Goal: Task Accomplishment & Management: Manage account settings

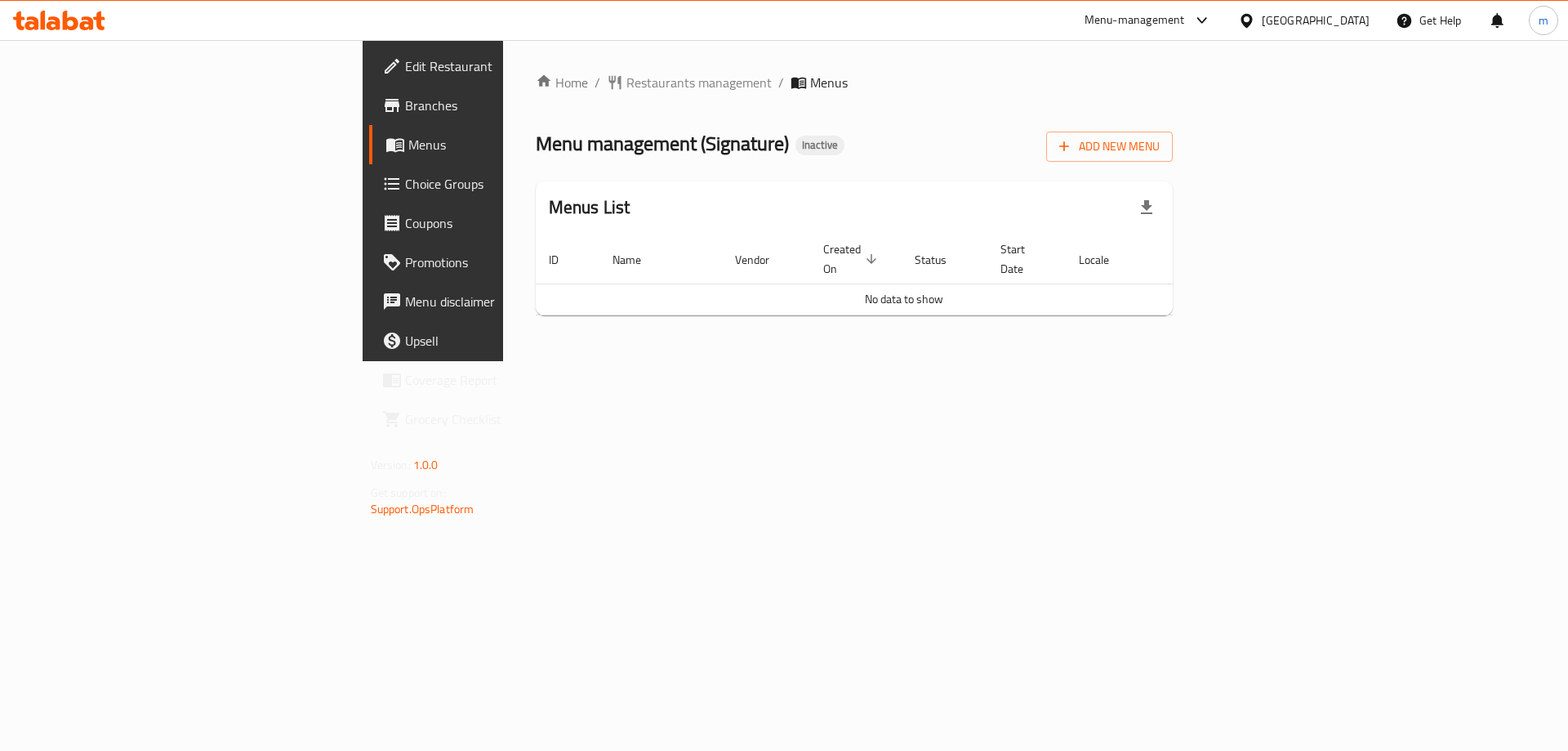
click at [1160, 136] on span "Add New Menu" at bounding box center [1109, 147] width 101 height 21
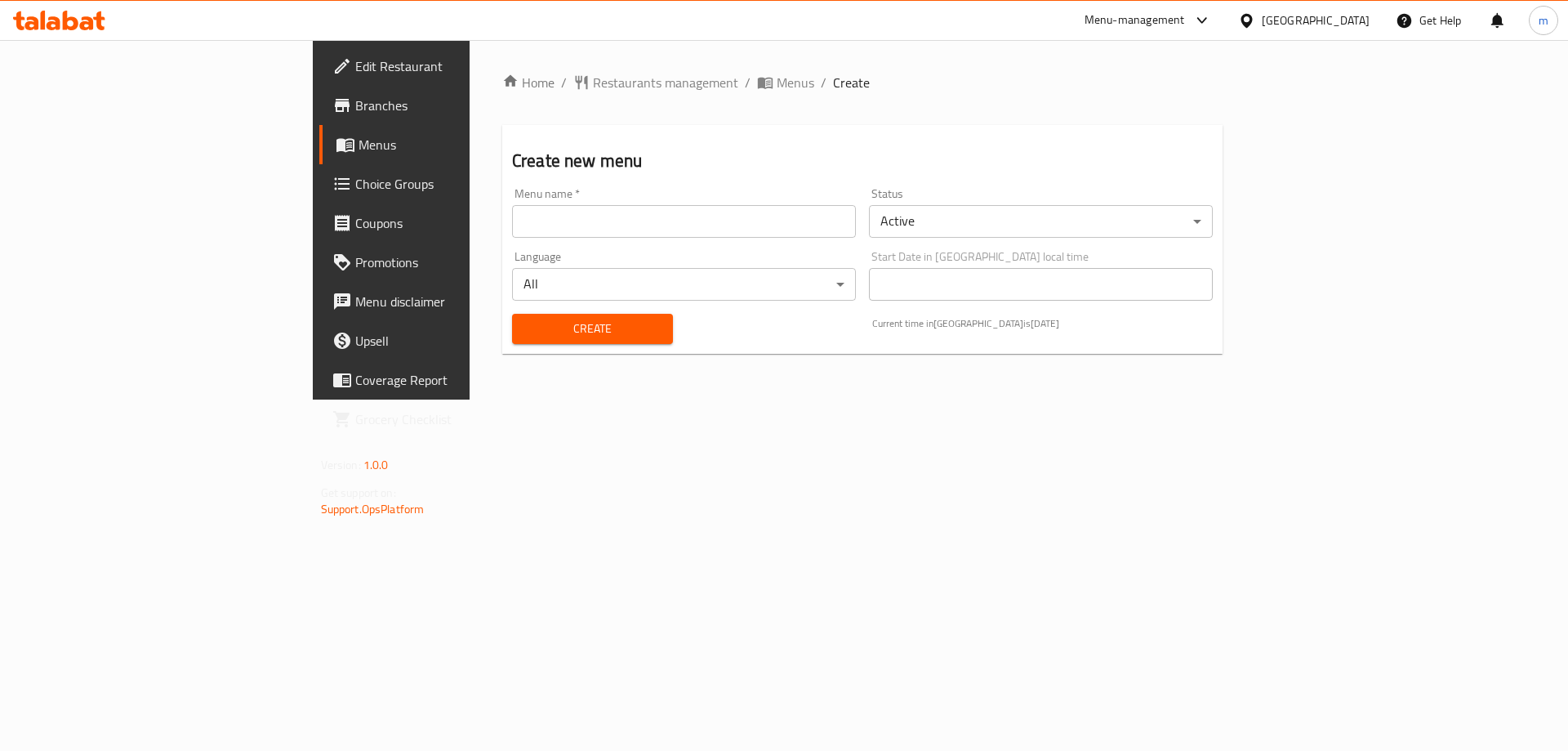
click at [592, 205] on input "text" at bounding box center [684, 220] width 344 height 33
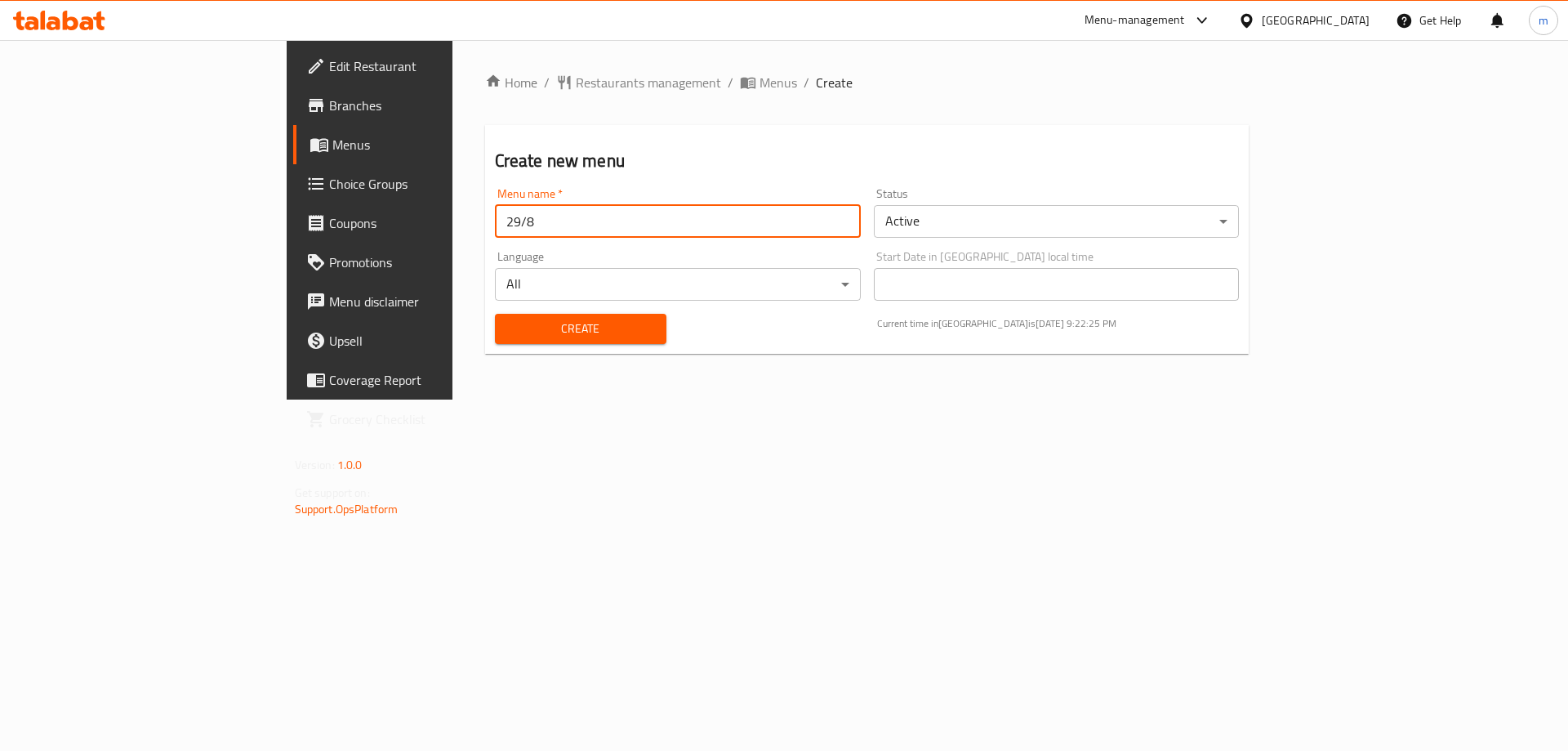
type input "29/8"
click at [495, 314] on button "Create" at bounding box center [581, 329] width 172 height 30
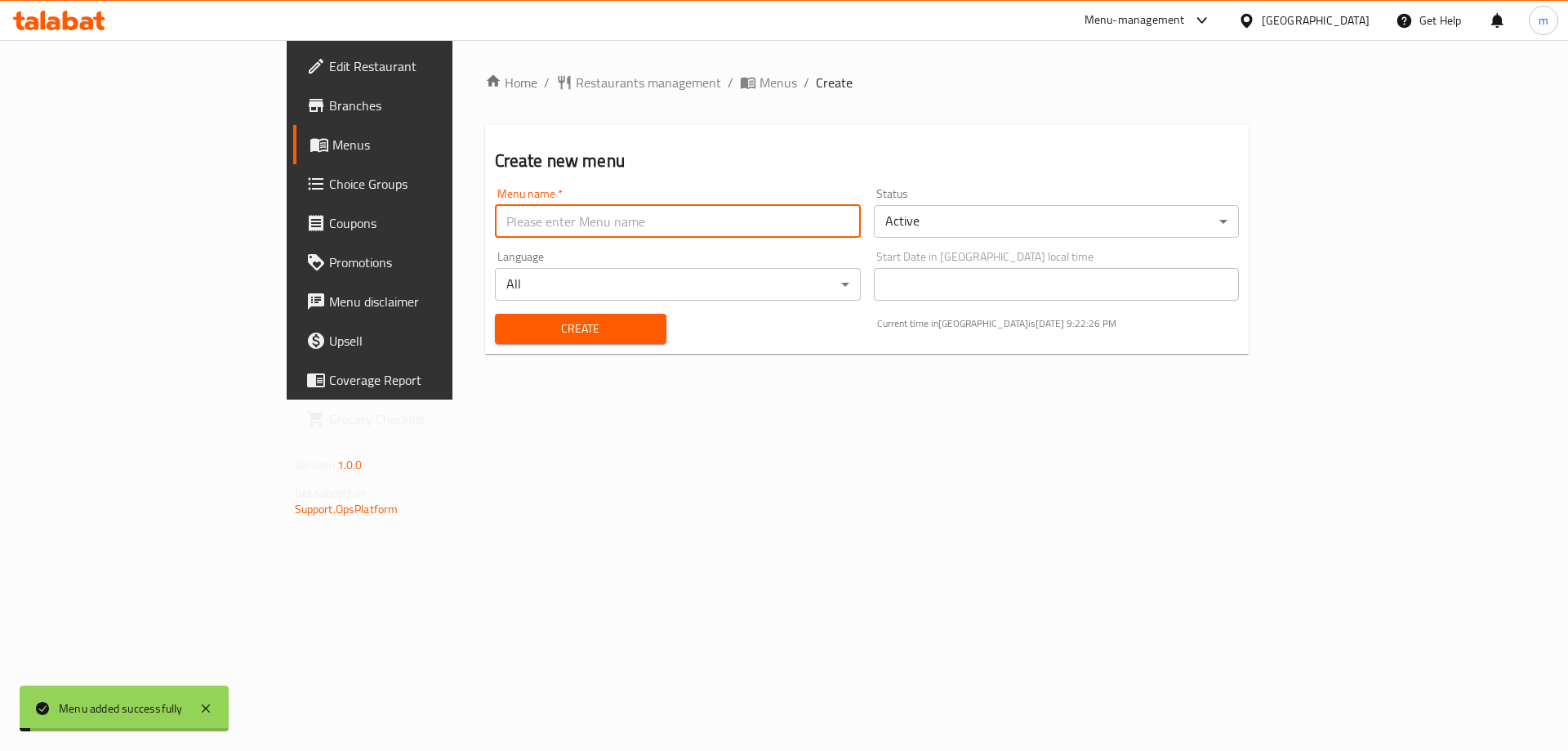
click at [332, 146] on span "Menus" at bounding box center [434, 144] width 204 height 20
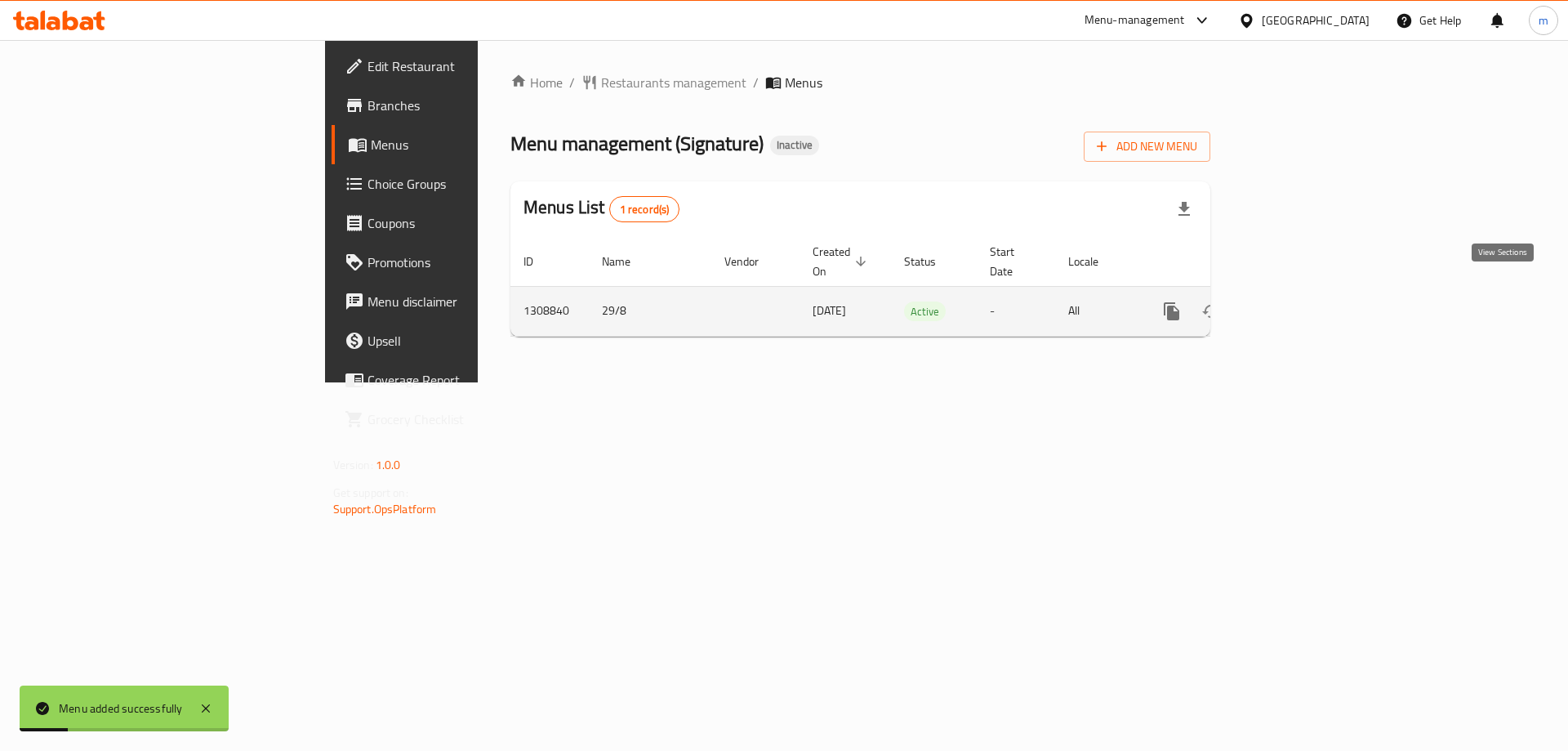
click at [1299, 302] on icon "enhanced table" at bounding box center [1289, 311] width 20 height 20
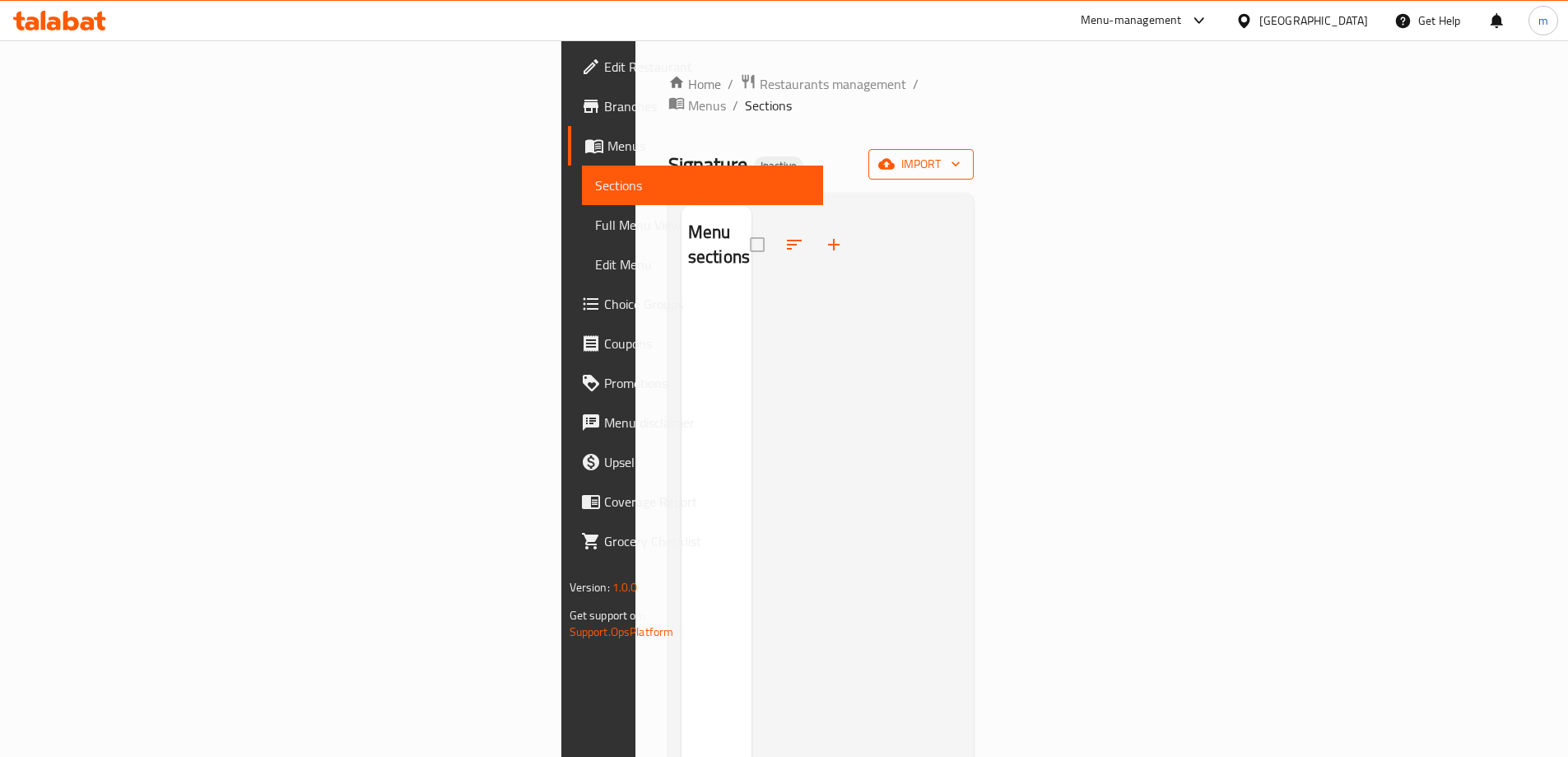
click at [894, 155] on icon "button" at bounding box center [886, 163] width 16 height 16
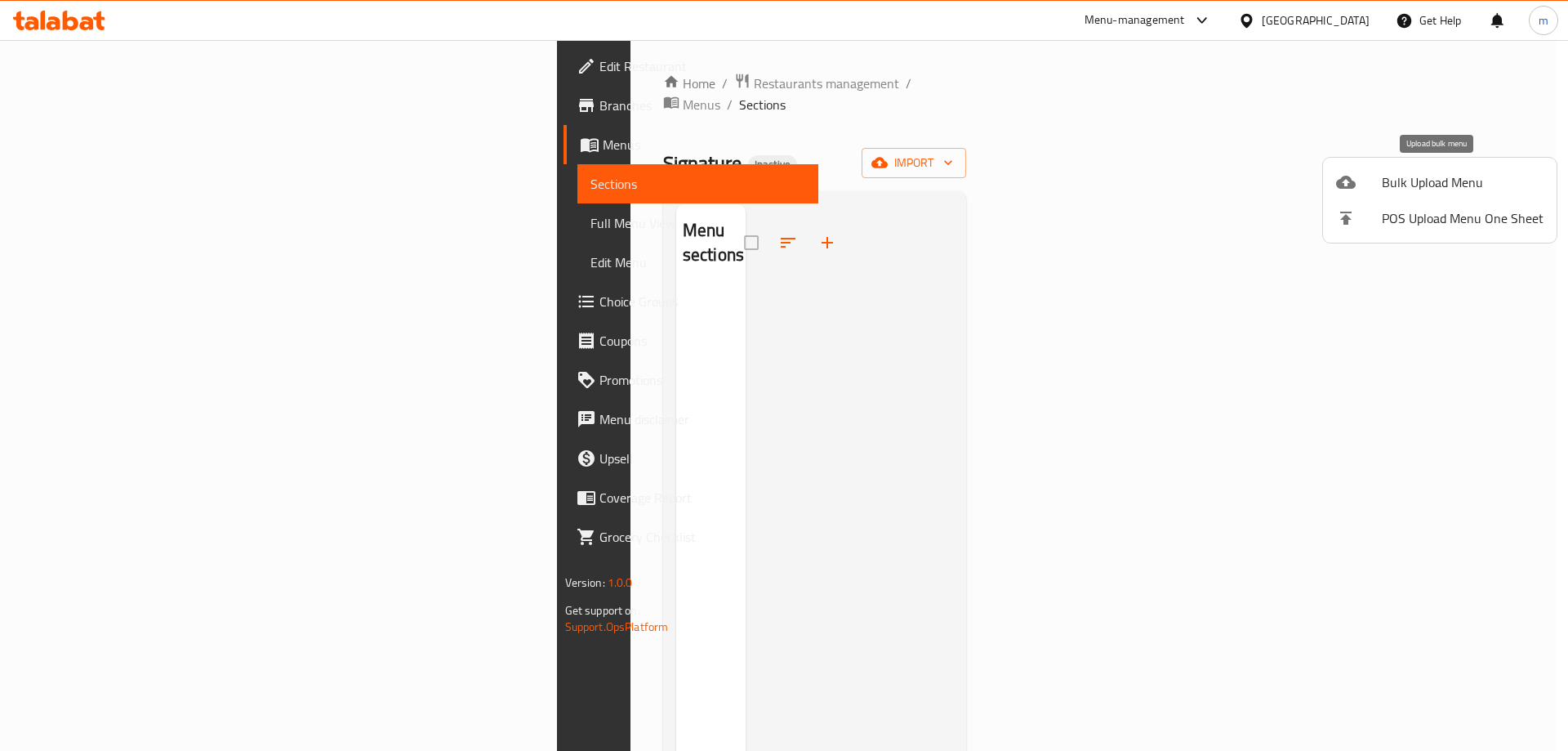
click at [1402, 183] on span "Bulk Upload Menu" at bounding box center [1462, 181] width 162 height 20
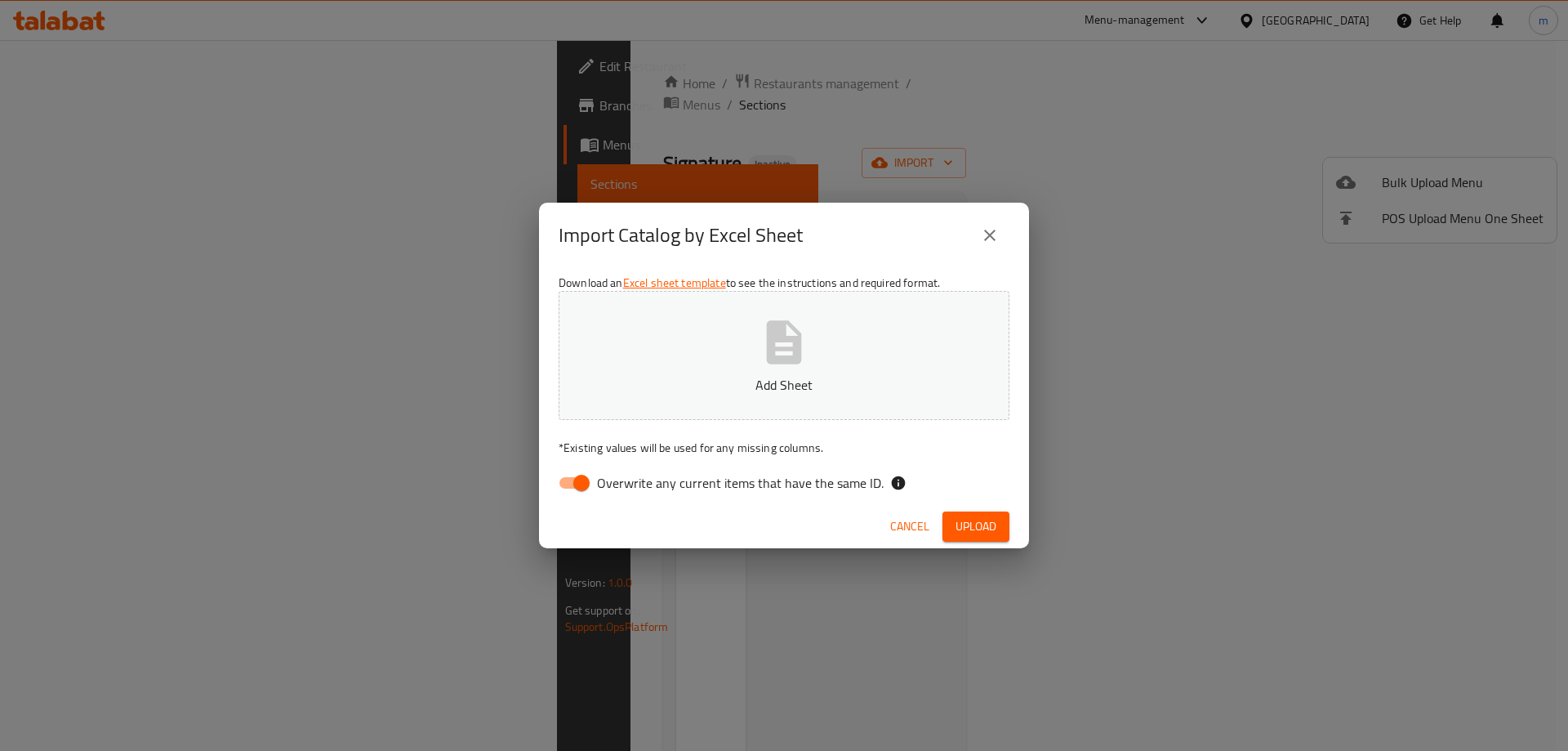
drag, startPoint x: 585, startPoint y: 476, endPoint x: 613, endPoint y: 426, distance: 57.3
click at [585, 476] on input "Overwrite any current items that have the same ID." at bounding box center [582, 482] width 93 height 31
checkbox input "false"
click at [638, 376] on p "Add Sheet" at bounding box center [784, 384] width 400 height 20
click at [967, 522] on span "Upload" at bounding box center [976, 527] width 41 height 21
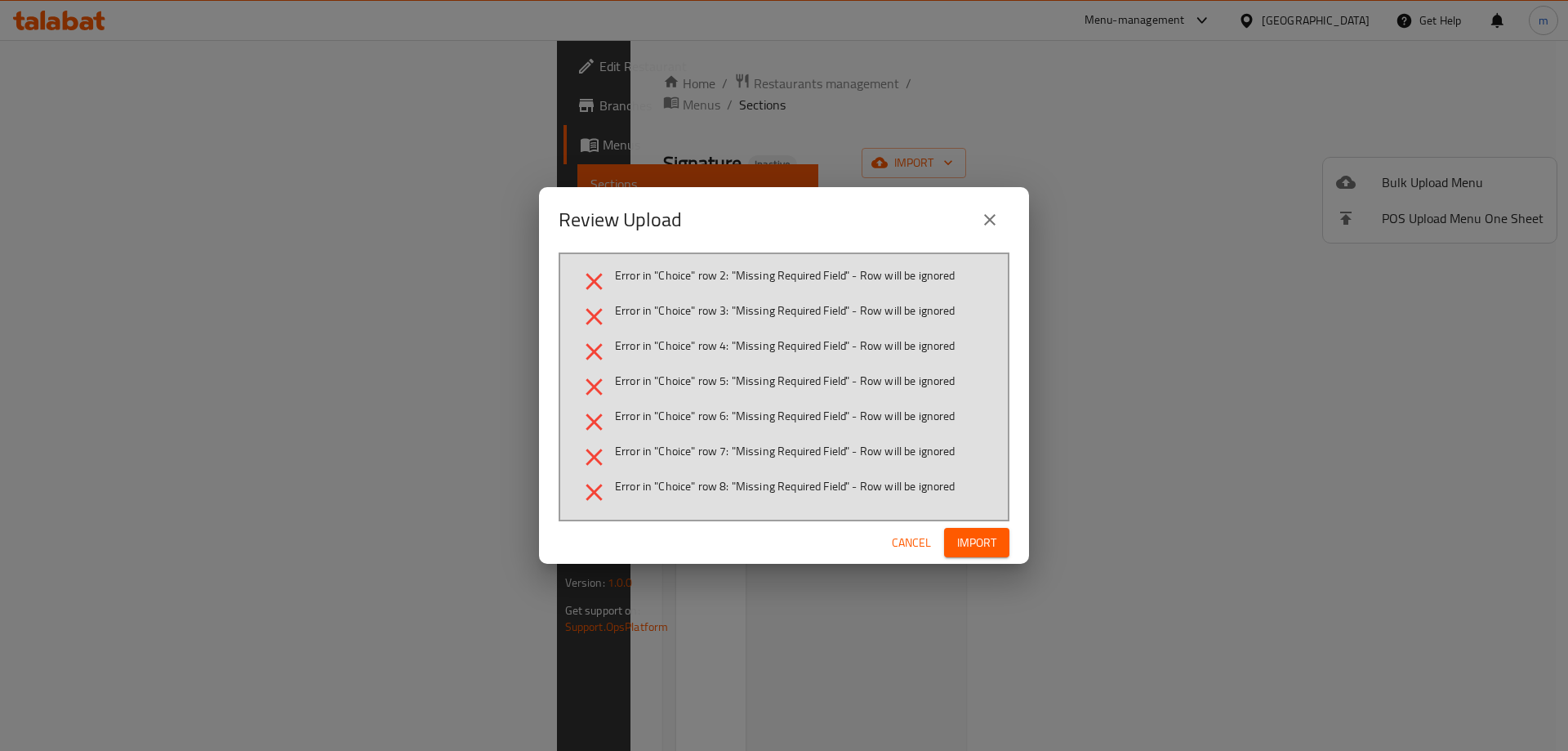
click button "Cancel" at bounding box center [911, 543] width 52 height 30
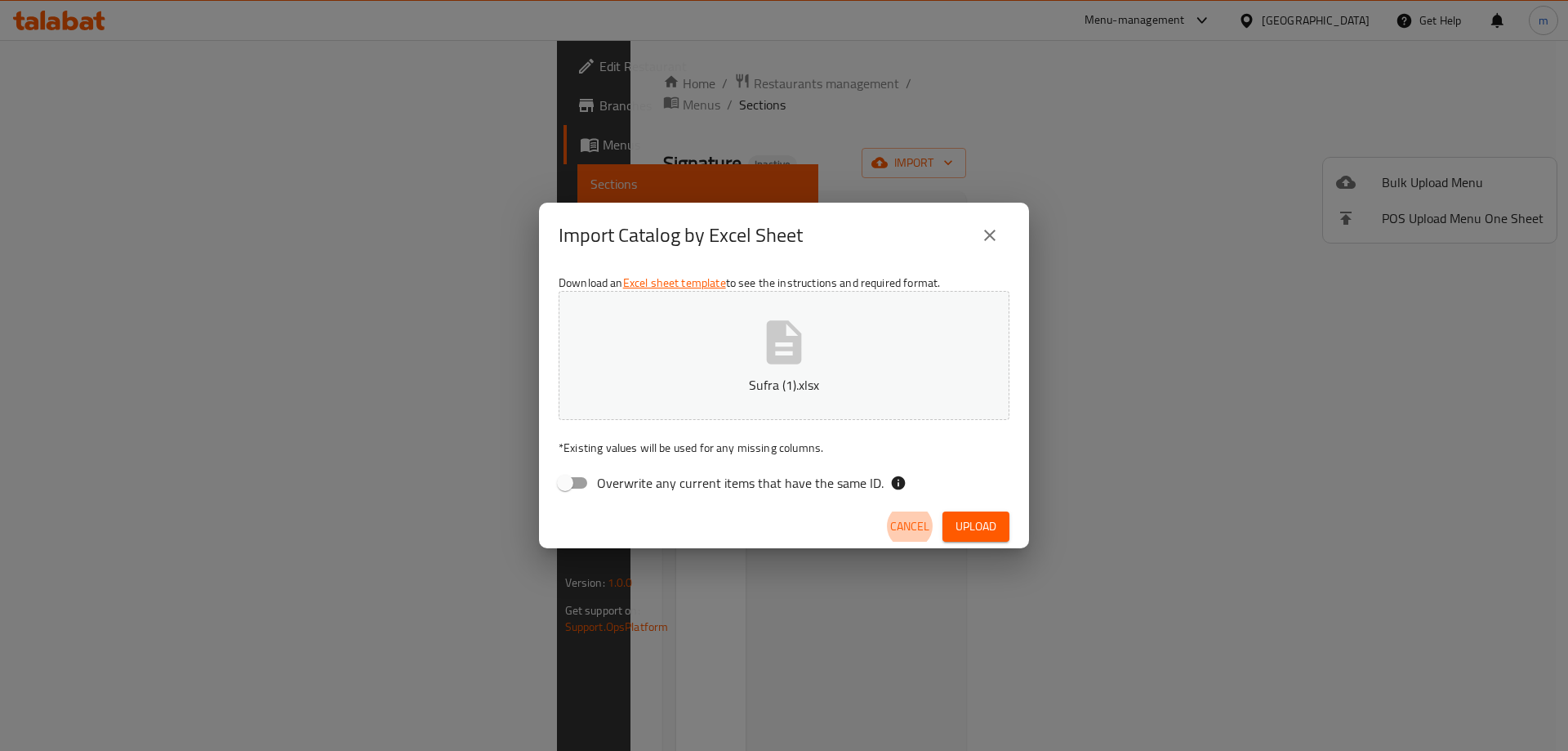
click at [985, 238] on icon "close" at bounding box center [990, 235] width 11 height 11
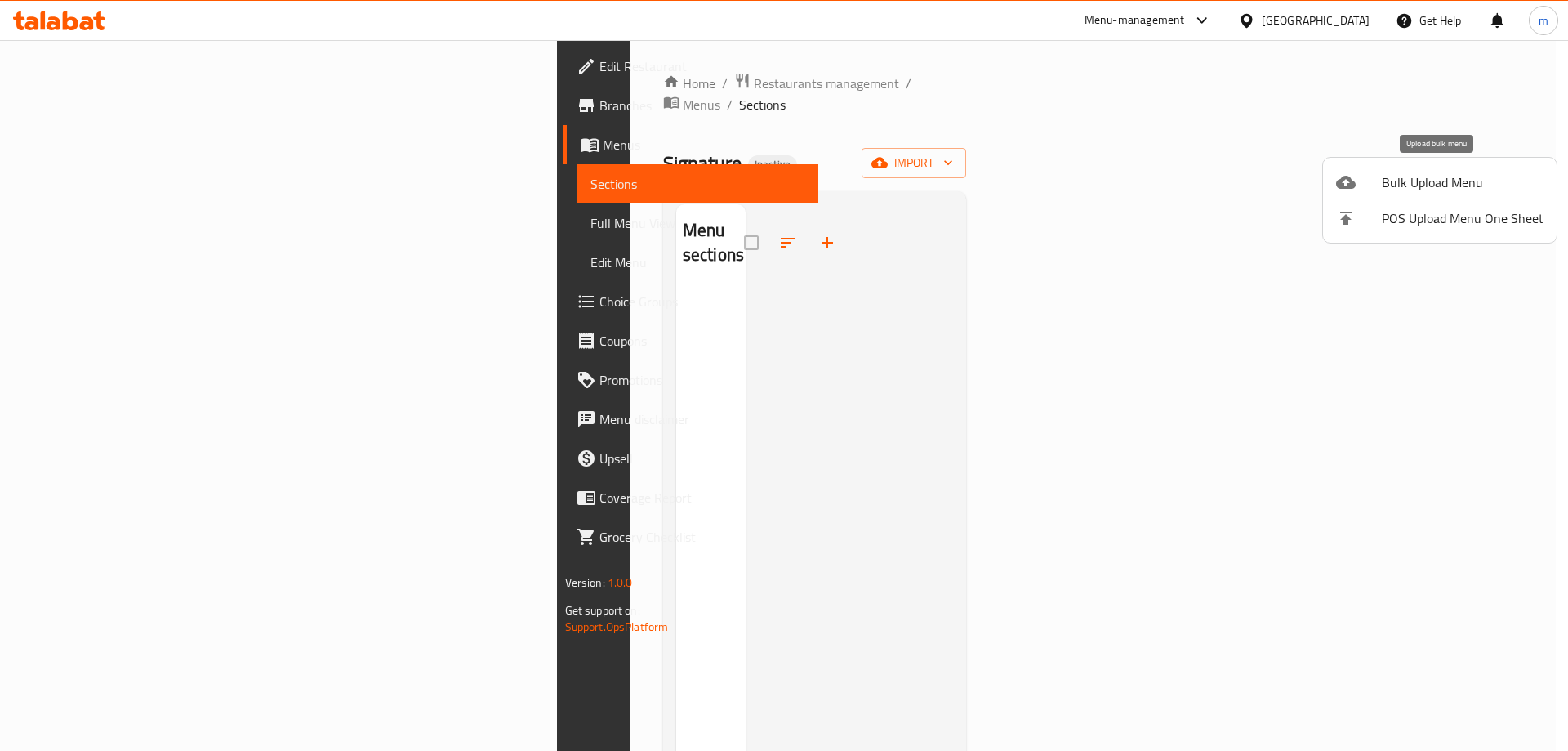
click at [1360, 173] on div at bounding box center [1358, 181] width 46 height 20
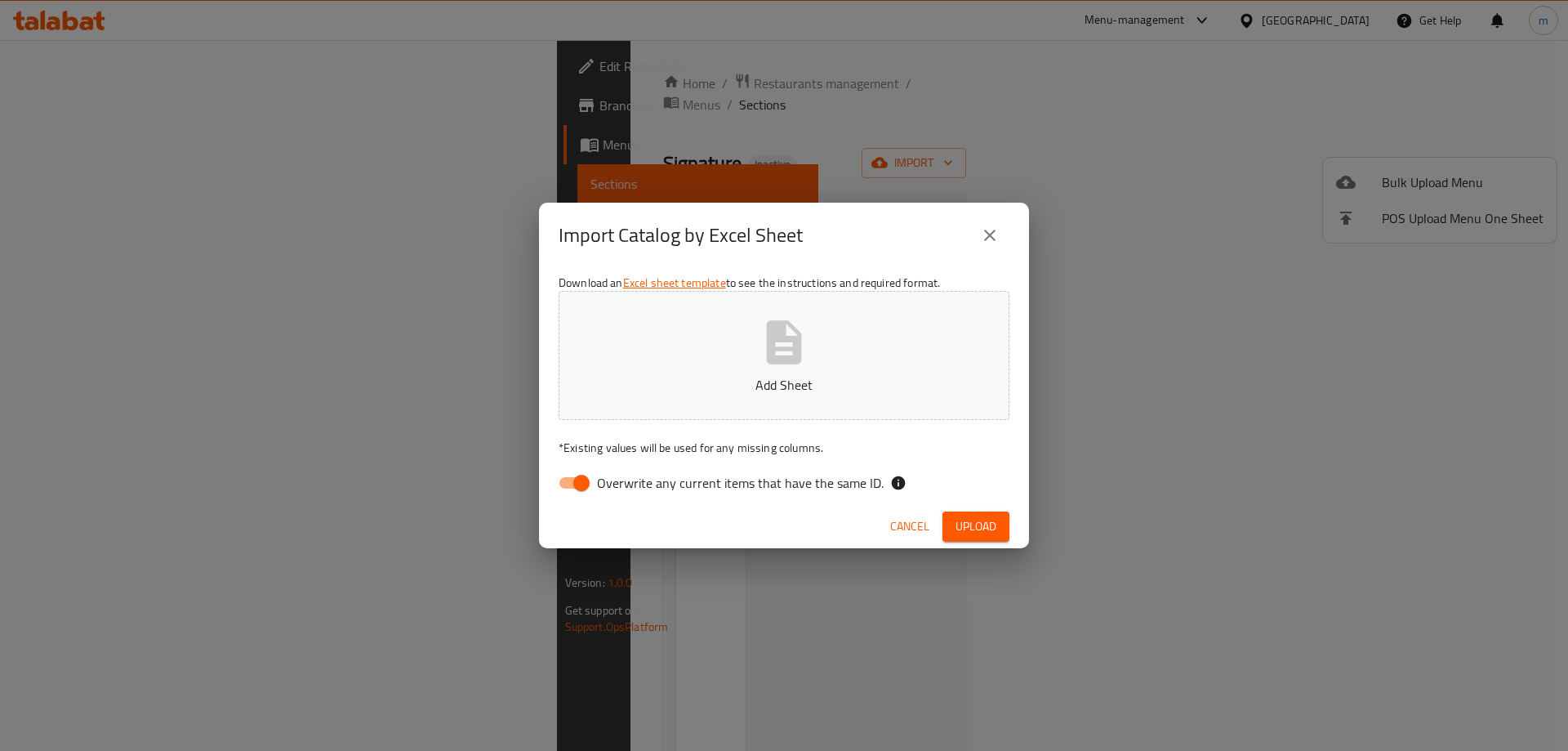
click at [586, 485] on input "Overwrite any current items that have the same ID." at bounding box center [582, 482] width 93 height 31
checkbox input "false"
click at [643, 415] on button "Add Sheet" at bounding box center [784, 355] width 451 height 129
click at [959, 524] on span "Upload" at bounding box center [976, 527] width 41 height 21
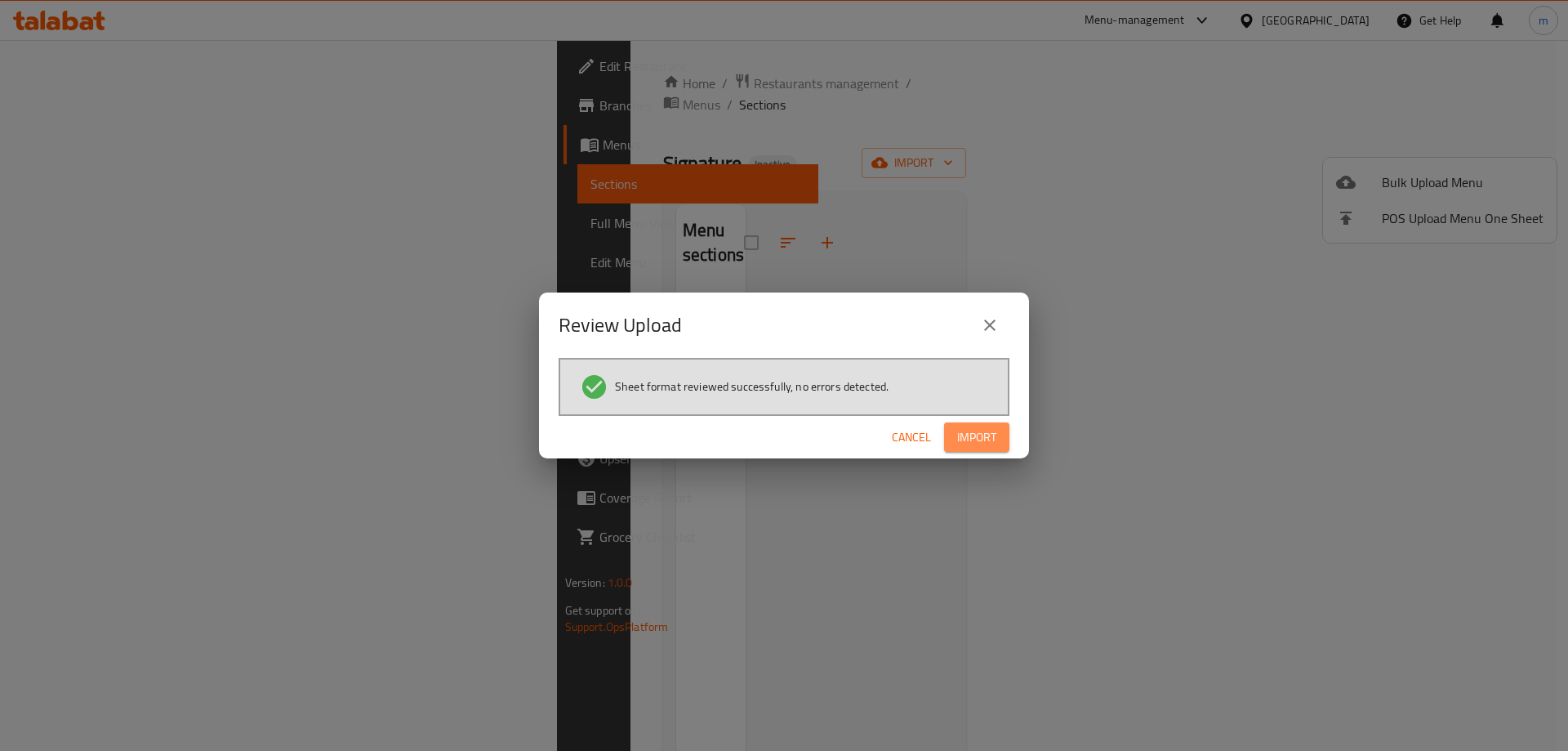
click at [985, 447] on button "Import" at bounding box center [977, 437] width 65 height 30
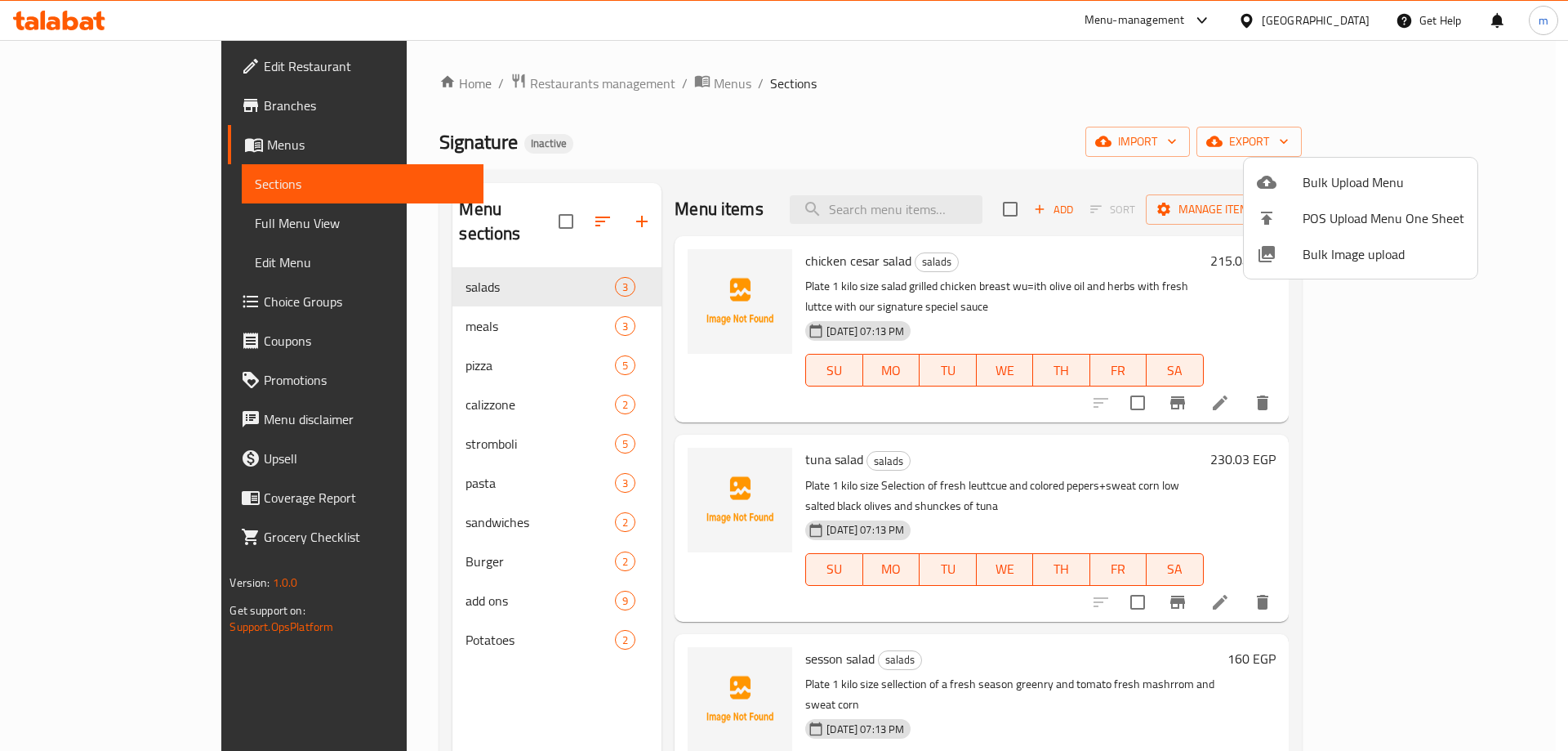
click at [105, 216] on div at bounding box center [784, 376] width 1568 height 751
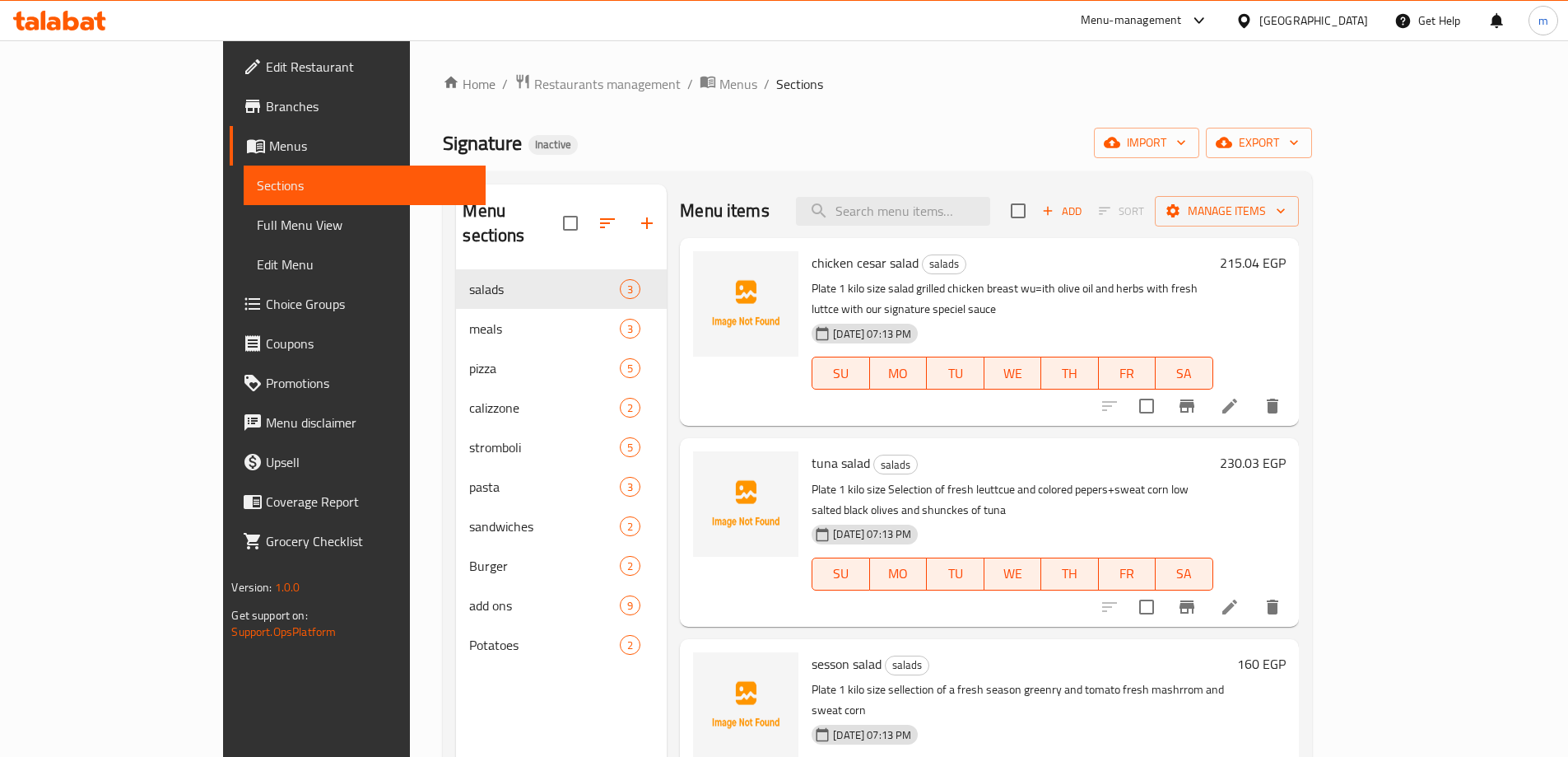
drag, startPoint x: 104, startPoint y: 219, endPoint x: 1022, endPoint y: 8, distance: 941.9
click at [257, 220] on span "Full Menu View" at bounding box center [364, 224] width 215 height 20
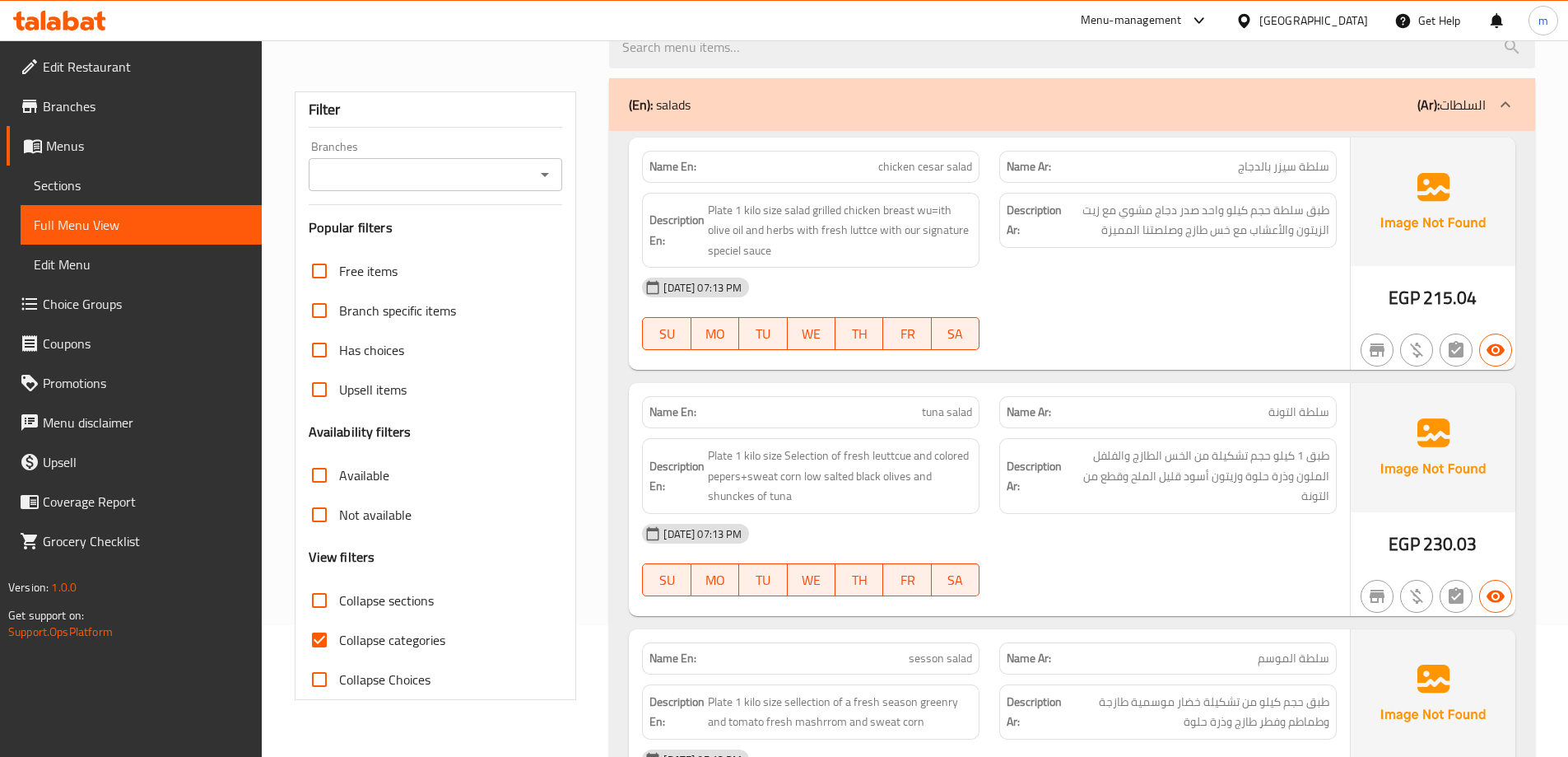
scroll to position [411, 0]
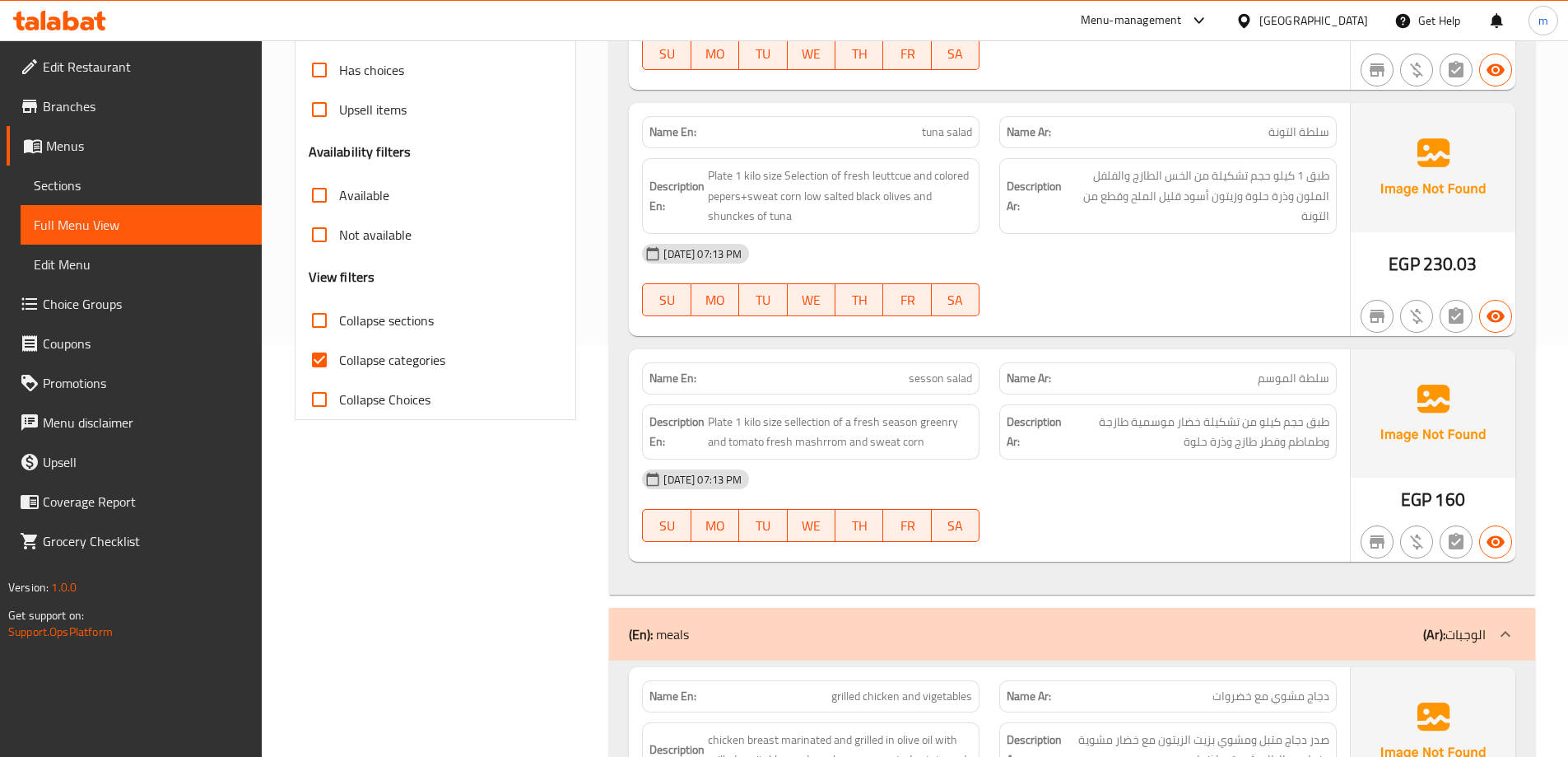
click at [321, 369] on input "Collapse categories" at bounding box center [319, 360] width 40 height 40
checkbox input "false"
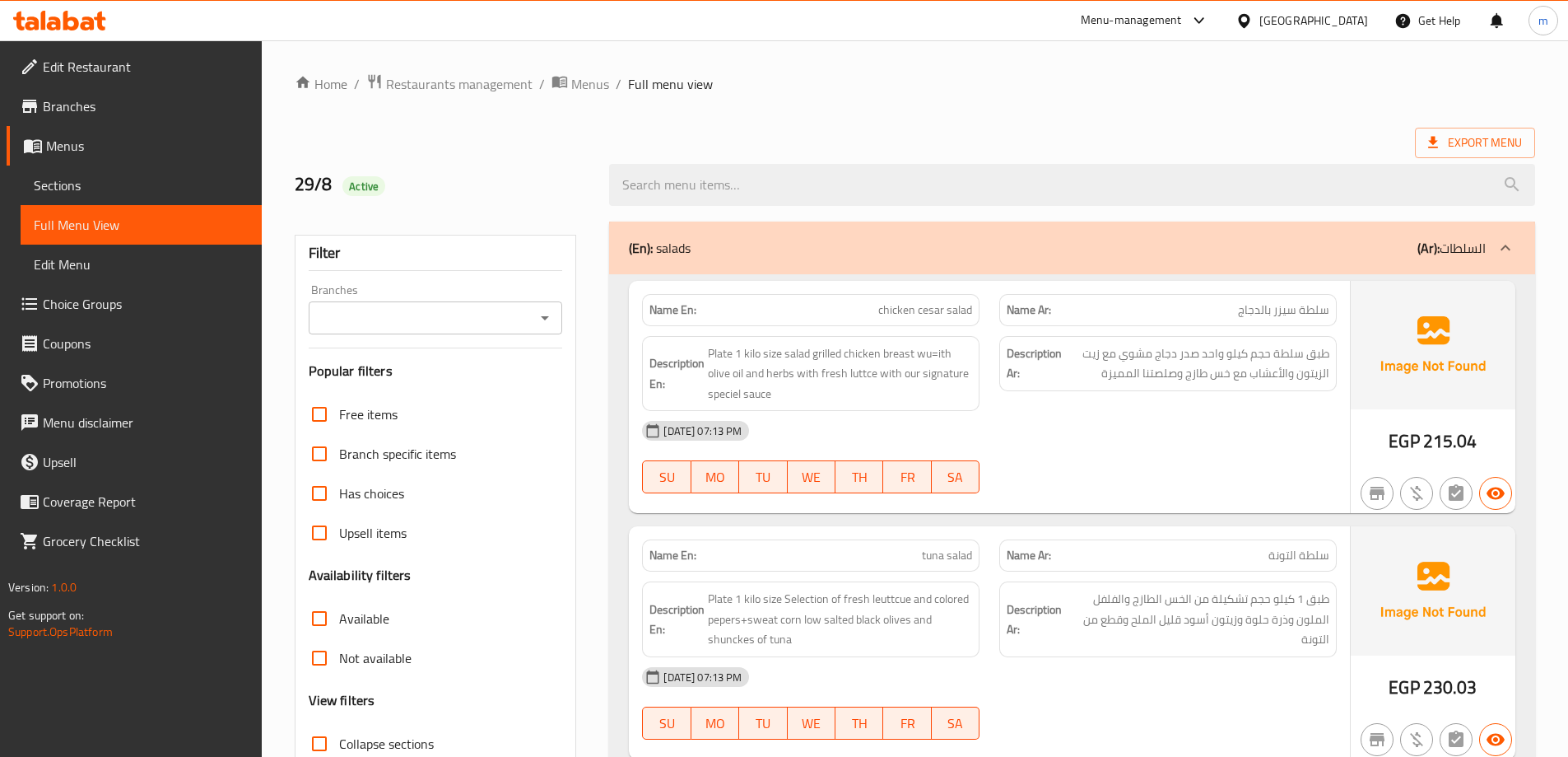
click at [1161, 135] on div "Export Menu" at bounding box center [915, 143] width 1240 height 30
click at [981, 128] on div "Export Menu" at bounding box center [915, 143] width 1240 height 30
click at [941, 323] on div "Name En: chicken cesar salad" at bounding box center [810, 310] width 337 height 32
click at [940, 322] on div "Name En: chicken cesar salad" at bounding box center [810, 310] width 337 height 32
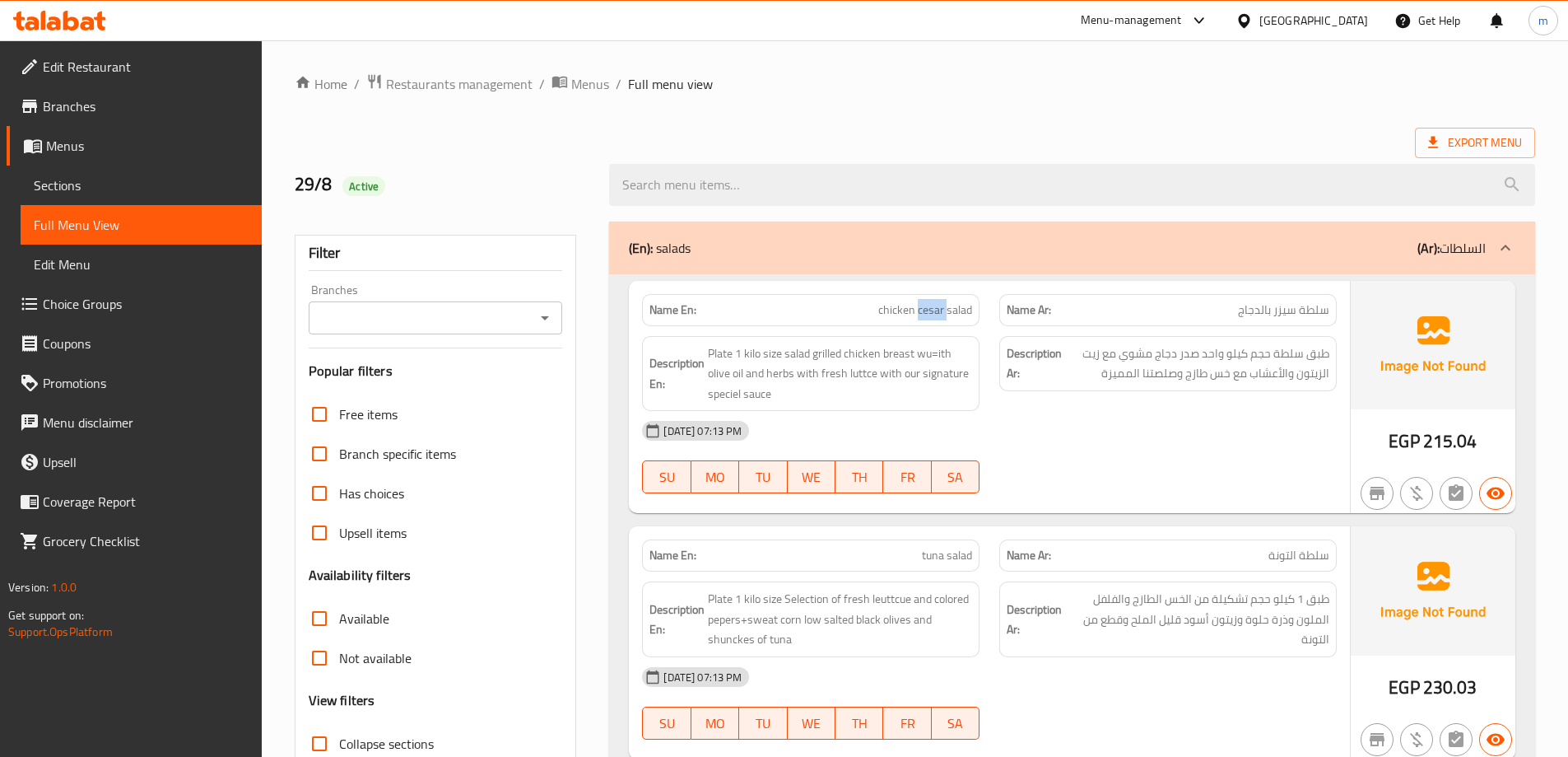
click at [947, 317] on span "chicken cesar salad" at bounding box center [925, 310] width 94 height 17
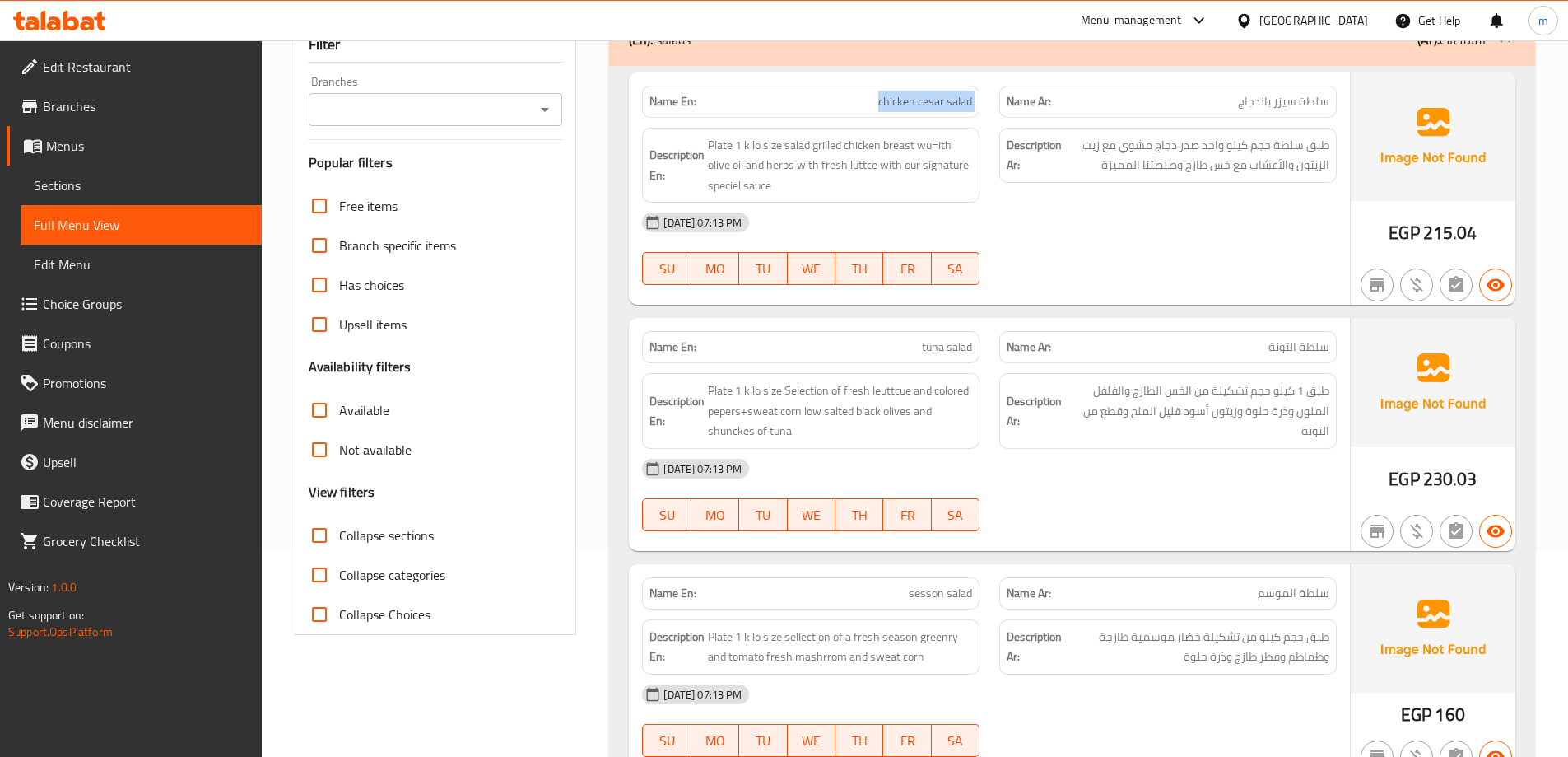
scroll to position [247, 0]
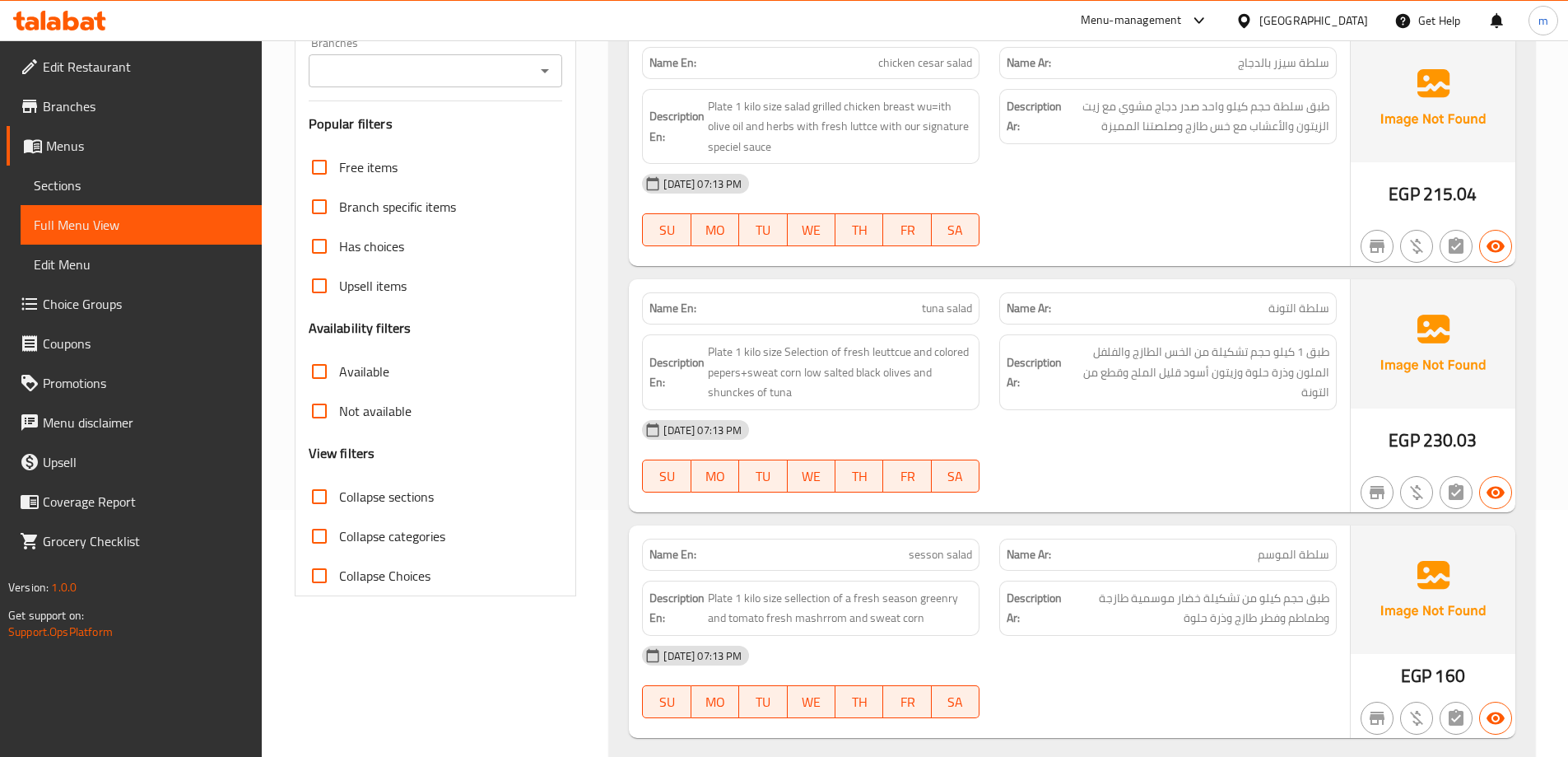
click at [951, 312] on span "tuna salad" at bounding box center [946, 308] width 50 height 17
copy span "tuna salad"
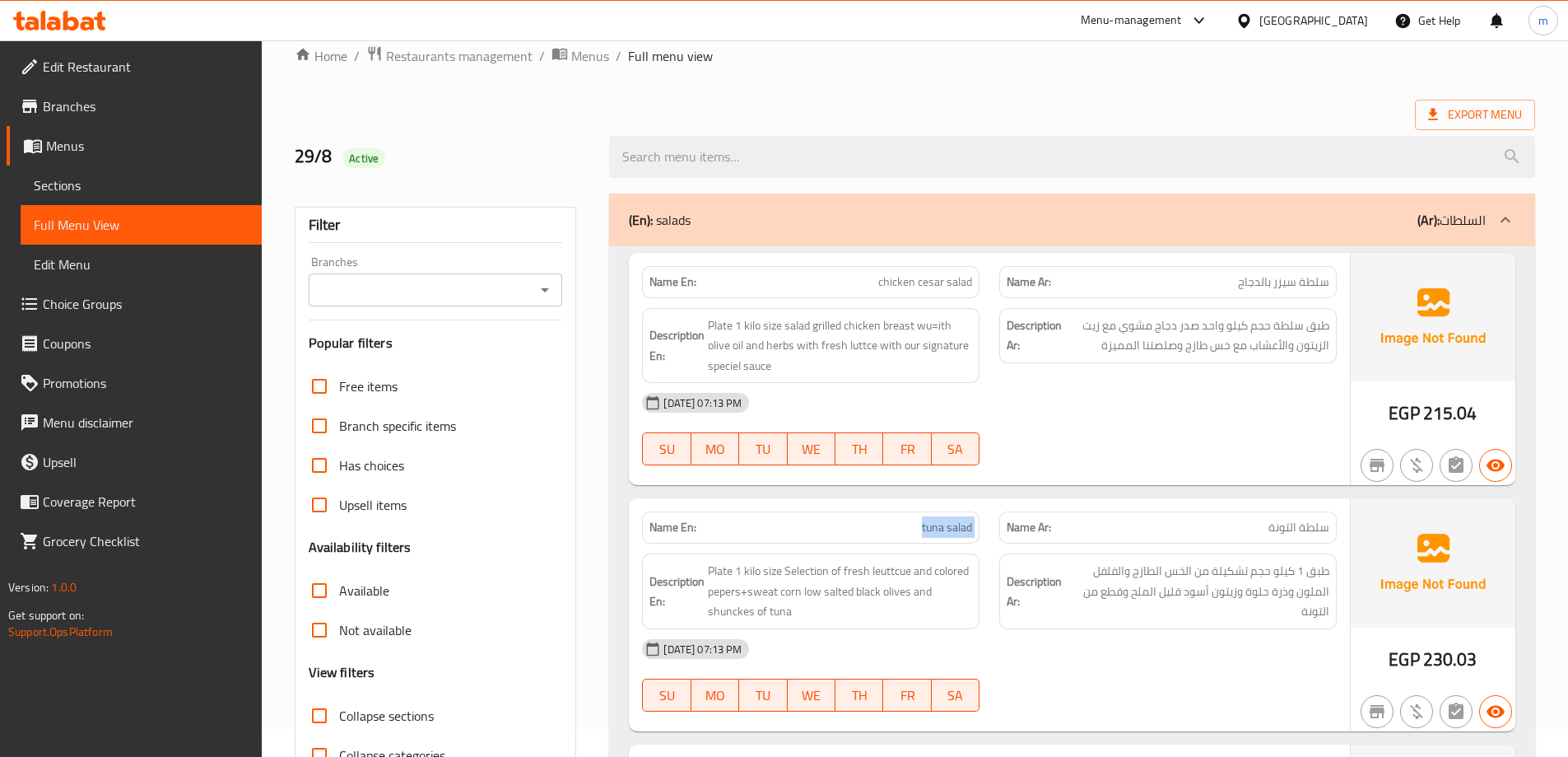
scroll to position [0, 0]
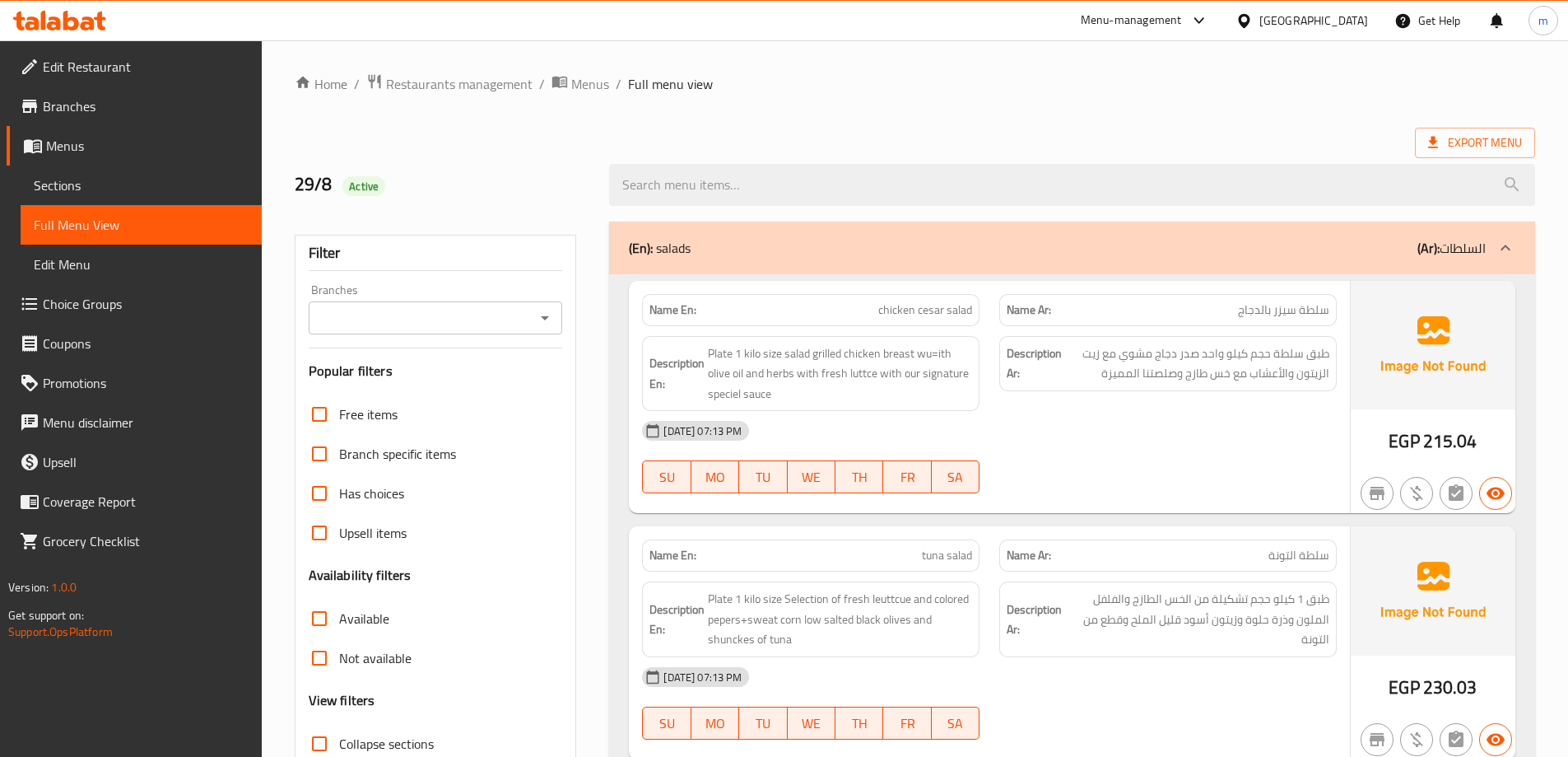
click at [933, 304] on span "chicken cesar salad" at bounding box center [925, 310] width 94 height 17
copy span "chicken cesar salad"
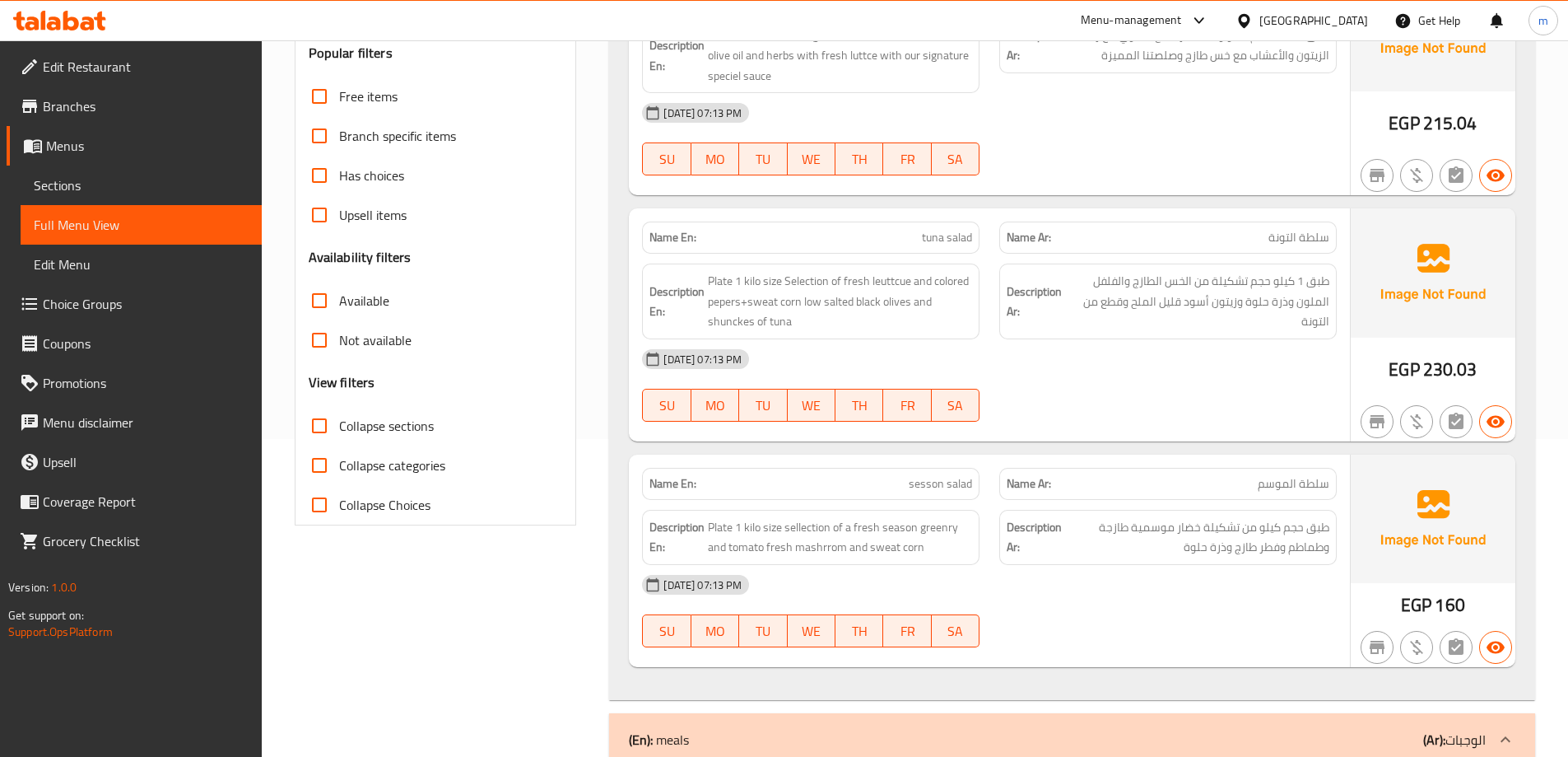
scroll to position [330, 0]
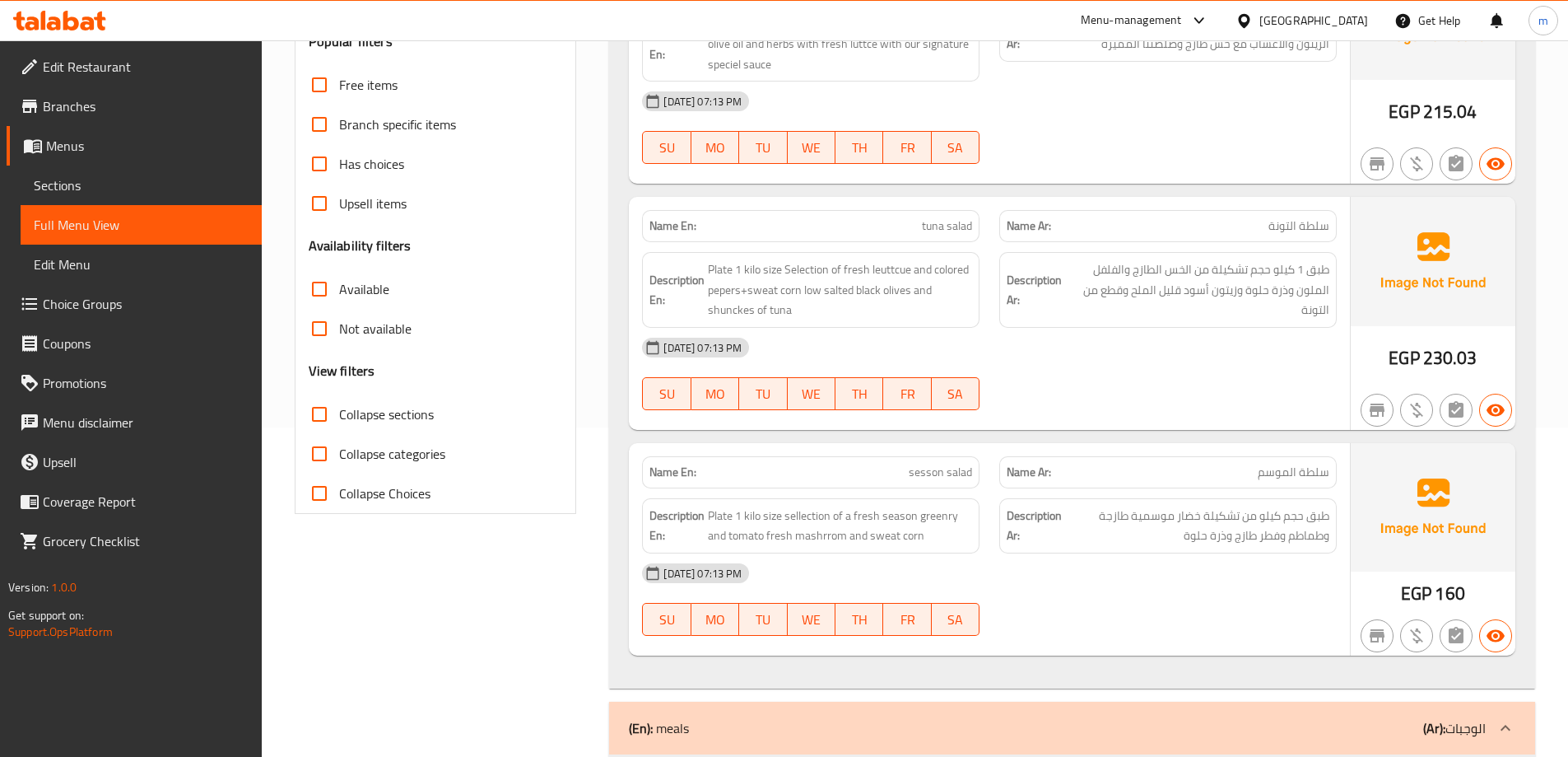
click at [918, 234] on p "Name En: tuna salad" at bounding box center [810, 226] width 323 height 17
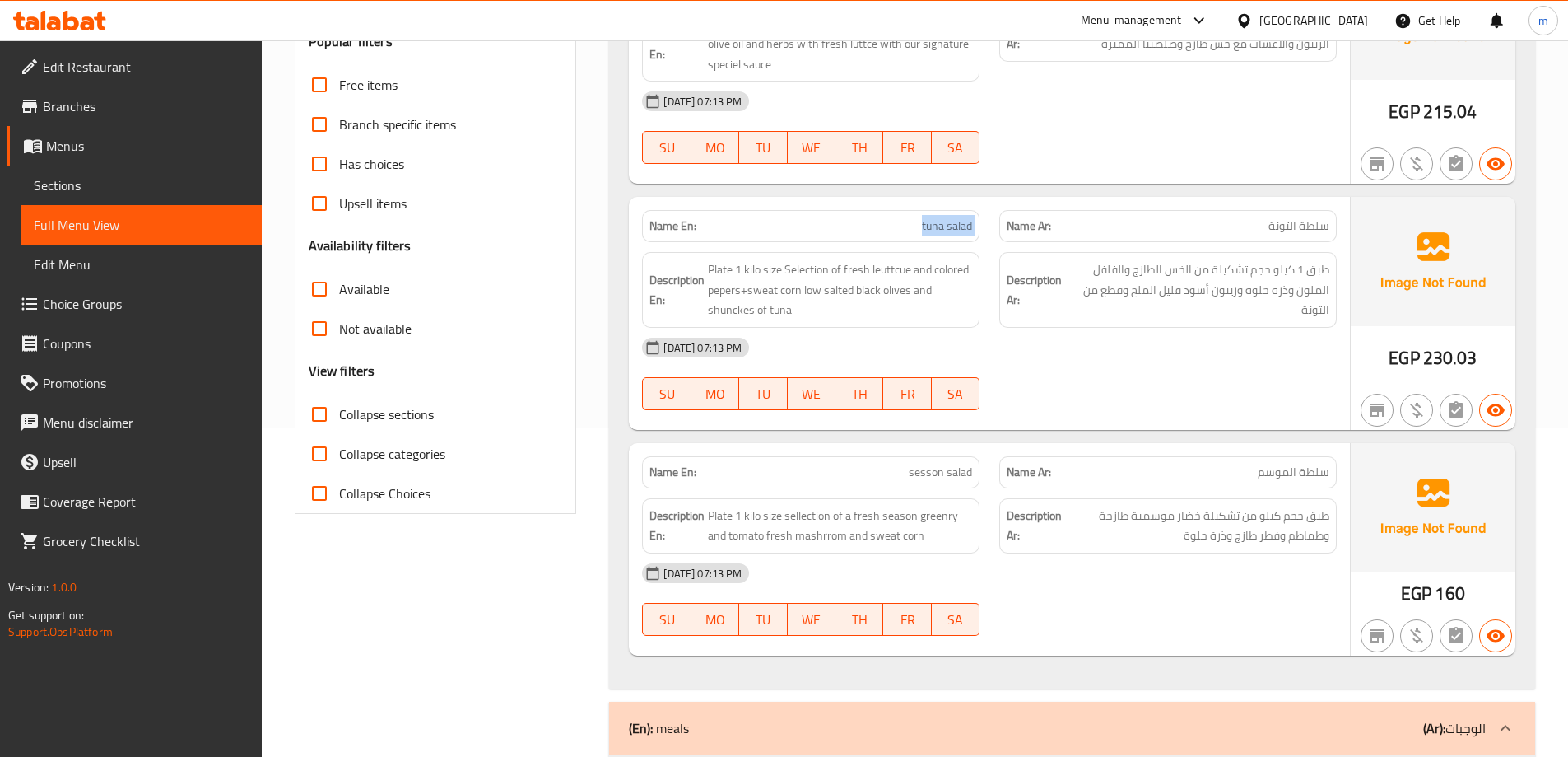
copy span "tuna salad"
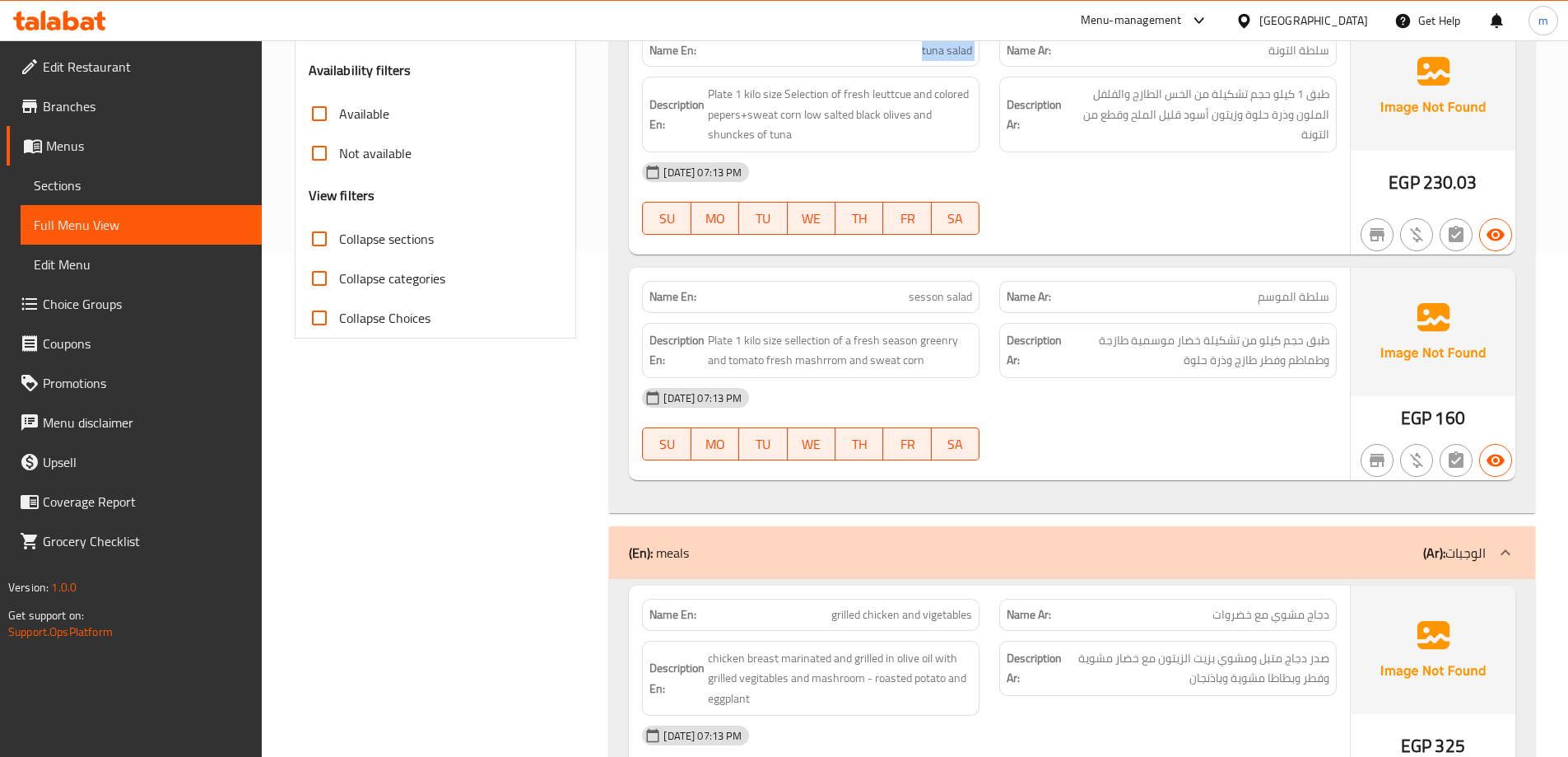
scroll to position [576, 0]
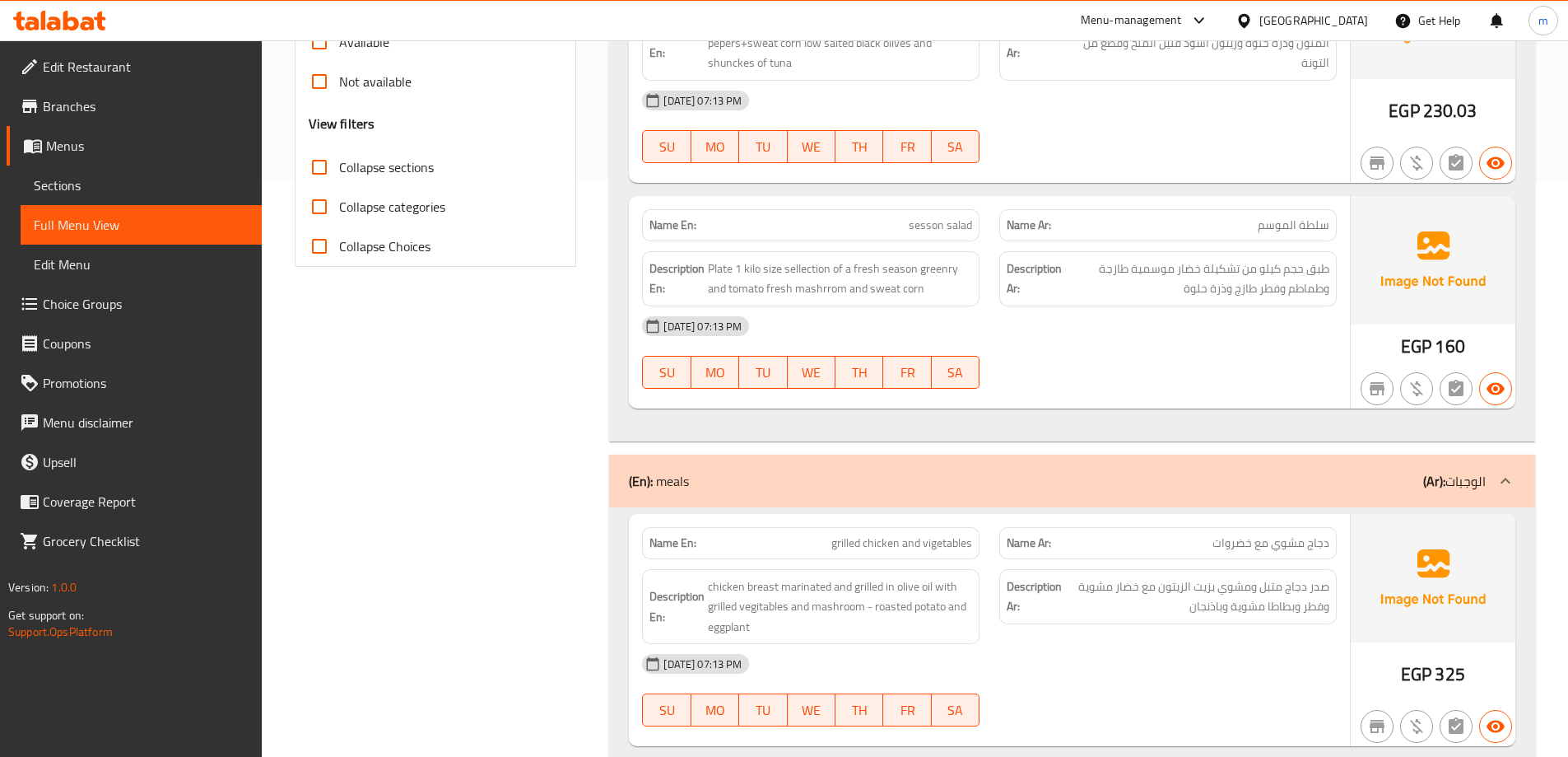
click at [923, 223] on span "sesson salad" at bounding box center [939, 225] width 63 height 17
copy span "sesson salad"
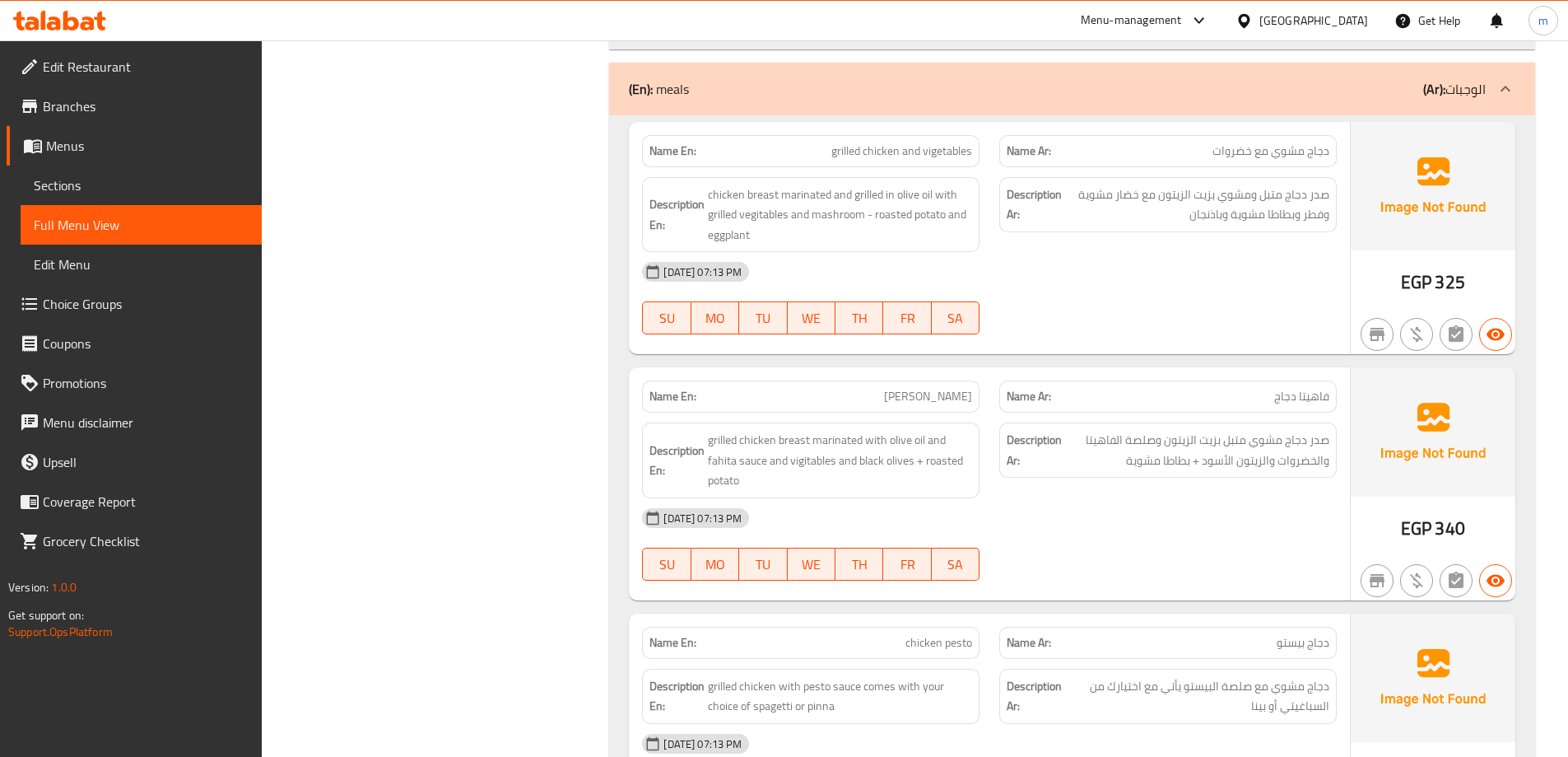
scroll to position [988, 0]
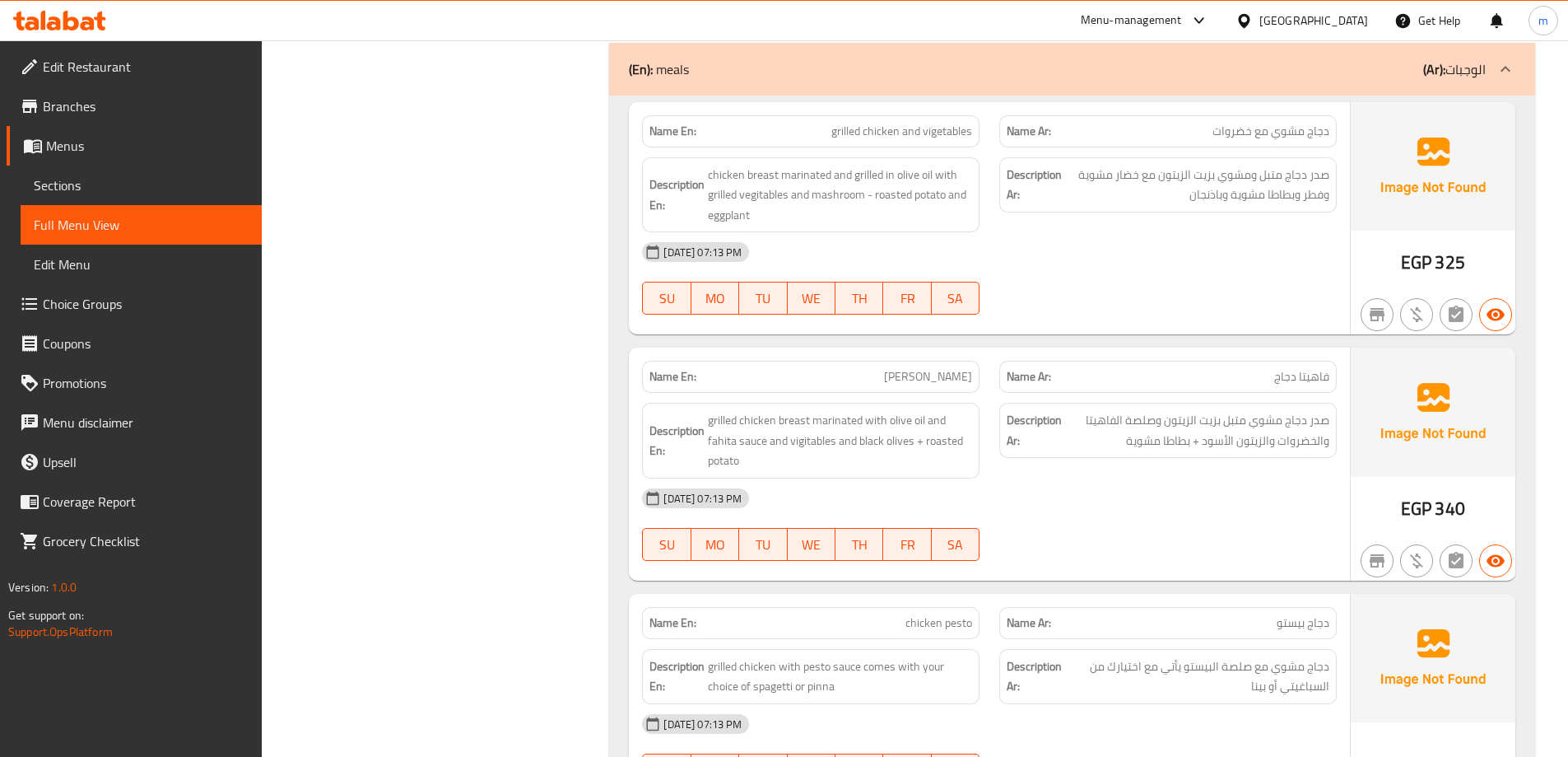
click at [903, 197] on span "chicken breast marinated and grilled in olive oil with grilled vegitables and m…" at bounding box center [840, 195] width 264 height 61
copy span "roasted"
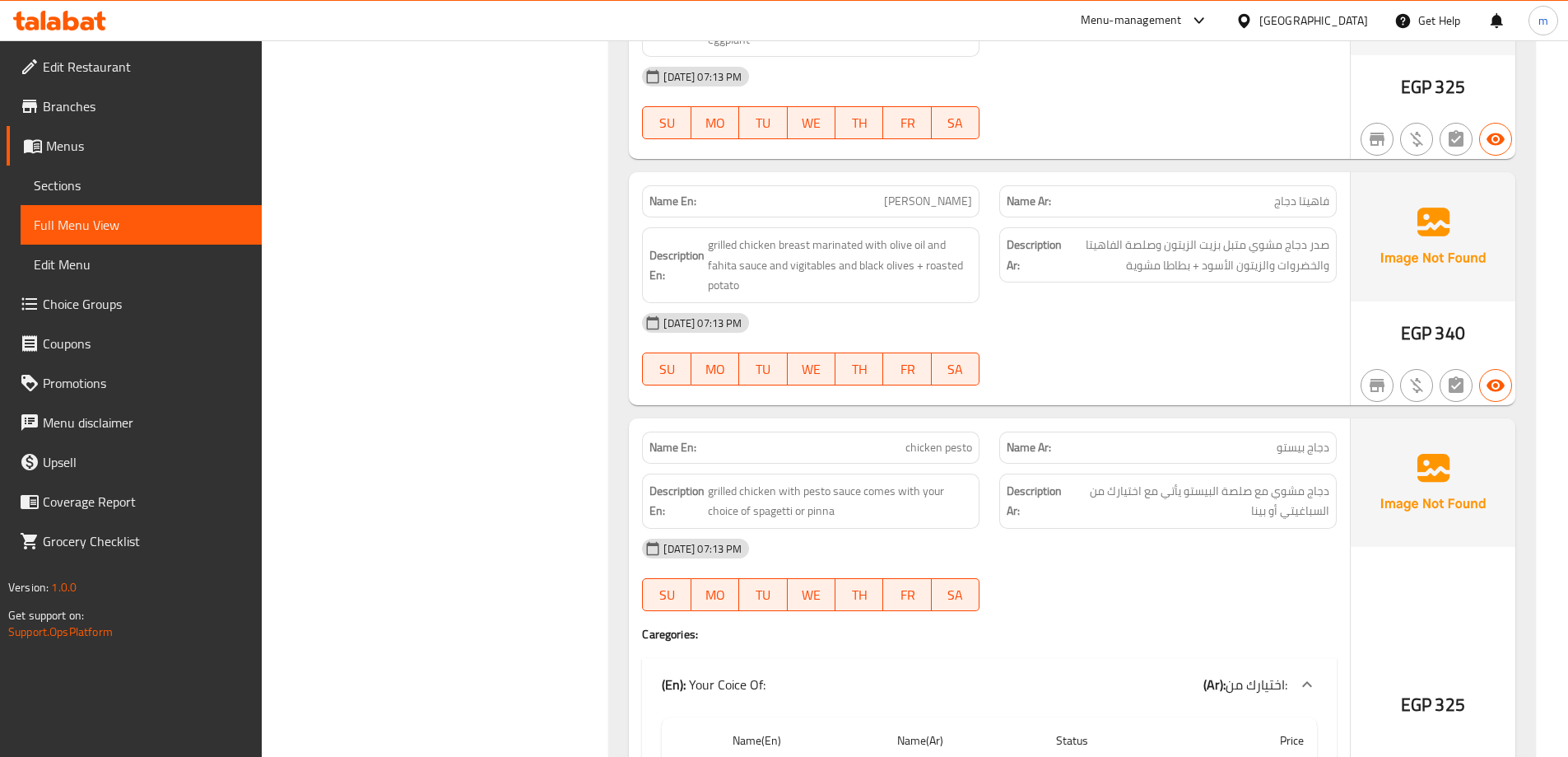
scroll to position [1235, 0]
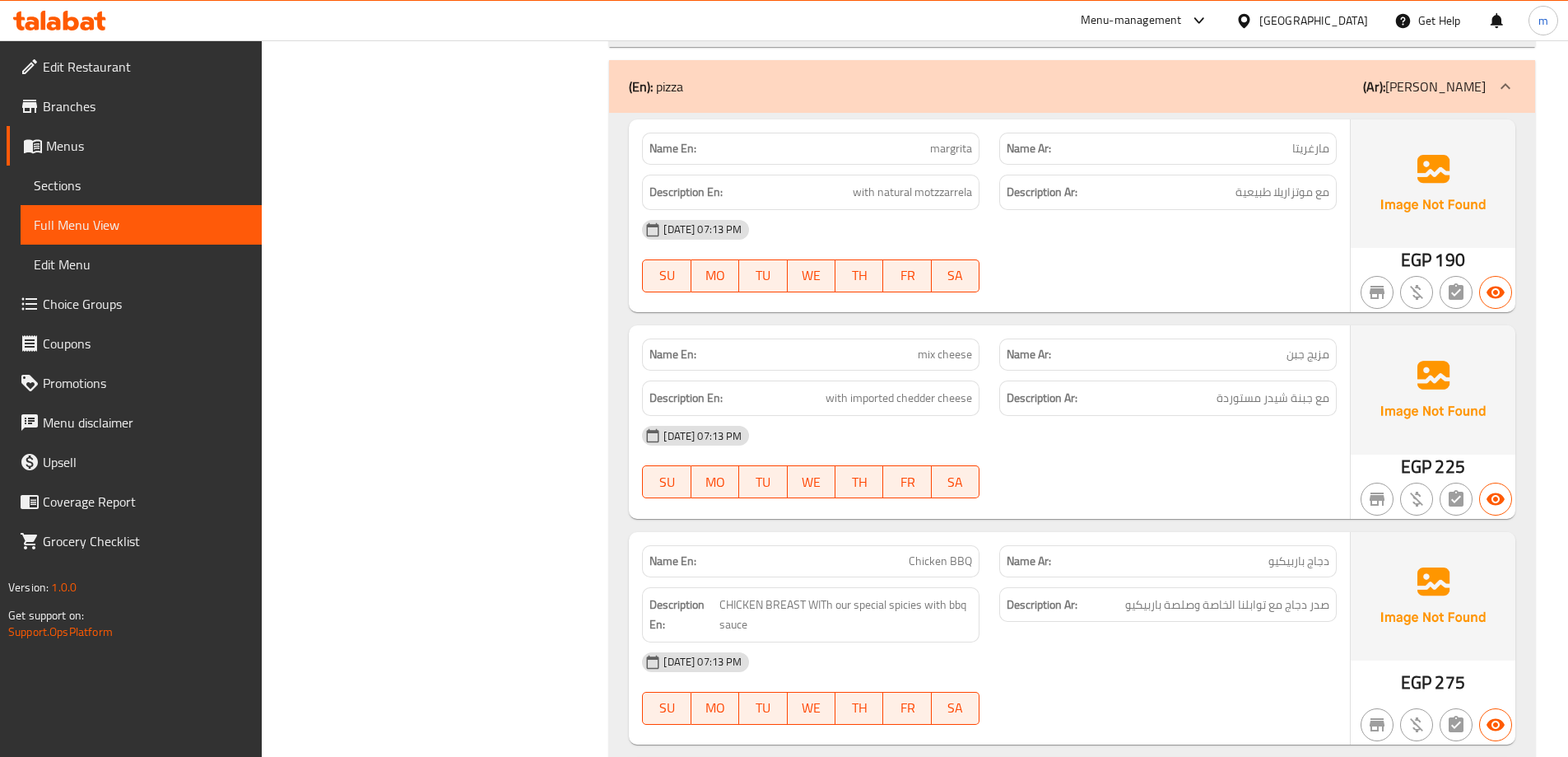
scroll to position [2058, 0]
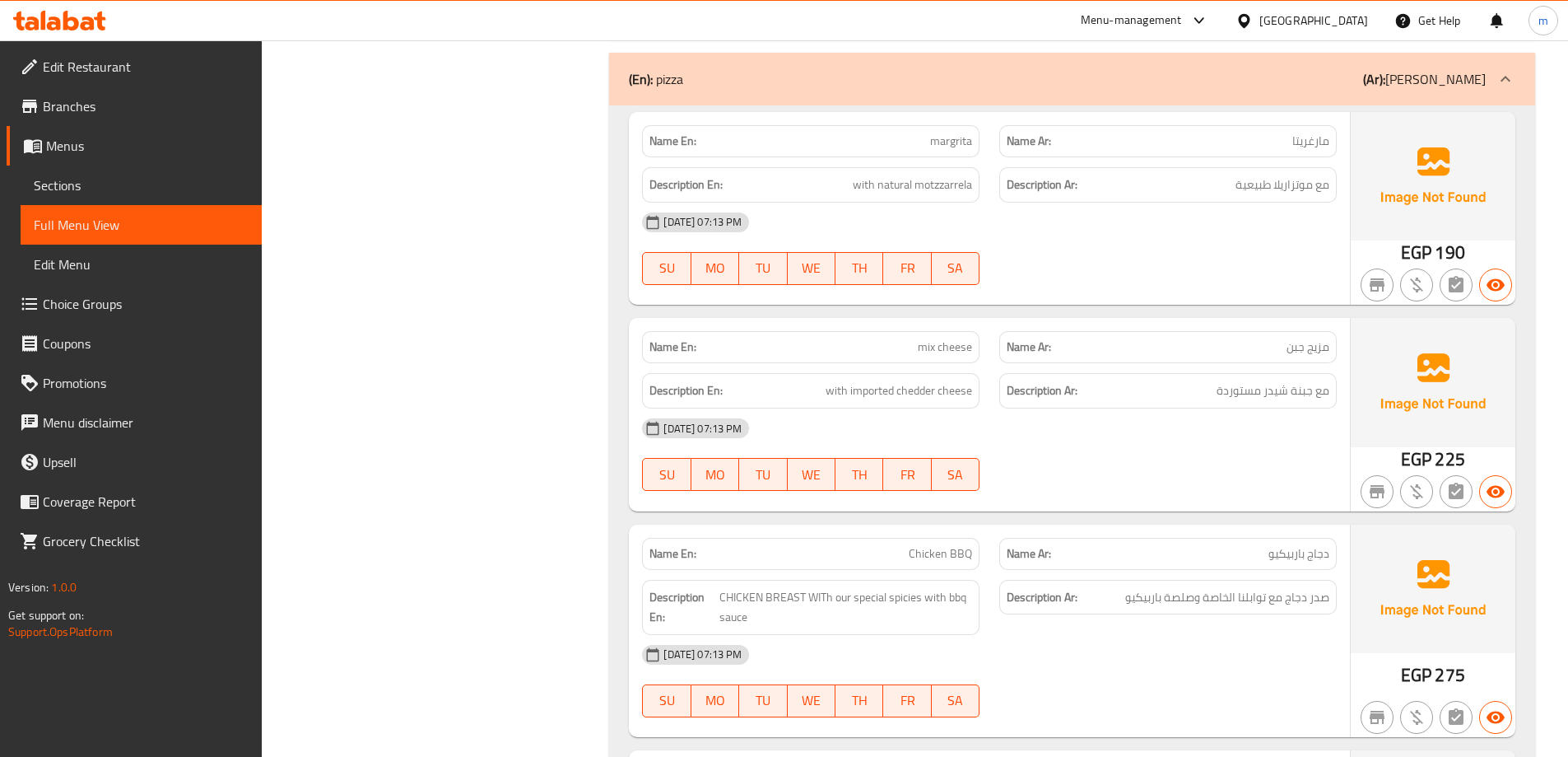
click at [943, 147] on span "margrita" at bounding box center [951, 141] width 42 height 17
copy span "margrita"
click at [966, 354] on span "mix cheese" at bounding box center [945, 346] width 55 height 17
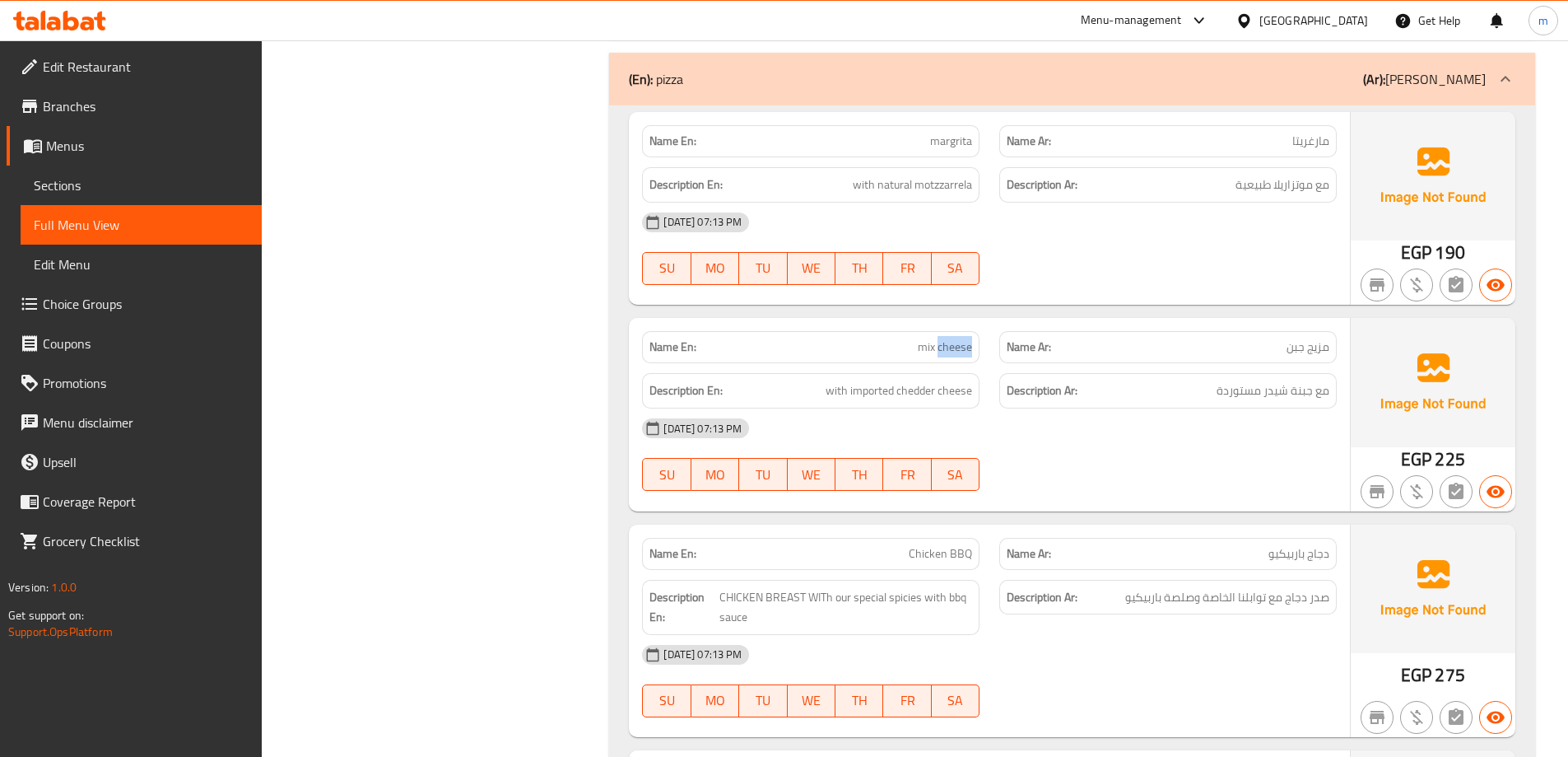
click at [966, 354] on span "mix cheese" at bounding box center [945, 346] width 55 height 17
copy span "mix cheese"
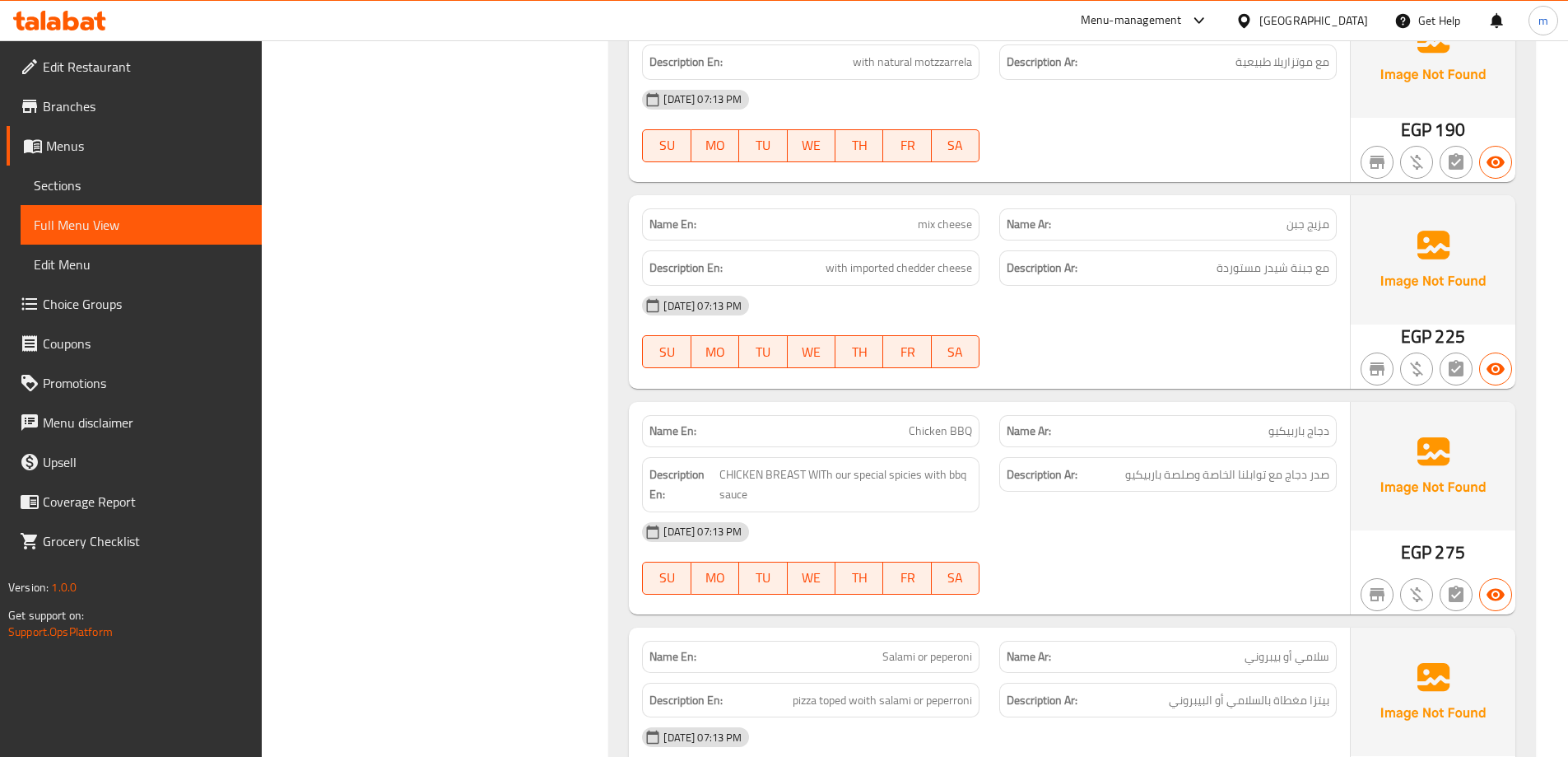
scroll to position [2470, 0]
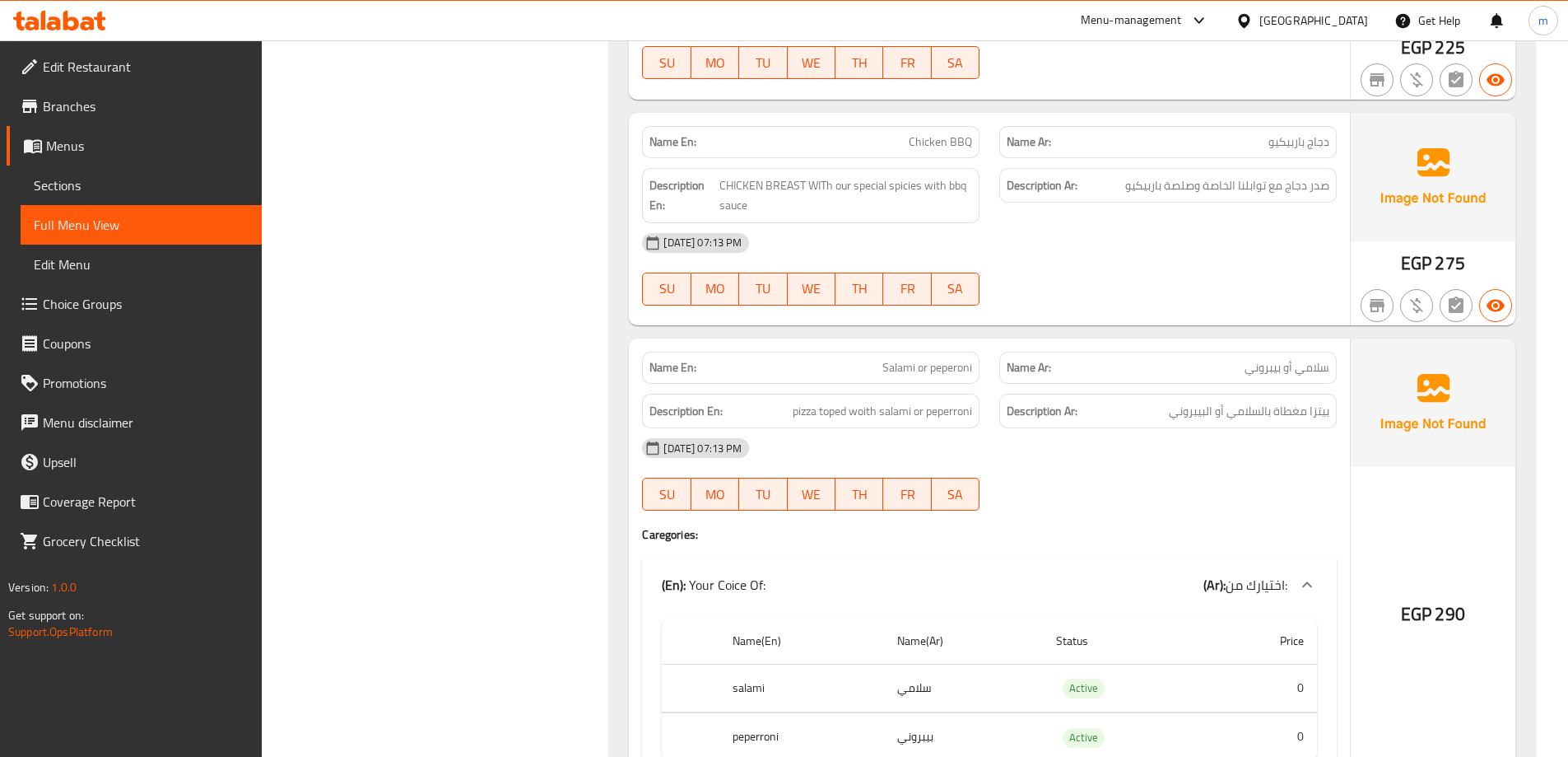
click at [920, 150] on span "Chicken BBQ" at bounding box center [939, 142] width 63 height 17
copy span "Chicken BBQ"
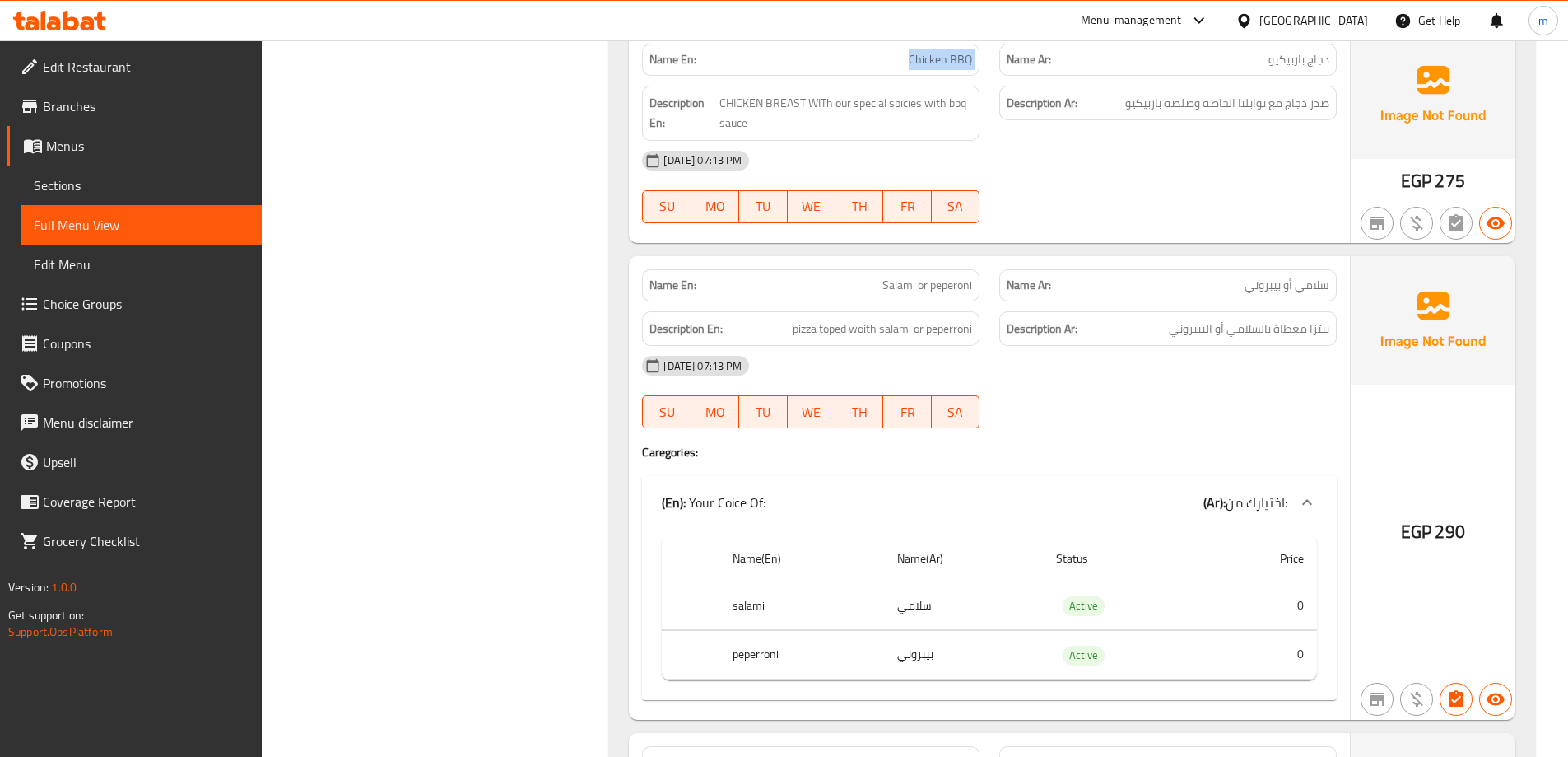
click at [942, 282] on span "Salami or peperoni" at bounding box center [926, 285] width 89 height 17
copy span "Salami or peperoni"
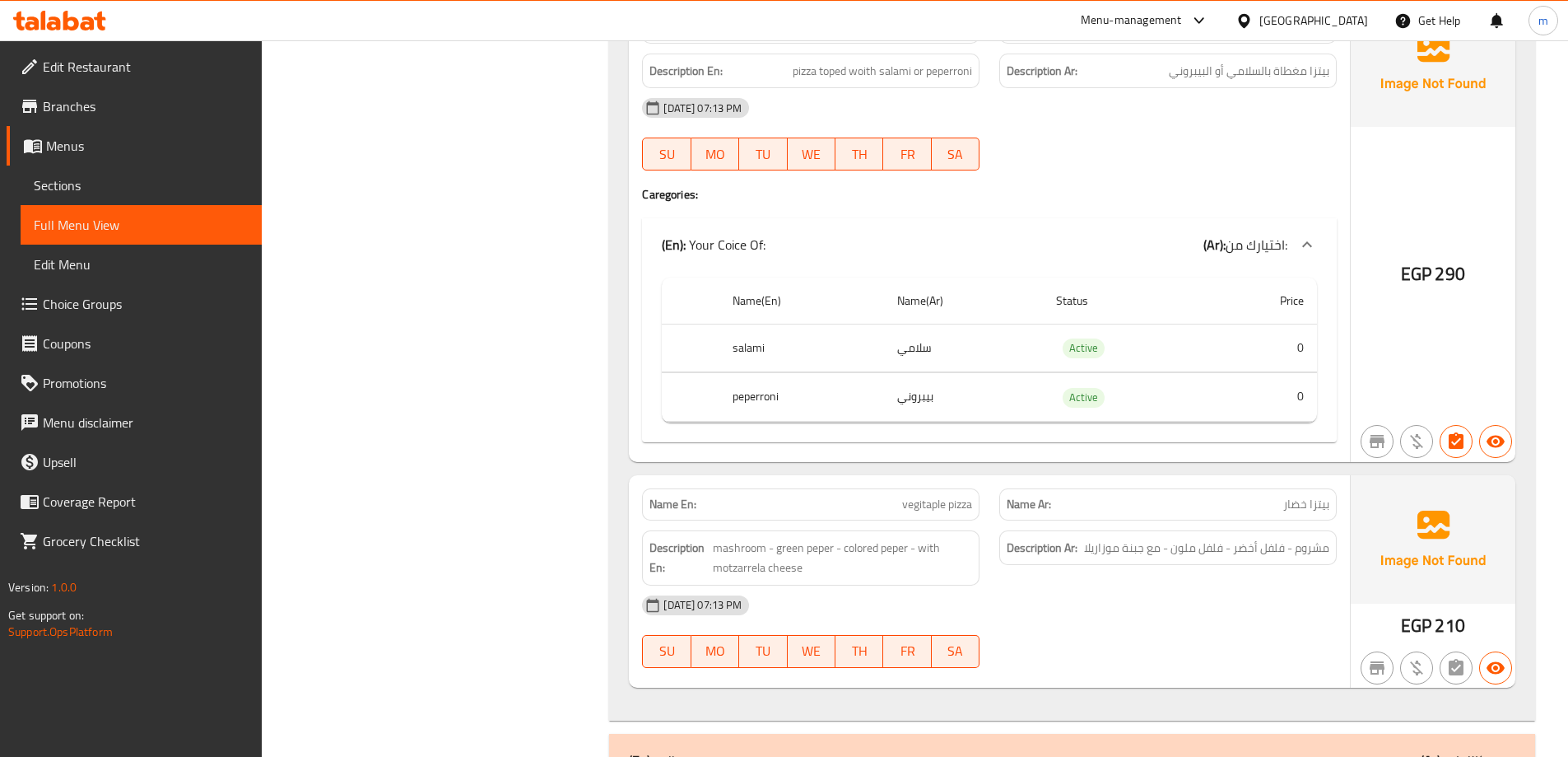
scroll to position [3129, 0]
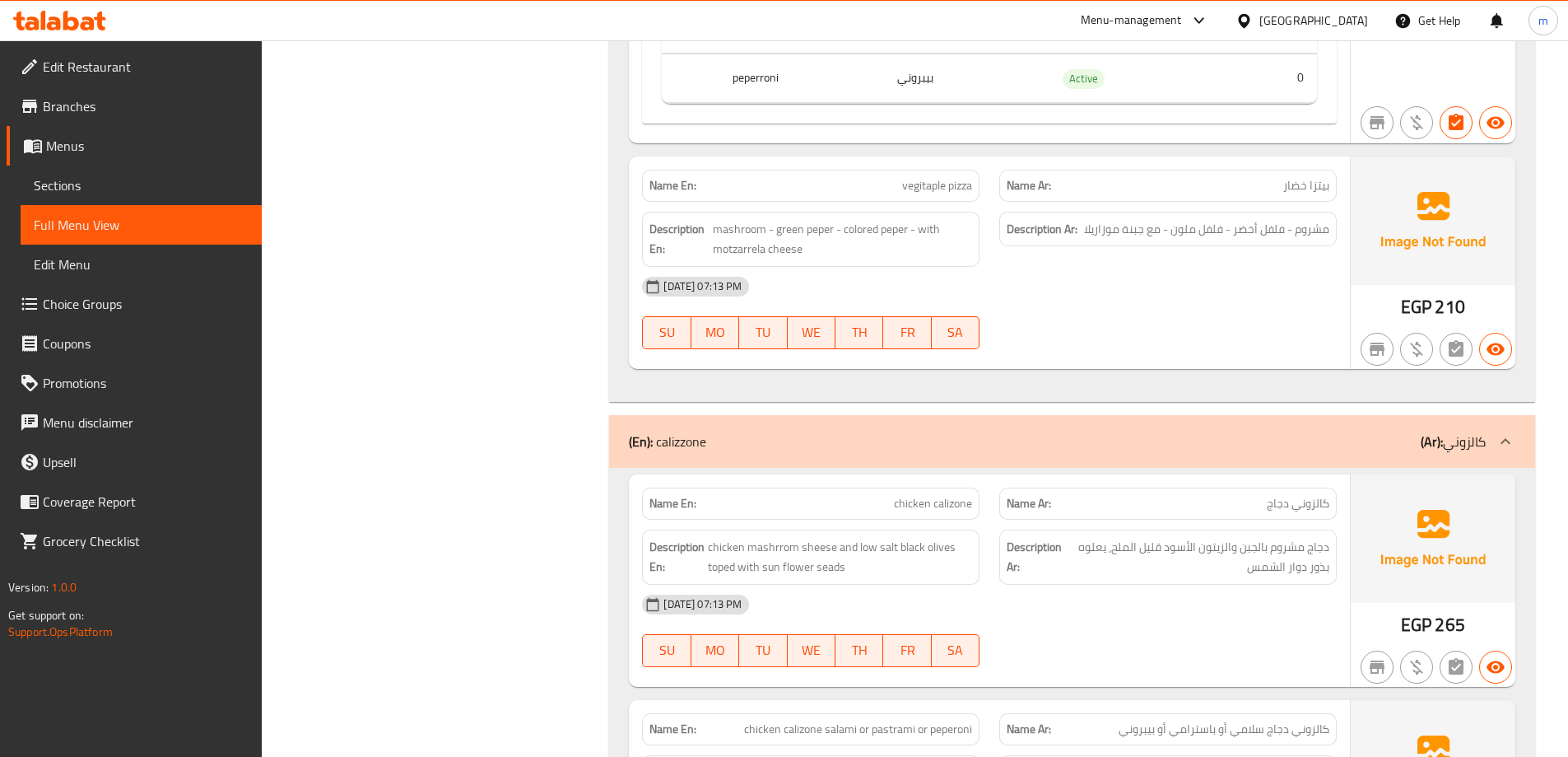
click at [940, 180] on span "vegitaple pizza" at bounding box center [936, 185] width 70 height 17
click at [931, 190] on span "vegitaple pizza" at bounding box center [936, 185] width 70 height 17
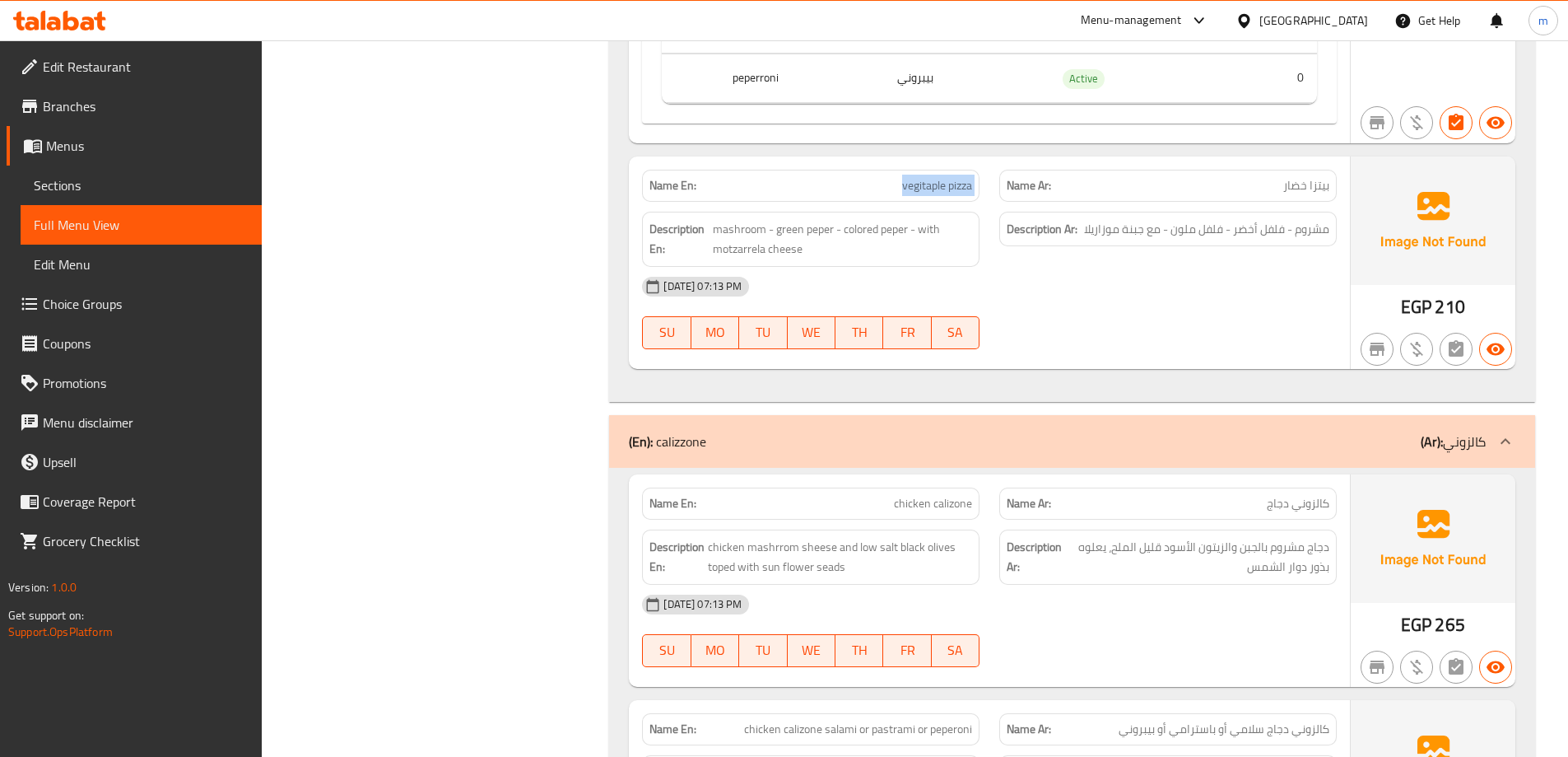
click at [931, 190] on span "vegitaple pizza" at bounding box center [936, 185] width 70 height 17
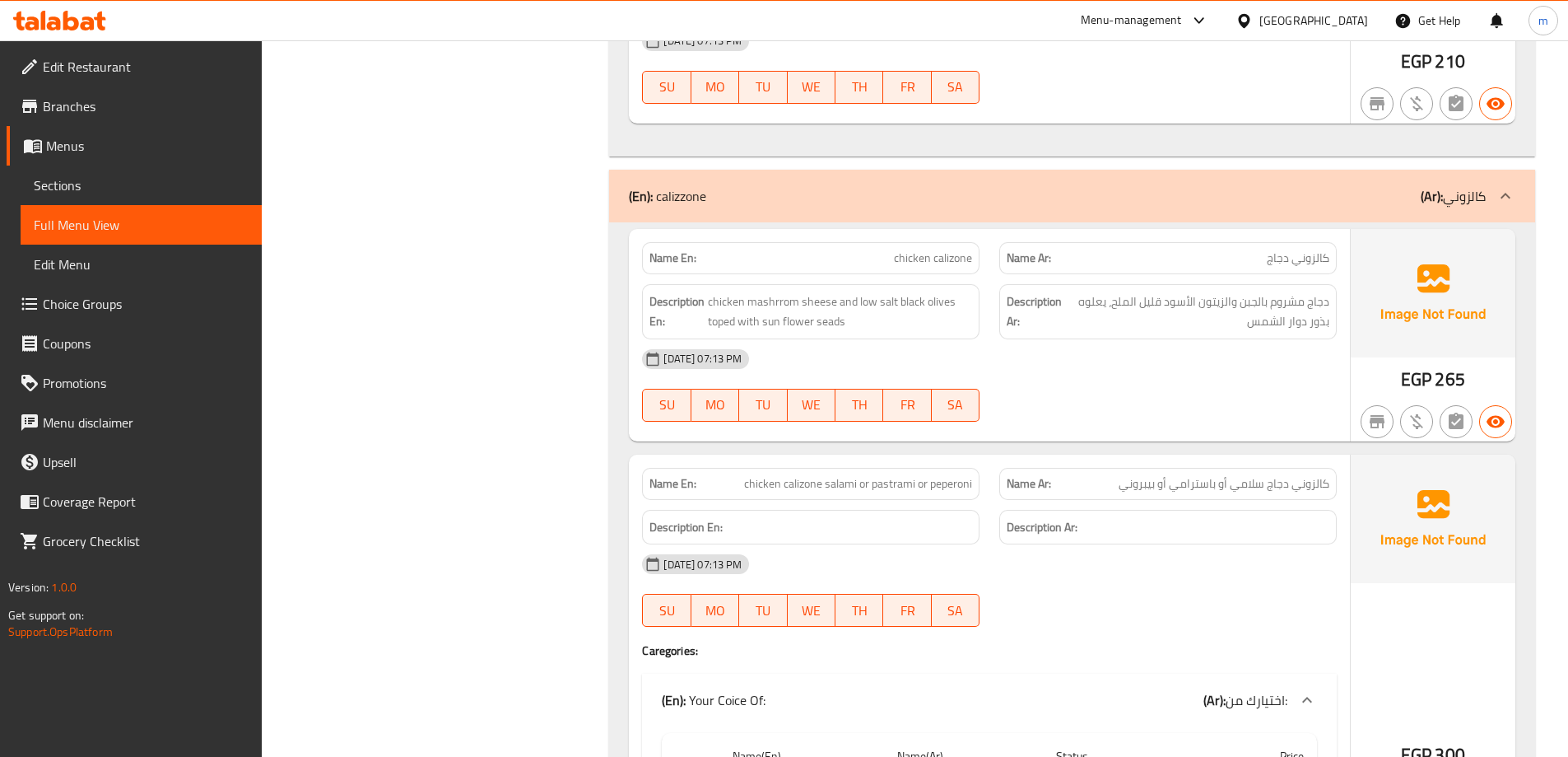
scroll to position [3375, 0]
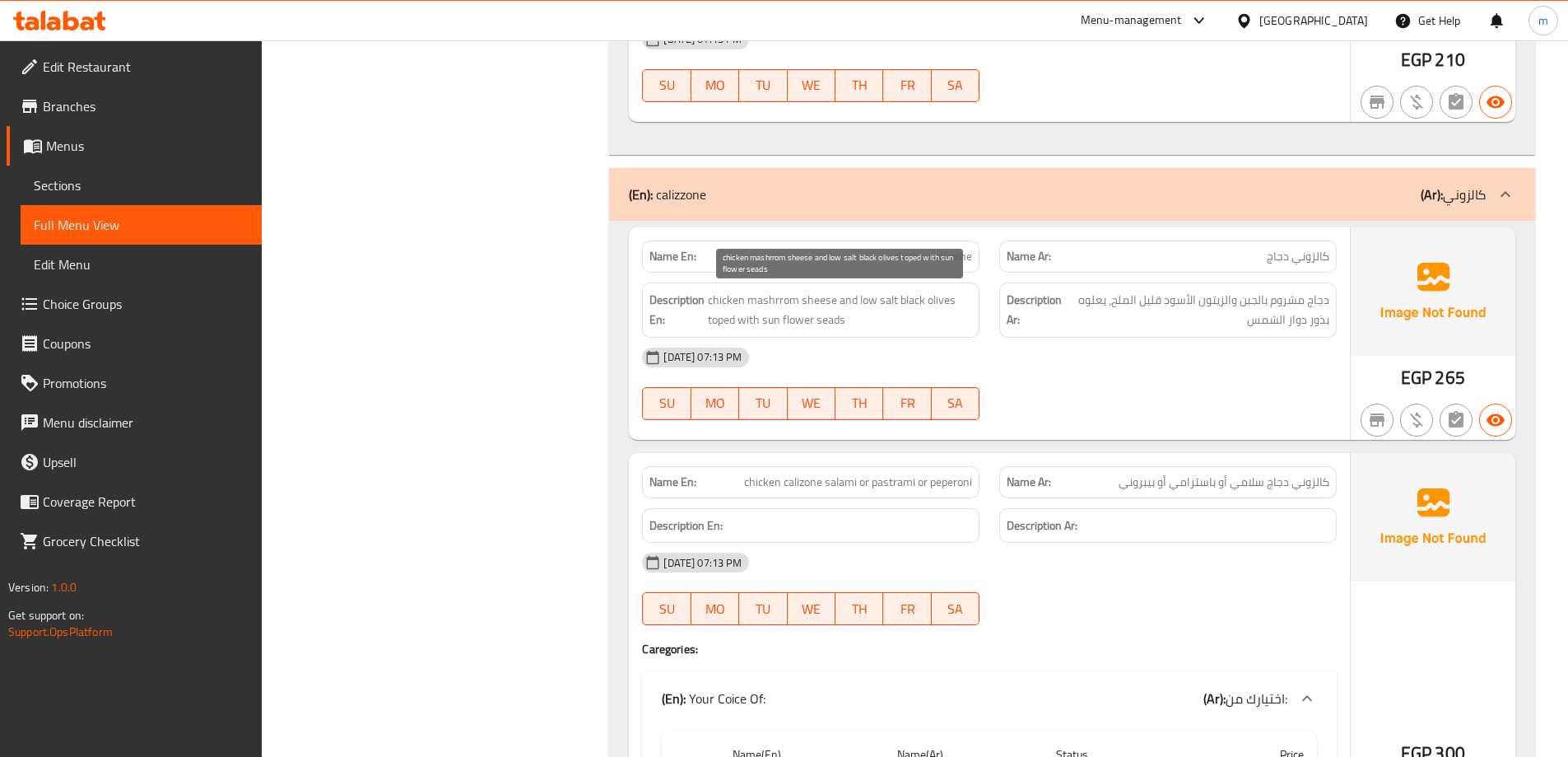
click at [809, 300] on span "chicken mashrrom sheese and low salt black olives toped with sun flower seads" at bounding box center [840, 310] width 264 height 40
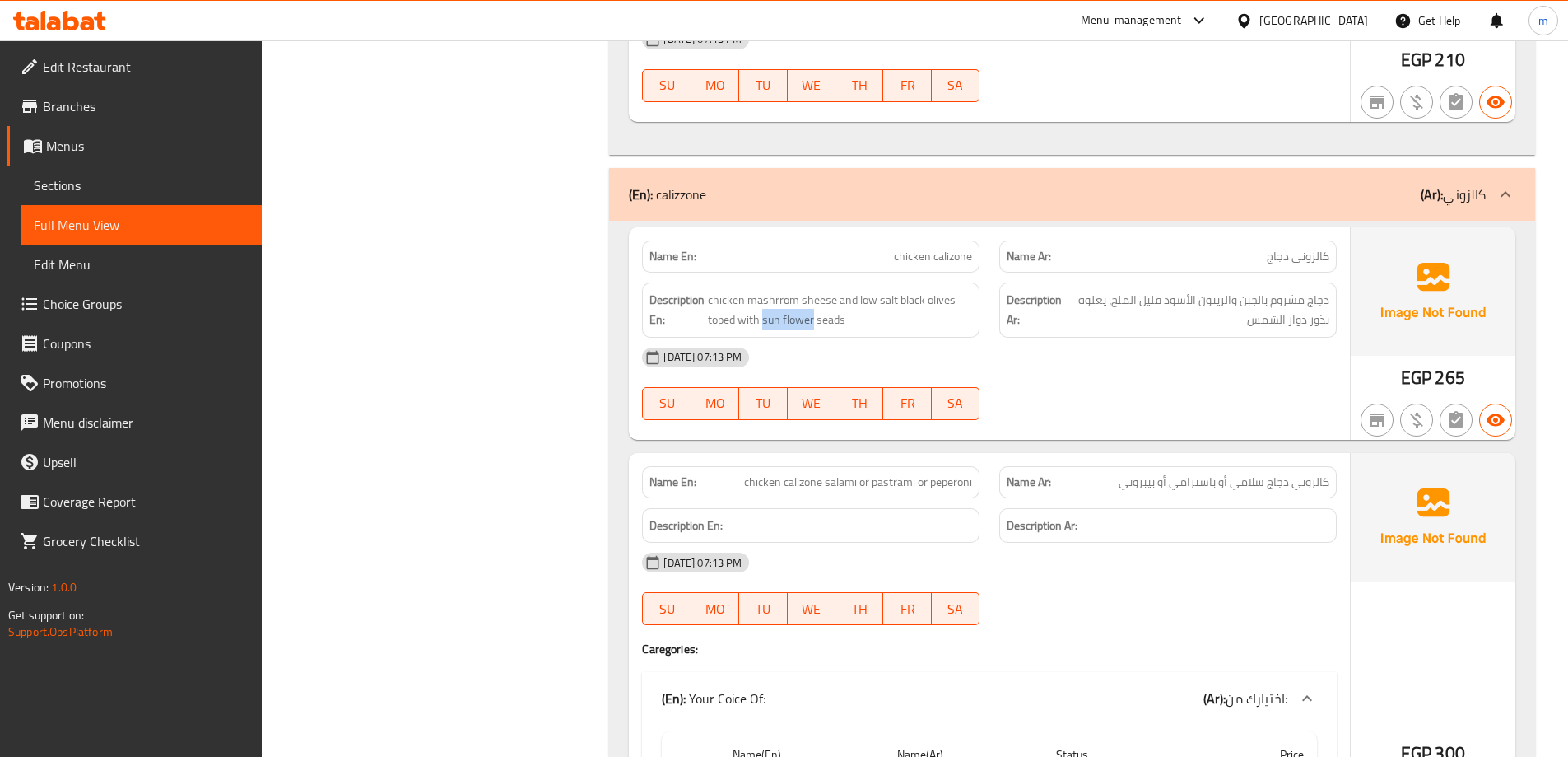
drag, startPoint x: 761, startPoint y: 321, endPoint x: 812, endPoint y: 330, distance: 51.8
click at [812, 330] on div "Description En: chicken mashrrom sheese and low salt black olives toped with su…" at bounding box center [810, 310] width 337 height 56
copy span "sun flower"
click at [878, 244] on div "Name En: chicken calizone" at bounding box center [810, 256] width 337 height 32
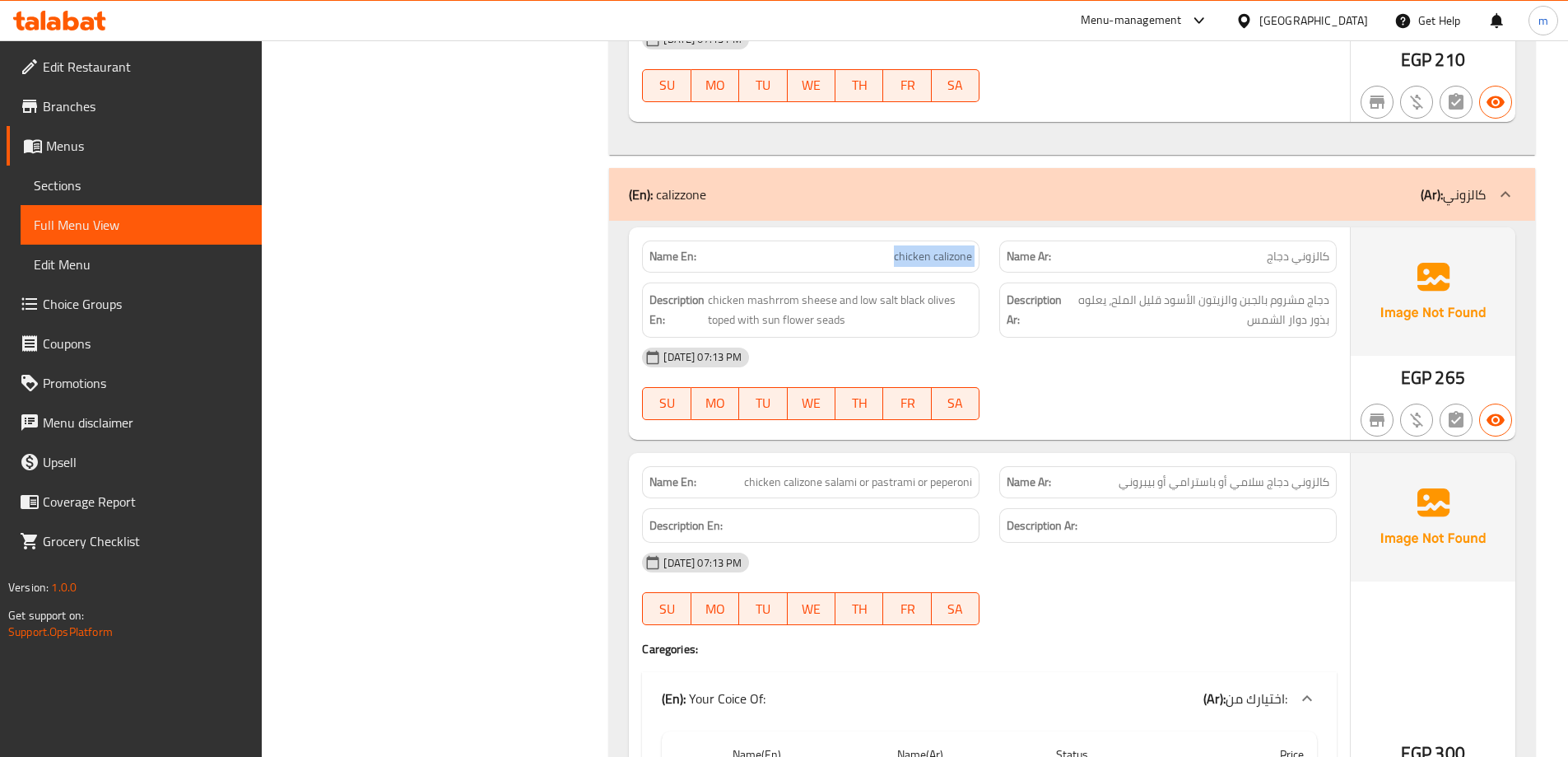
click at [878, 244] on div "Name En: chicken calizone" at bounding box center [810, 256] width 337 height 32
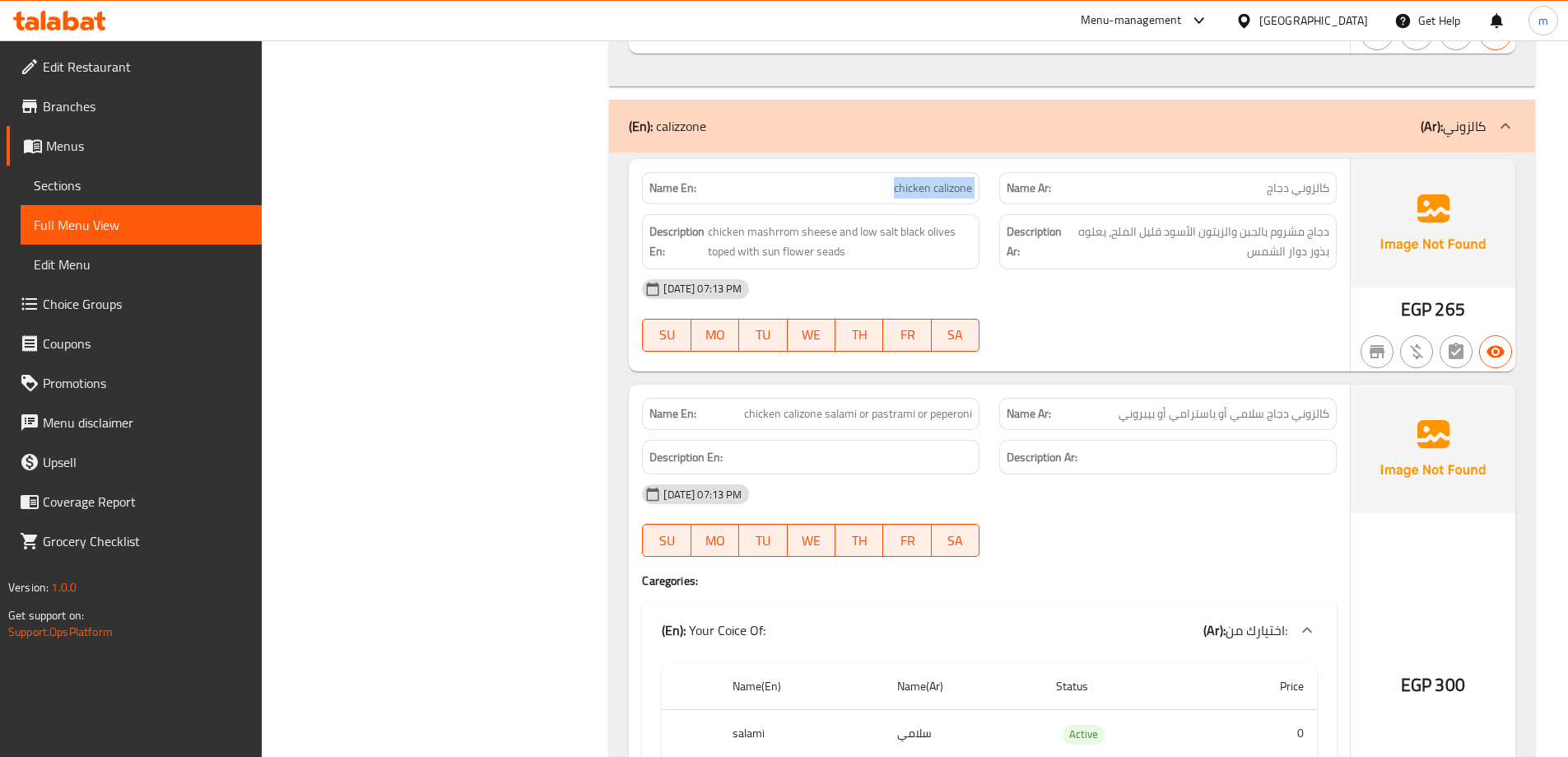
scroll to position [3705, 0]
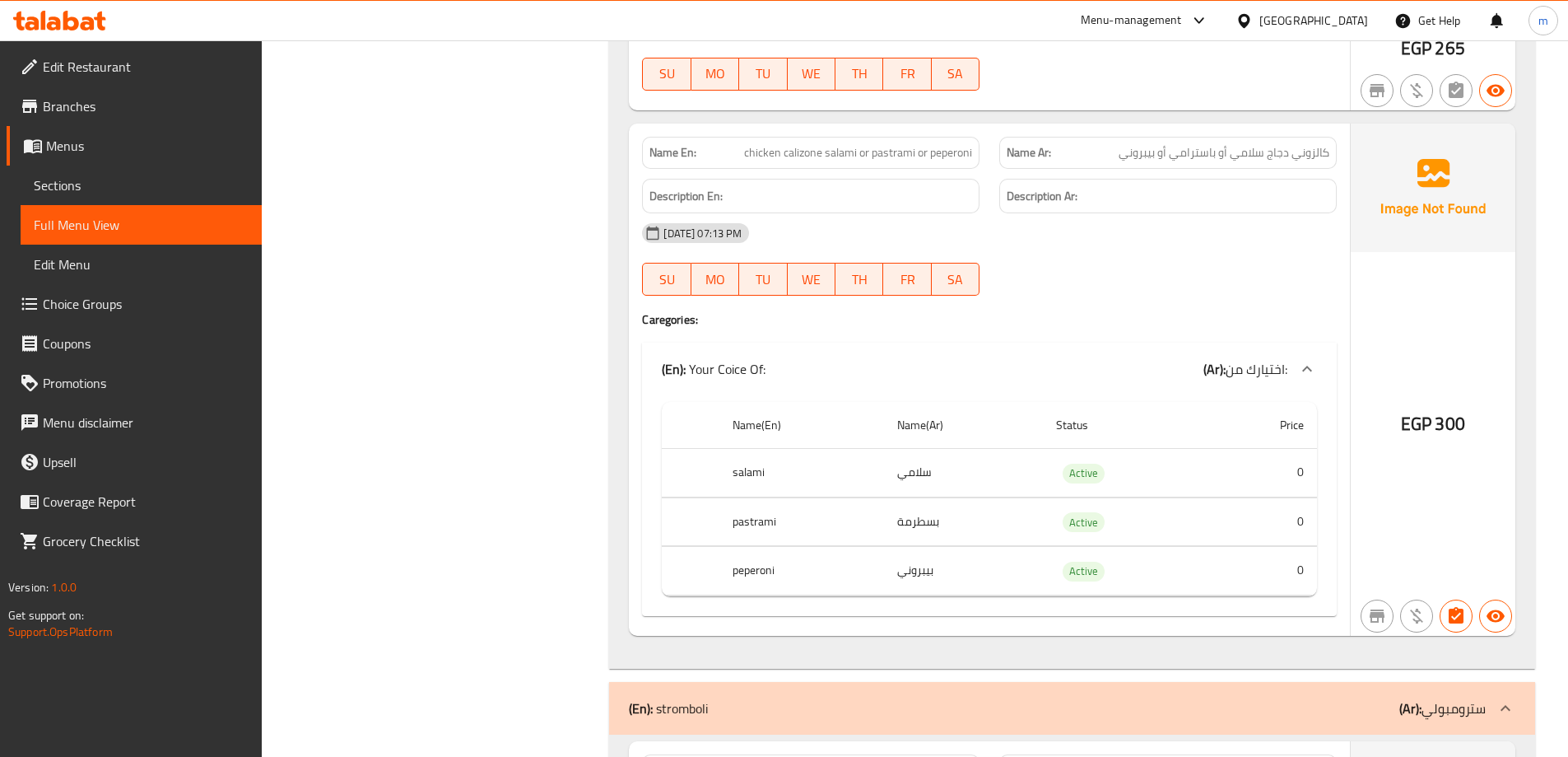
click at [910, 149] on span "chicken calizone salami or pastrami or peperoni" at bounding box center [857, 153] width 228 height 17
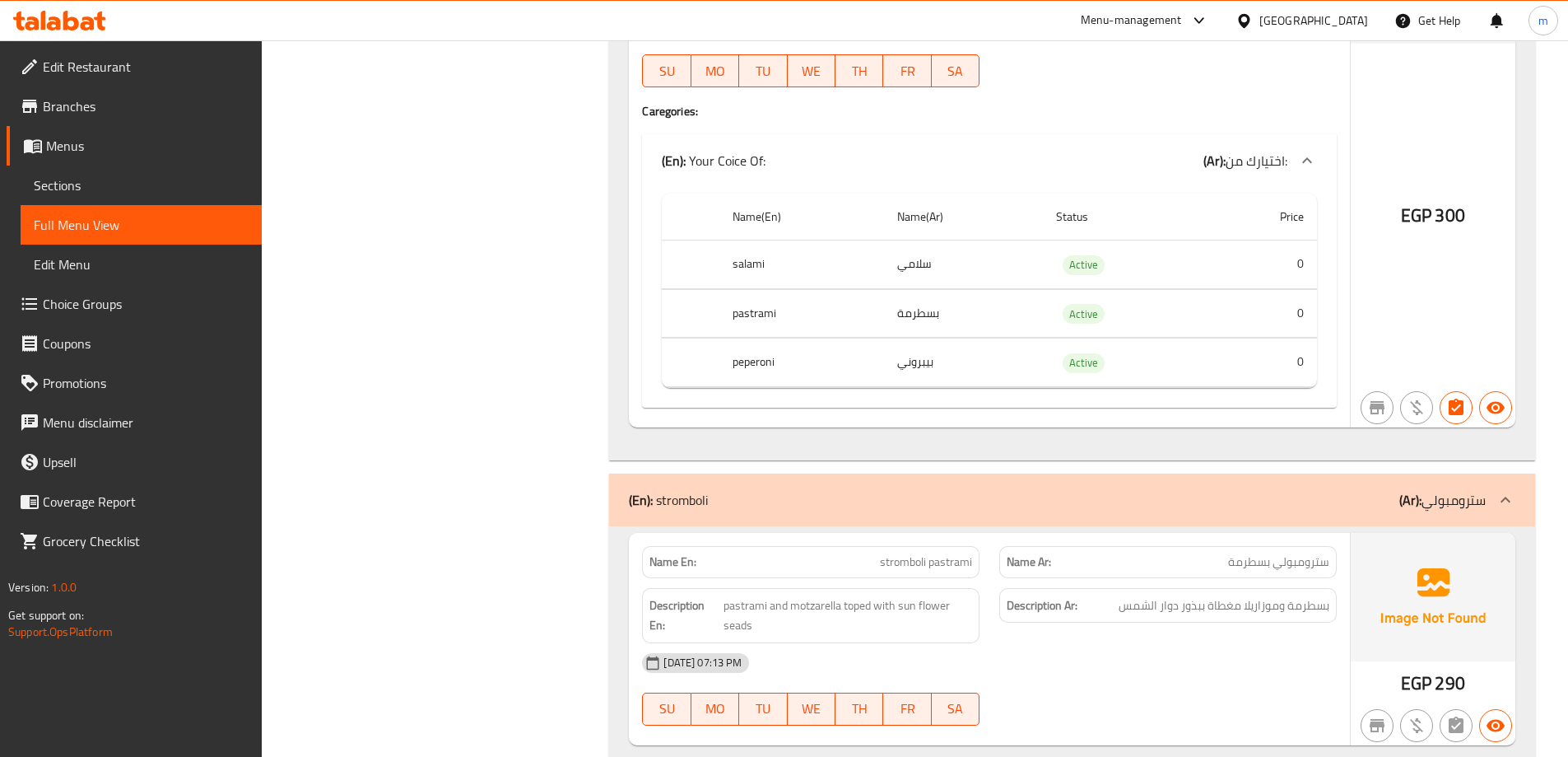
scroll to position [3952, 0]
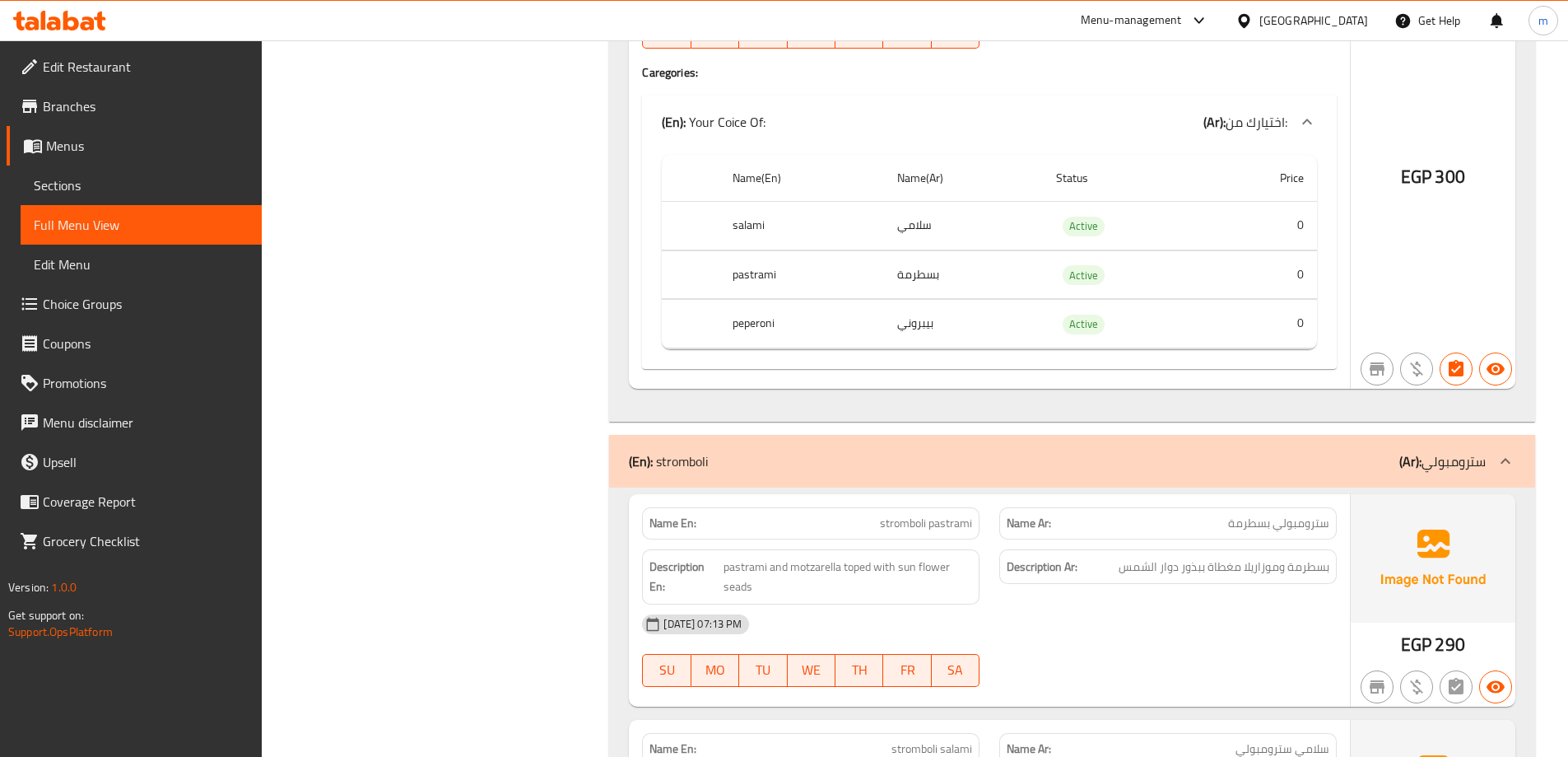
drag, startPoint x: 560, startPoint y: 552, endPoint x: 572, endPoint y: 546, distance: 13.4
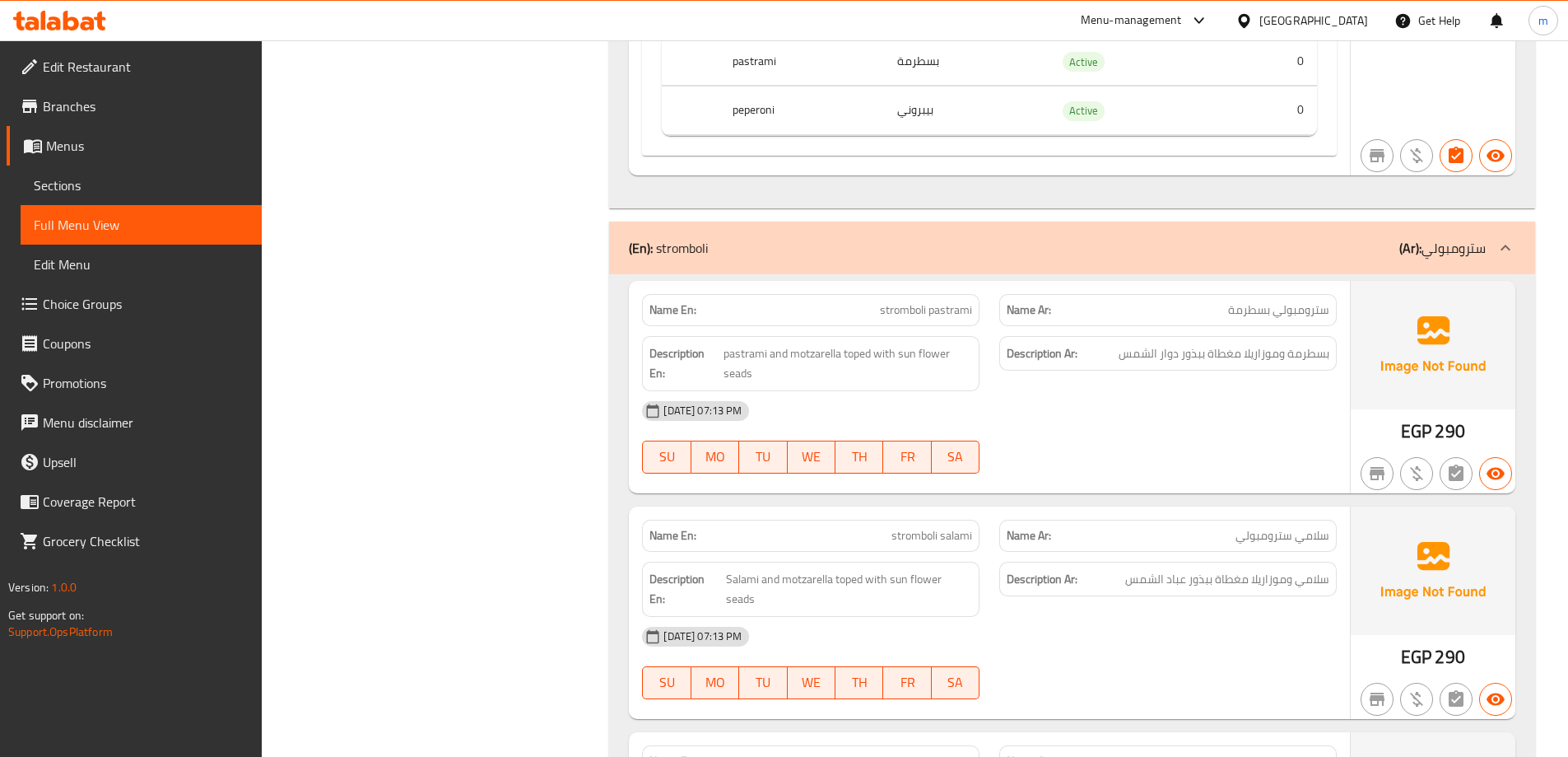
scroll to position [4281, 0]
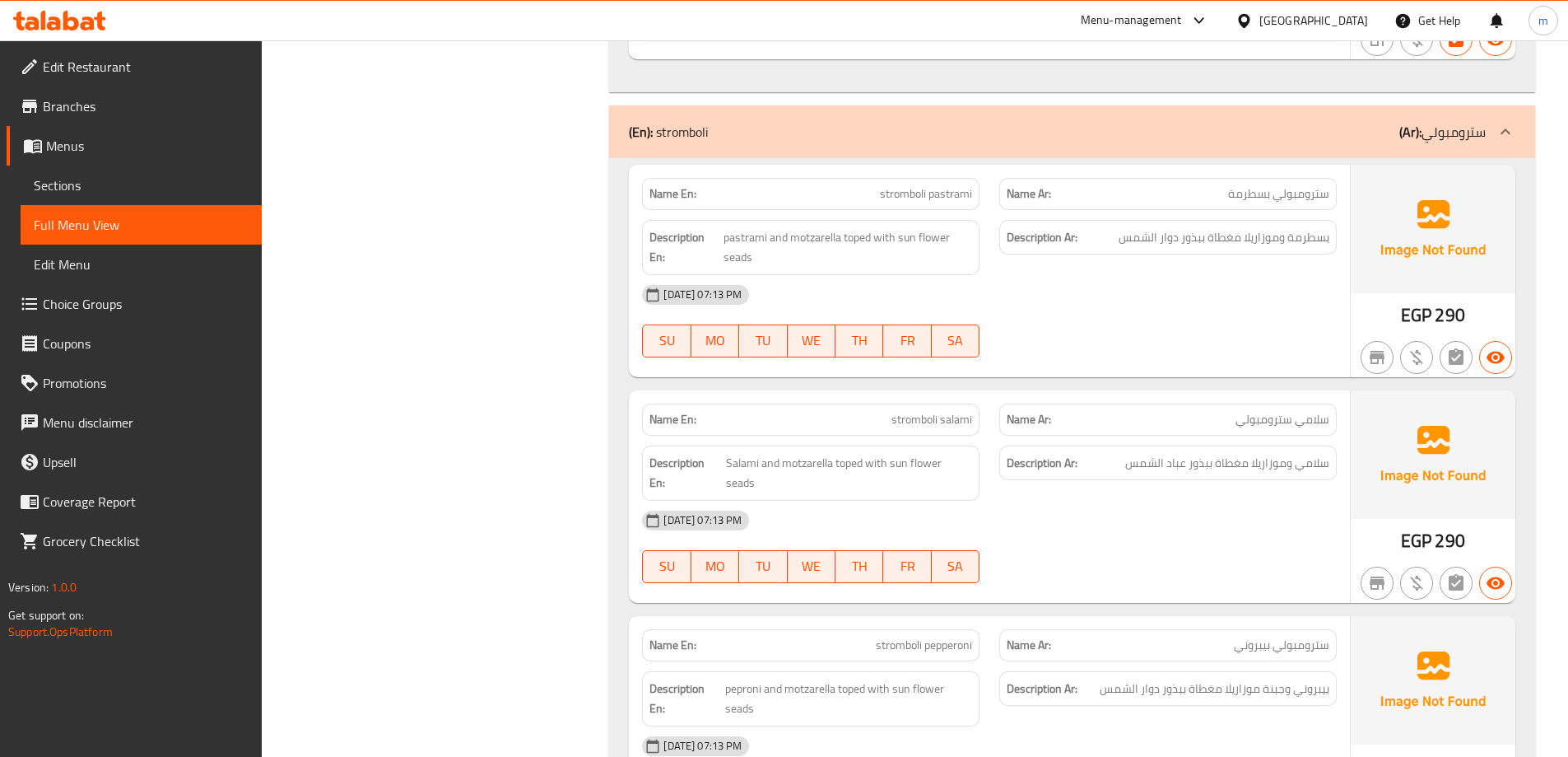
click at [929, 198] on span "stromboli pastrami" at bounding box center [926, 194] width 92 height 17
click at [584, 358] on div "Filter Branches Branches Popular filters Free items Branch specific items Has c…" at bounding box center [442, 765] width 315 height 9671
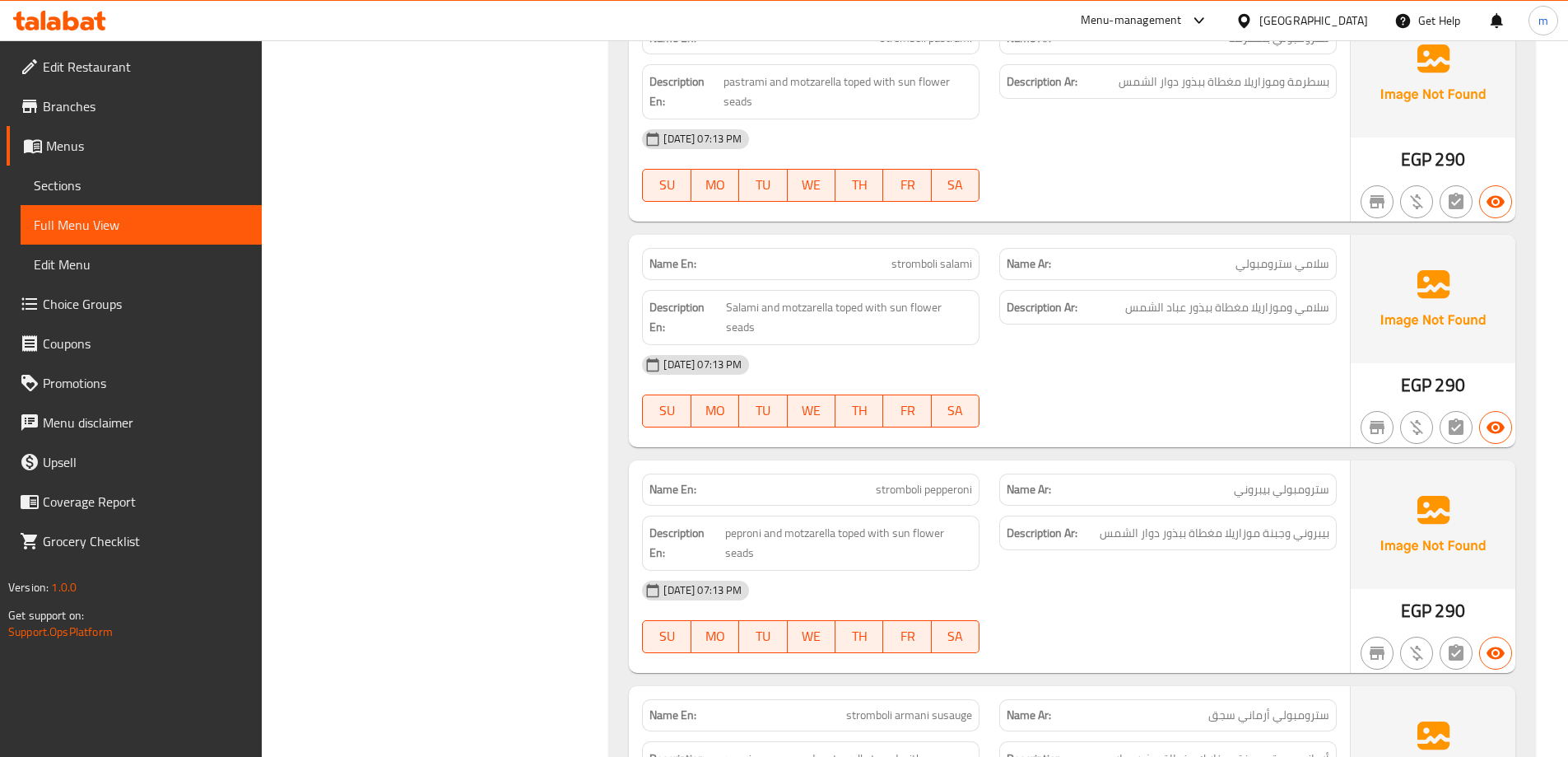
scroll to position [4446, 0]
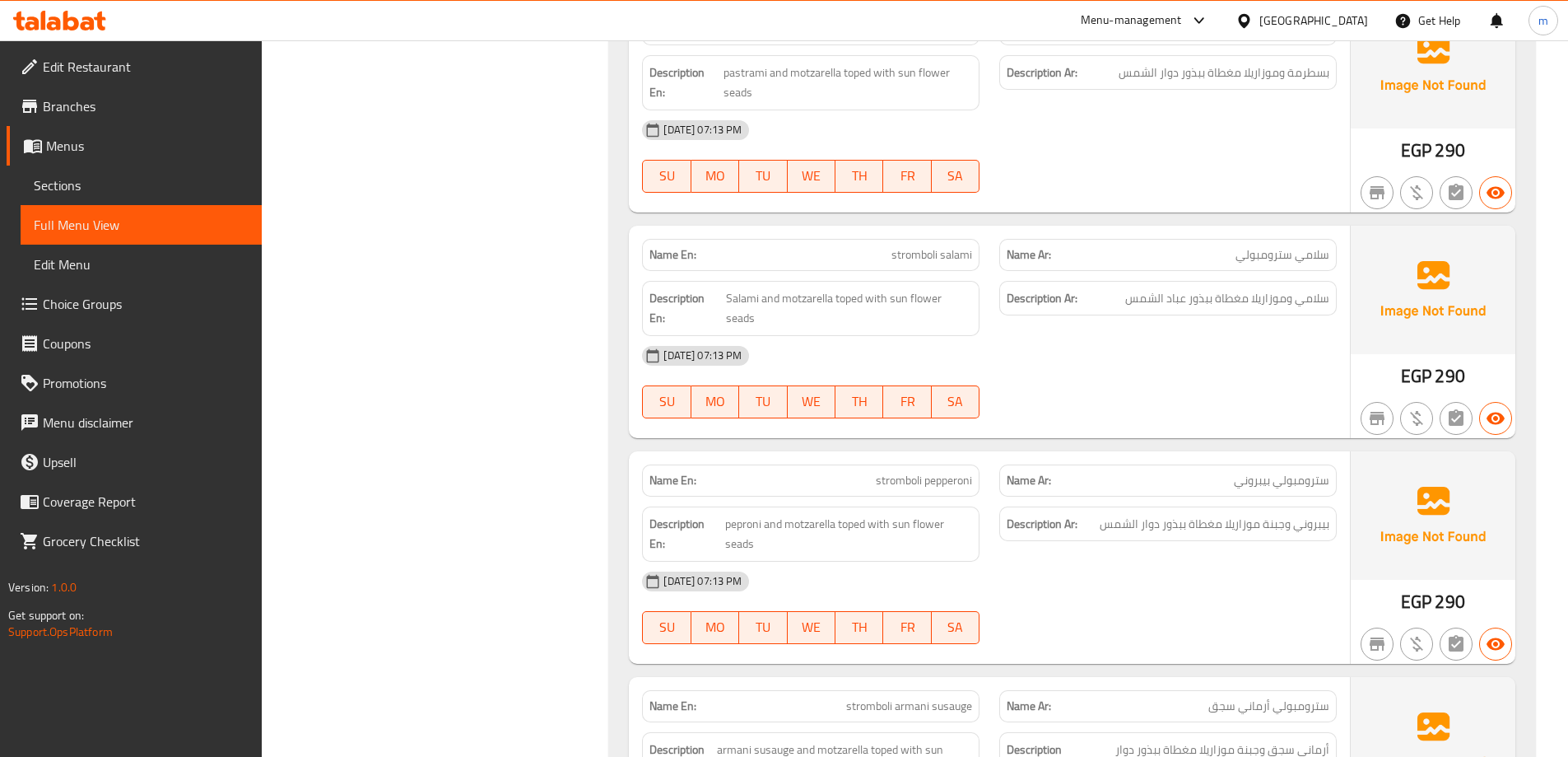
click at [928, 252] on span "stromboli salami" at bounding box center [932, 254] width 81 height 17
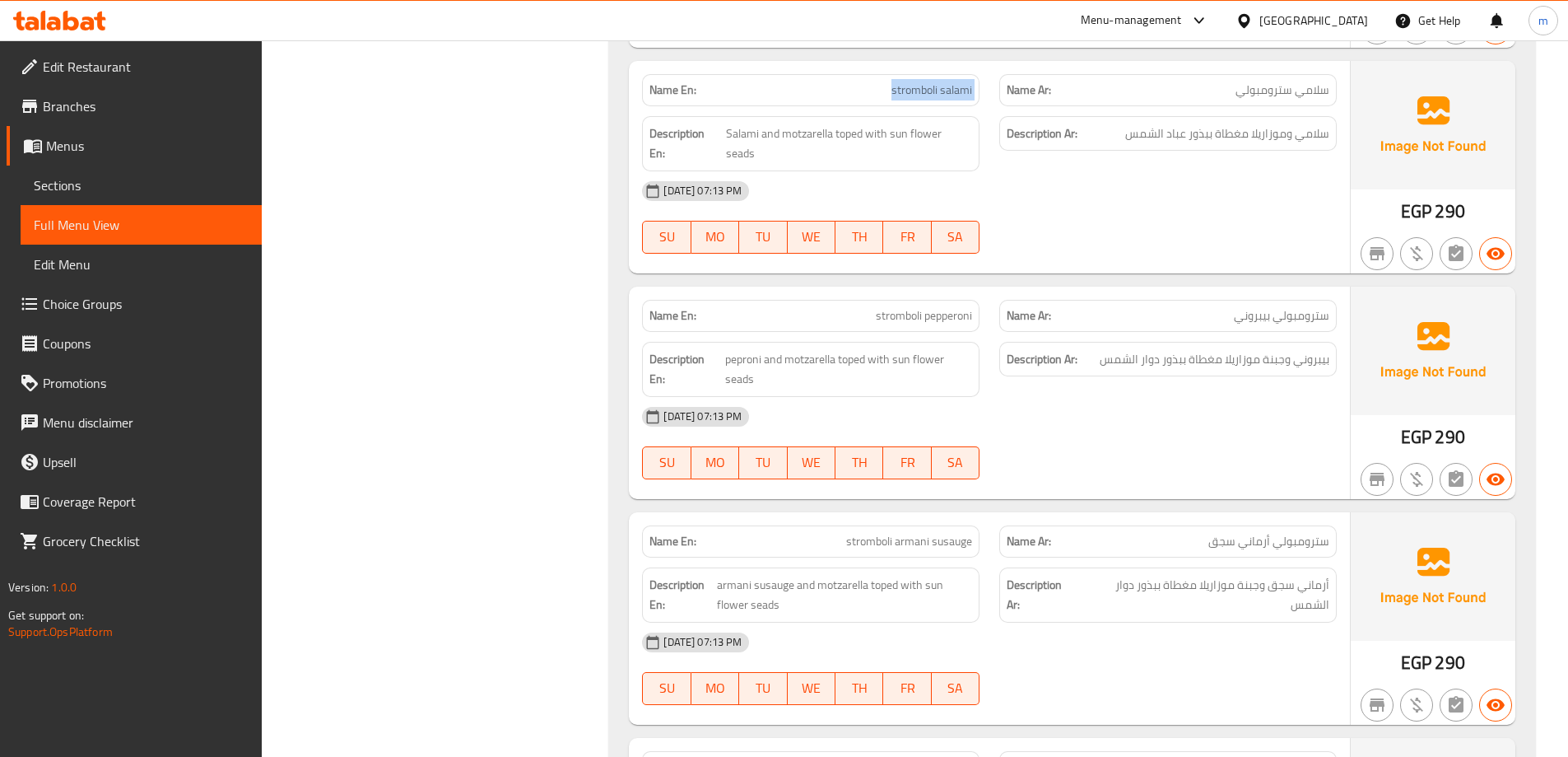
scroll to position [4693, 0]
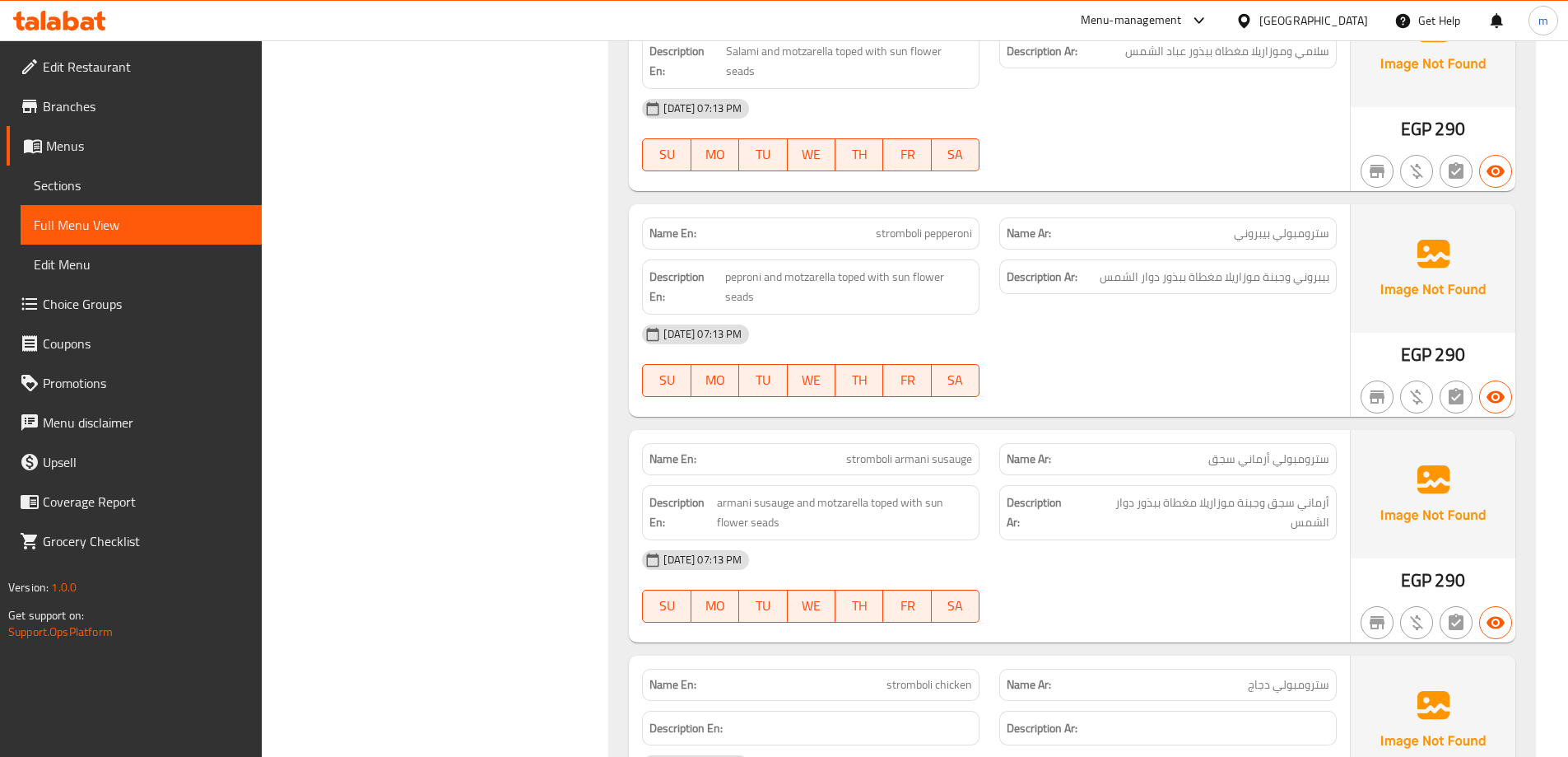
click at [392, 524] on div "Filter Branches Branches Popular filters Free items Branch specific items Has c…" at bounding box center [442, 355] width 315 height 9672
click at [524, 362] on div "Filter Branches Branches Popular filters Free items Branch specific items Has c…" at bounding box center [442, 355] width 315 height 9672
click at [980, 207] on div "Name En: stromboli pepperoni" at bounding box center [810, 233] width 357 height 52
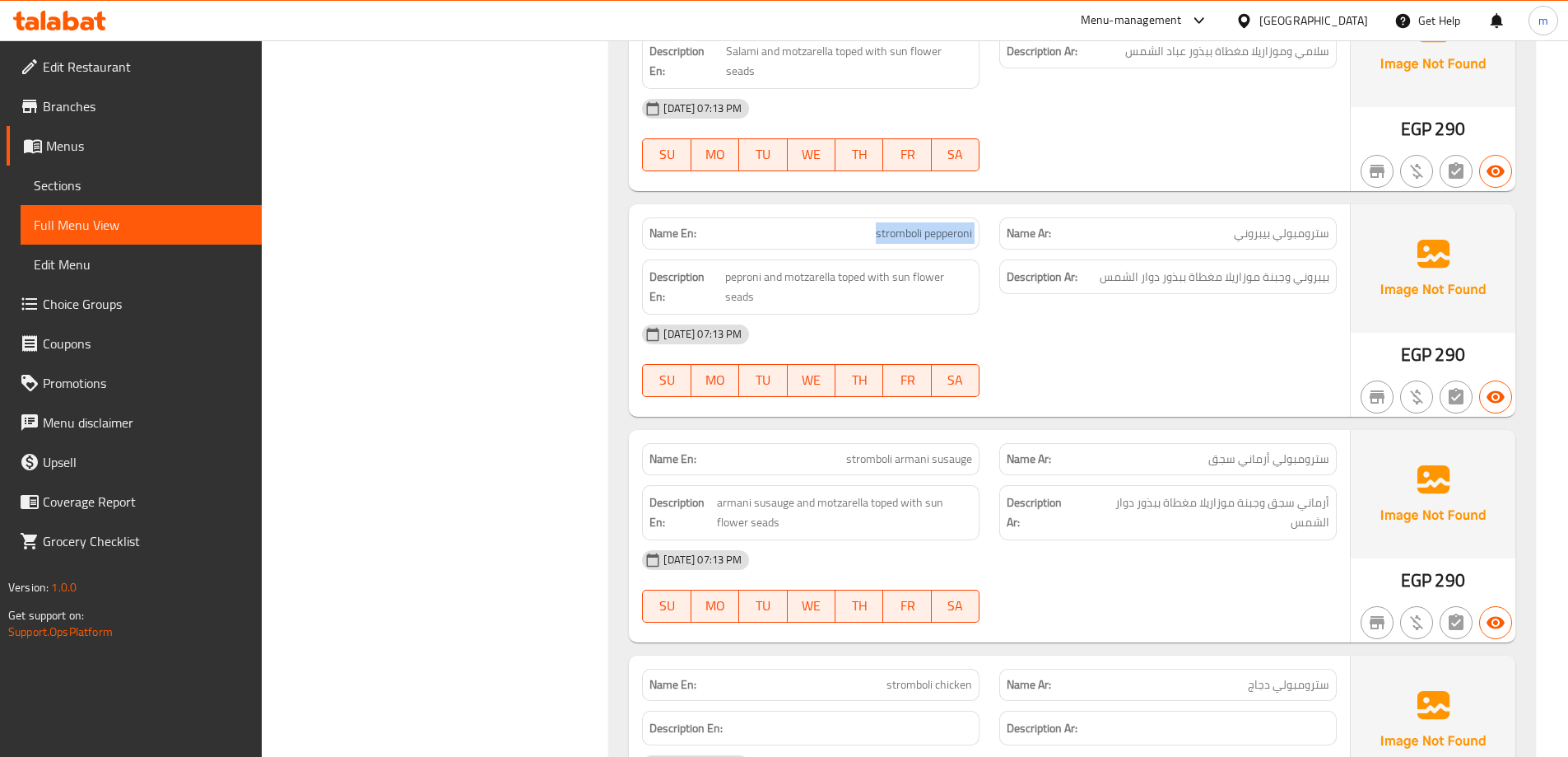
click at [980, 207] on div "Name En: stromboli pepperoni" at bounding box center [810, 233] width 357 height 52
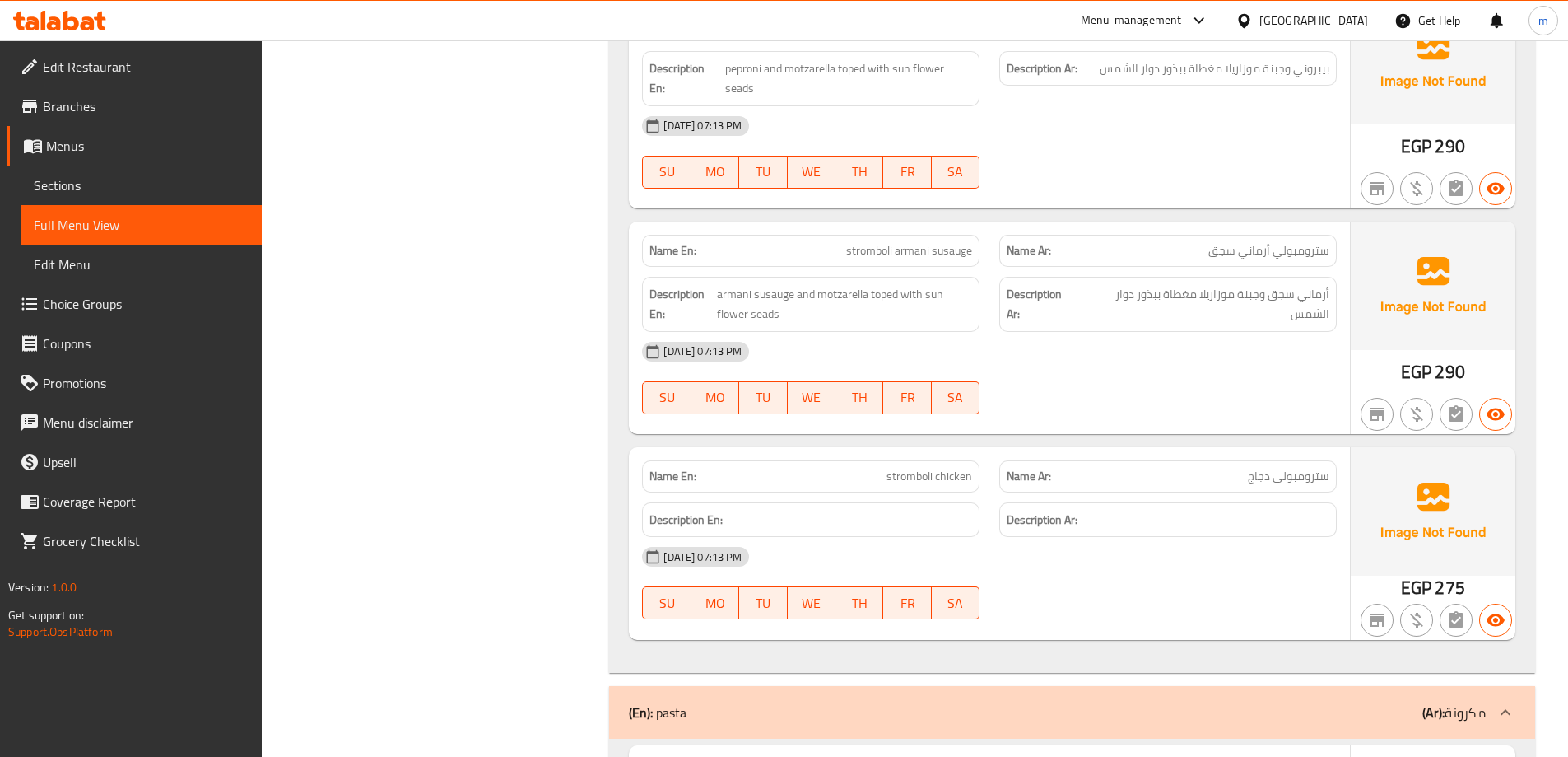
scroll to position [4939, 0]
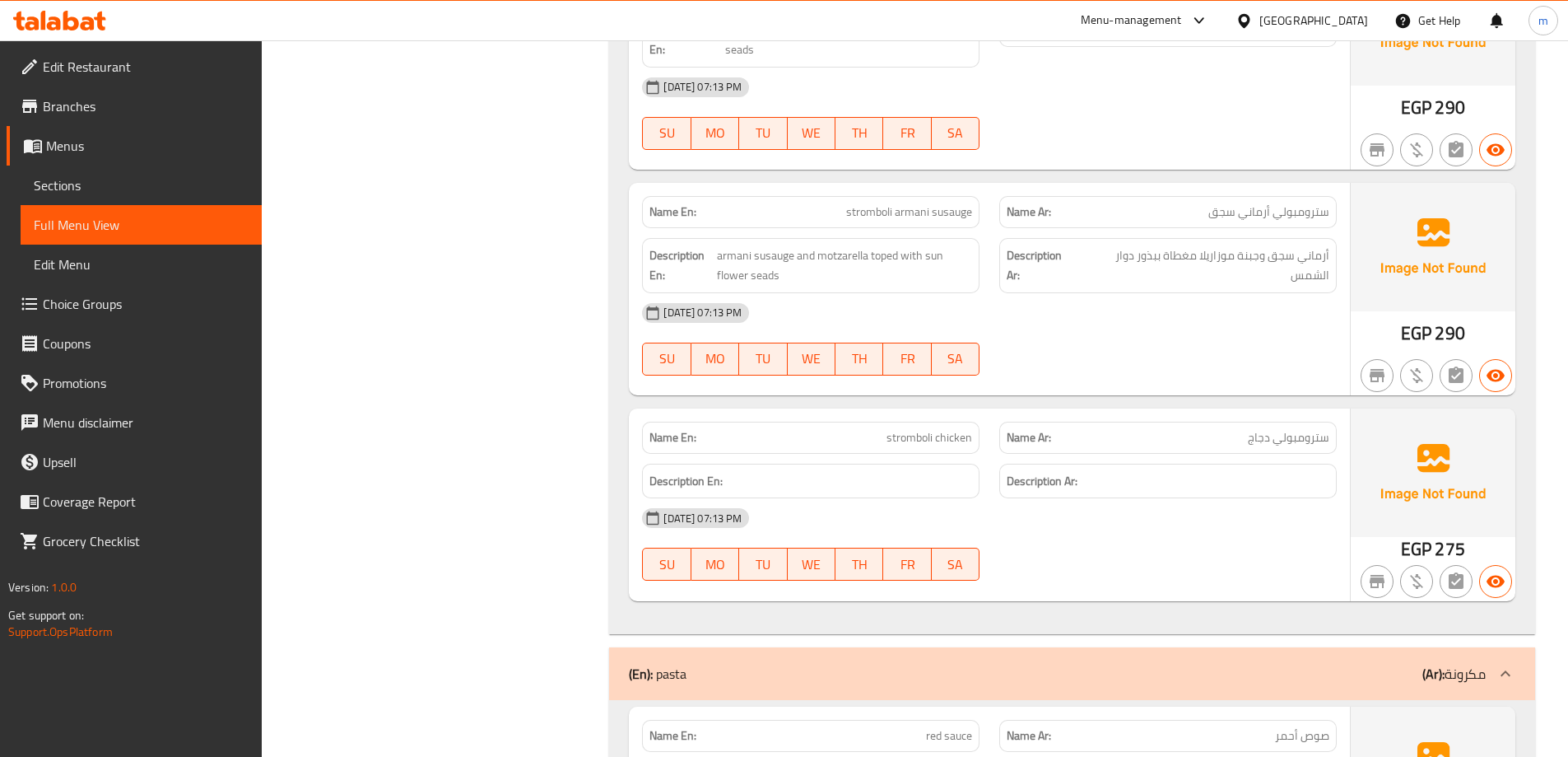
click at [916, 203] on span "stromboli armani susauge" at bounding box center [909, 212] width 126 height 17
click at [868, 203] on span "stromboli armani susauge" at bounding box center [909, 212] width 126 height 17
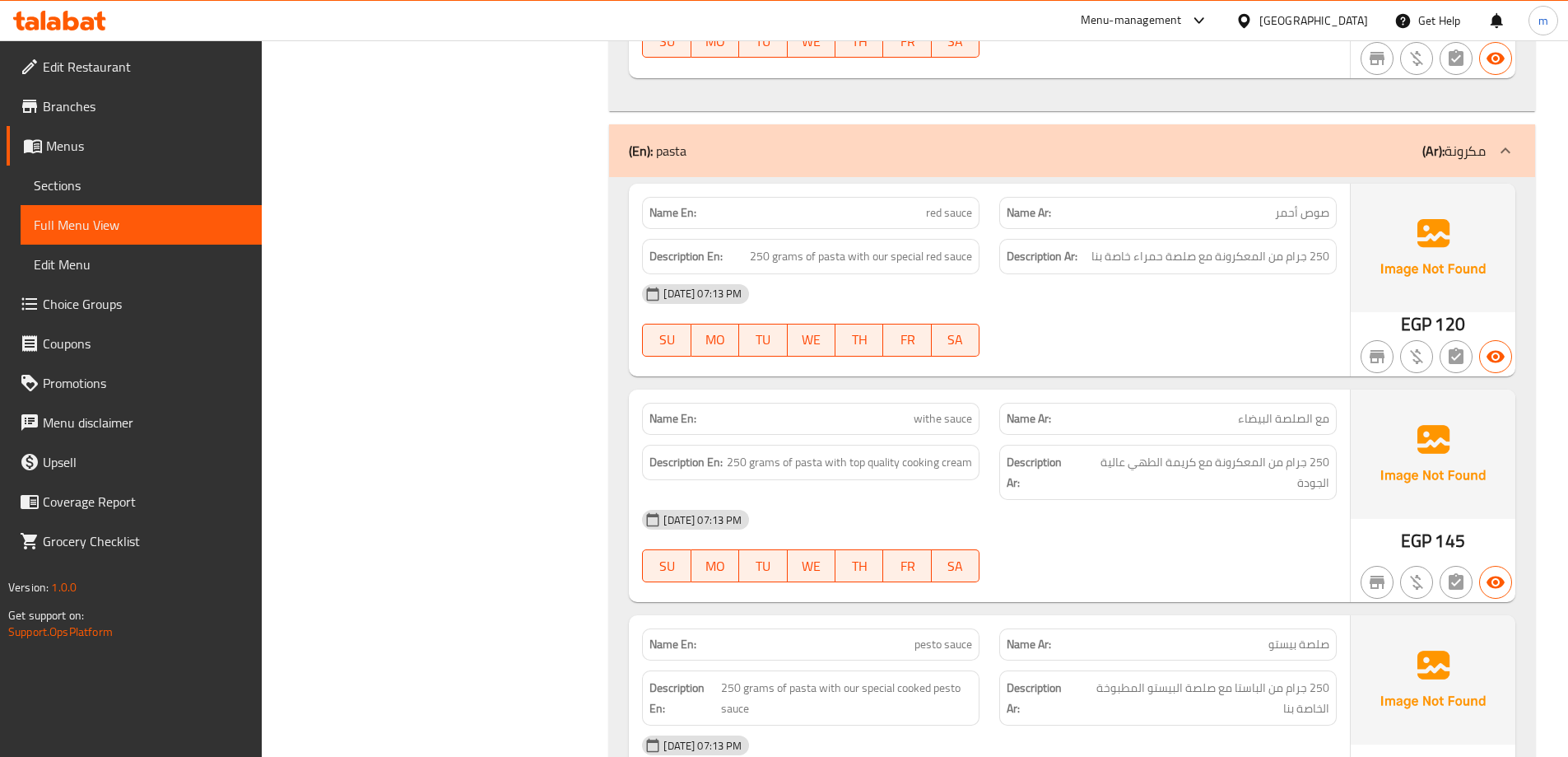
scroll to position [5516, 0]
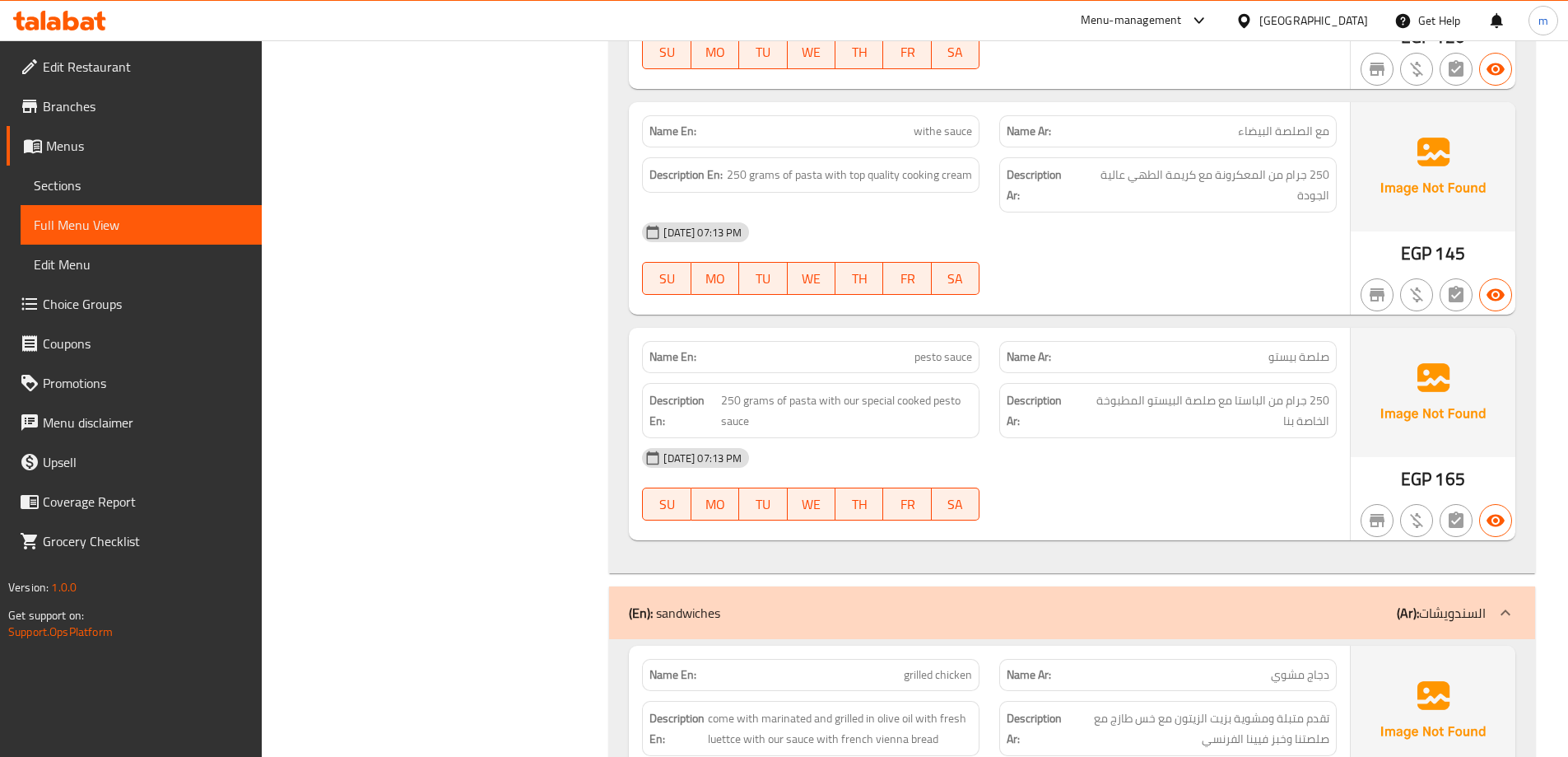
scroll to position [5763, 0]
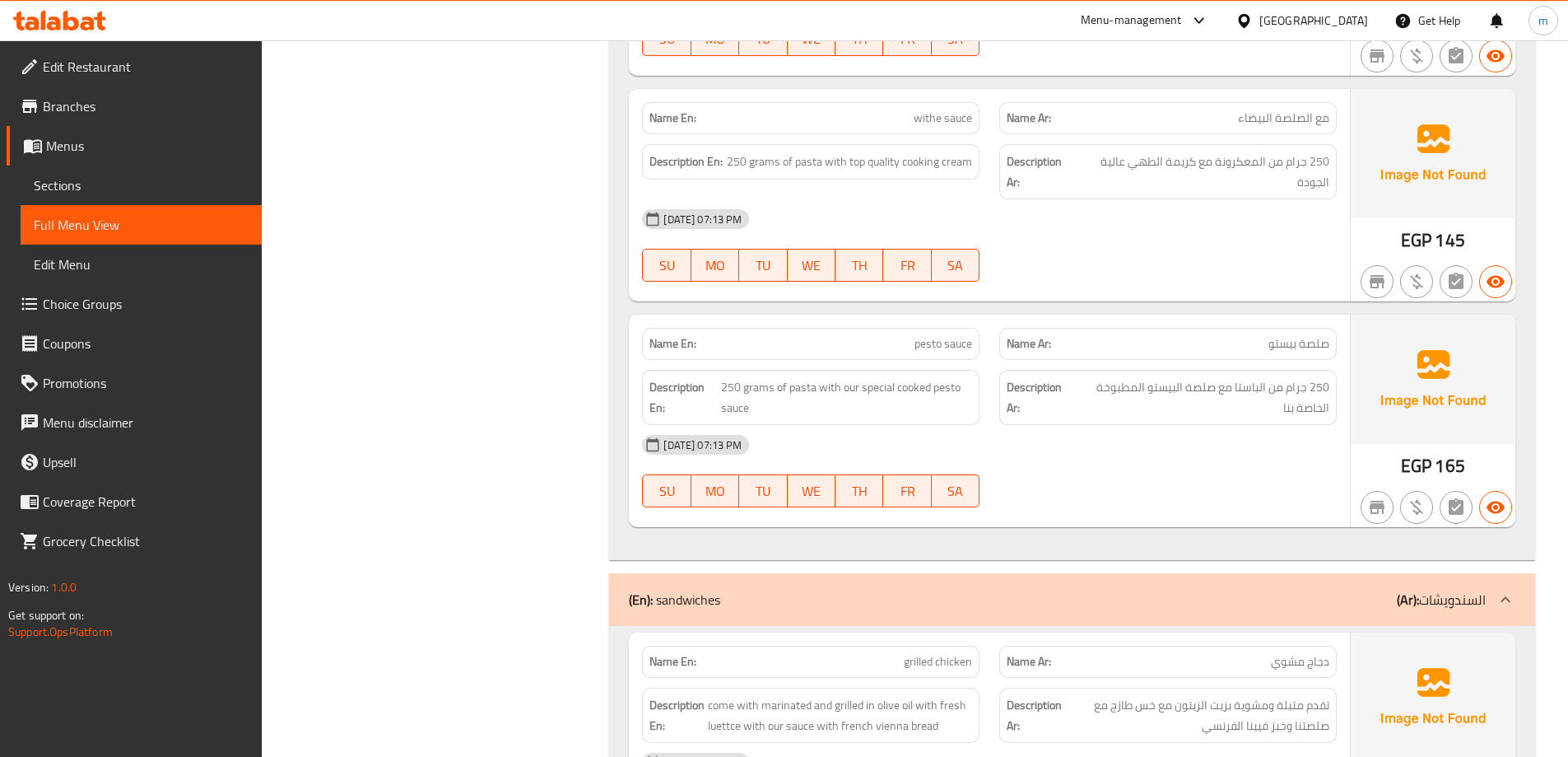
click at [953, 109] on span "withe sauce" at bounding box center [943, 118] width 58 height 17
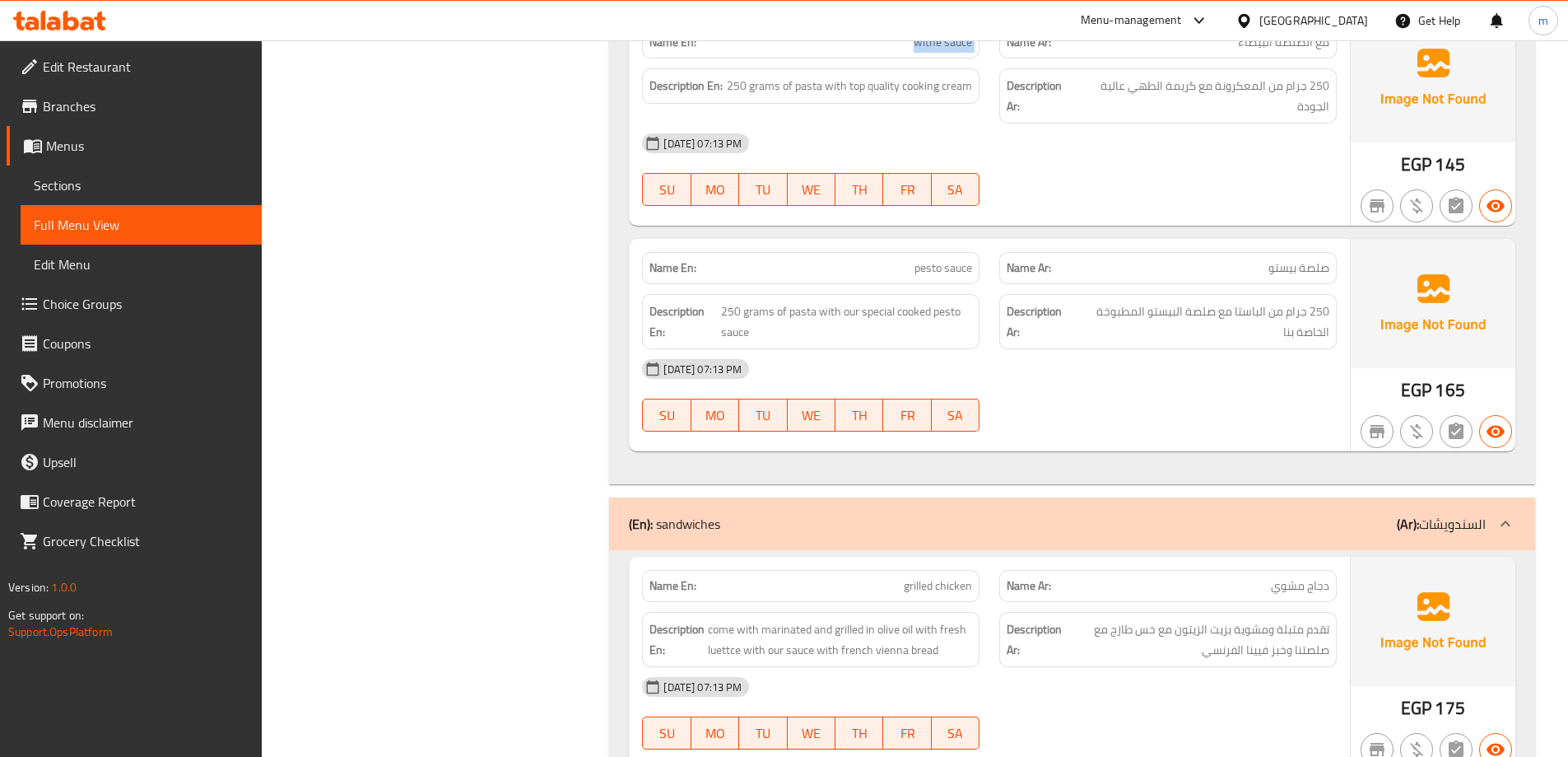
scroll to position [5845, 0]
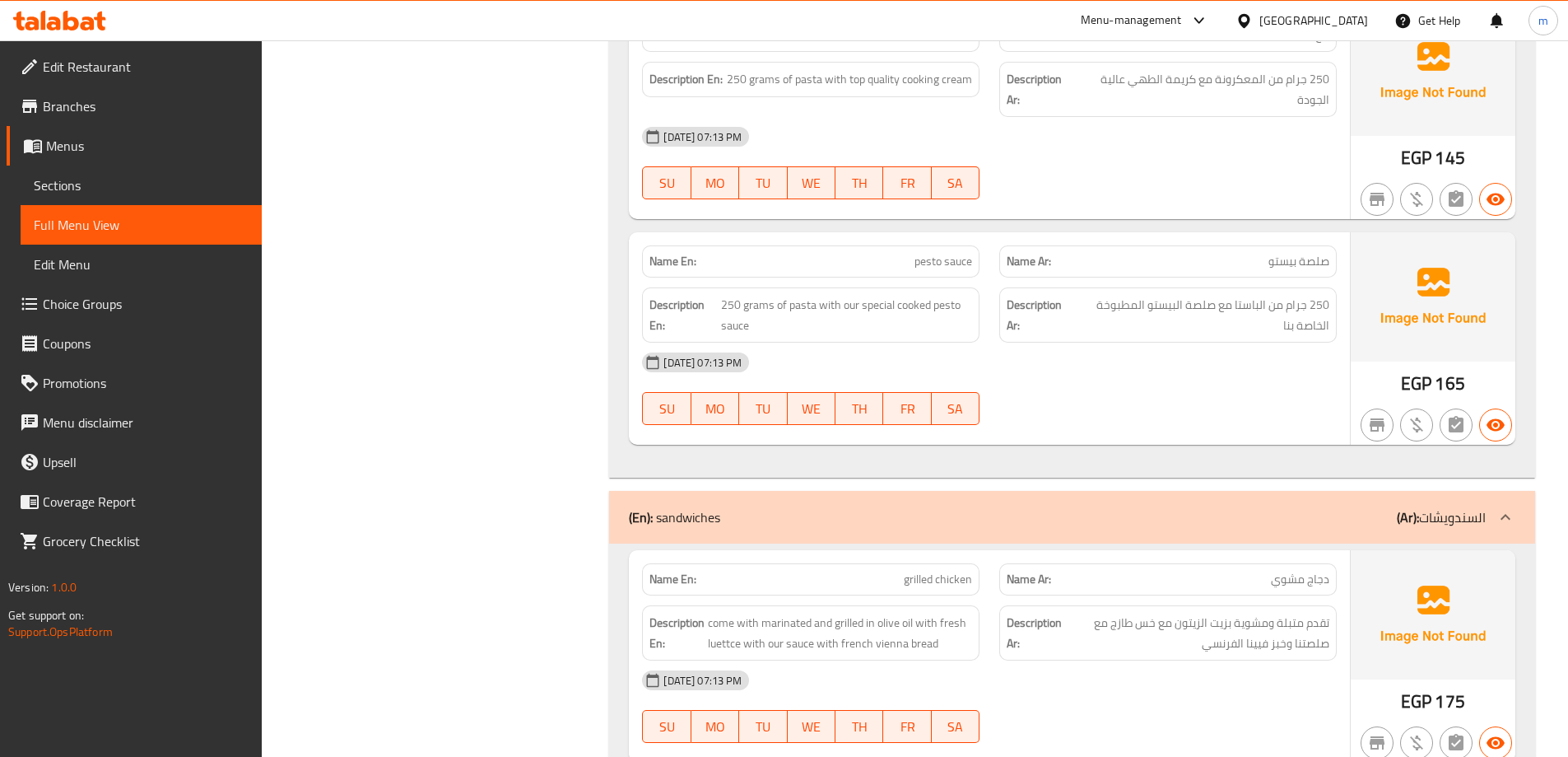
click at [964, 252] on span "pesto sauce" at bounding box center [942, 261] width 57 height 17
click at [924, 252] on span "pesto sauce" at bounding box center [942, 261] width 57 height 17
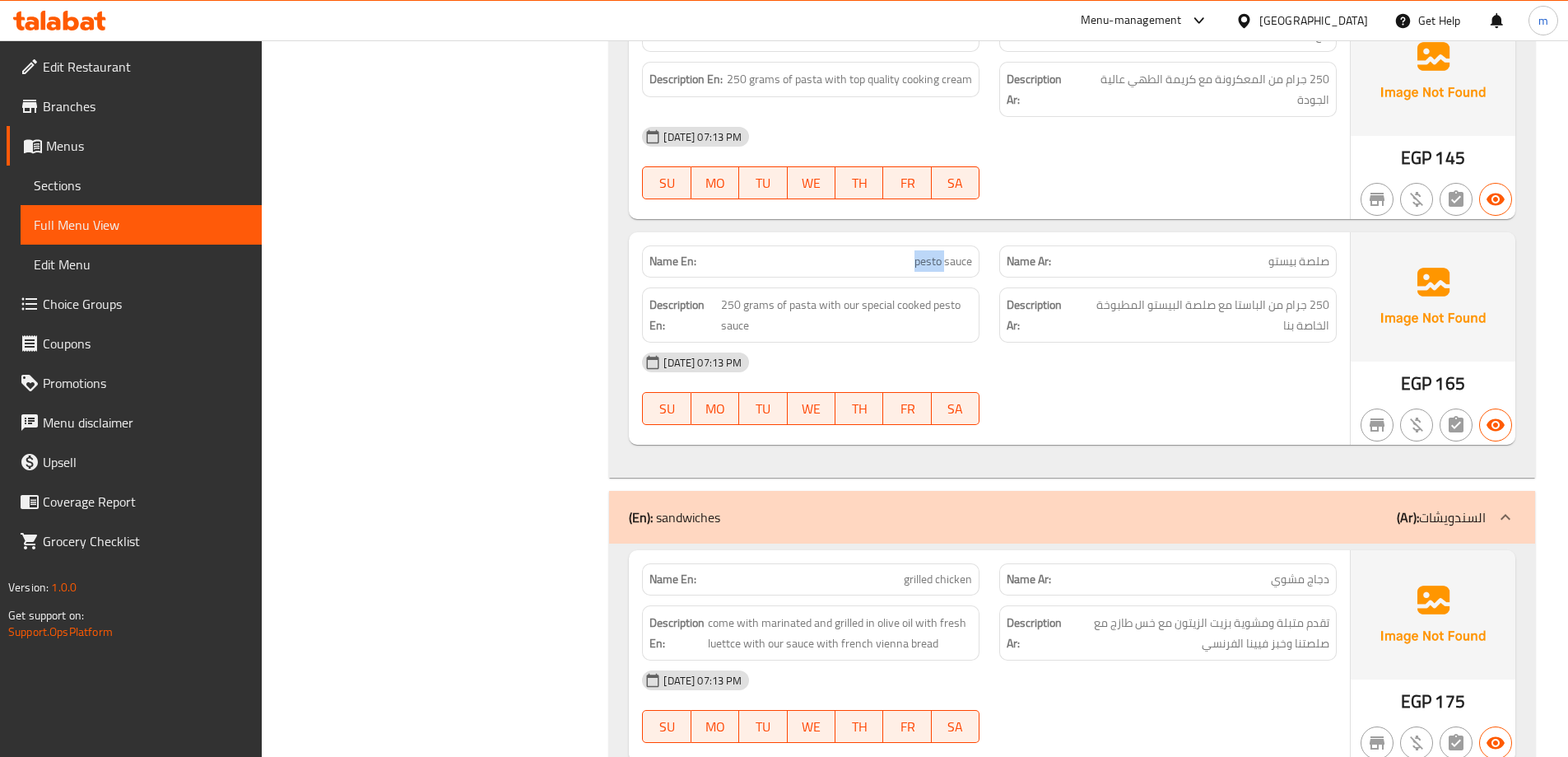
click at [924, 252] on span "pesto sauce" at bounding box center [942, 261] width 57 height 17
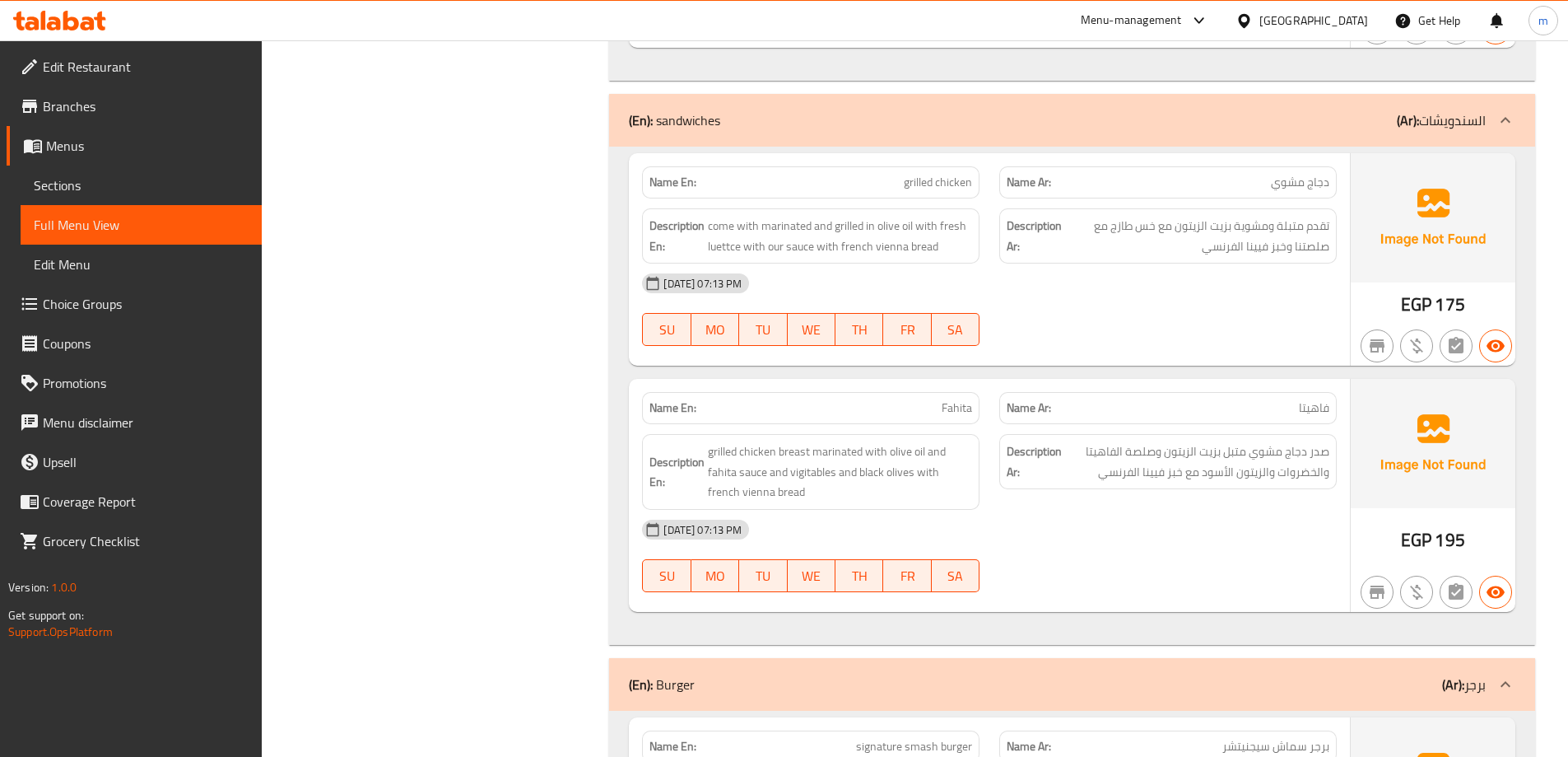
scroll to position [6257, 0]
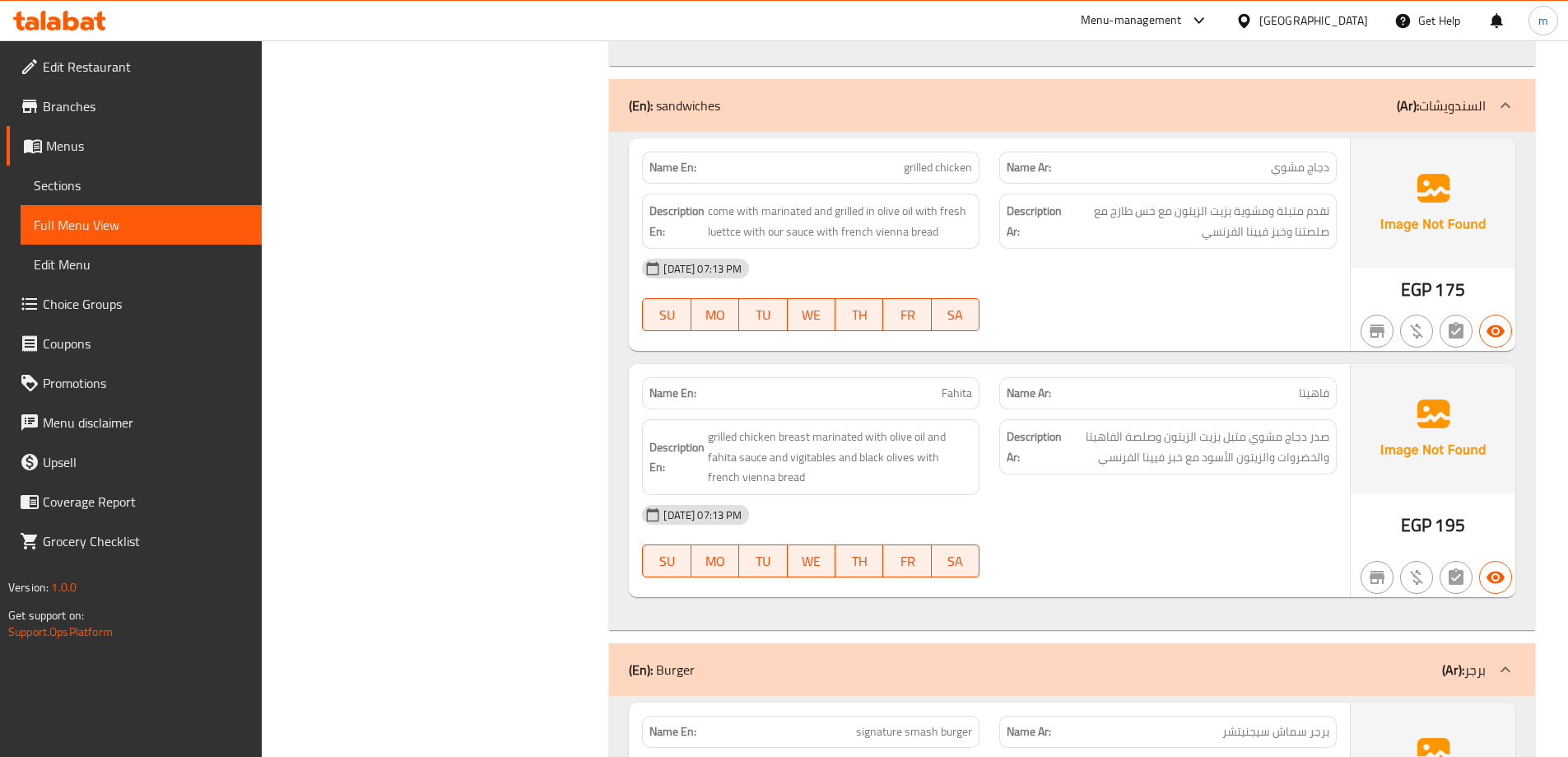
click at [893, 218] on span "come with marinated and grilled in olive oil with fresh luettce with our sauce …" at bounding box center [840, 220] width 264 height 40
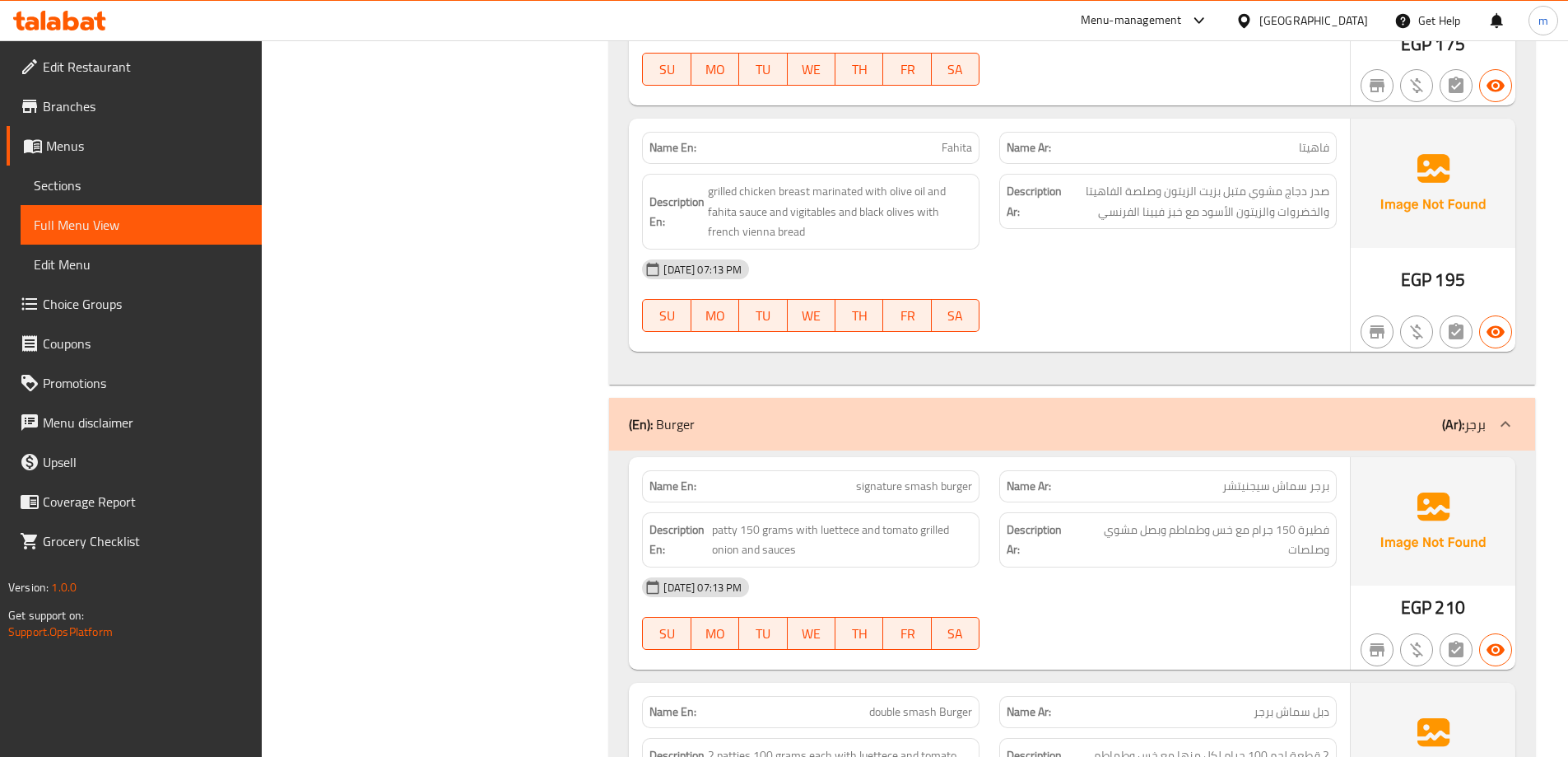
scroll to position [6504, 0]
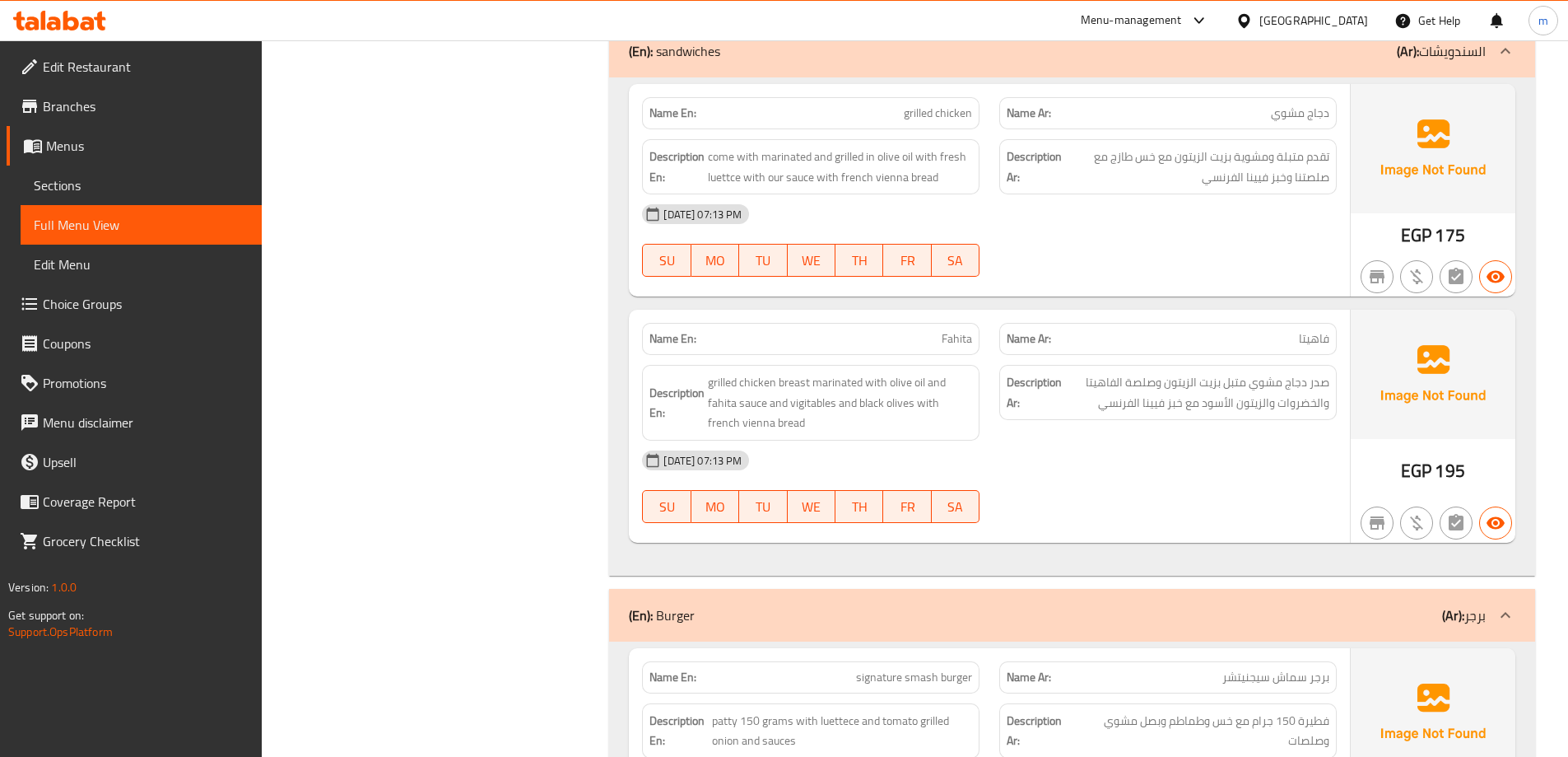
scroll to position [6175, 0]
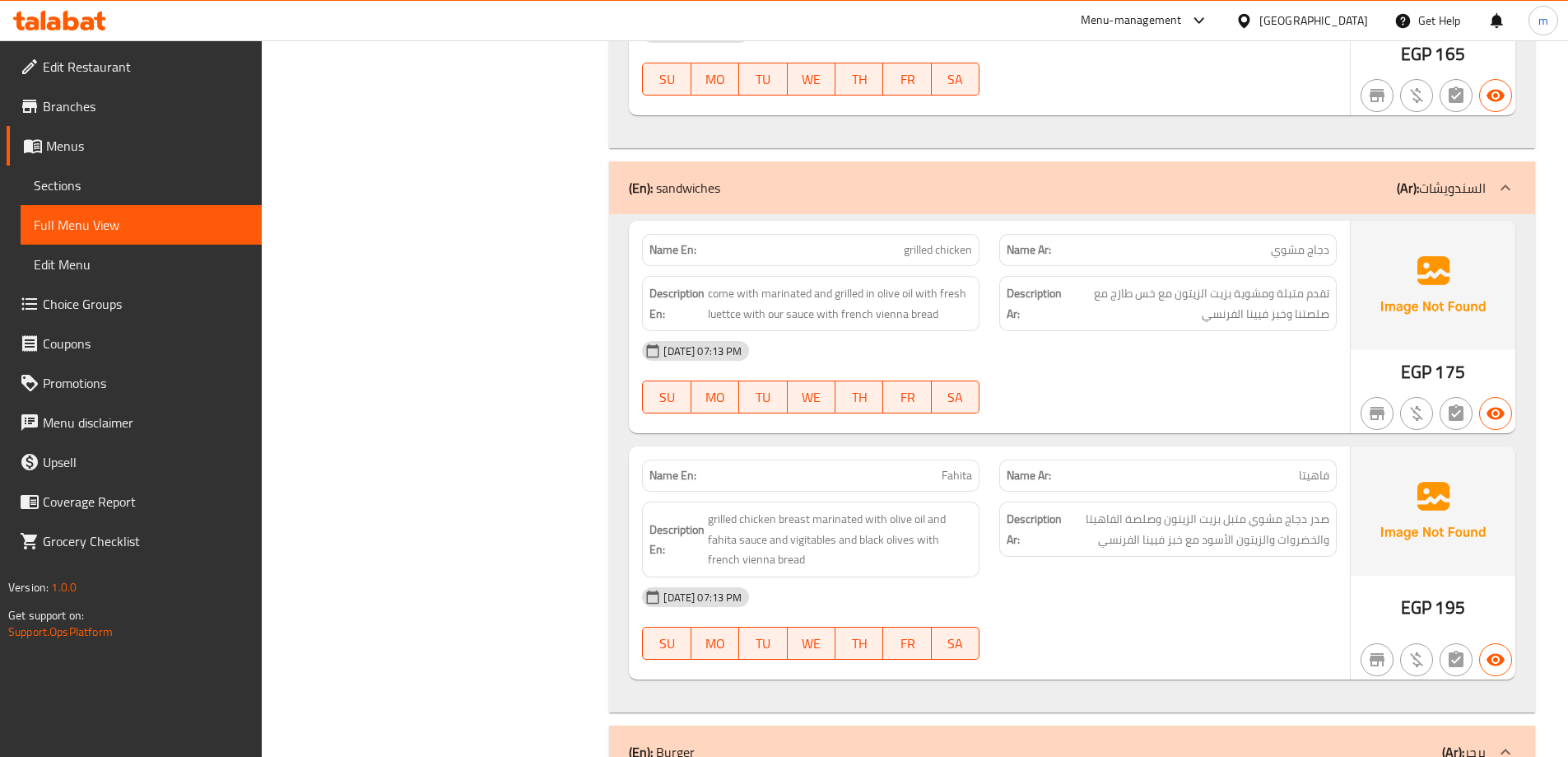
click at [920, 241] on span "grilled chicken" at bounding box center [937, 250] width 69 height 17
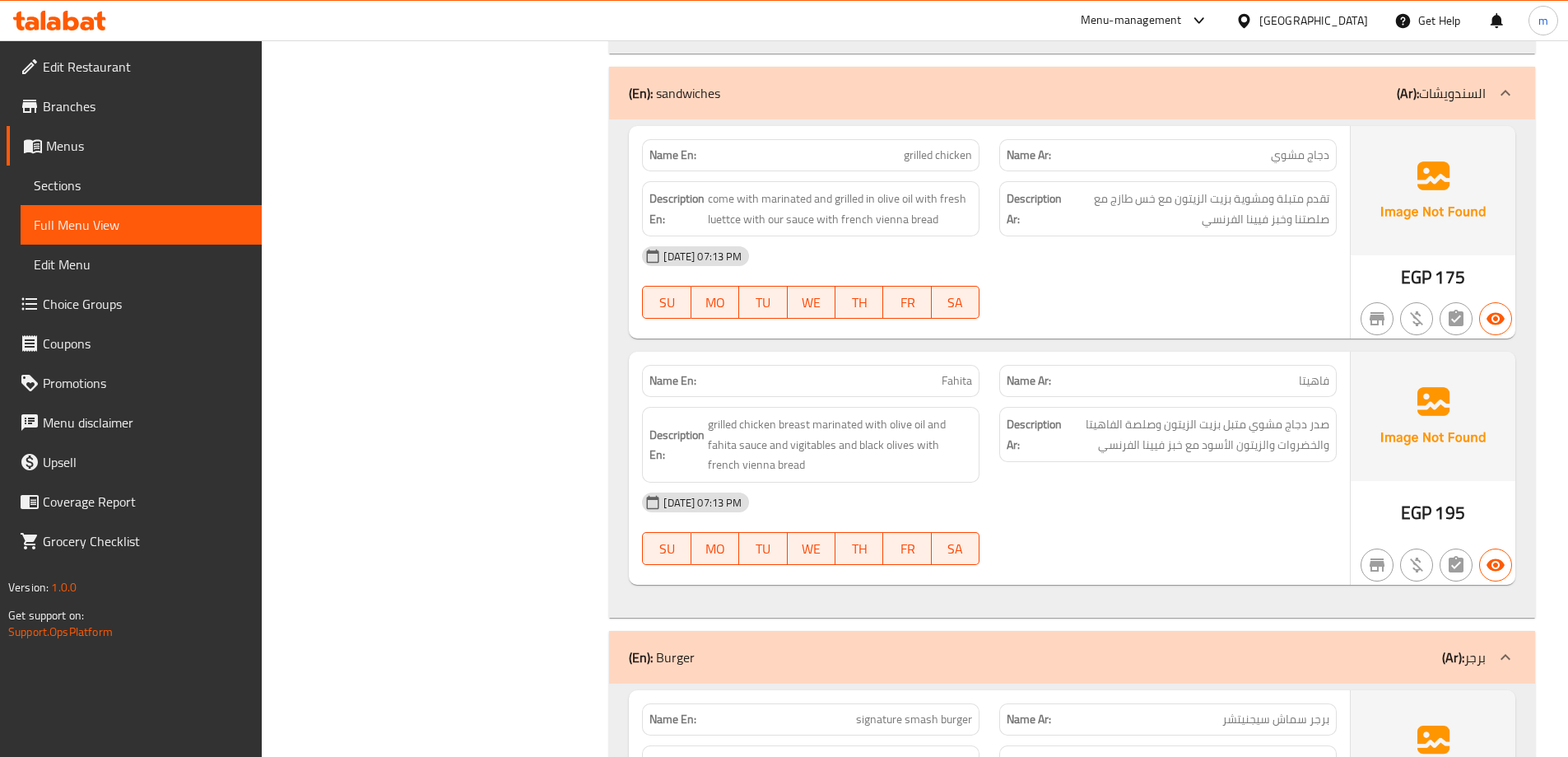
scroll to position [6273, 0]
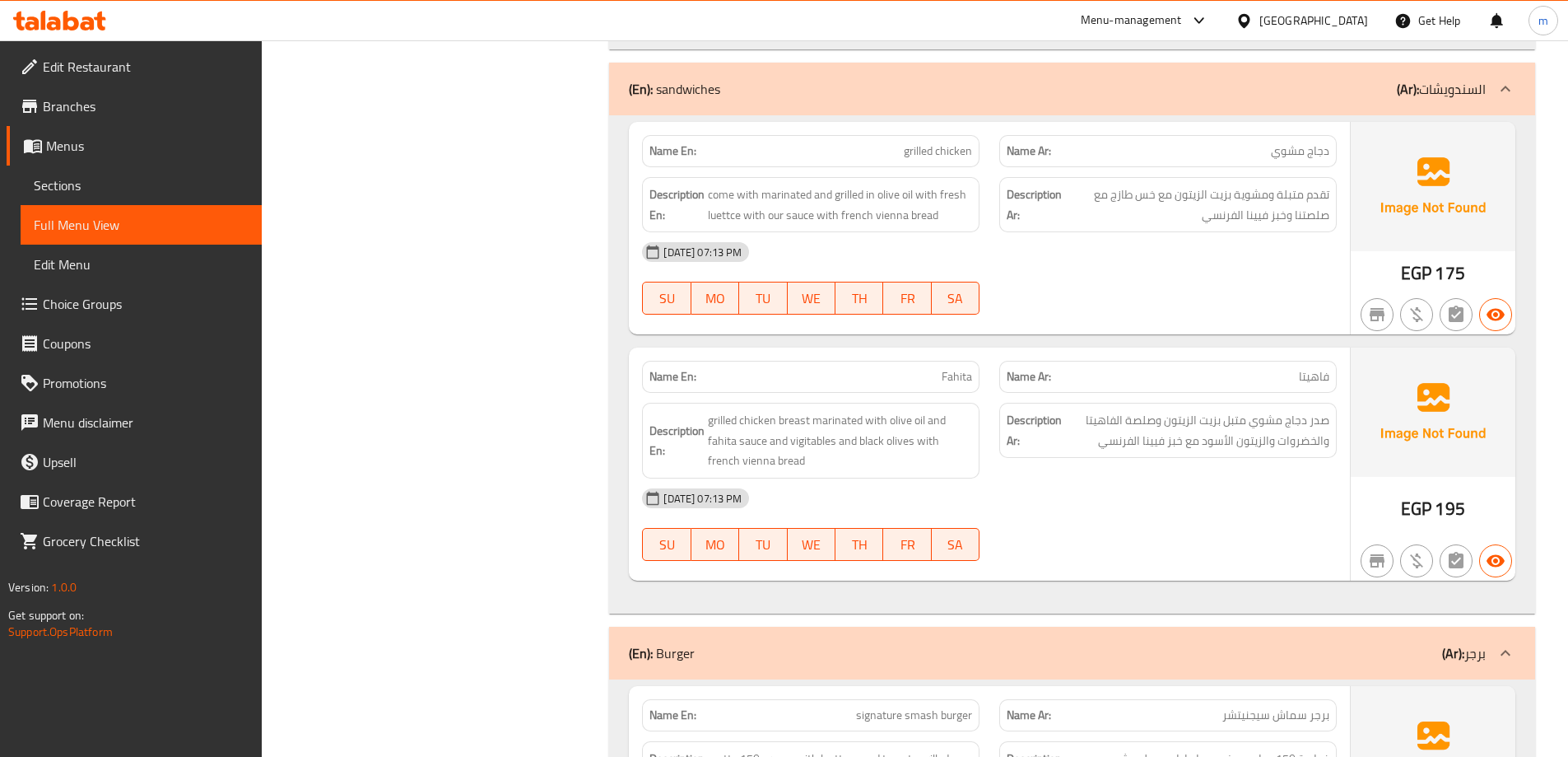
click at [941, 142] on span "grilled chicken" at bounding box center [937, 151] width 69 height 17
click at [952, 368] on span "Fahita" at bounding box center [956, 377] width 30 height 17
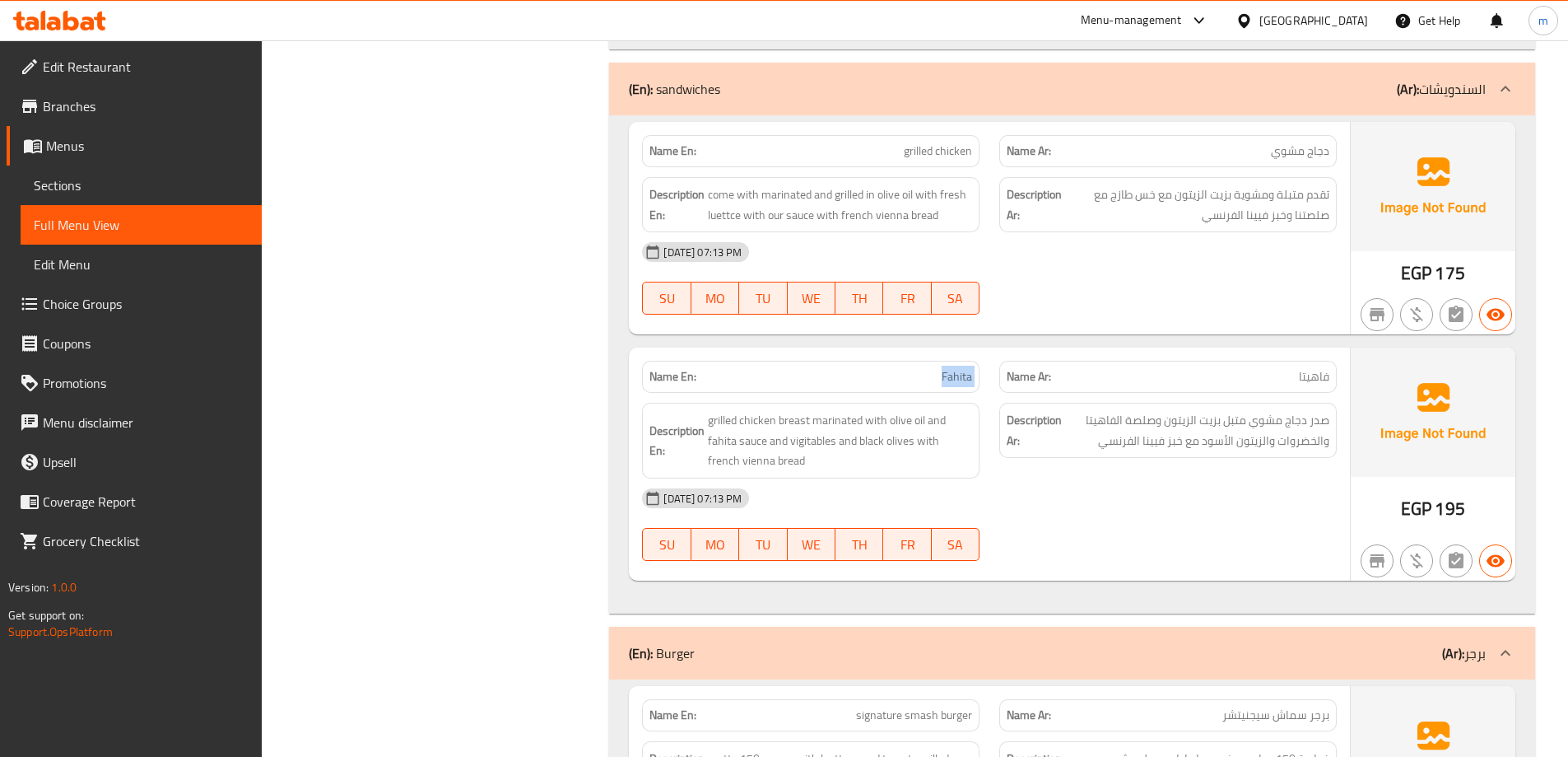
click at [952, 368] on span "Fahita" at bounding box center [956, 377] width 30 height 17
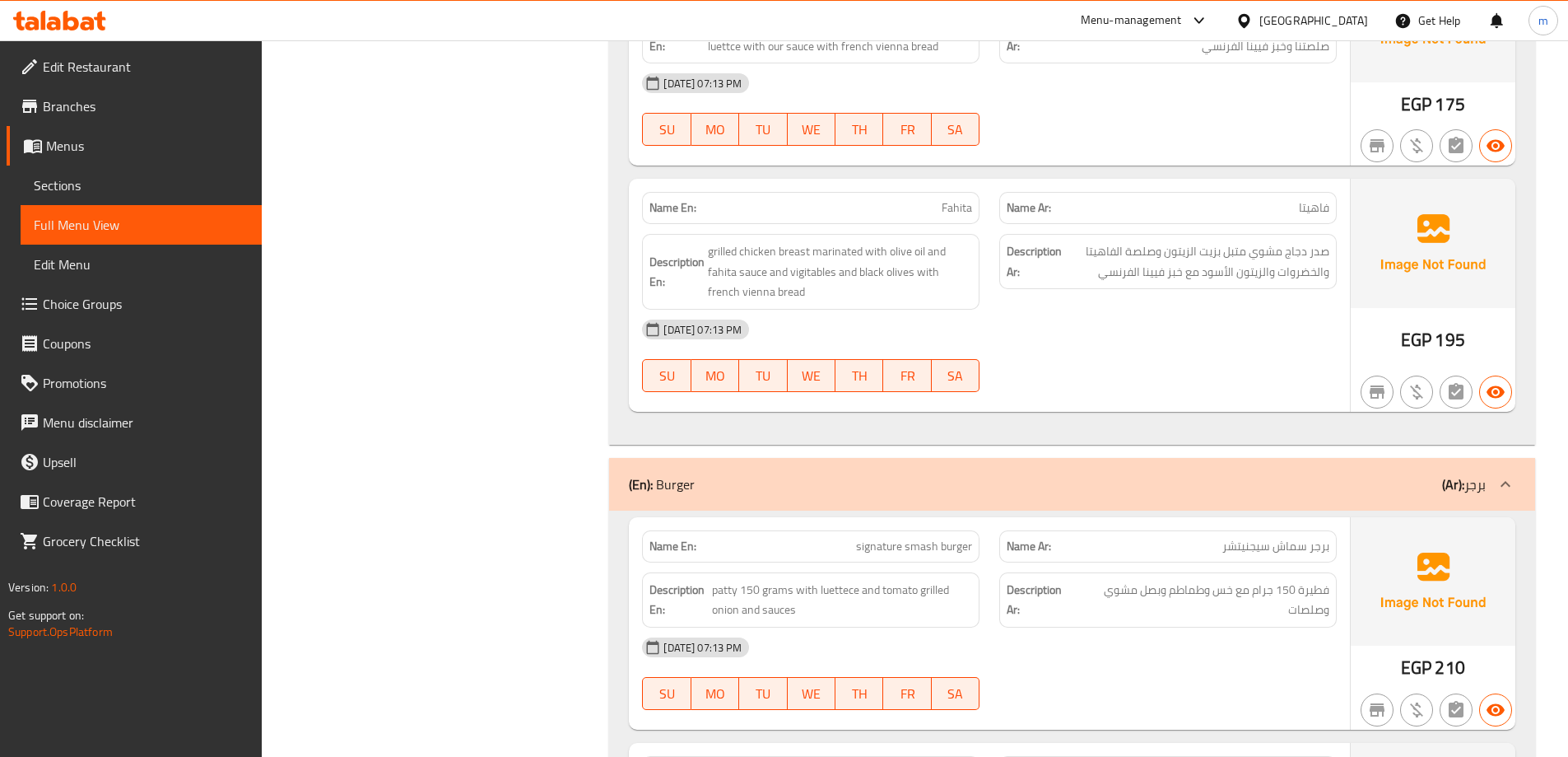
scroll to position [6828, 0]
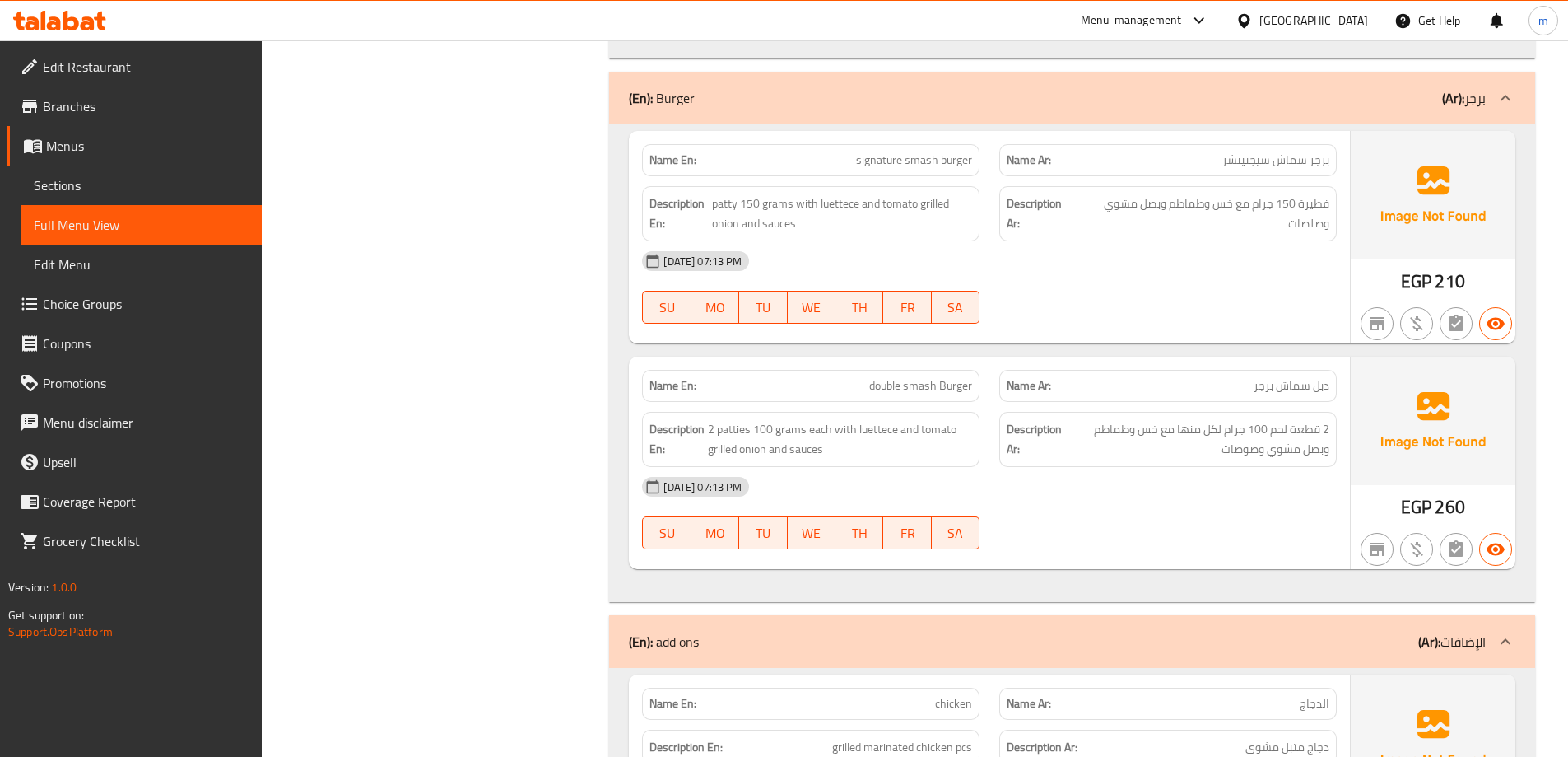
click at [938, 152] on span "signature smash burger" at bounding box center [913, 160] width 116 height 17
click at [908, 377] on span "double smash Burger" at bounding box center [920, 385] width 103 height 17
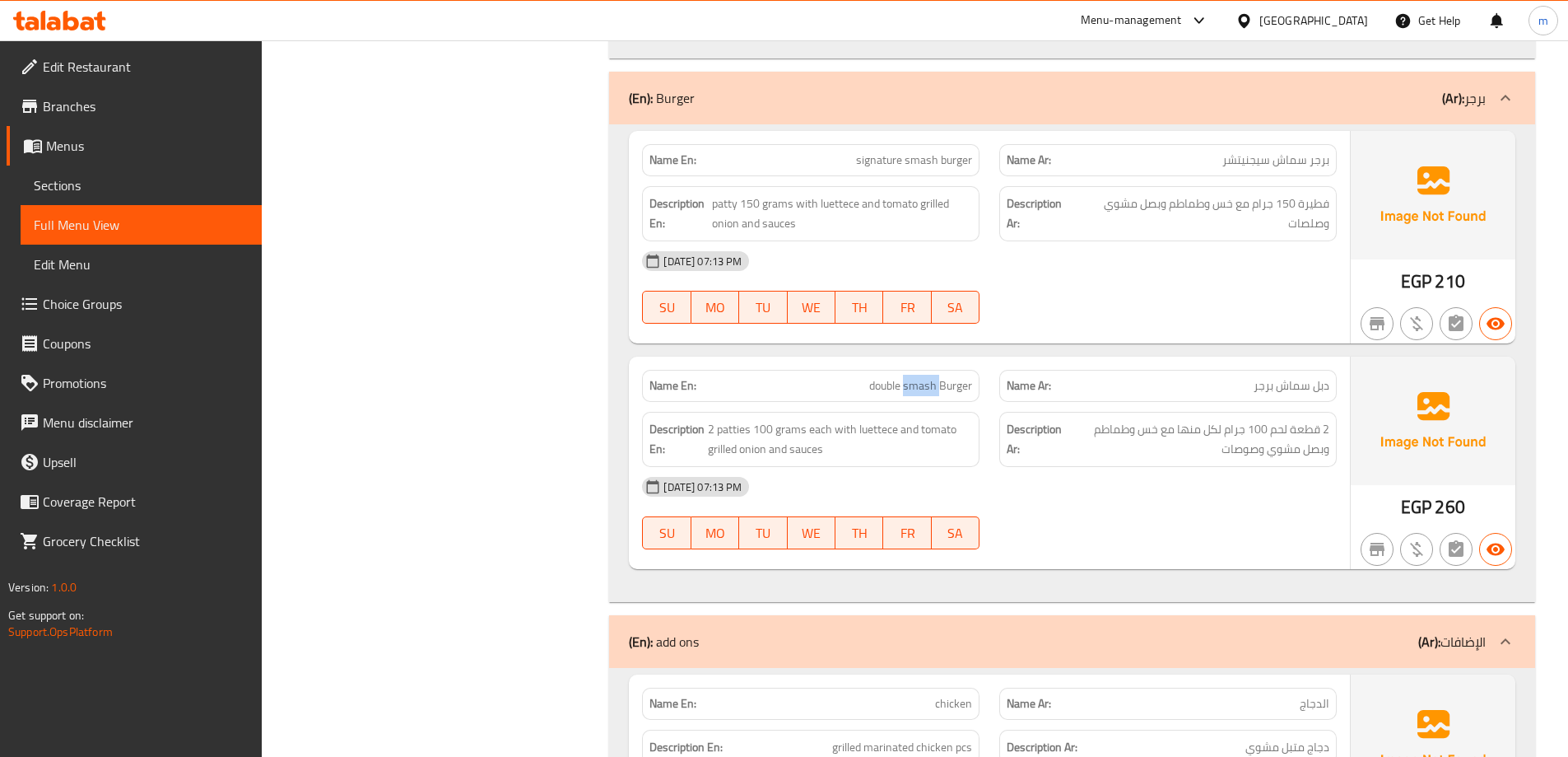
click at [908, 377] on span "double smash Burger" at bounding box center [920, 385] width 103 height 17
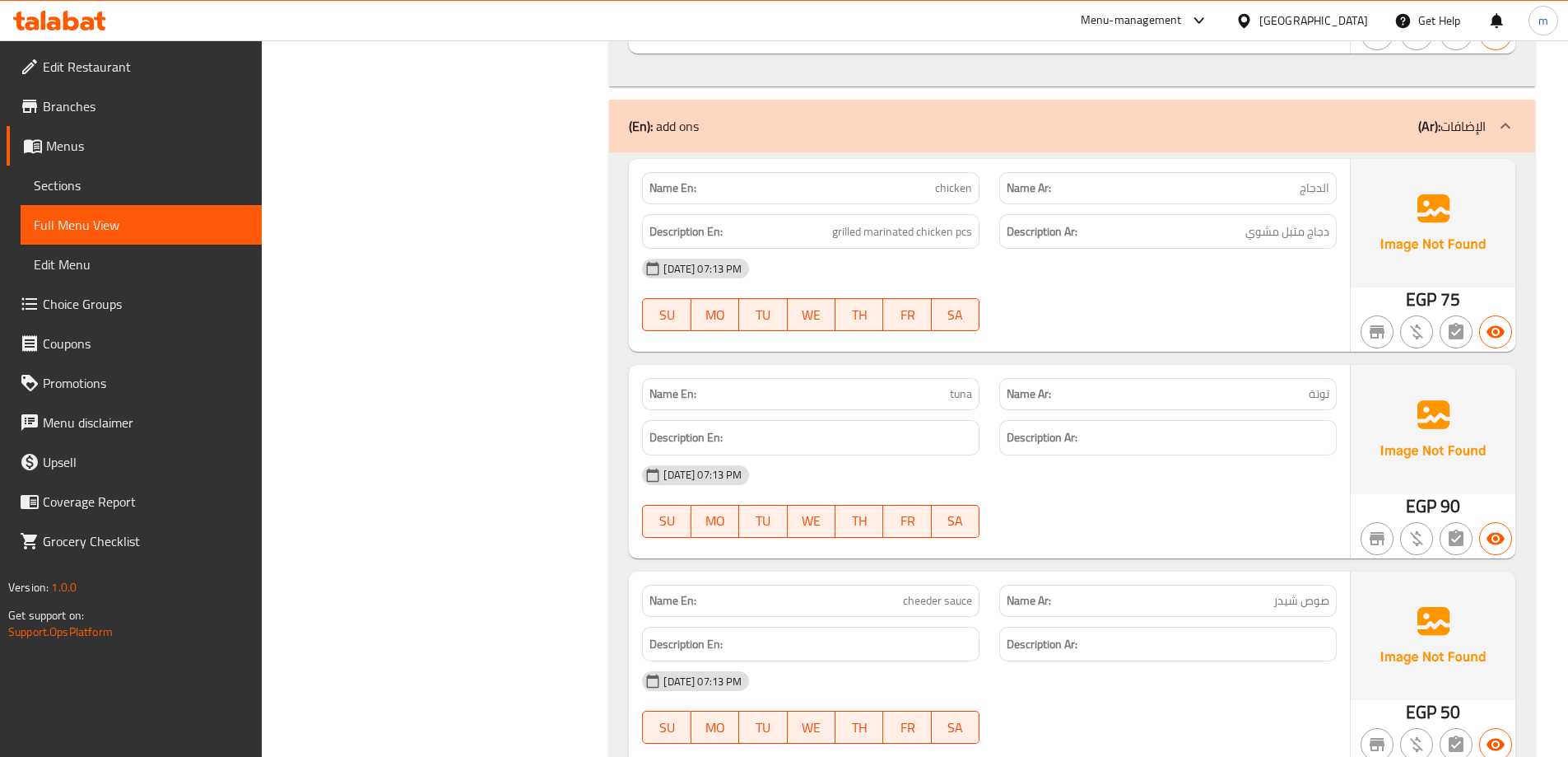
scroll to position [7404, 0]
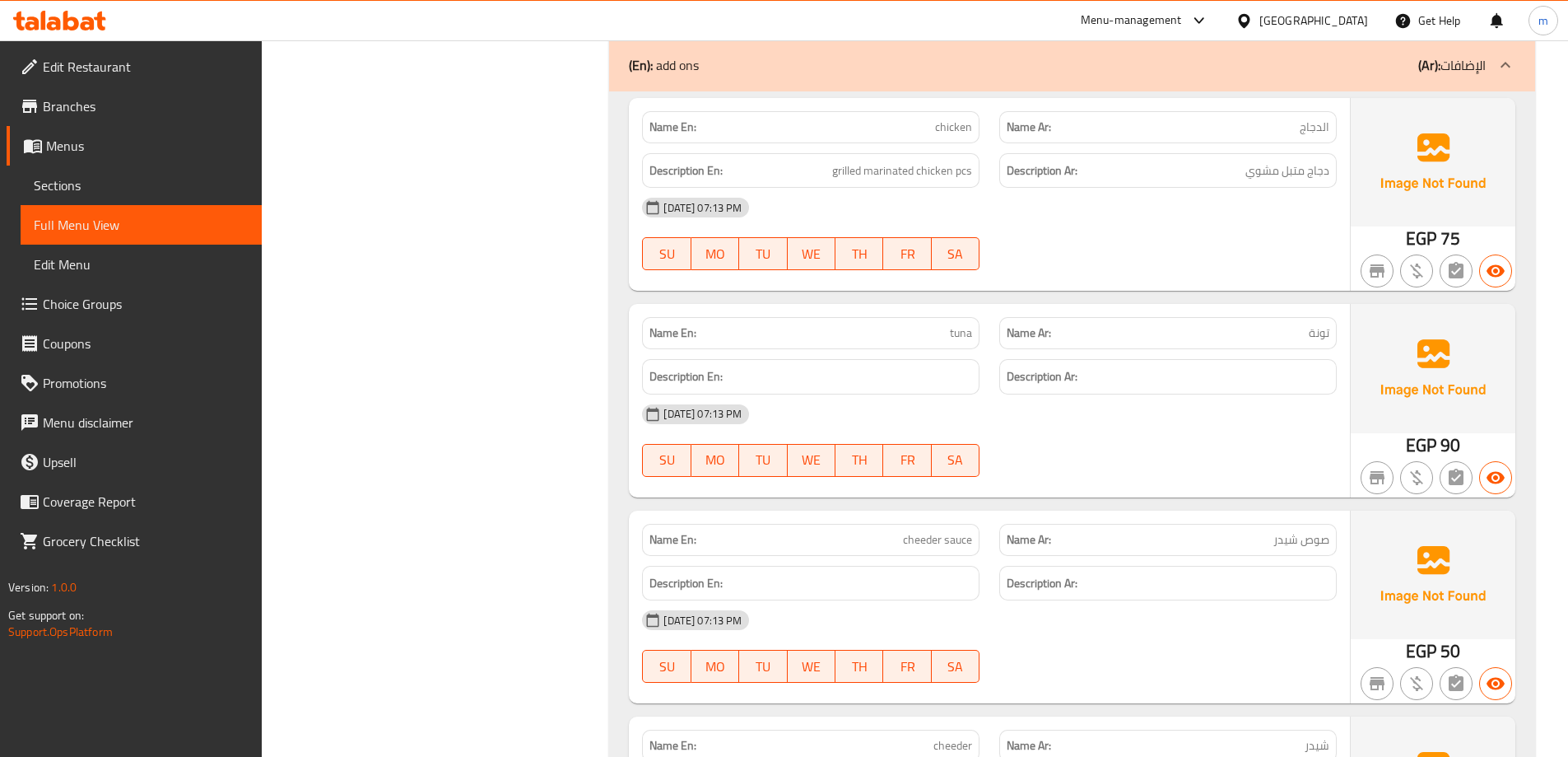
click at [960, 119] on span "chicken" at bounding box center [952, 127] width 37 height 17
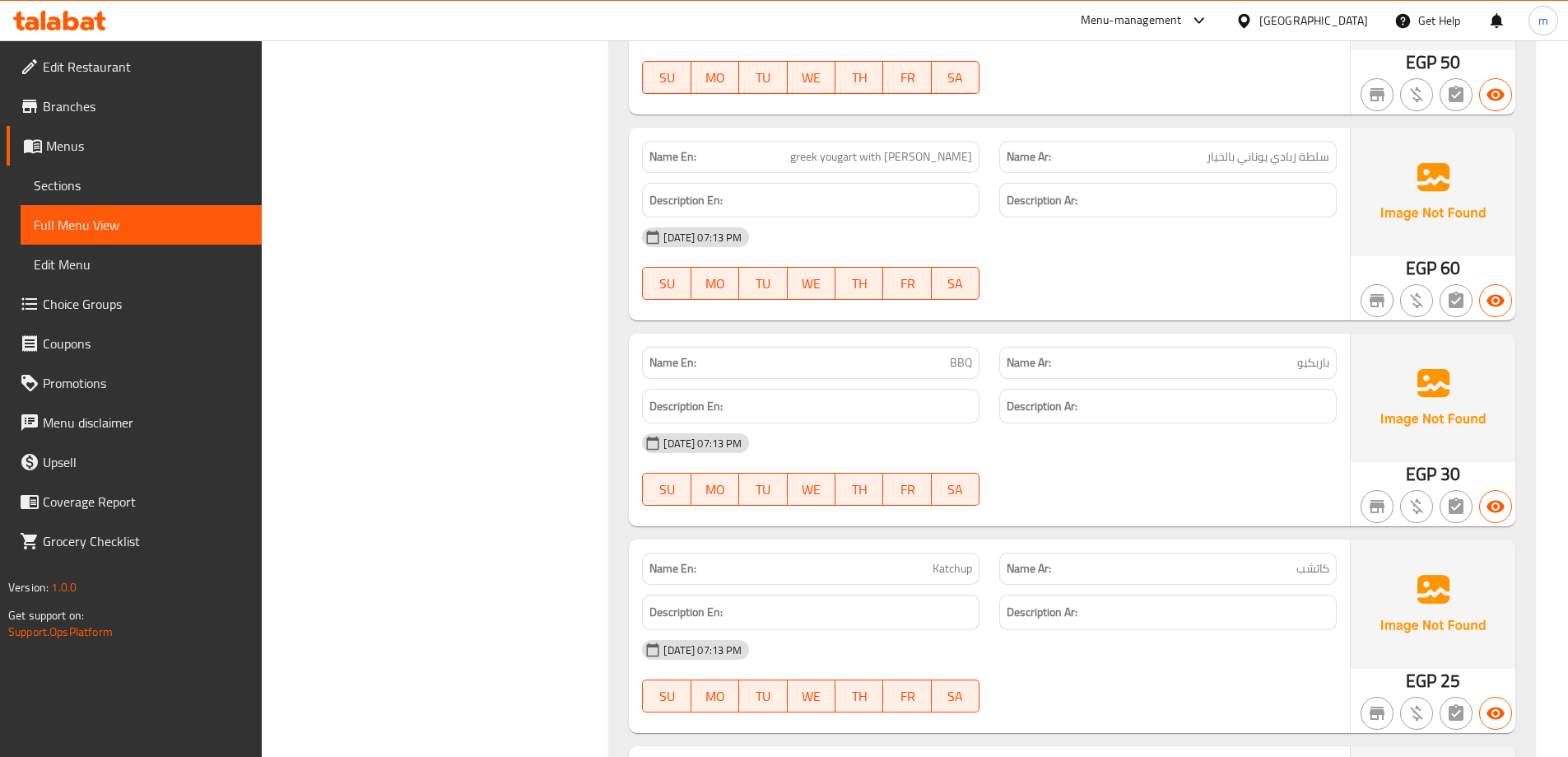
scroll to position [8392, 0]
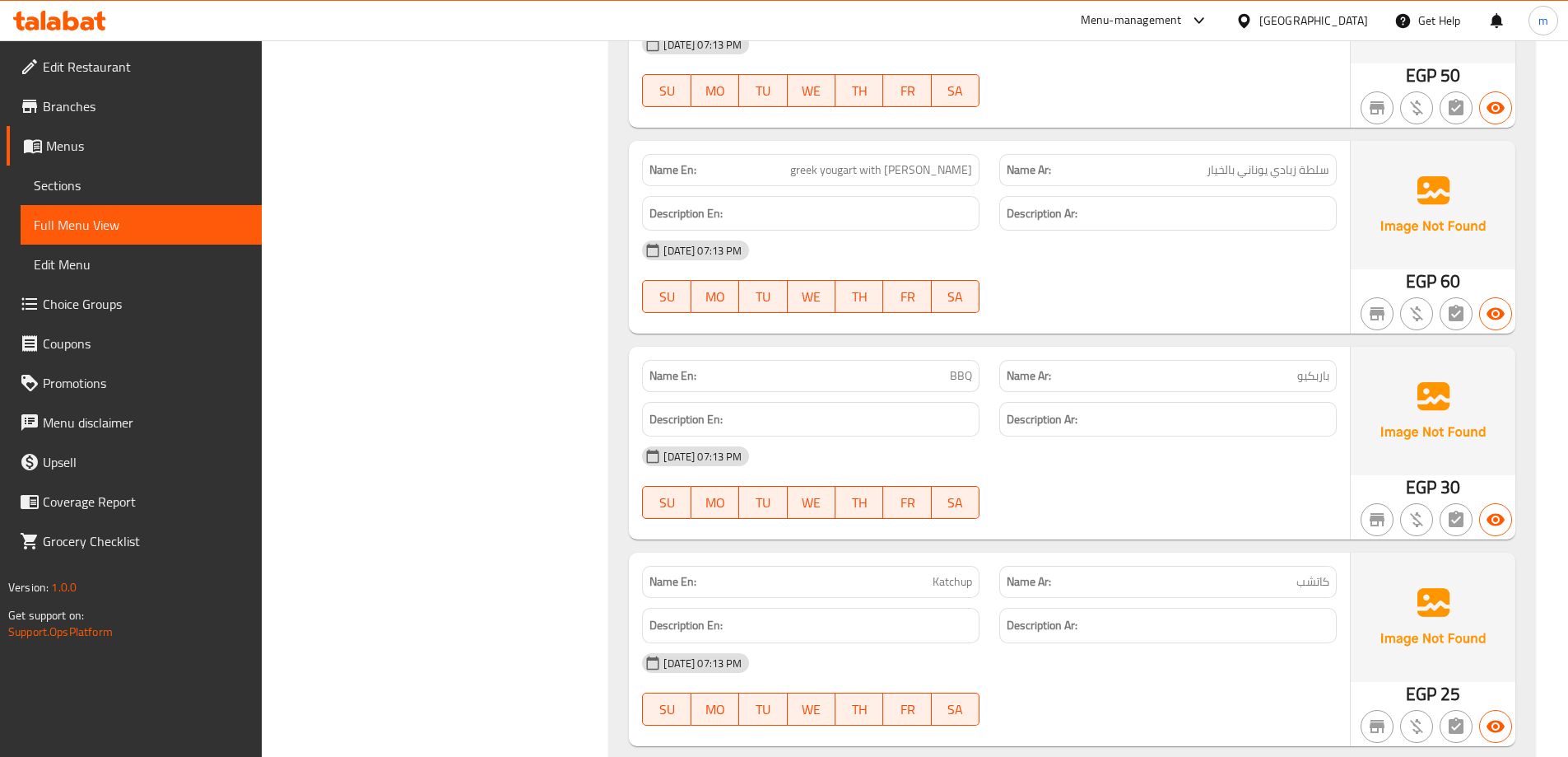
click at [890, 161] on span "greek yougart with [PERSON_NAME]" at bounding box center [880, 169] width 182 height 17
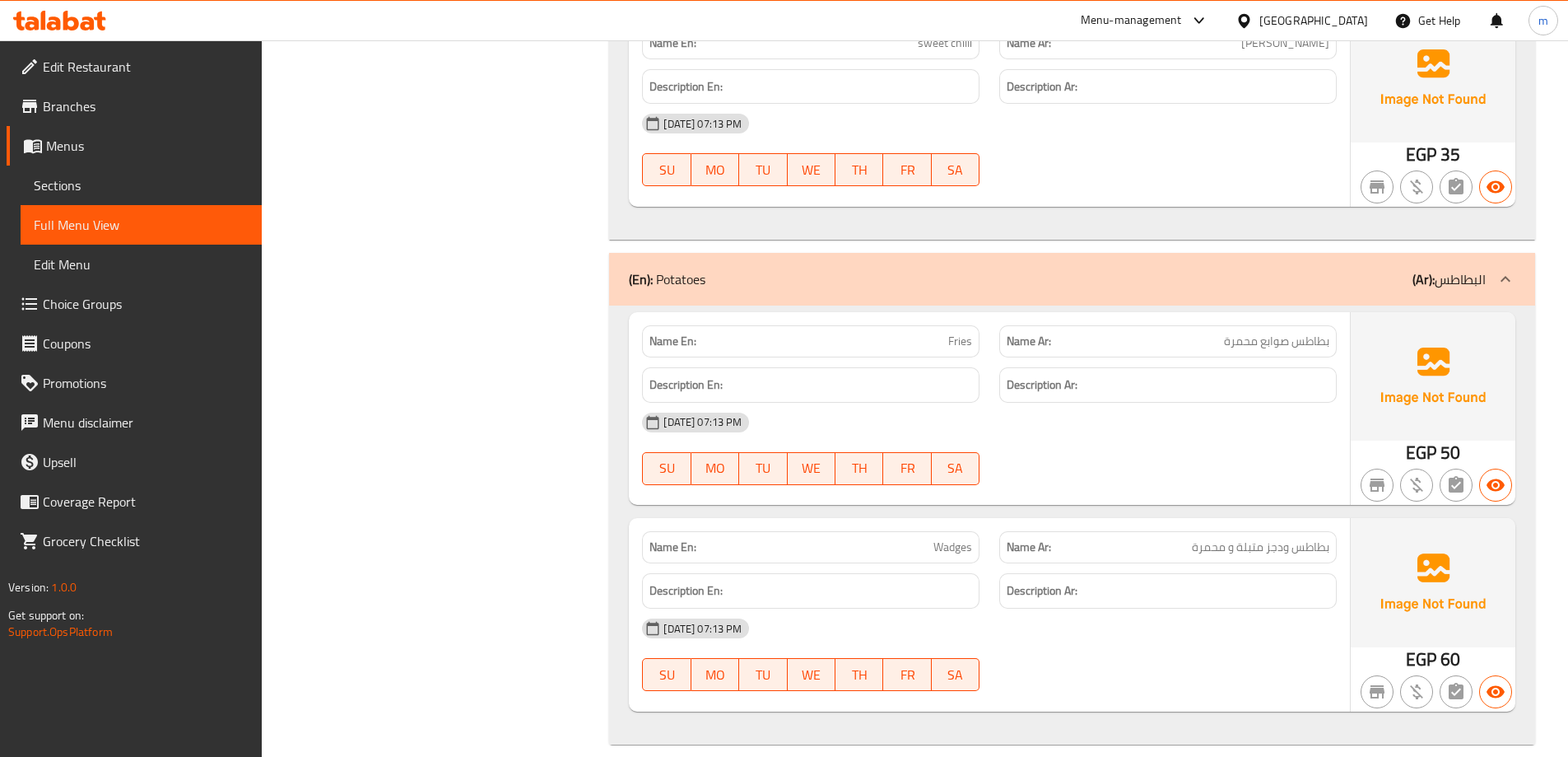
scroll to position [9139, 0]
click at [968, 331] on span "Fries" at bounding box center [959, 340] width 24 height 17
click at [961, 538] on span "Wadges" at bounding box center [952, 546] width 39 height 17
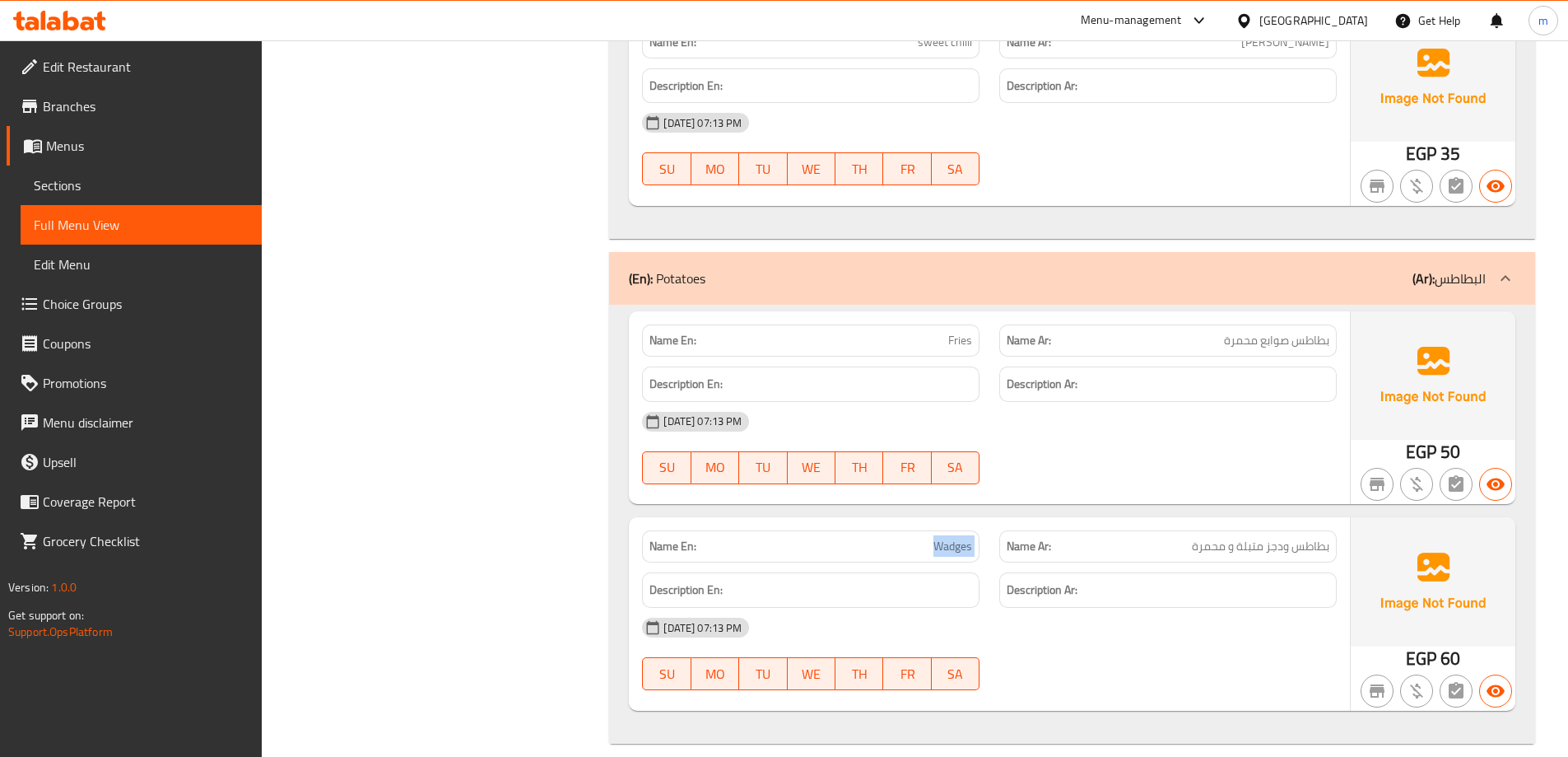
click at [961, 538] on span "Wadges" at bounding box center [952, 546] width 39 height 17
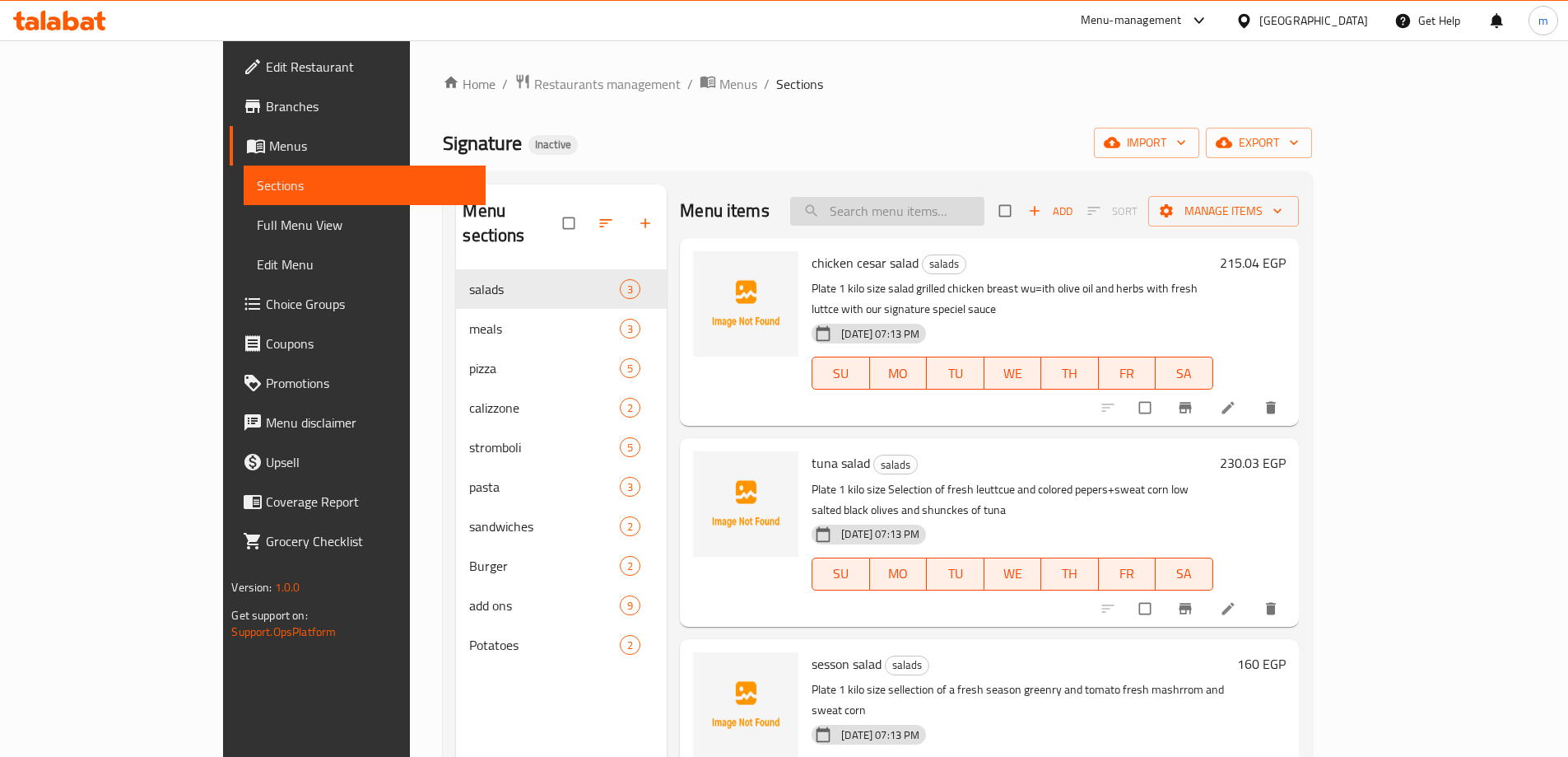
click at [884, 208] on input "search" at bounding box center [887, 211] width 194 height 29
paste input "chicken cesar salad"
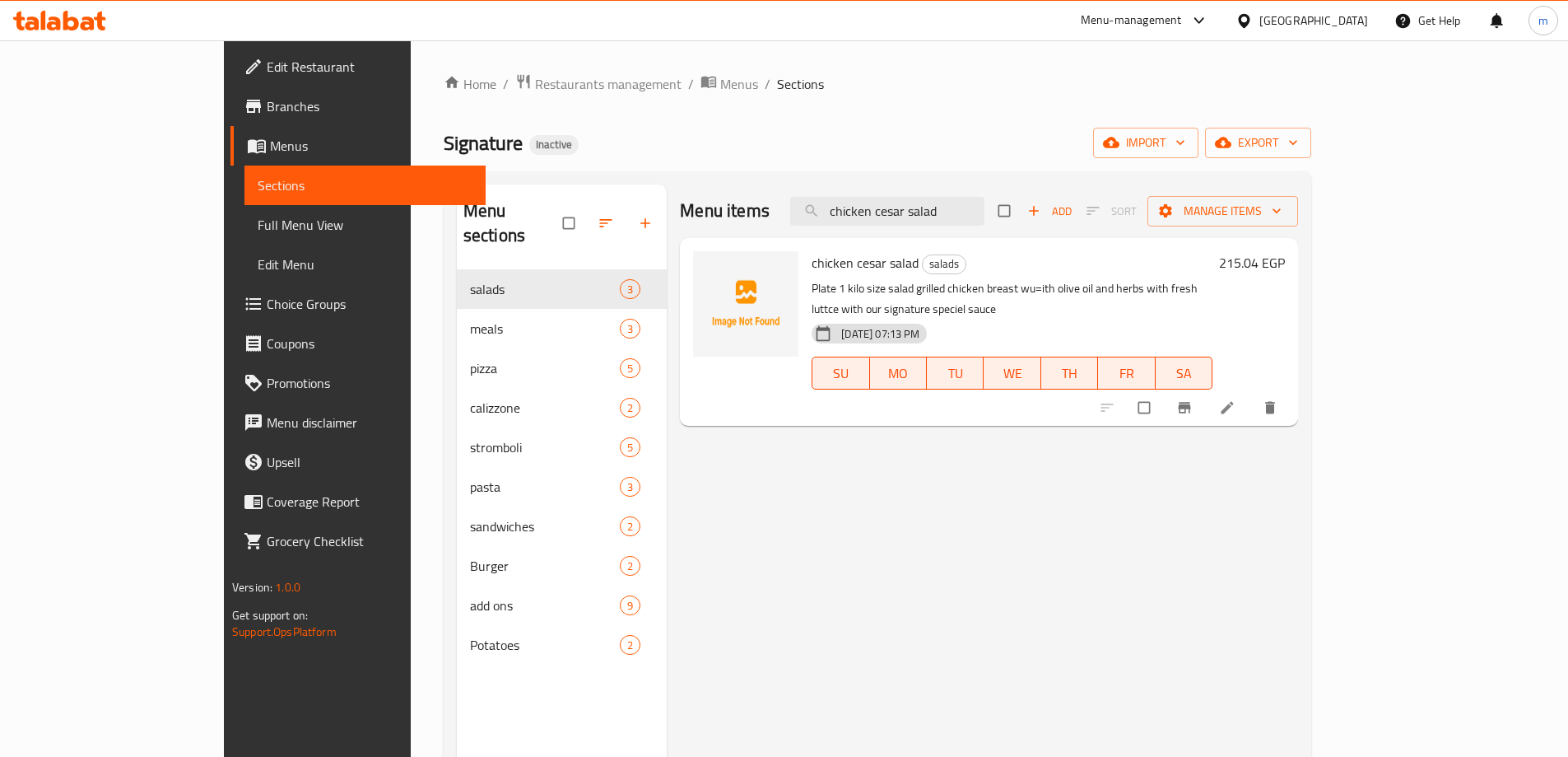
type input "chicken cesar salad"
click at [1235, 399] on icon at bounding box center [1226, 407] width 16 height 16
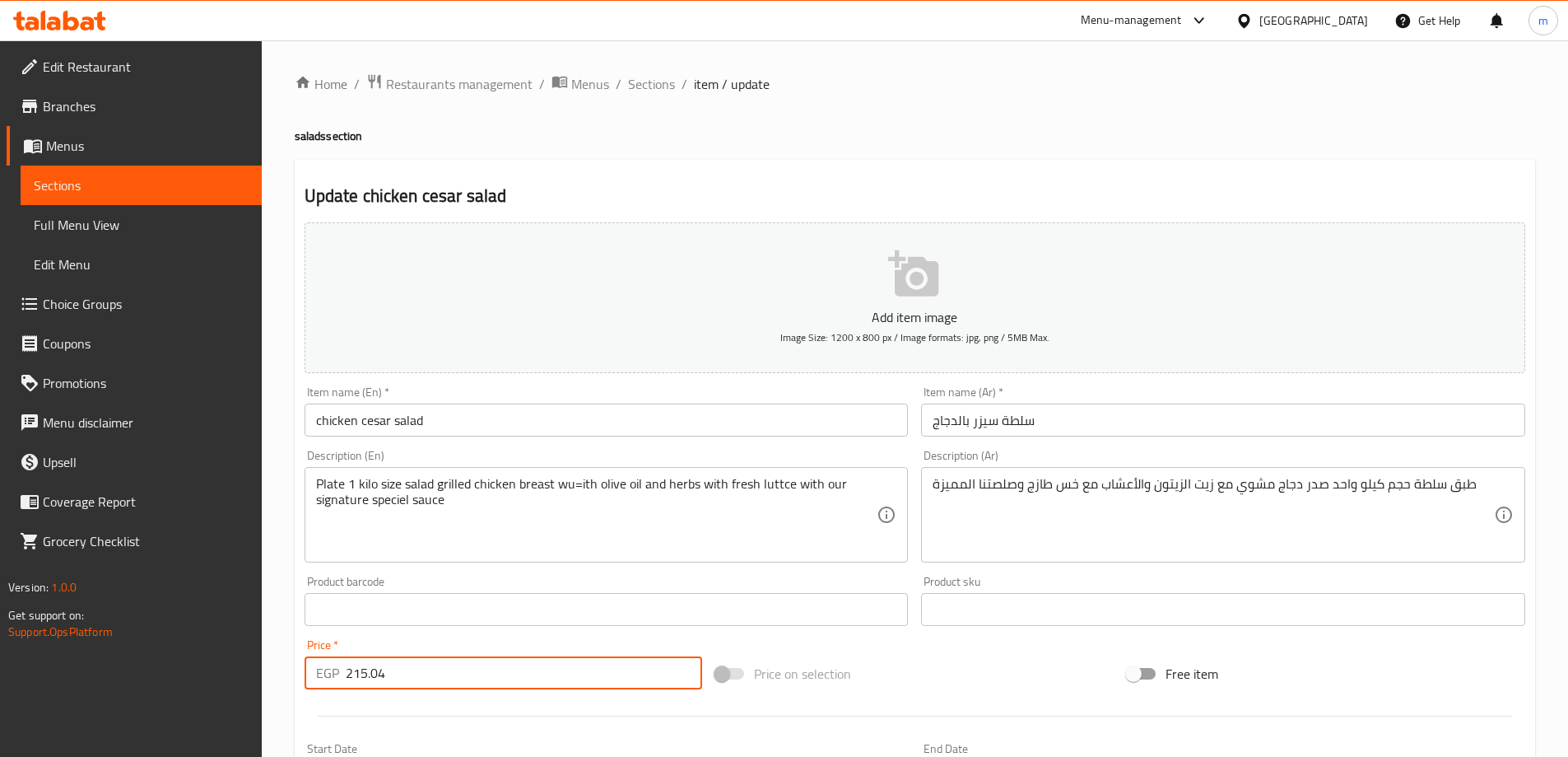
click at [403, 674] on input "215.04" at bounding box center [523, 672] width 357 height 33
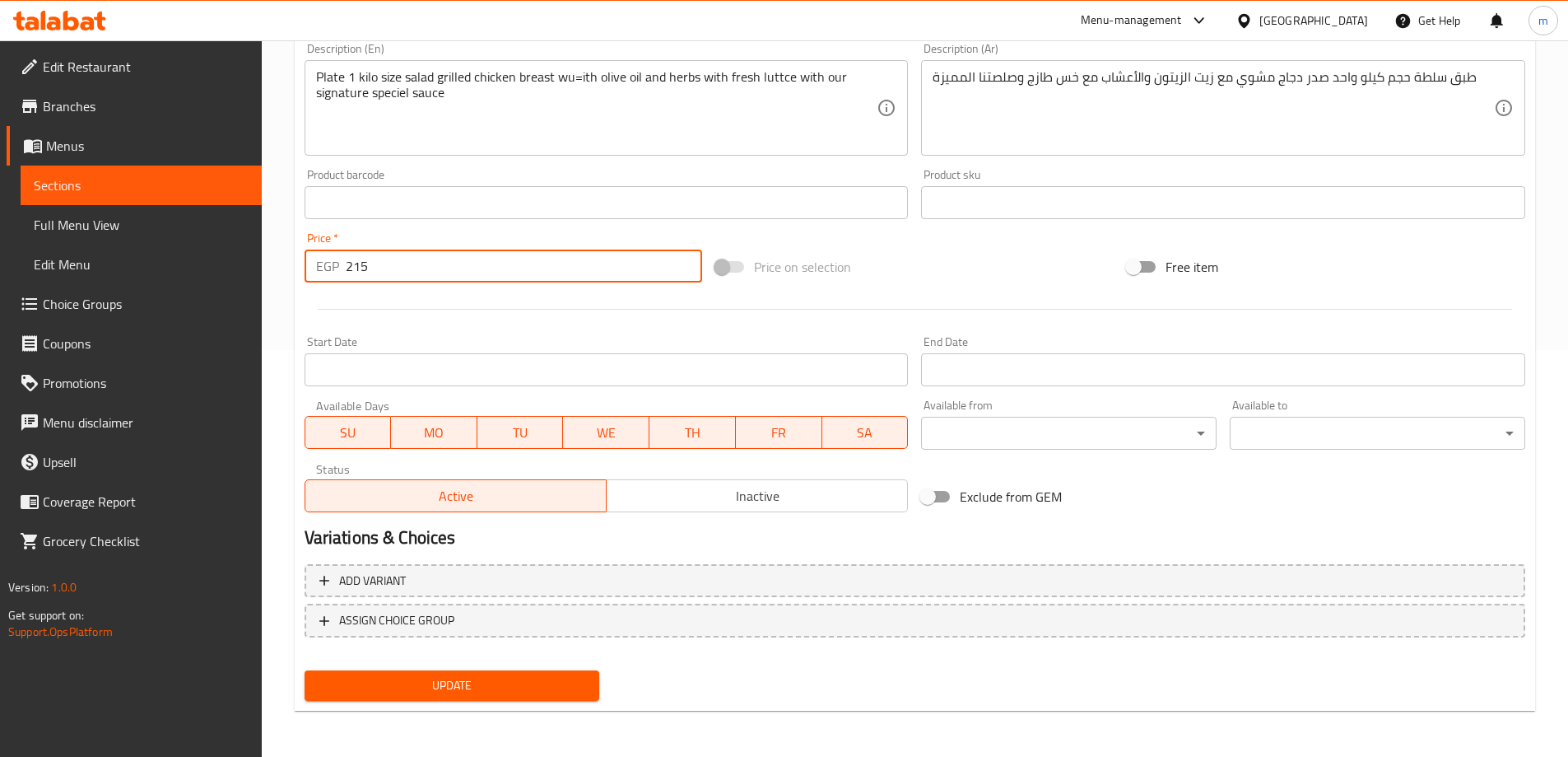
type input "215"
click at [417, 681] on span "Update" at bounding box center [453, 685] width 269 height 21
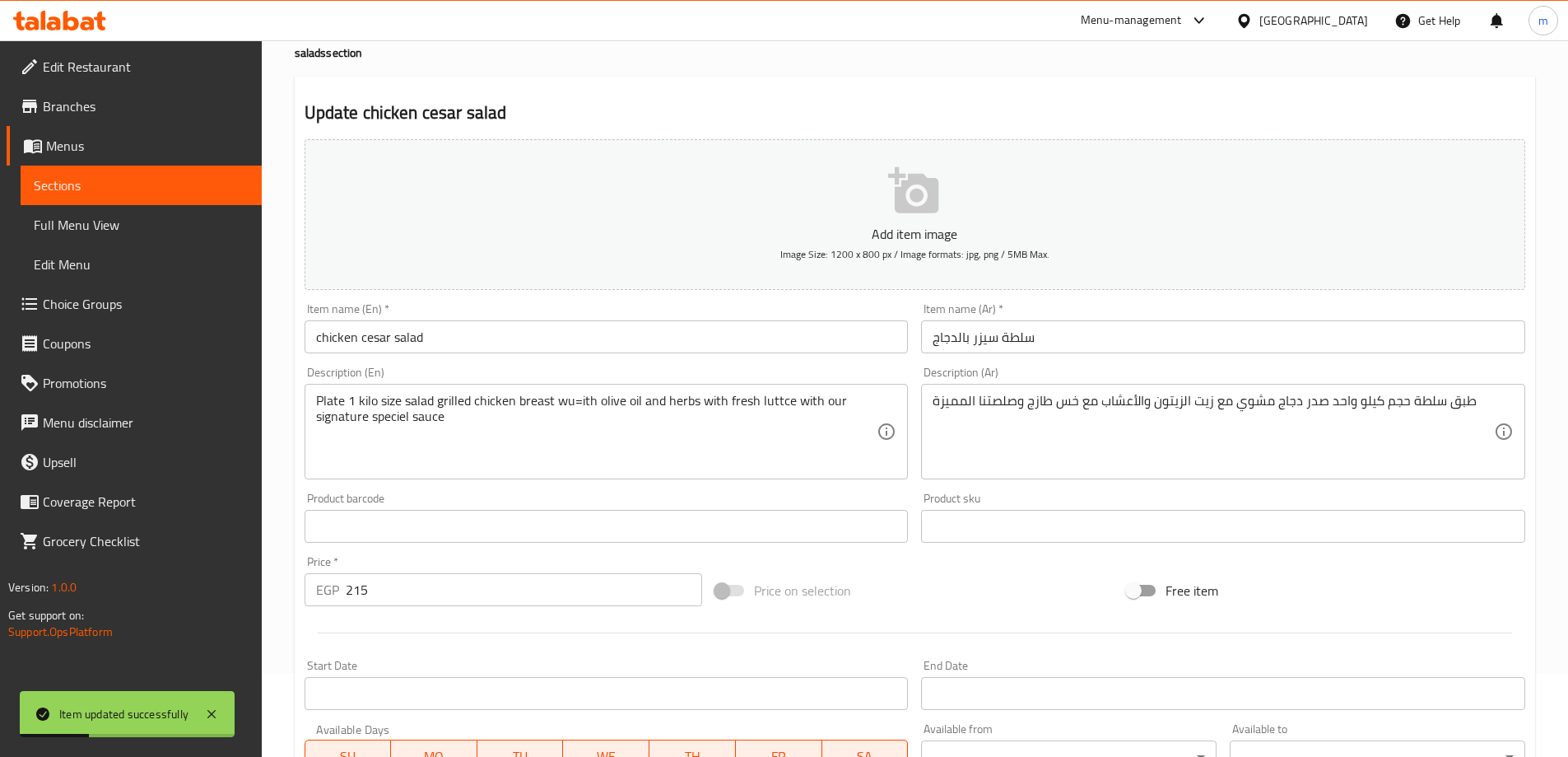
scroll to position [0, 0]
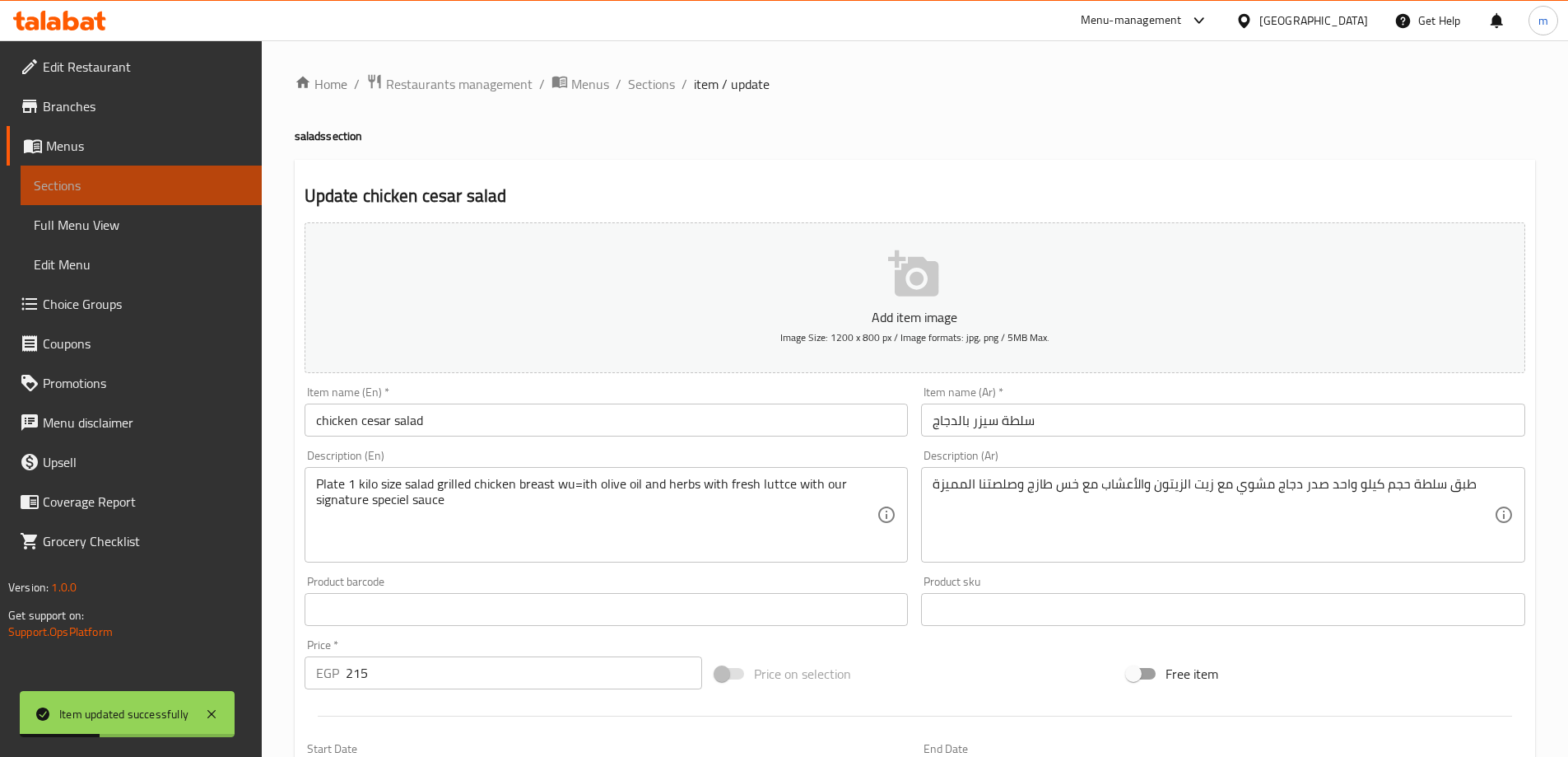
click at [104, 169] on link "Sections" at bounding box center [141, 185] width 241 height 40
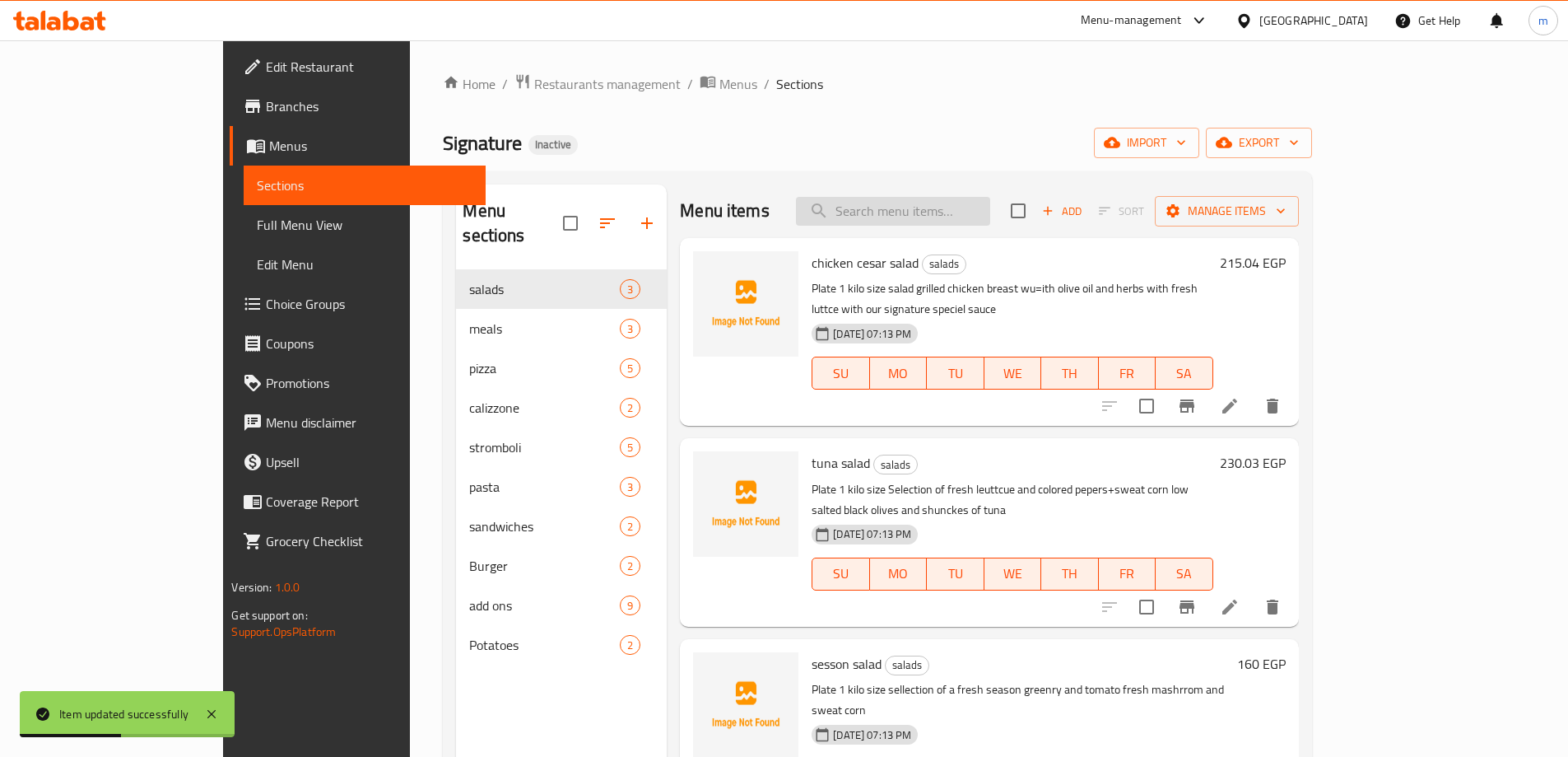
click at [929, 217] on input "search" at bounding box center [893, 211] width 194 height 29
paste input "tuna salad"
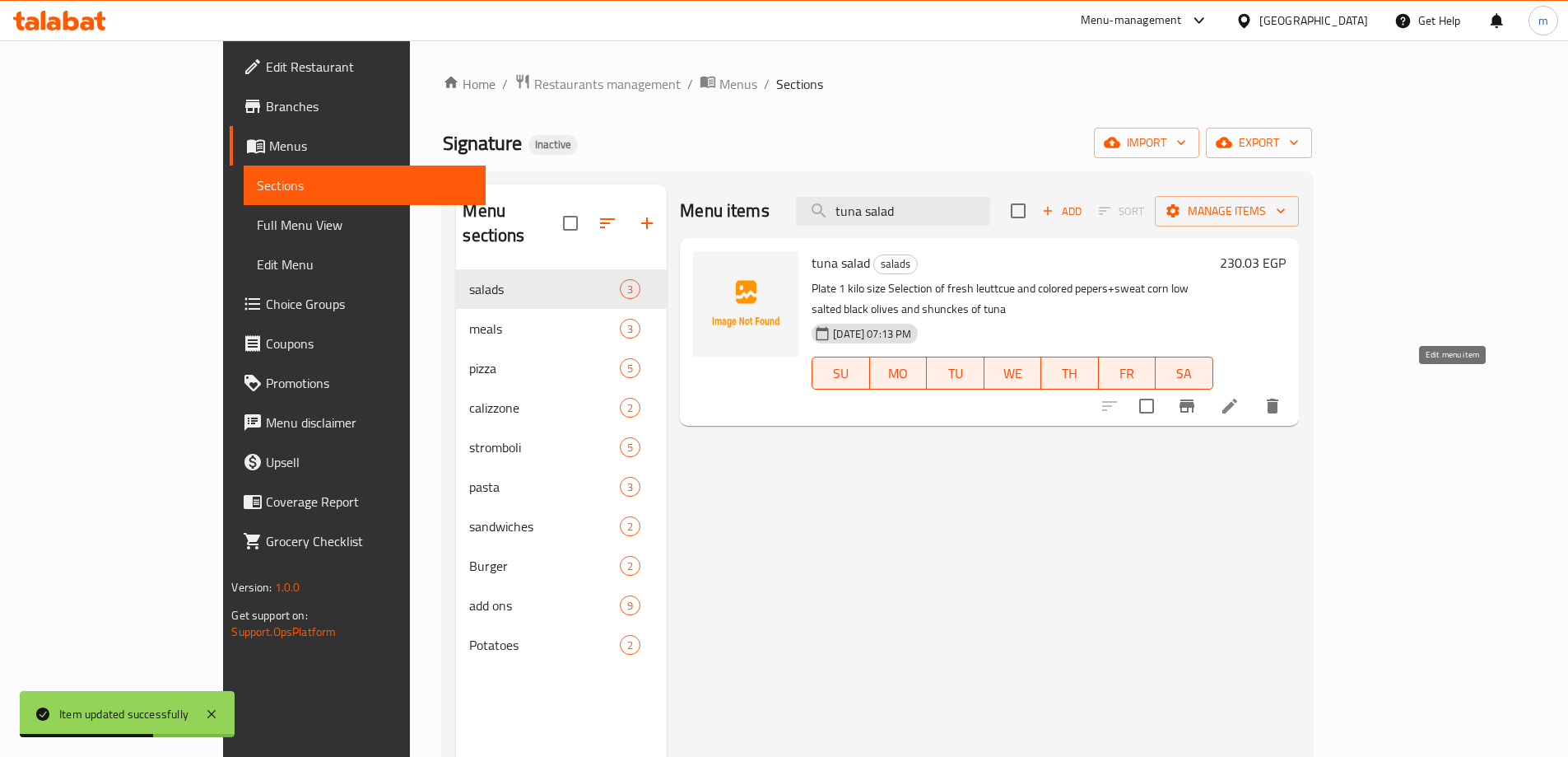
type input "tuna salad"
click at [1240, 396] on icon at bounding box center [1229, 406] width 20 height 20
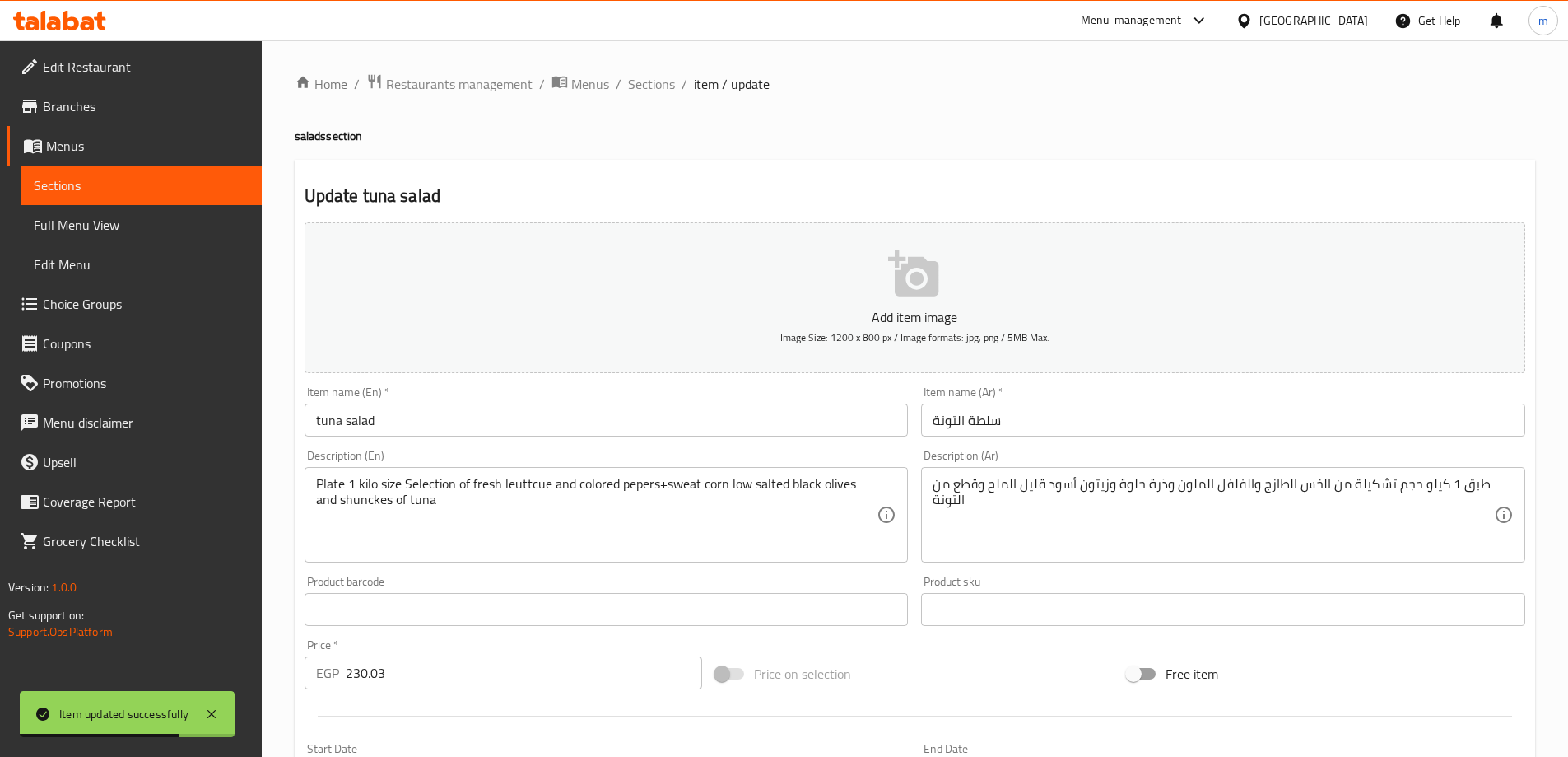
click at [431, 667] on input "230.03" at bounding box center [523, 672] width 357 height 33
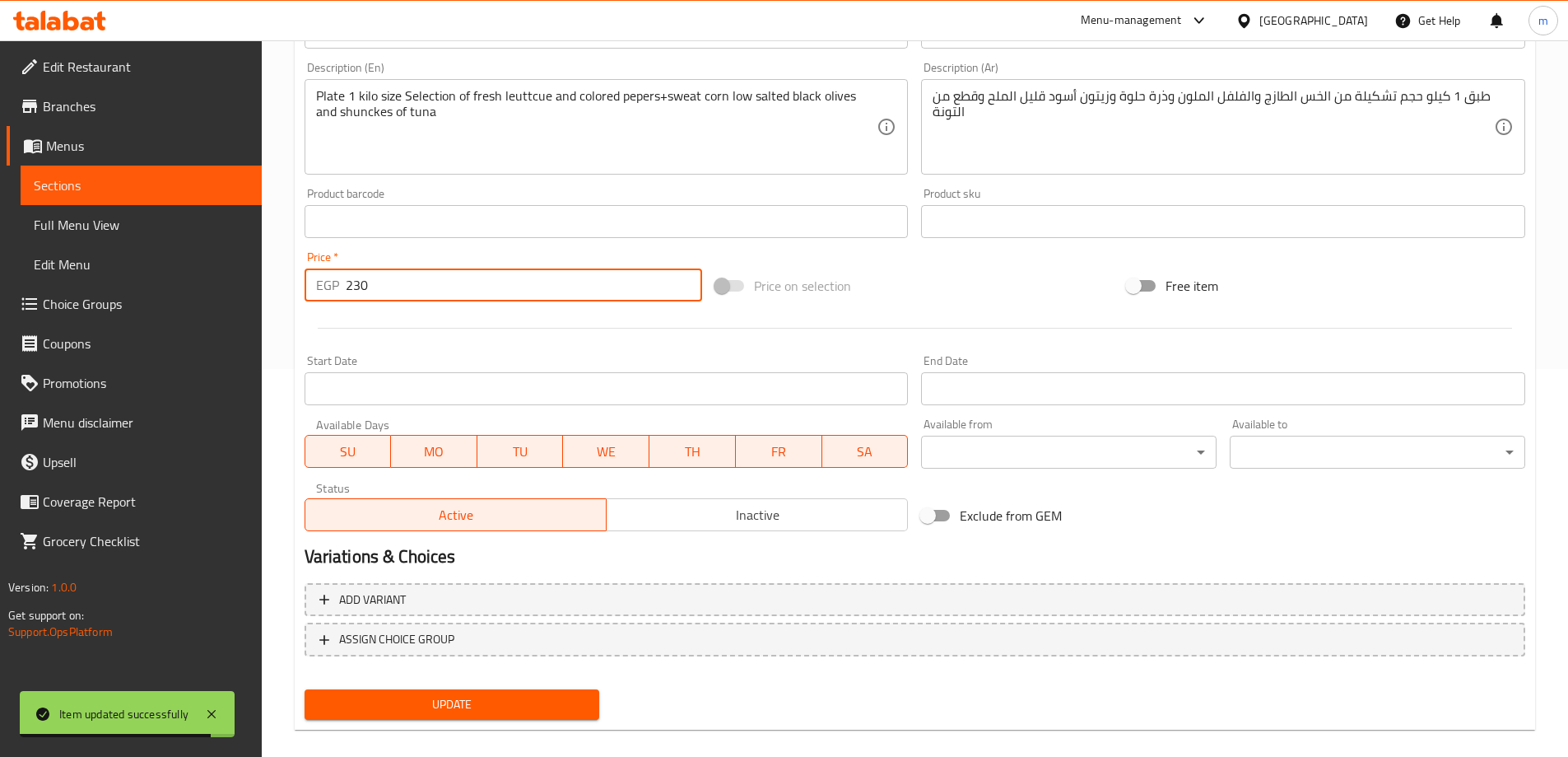
scroll to position [407, 0]
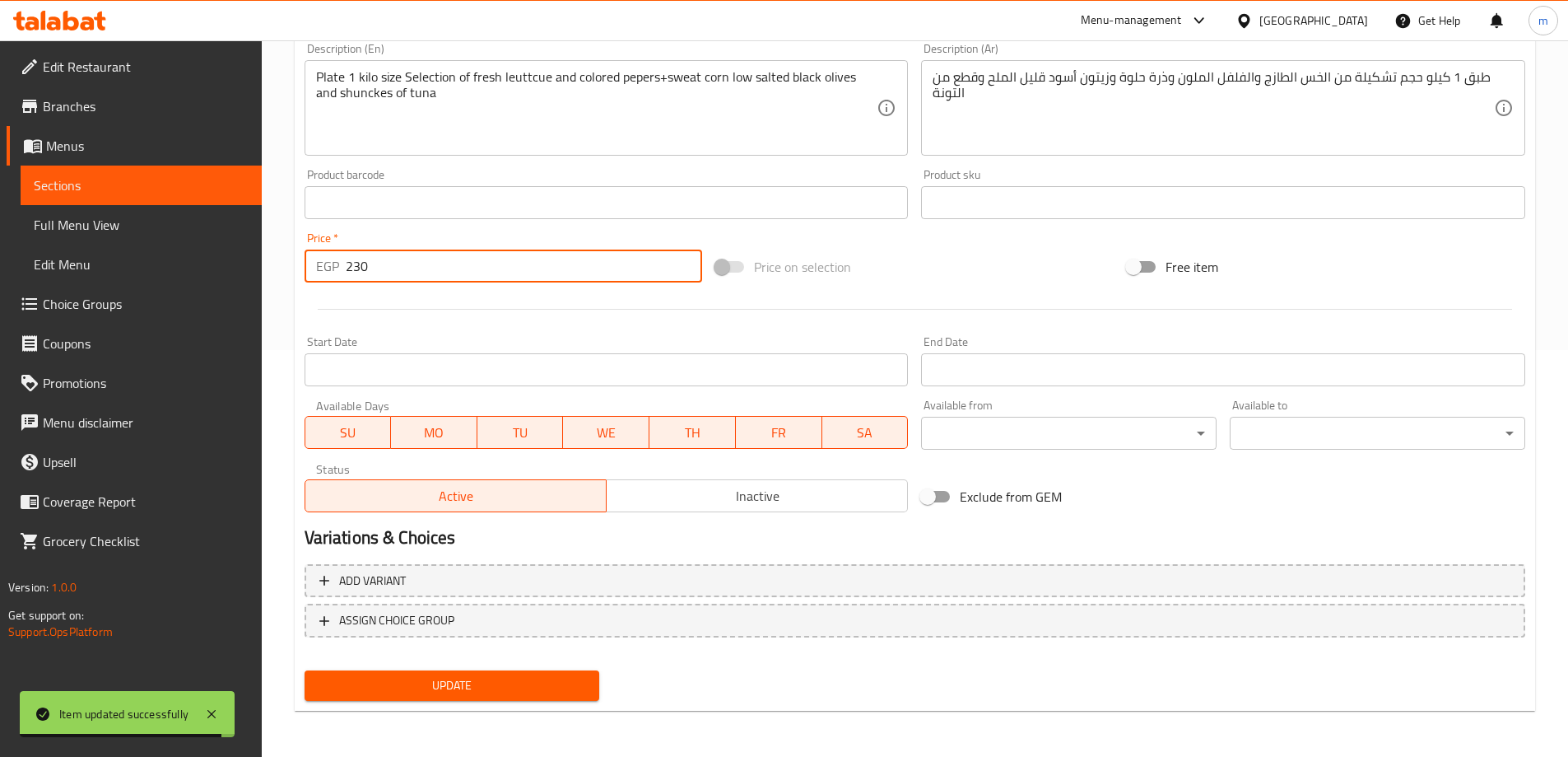
type input "230"
click at [504, 692] on span "Update" at bounding box center [453, 685] width 269 height 21
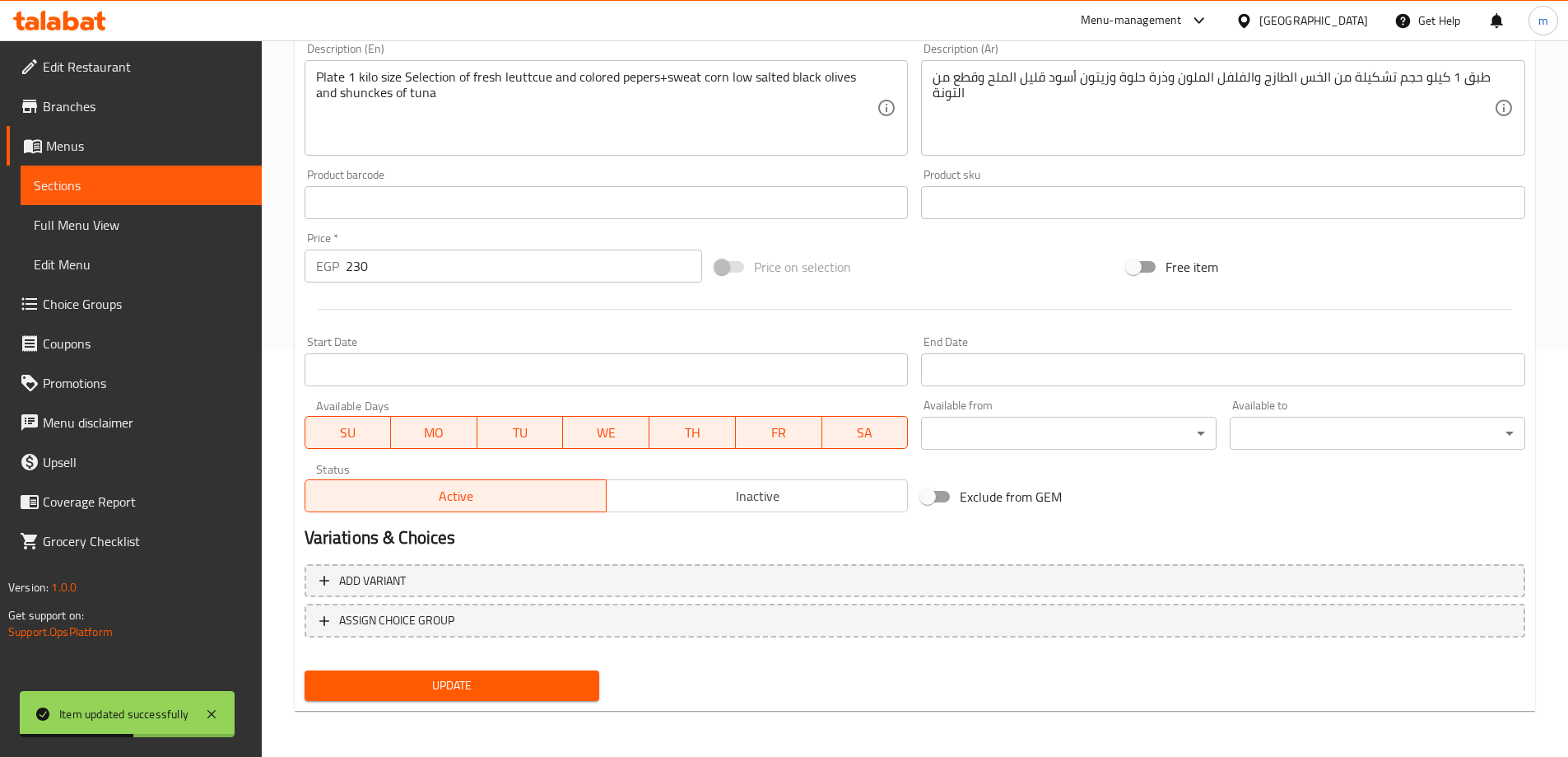
scroll to position [0, 0]
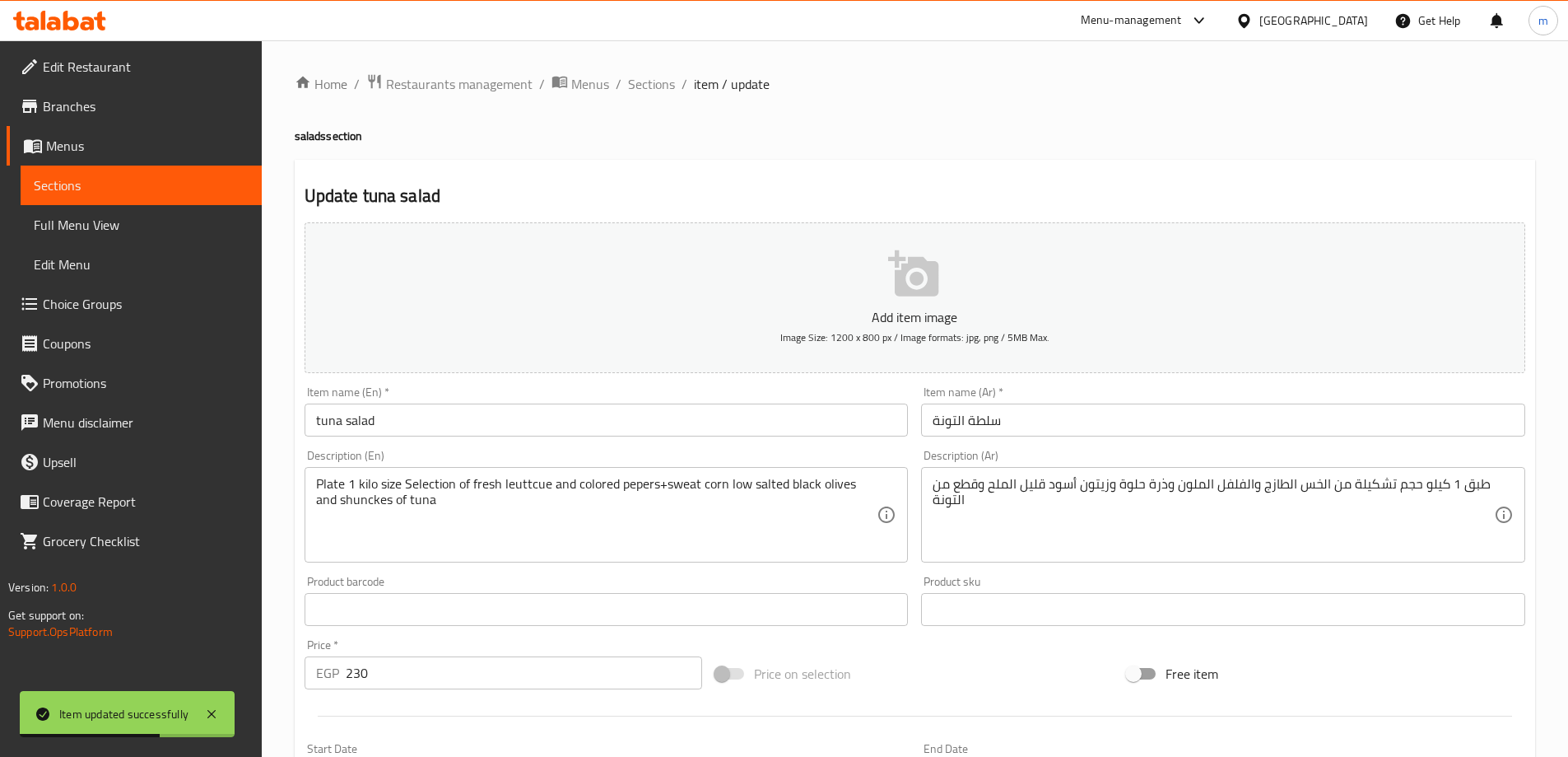
click at [236, 201] on link "Sections" at bounding box center [141, 185] width 241 height 40
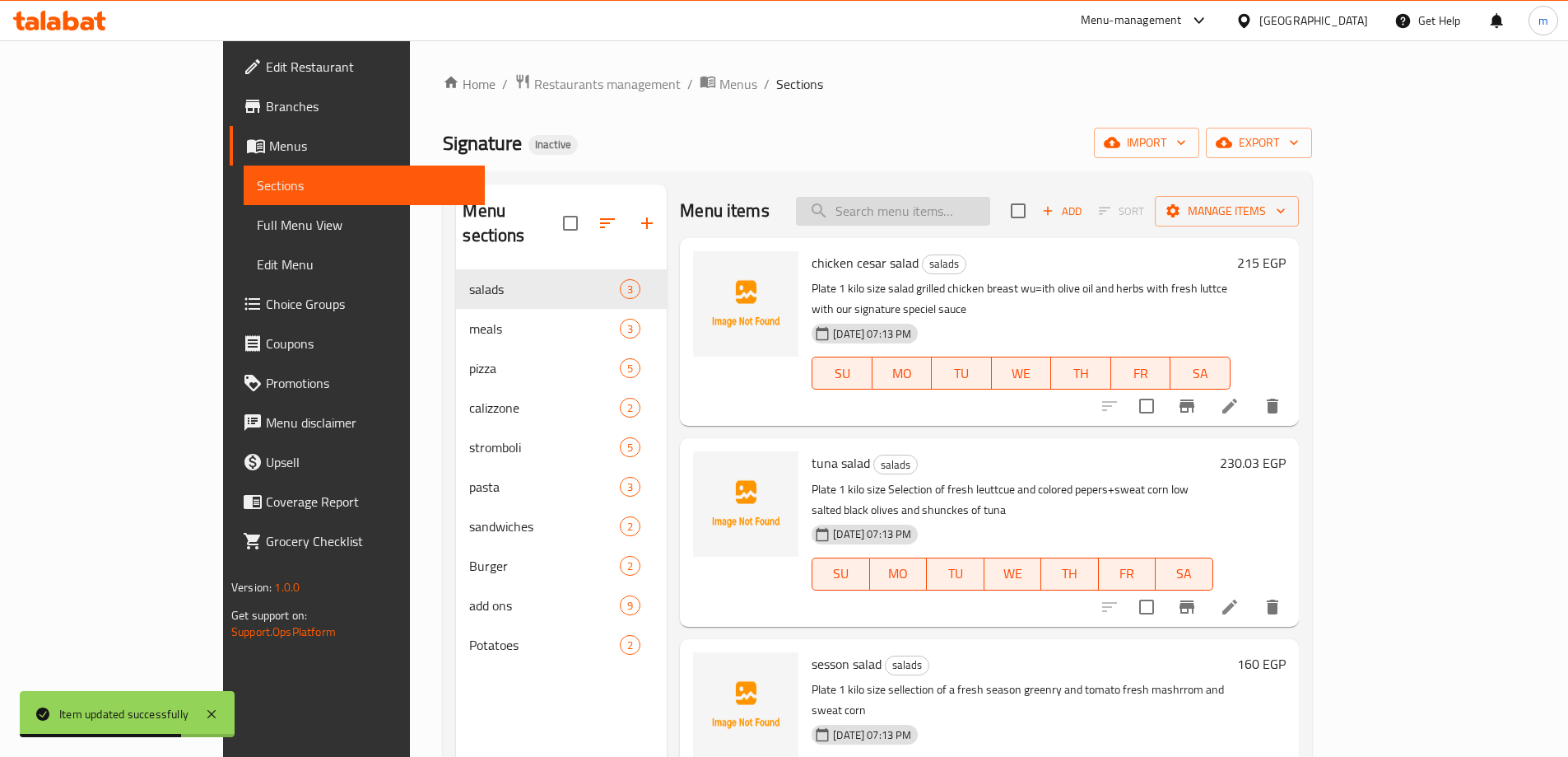
click at [942, 210] on input "search" at bounding box center [893, 211] width 194 height 29
paste input "chicken cesar salad"
type input "chicken cesar salad"
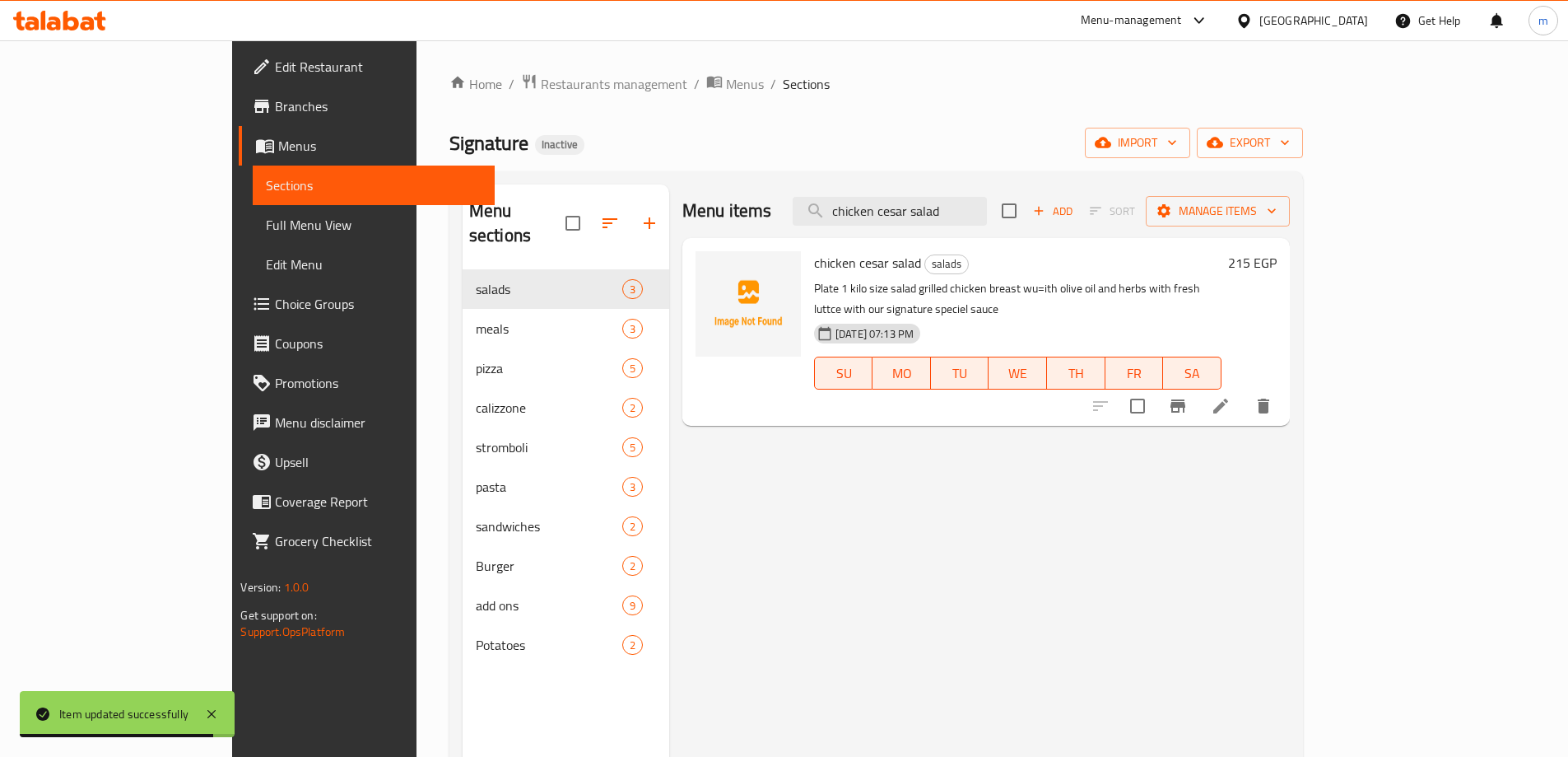
click at [1243, 391] on li at bounding box center [1220, 405] width 46 height 29
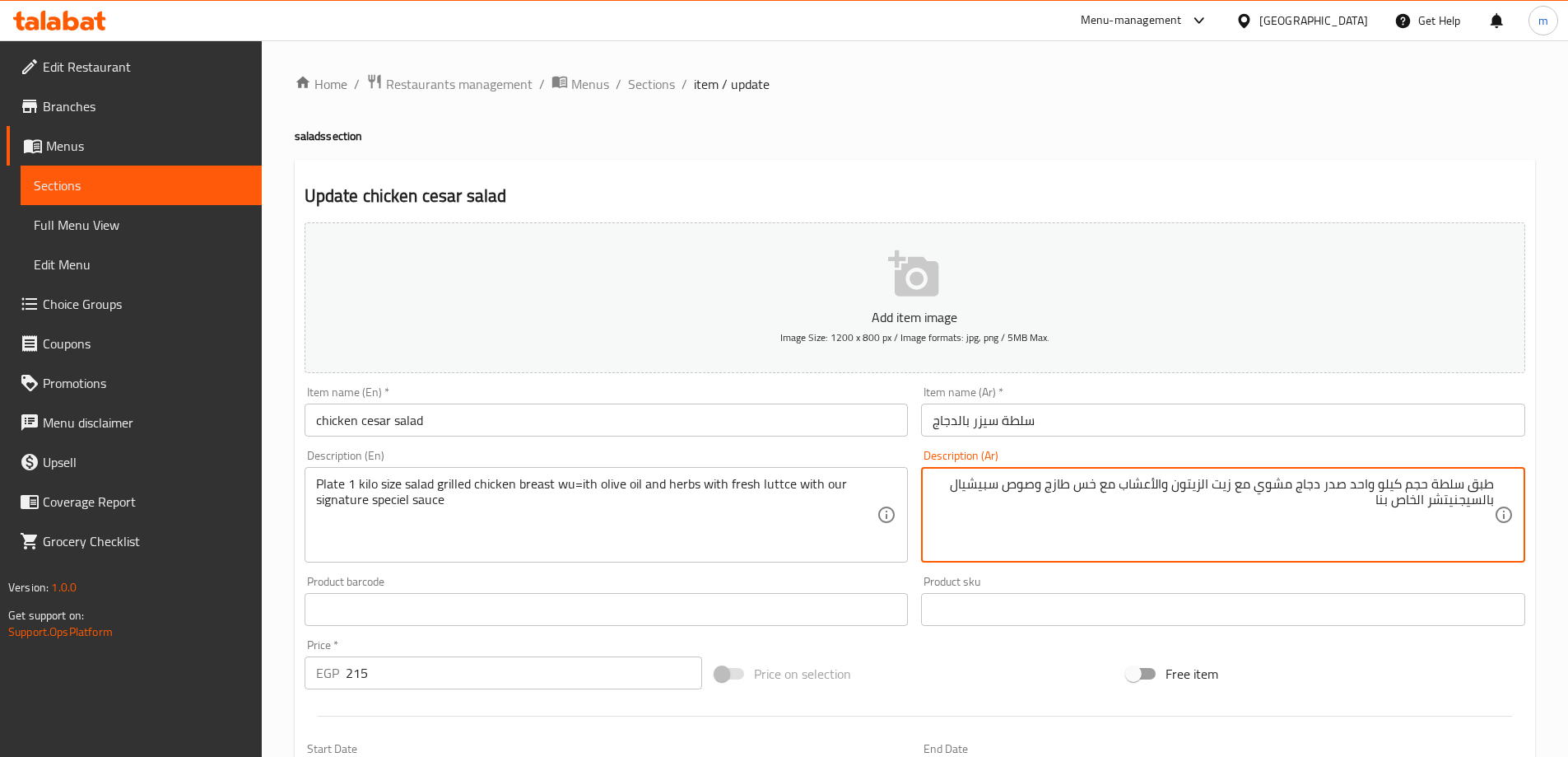
drag, startPoint x: 1352, startPoint y: 491, endPoint x: 1374, endPoint y: 489, distance: 22.1
click at [1374, 489] on textarea "طبق سلطة حجم كيلو واحد صدر دجاج مشوي مع زيت الزيتون والأعشاب مع خس طازج وصوص سب…" at bounding box center [1213, 514] width 561 height 78
click at [1404, 483] on textarea "طبق سلطة حجم كيلو صدر دجاج مشوي مع زيت الزيتون والأعشاب مع خس طازج وصوص سبيشيال…" at bounding box center [1213, 514] width 561 height 78
type textarea "طبق سلطة حجم 1 كيلو صدر دجاج مشوي مع زيت الزيتون والأعشاب مع خس طازج وصوص سبيشي…"
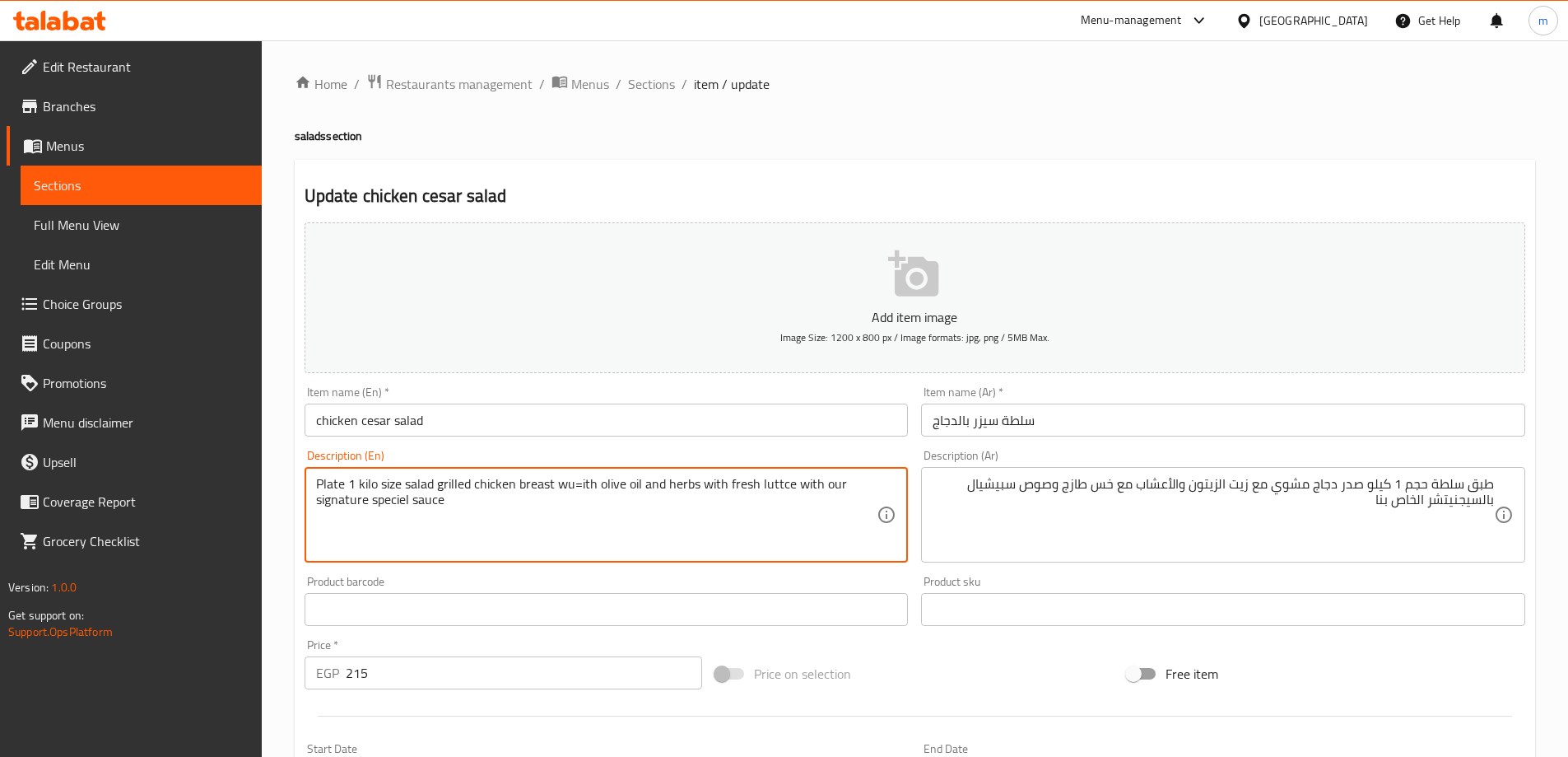
click at [580, 488] on textarea "Plate 1 kilo size salad grilled chicken breast wu=ith olive oil and herbs with …" at bounding box center [597, 514] width 561 height 78
drag, startPoint x: 580, startPoint y: 488, endPoint x: 561, endPoint y: 489, distance: 19.0
click at [561, 489] on textarea "Plate 1 kilo size salad grilled chicken breast wu=ith olive oil and herbs with …" at bounding box center [597, 514] width 561 height 78
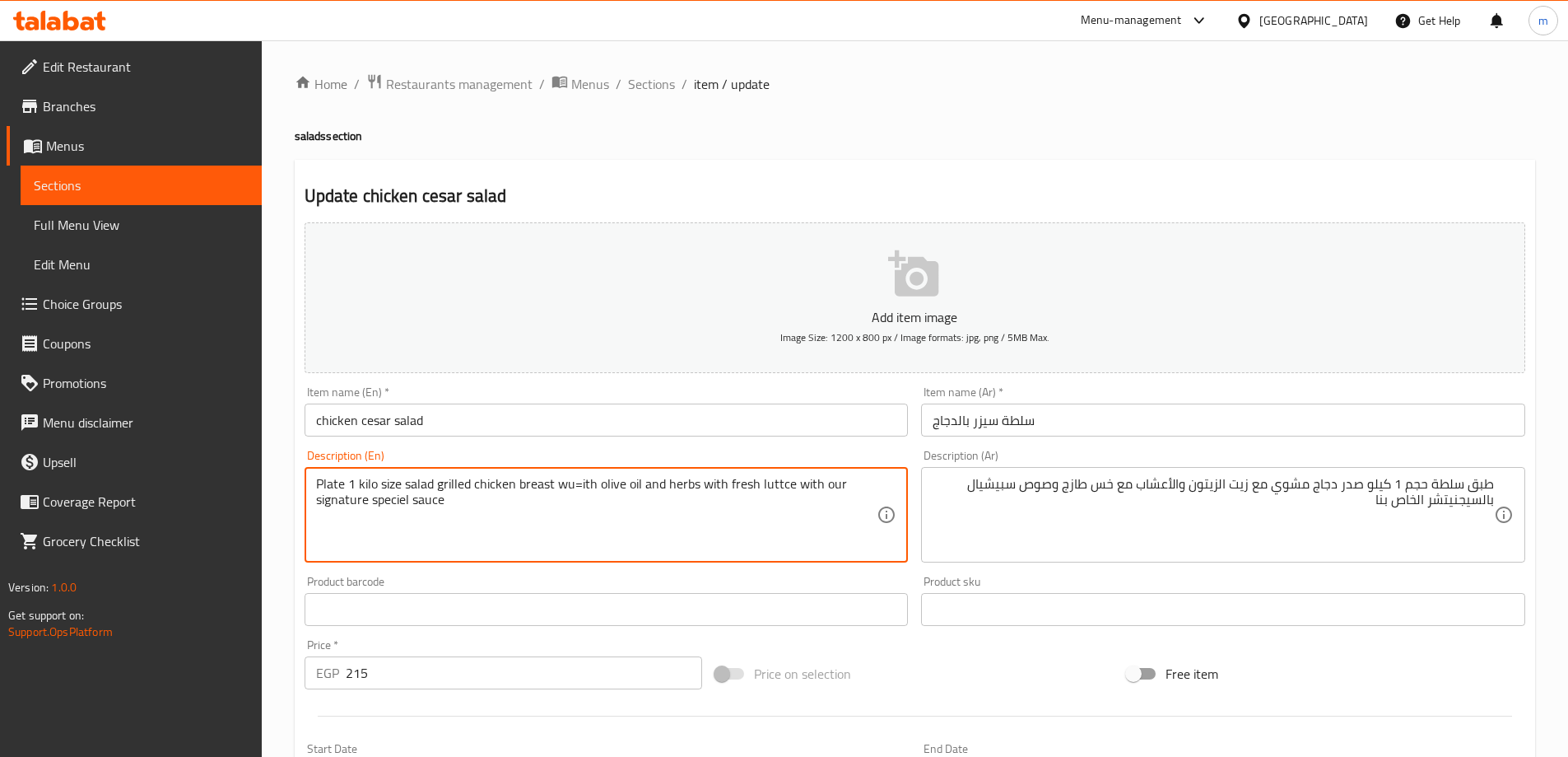
click at [561, 489] on textarea "Plate 1 kilo size salad grilled chicken breast wu=ith olive oil and herbs with …" at bounding box center [597, 514] width 561 height 78
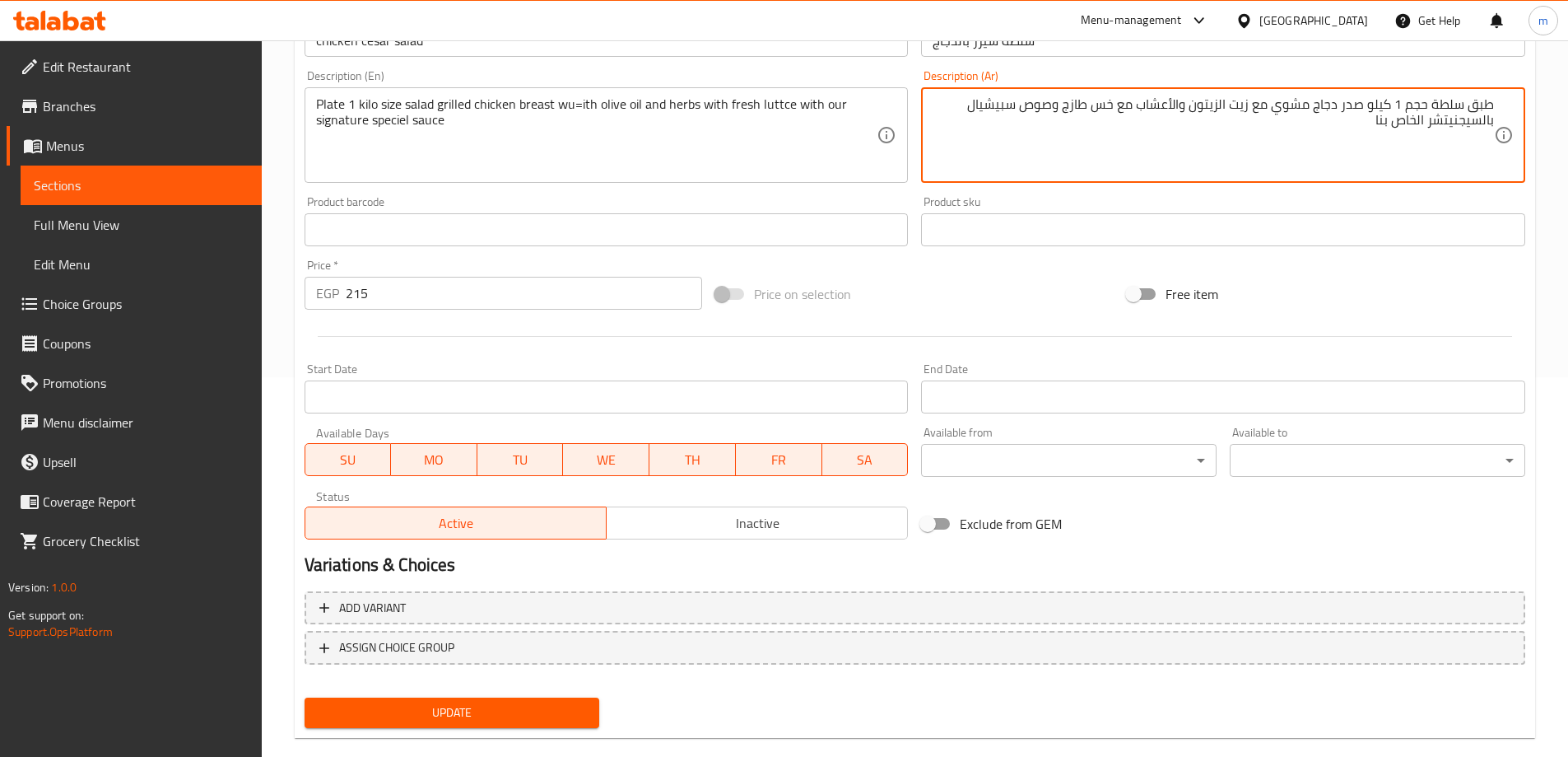
scroll to position [407, 0]
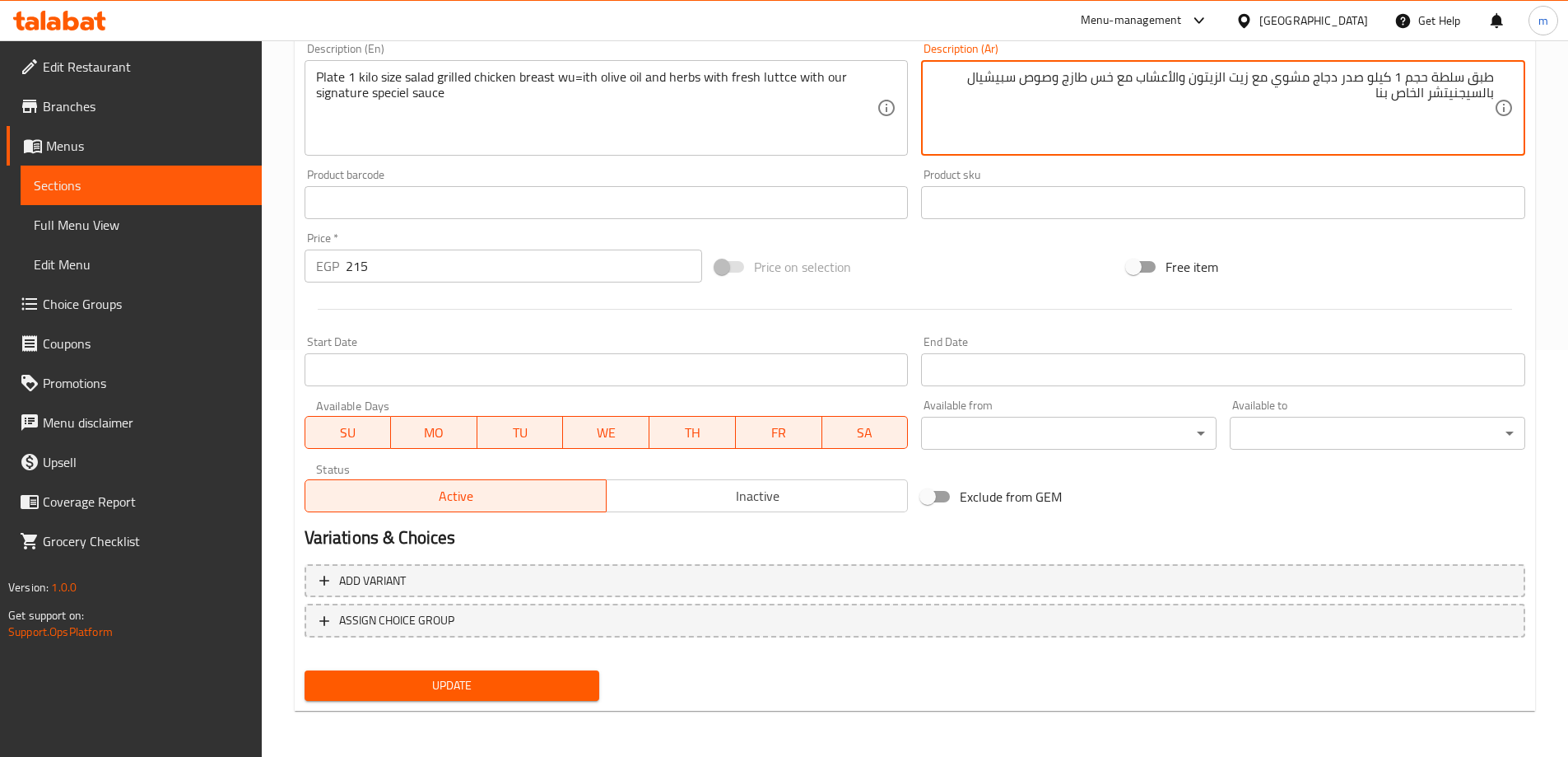
click at [510, 688] on span "Update" at bounding box center [453, 685] width 269 height 21
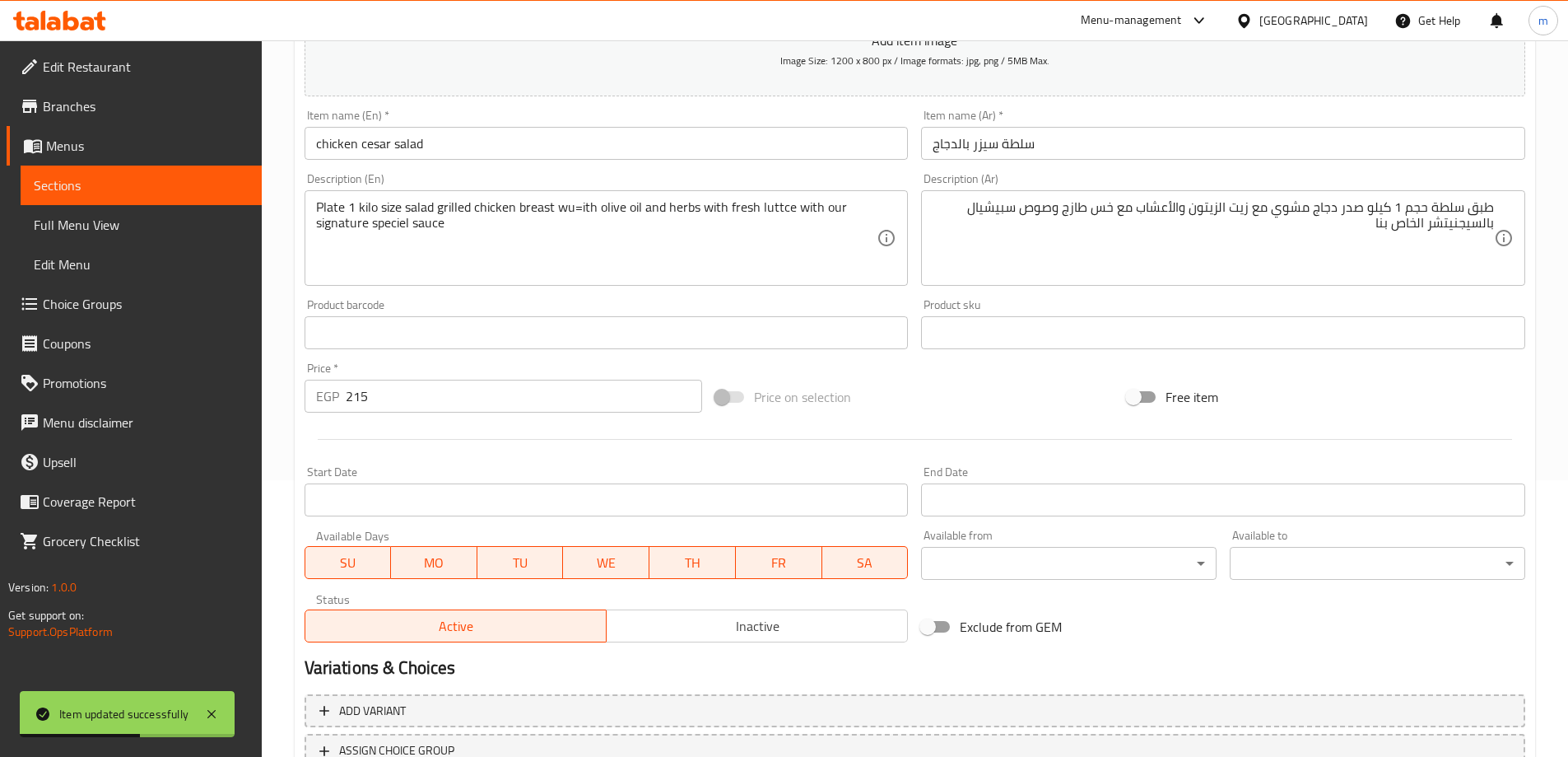
scroll to position [77, 0]
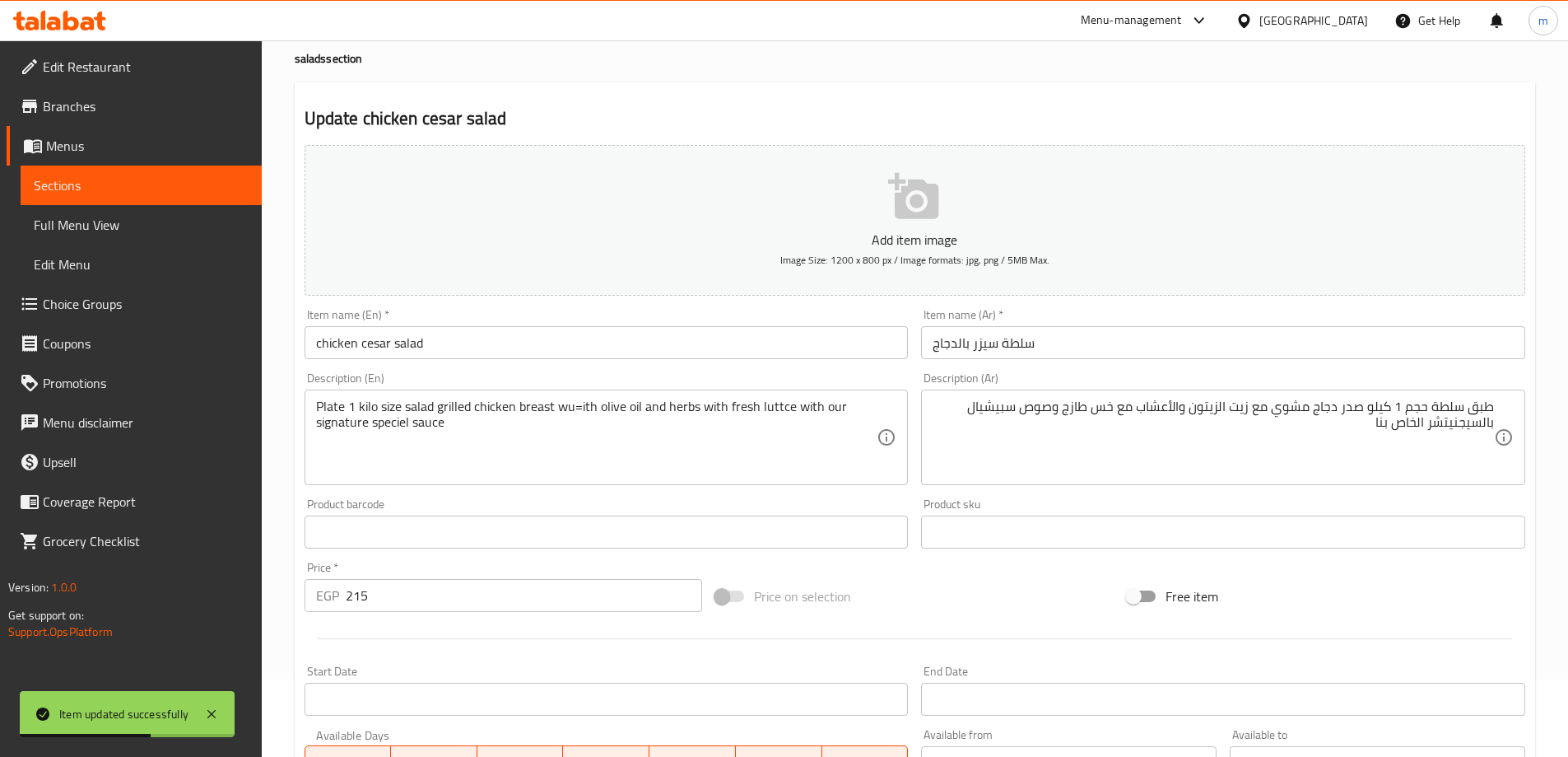
click at [205, 168] on link "Sections" at bounding box center [141, 185] width 241 height 40
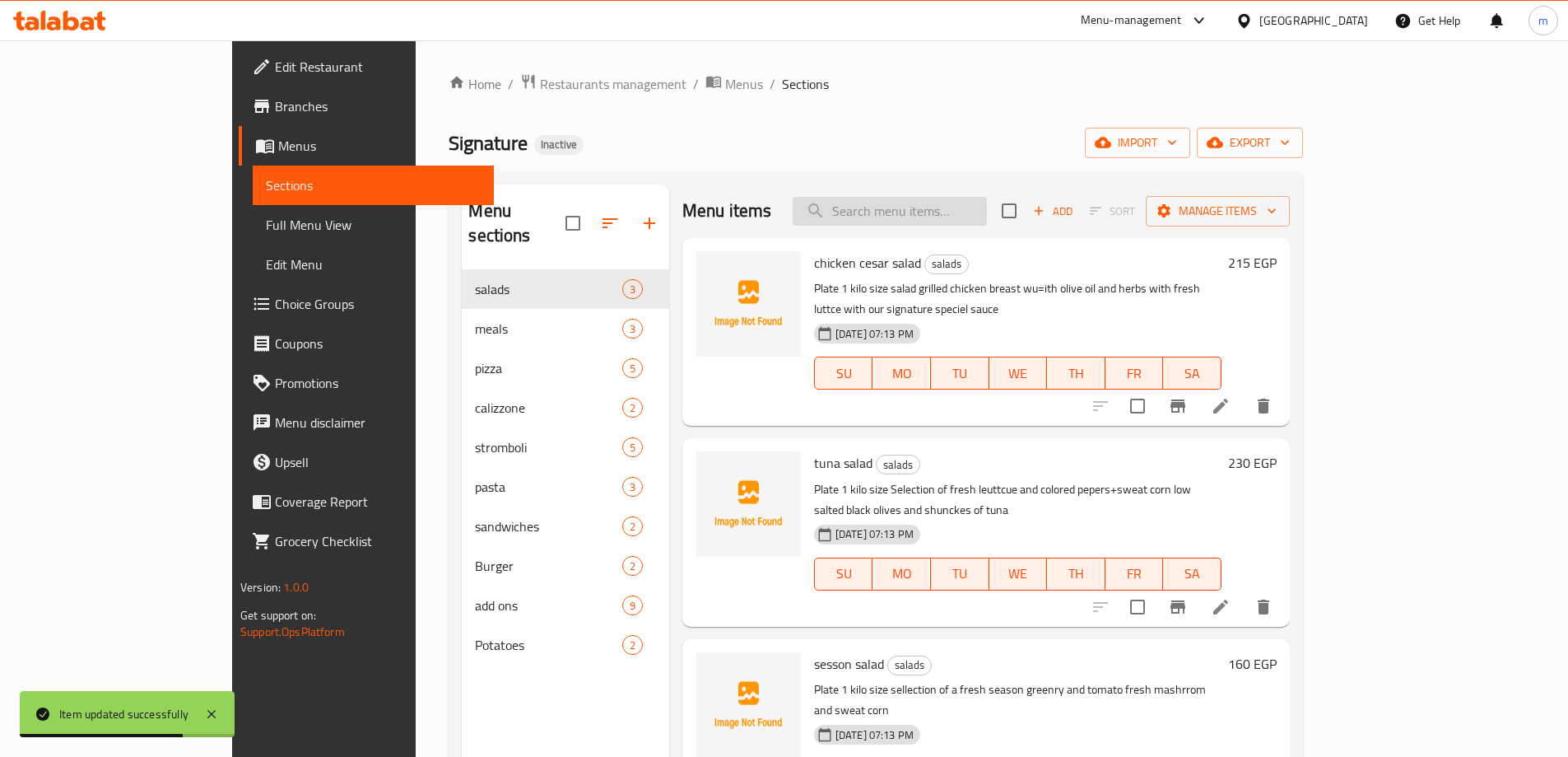
click at [980, 200] on input "search" at bounding box center [889, 211] width 194 height 29
paste input "tuna salad"
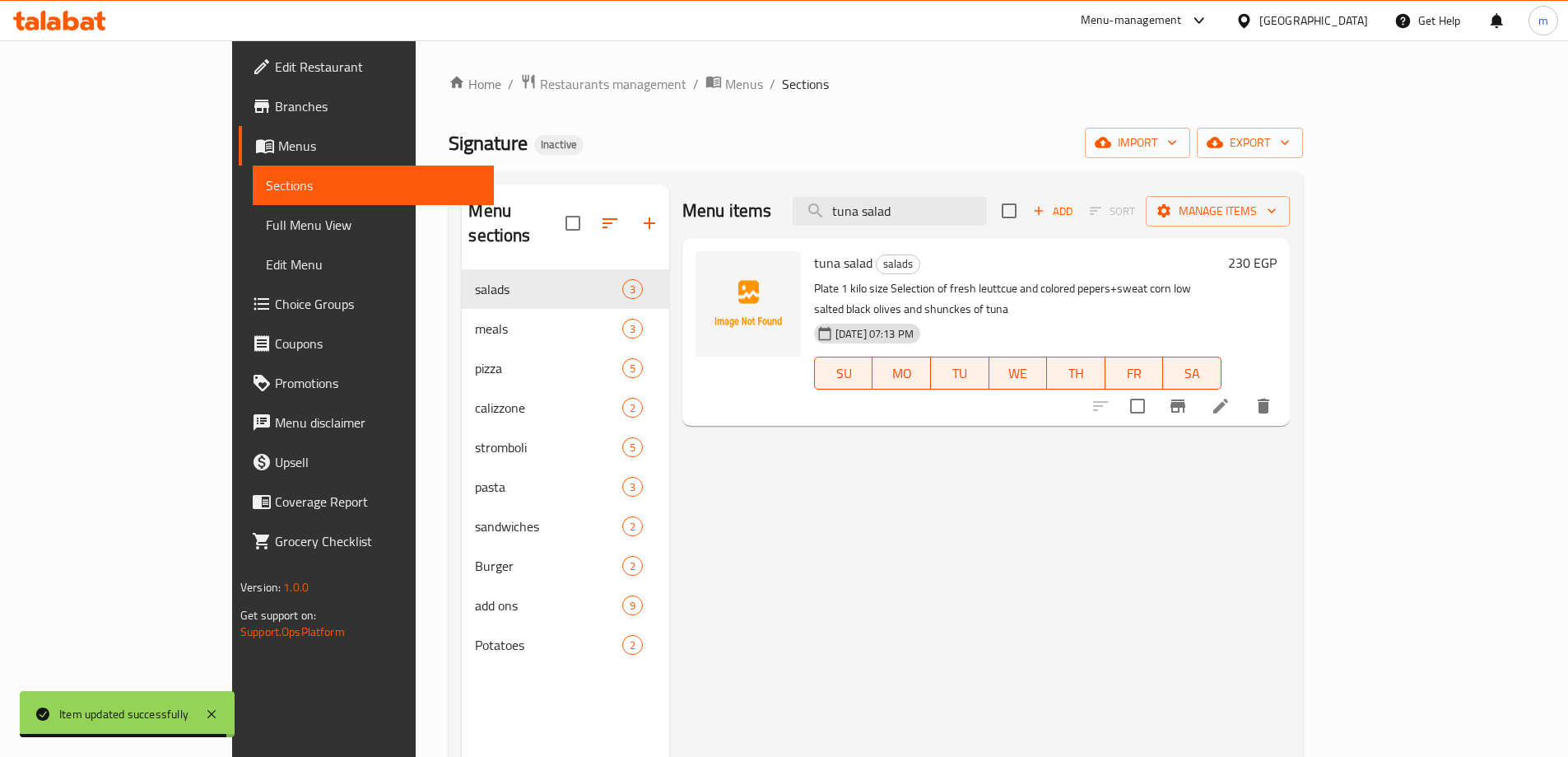
type input "tuna salad"
click at [1243, 391] on li at bounding box center [1220, 405] width 46 height 29
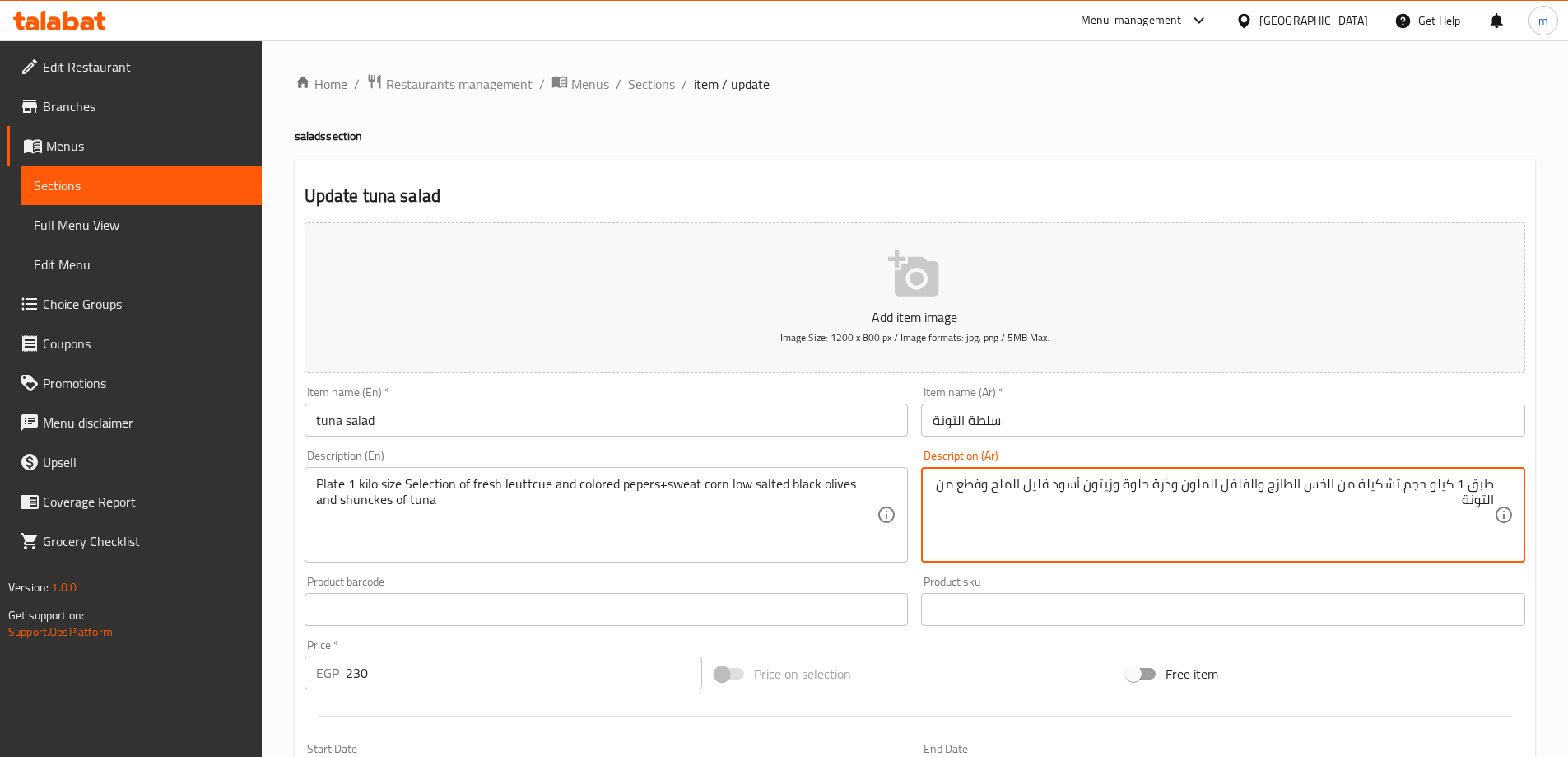
click at [1411, 486] on textarea "طبق 1 كيلو حجم تشكيلة من الخس الطازج والفلفل الملون وذرة حلوة وزيتون أسود قليل …" at bounding box center [1213, 514] width 561 height 78
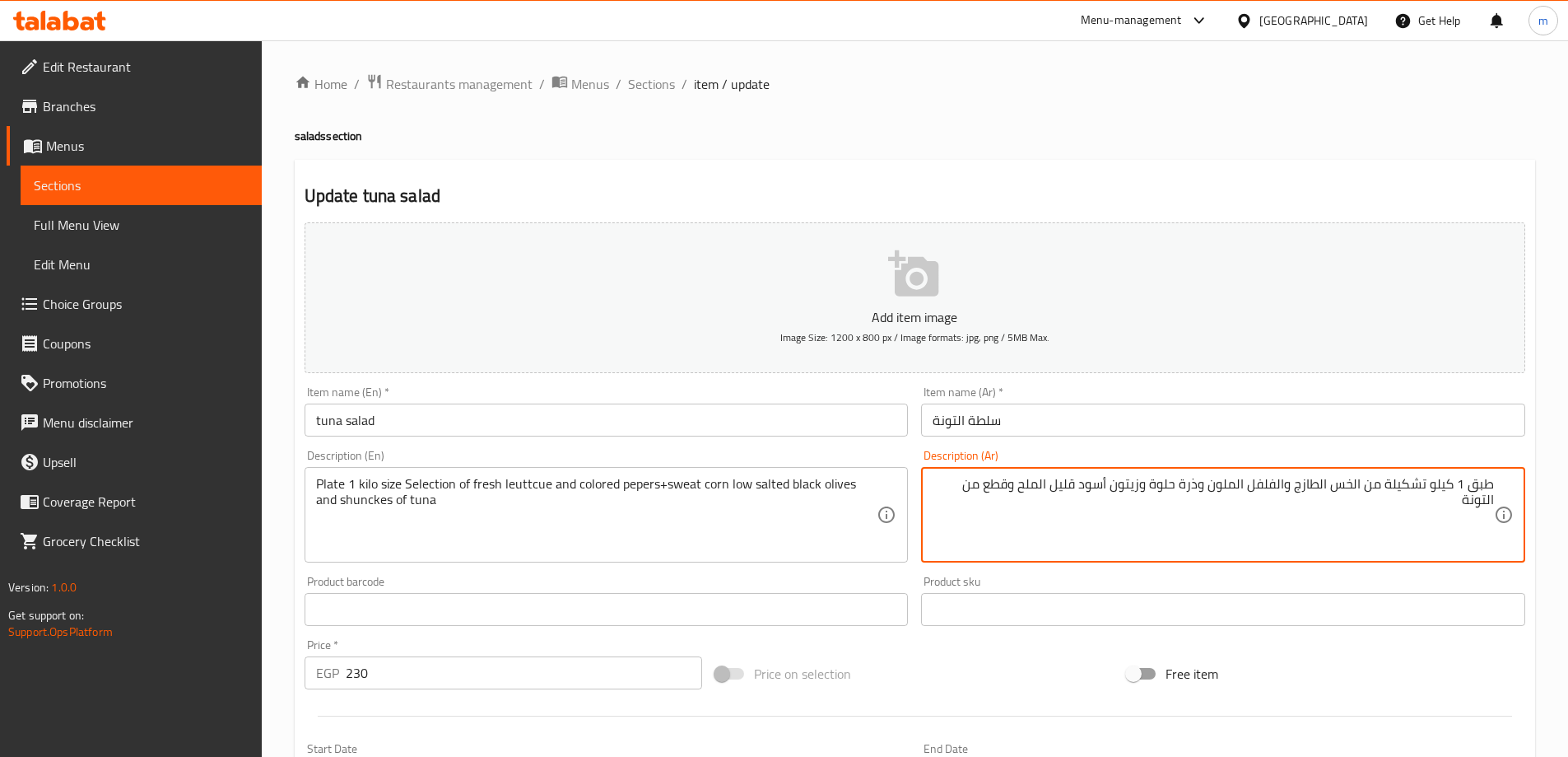
click at [1469, 486] on textarea "طبق 1 كيلو تشكيلة من الخس الطازج والفلفل الملون وذرة حلوة وزيتون أسود قليل المل…" at bounding box center [1213, 514] width 561 height 78
paste textarea "حجم"
click at [1100, 500] on textarea "طبق حجم 1 كيلو تشكيلة من الخس الطازج والفلفل الملون وذرة حلوة وزيتون أسود قليل …" at bounding box center [1213, 514] width 561 height 78
click at [939, 188] on h2 "Update tuna salad" at bounding box center [915, 196] width 1221 height 24
drag, startPoint x: 1053, startPoint y: 483, endPoint x: 1001, endPoint y: 495, distance: 53.4
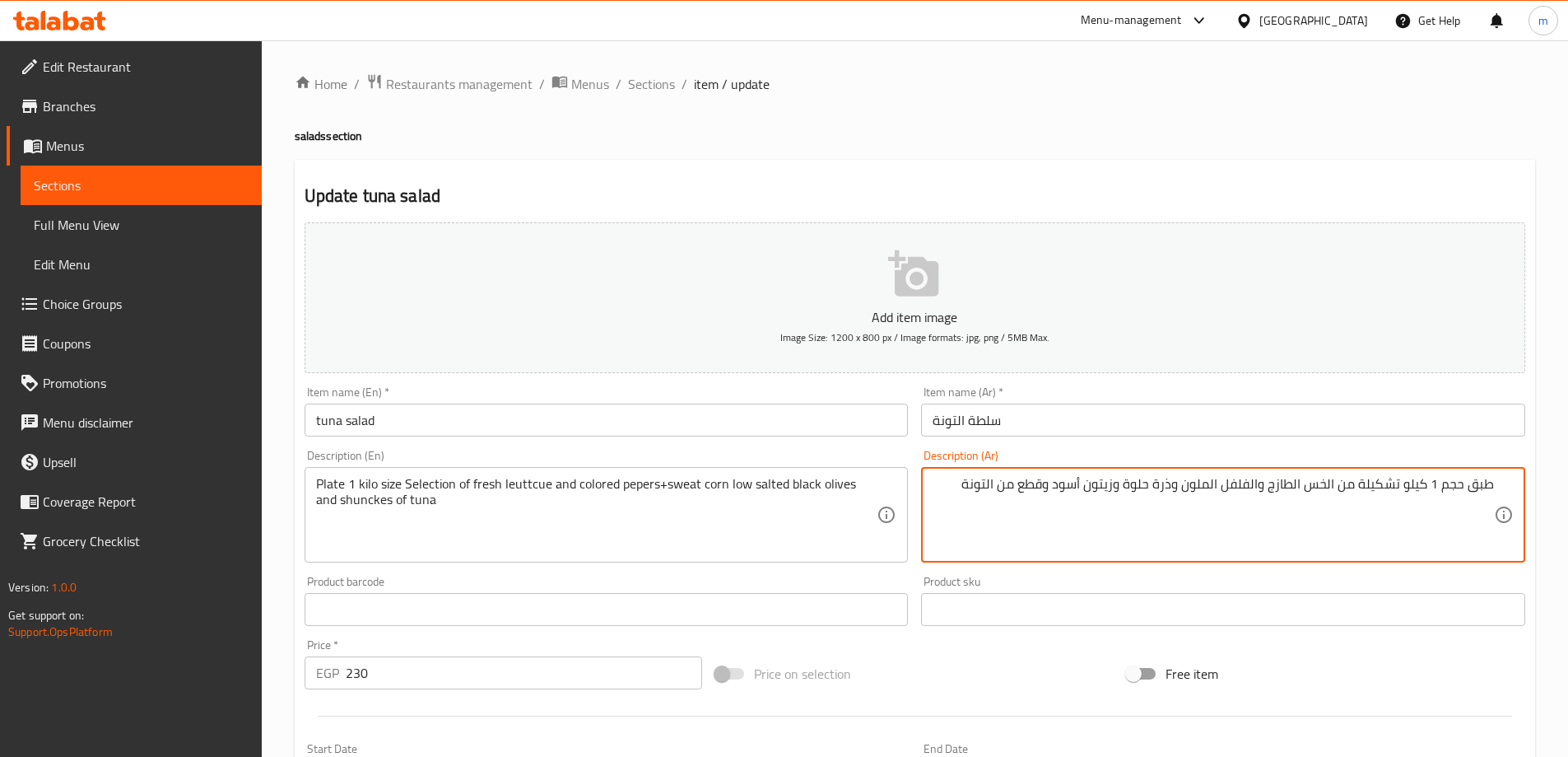
paste textarea "ليل الملح"
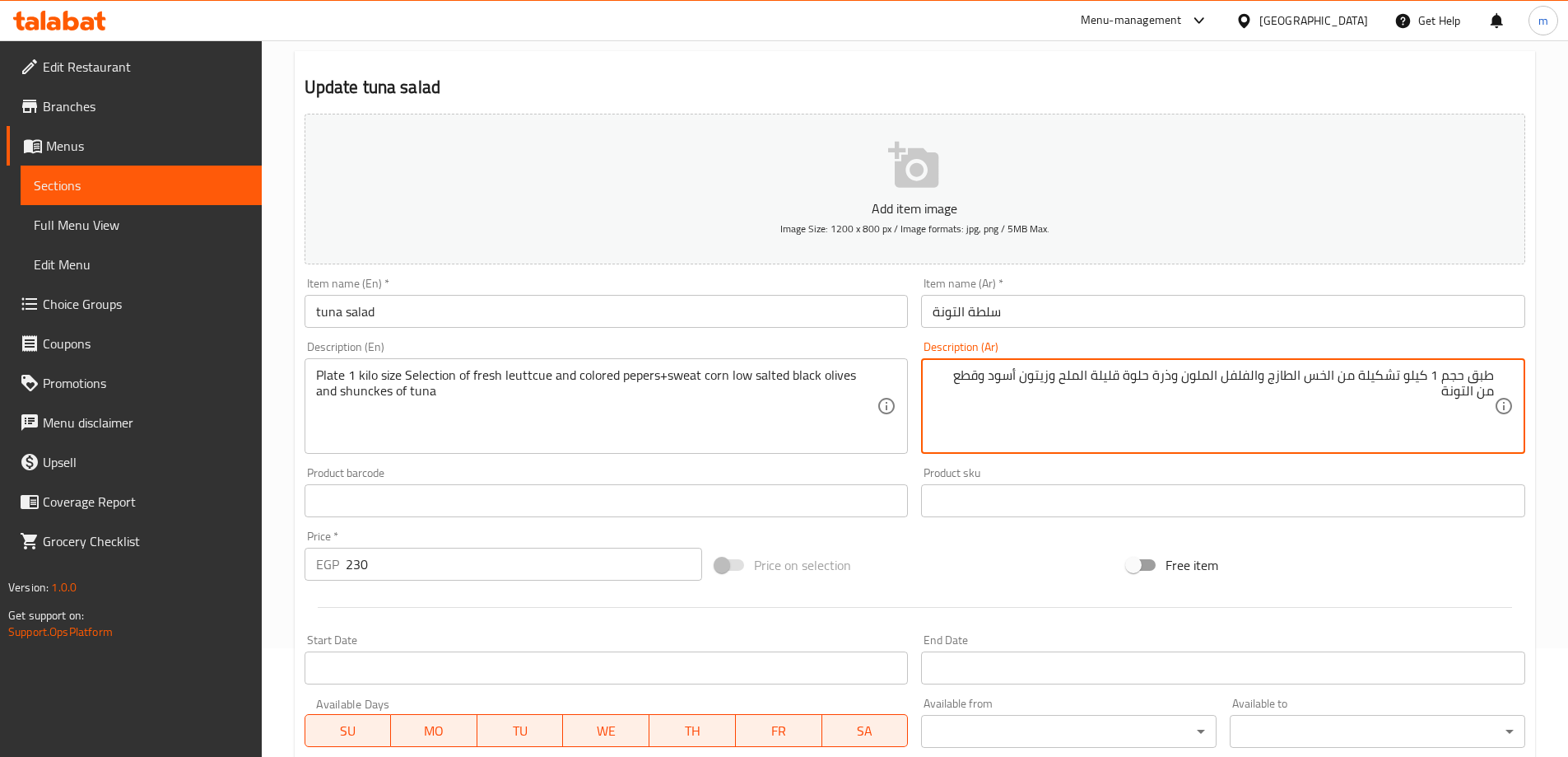
scroll to position [407, 0]
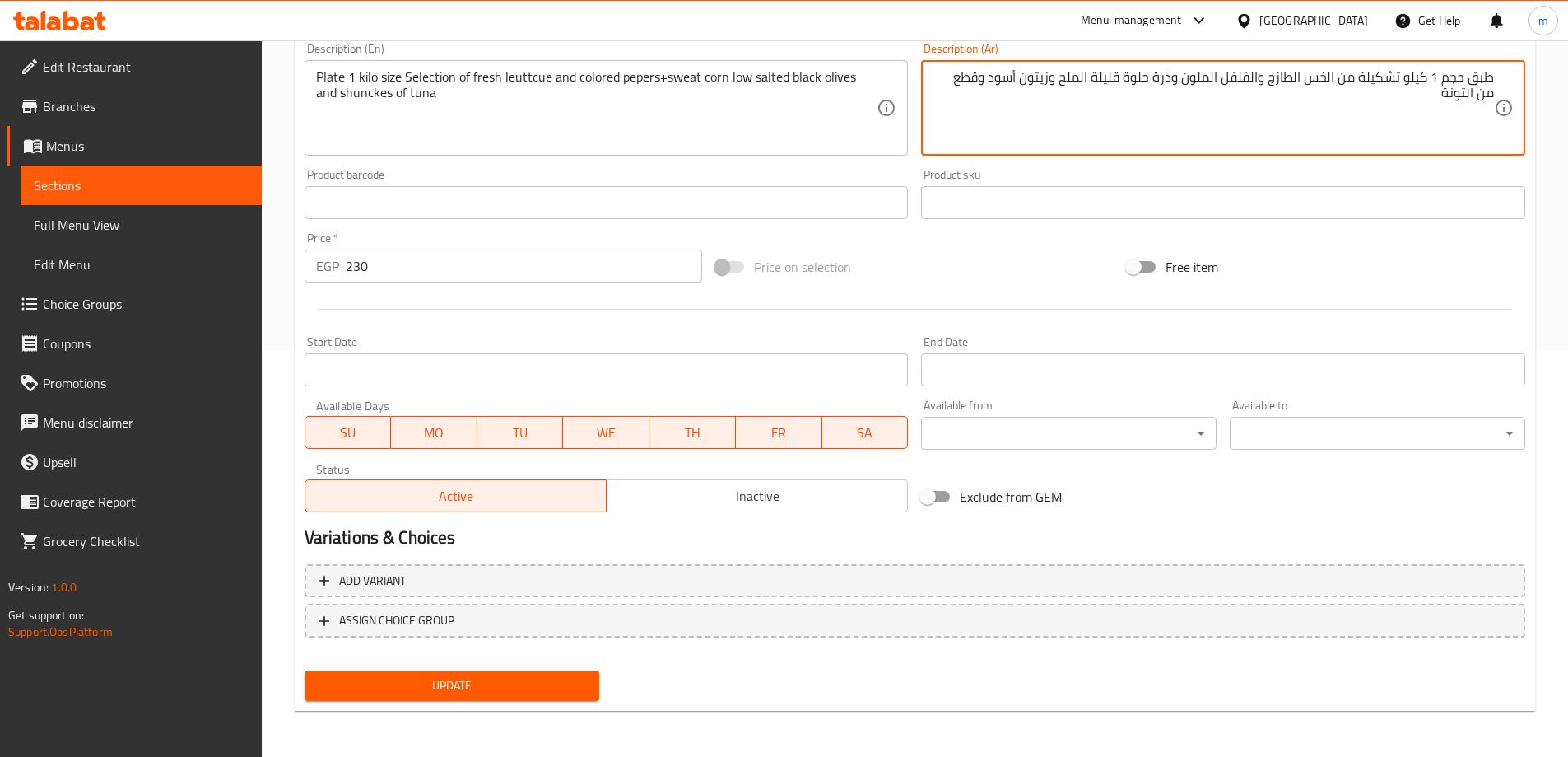
type textarea "طبق حجم 1 كيلو تشكيلة من الخس الطازج والفلفل الملون وذرة حلوة قليلة الملح وزيتو…"
click at [465, 685] on span "Update" at bounding box center [453, 685] width 269 height 21
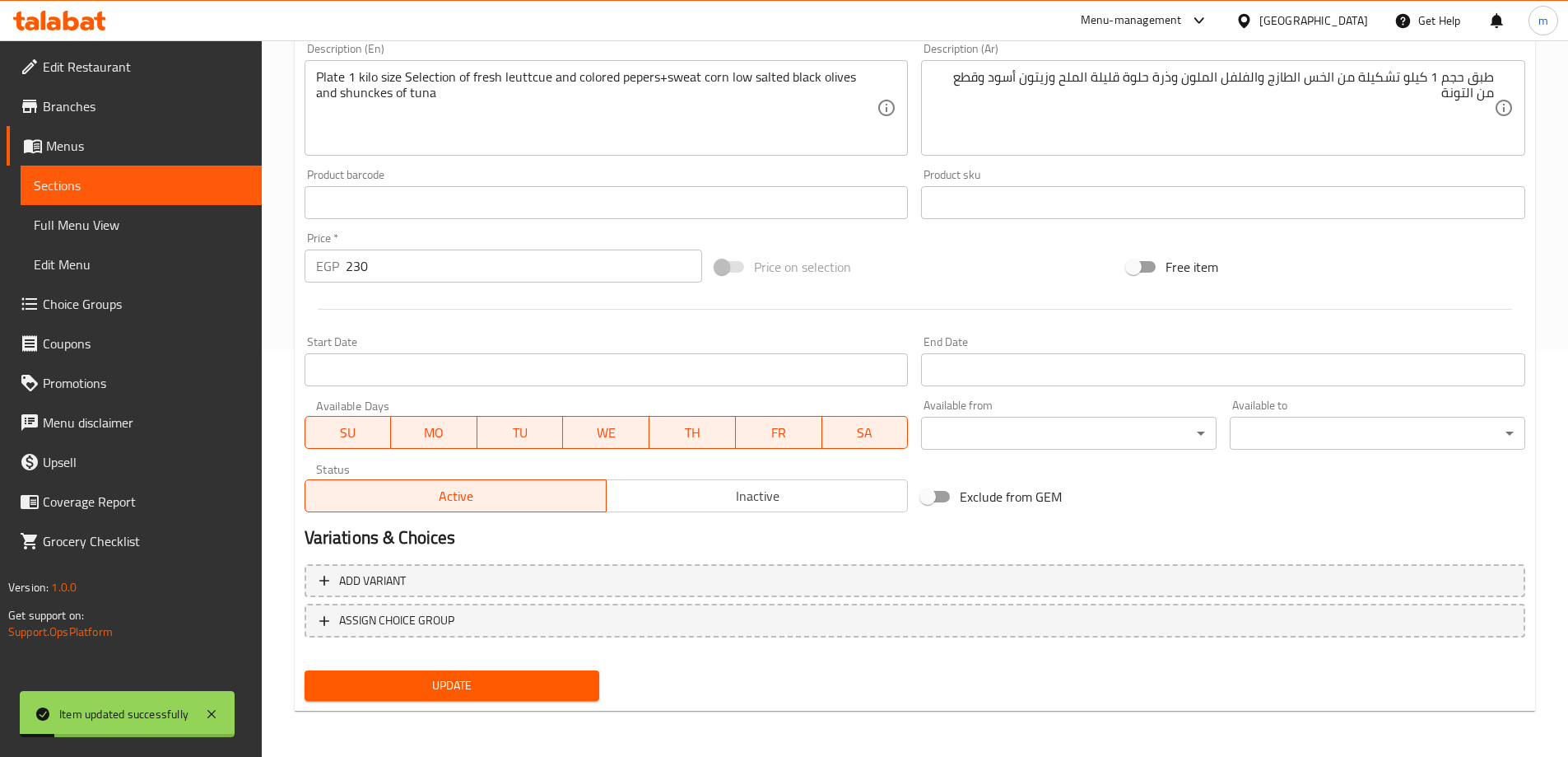
click at [167, 191] on span "Sections" at bounding box center [141, 185] width 215 height 20
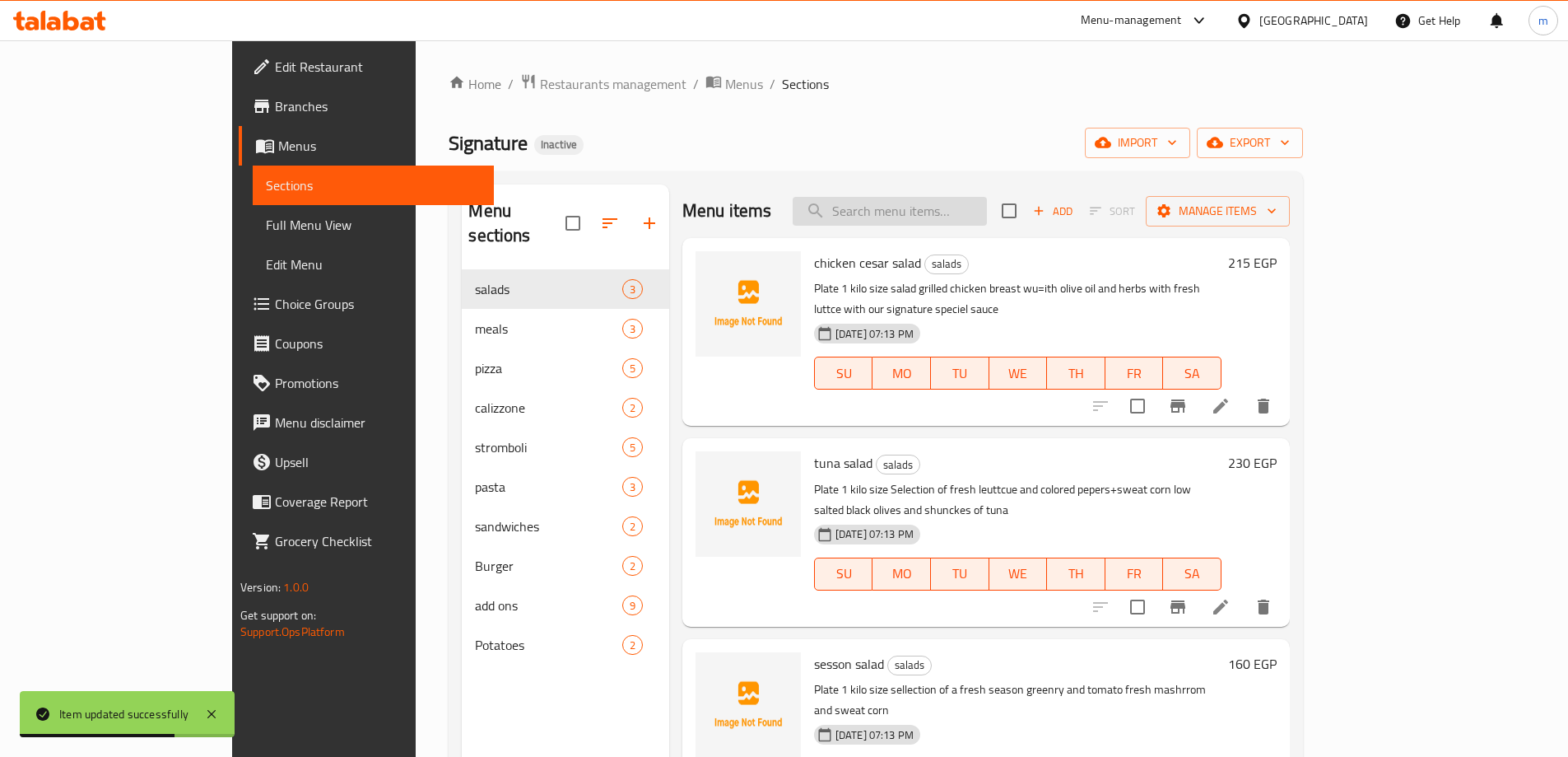
click at [964, 225] on input "search" at bounding box center [889, 211] width 194 height 29
paste input "sesson salad"
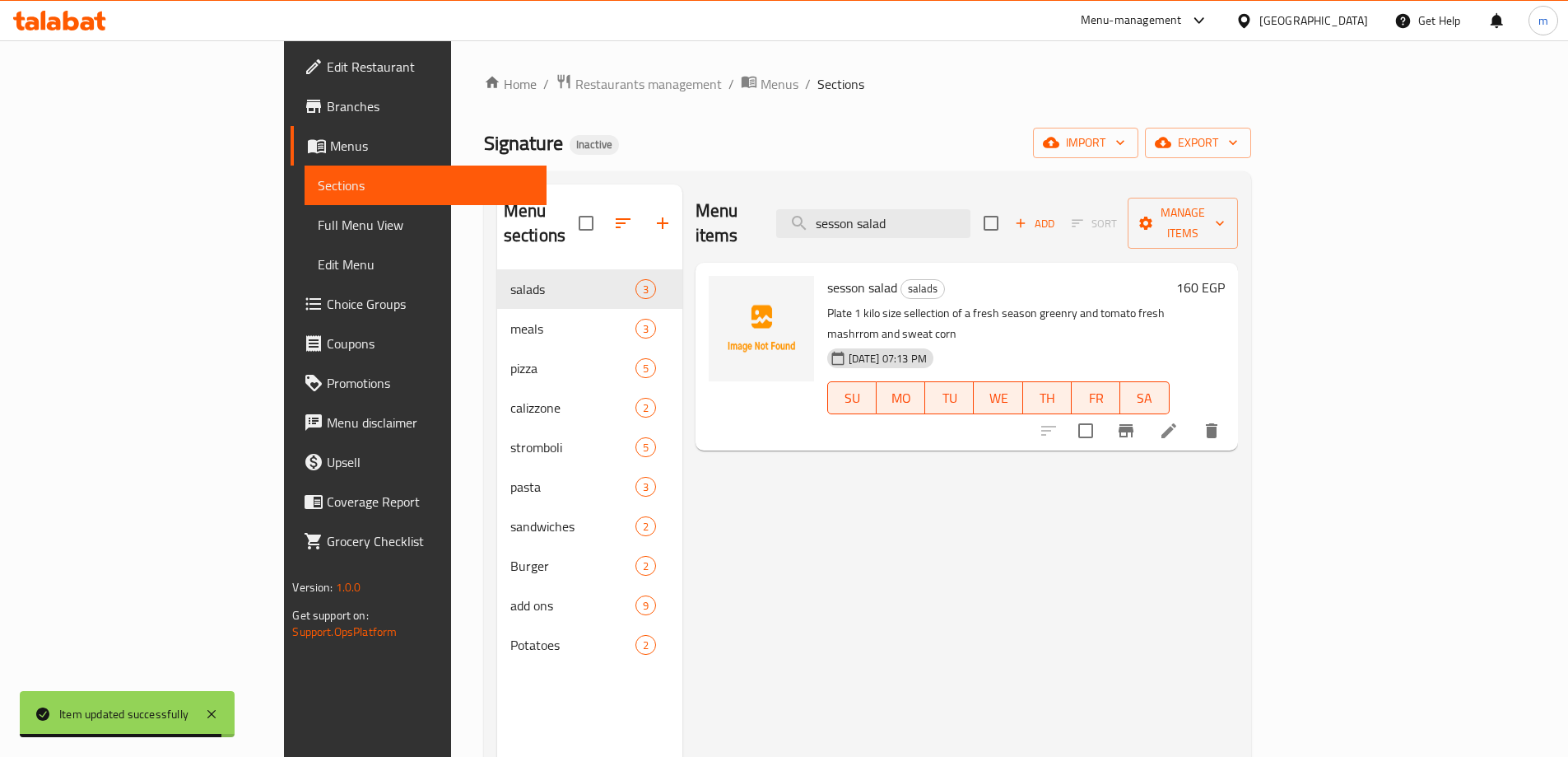
type input "sesson salad"
click at [1192, 416] on li at bounding box center [1168, 430] width 46 height 29
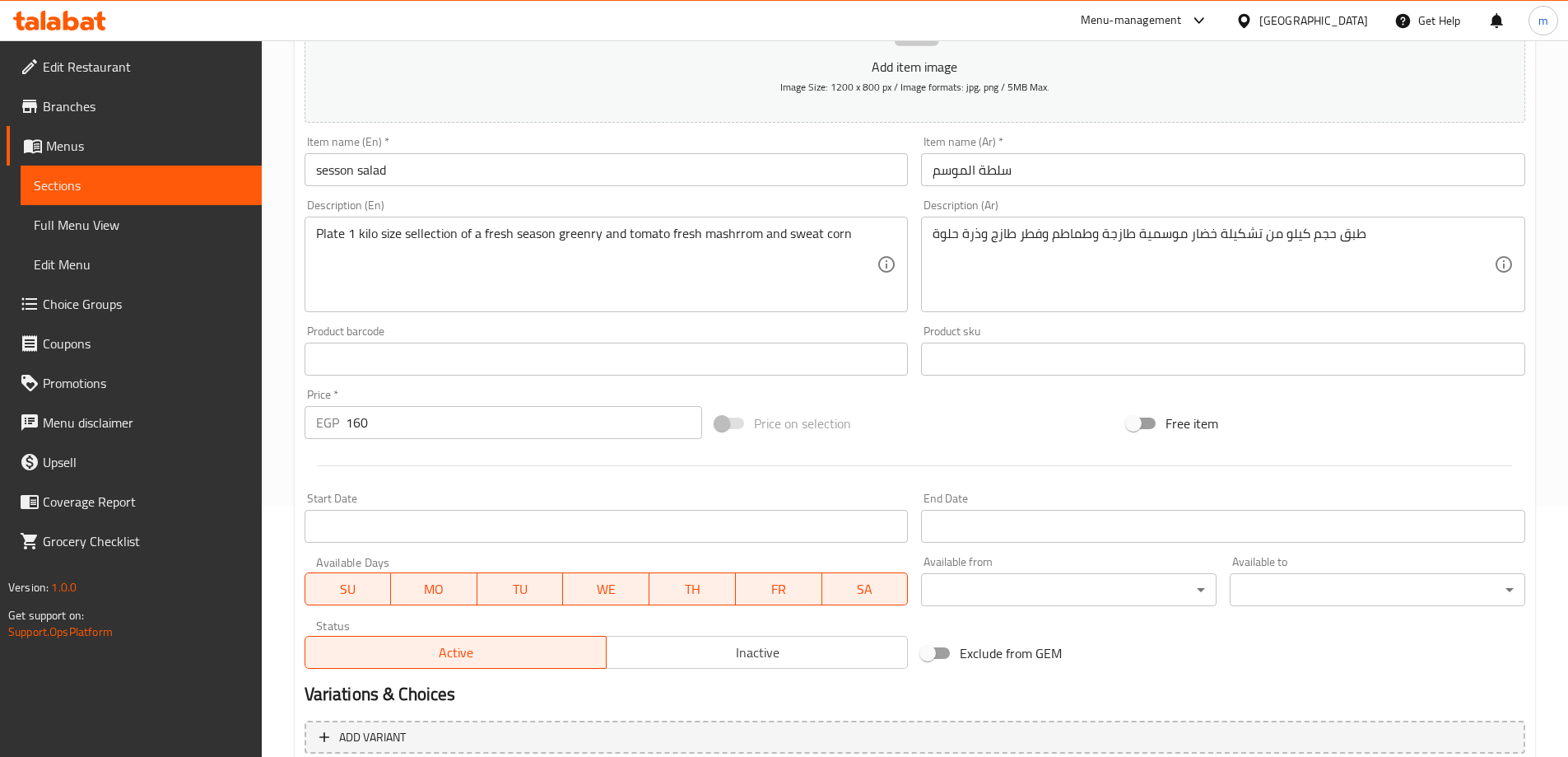
scroll to position [77, 0]
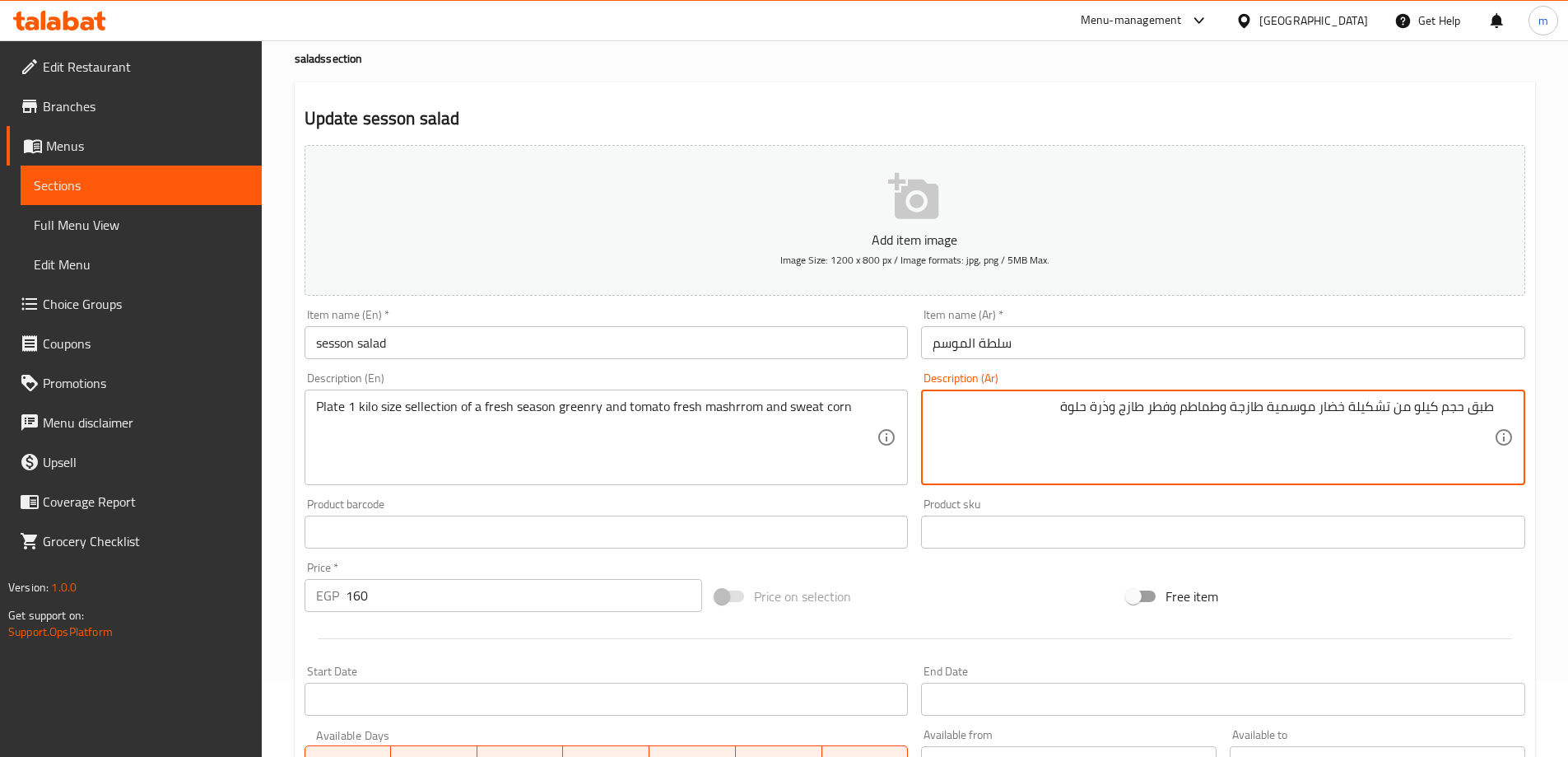
click at [1445, 407] on textarea "طبق حجم كيلو من تشكيلة خضار موسمية طازجة وطماطم وفطر طازج وذرة حلوة" at bounding box center [1213, 437] width 561 height 78
click at [1394, 410] on textarea "طبق حجم 1 كيلو من تشكيلة خضار موسمية طازجة وطماطم وفطر طازج وذرة حلوة" at bounding box center [1213, 437] width 561 height 78
click at [1357, 412] on textarea "طبق حجم 1 كيلوتشكيلة خضار موسمية طازجة وطماطم وفطر طازج وذرة حلوة" at bounding box center [1213, 437] width 561 height 78
type textarea "طبق حجم 1 كيلوتشكيلة من خضار موسمية طازجة وطماطم وفطر طازج وذرة حلوة"
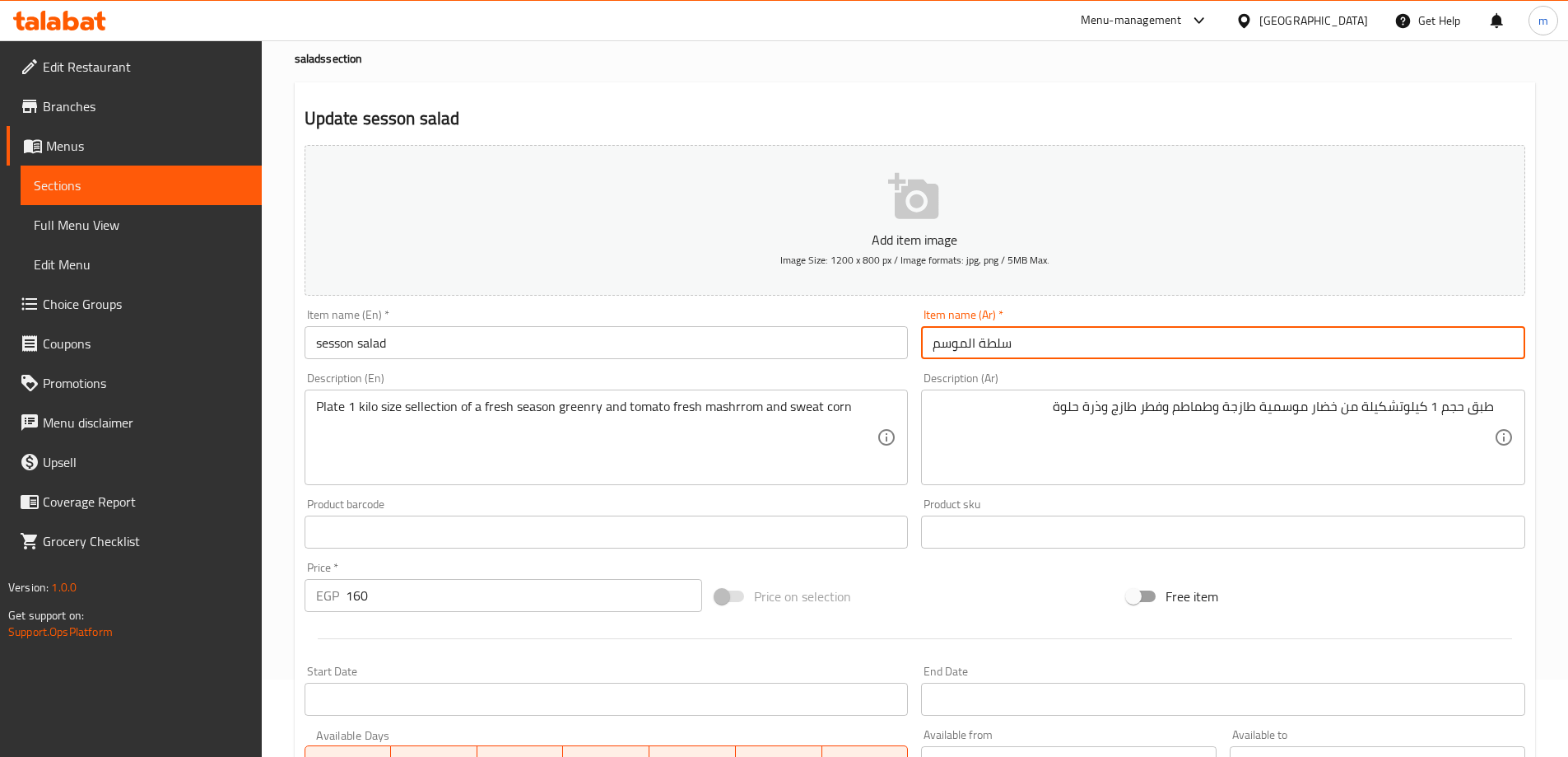
click at [1157, 338] on input "سلطة الموسم" at bounding box center [1223, 342] width 604 height 33
type input "سلطة سيزون"
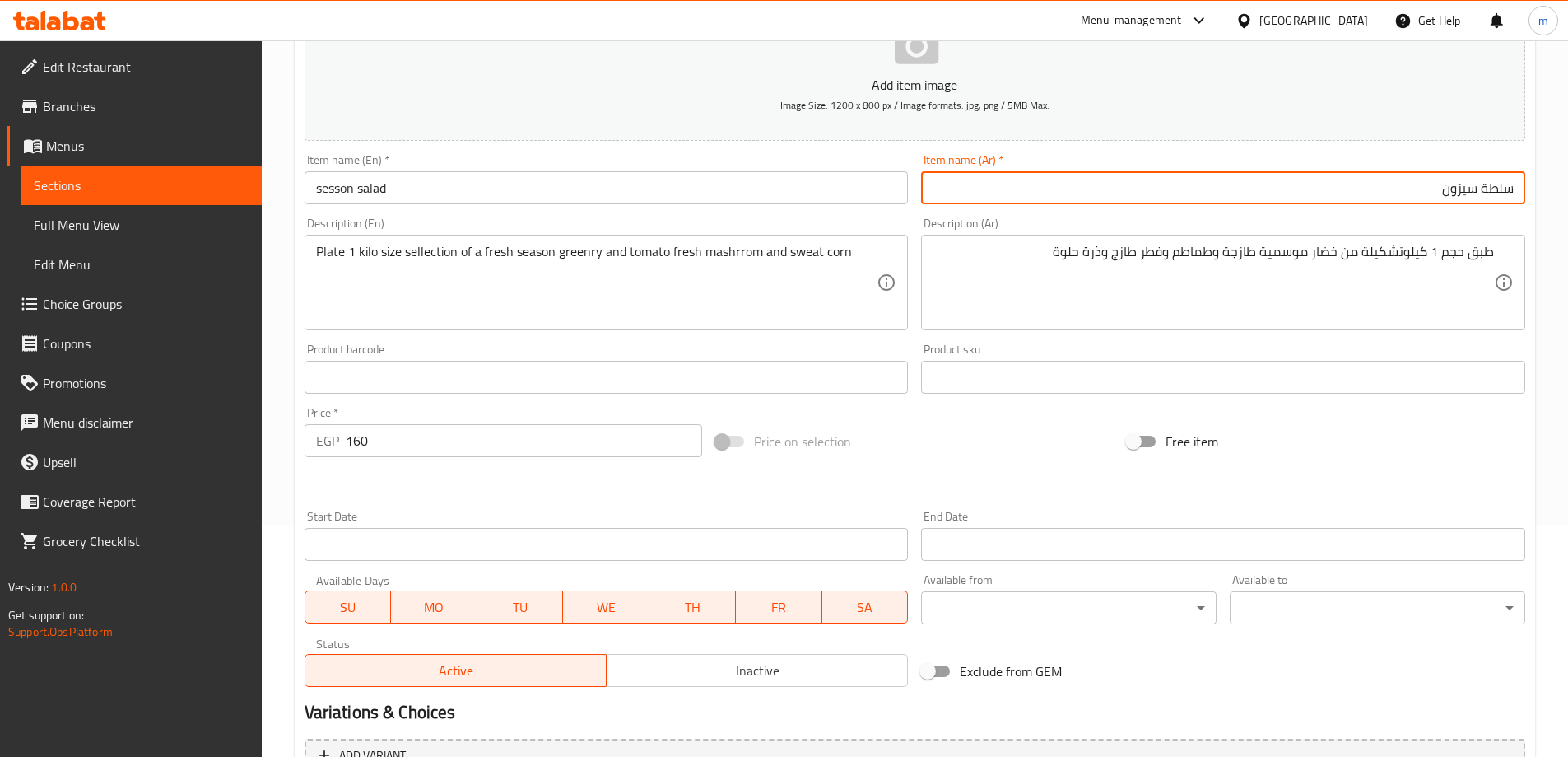
scroll to position [242, 0]
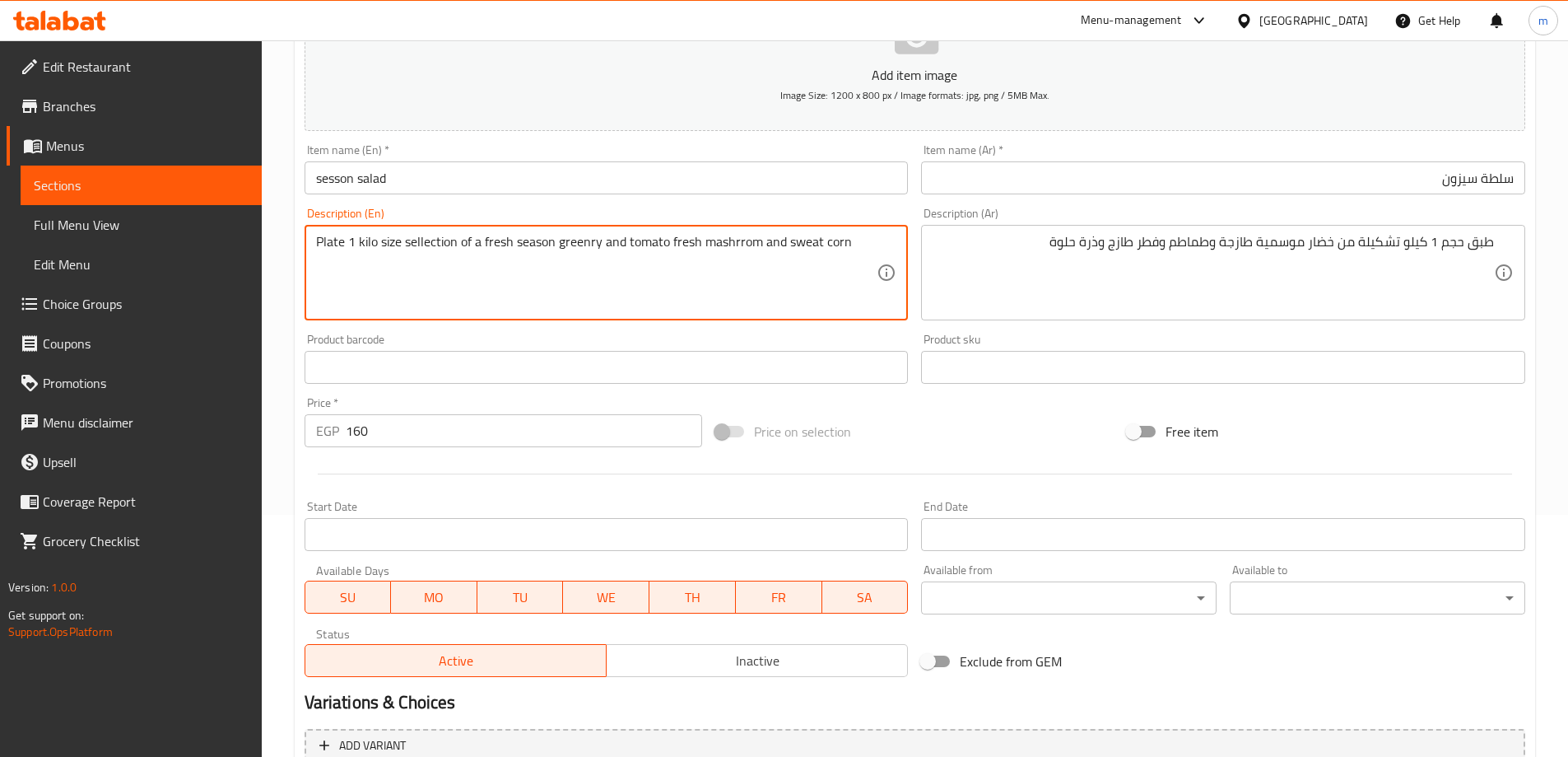
click at [576, 240] on textarea "Plate 1 kilo size sellection of a fresh season greenry and tomato fresh mashrro…" at bounding box center [597, 272] width 561 height 78
drag, startPoint x: 565, startPoint y: 246, endPoint x: 502, endPoint y: 252, distance: 63.3
click at [502, 252] on textarea "Plate 1 kilo size sellection of a fresh season greenry and tomato fresh mashrro…" at bounding box center [597, 272] width 561 height 78
click at [572, 246] on textarea "Plate 1 kilo size sellection of a fresh season greenry and tomato fresh mashrro…" at bounding box center [597, 272] width 561 height 78
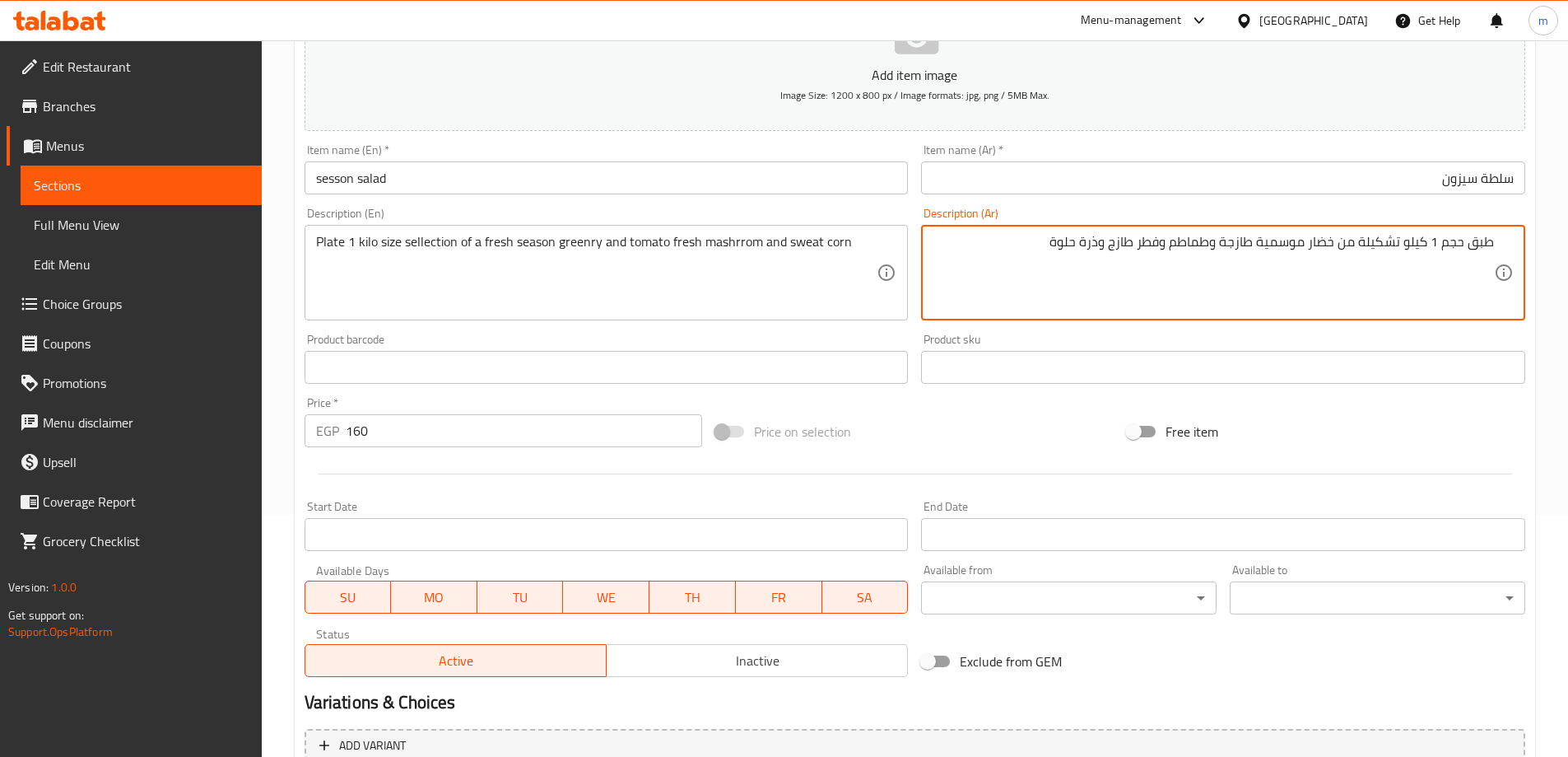
click at [1324, 252] on textarea "طبق حجم 1 كيلو تشكيلة من خضار موسمية طازجة وطماطم وفطر طازج وذرة حلوة" at bounding box center [1213, 272] width 561 height 78
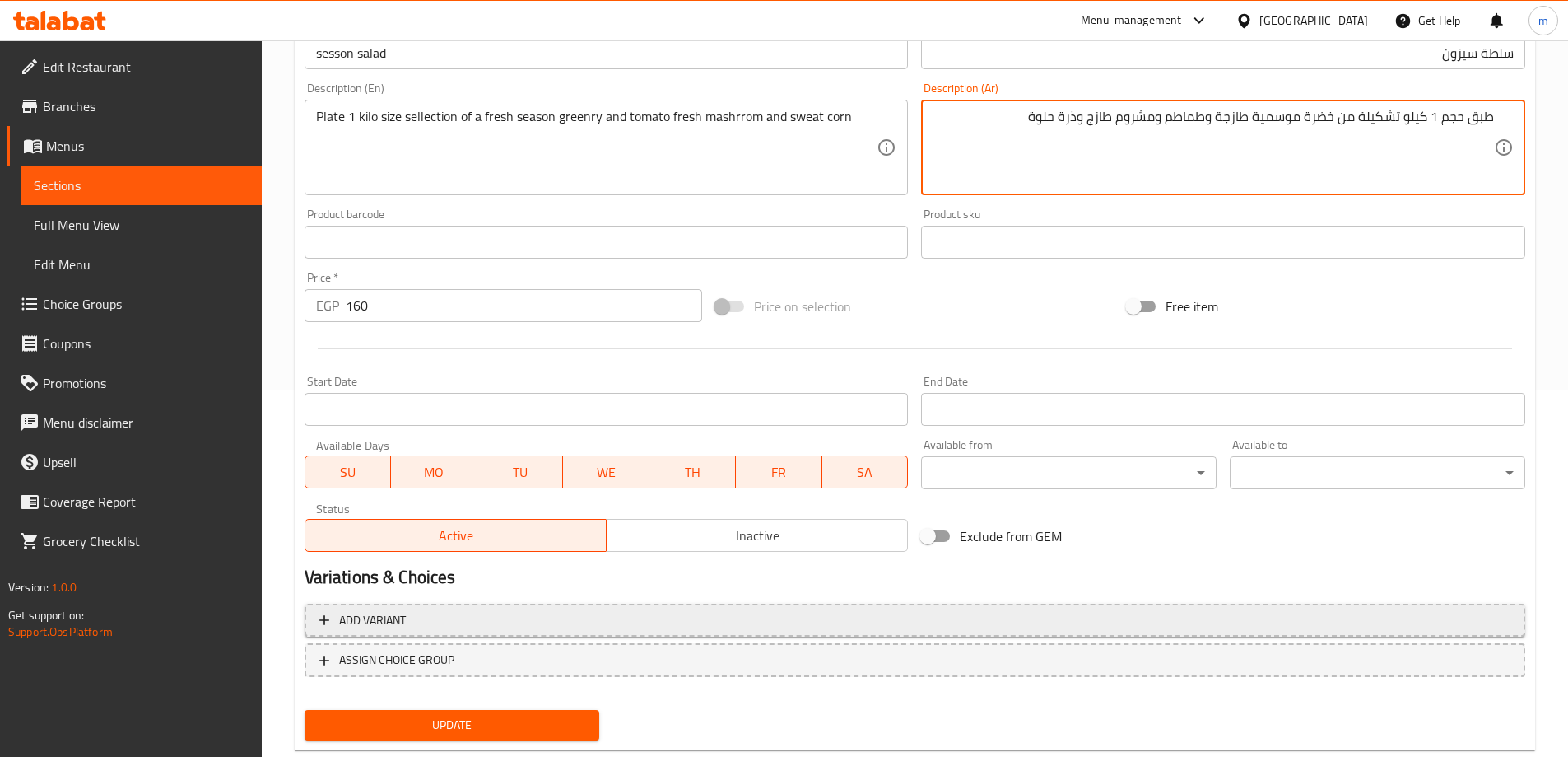
scroll to position [407, 0]
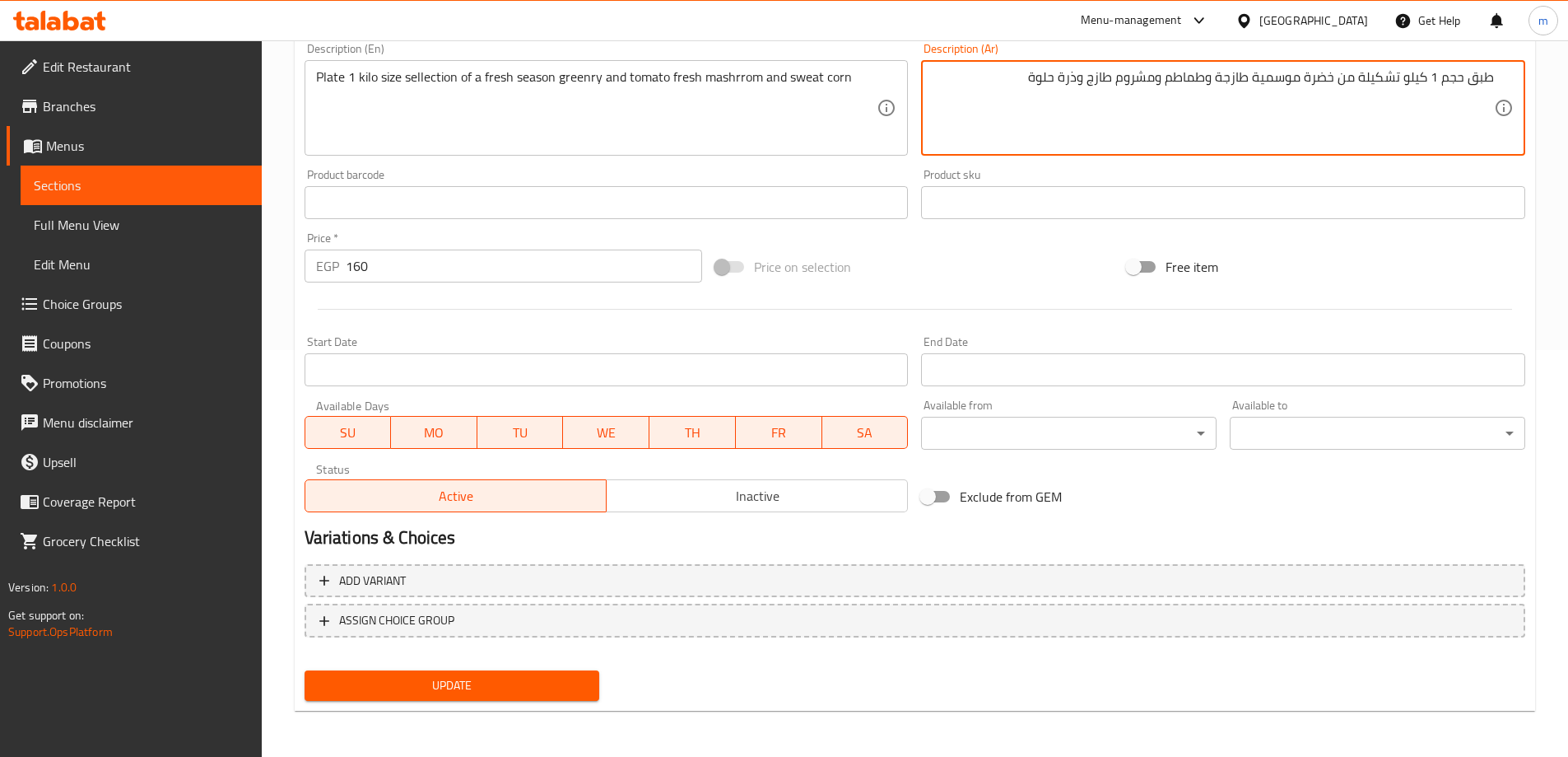
type textarea "طبق حجم 1 كيلو تشكيلة من خضرة موسمية طازجة وطماطم ومشروم طازج وذرة حلوة"
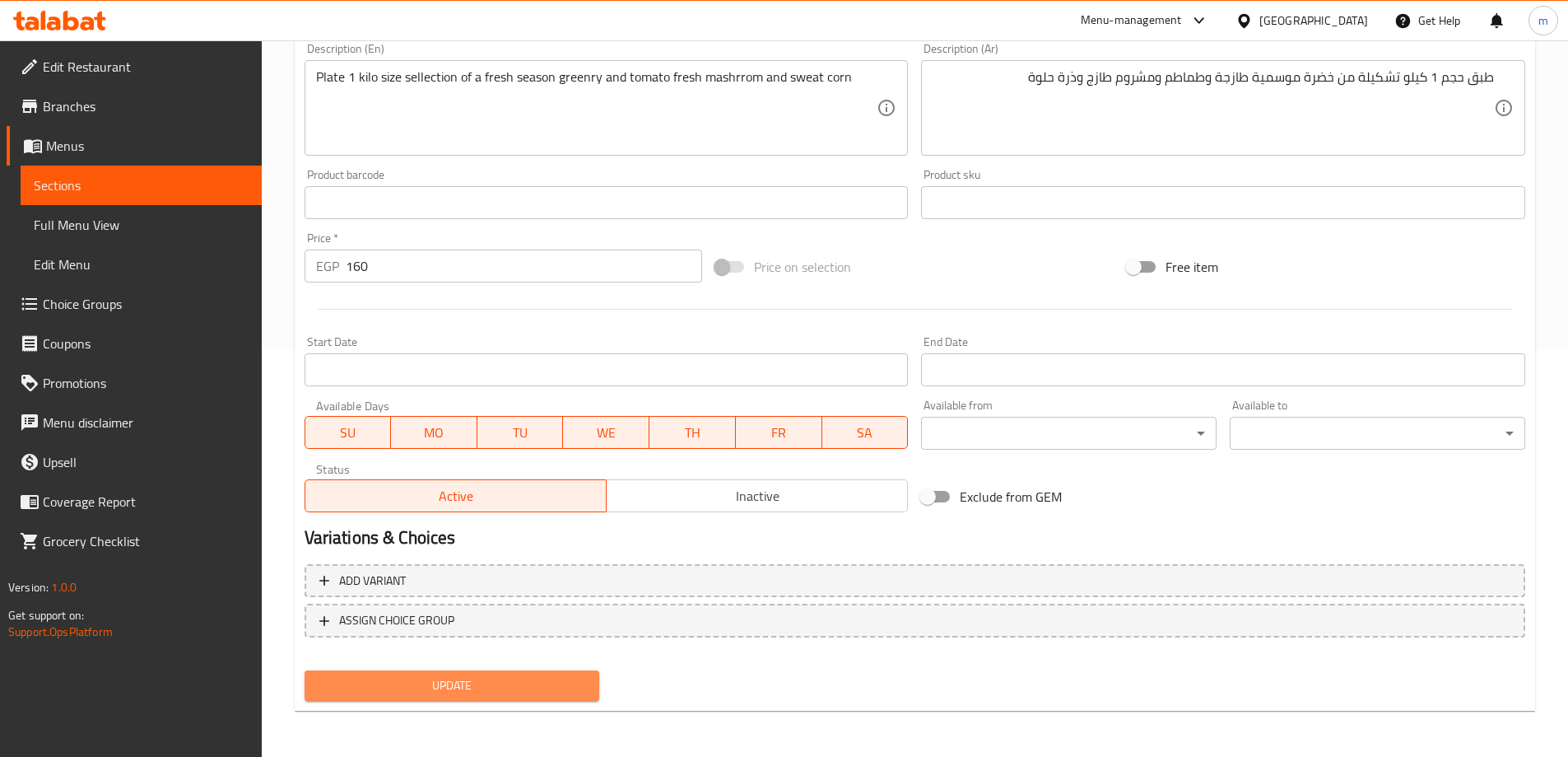
click at [529, 680] on span "Update" at bounding box center [453, 685] width 269 height 21
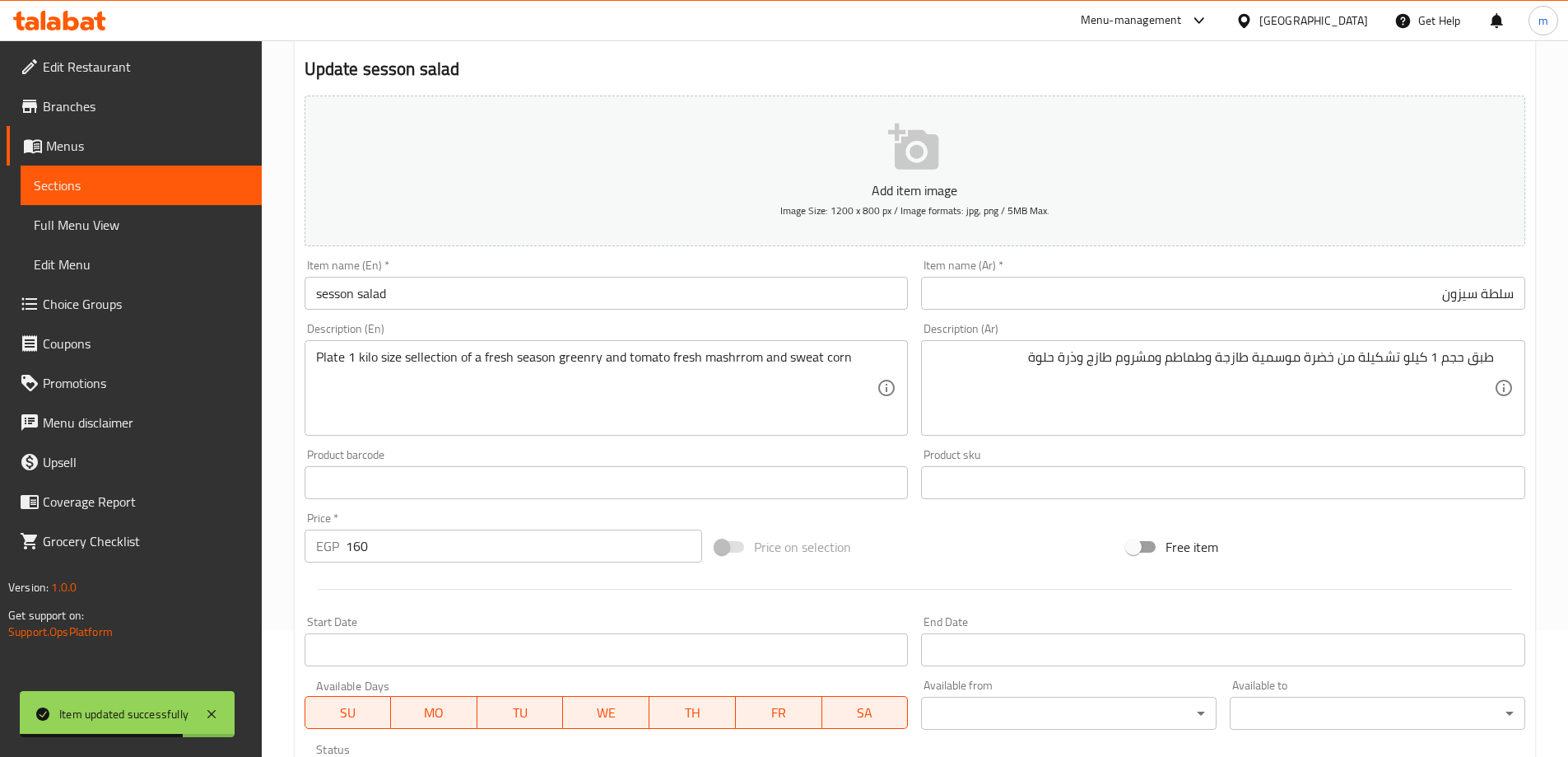
scroll to position [0, 0]
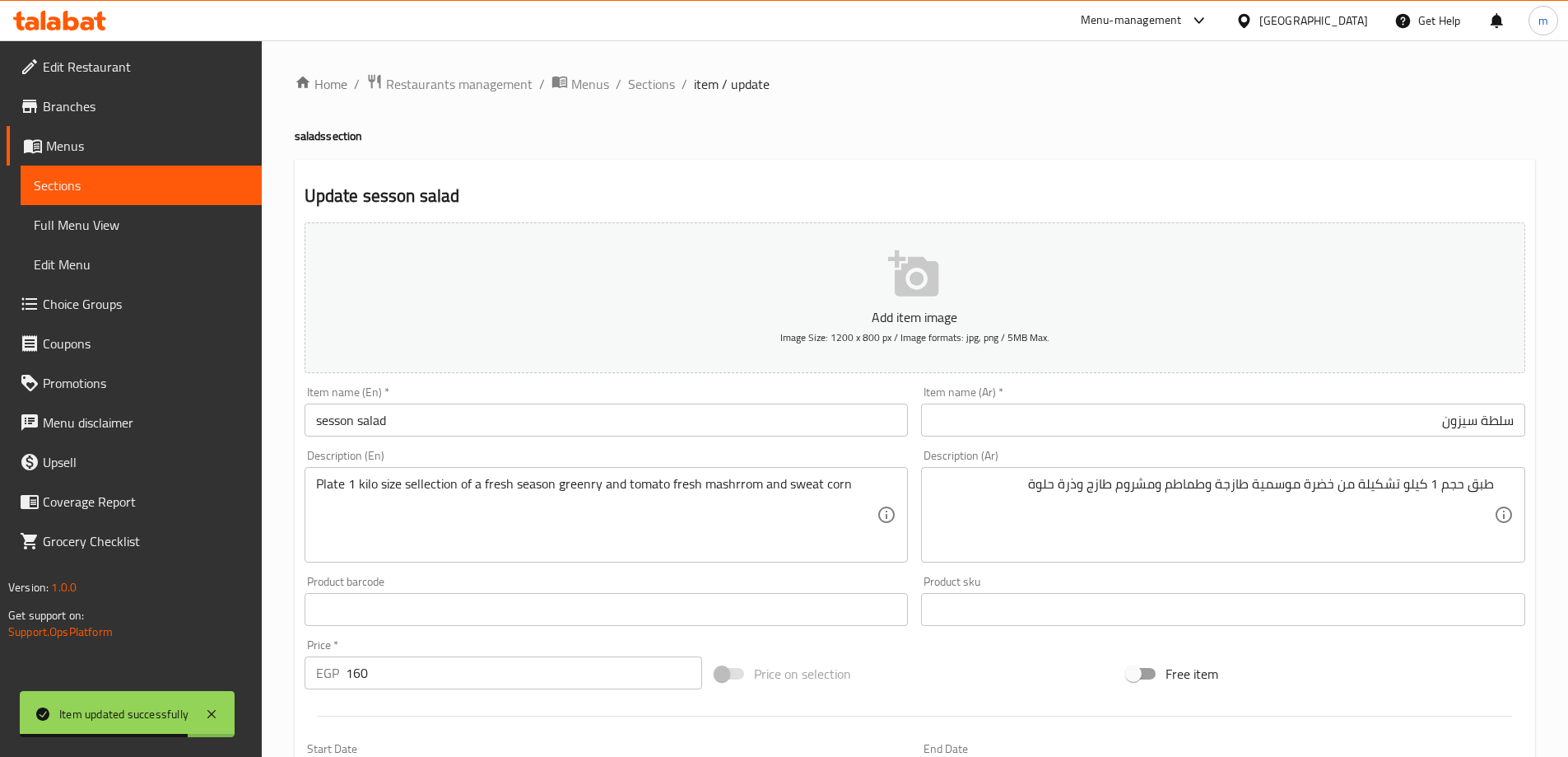
click at [130, 194] on span "Sections" at bounding box center [141, 185] width 215 height 20
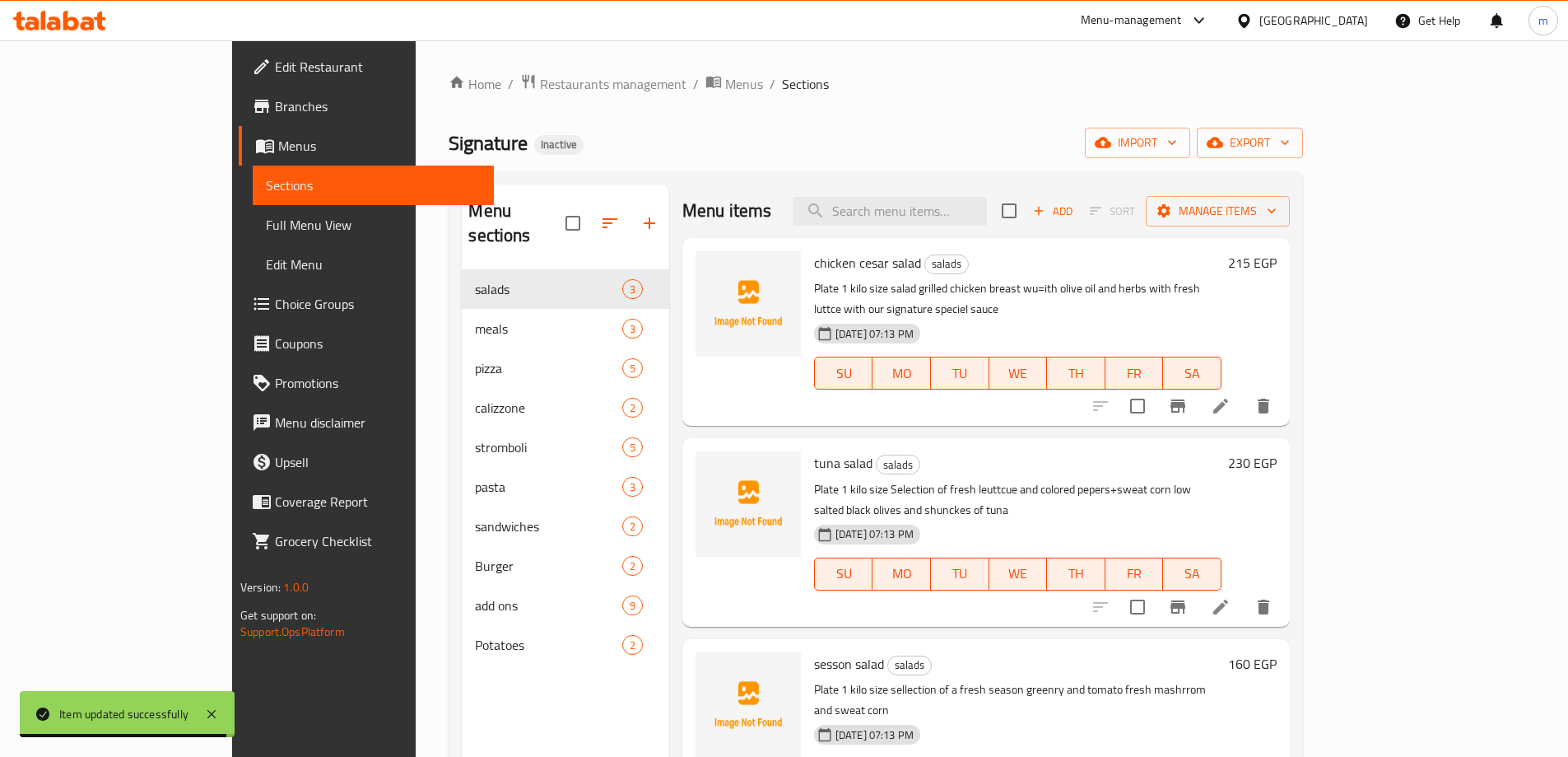
click at [989, 227] on div "Menu items Add Sort Manage items" at bounding box center [985, 211] width 607 height 54
click at [986, 217] on input "search" at bounding box center [889, 211] width 194 height 29
paste input "margrita"
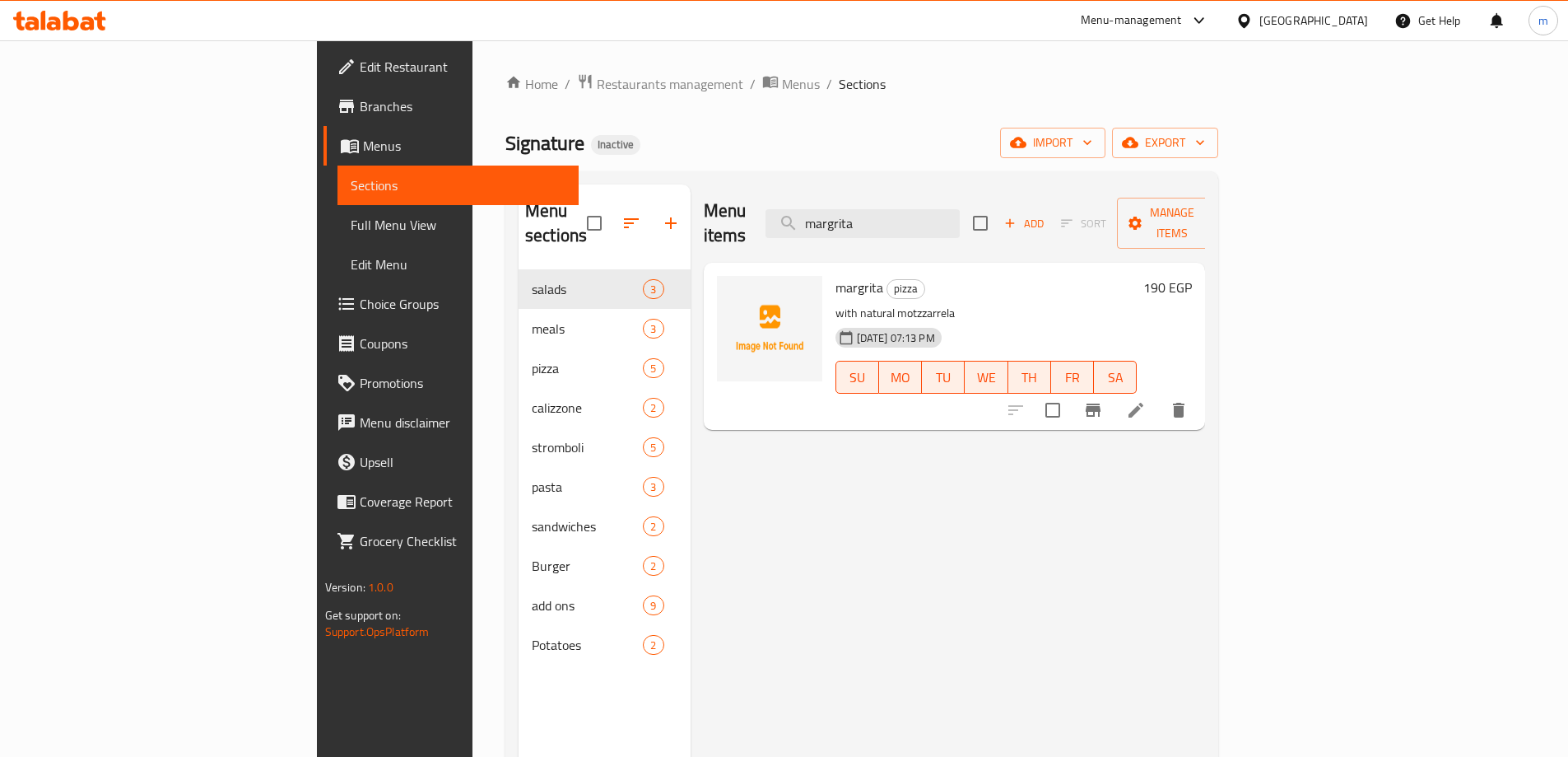
type input "margrita"
click at [1159, 395] on li at bounding box center [1135, 410] width 46 height 29
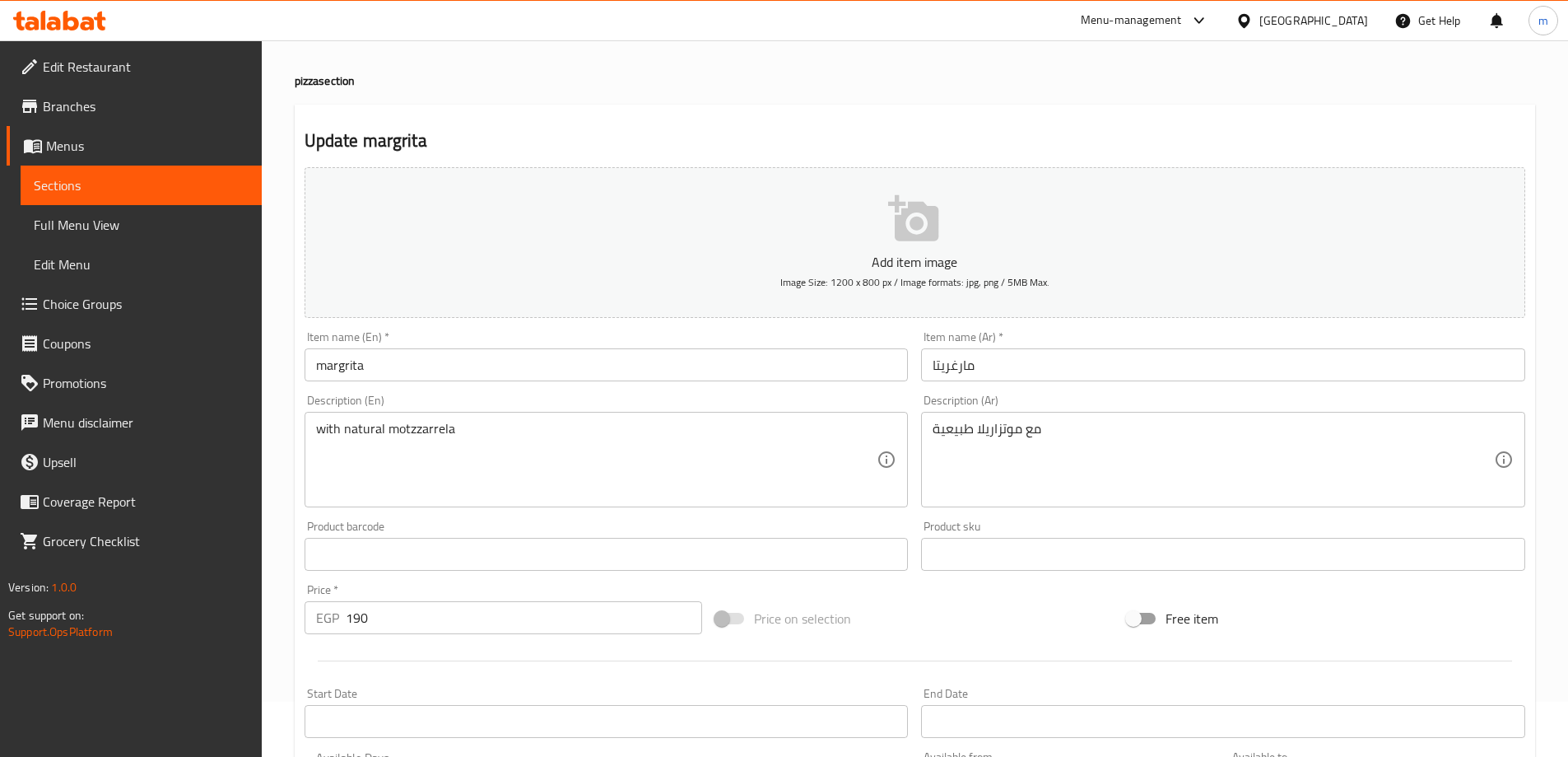
scroll to position [82, 0]
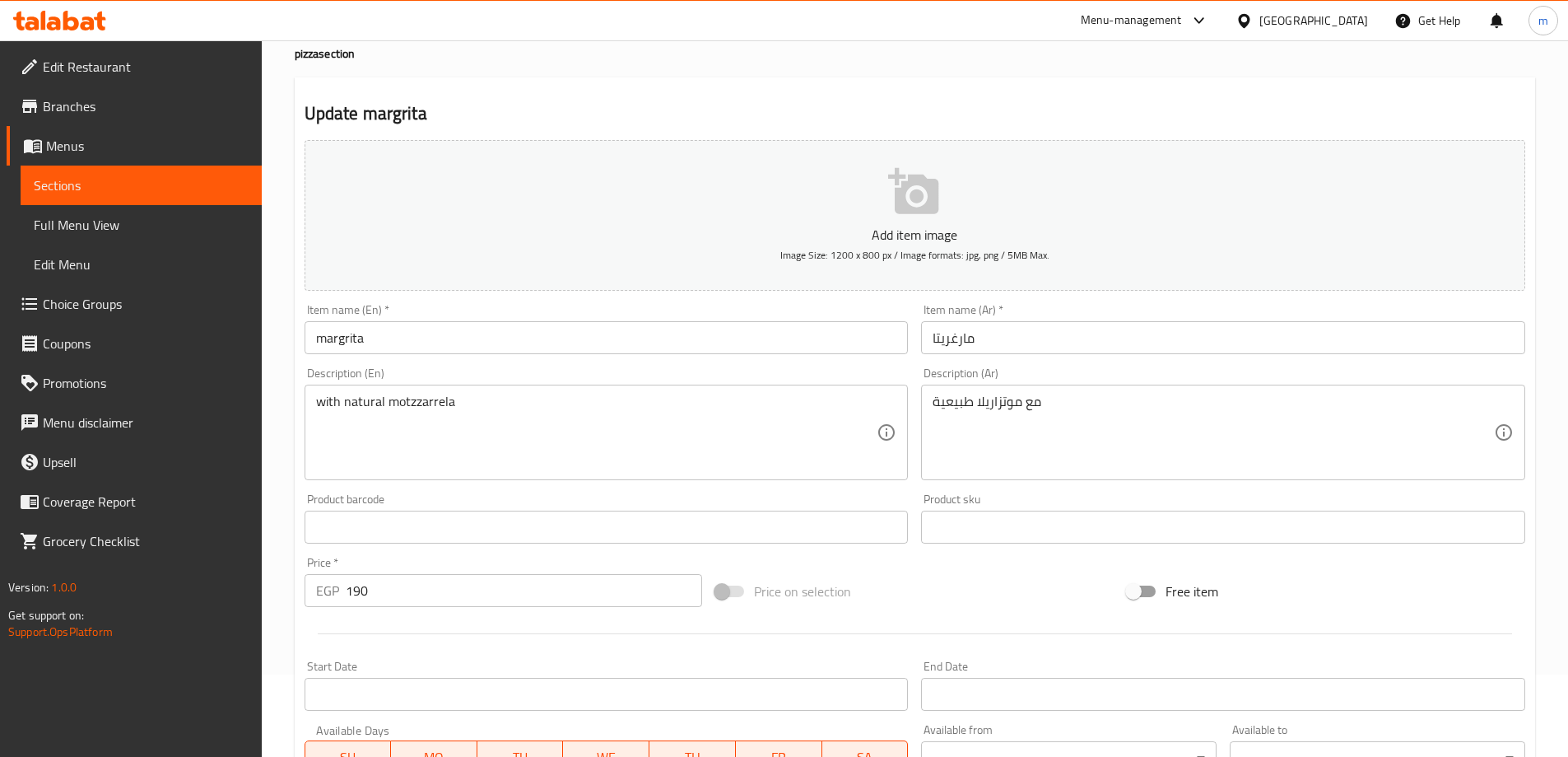
click at [344, 335] on input "margrita" at bounding box center [607, 337] width 604 height 33
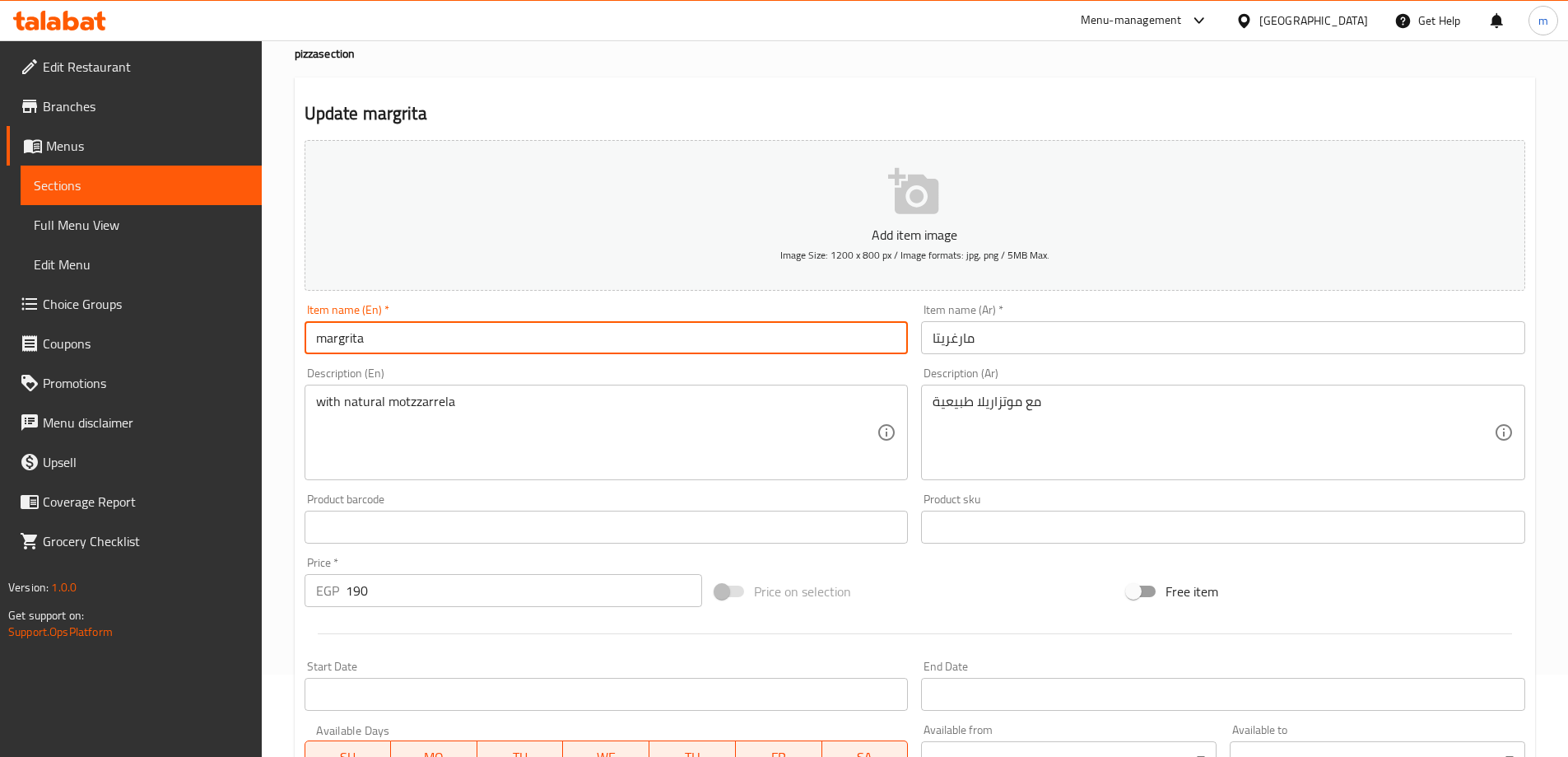
click at [344, 335] on input "margrita" at bounding box center [607, 337] width 604 height 33
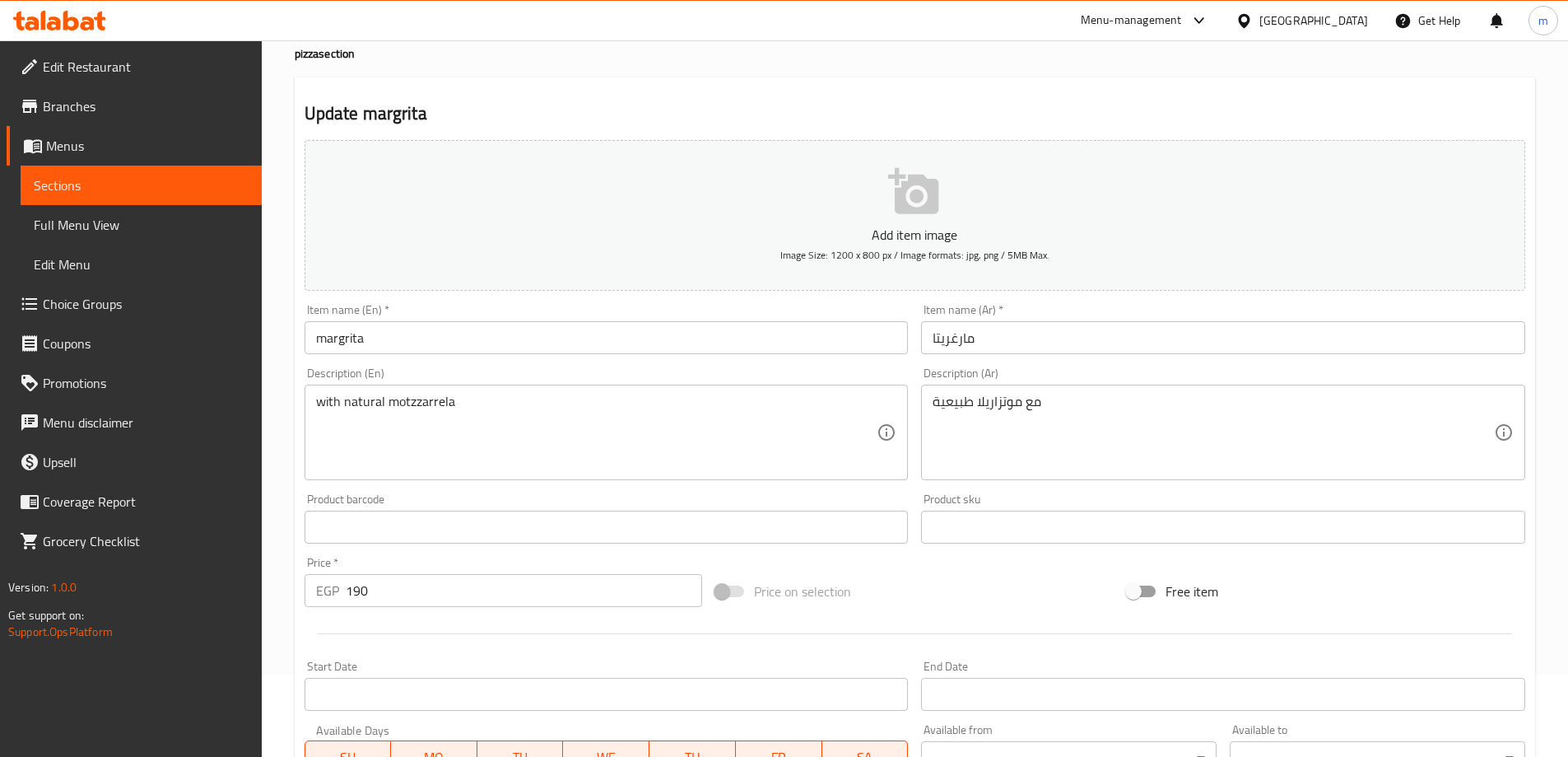
click at [353, 341] on input "margrita" at bounding box center [607, 337] width 604 height 33
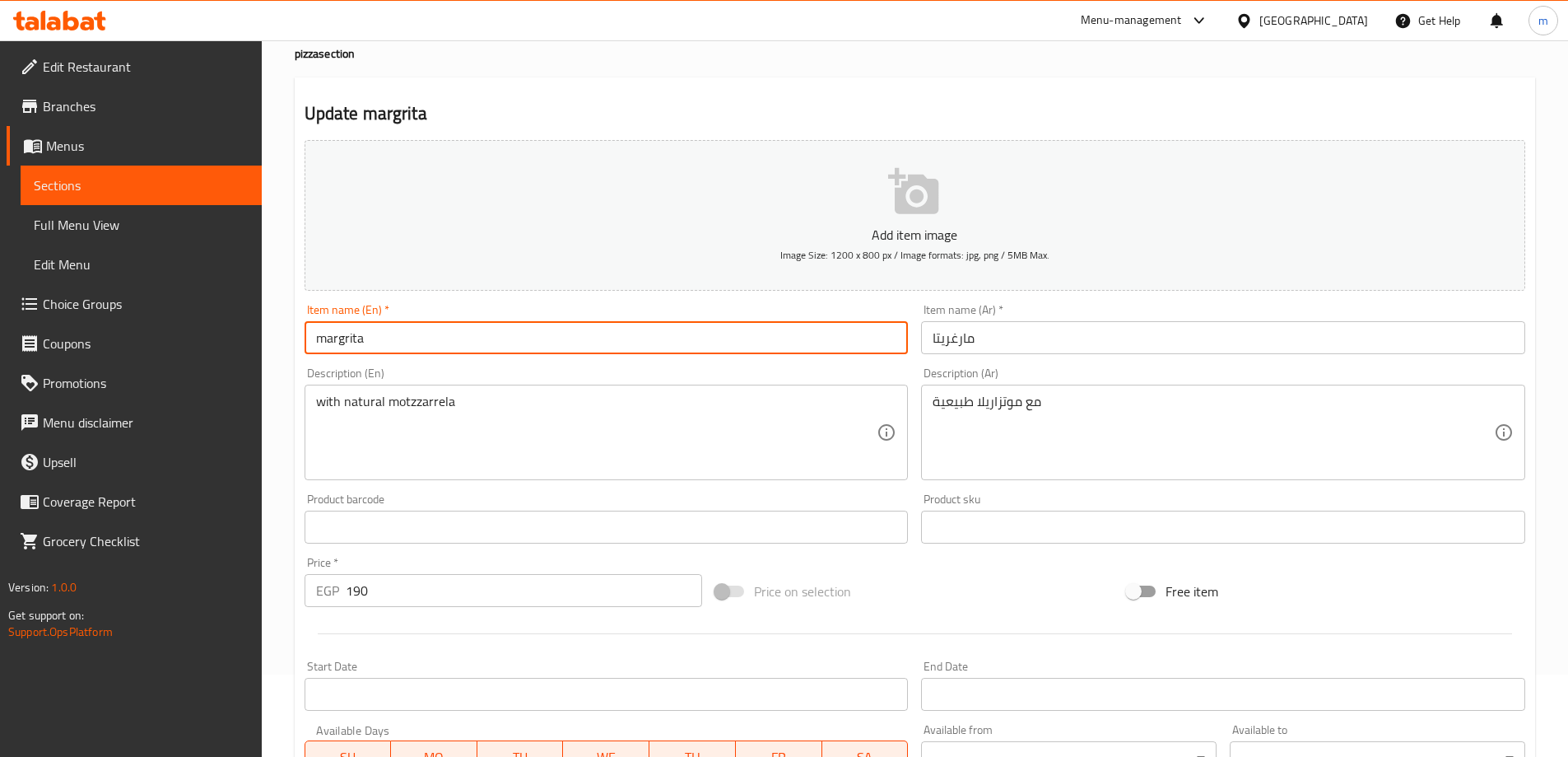
click at [353, 341] on input "margrita" at bounding box center [607, 337] width 604 height 33
click at [357, 340] on input "margrita" at bounding box center [607, 337] width 604 height 33
type input "ة"
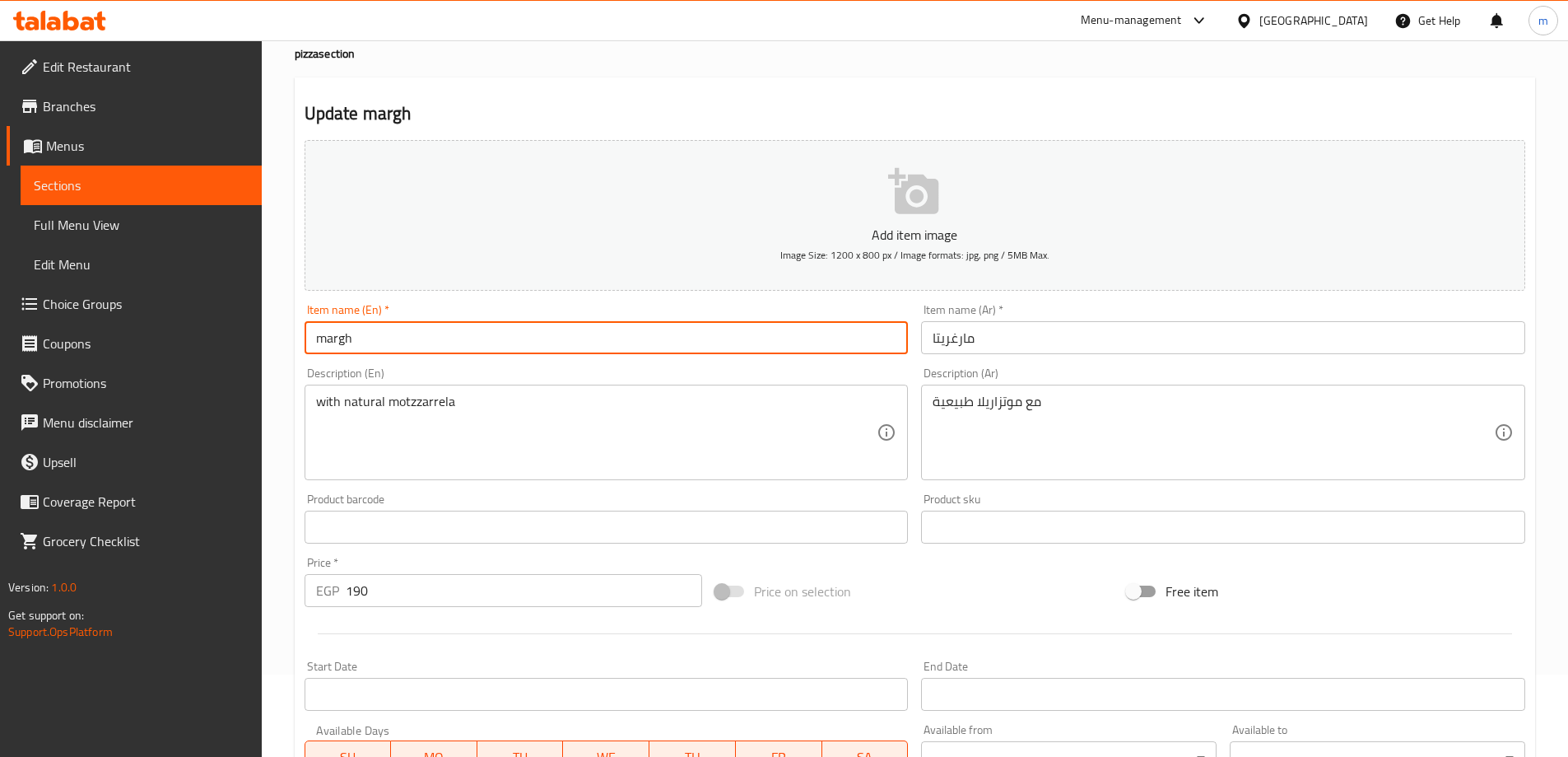
type input "Margherita"
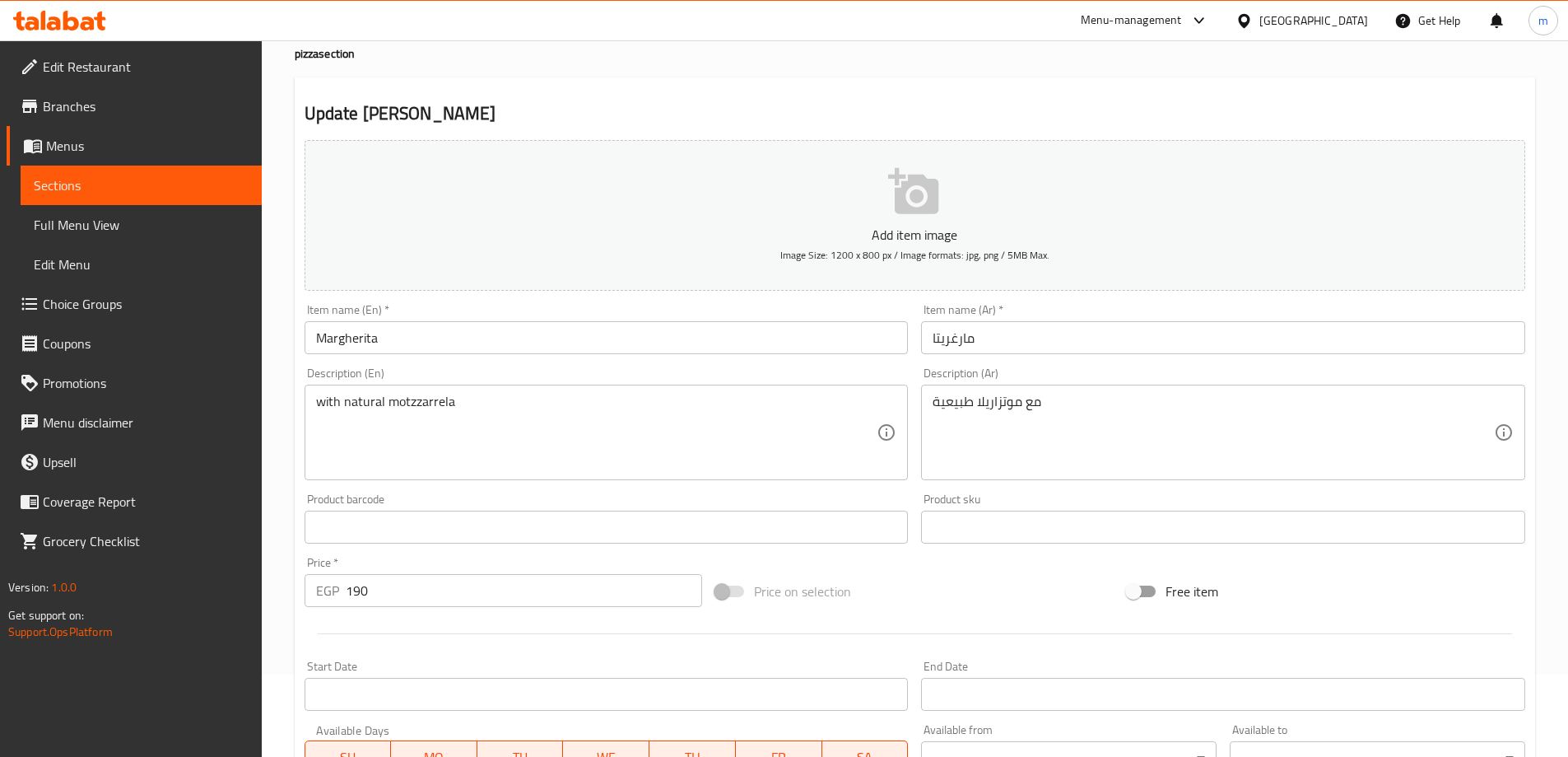
click at [318, 408] on textarea "with natural motzzarrela" at bounding box center [597, 432] width 561 height 78
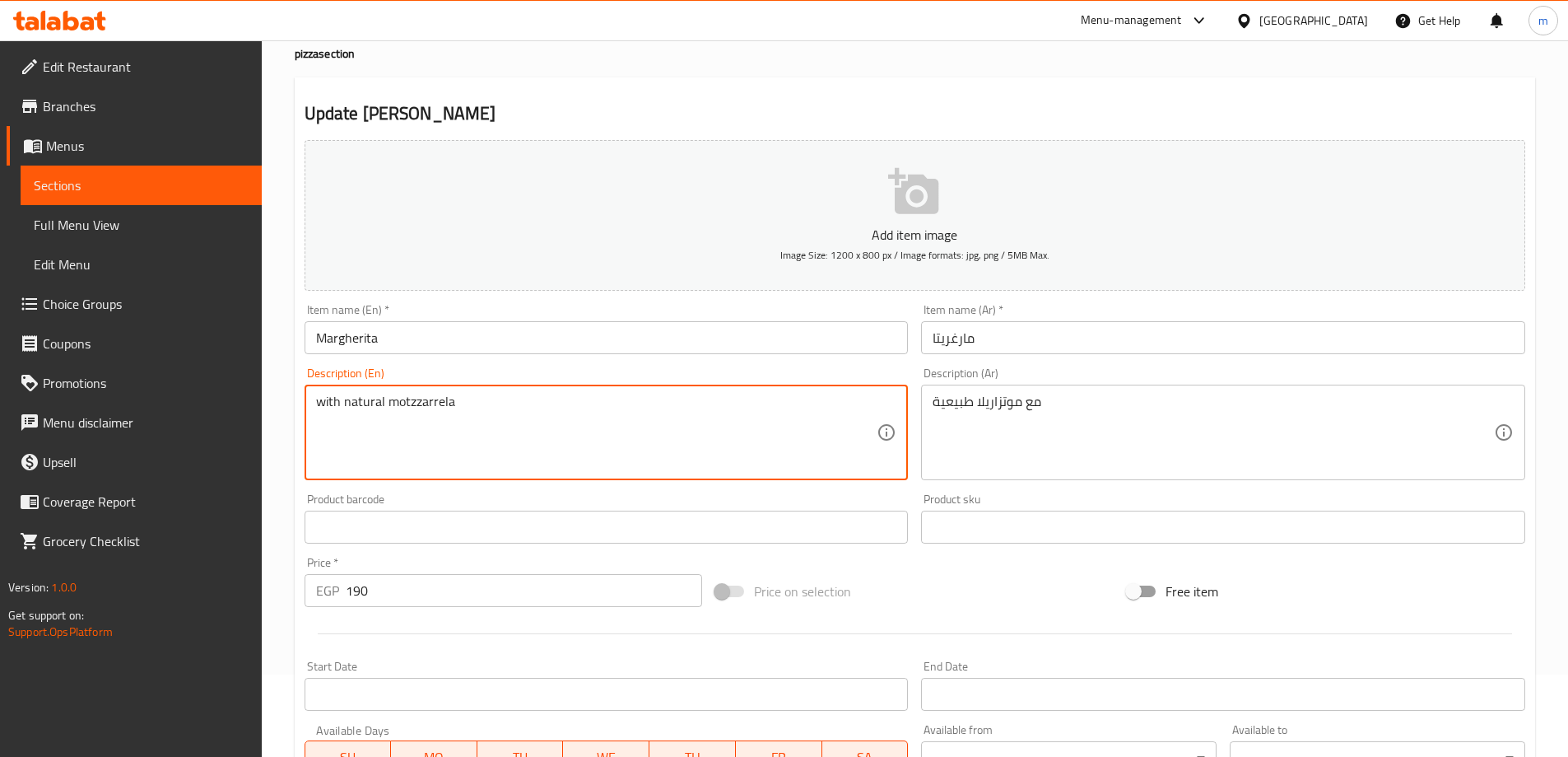
paste textarea "thin pizza"
type textarea "thin pizza with natural motzzarrela"
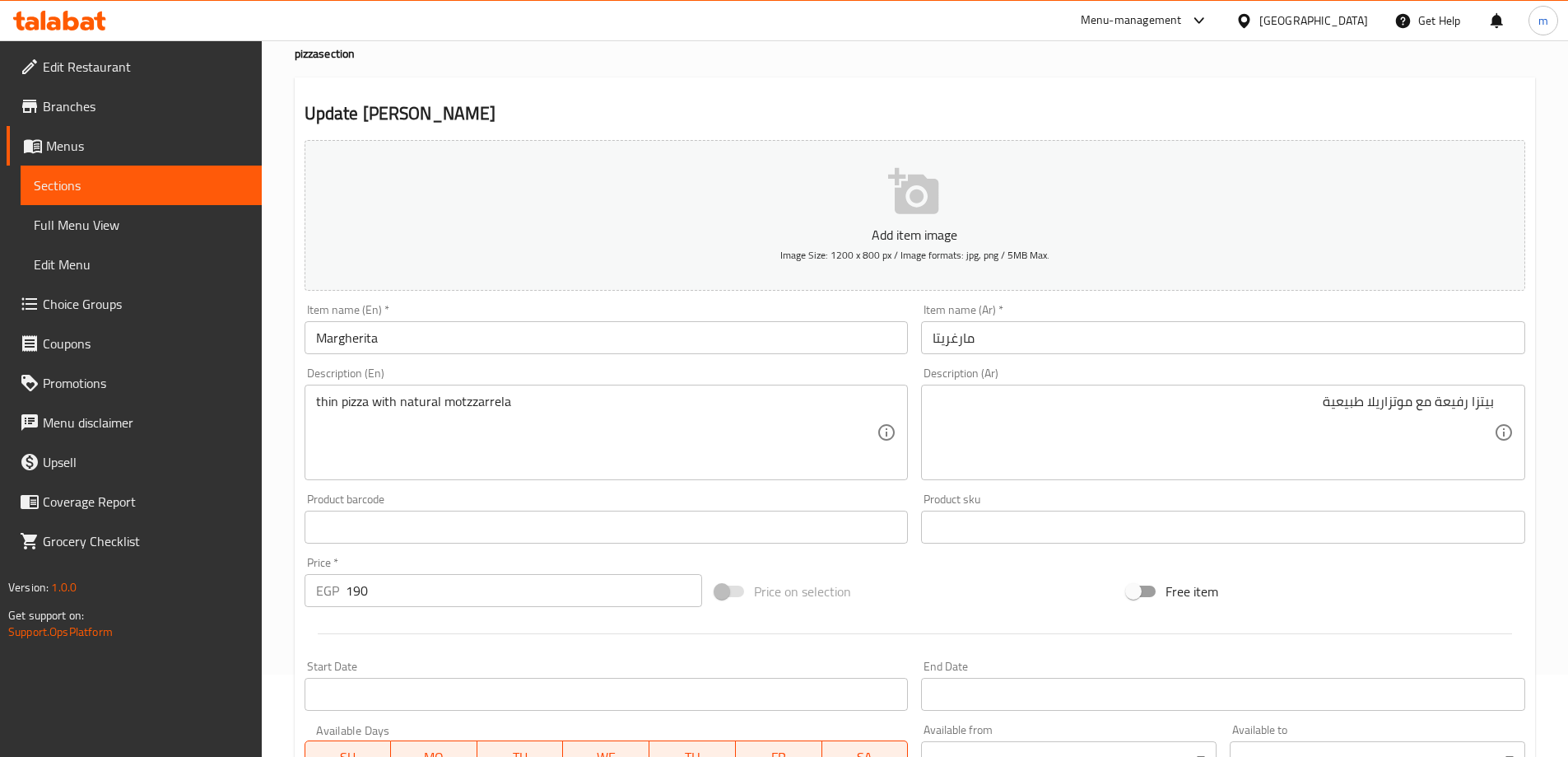
drag, startPoint x: 314, startPoint y: 398, endPoint x: 361, endPoint y: 403, distance: 47.3
click at [361, 403] on div "thin pizza with natural motzzarrela Description (En)" at bounding box center [607, 431] width 604 height 95
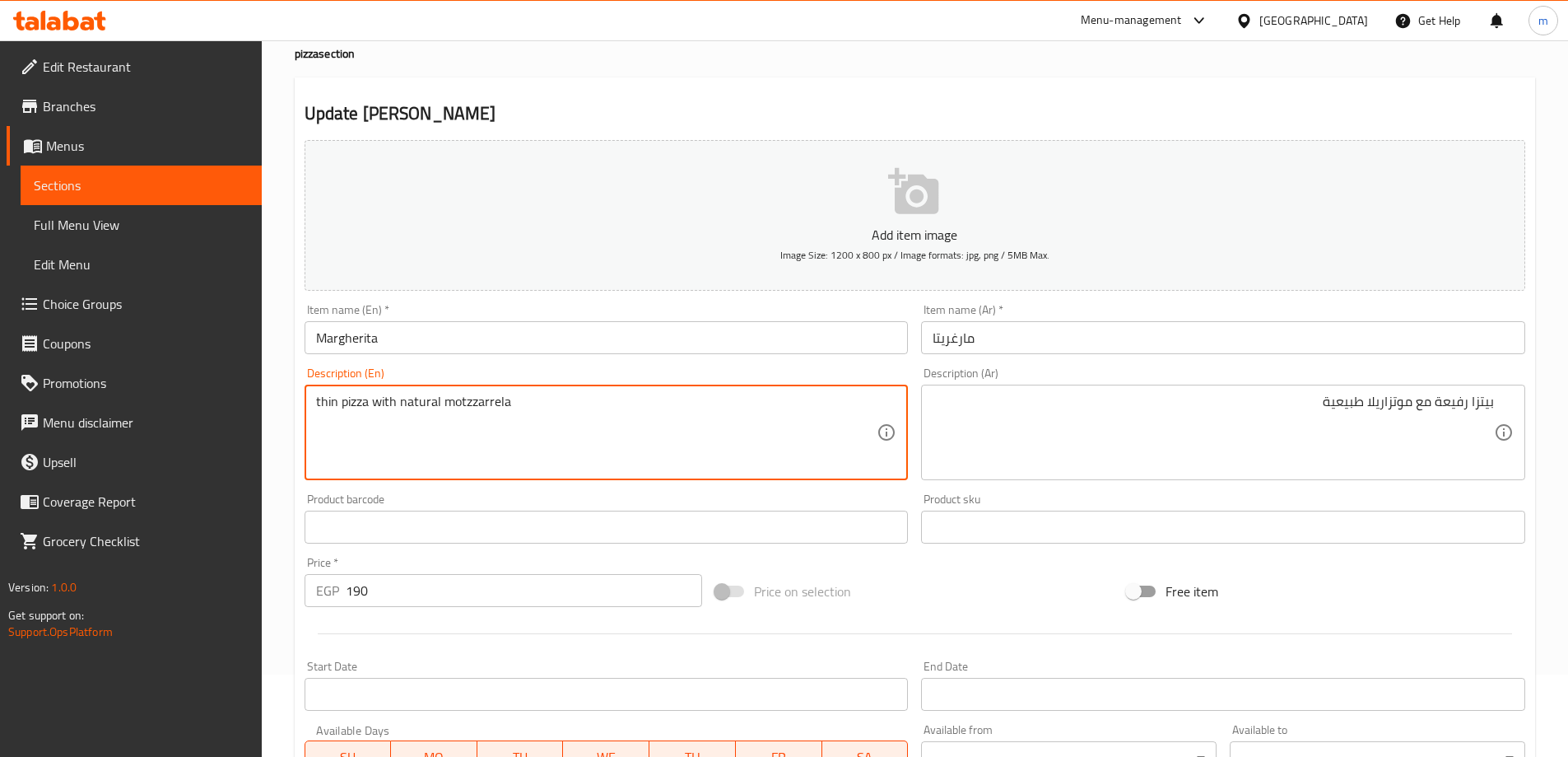
drag, startPoint x: 316, startPoint y: 403, endPoint x: 368, endPoint y: 401, distance: 52.0
click at [368, 401] on textarea "thin pizza with natural motzzarrela" at bounding box center [597, 432] width 561 height 78
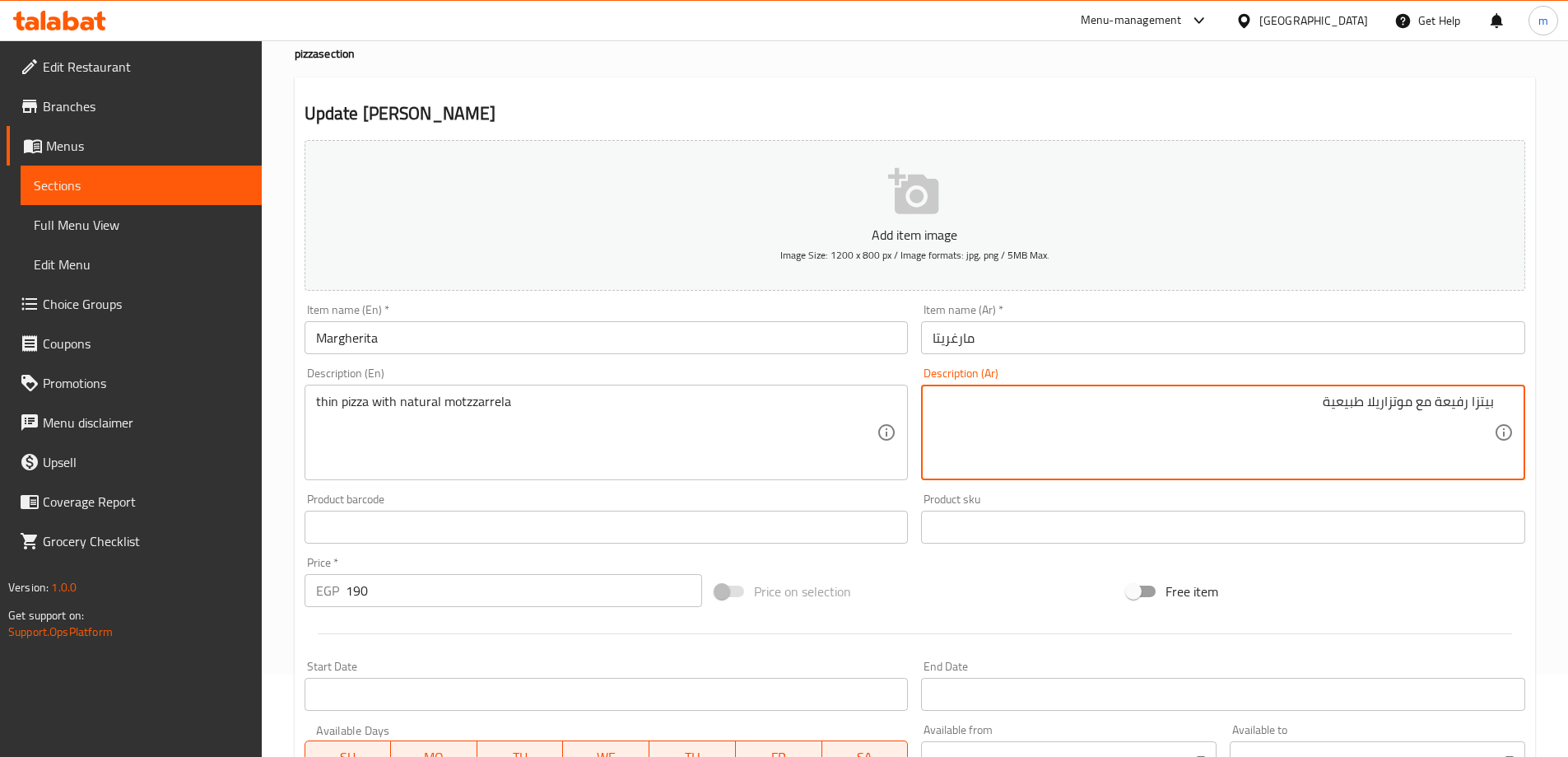
click at [1451, 394] on textarea "بيتزا رفيعة مع موتزاريلا طبيعية" at bounding box center [1213, 432] width 561 height 78
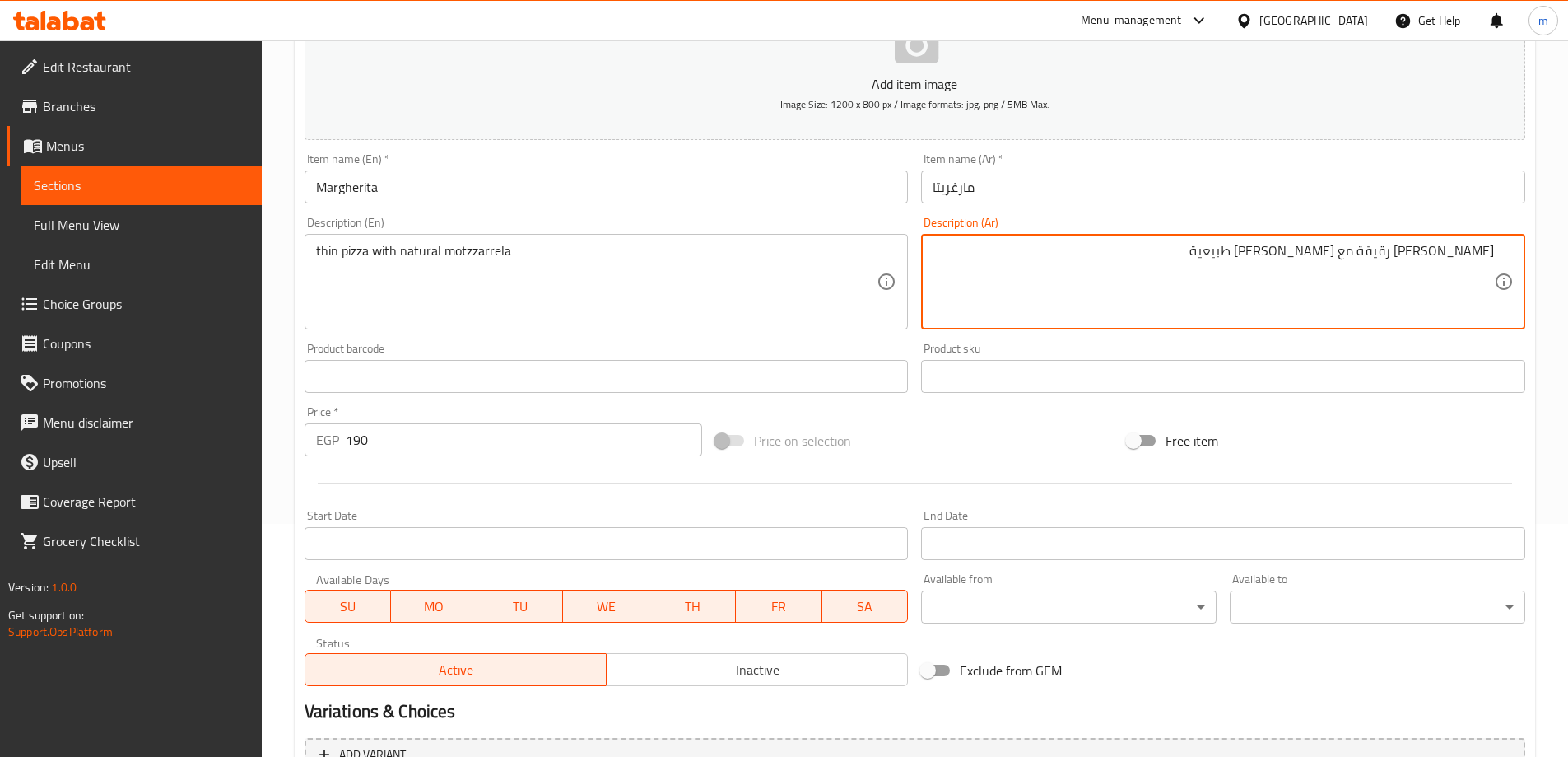
scroll to position [407, 0]
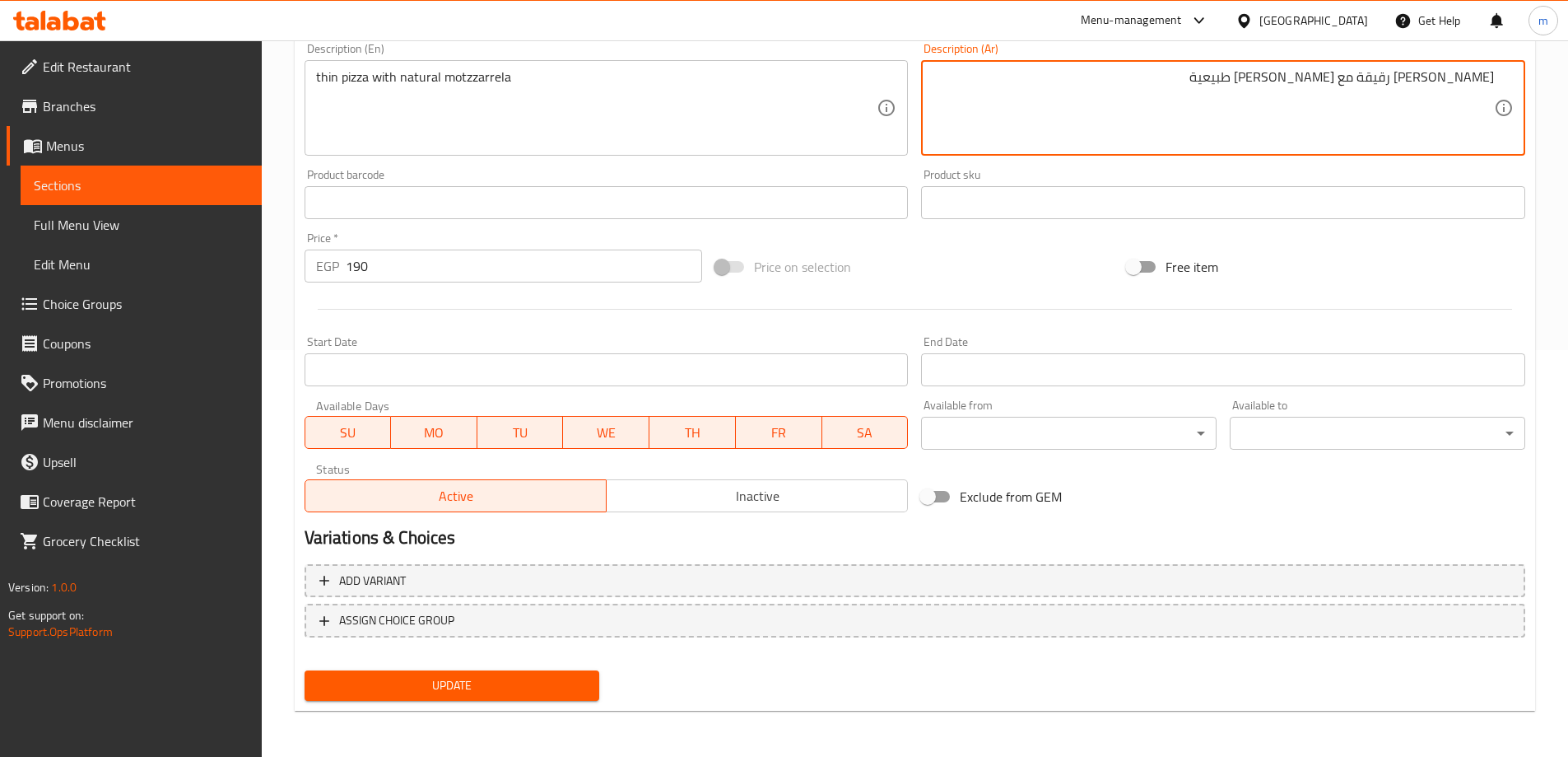
type textarea "[PERSON_NAME] رقيقة مع [PERSON_NAME] طبيعية"
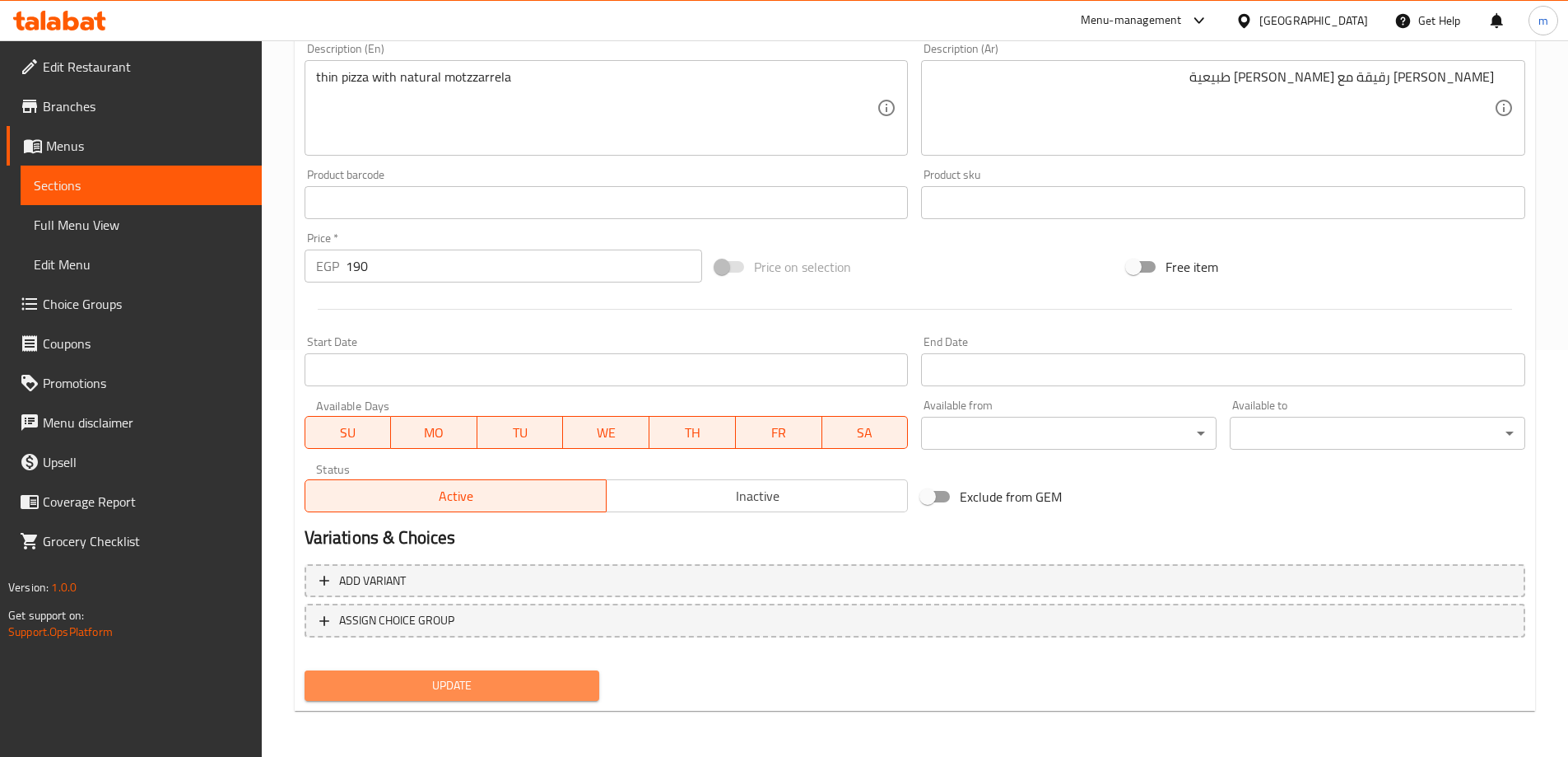
click at [562, 678] on span "Update" at bounding box center [453, 685] width 269 height 21
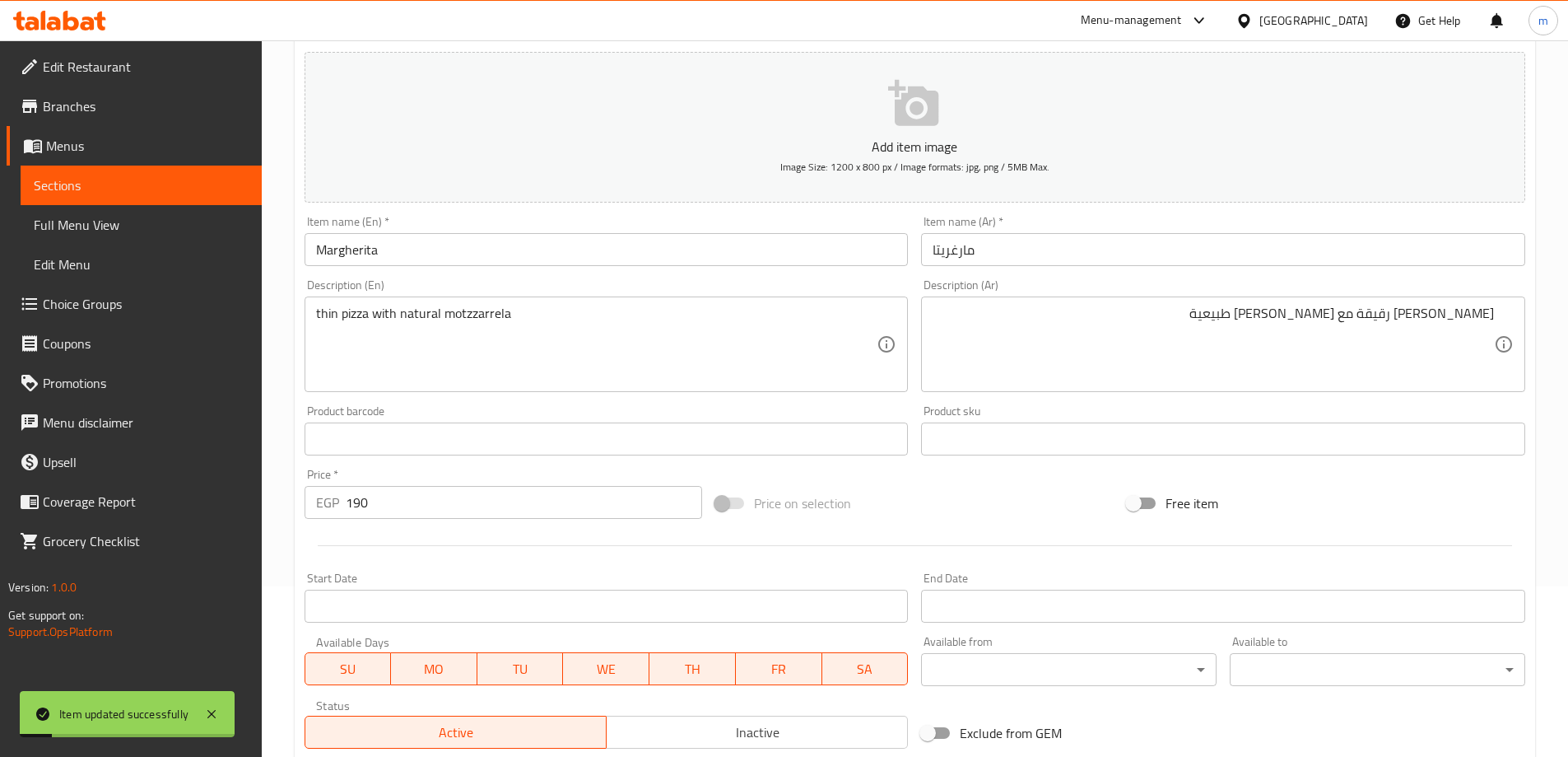
scroll to position [0, 0]
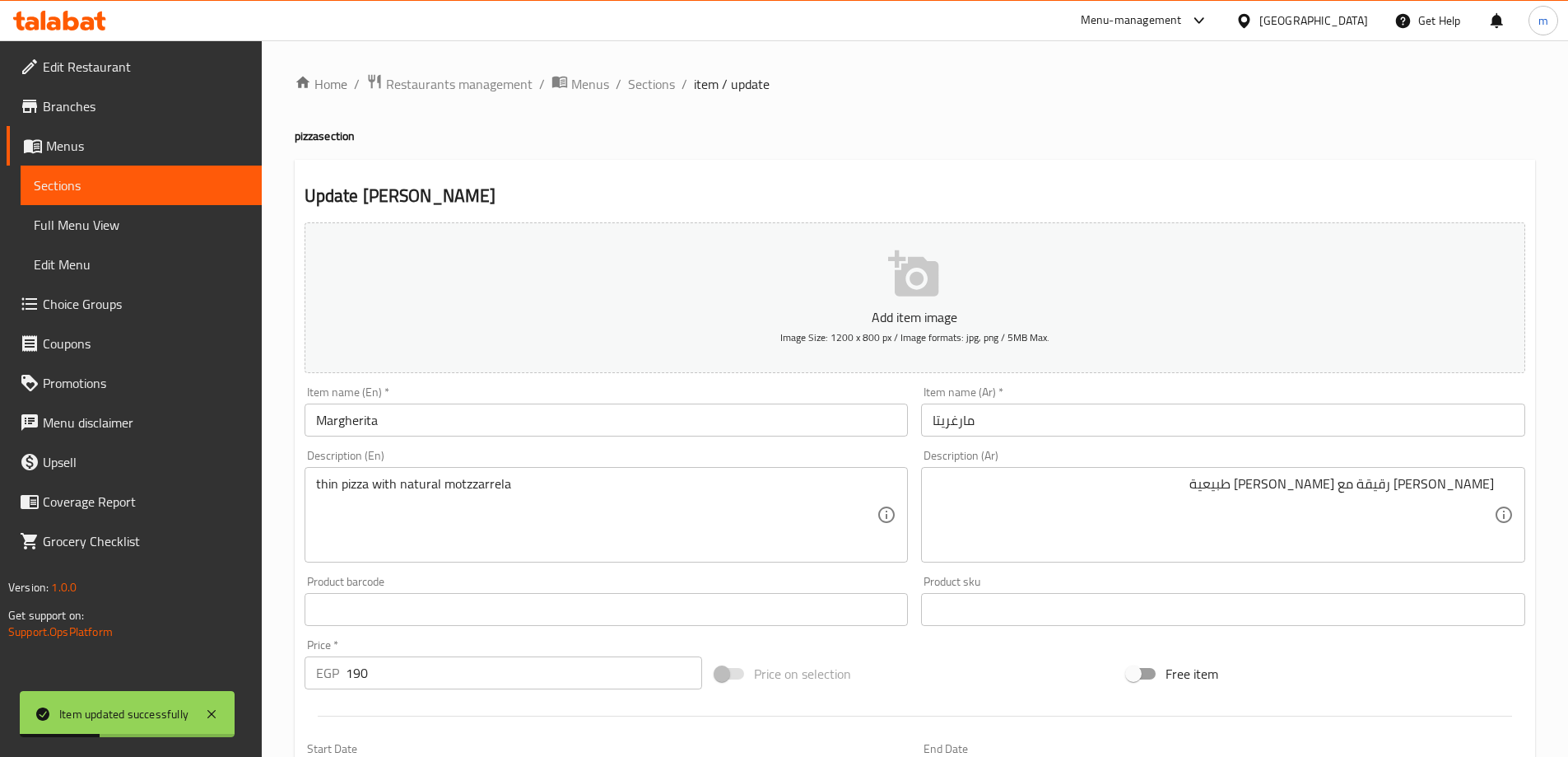
click at [136, 189] on span "Sections" at bounding box center [141, 185] width 215 height 20
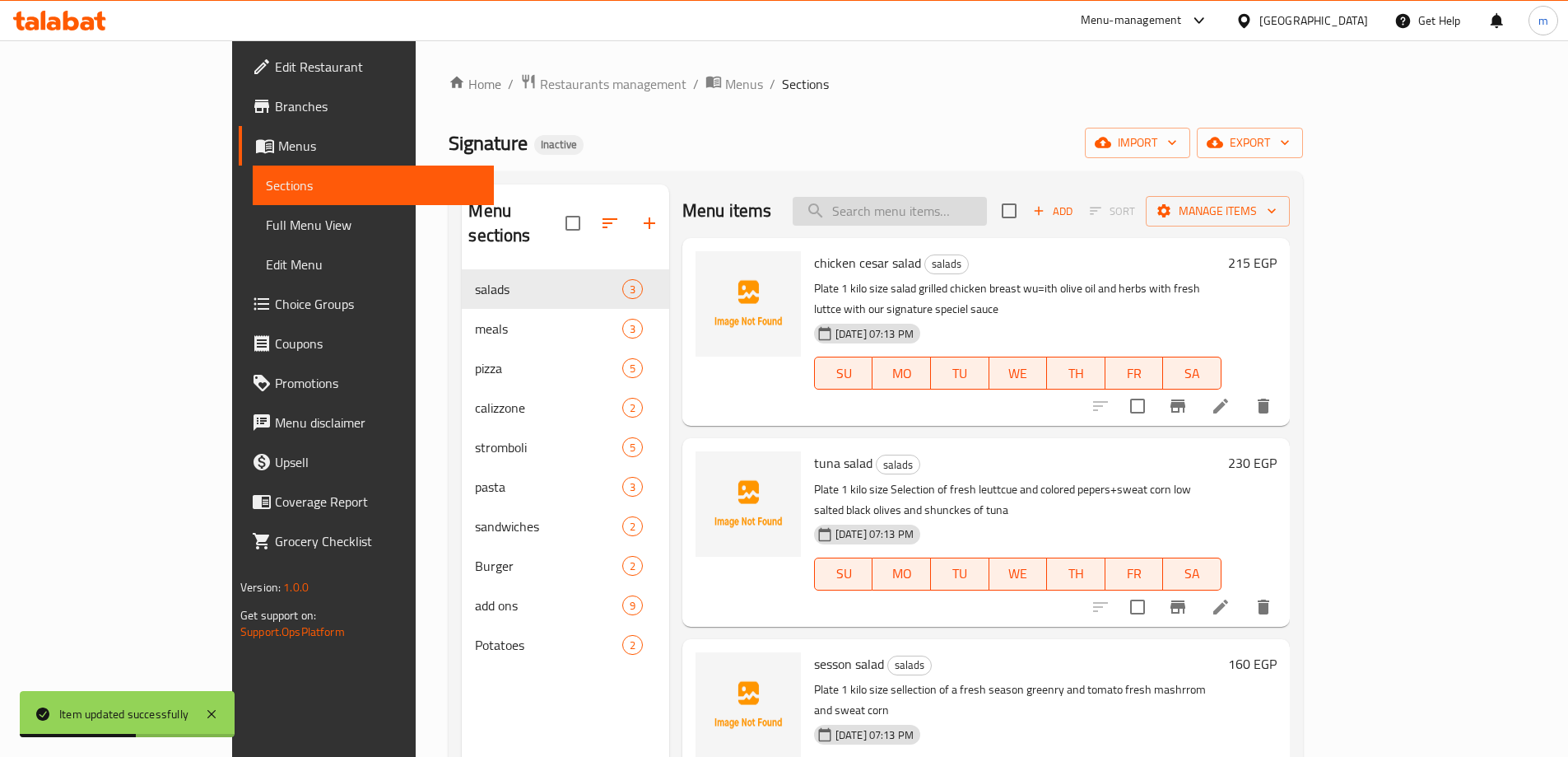
click at [953, 213] on input "search" at bounding box center [889, 211] width 194 height 29
paste input "mix cheese"
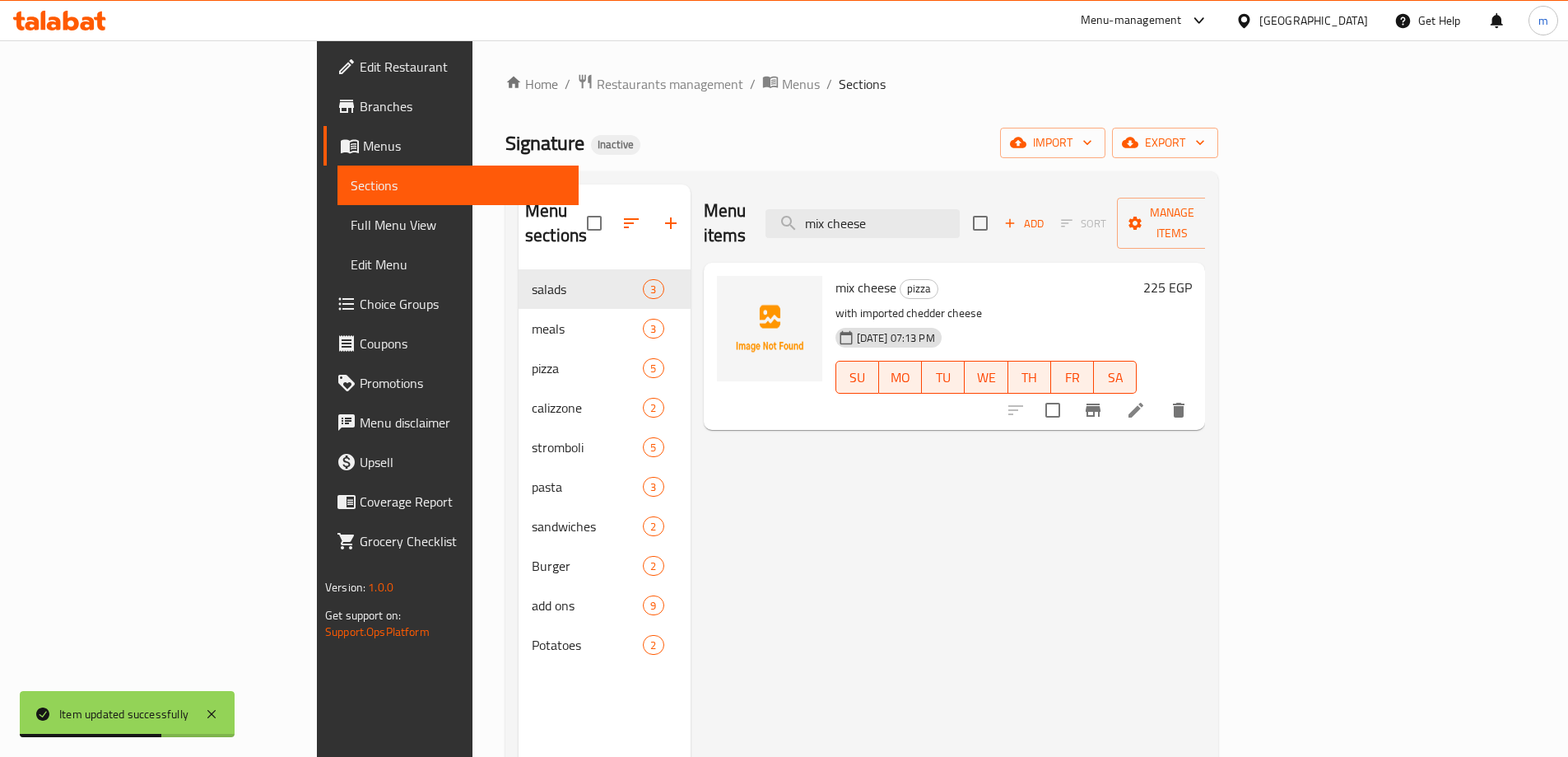
type input "mix cheese"
click at [1145, 400] on icon at bounding box center [1135, 410] width 20 height 20
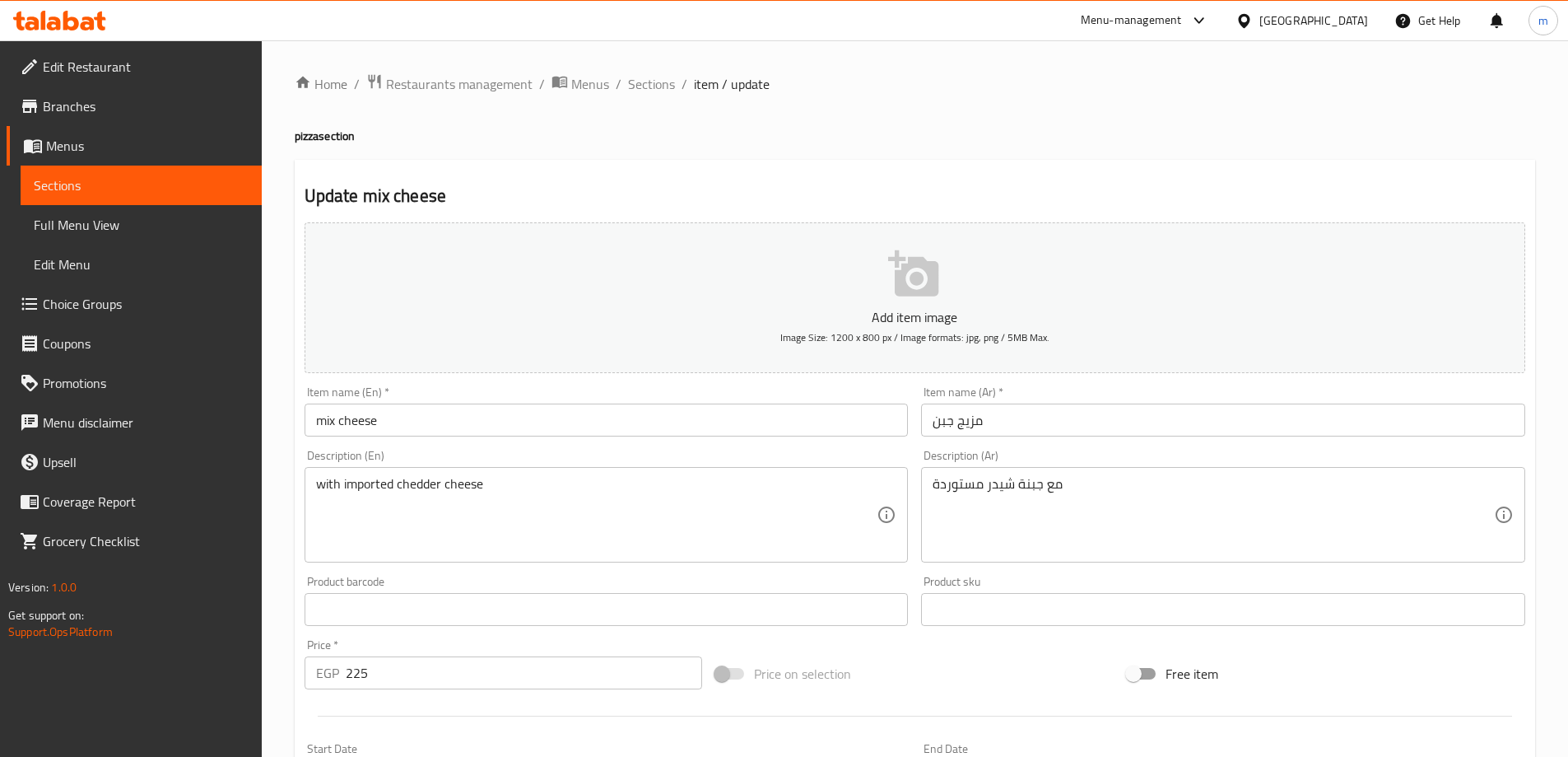
click at [308, 483] on div "with imported chedder cheese Description (En)" at bounding box center [607, 514] width 604 height 95
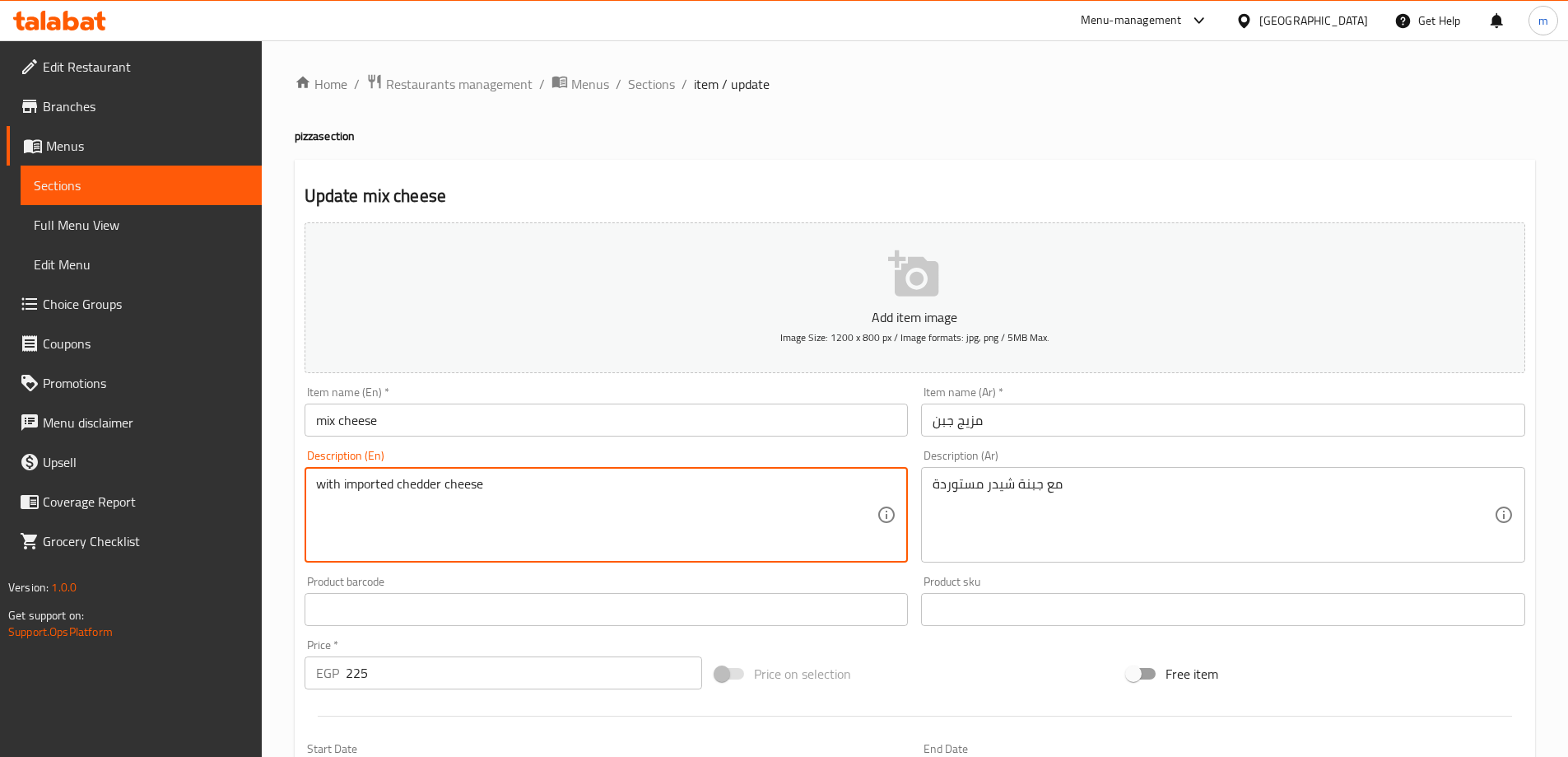
paste textarea "thin pizza"
type textarea "thin pizza with imported chedder cheese"
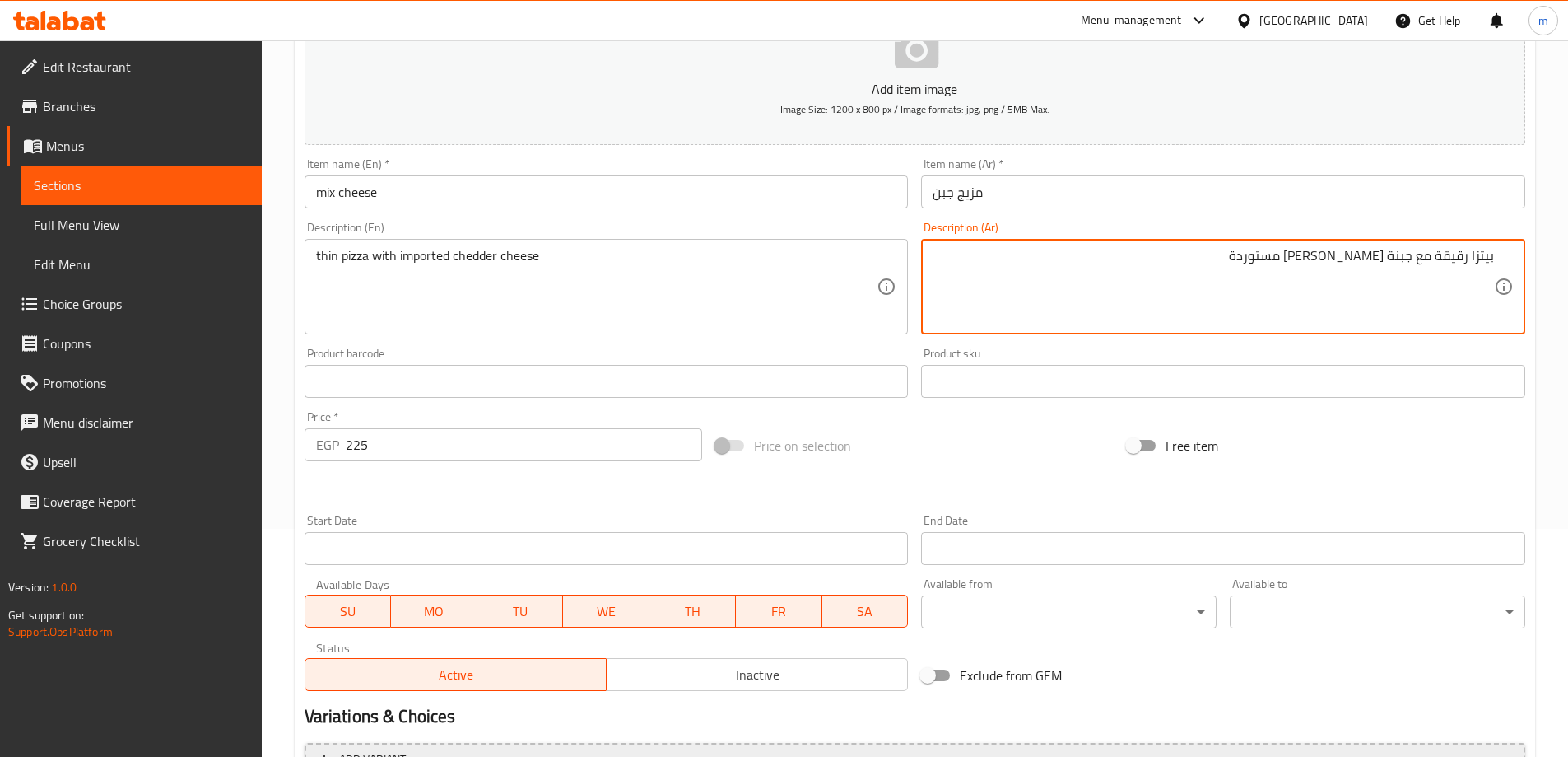
scroll to position [407, 0]
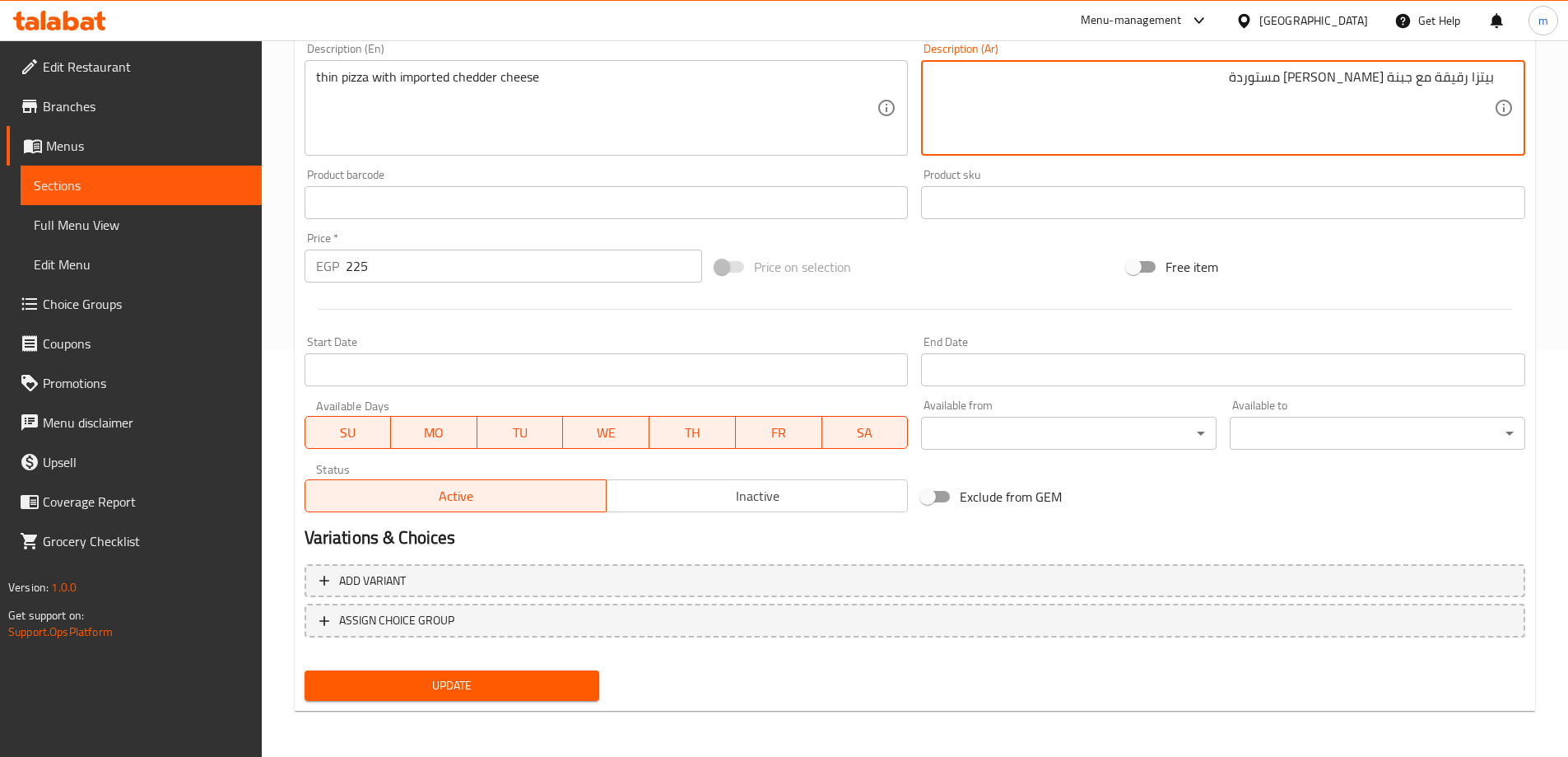
type textarea "بيتزا رقيقة مع جبنة [PERSON_NAME] مستوردة"
click at [525, 664] on div "Update" at bounding box center [453, 685] width 309 height 43
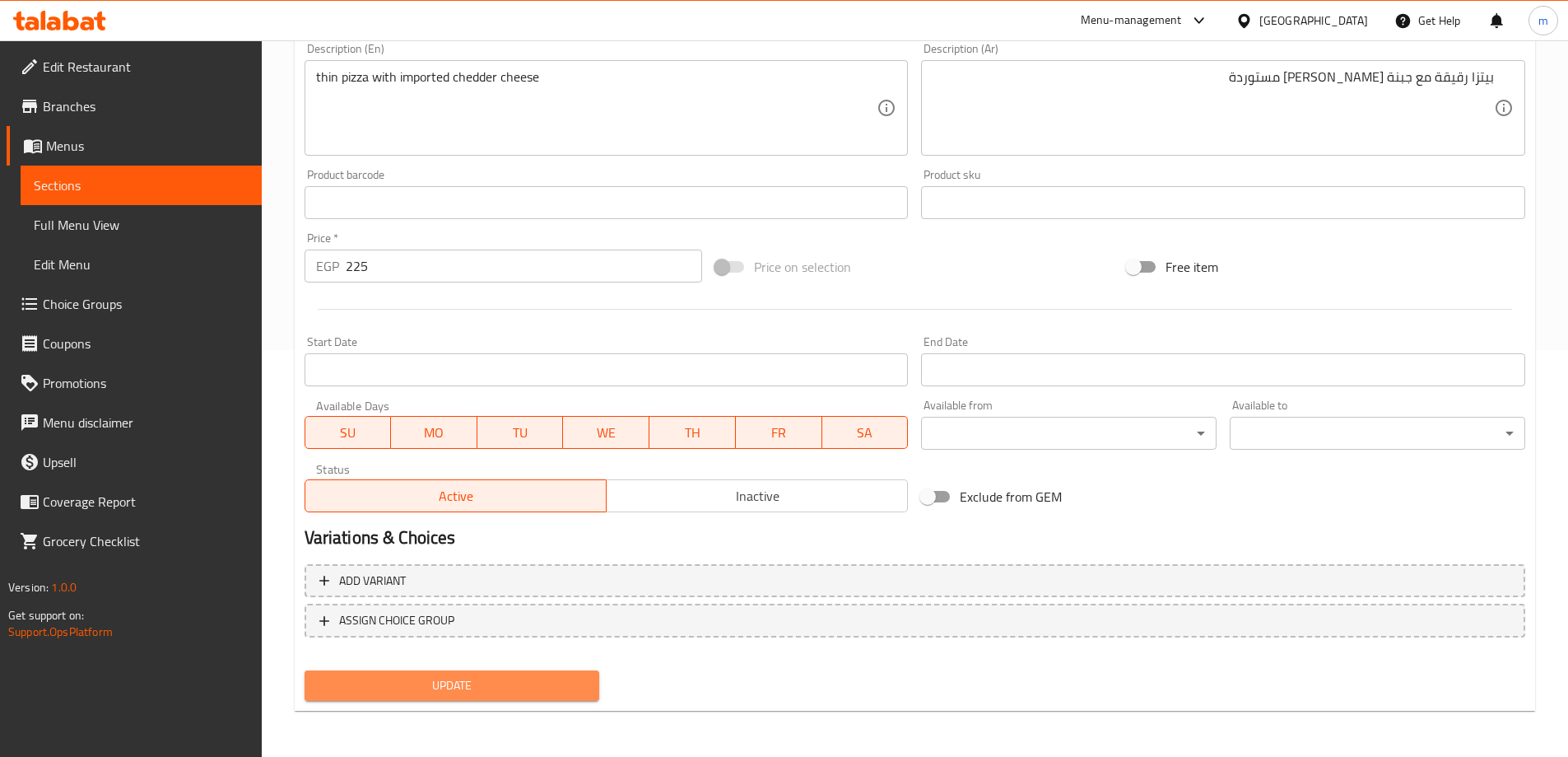
click at [521, 683] on span "Update" at bounding box center [453, 685] width 269 height 21
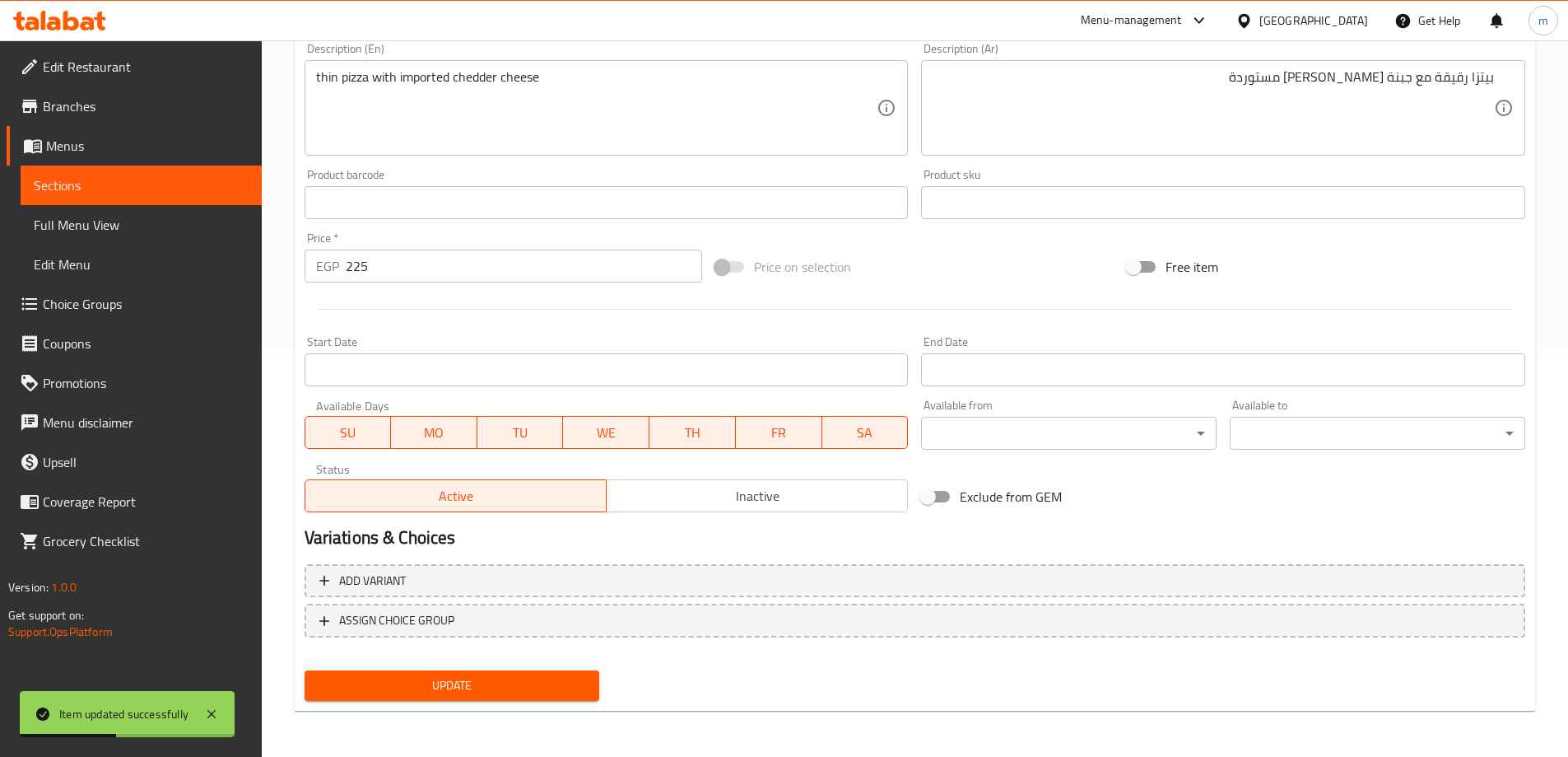
click at [201, 201] on link "Sections" at bounding box center [141, 185] width 241 height 40
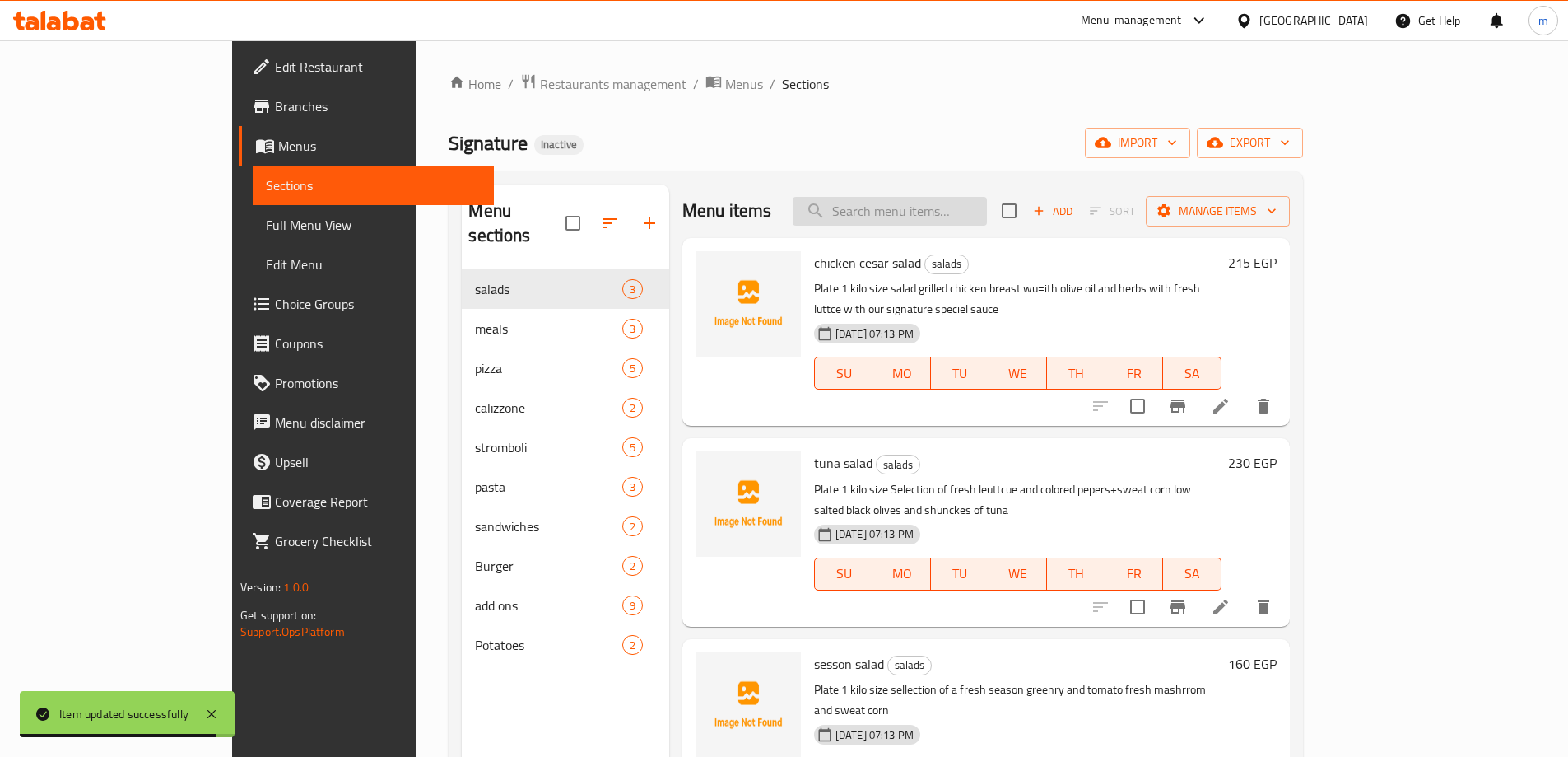
drag, startPoint x: 555, startPoint y: 120, endPoint x: 973, endPoint y: 210, distance: 427.6
click at [973, 210] on input "search" at bounding box center [889, 211] width 194 height 29
paste input "Chicken BBQ"
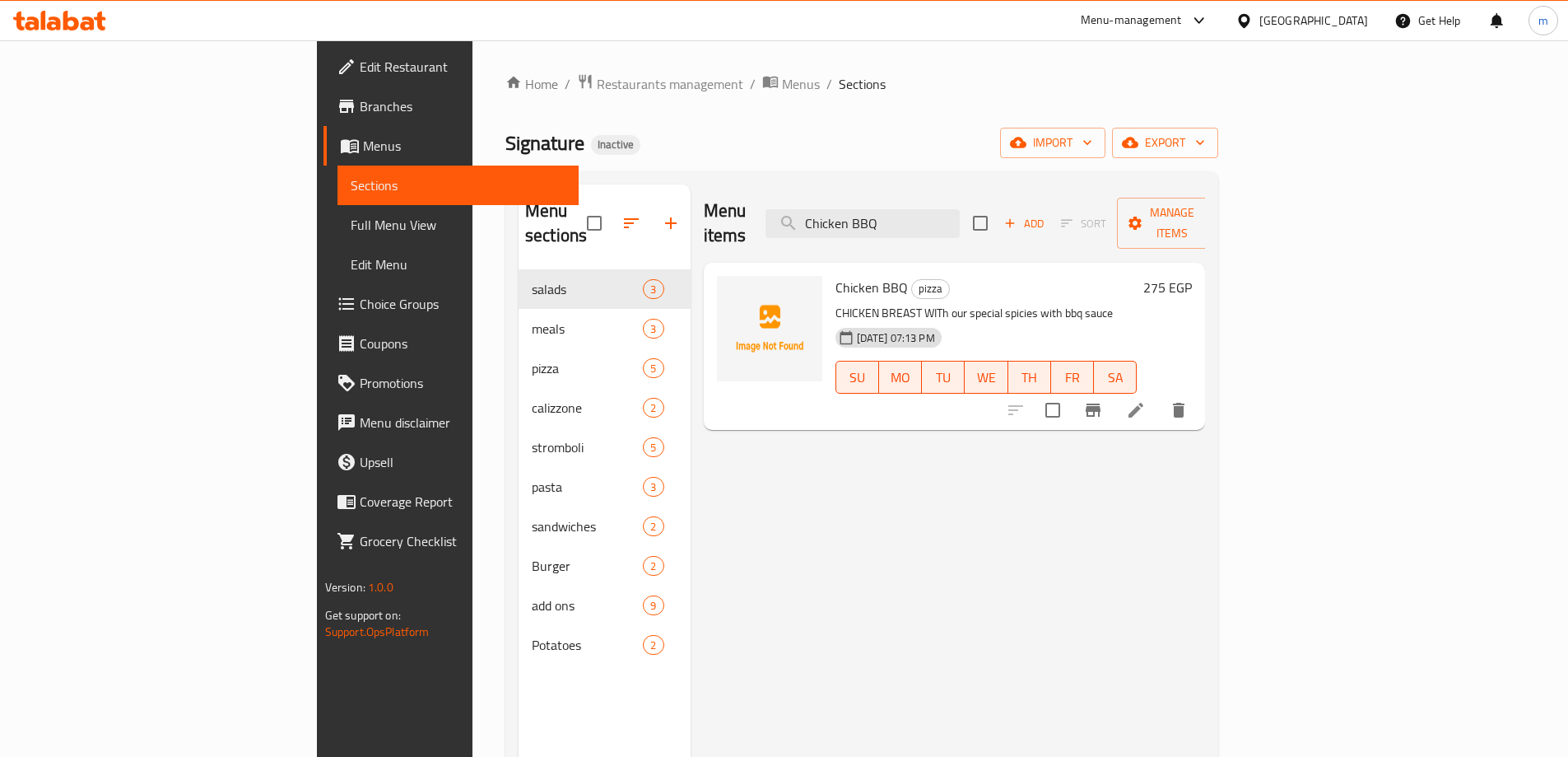
type input "Chicken BBQ"
click at [1159, 395] on li at bounding box center [1135, 410] width 46 height 29
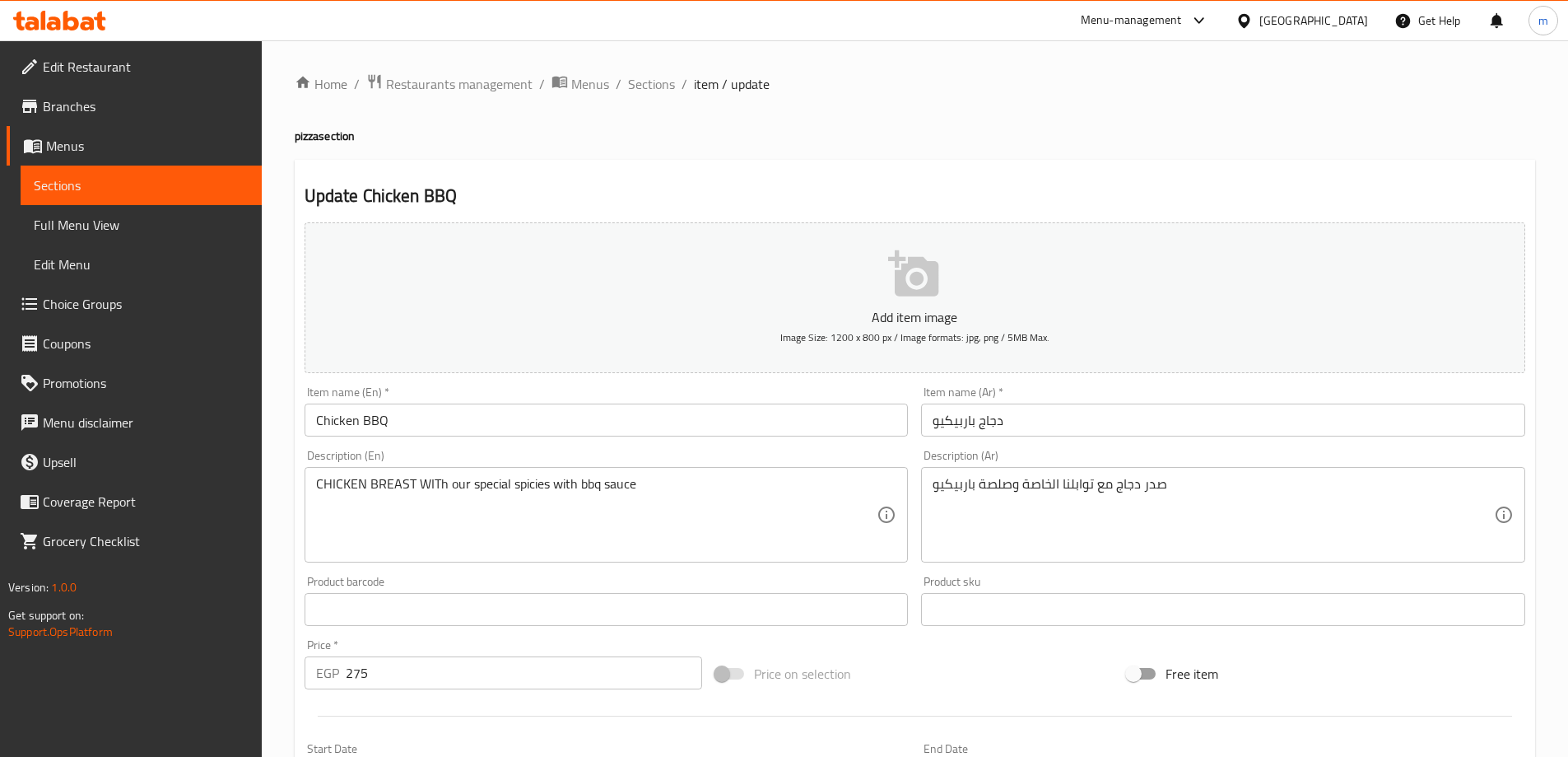
click at [312, 491] on div "CHICKEN BREAST WITh our special spicies with bbq sauce Description (En)" at bounding box center [607, 514] width 604 height 95
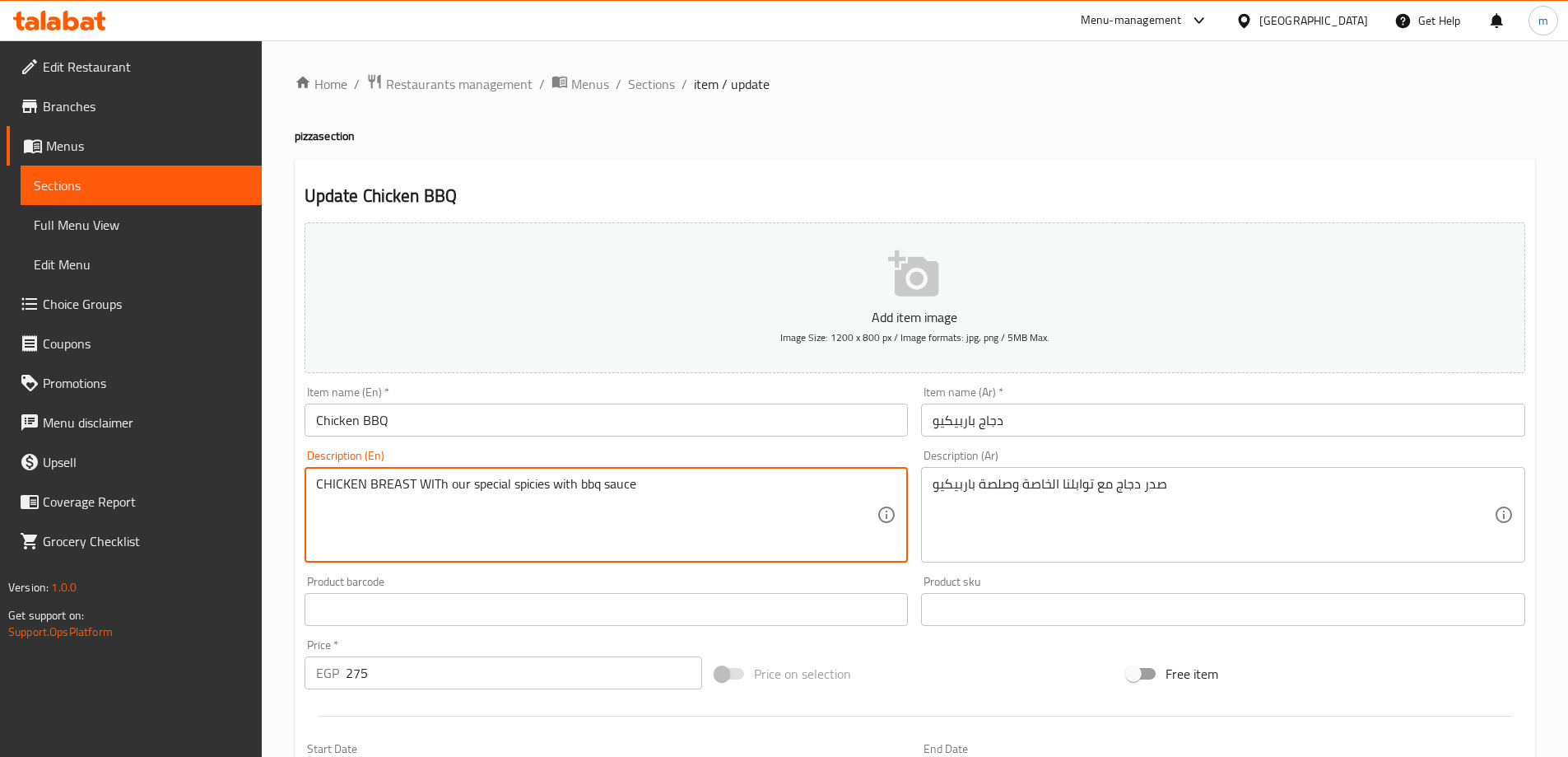
paste textarea "thin pizza"
type textarea "thin pizza CHICKEN BREAST WITh our special spicies with bbq sauce"
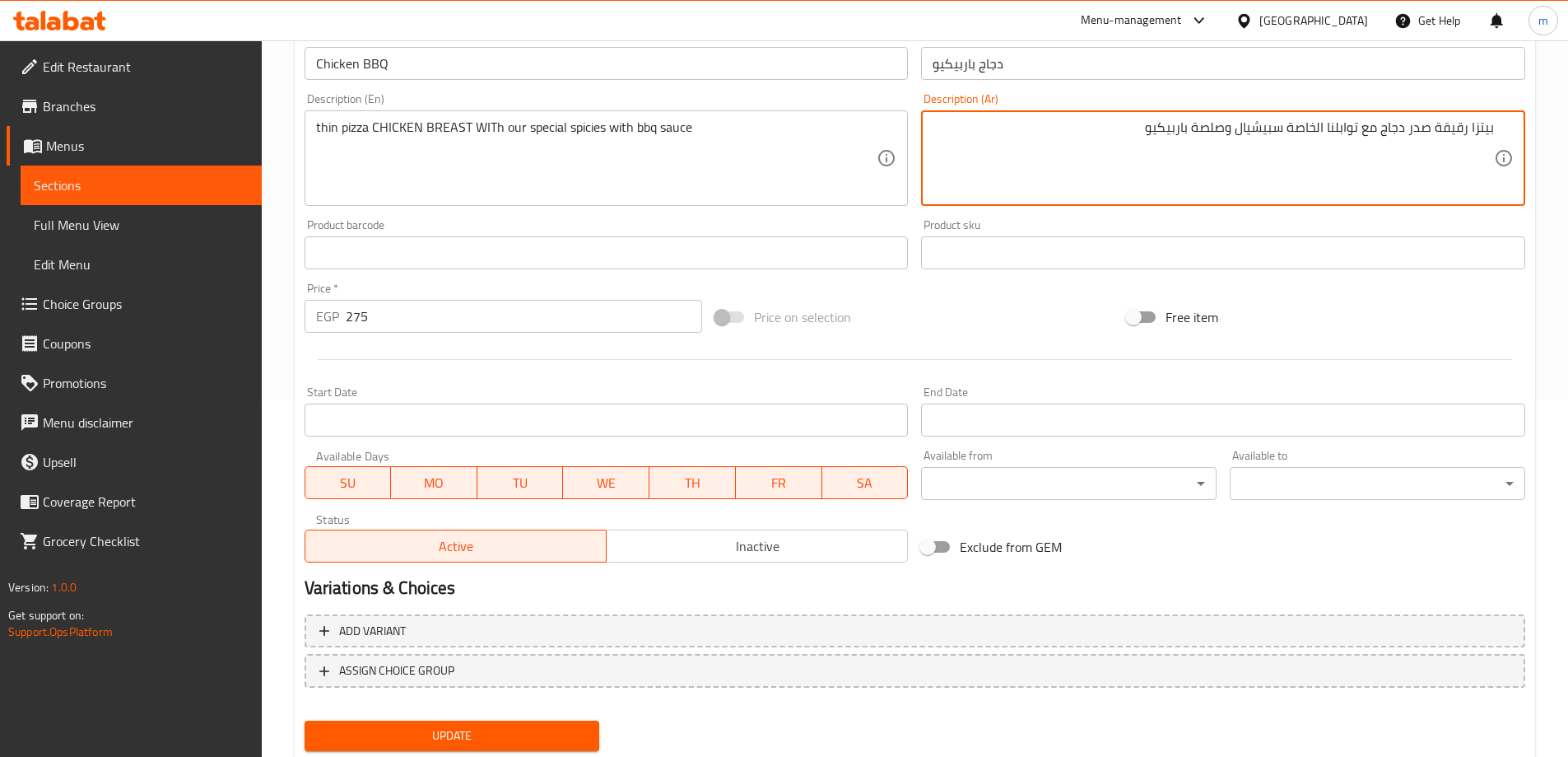
scroll to position [407, 0]
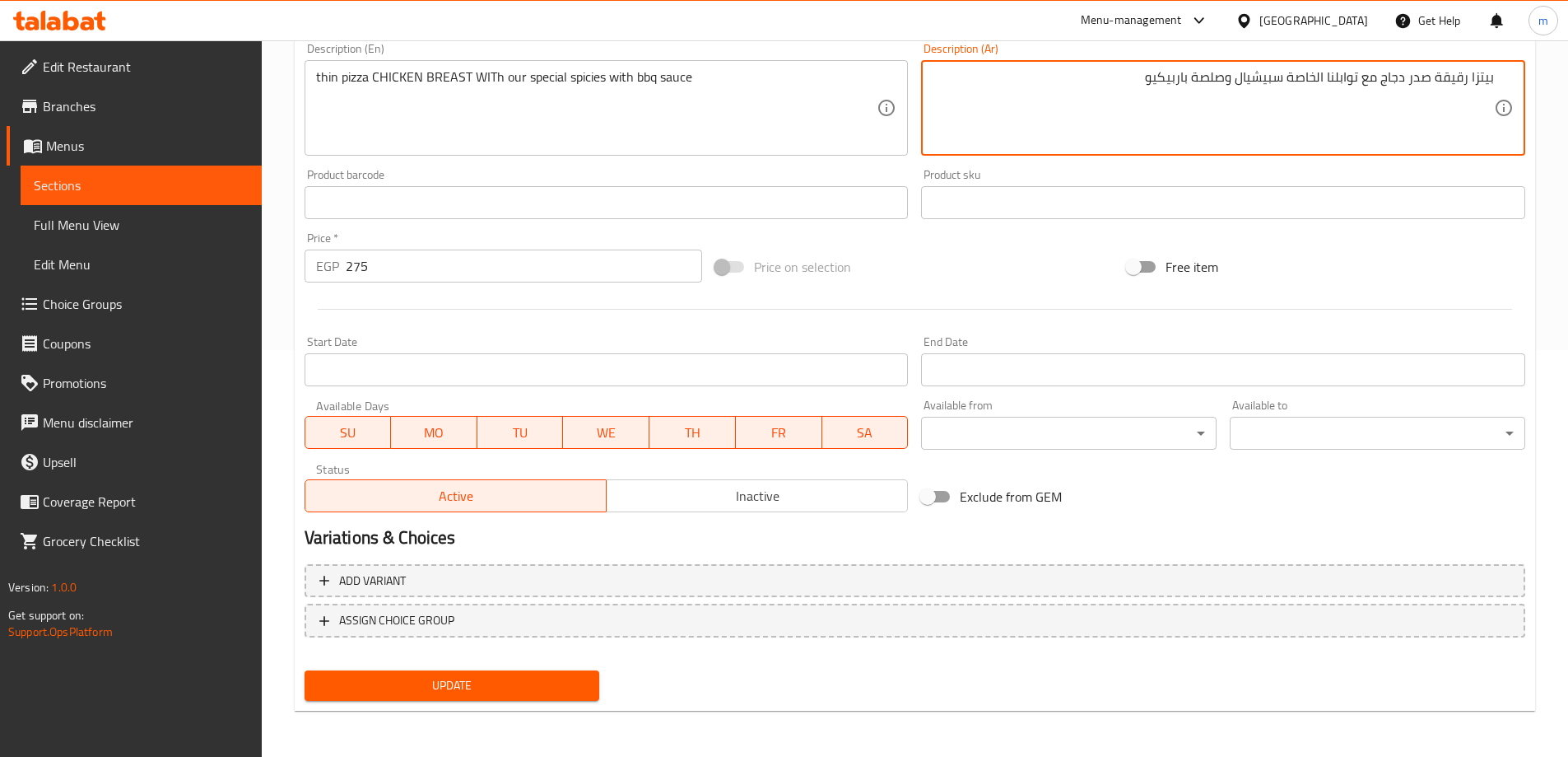
type textarea "بيتزا رقيقة صدر دجاج مع توابلنا الخاصة سبيشيال وصلصة باربيكيو"
click at [466, 682] on span "Update" at bounding box center [453, 685] width 269 height 21
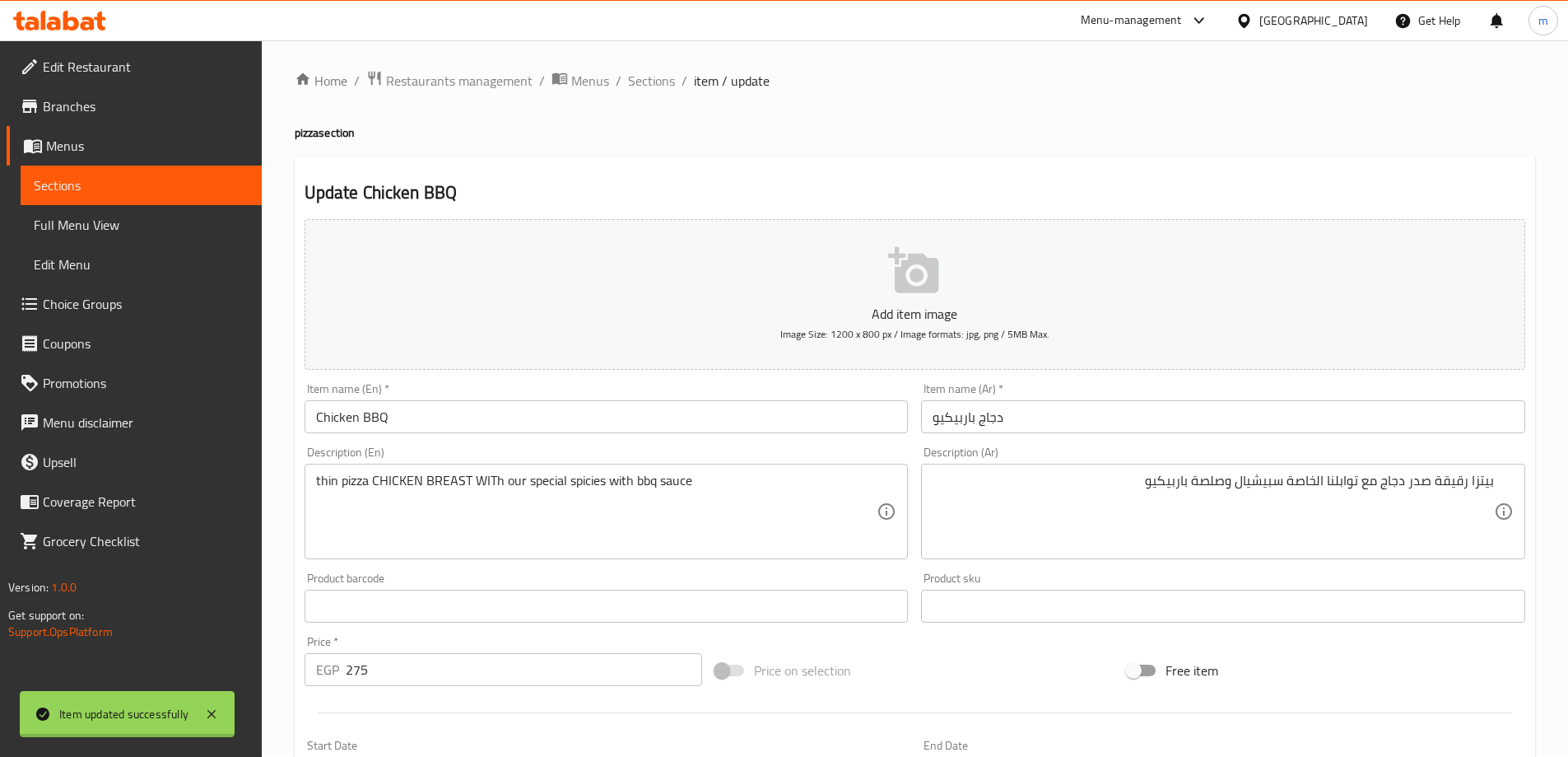
scroll to position [0, 0]
click at [166, 187] on span "Sections" at bounding box center [141, 185] width 215 height 20
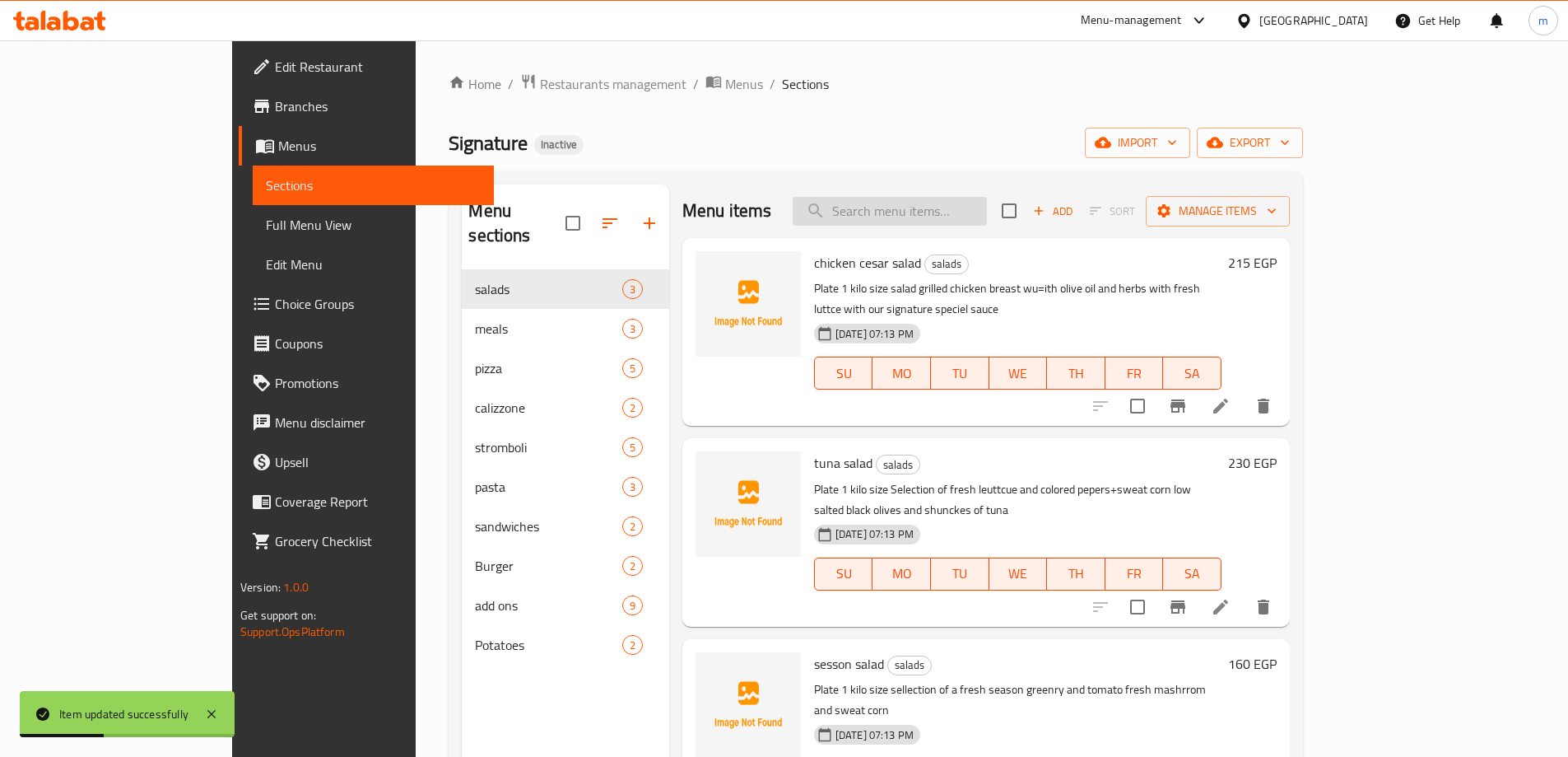
click at [986, 207] on input "search" at bounding box center [889, 211] width 194 height 29
paste input "Salami or peperoni"
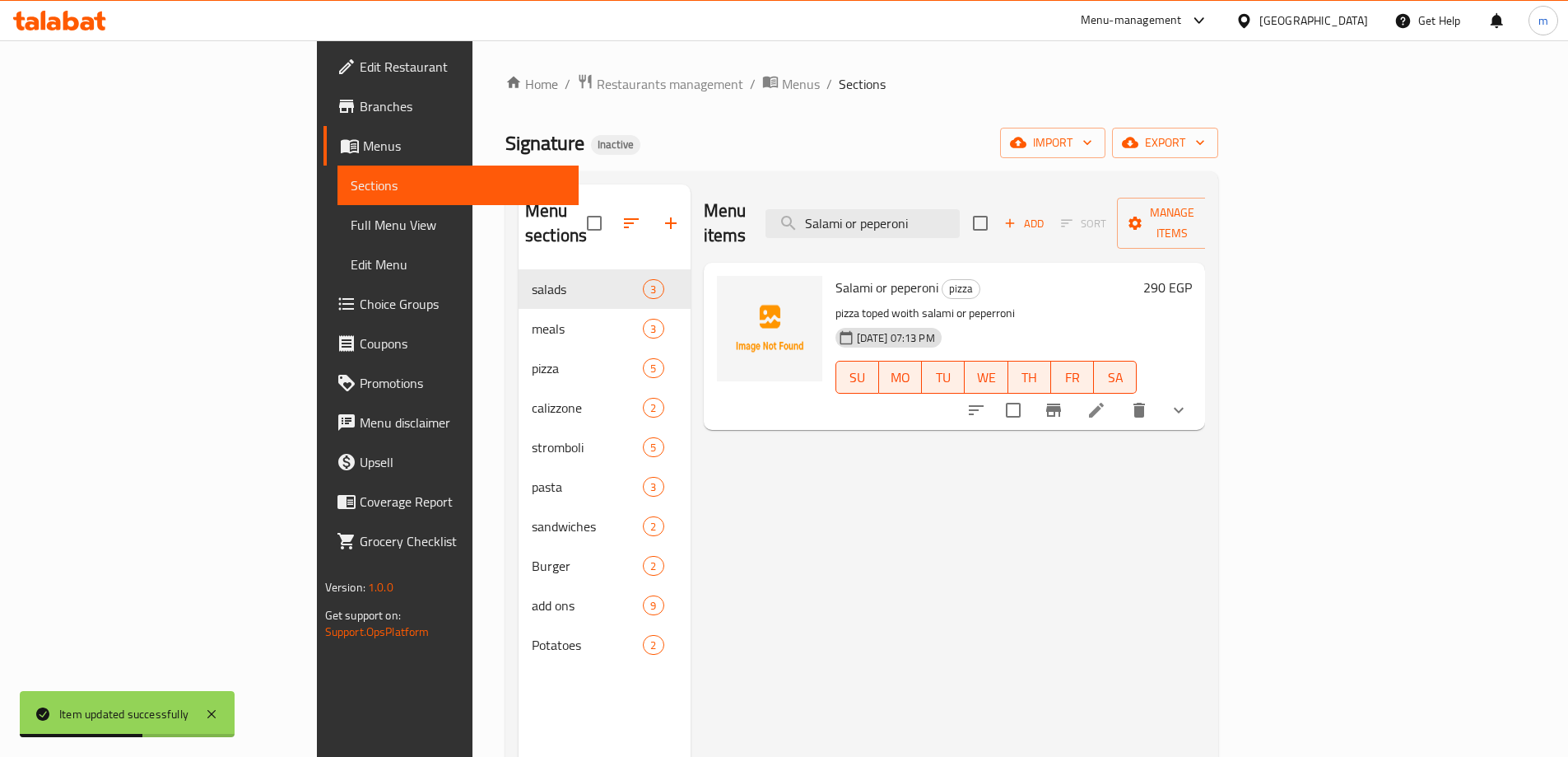
type input "Salami or peperoni"
click at [1106, 400] on icon at bounding box center [1096, 410] width 20 height 20
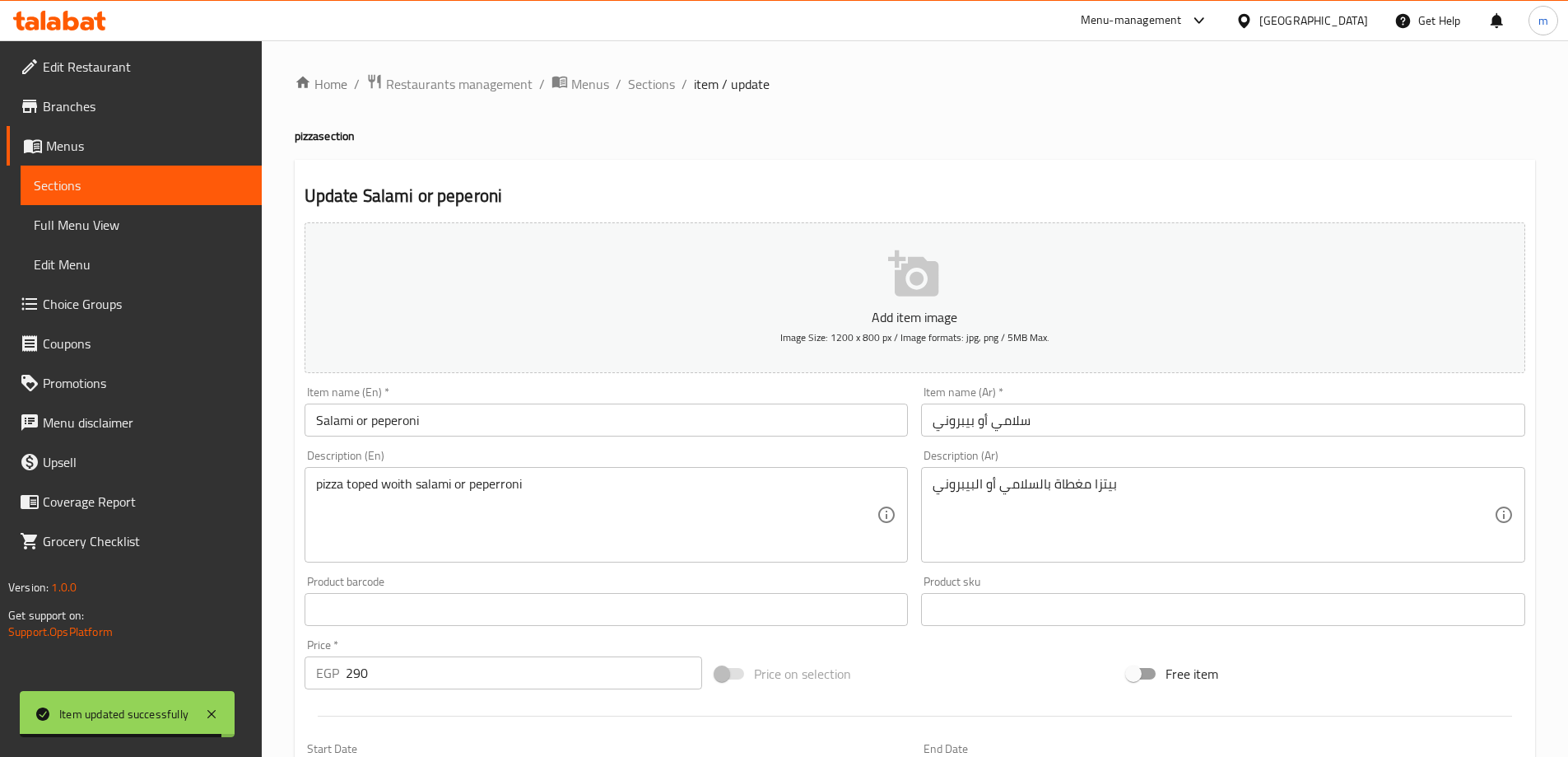
click at [312, 427] on input "Salami or peperoni" at bounding box center [607, 419] width 604 height 33
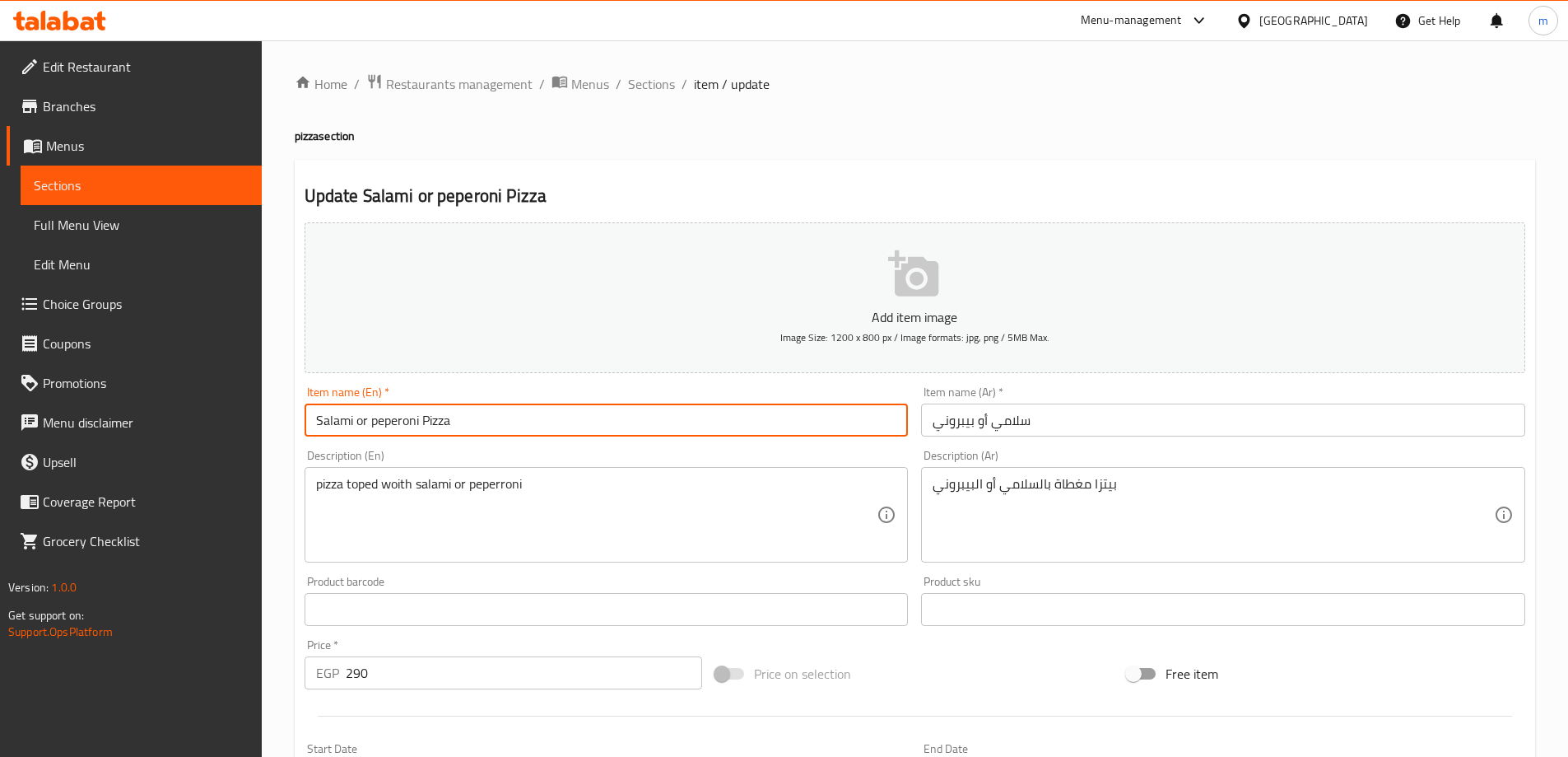
type input "Salami or peperoni Pizza"
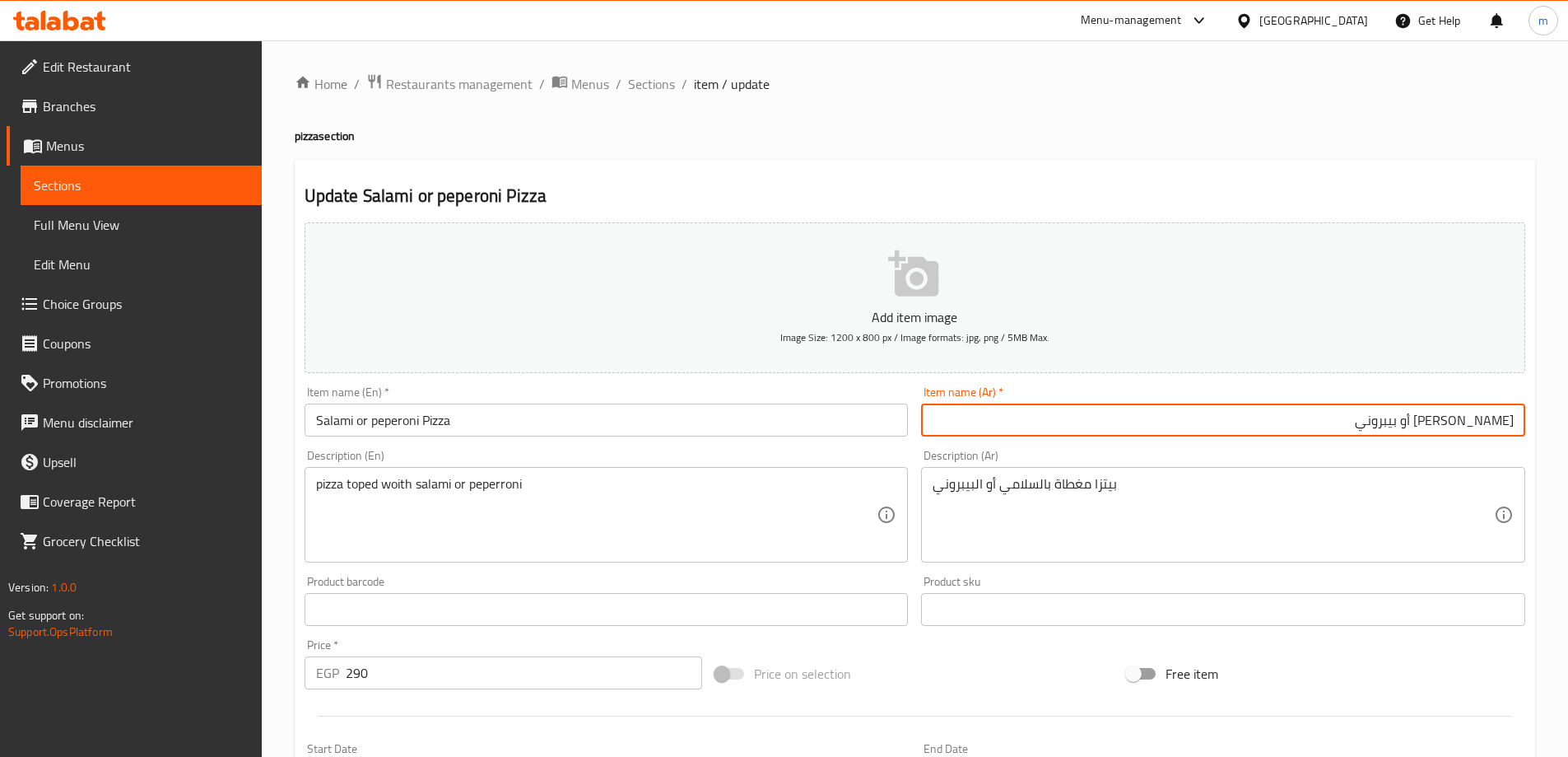
type input "[PERSON_NAME] أو بيبروني"
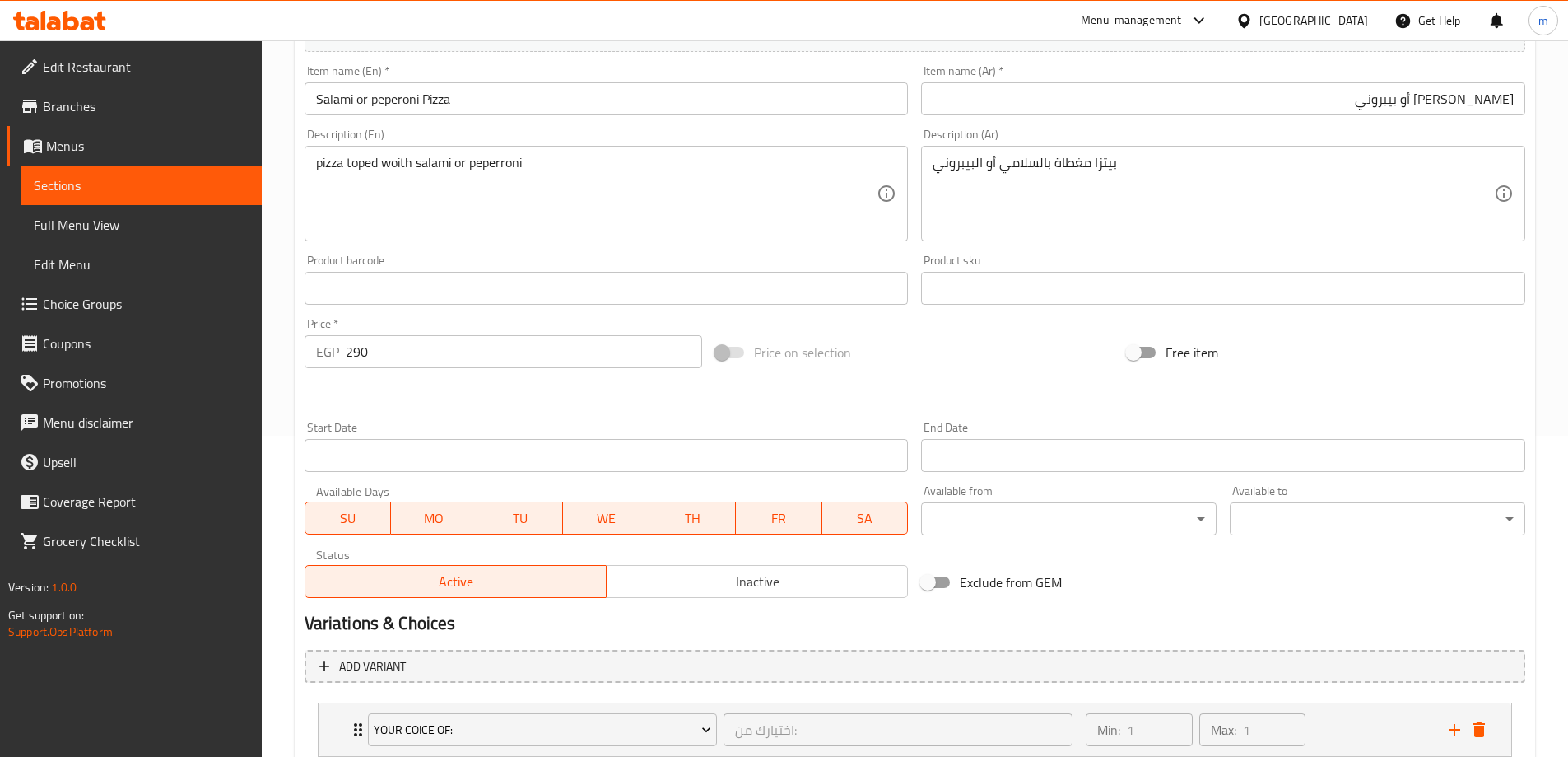
scroll to position [434, 0]
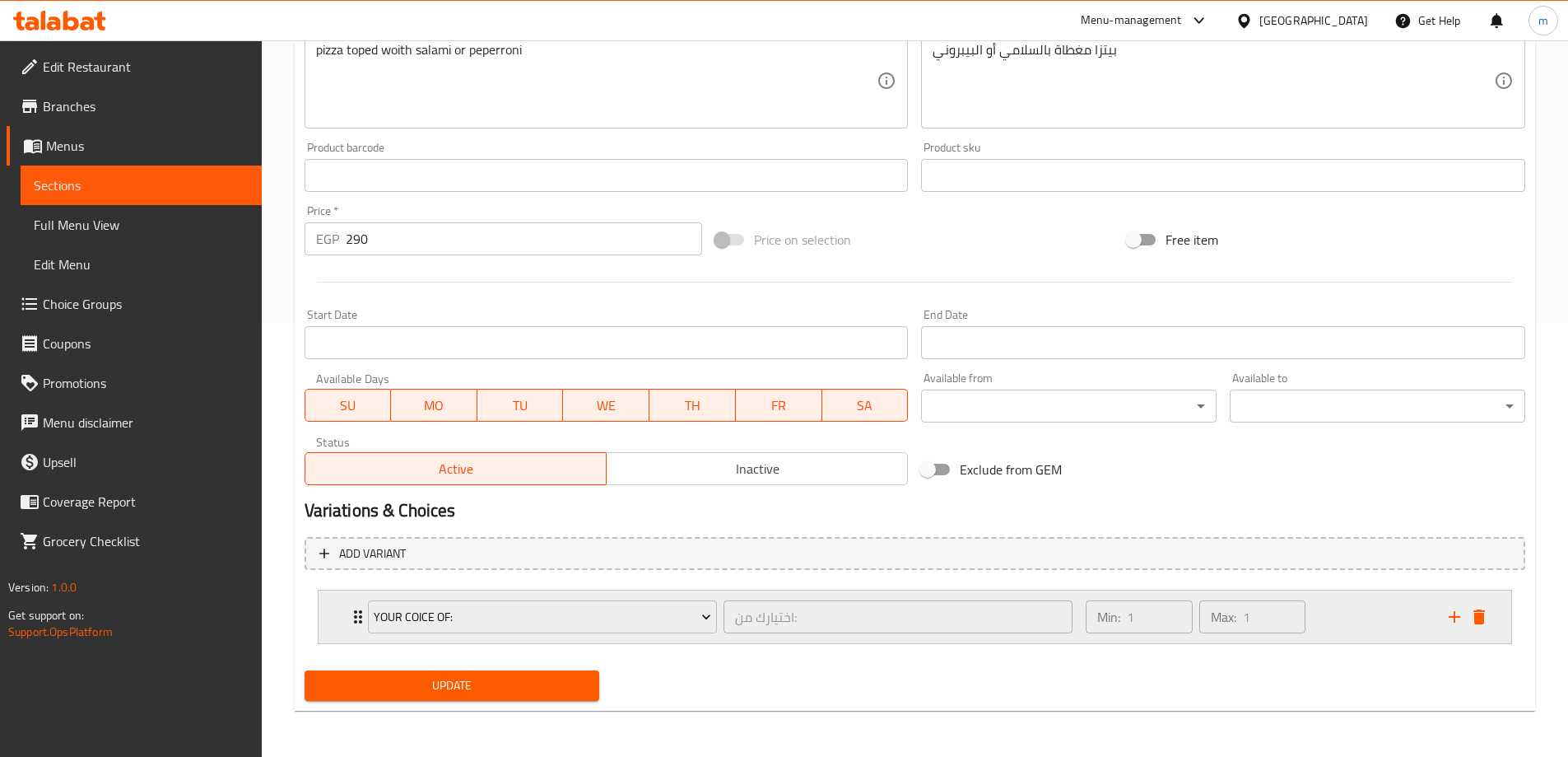
click at [1331, 605] on div "Min: 1 ​ Max: 1 ​" at bounding box center [1256, 617] width 362 height 53
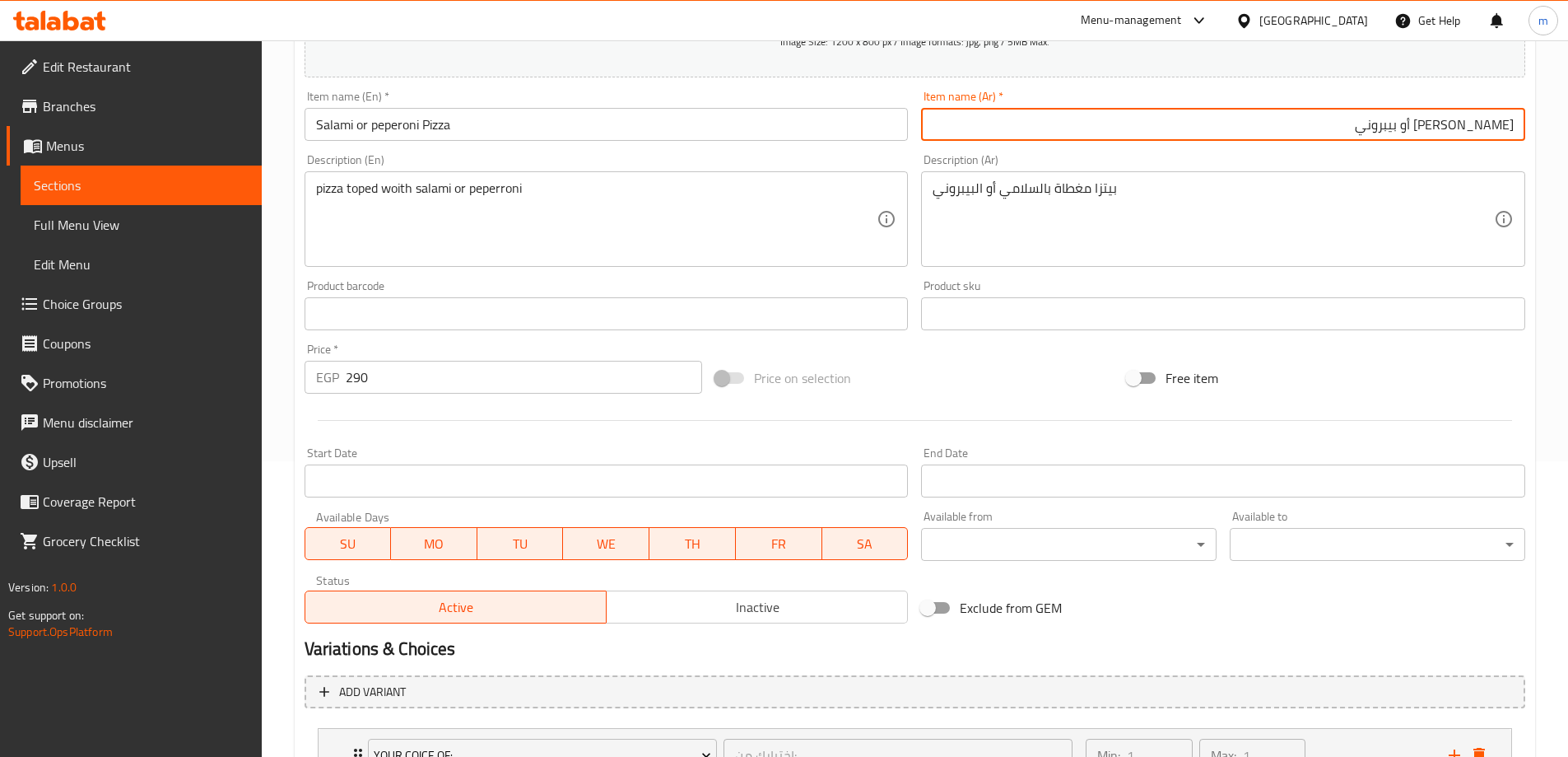
scroll to position [576, 0]
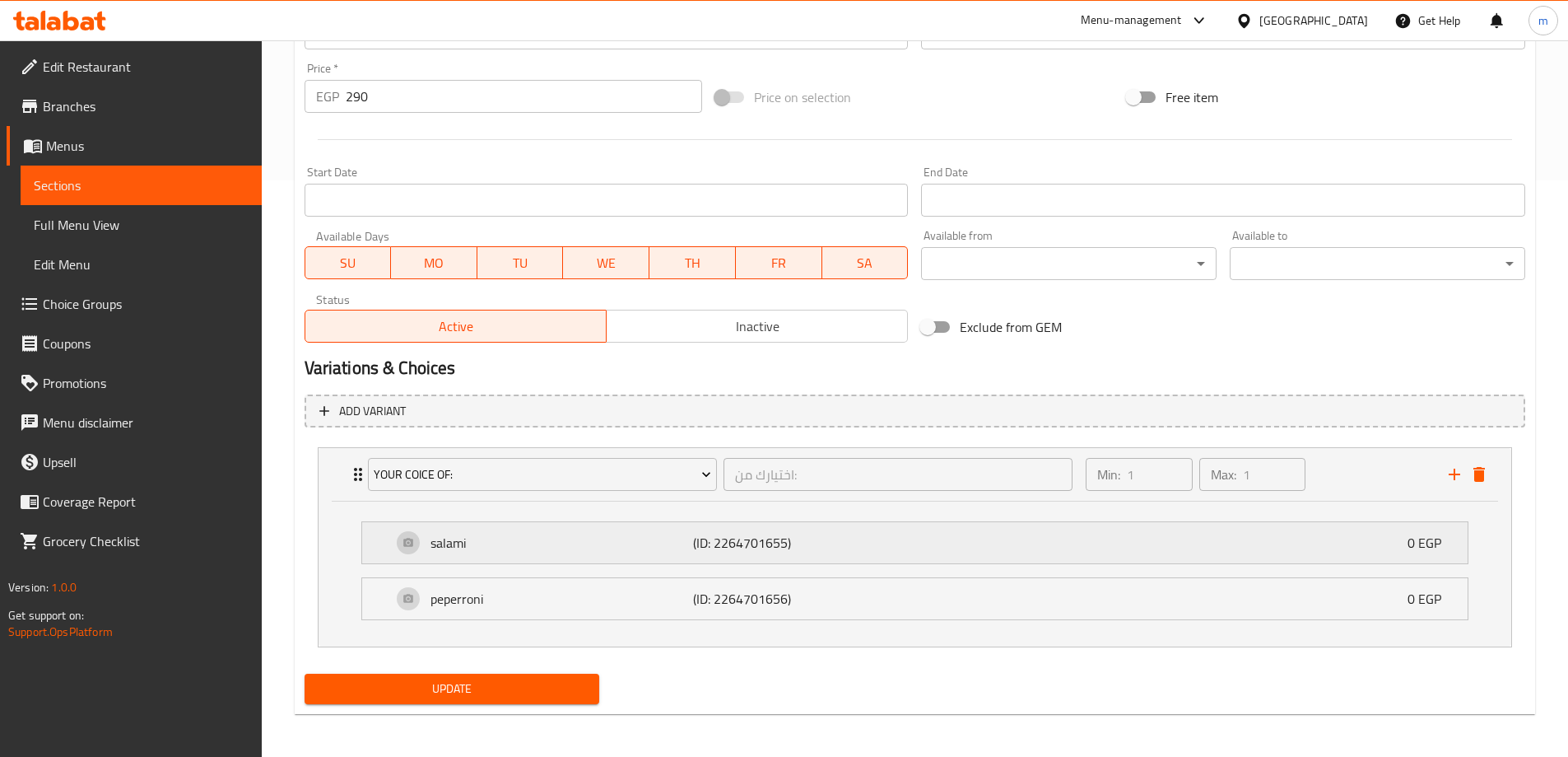
click at [968, 547] on div "salami (ID: 2264701655) 0 EGP" at bounding box center [920, 542] width 1056 height 41
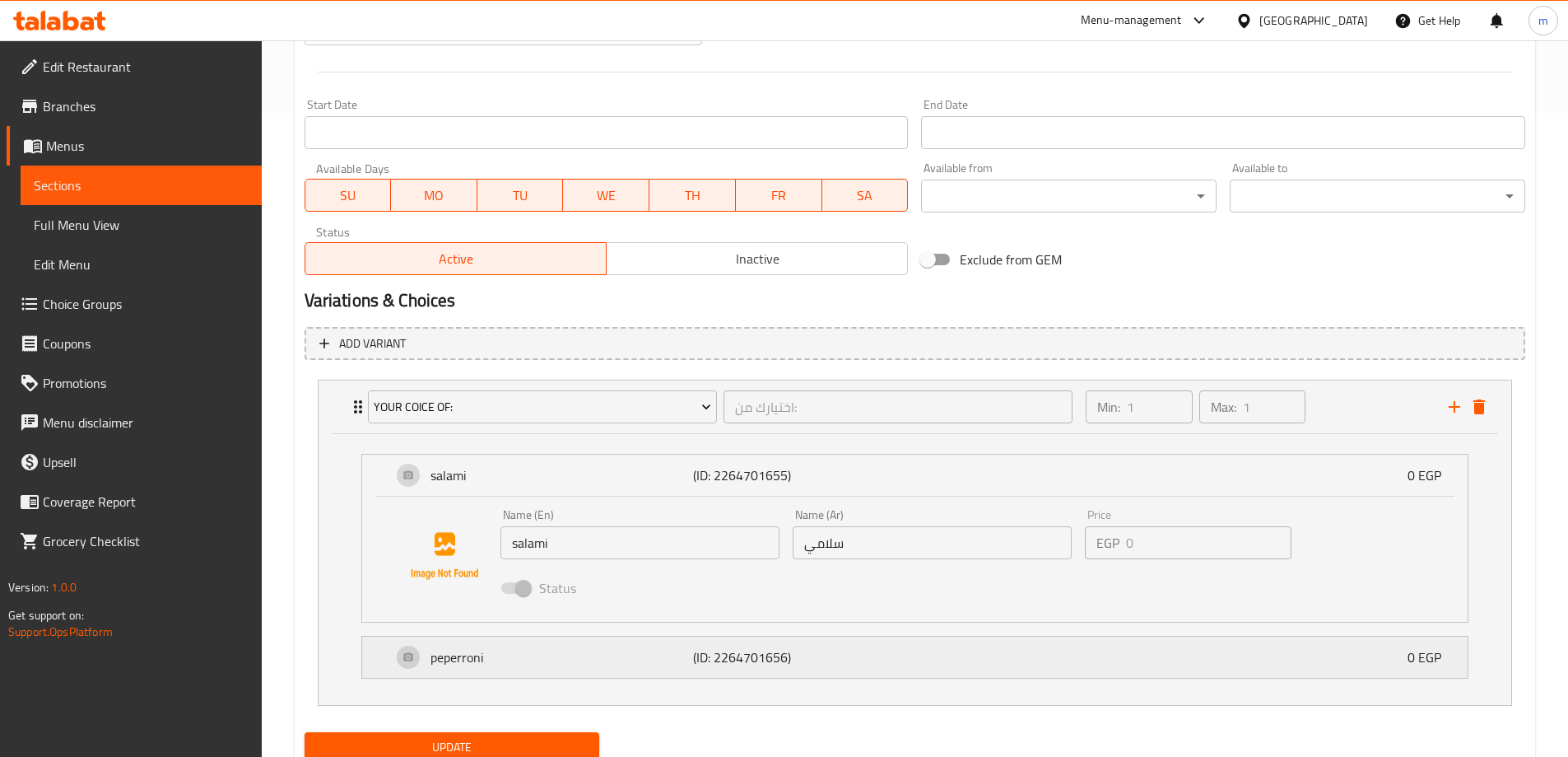
scroll to position [705, 0]
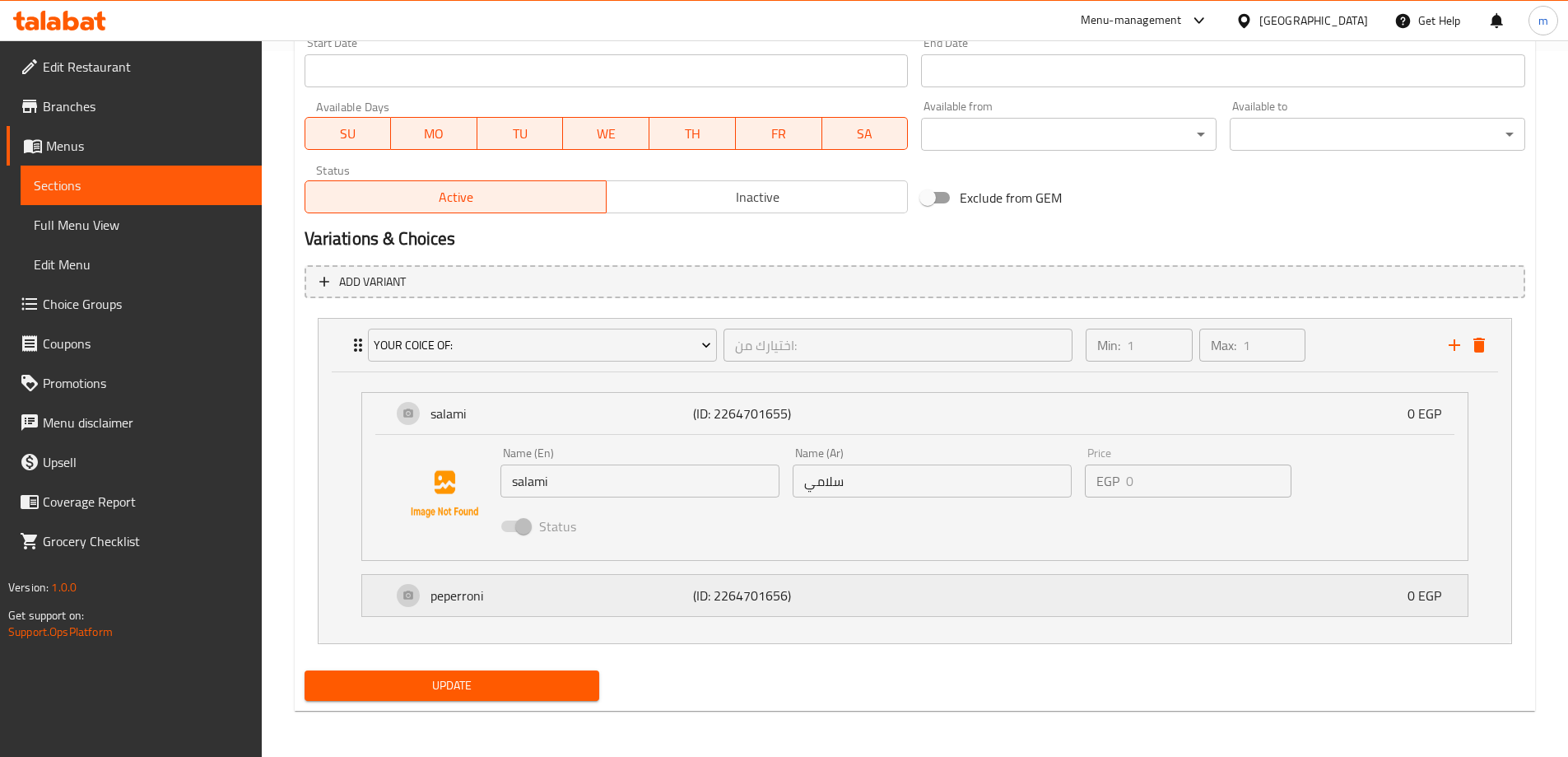
click at [967, 588] on div "peperroni (ID: 2264701656) 0 EGP" at bounding box center [920, 595] width 1056 height 41
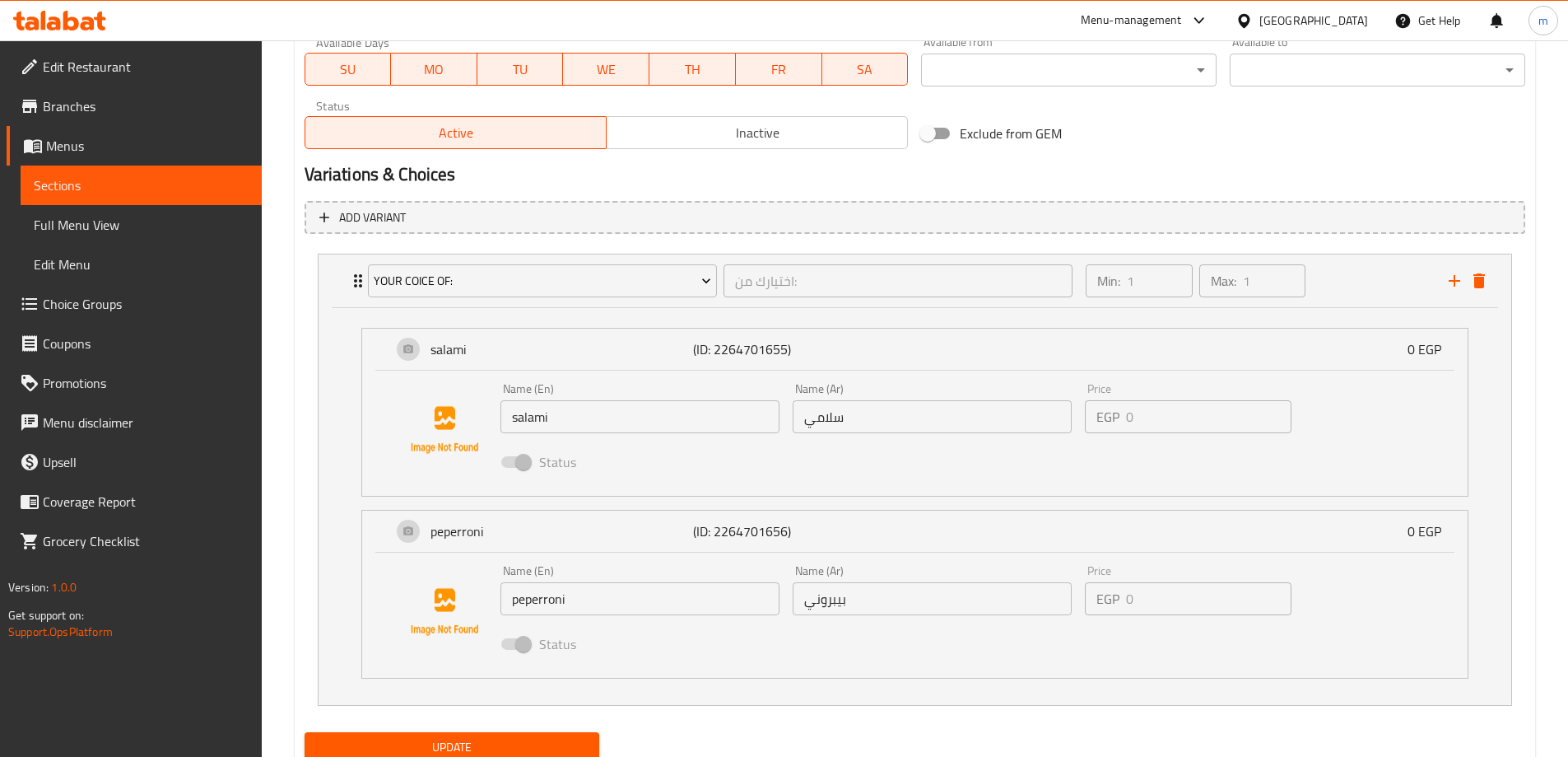
scroll to position [831, 0]
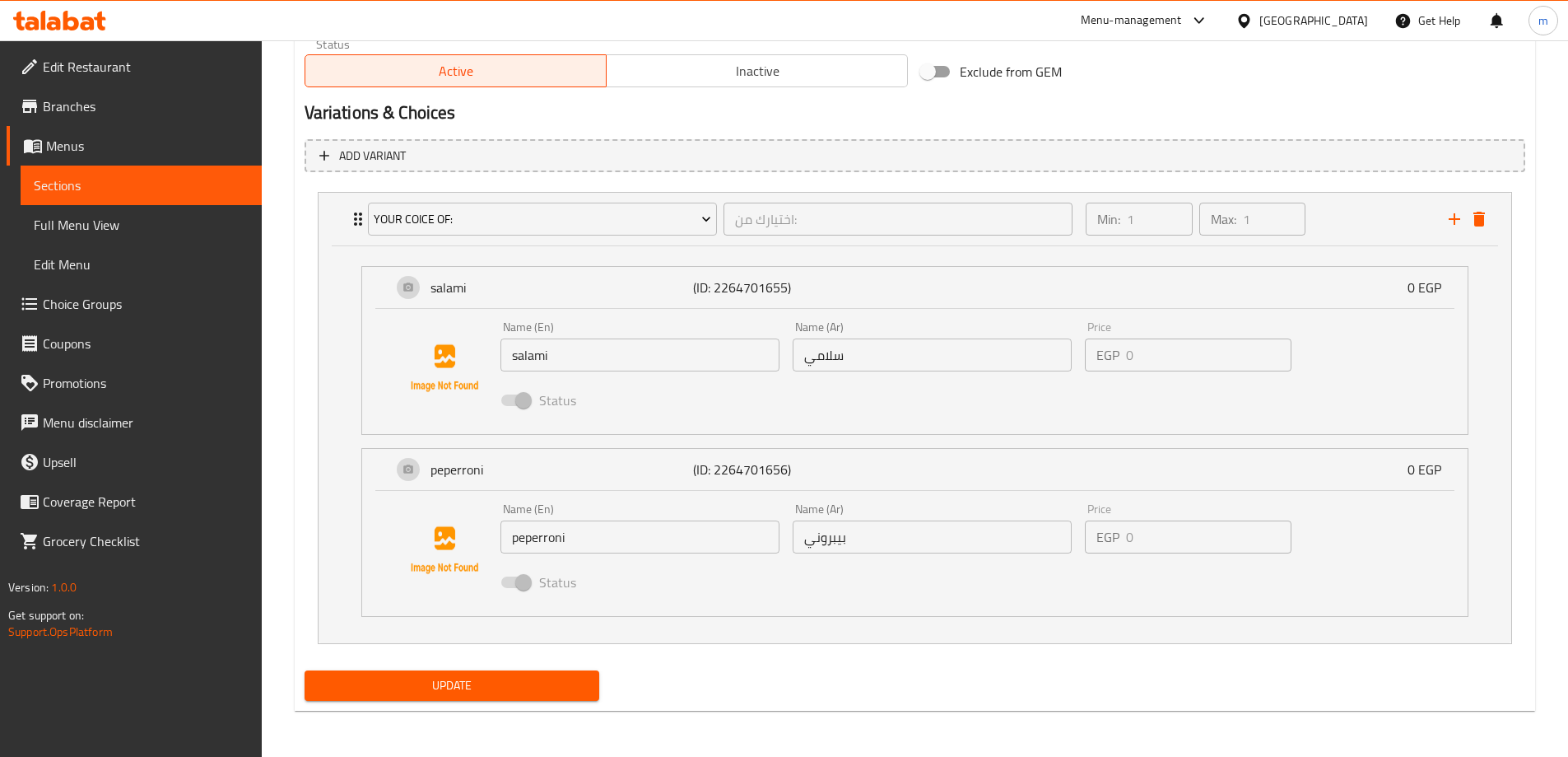
click at [565, 682] on span "Update" at bounding box center [453, 685] width 269 height 21
click at [203, 187] on span "Sections" at bounding box center [141, 185] width 215 height 20
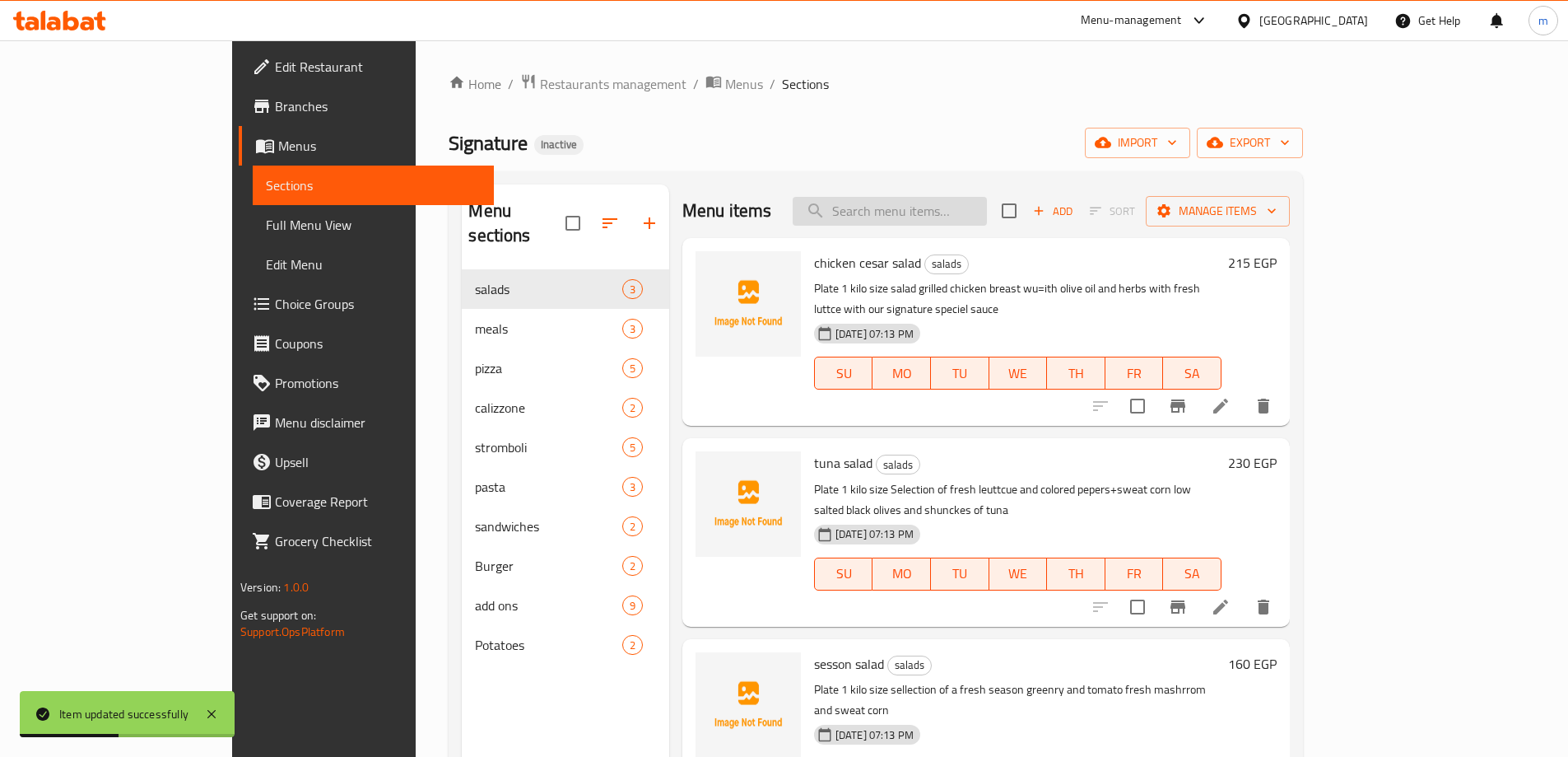
click at [986, 198] on input "search" at bounding box center [889, 211] width 194 height 29
paste input "vegitaple pizza"
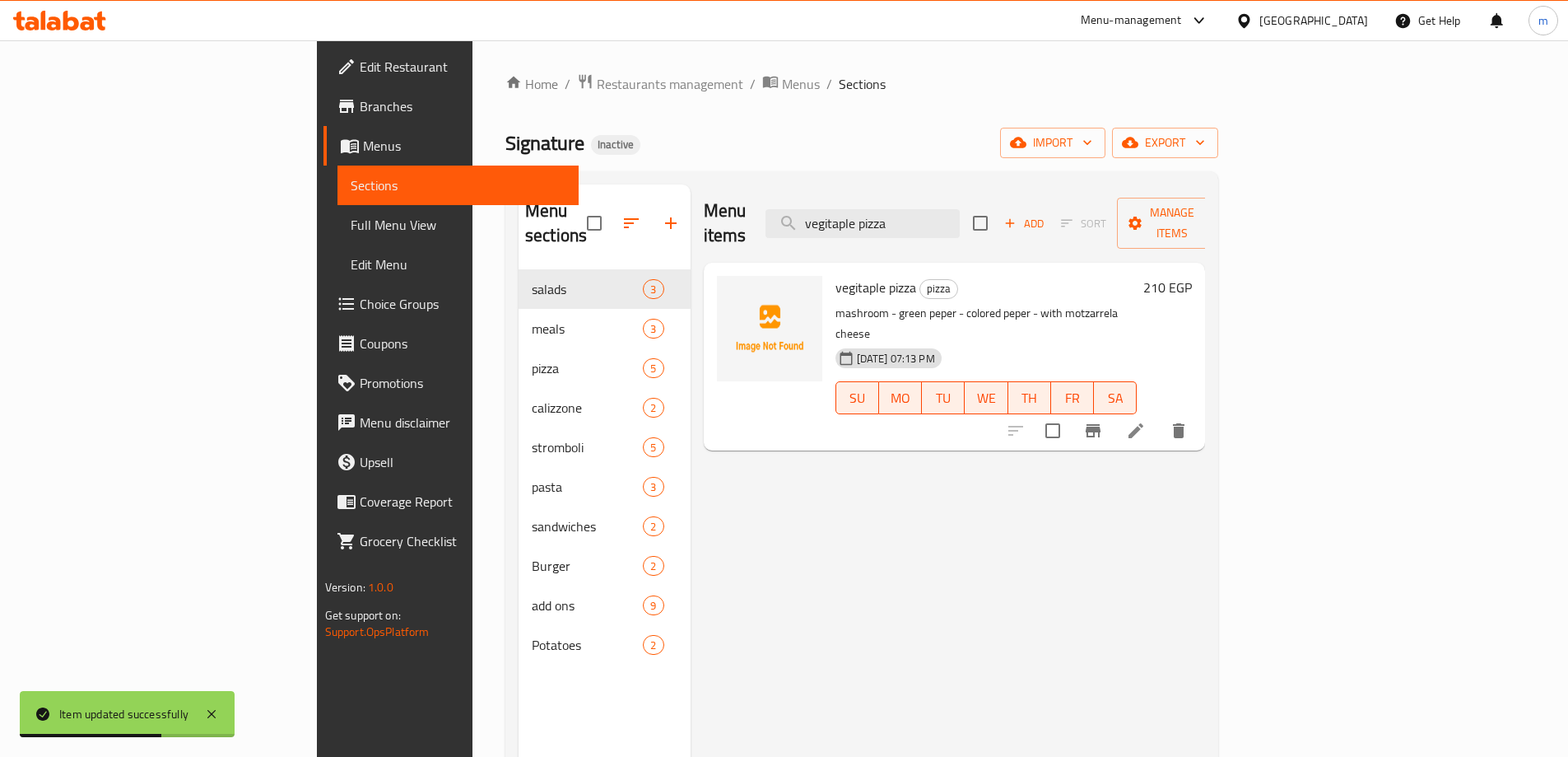
type input "vegitaple pizza"
click at [1159, 416] on li at bounding box center [1135, 430] width 46 height 29
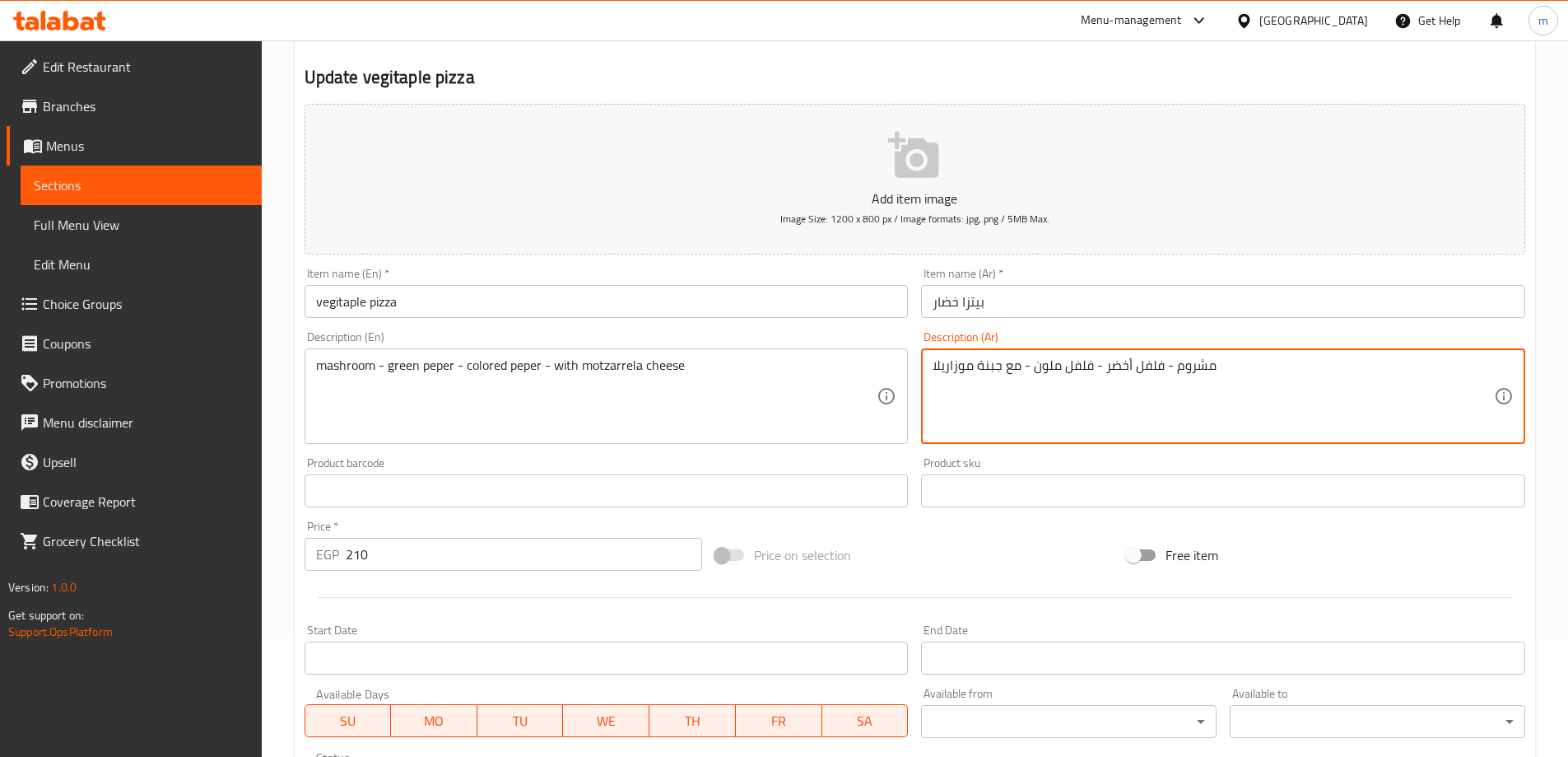
scroll to position [407, 0]
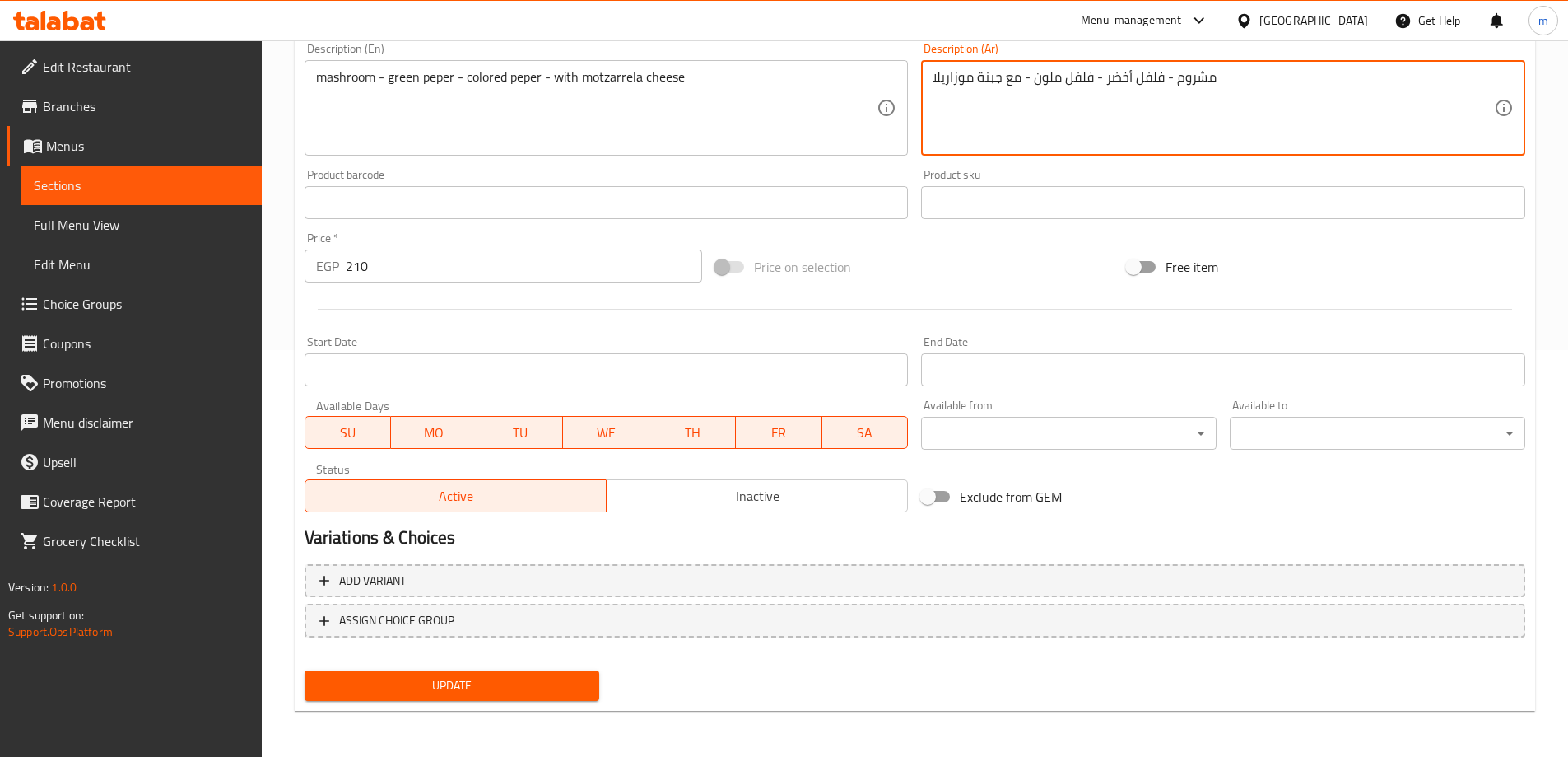
click at [538, 676] on span "Update" at bounding box center [453, 685] width 269 height 21
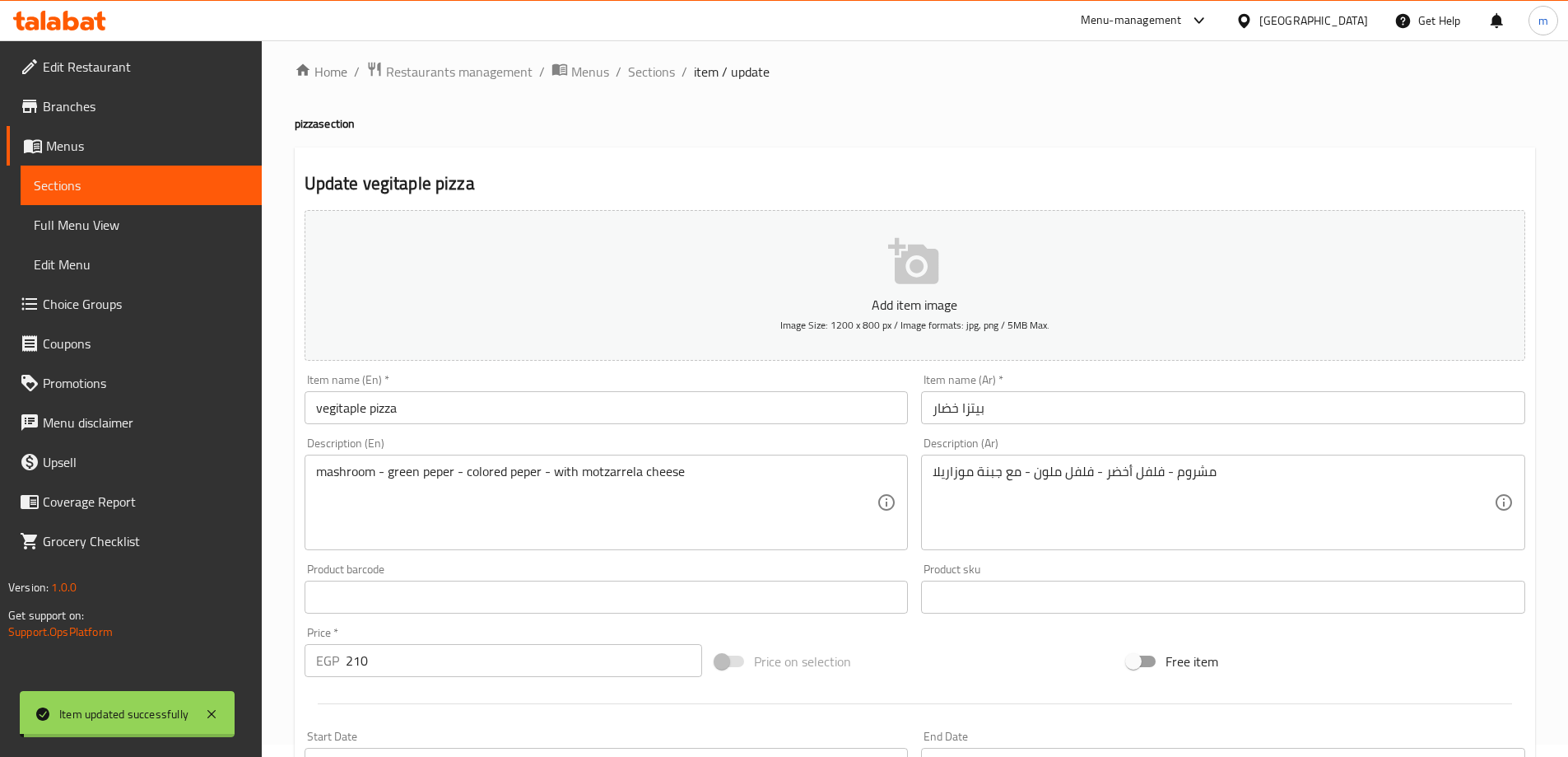
scroll to position [0, 0]
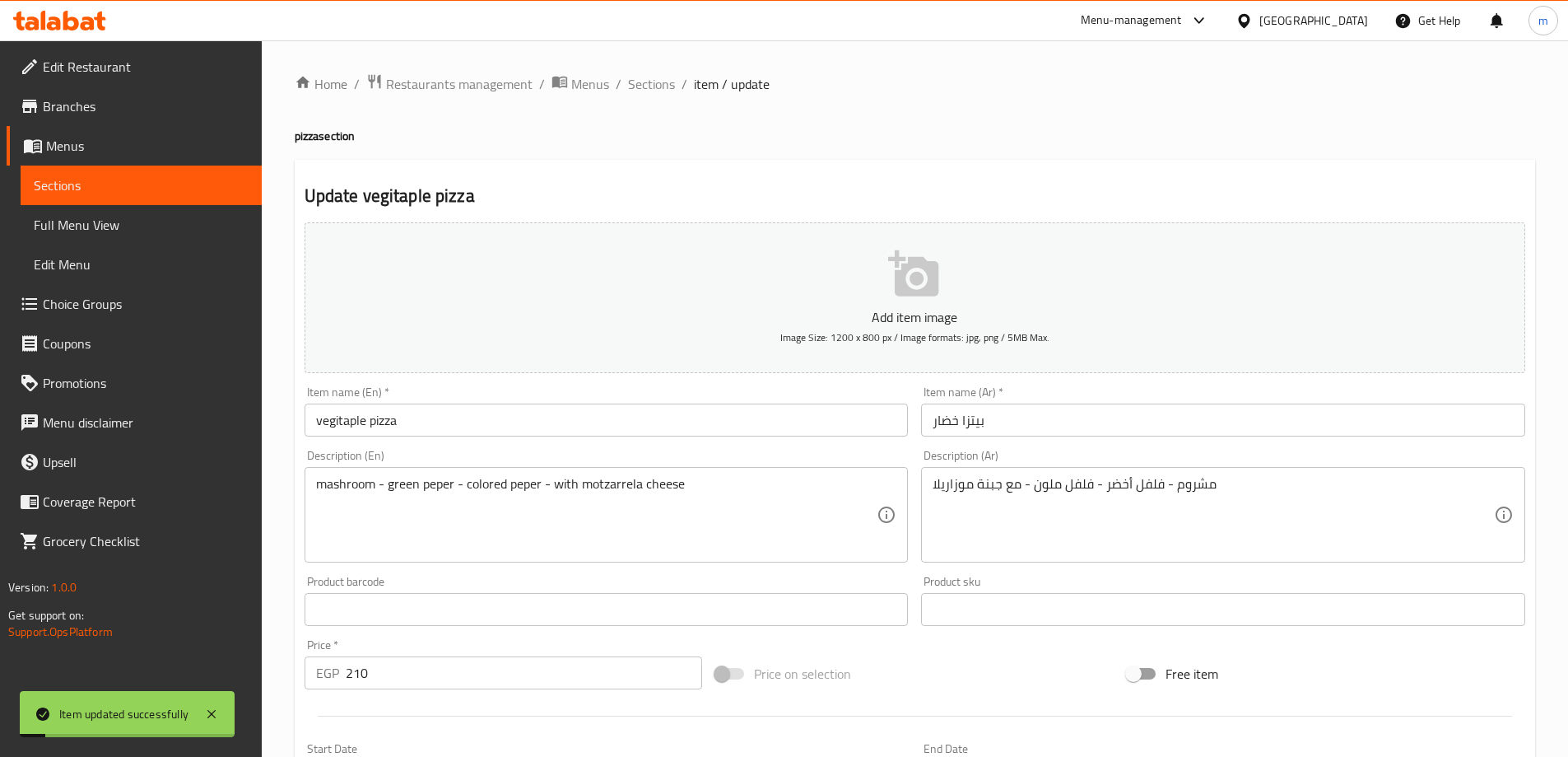
click at [148, 177] on span "Sections" at bounding box center [141, 185] width 215 height 20
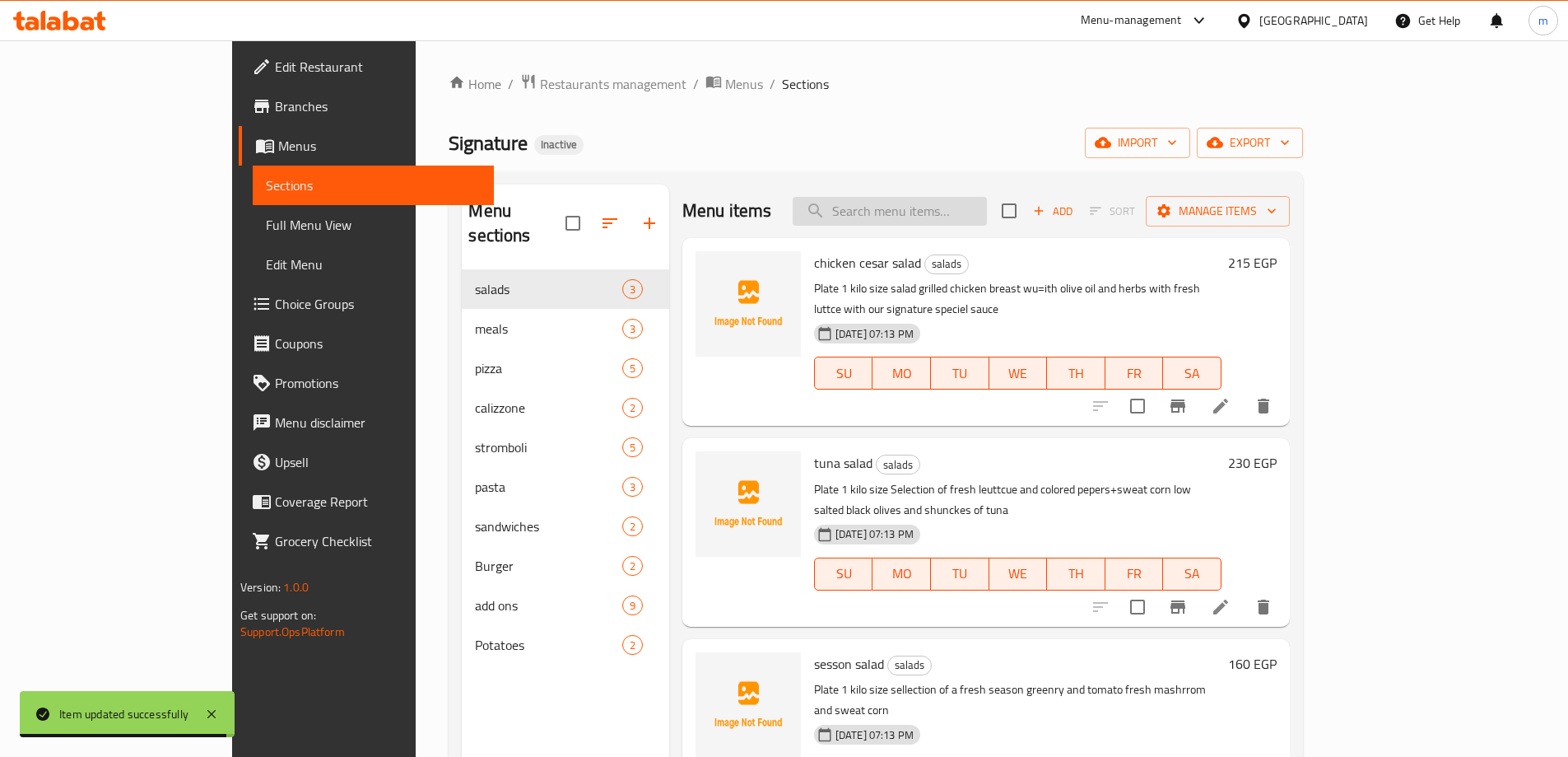
click at [959, 213] on input "search" at bounding box center [889, 211] width 194 height 29
paste input "chicken calizone"
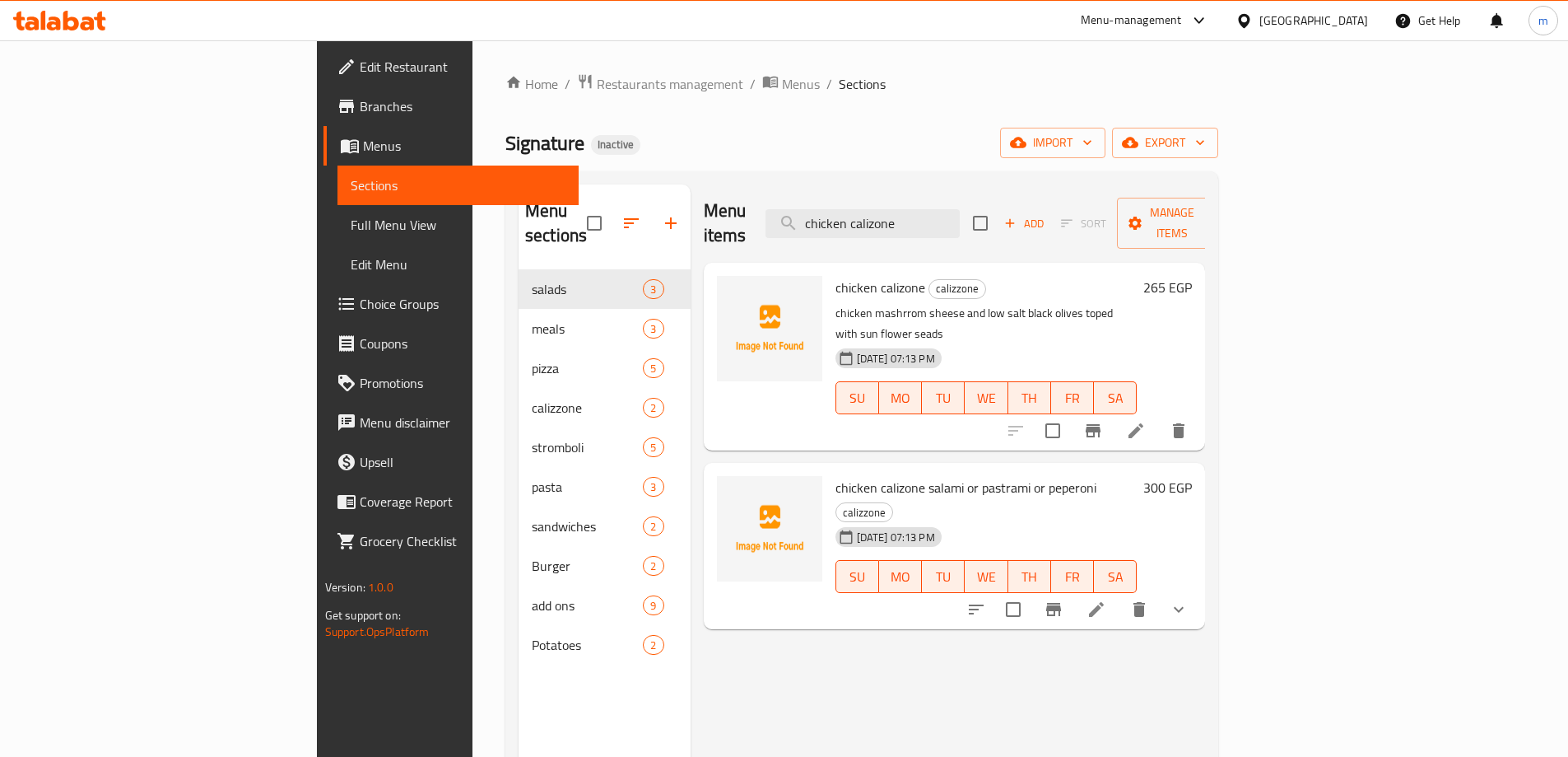
type input "chicken calizone"
click at [1144, 423] on icon at bounding box center [1136, 430] width 15 height 15
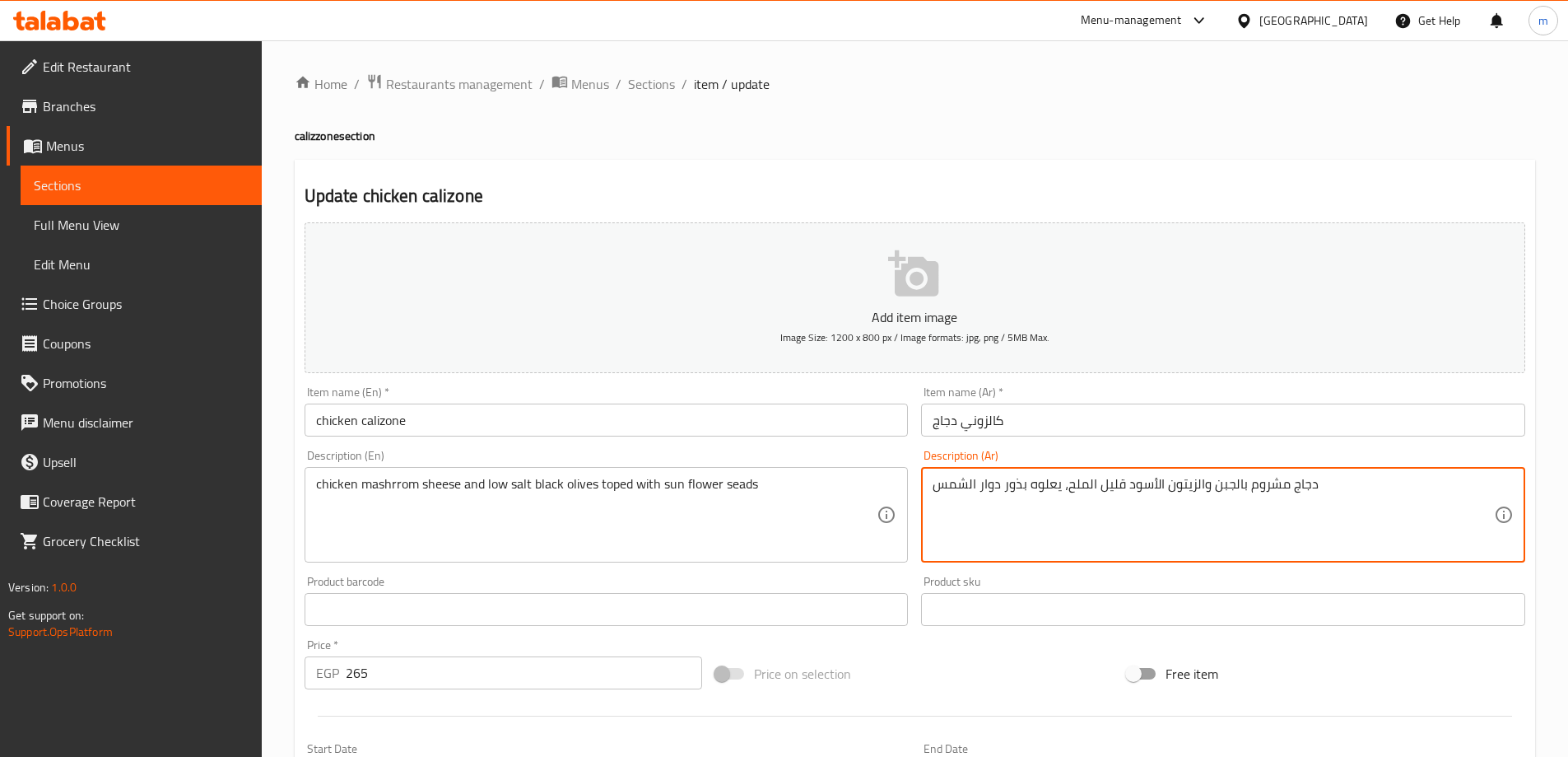
drag, startPoint x: 934, startPoint y: 493, endPoint x: 999, endPoint y: 491, distance: 65.0
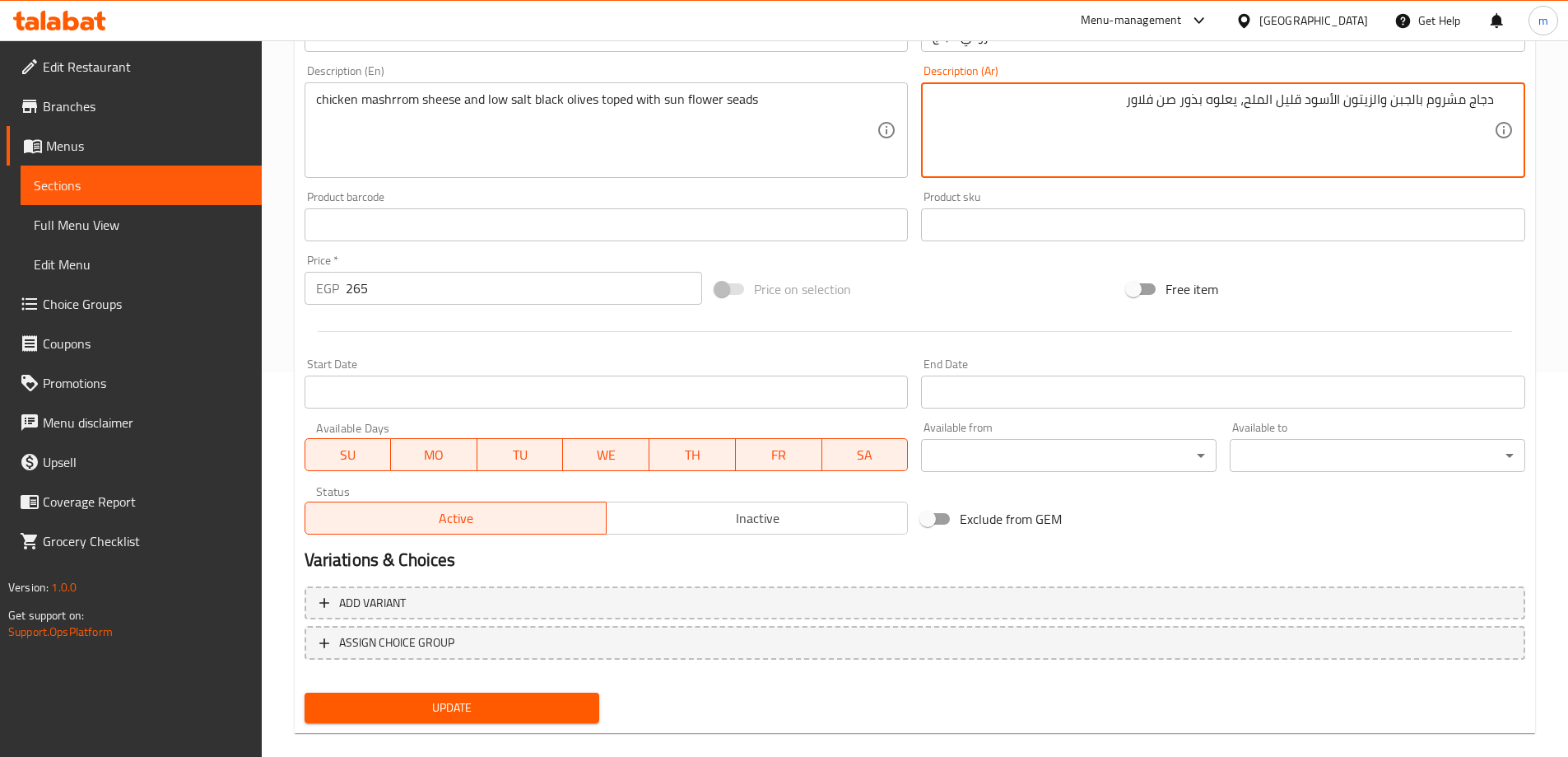
scroll to position [407, 0]
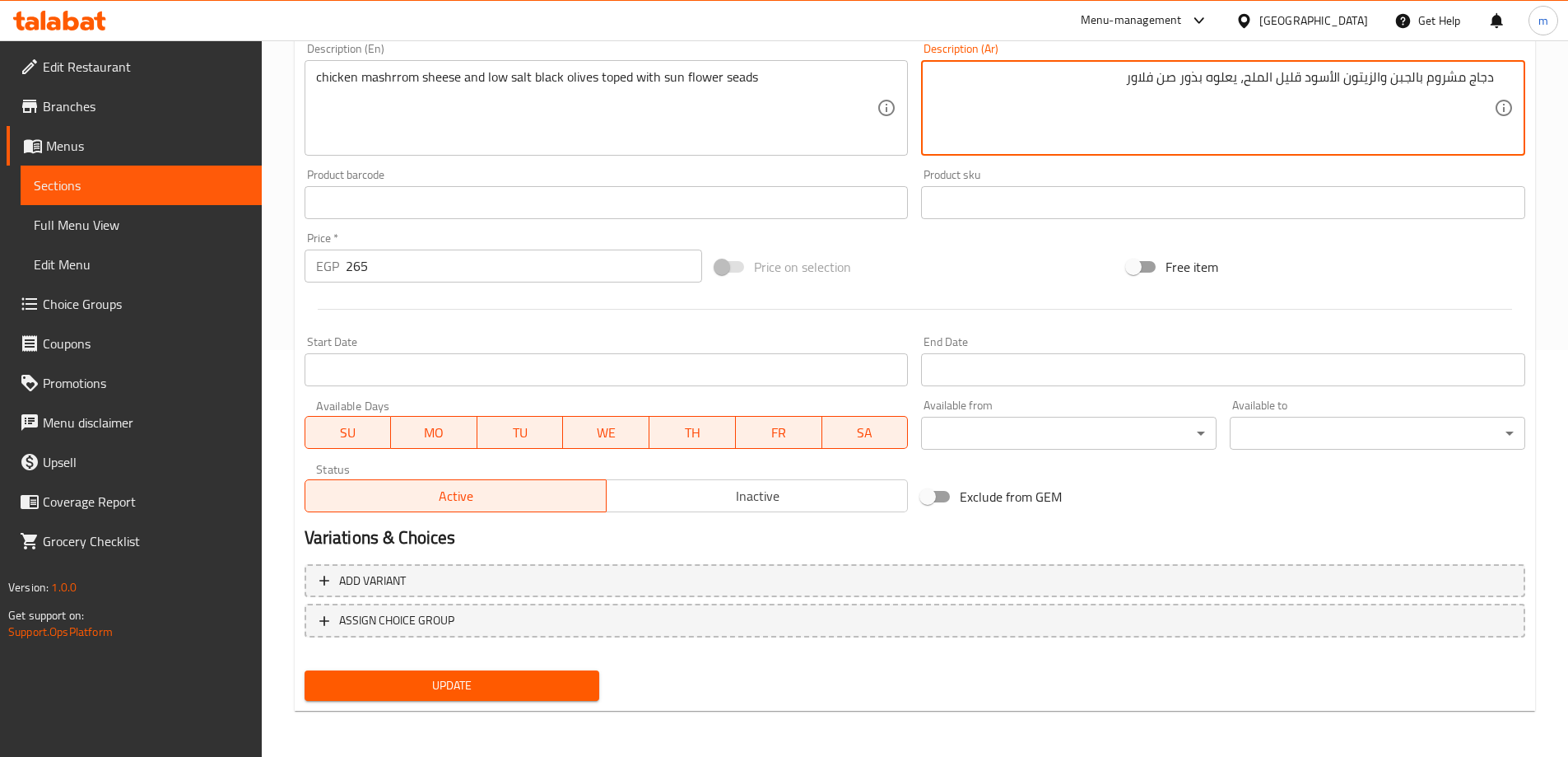
type textarea "دجاج مشروم بالجبن والزيتون الأسود قليل الملح، يعلوه بذور صن فلاور"
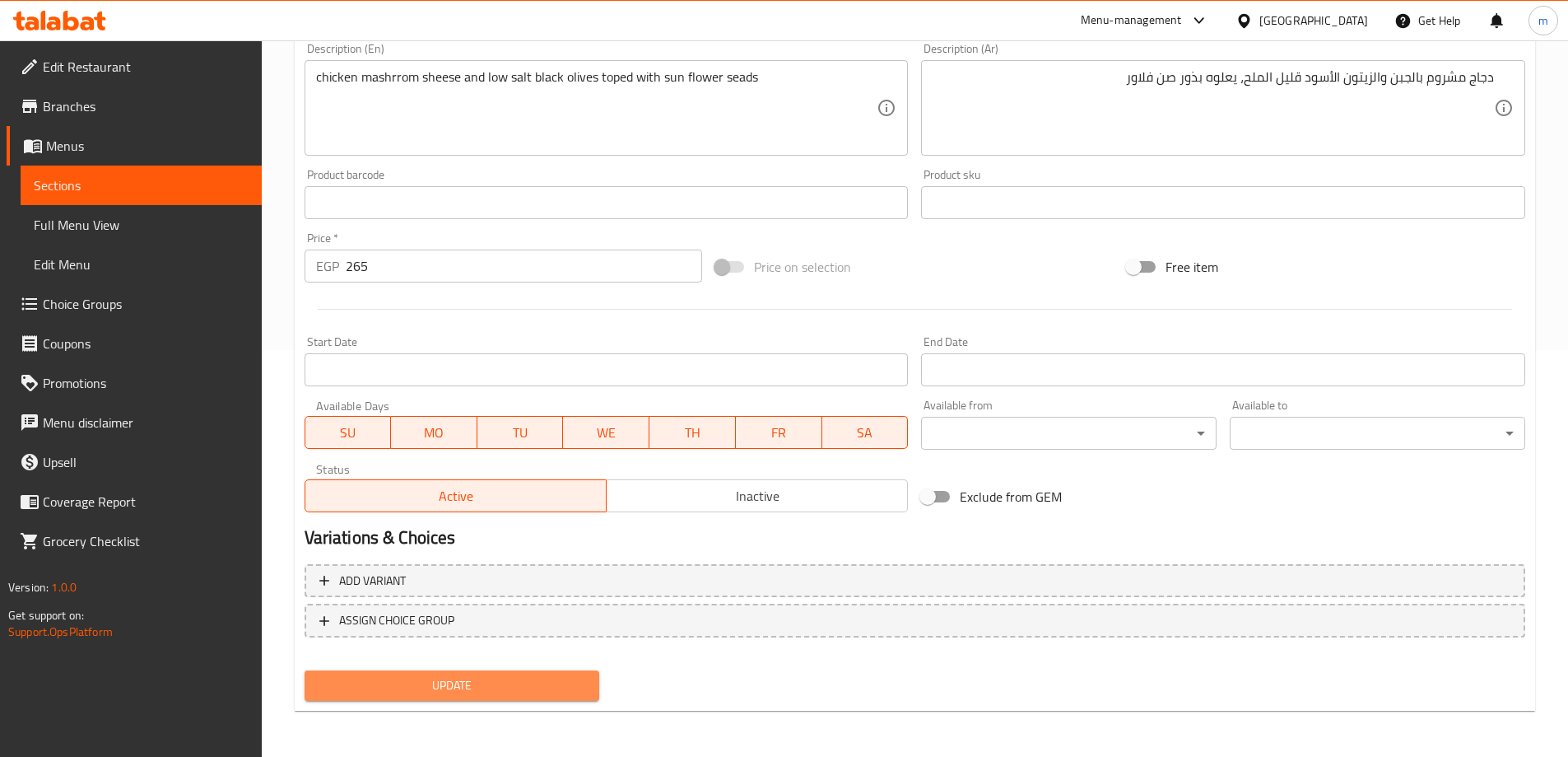
click at [556, 674] on button "Update" at bounding box center [453, 685] width 296 height 30
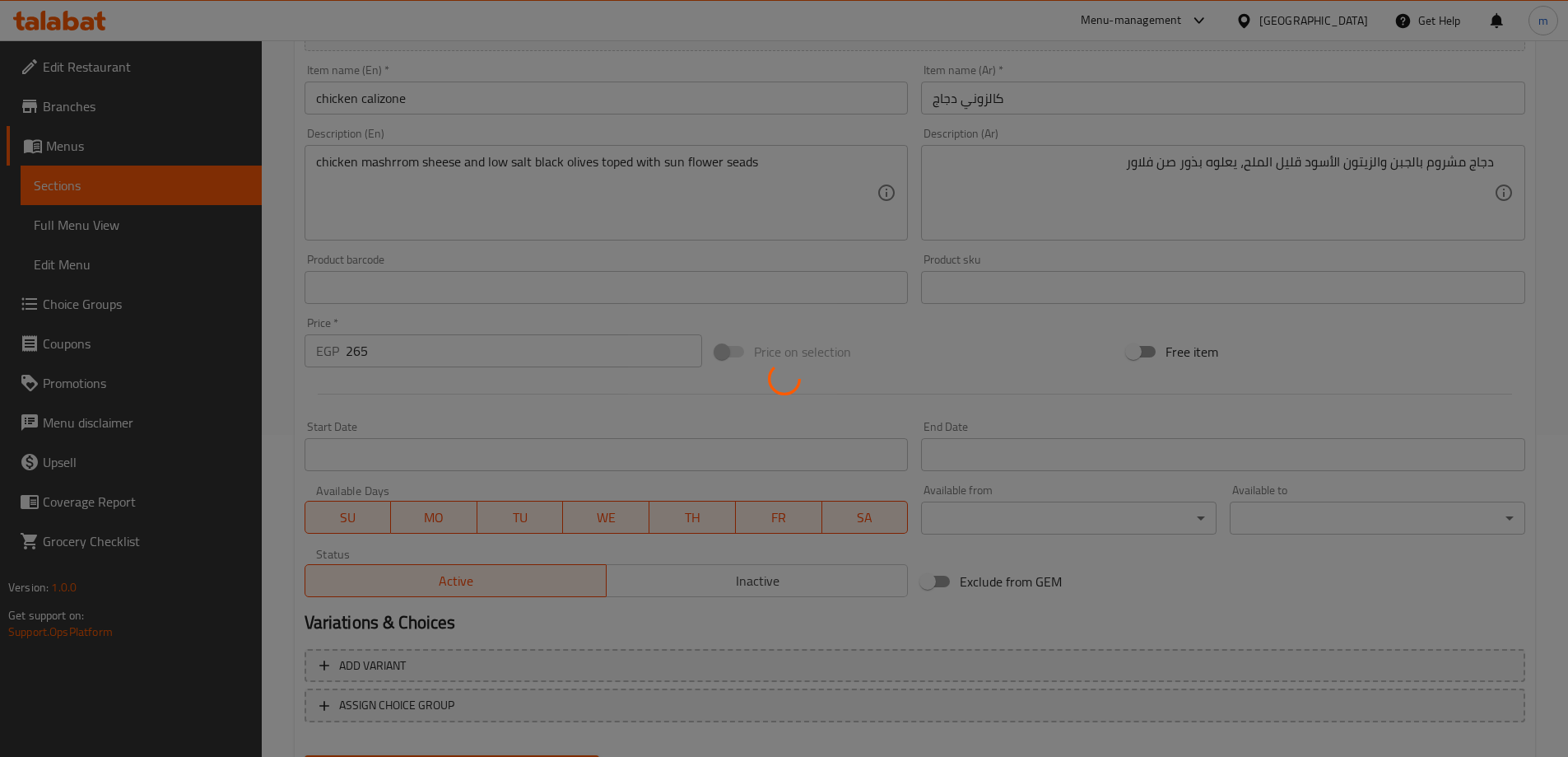
scroll to position [242, 0]
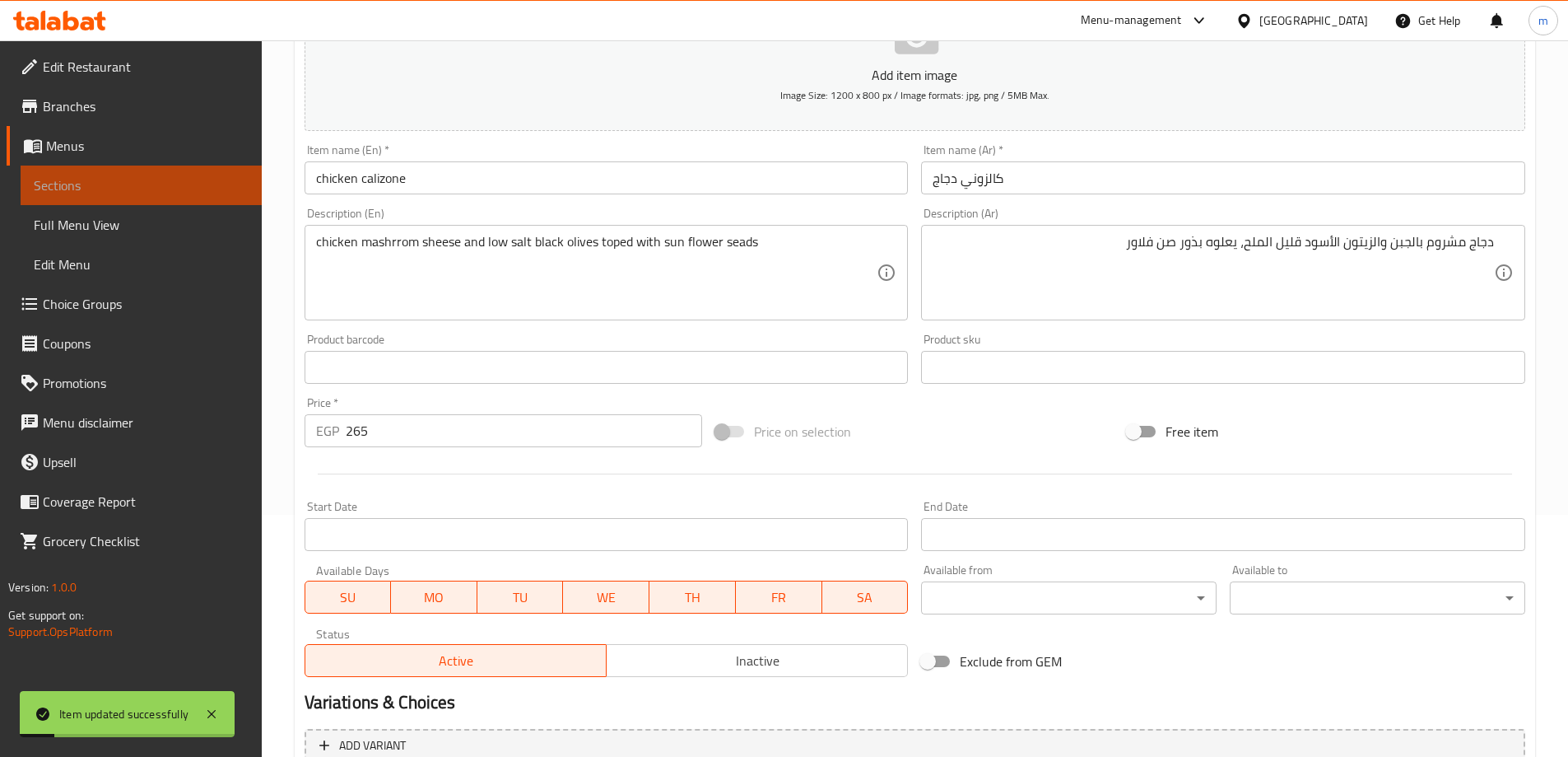
click at [233, 178] on span "Sections" at bounding box center [141, 185] width 215 height 20
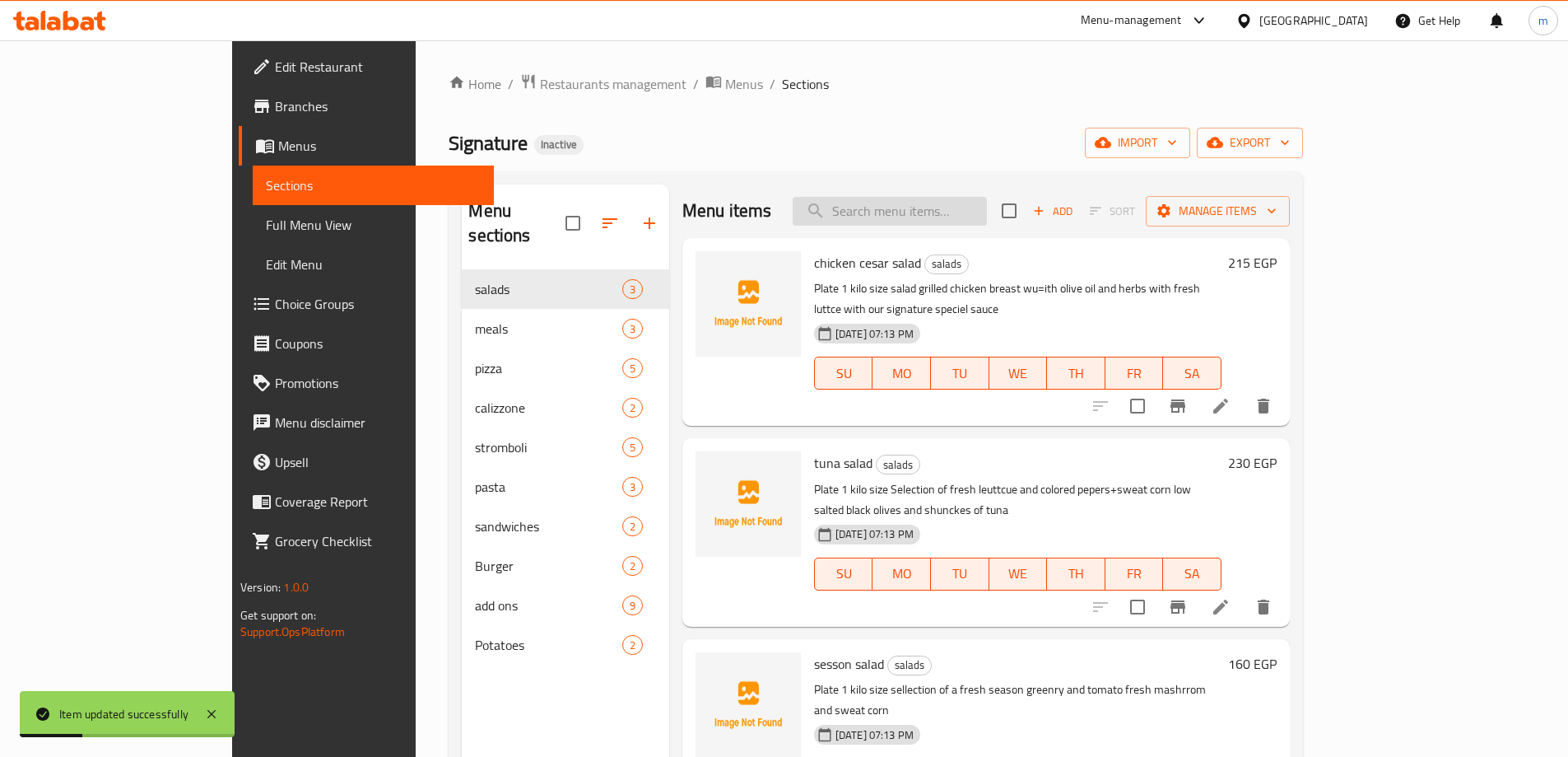
click at [986, 213] on input "search" at bounding box center [889, 211] width 194 height 29
paste input "chicken calizone salami or pastrami or peperoni"
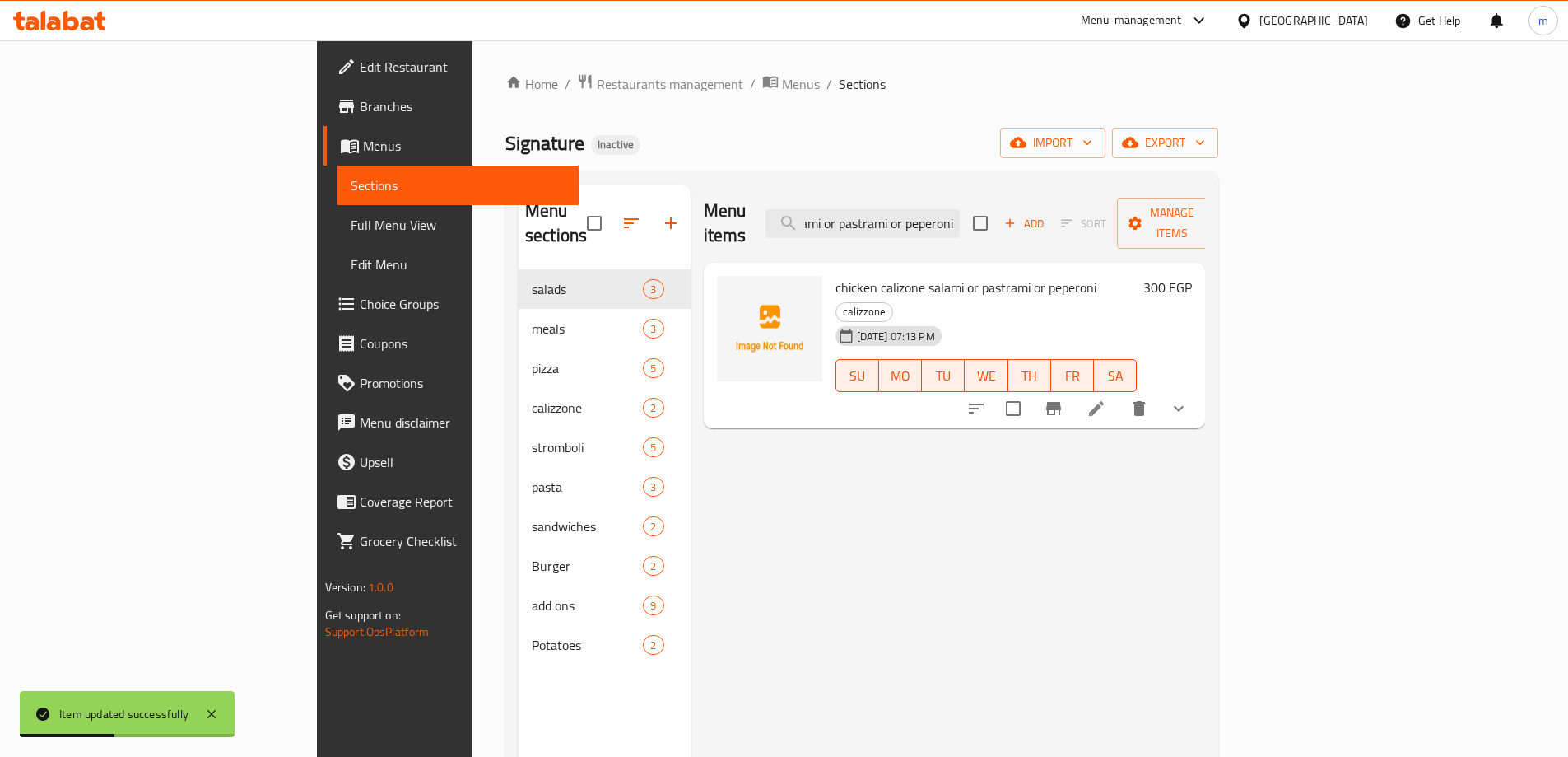
type input "chicken calizone salami or pastrami or peperoni"
click at [1106, 398] on icon at bounding box center [1096, 408] width 20 height 20
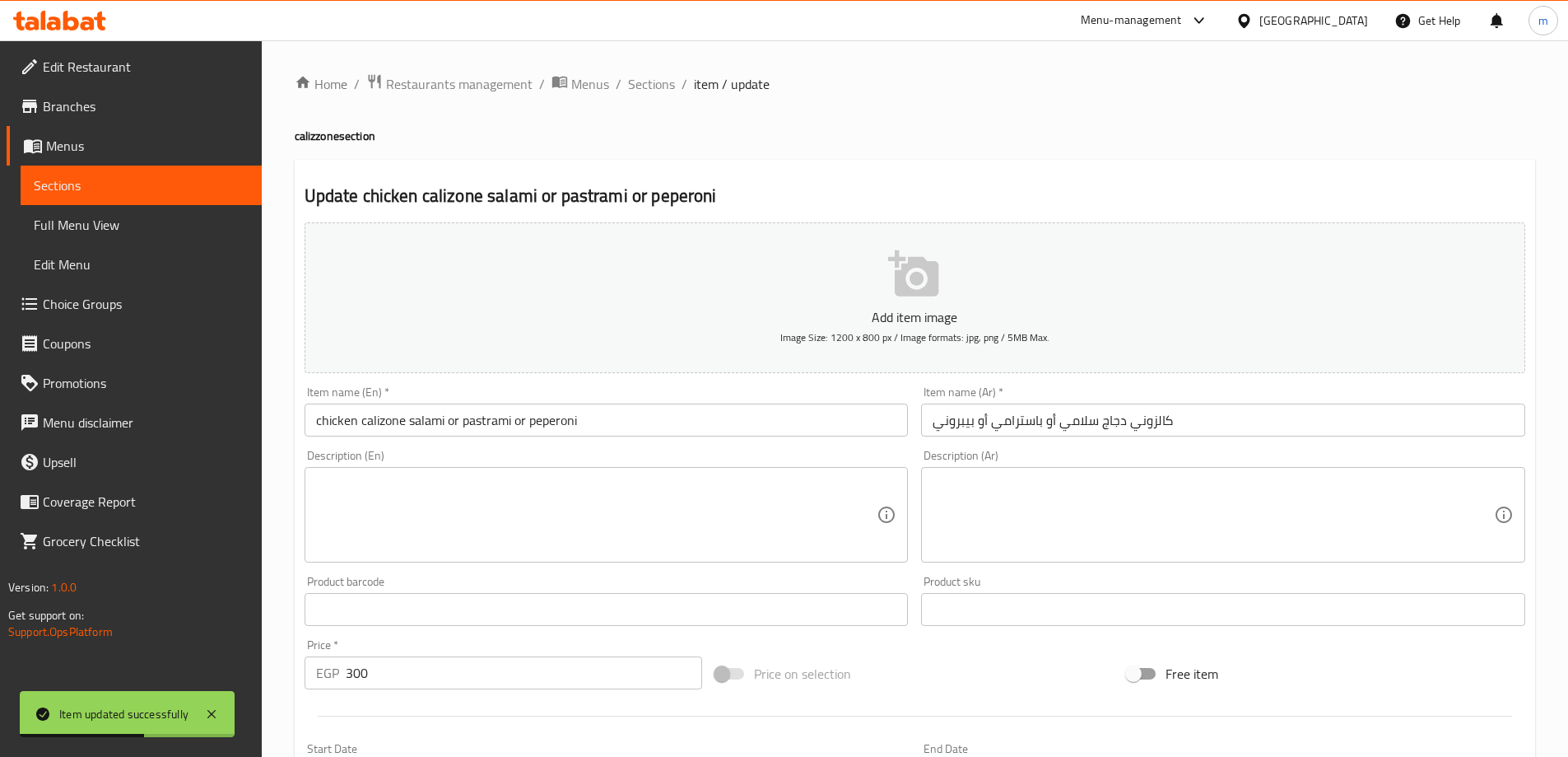
click at [1016, 431] on input "كالزوني دجاج سلامي أو باسترامي أو بيبروني" at bounding box center [1223, 419] width 604 height 33
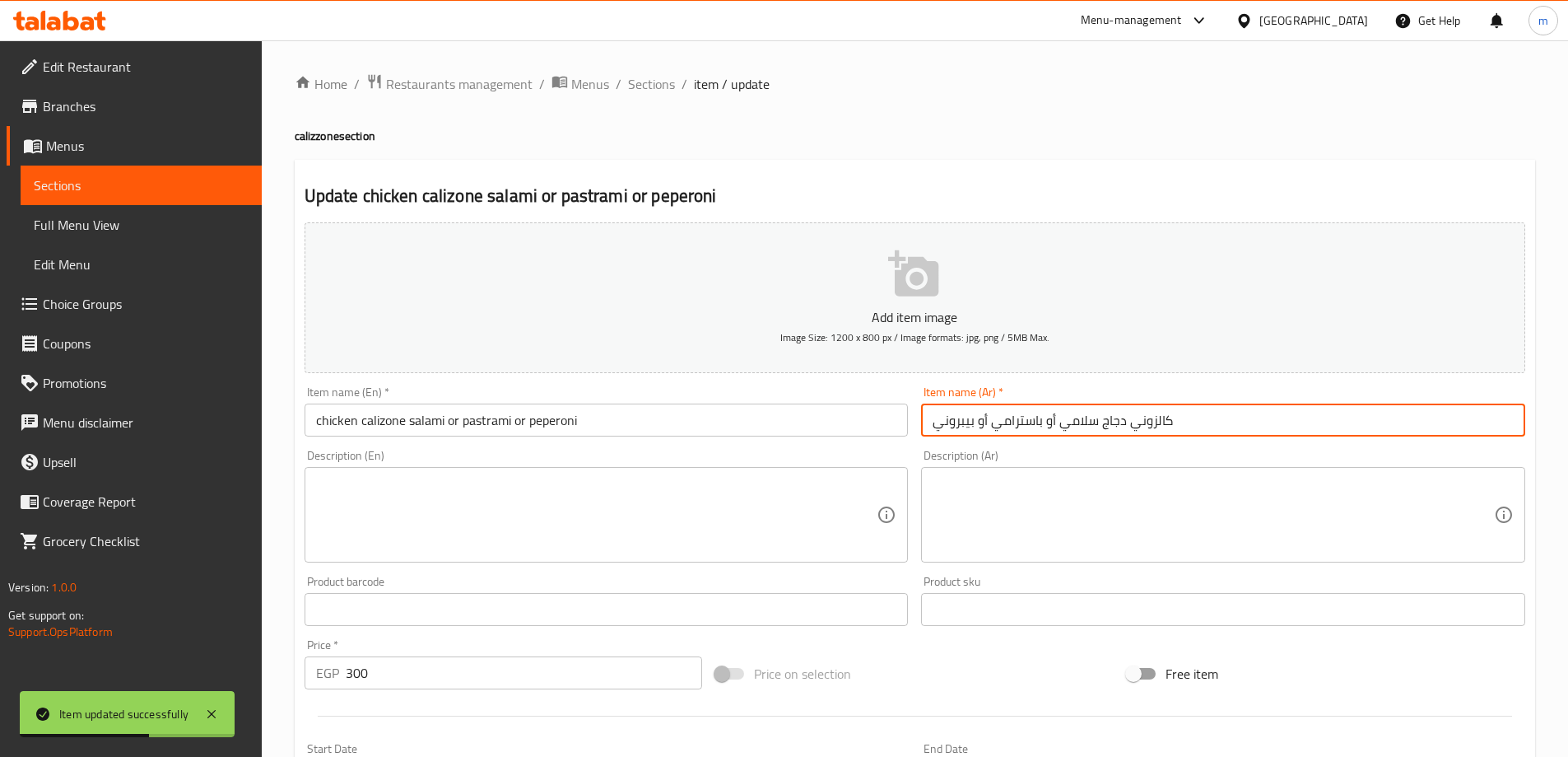
click at [1016, 431] on input "كالزوني دجاج سلامي أو باسترامي أو بيبروني" at bounding box center [1223, 419] width 604 height 33
type input "كالزوني دجاج سلامي أو بسطرمة أو بيبروني"
click at [166, 180] on span "Sections" at bounding box center [141, 185] width 215 height 20
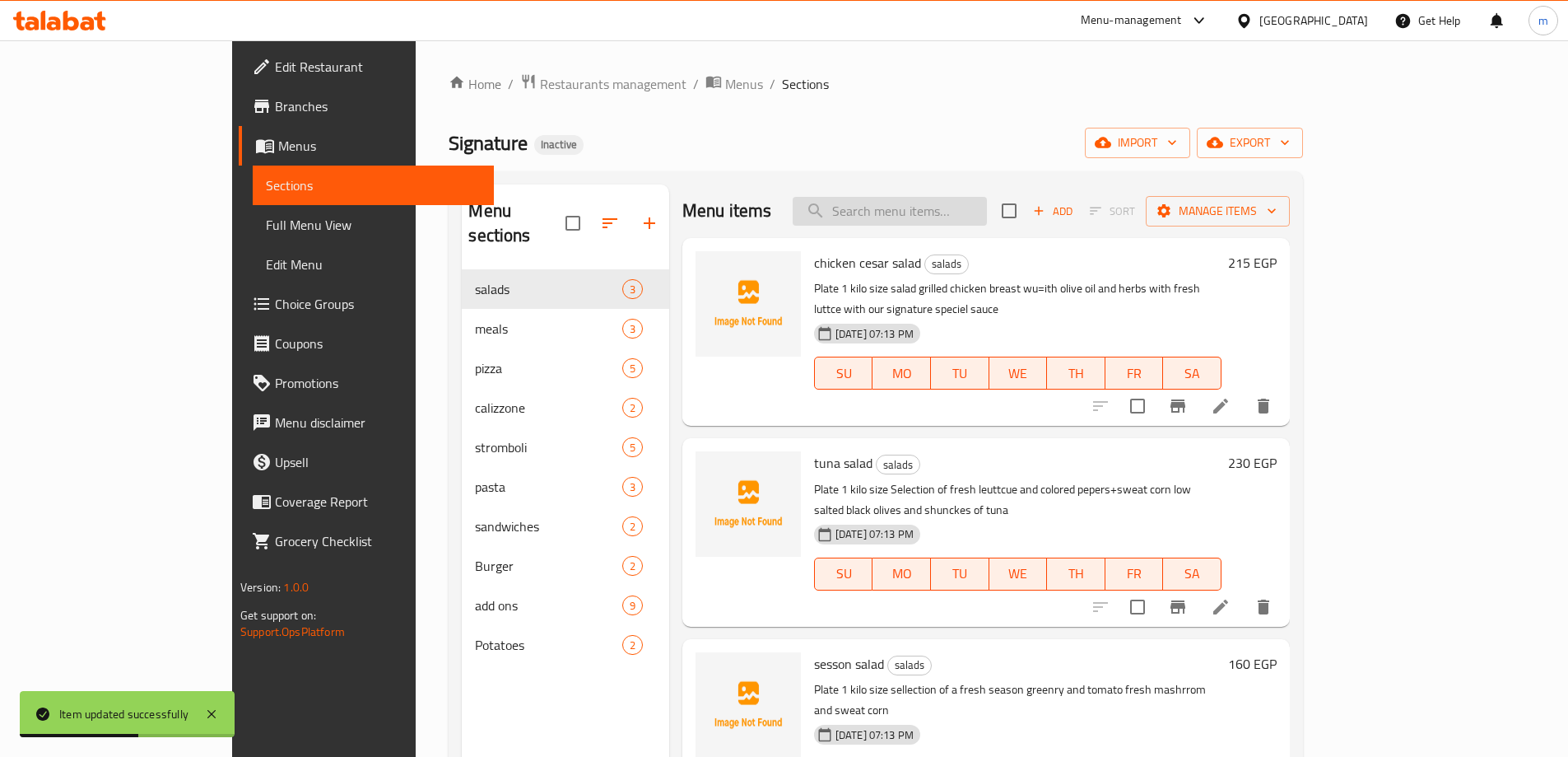
click at [981, 208] on input "search" at bounding box center [889, 211] width 194 height 29
paste input "stromboli pastrami"
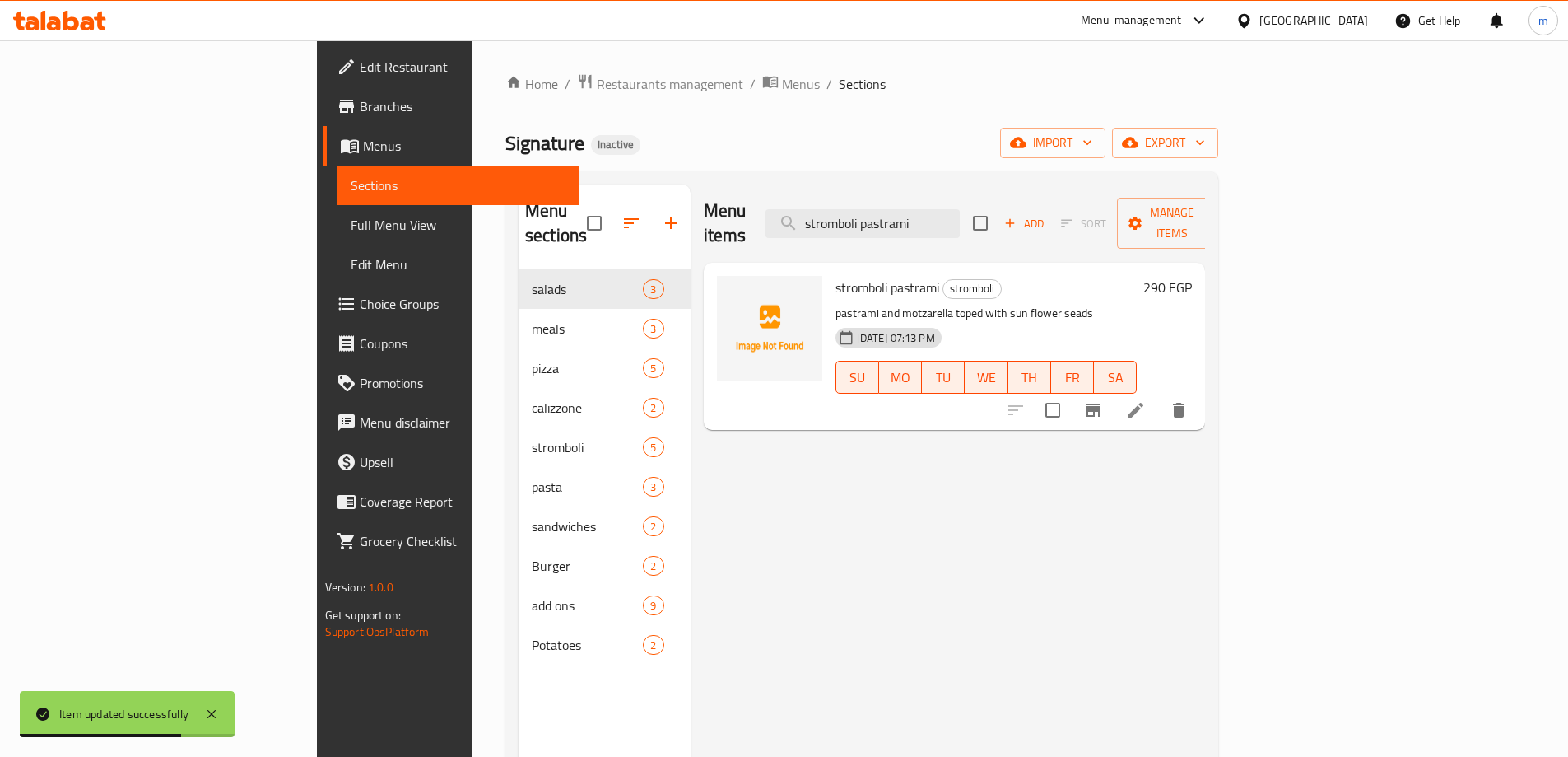
type input "stromboli pastrami"
click at [1159, 395] on li at bounding box center [1135, 410] width 46 height 29
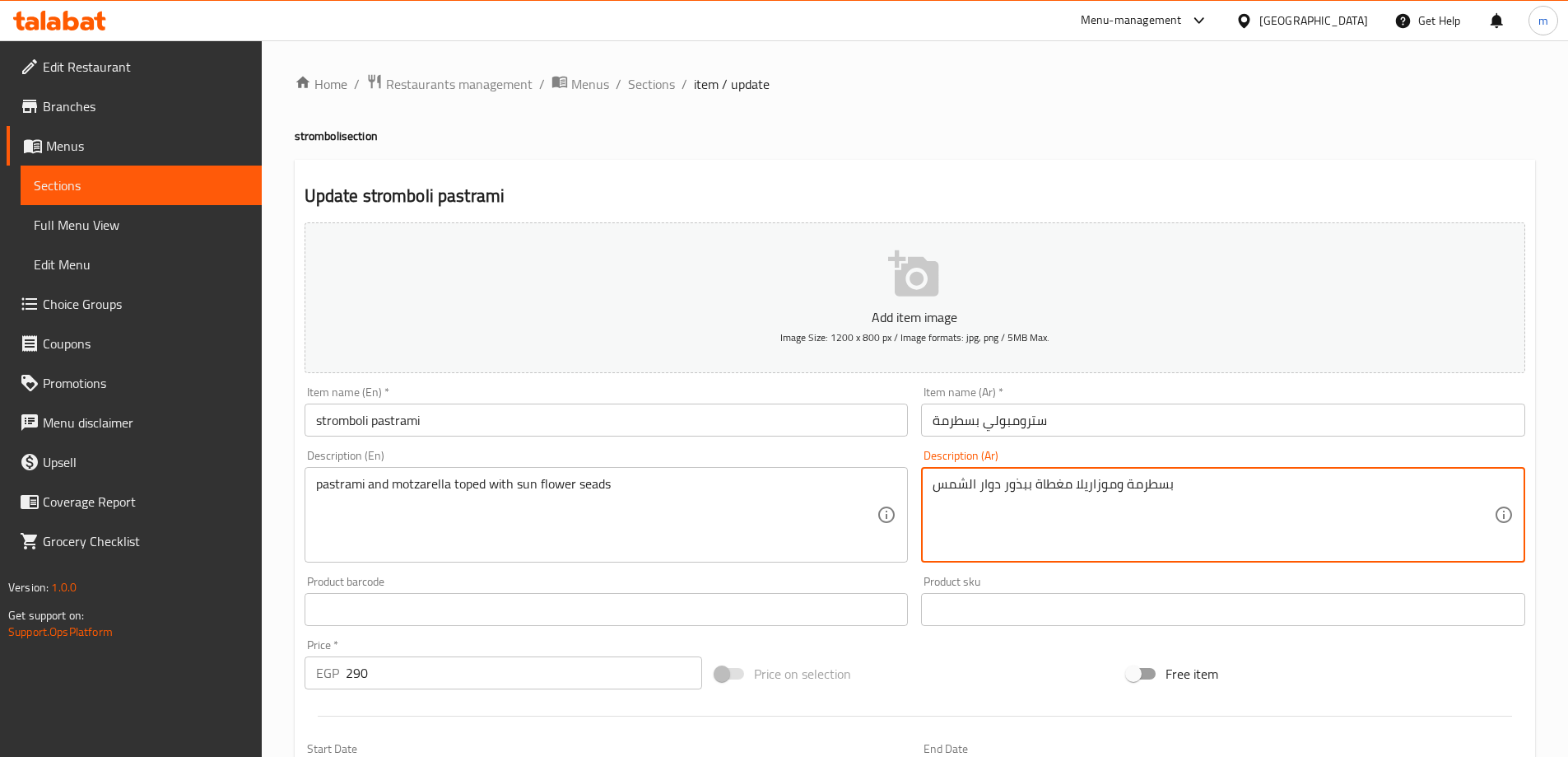
drag, startPoint x: 935, startPoint y: 486, endPoint x: 997, endPoint y: 500, distance: 63.6
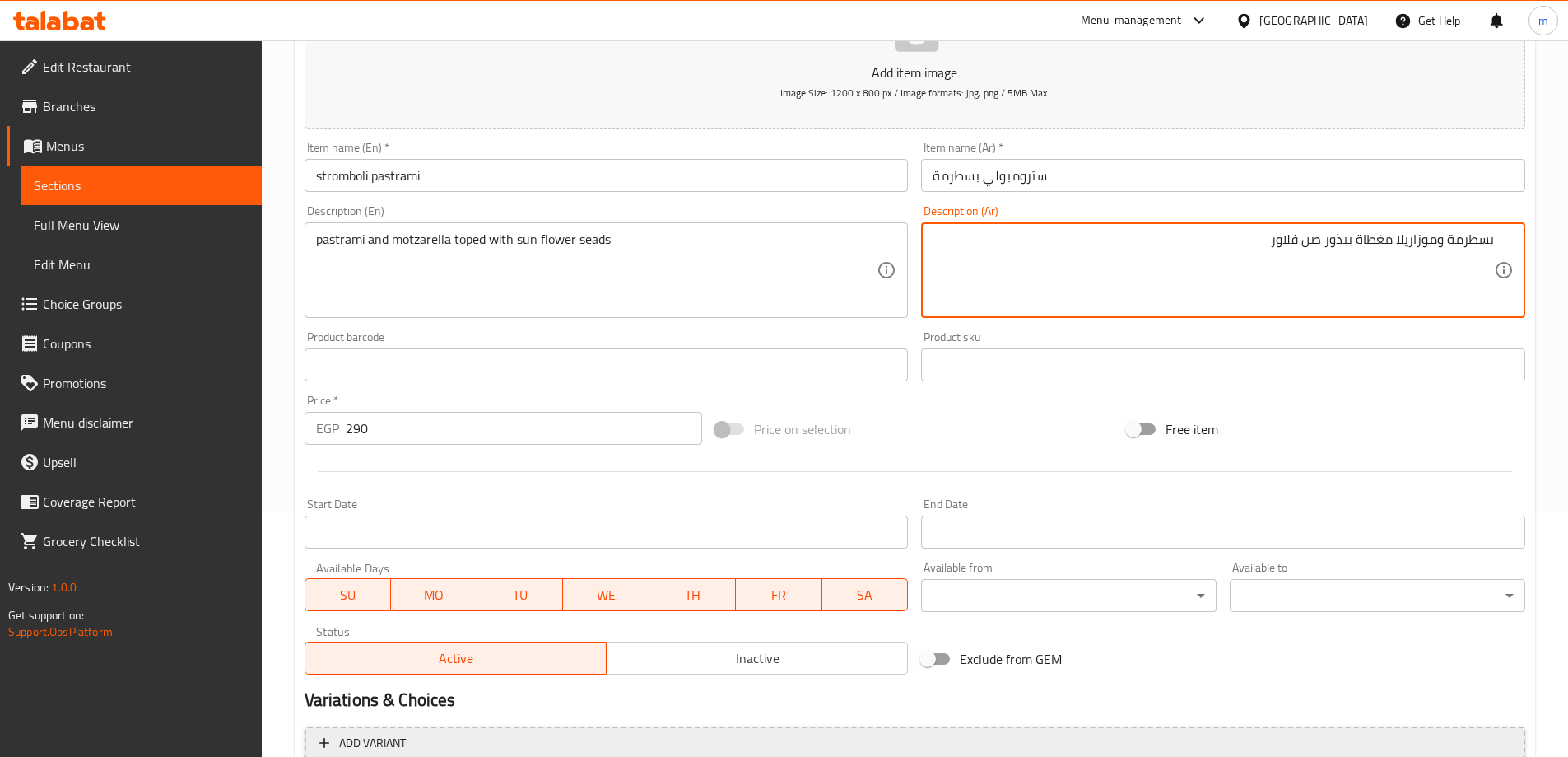
scroll to position [407, 0]
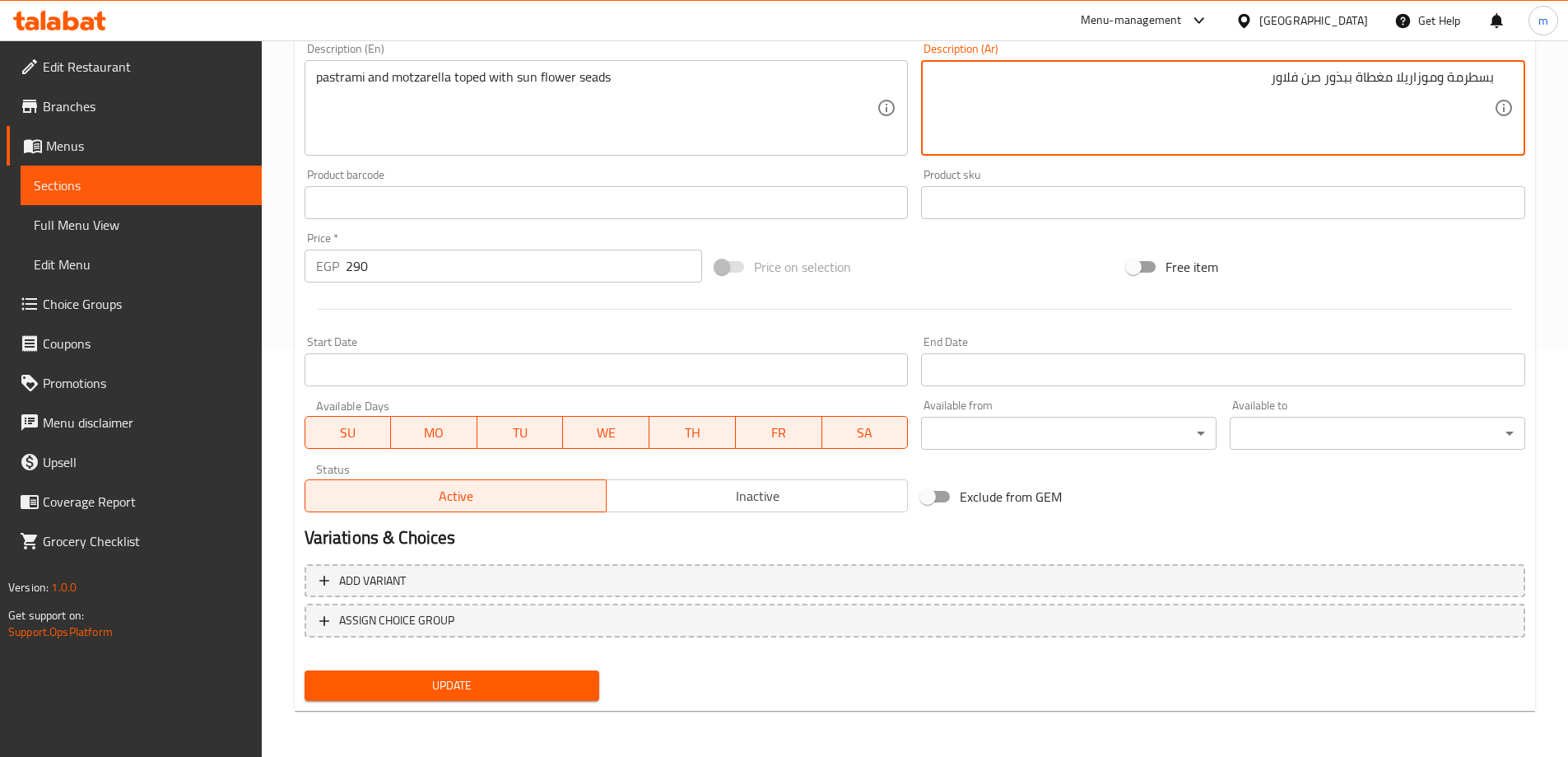
type textarea "بسطرمة وموزاريلا مغطاة ببذور صن فلاور"
click at [391, 684] on span "Update" at bounding box center [453, 685] width 269 height 21
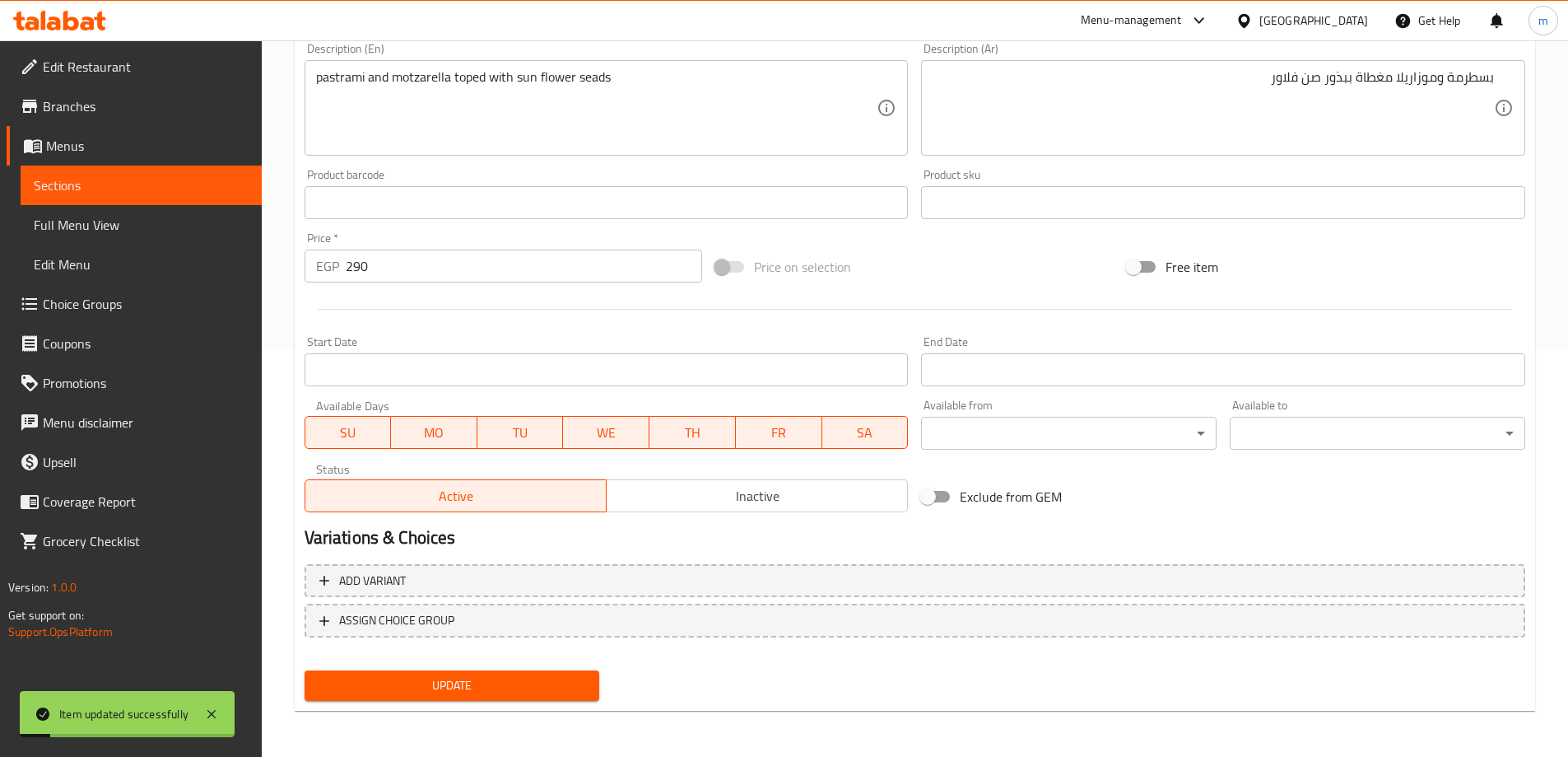
click at [193, 178] on span "Sections" at bounding box center [141, 185] width 215 height 20
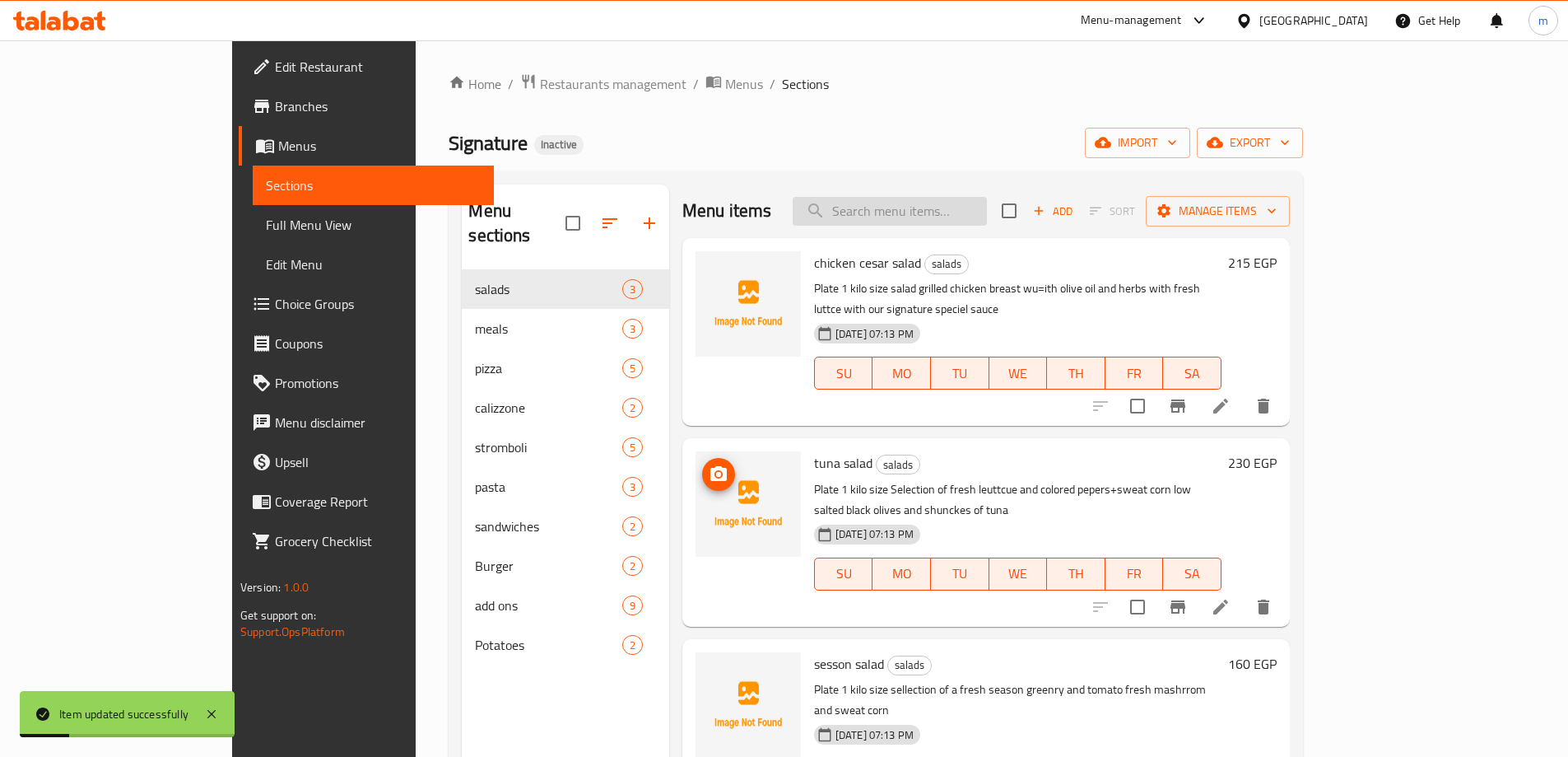
click at [986, 202] on input "search" at bounding box center [889, 211] width 194 height 29
paste input "stromboli salami"
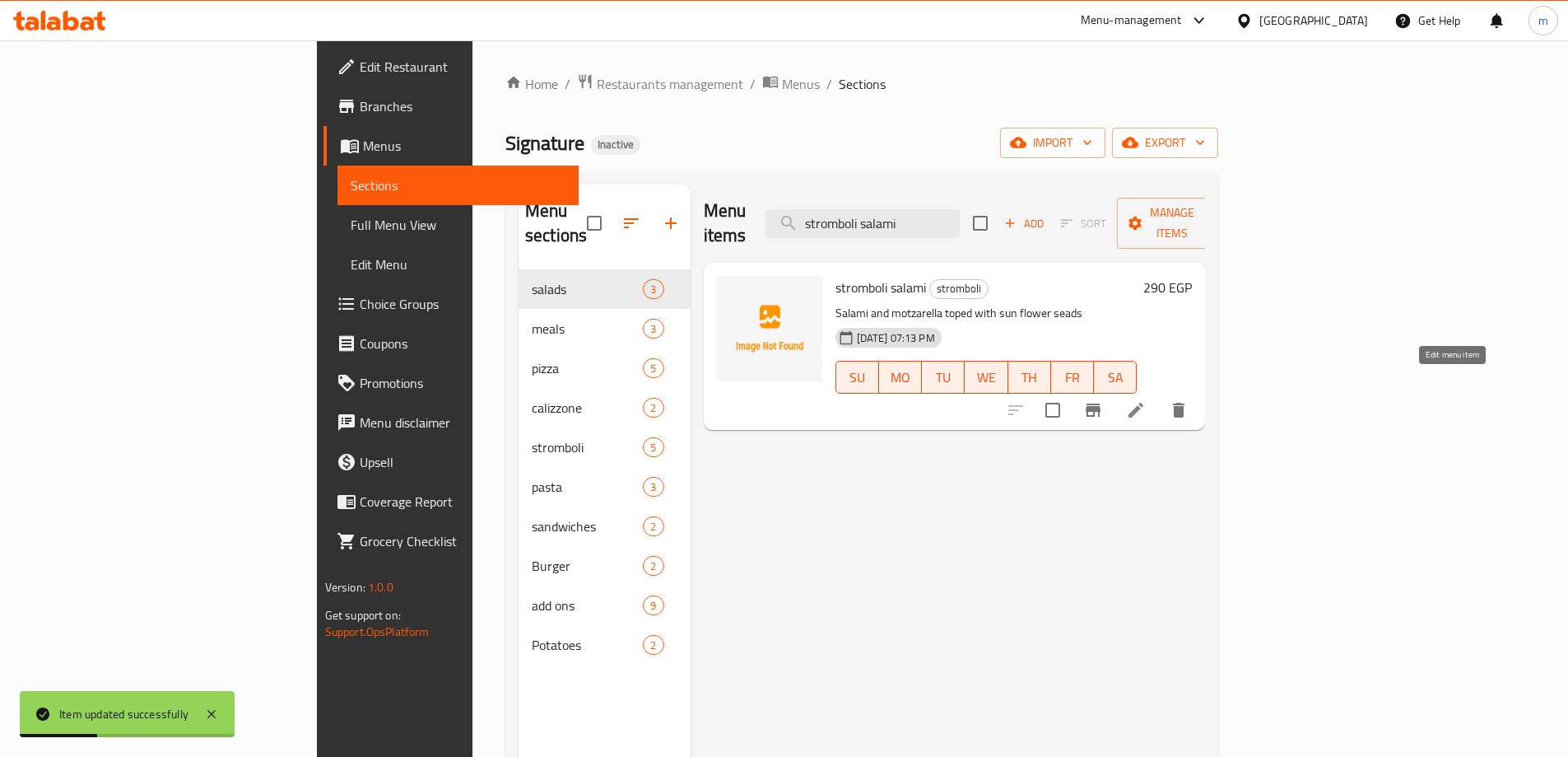
type input "stromboli salami"
click at [1145, 400] on icon at bounding box center [1135, 410] width 20 height 20
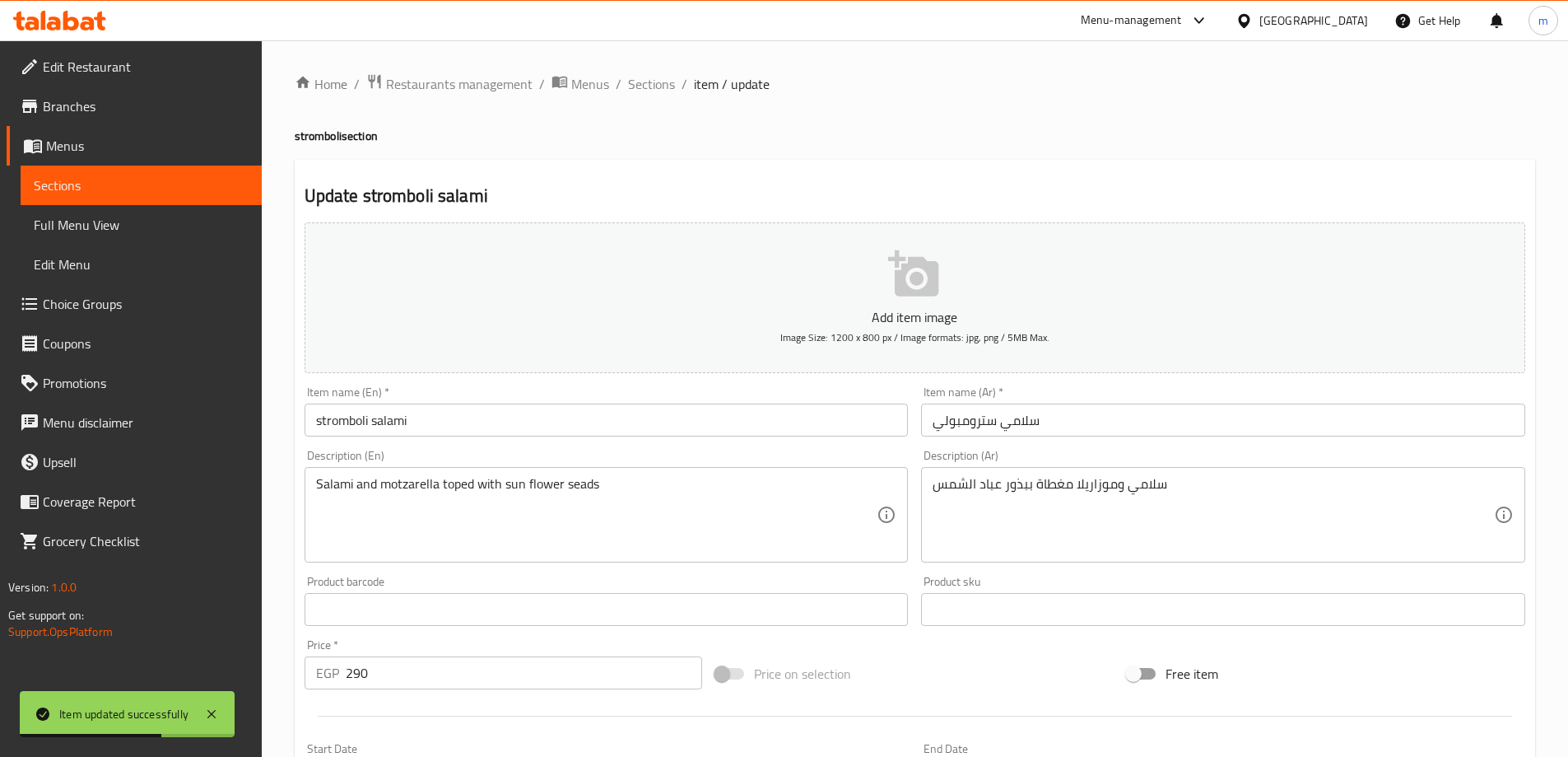
drag, startPoint x: 932, startPoint y: 491, endPoint x: 993, endPoint y: 492, distance: 61.0
click at [993, 492] on div "سلامي وموزاريلا مغطاة ببذور عباد الشمس Description (Ar)" at bounding box center [1223, 514] width 604 height 95
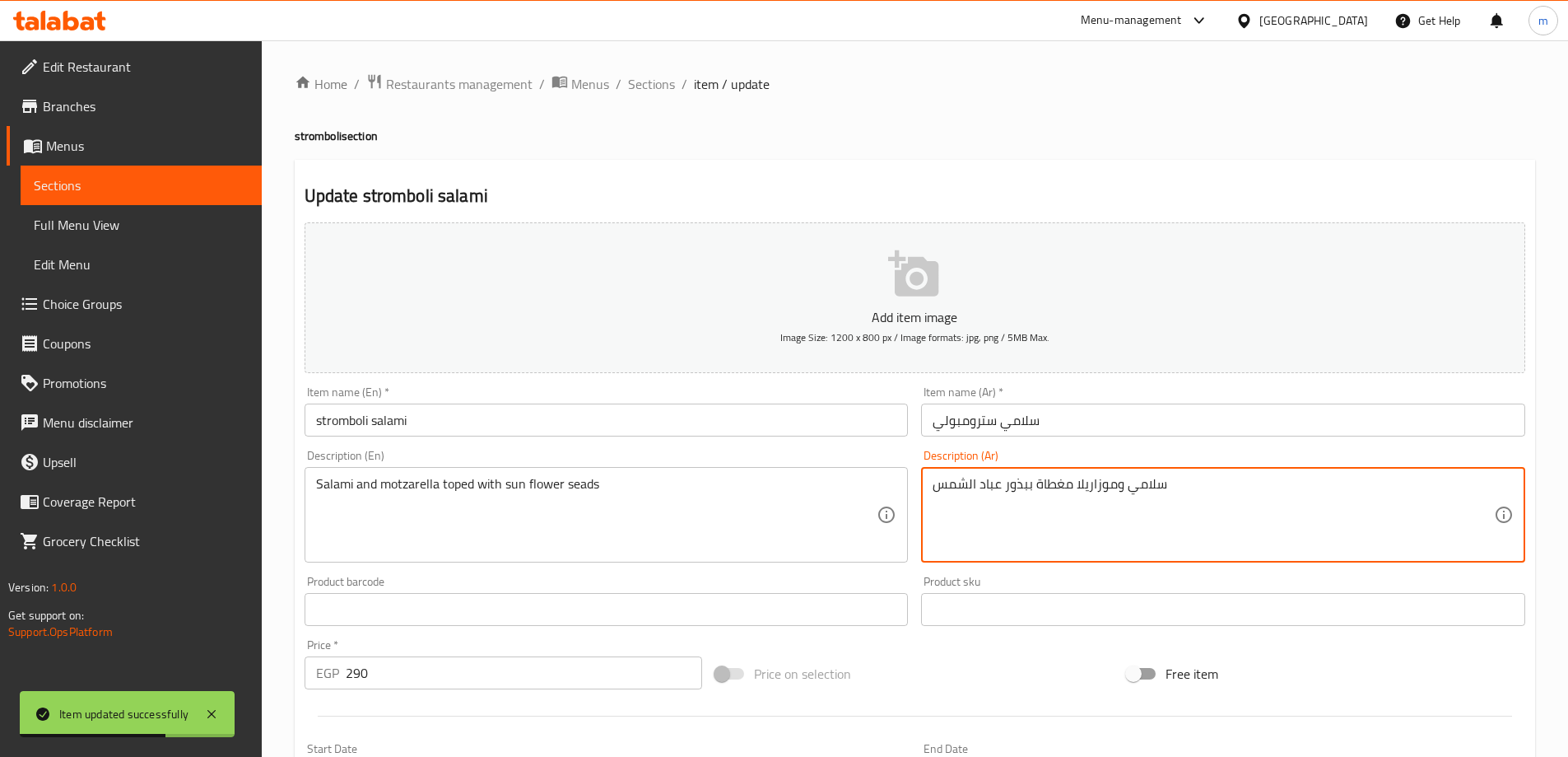
click at [992, 503] on textarea "سلامي وموزاريلا مغطاة ببذور عباد الشمس" at bounding box center [1213, 514] width 561 height 78
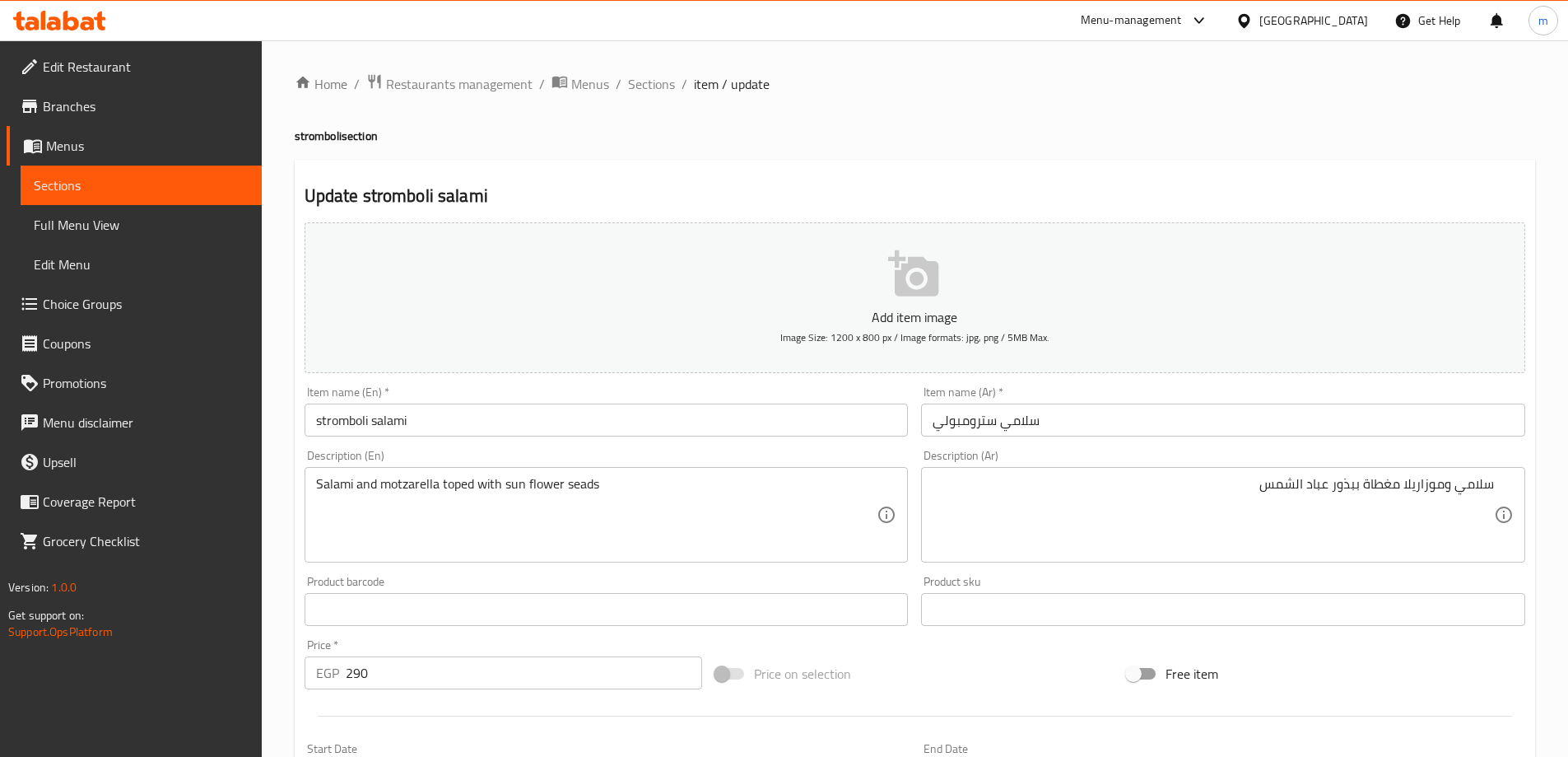
click at [1051, 485] on textarea "سلامي وموزاريلا مغطاة ببذور عباد الشمس" at bounding box center [1213, 514] width 561 height 78
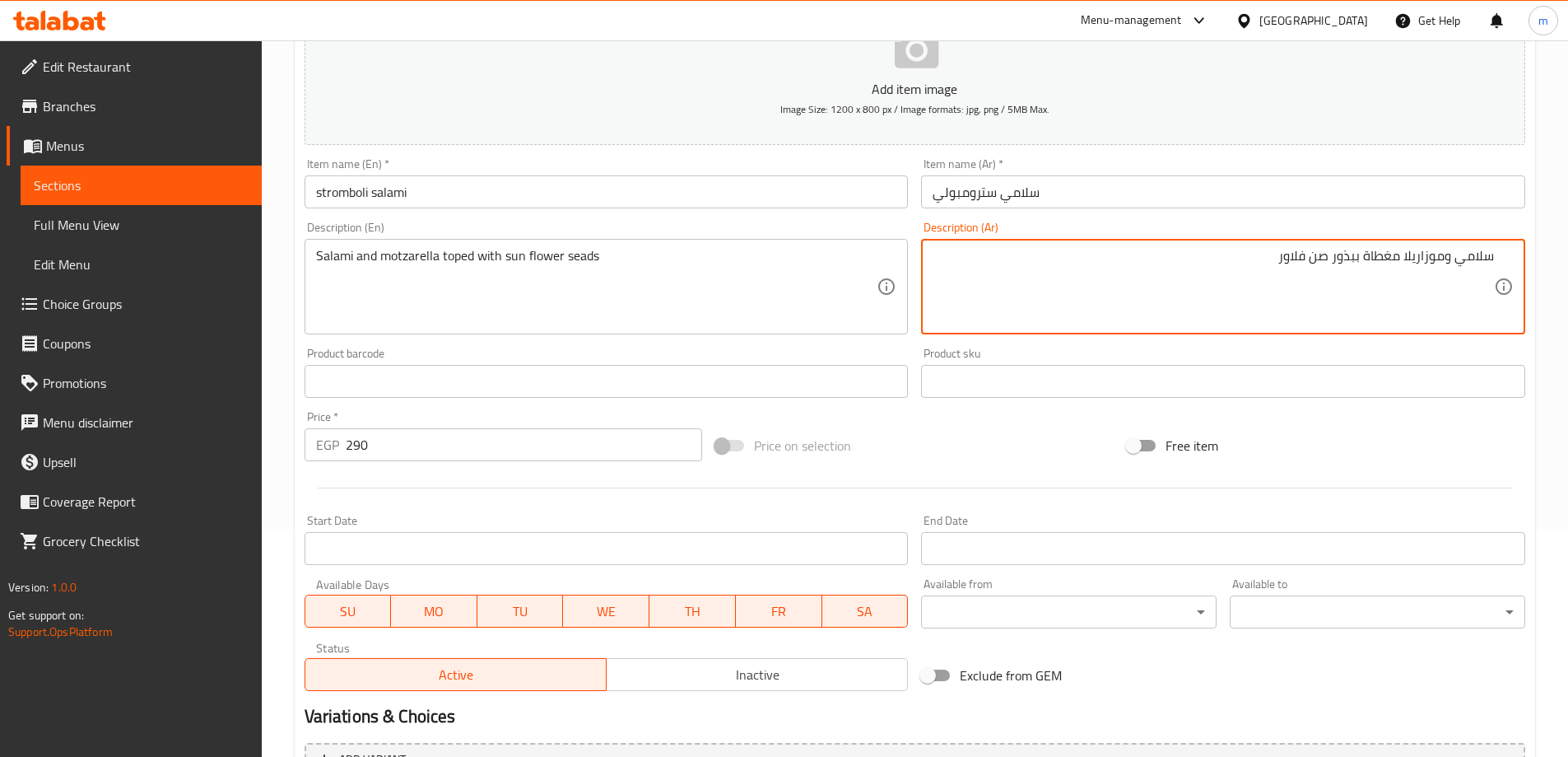
scroll to position [407, 0]
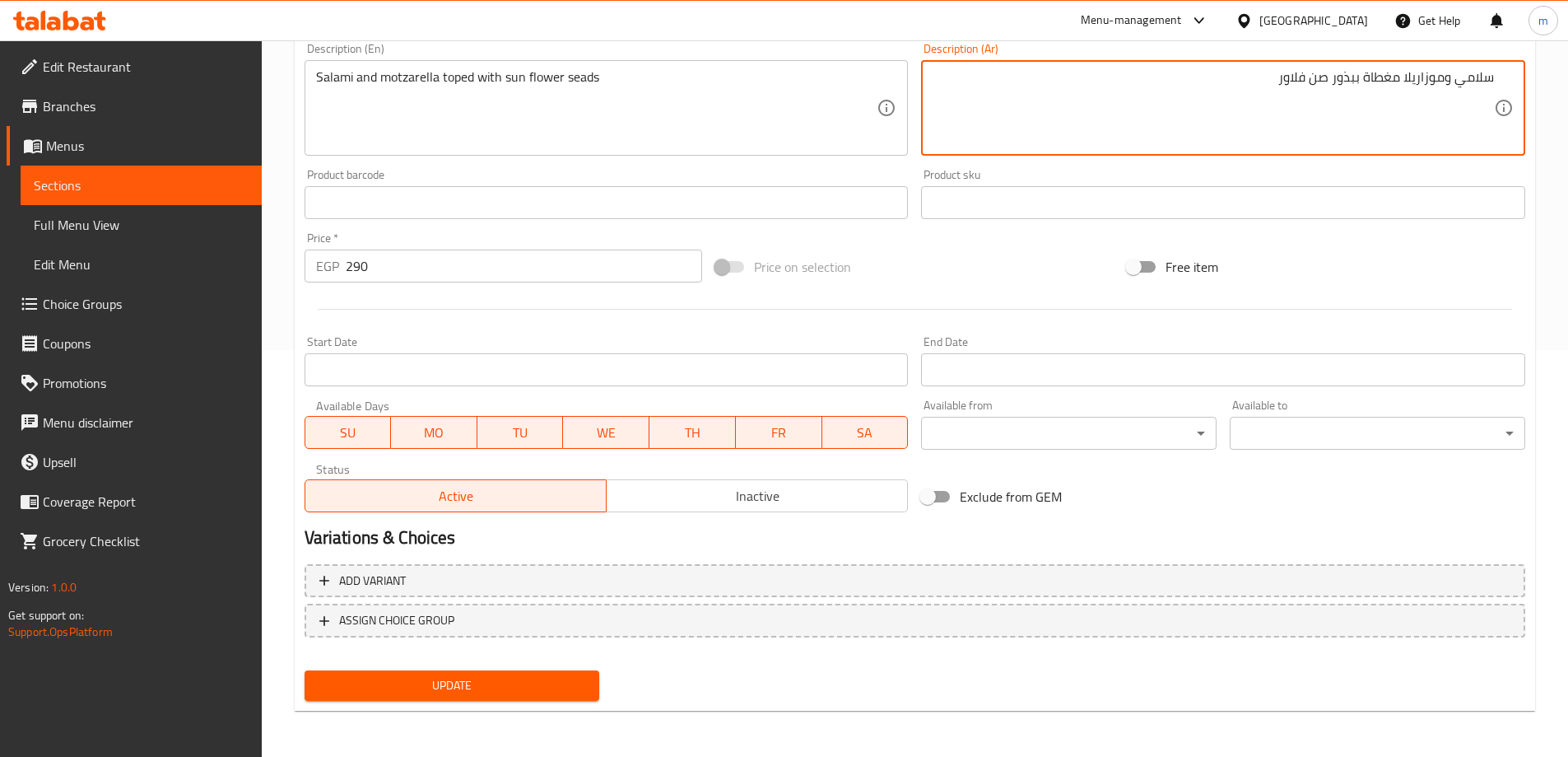
type textarea "سلامي وموزاريلا مغطاة ببذور صن فلاور"
click at [552, 672] on button "Update" at bounding box center [453, 685] width 296 height 30
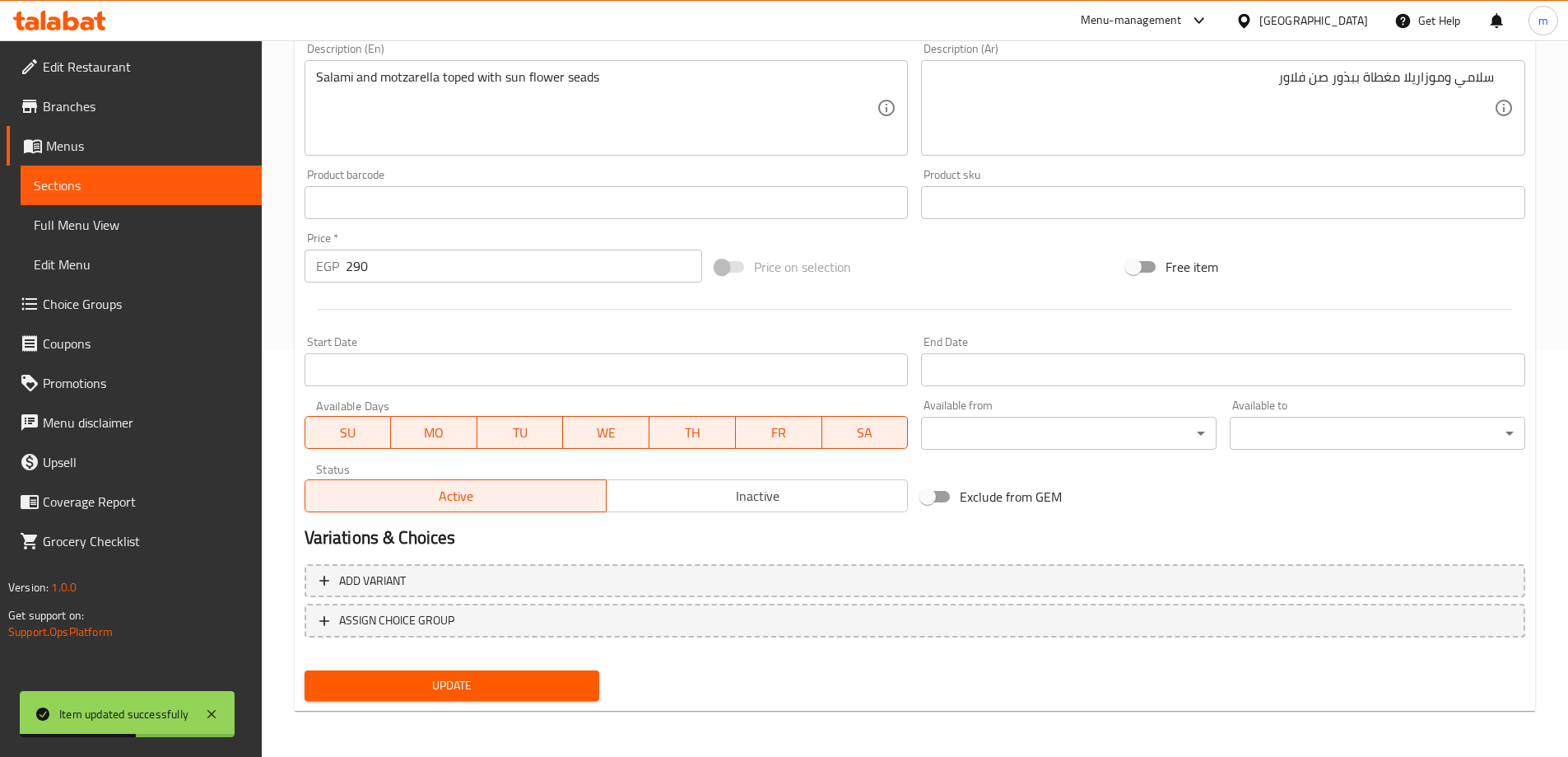
click at [196, 179] on span "Sections" at bounding box center [141, 185] width 215 height 20
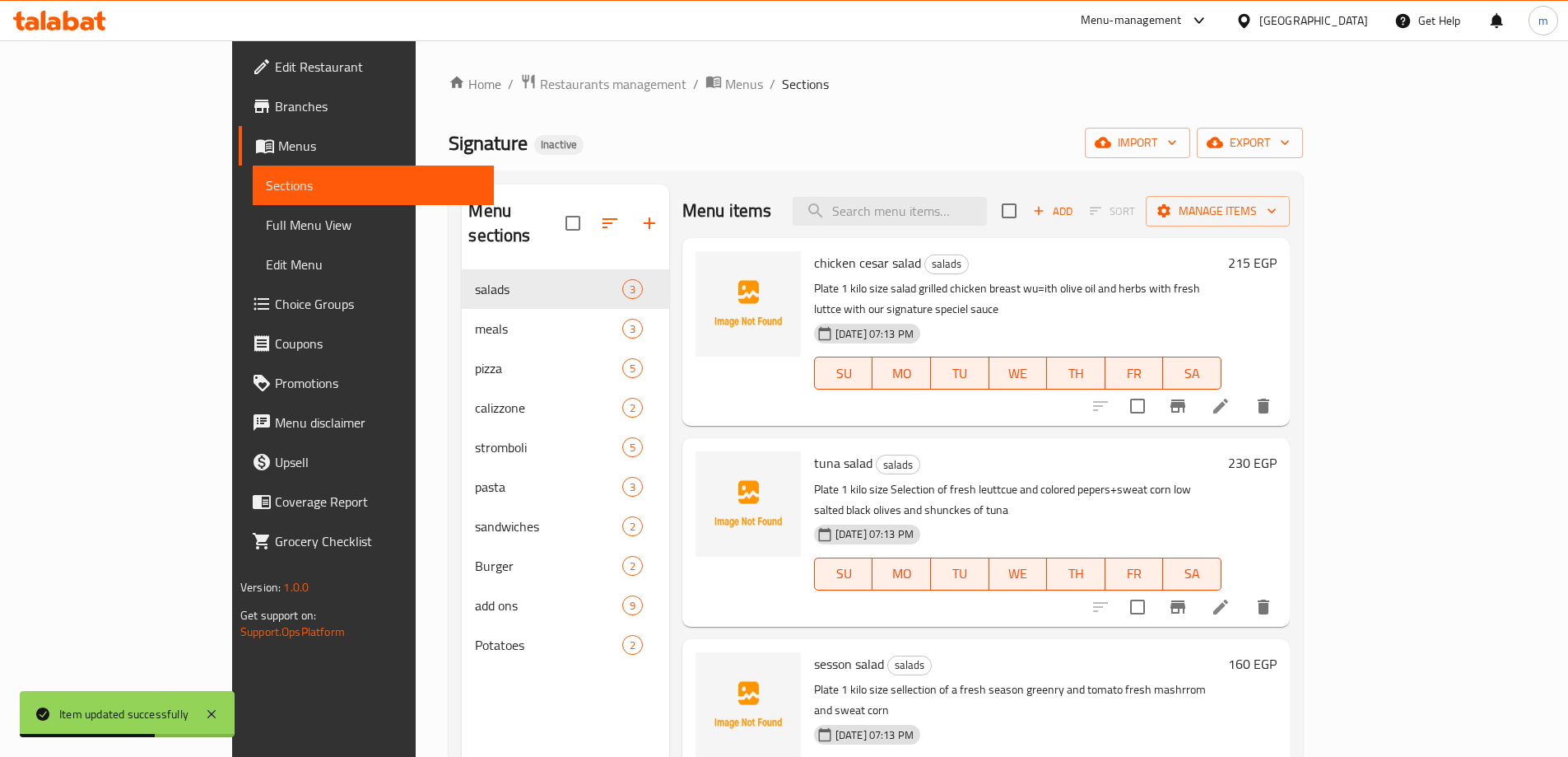
click at [1025, 226] on div "Menu items Add Sort Manage items" at bounding box center [985, 211] width 607 height 54
click at [986, 215] on input "search" at bounding box center [889, 211] width 194 height 29
paste input "stromboli pepperoni"
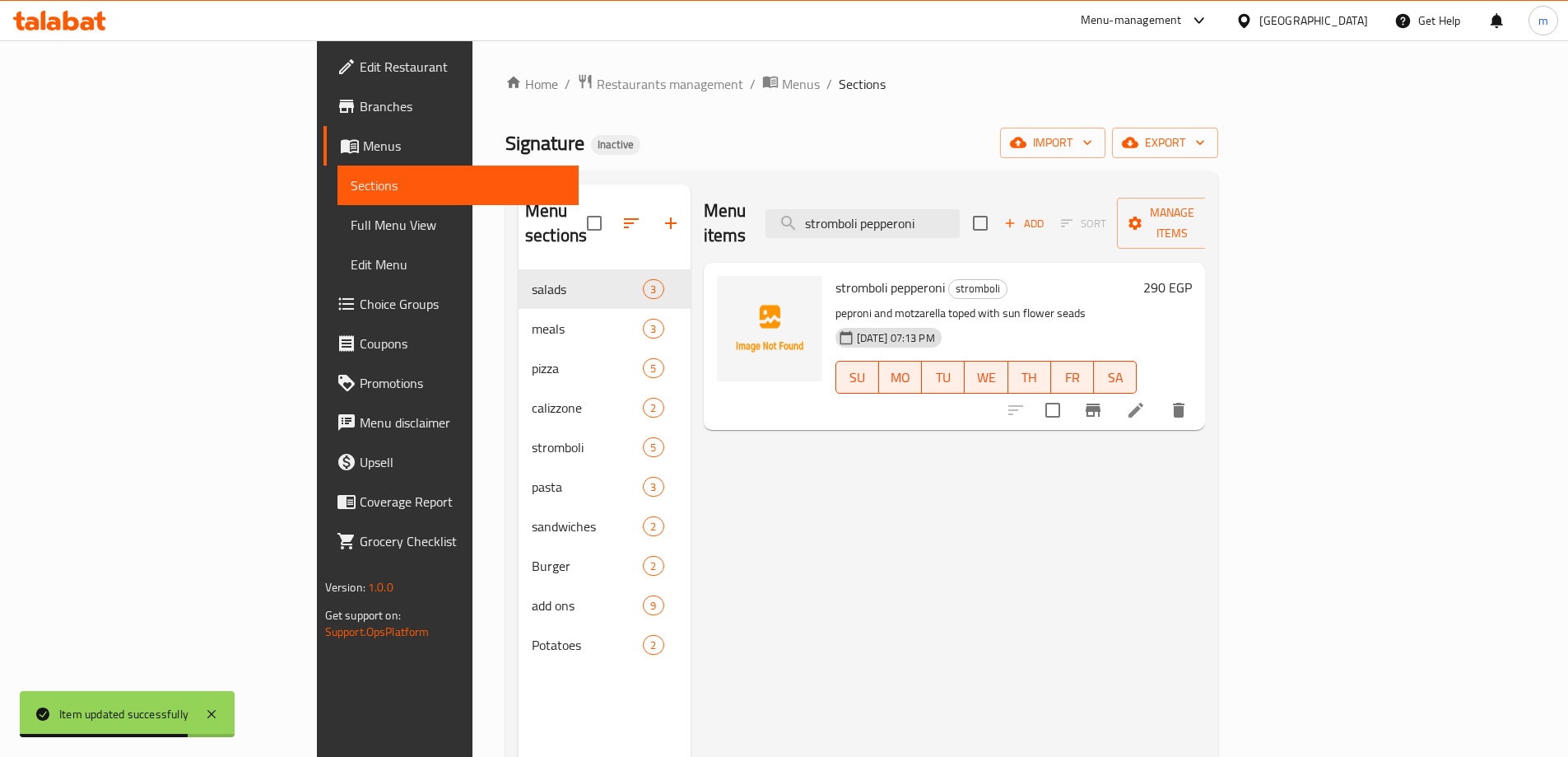
type input "stromboli pepperoni"
click at [1145, 400] on icon at bounding box center [1135, 410] width 20 height 20
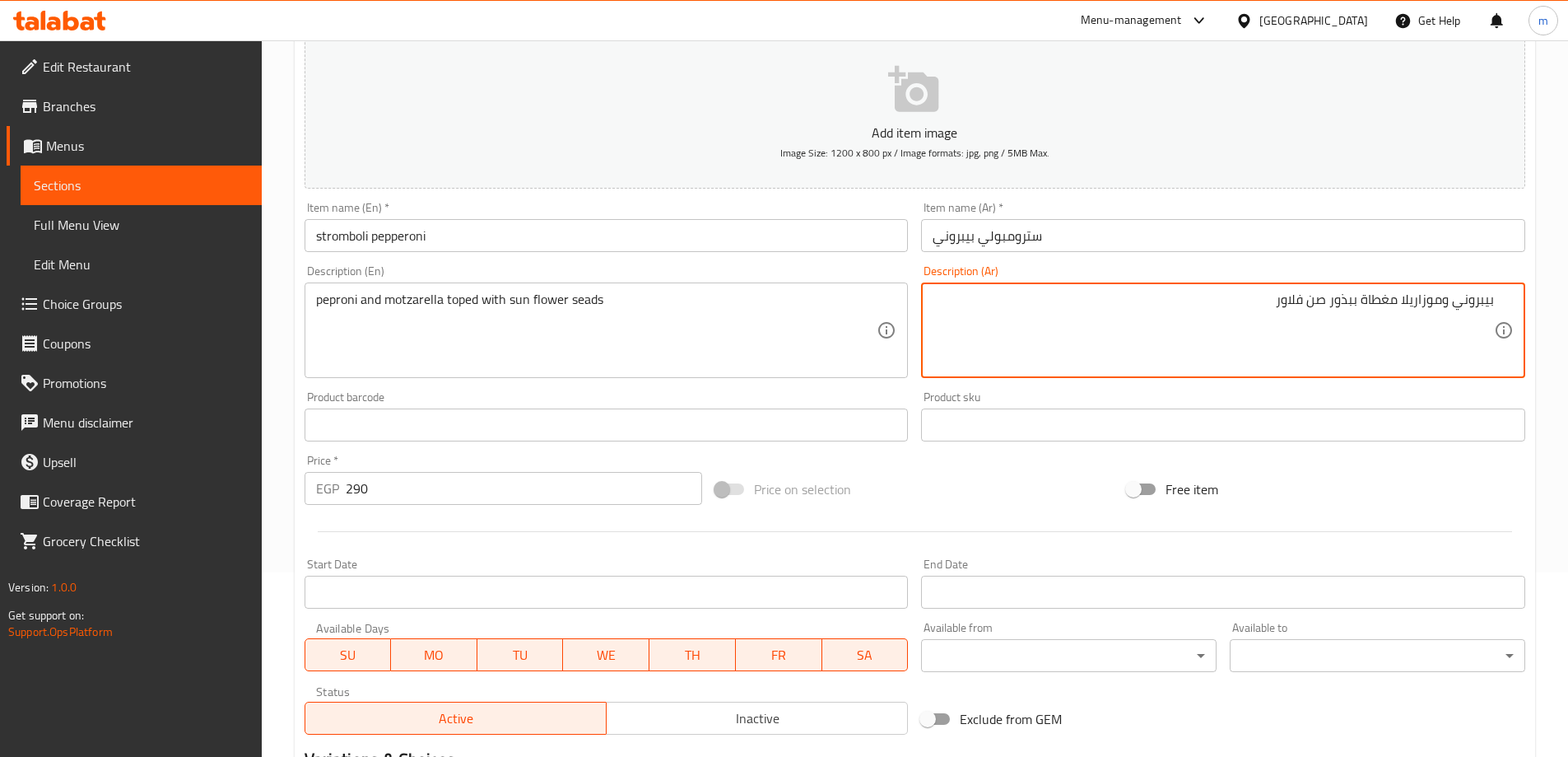
scroll to position [407, 0]
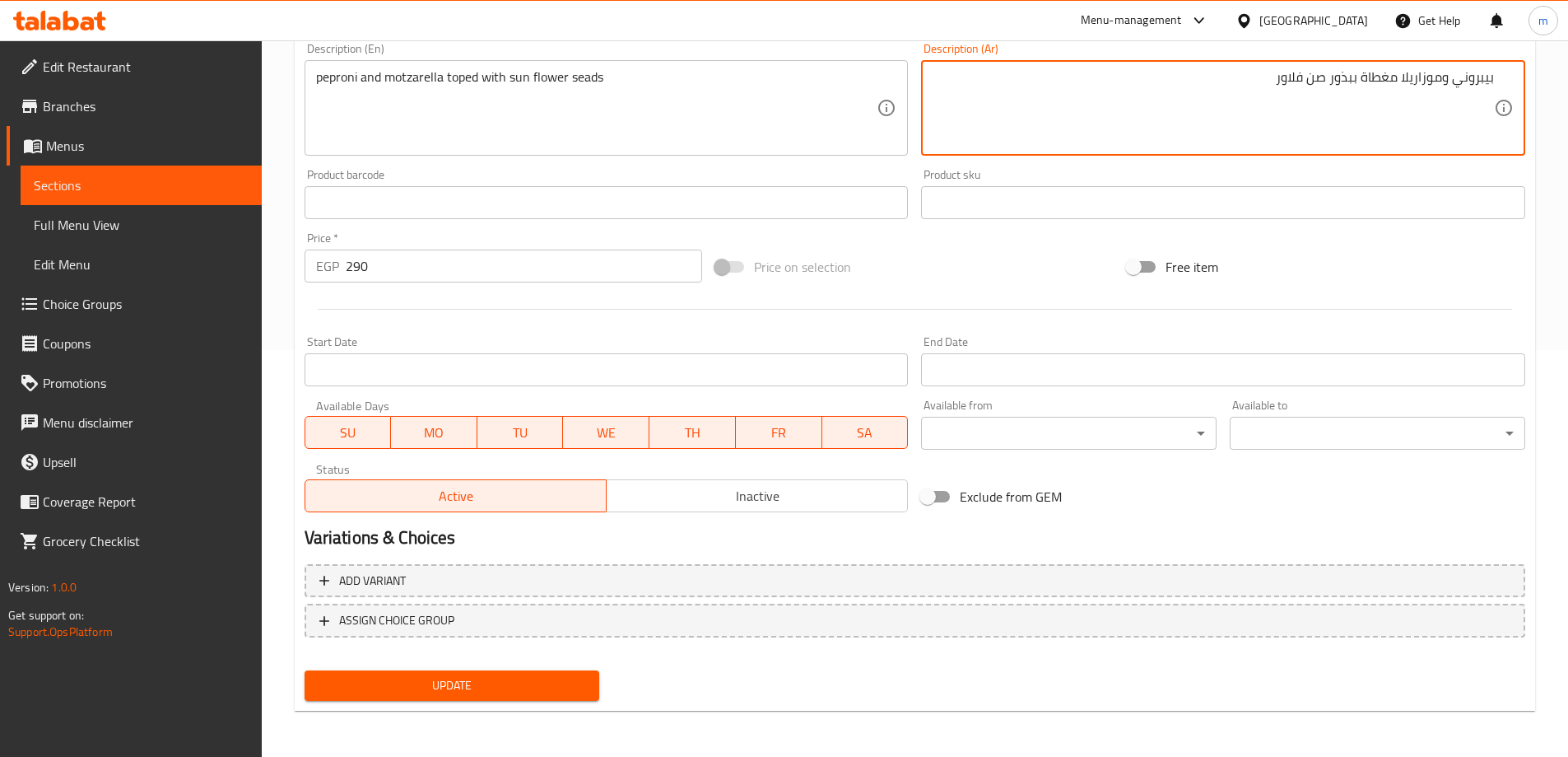
type textarea "بيبروني وموزاريلا مغطاة ببذور صن فلاور"
click at [518, 688] on span "Update" at bounding box center [453, 685] width 269 height 21
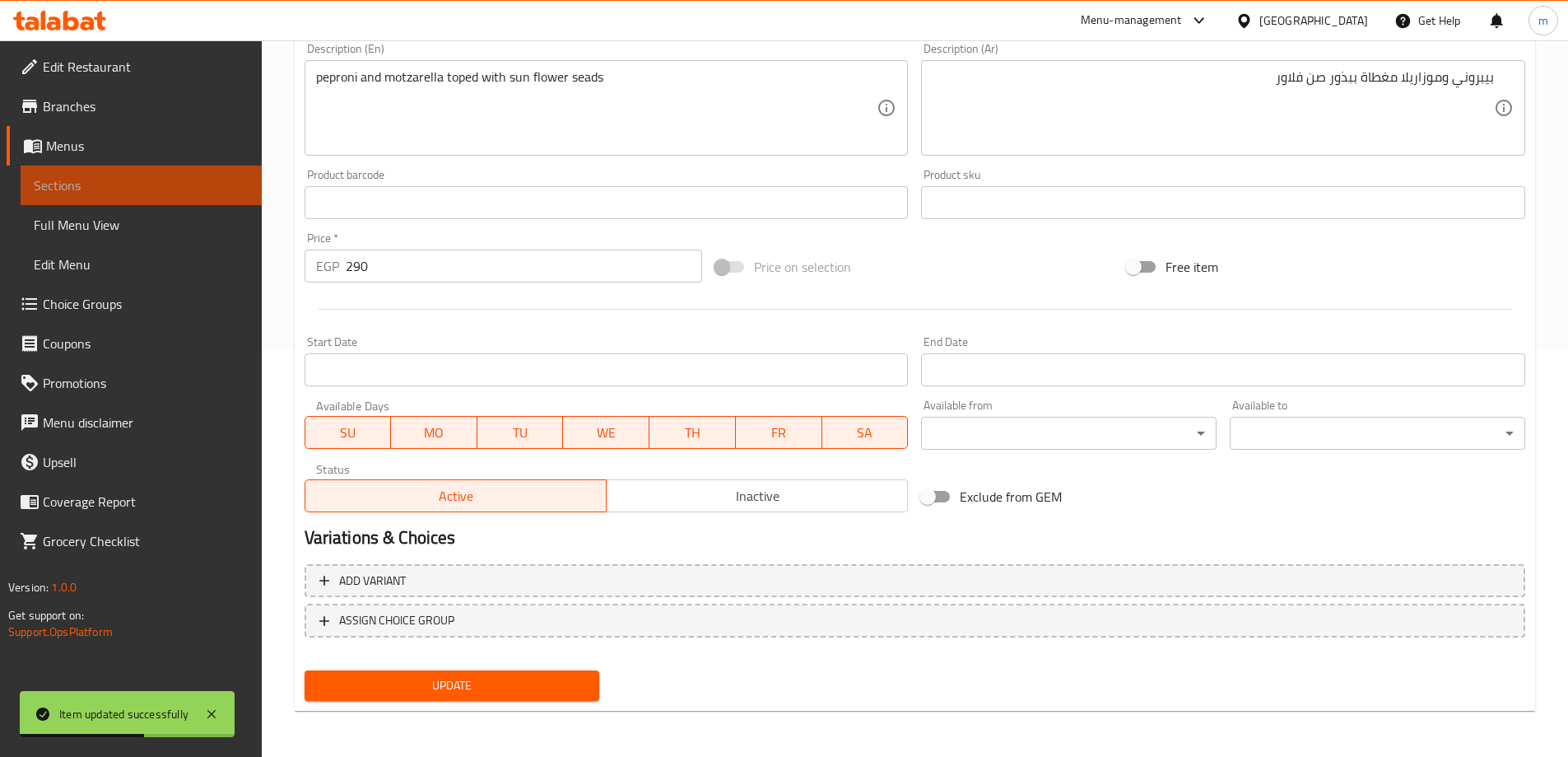
click at [24, 180] on link "Sections" at bounding box center [141, 185] width 241 height 40
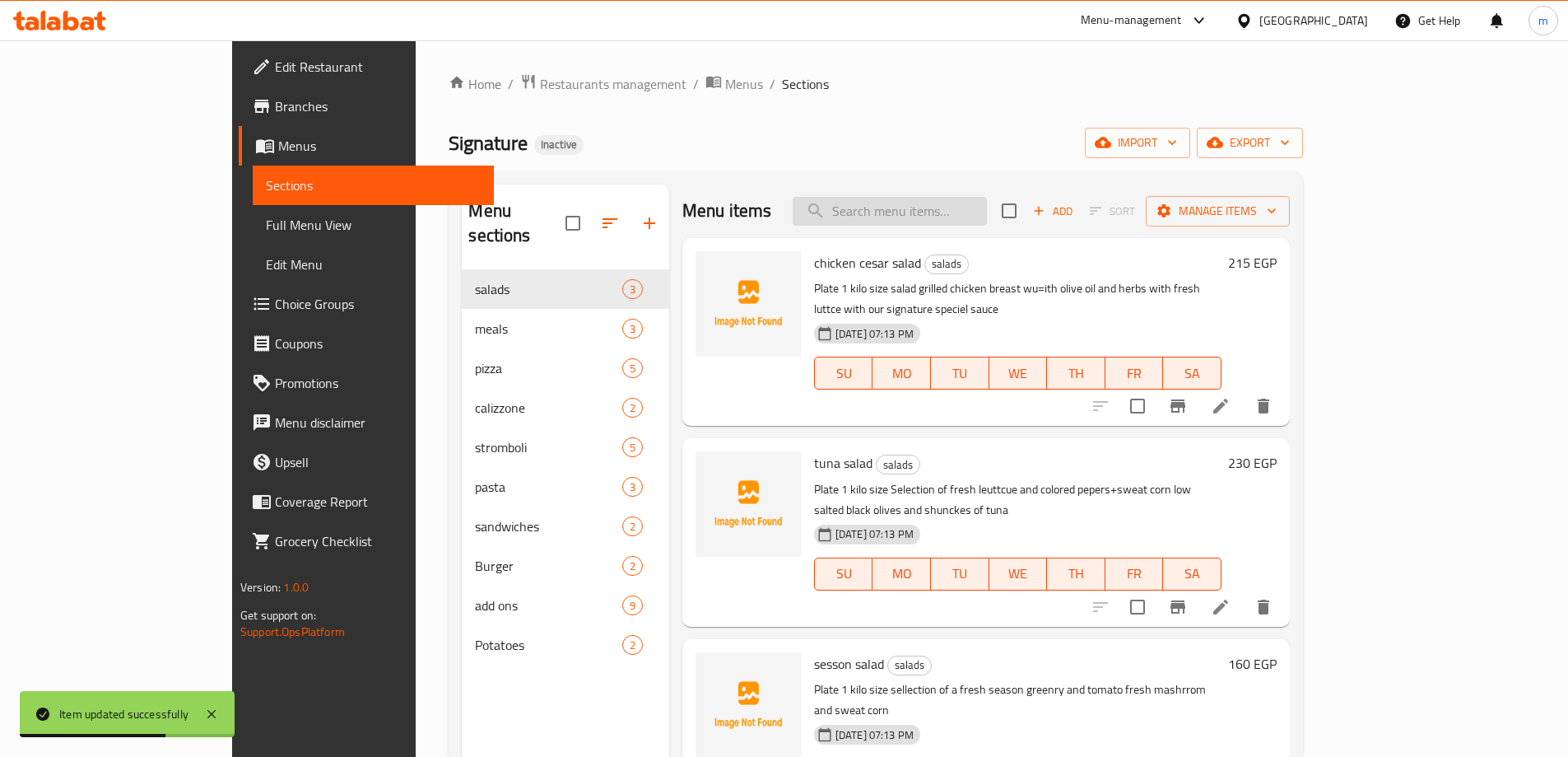
click at [986, 214] on input "search" at bounding box center [889, 211] width 194 height 29
paste input "stromboli armani susauge"
type input "stromboli armani susauge"
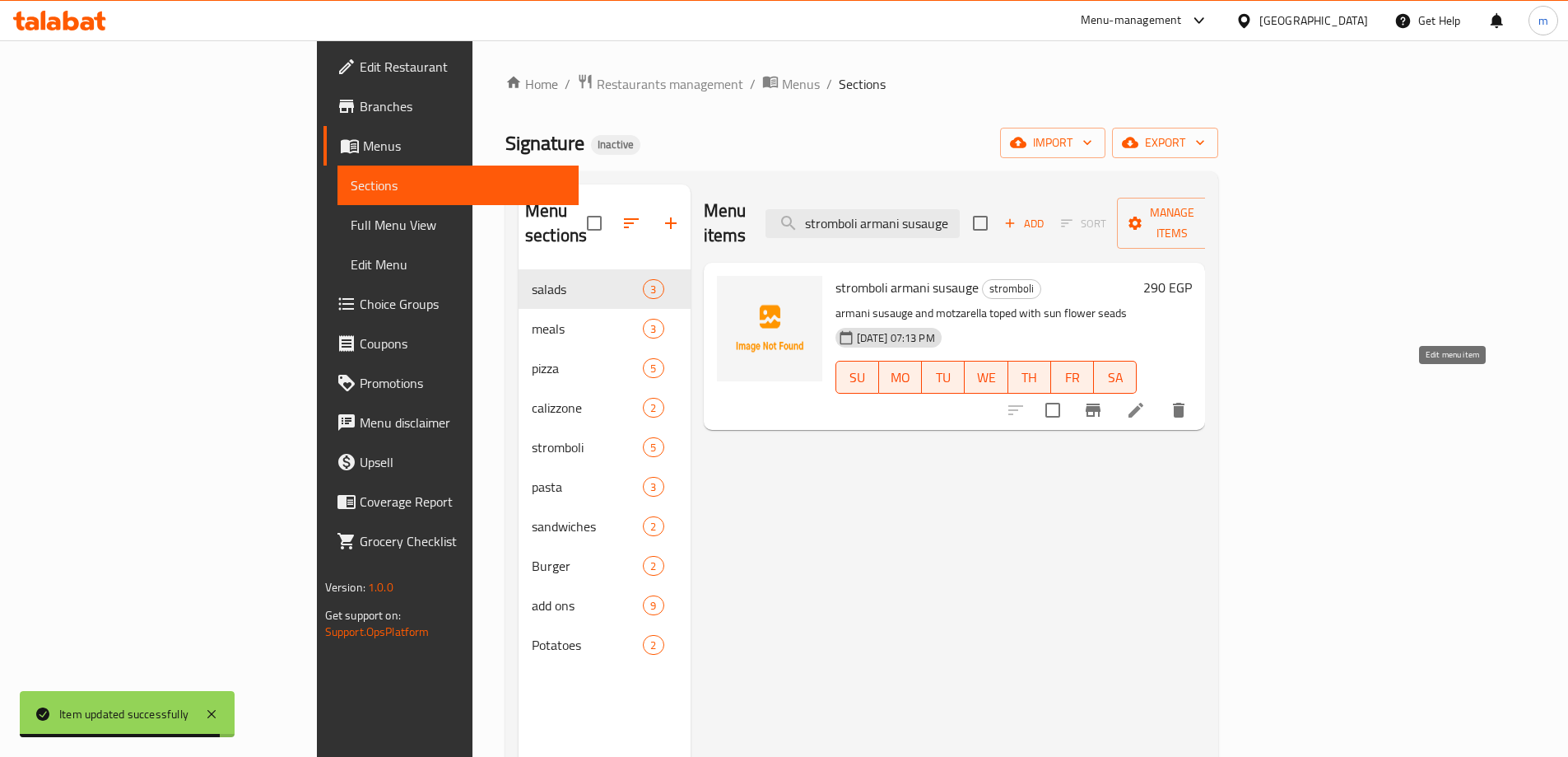
click at [1145, 400] on icon at bounding box center [1135, 410] width 20 height 20
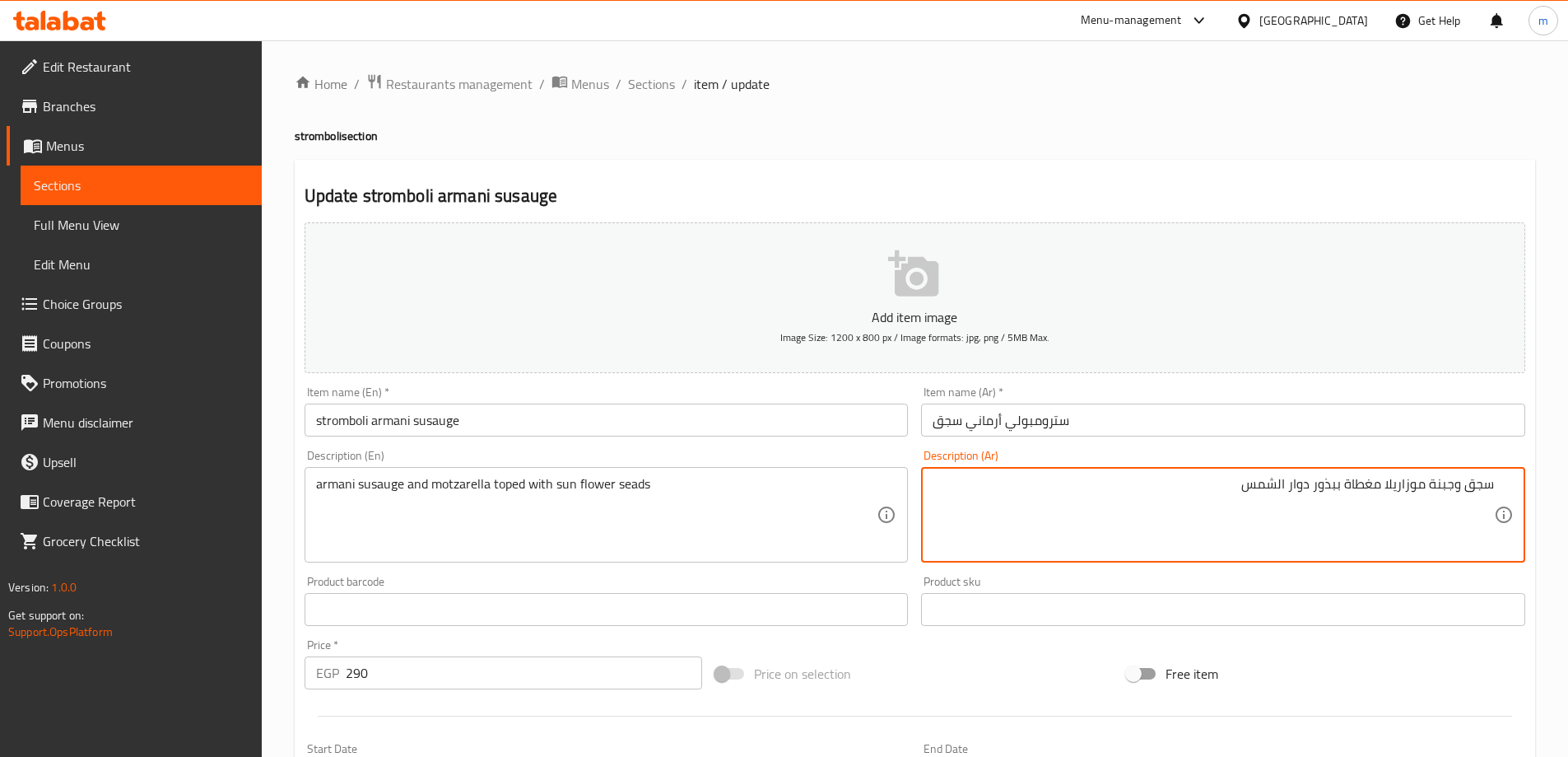
paste textarea "أرماني"
type textarea "سجق أرماني وجبنة موزاريلا مغطاة ببذور دوار الشمس"
click at [1143, 420] on input "سترومبولي أرماني سجق" at bounding box center [1223, 419] width 604 height 33
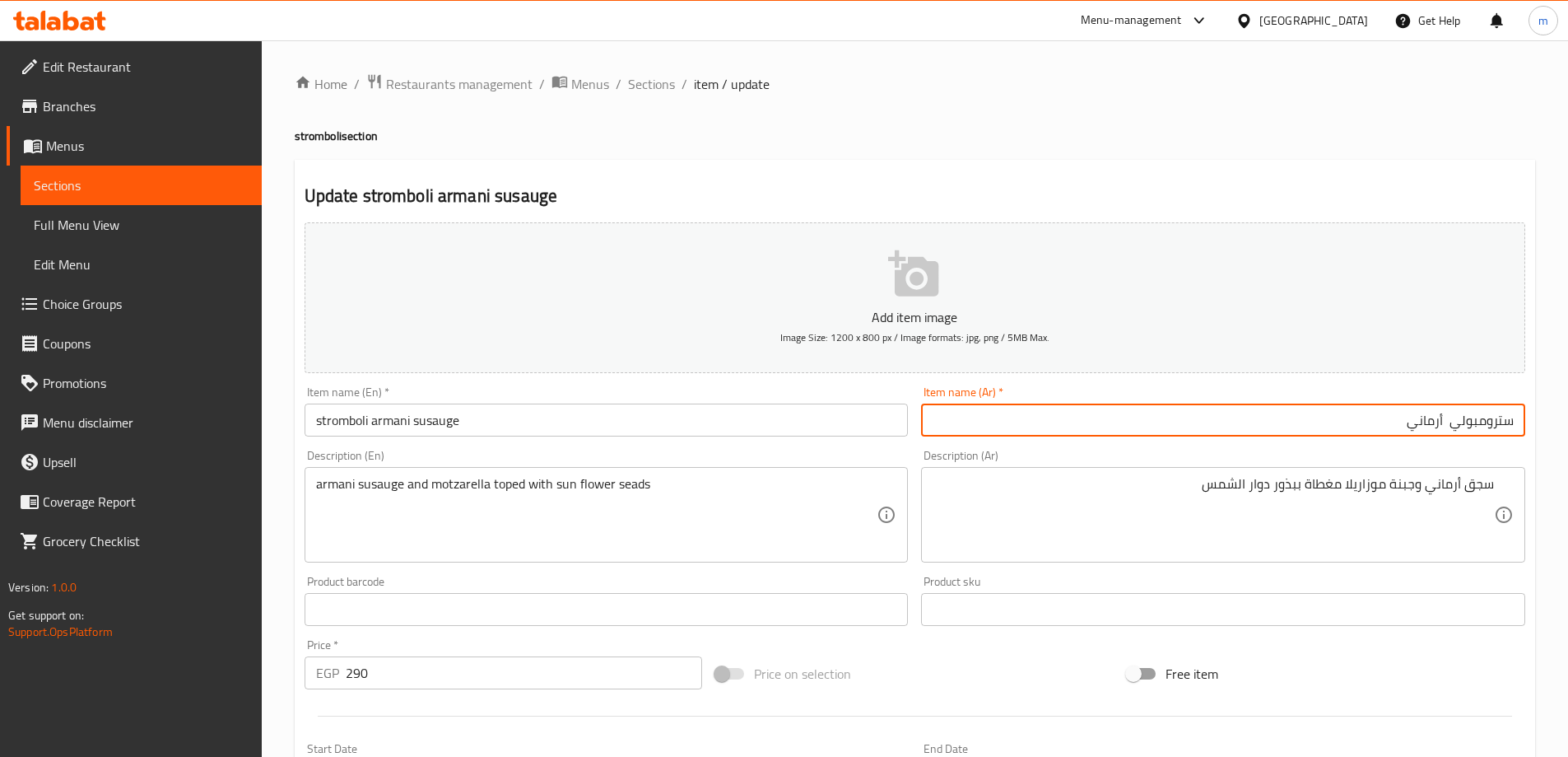
paste input "سجق"
type input "سترومبولي سجق أرماني"
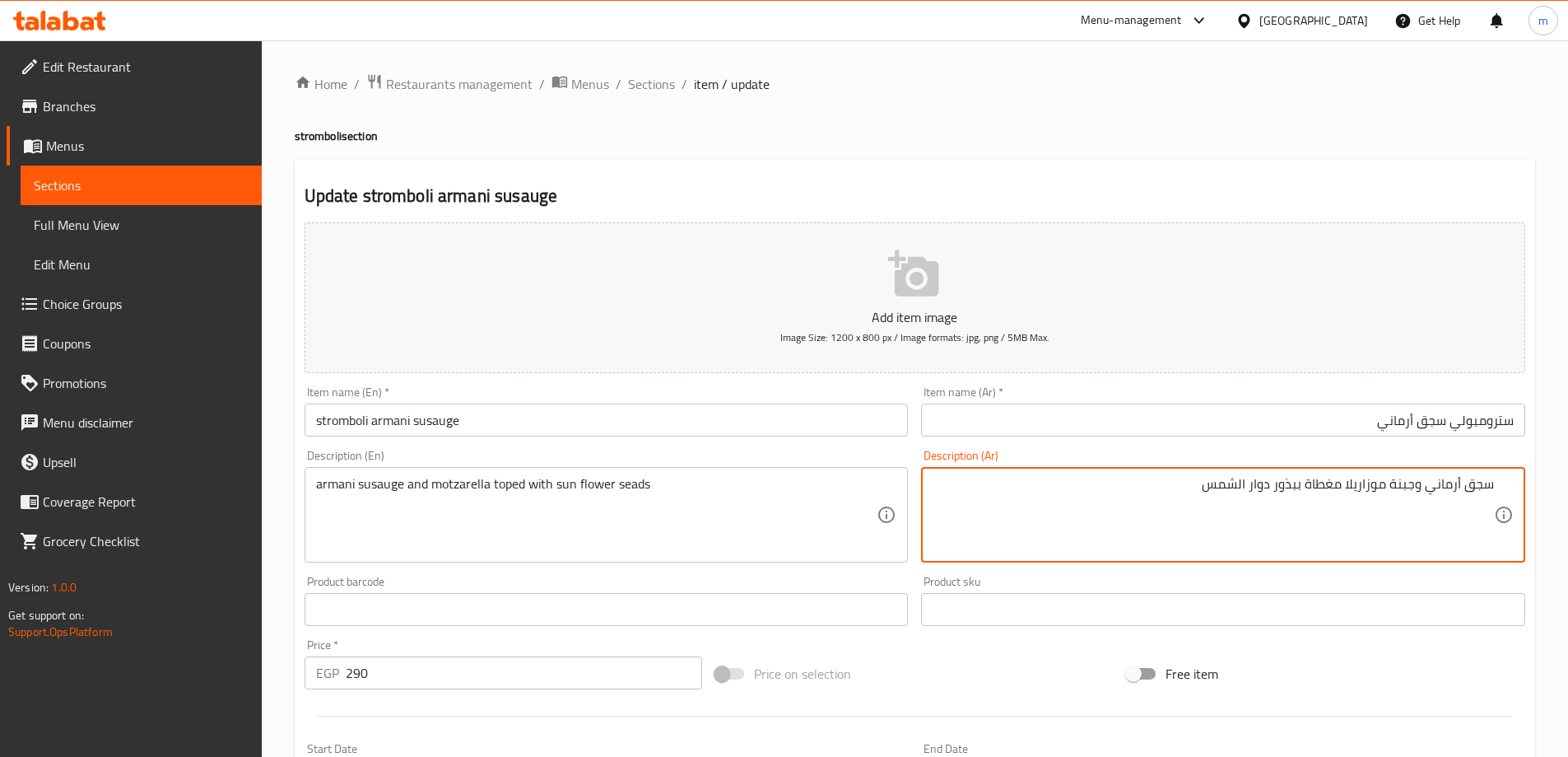
click at [1393, 481] on textarea "سجق أرماني وجبنة موزاريلا مغطاة ببذور دوار الشمس" at bounding box center [1213, 514] width 561 height 78
click at [1399, 486] on textarea "سجق أرماني وجبنة موزاريلا مغطاة ببذور دوار الشمس" at bounding box center [1213, 514] width 561 height 78
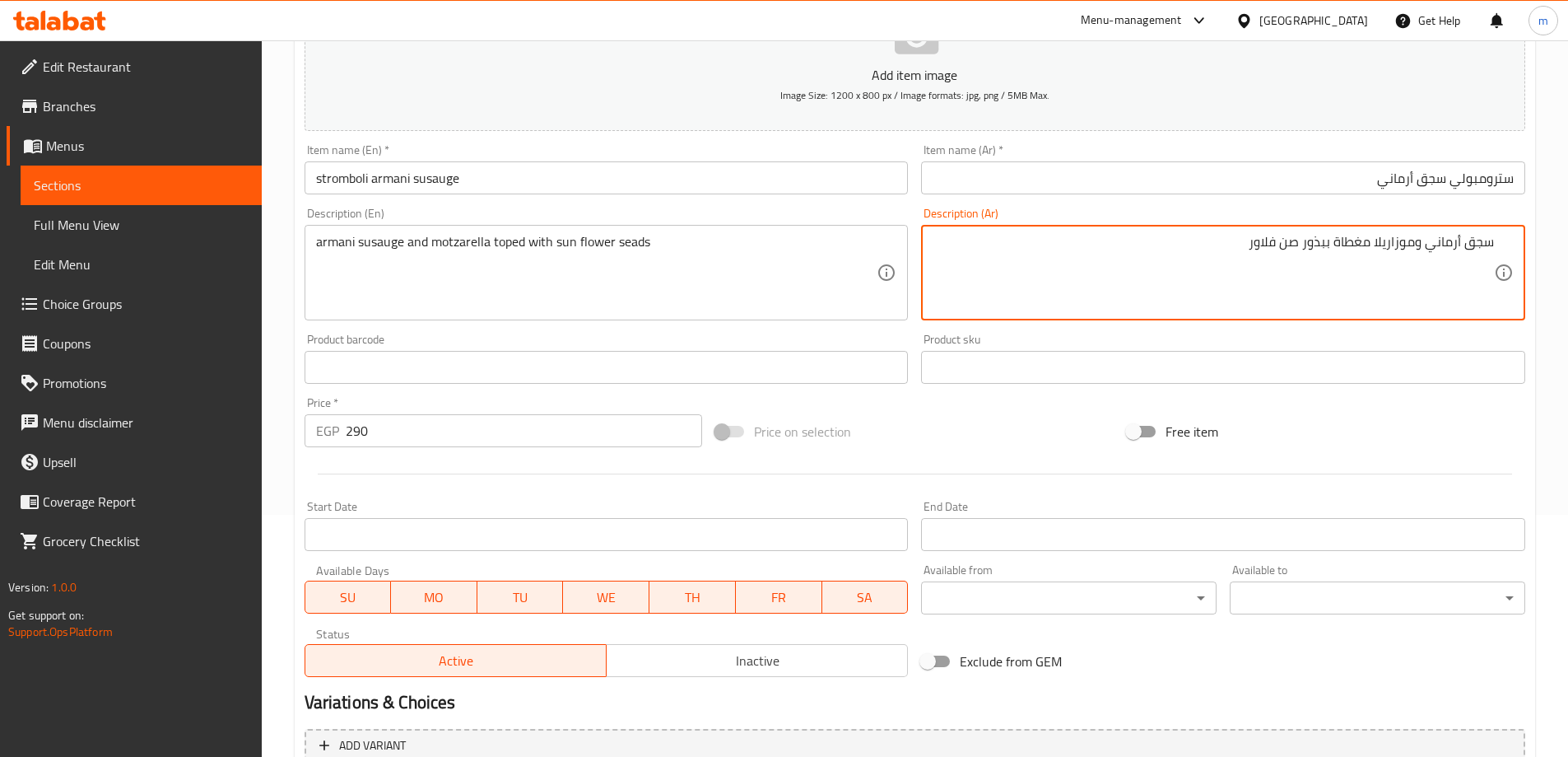
scroll to position [407, 0]
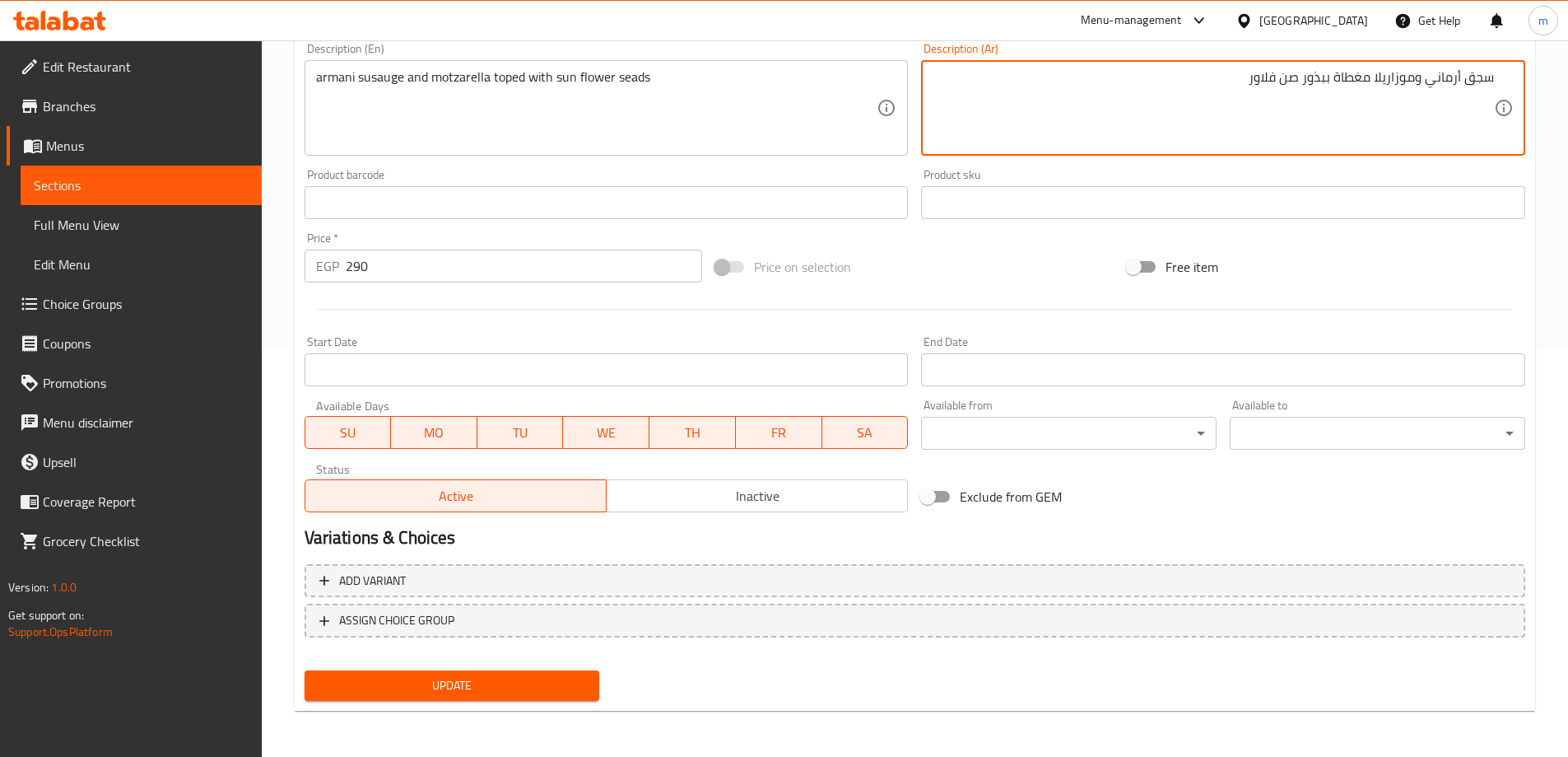
type textarea "سجق أرماني وموزاريلا مغطاة ببذور صن فلاور"
click at [393, 684] on span "Update" at bounding box center [453, 685] width 269 height 21
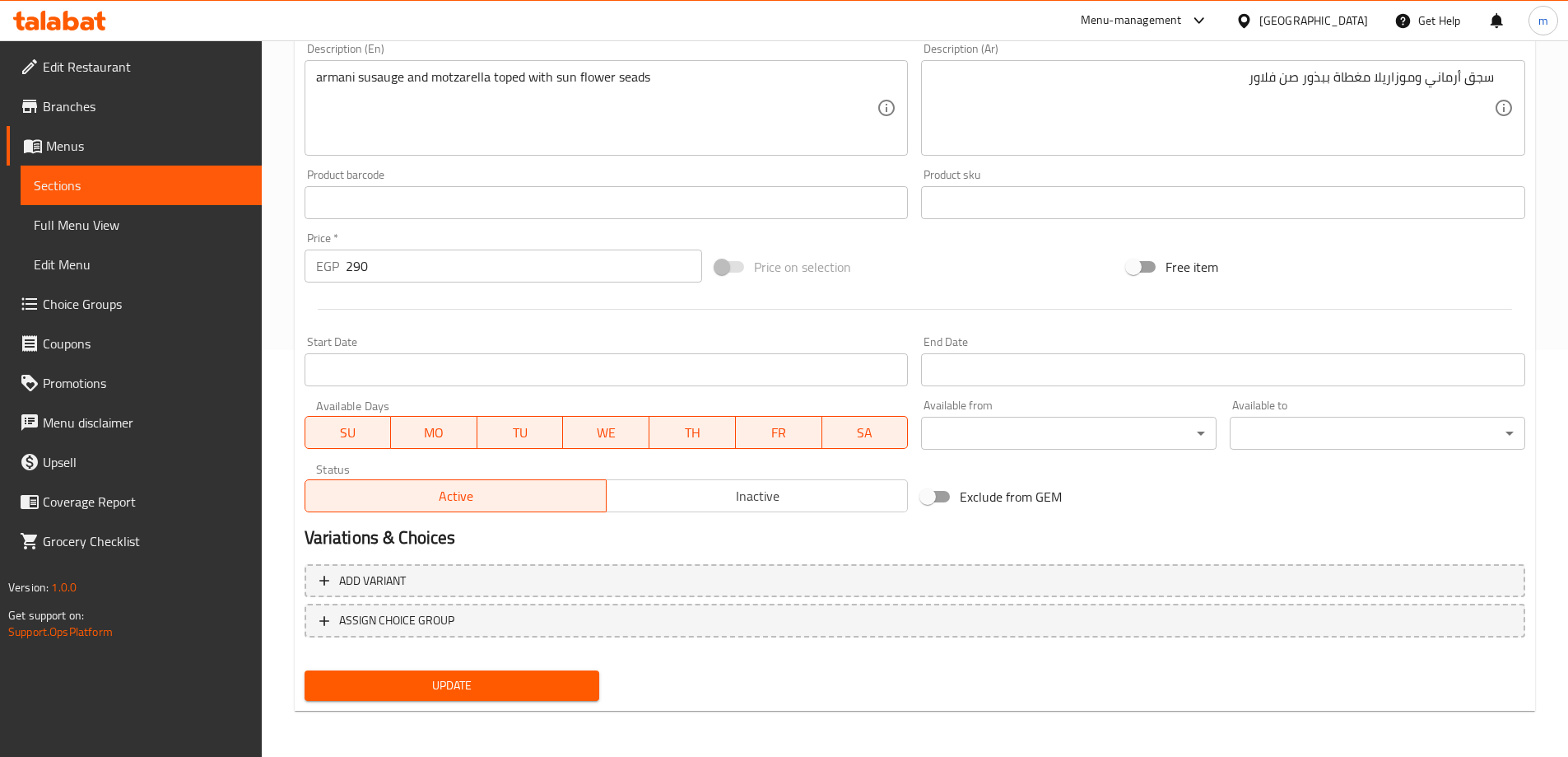
click at [540, 674] on button "Update" at bounding box center [453, 685] width 296 height 30
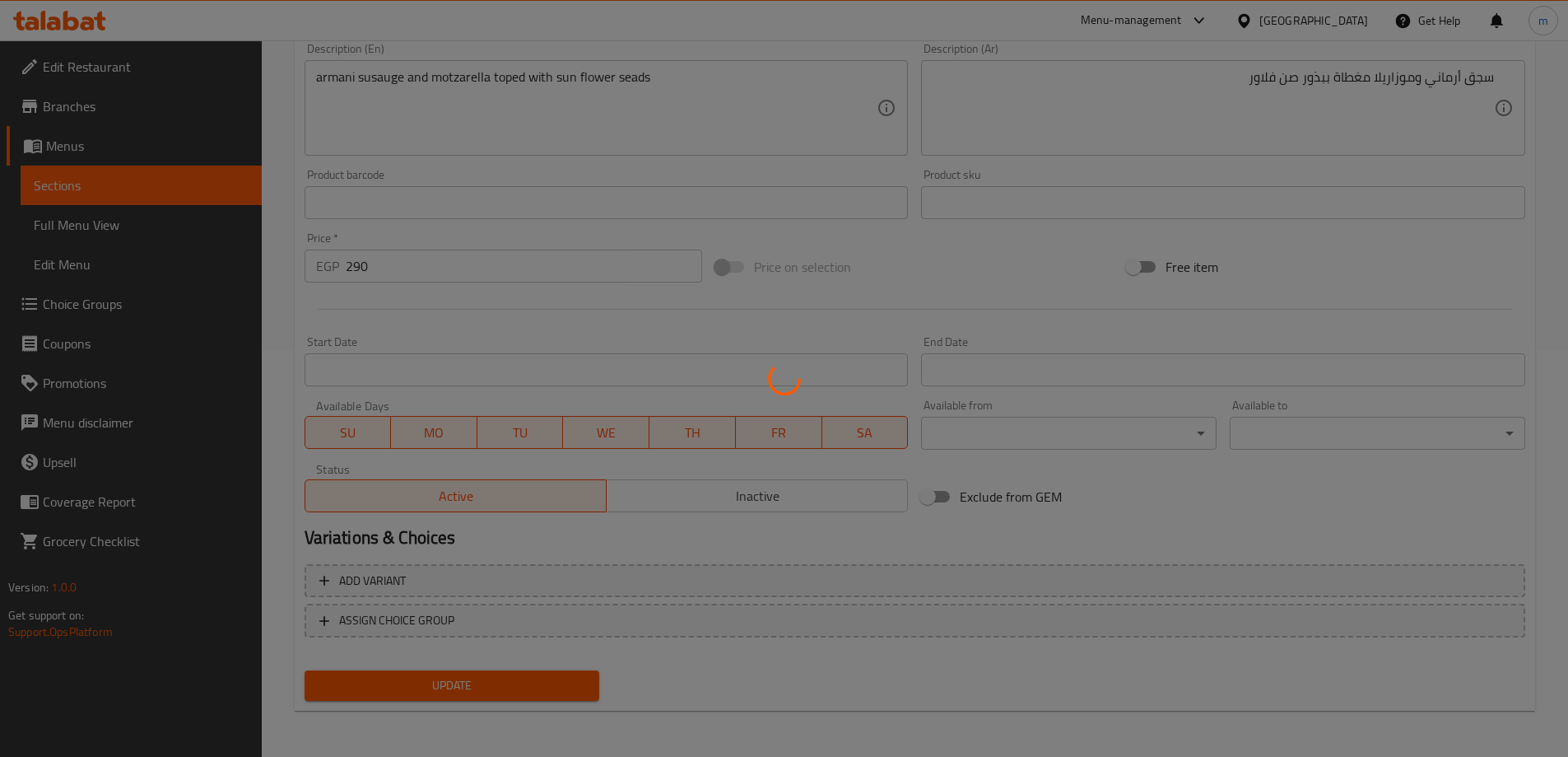
click at [120, 179] on div at bounding box center [784, 378] width 1568 height 757
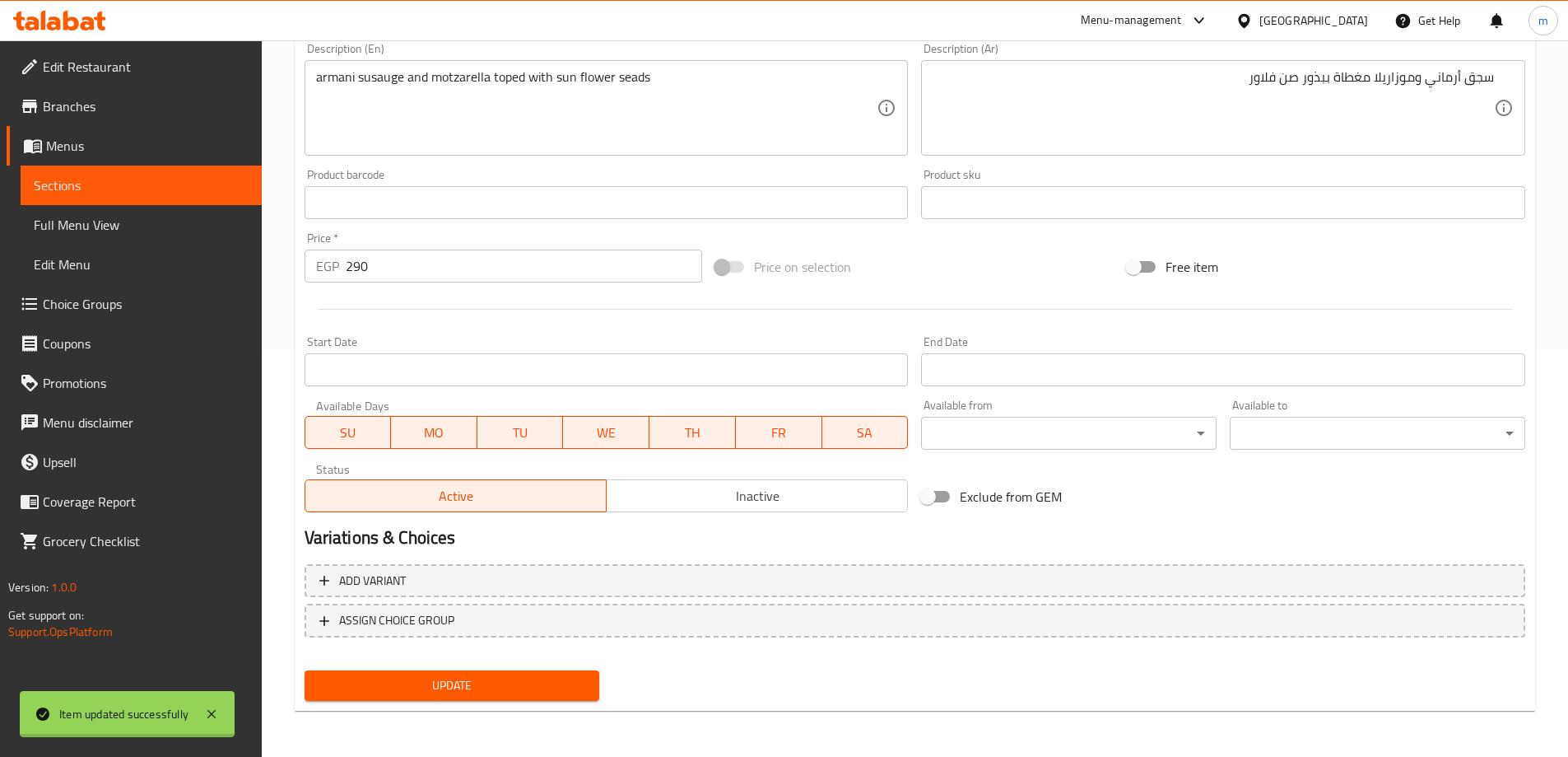
click at [120, 179] on div at bounding box center [784, 378] width 1568 height 757
click at [120, 179] on span "Sections" at bounding box center [141, 185] width 215 height 20
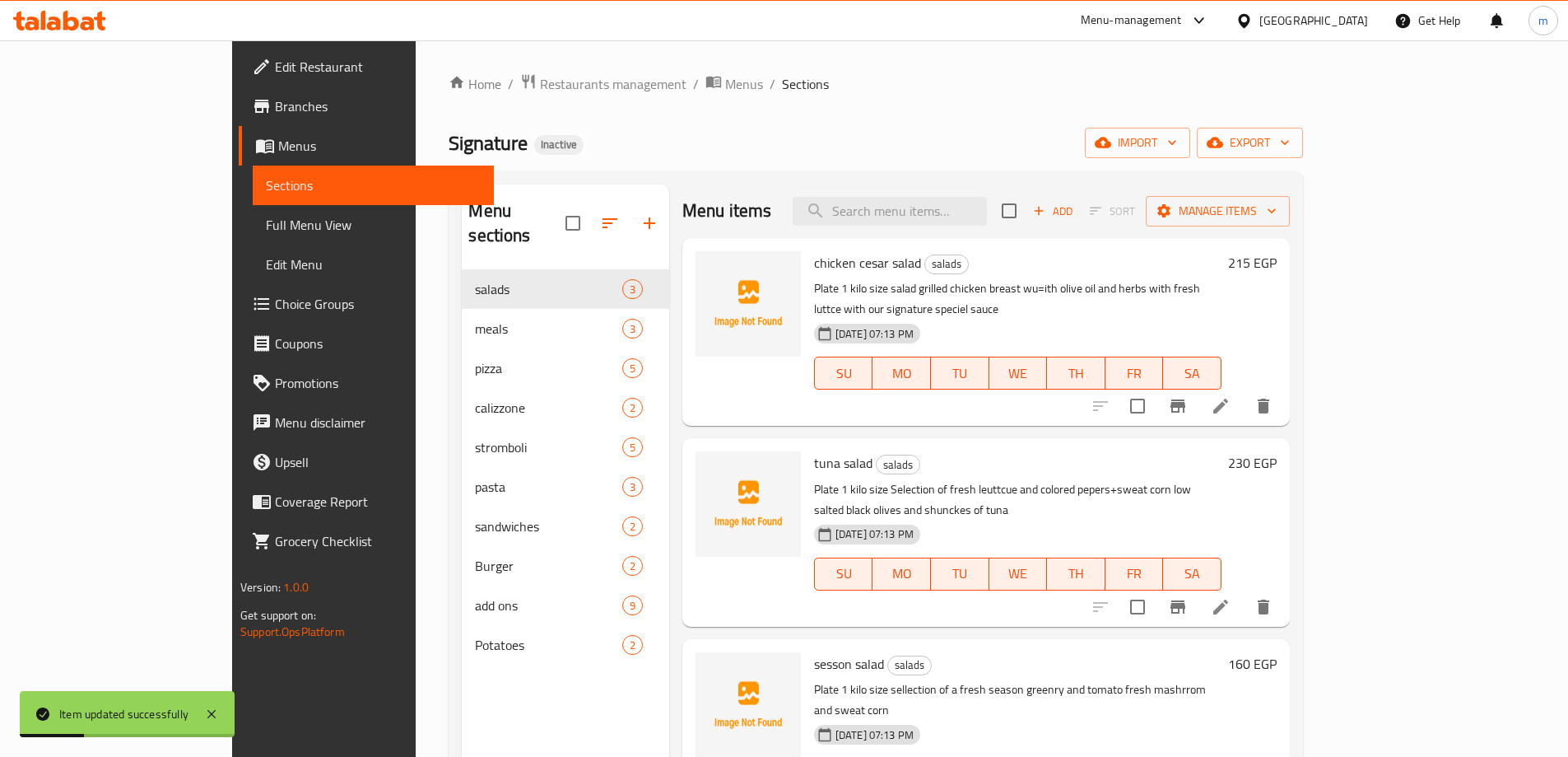
click at [993, 194] on div "Menu items Add Sort Manage items" at bounding box center [985, 211] width 607 height 54
click at [986, 201] on input "search" at bounding box center [889, 211] width 194 height 29
paste input "withe sauce"
type input "withe sauce"
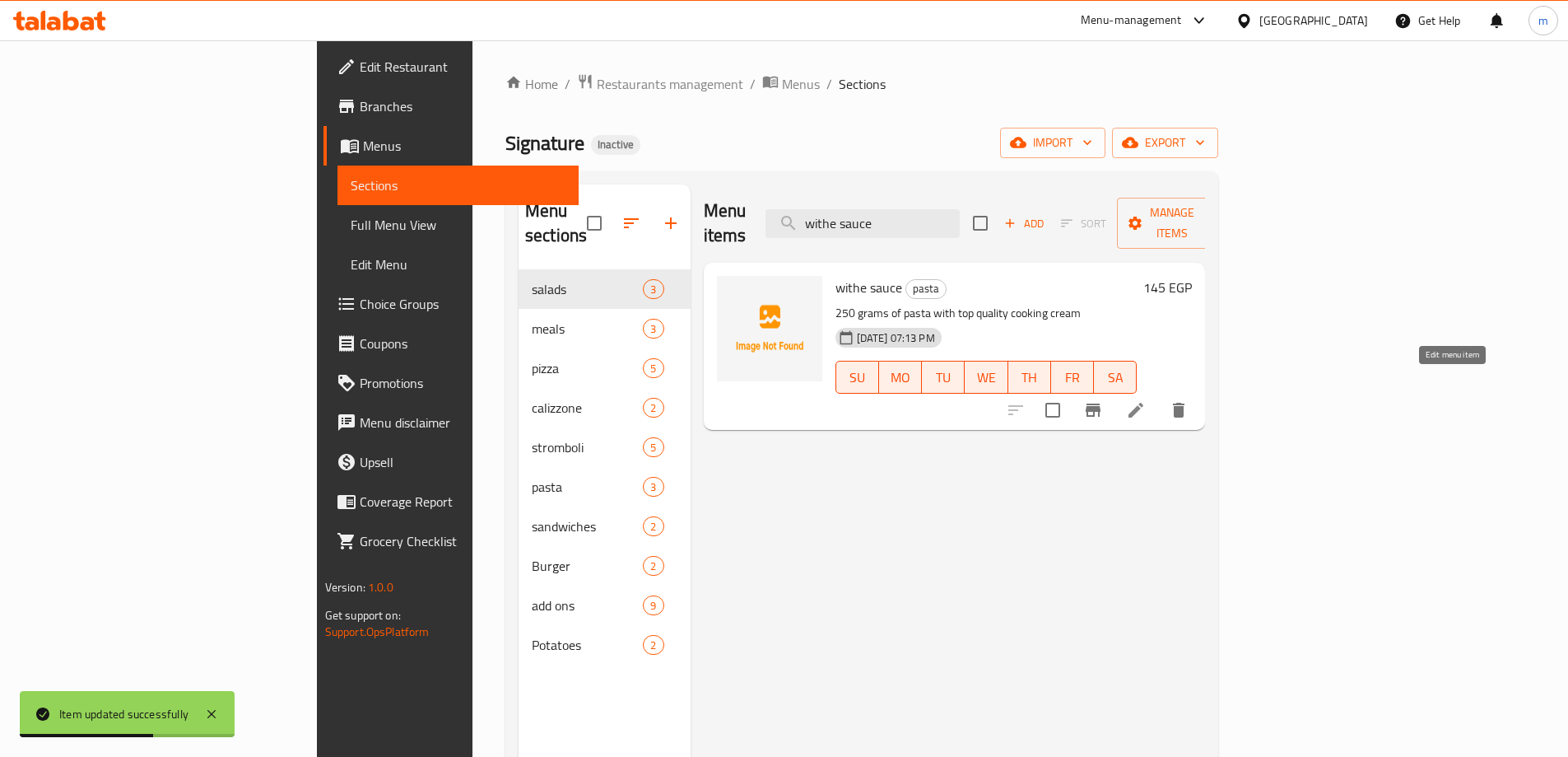
click at [1145, 400] on icon at bounding box center [1135, 410] width 20 height 20
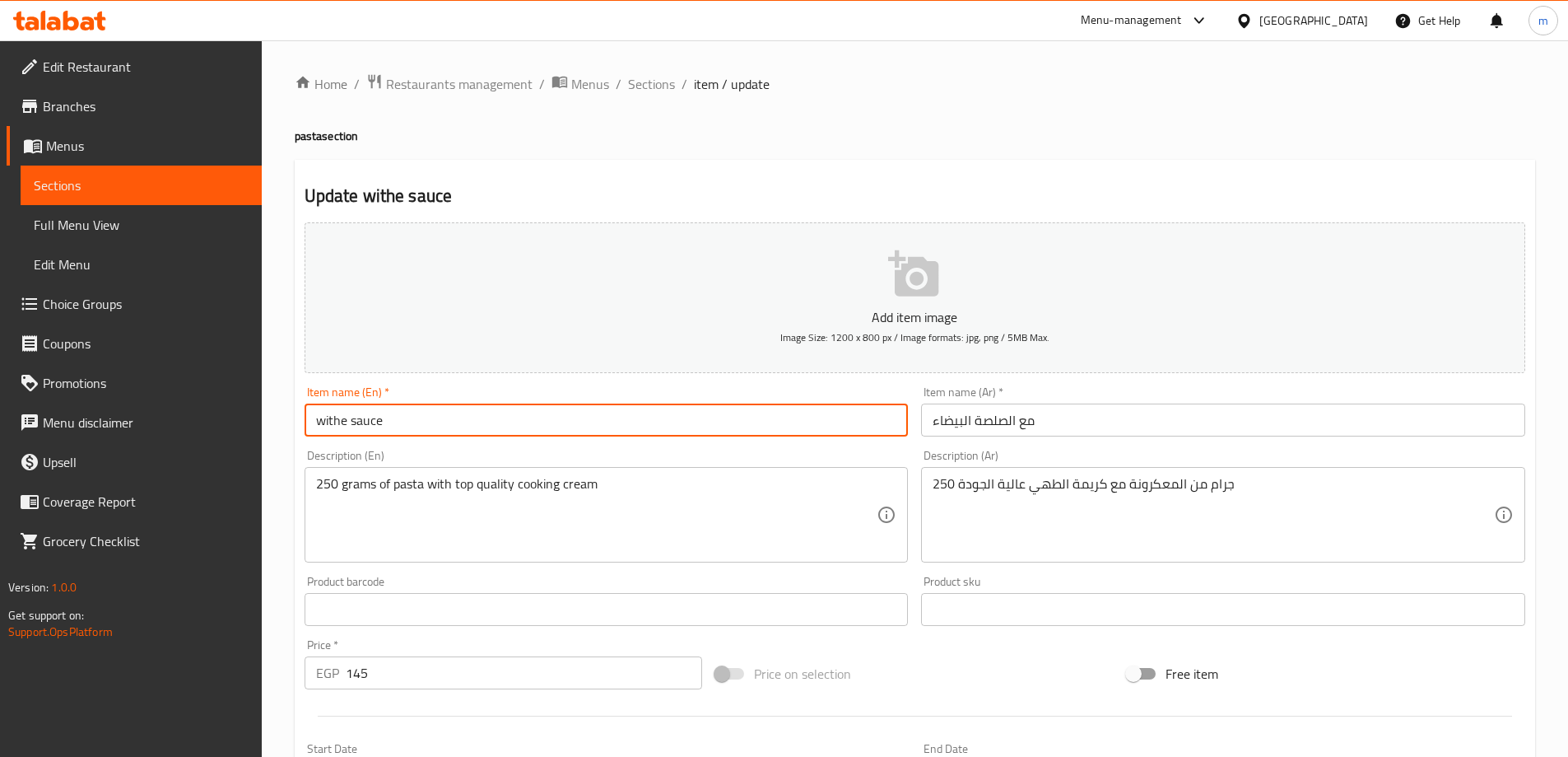
click at [344, 427] on input "withe sauce" at bounding box center [607, 419] width 604 height 33
type input "white sauce"
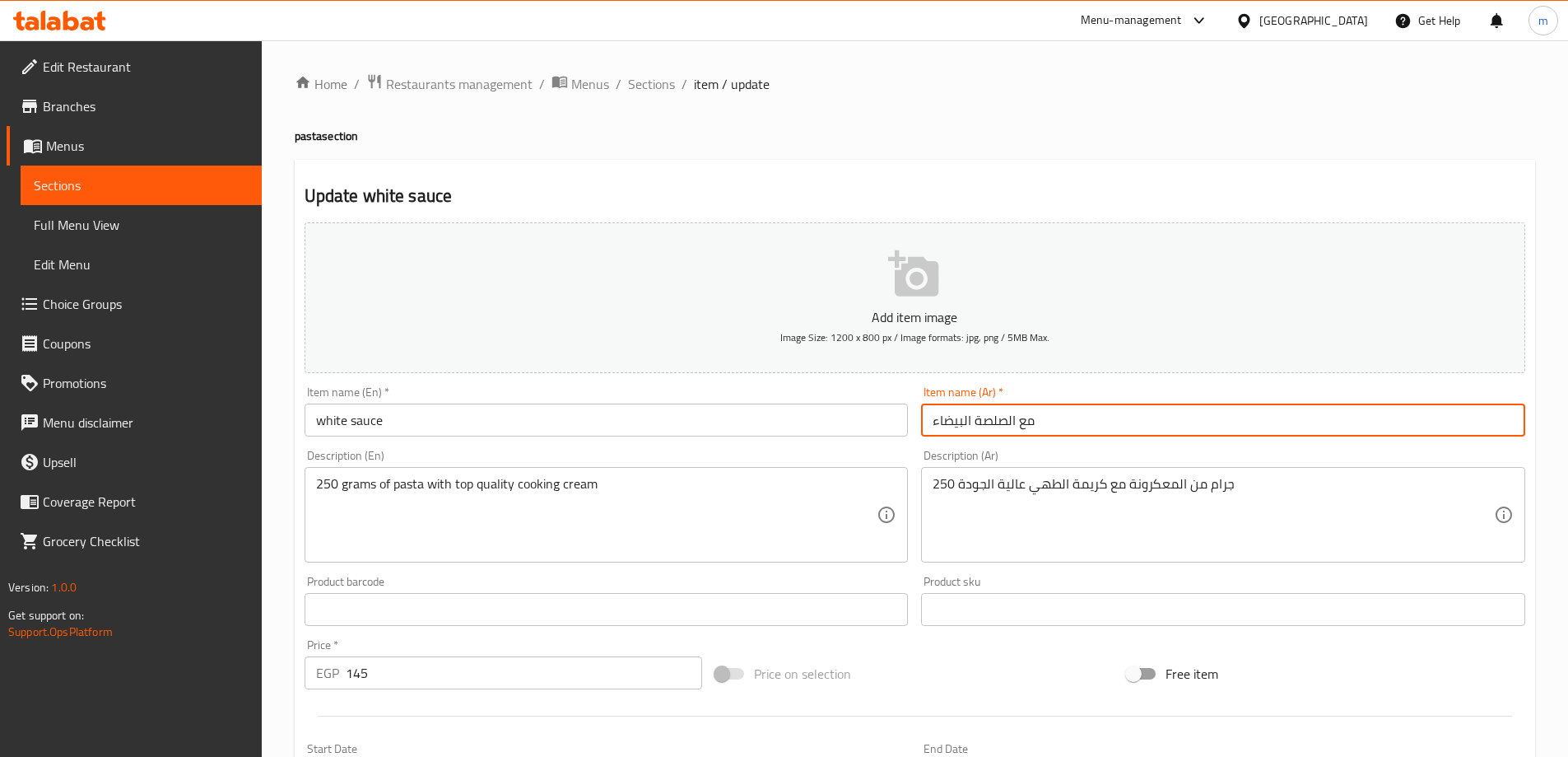
click at [1028, 425] on input "مع الصلصة البيضاء" at bounding box center [1223, 419] width 604 height 33
click at [1006, 422] on input "الصلصة البيضاء" at bounding box center [1223, 419] width 604 height 33
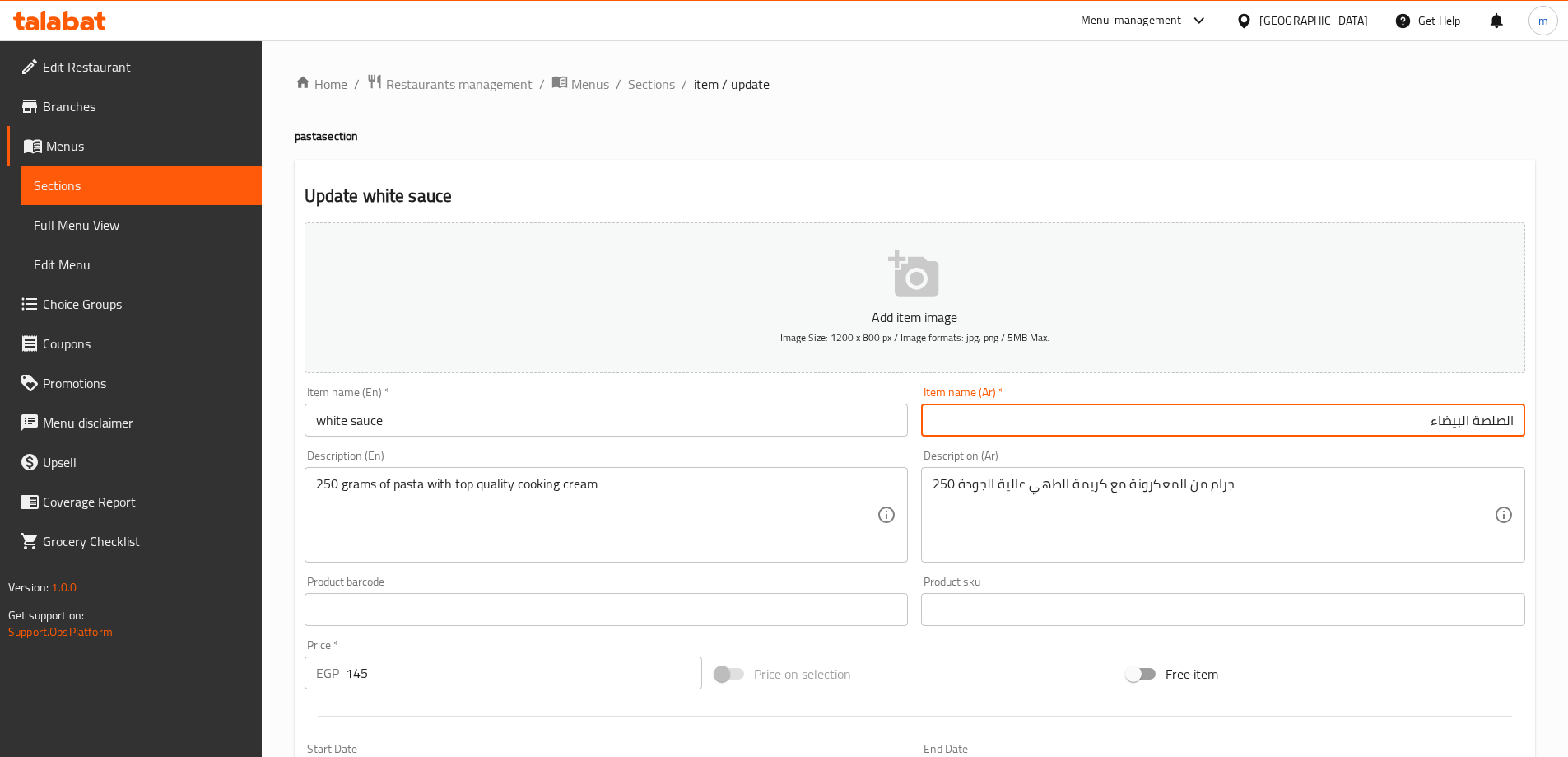
type input "الصلصة البيضاء"
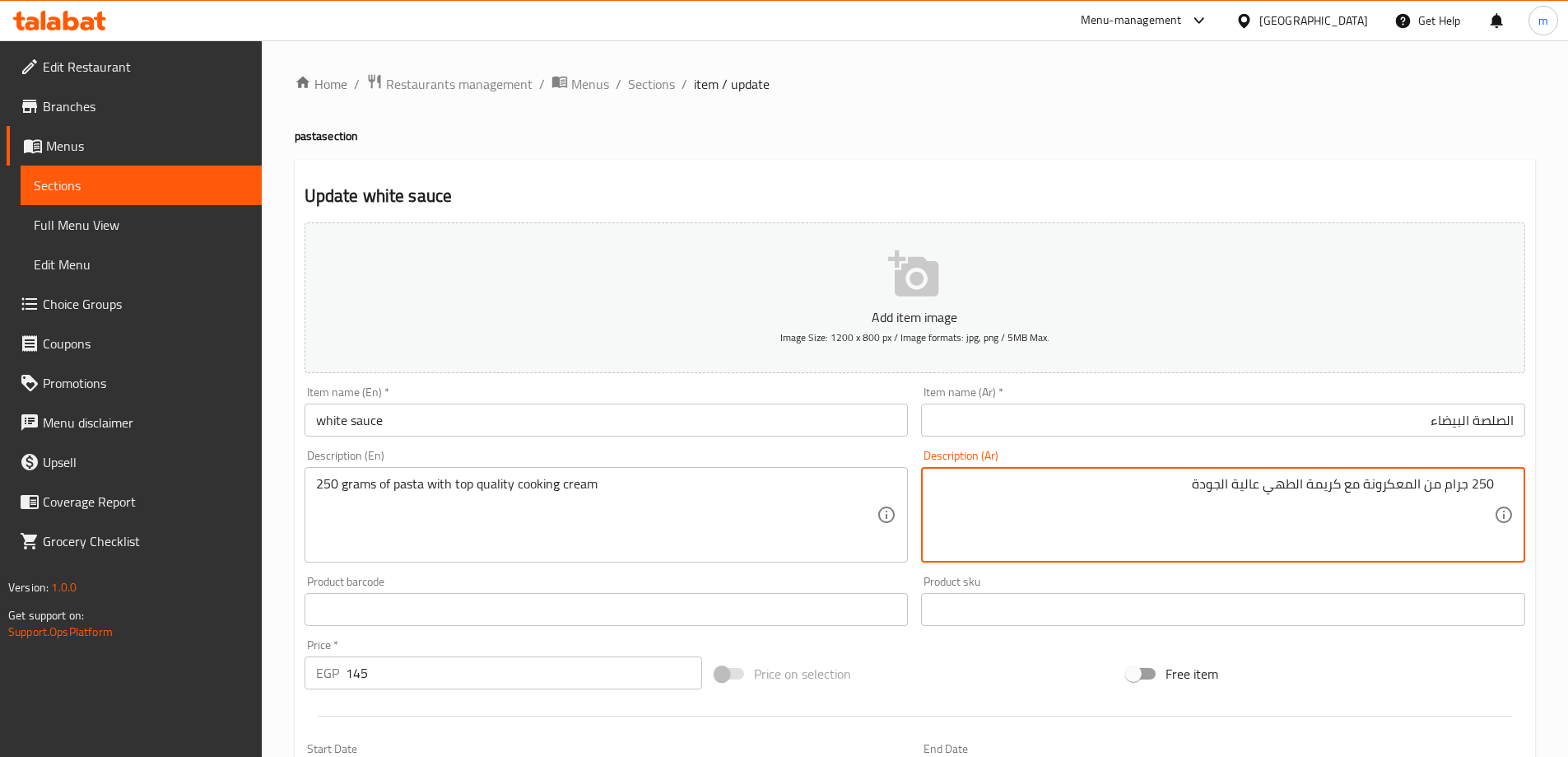
click at [1395, 488] on textarea "250 جرام من المعكرونة مع كريمة الطهي عالية الجودة" at bounding box center [1213, 514] width 561 height 78
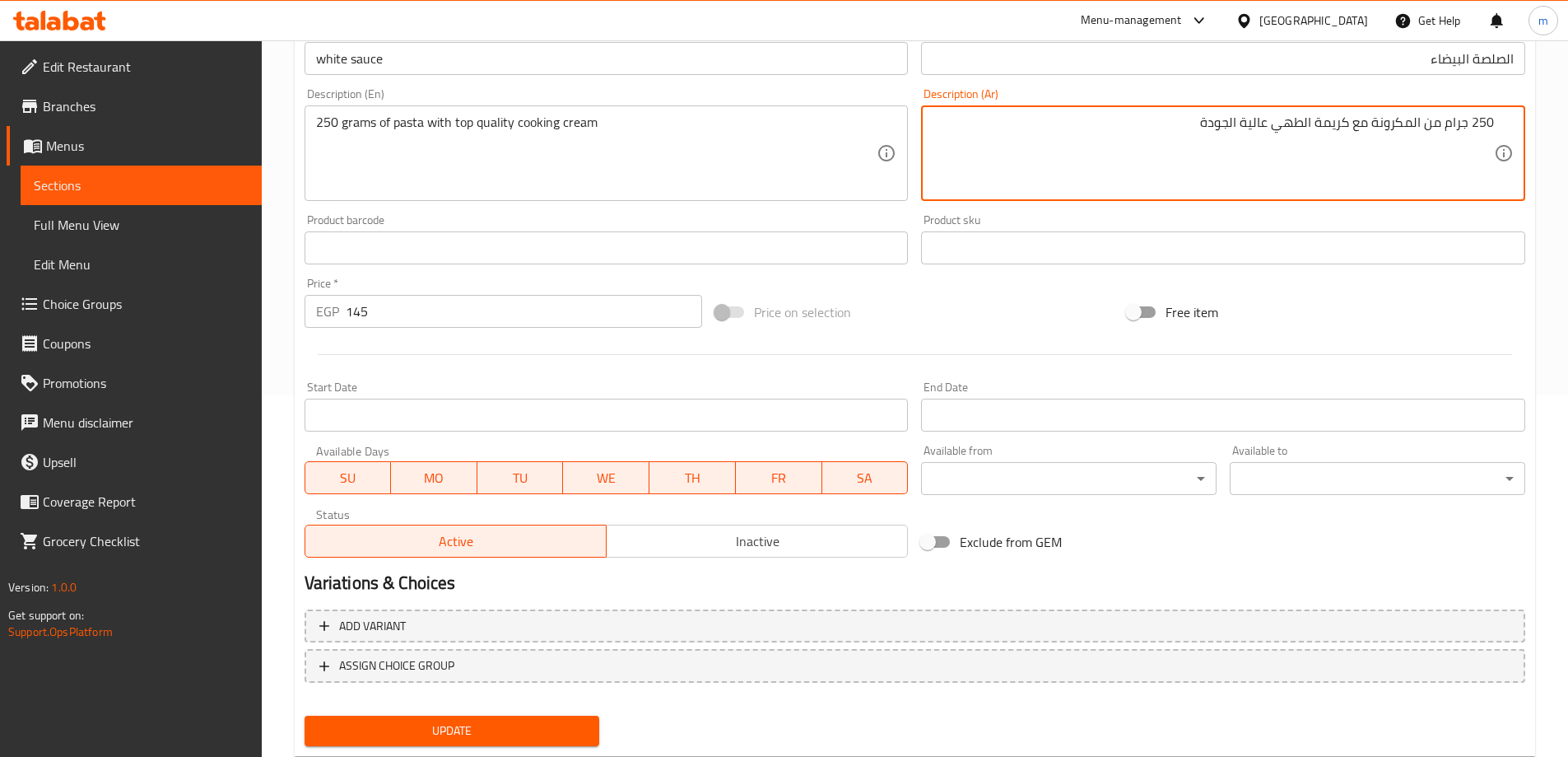
scroll to position [407, 0]
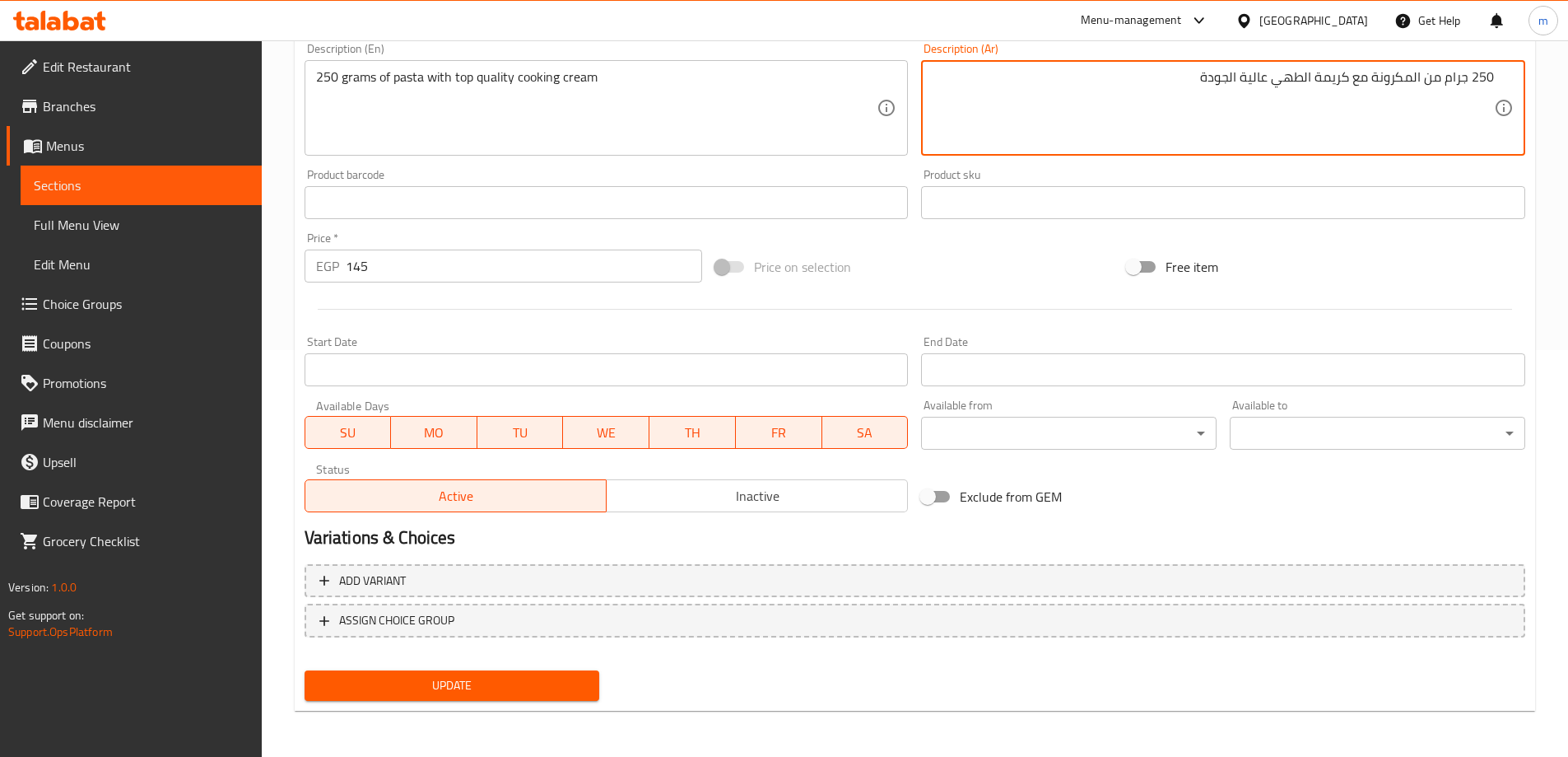
type textarea "250 جرام من المكرونة مع كريمة الطهي عالية الجودة"
click at [541, 684] on span "Update" at bounding box center [453, 685] width 269 height 21
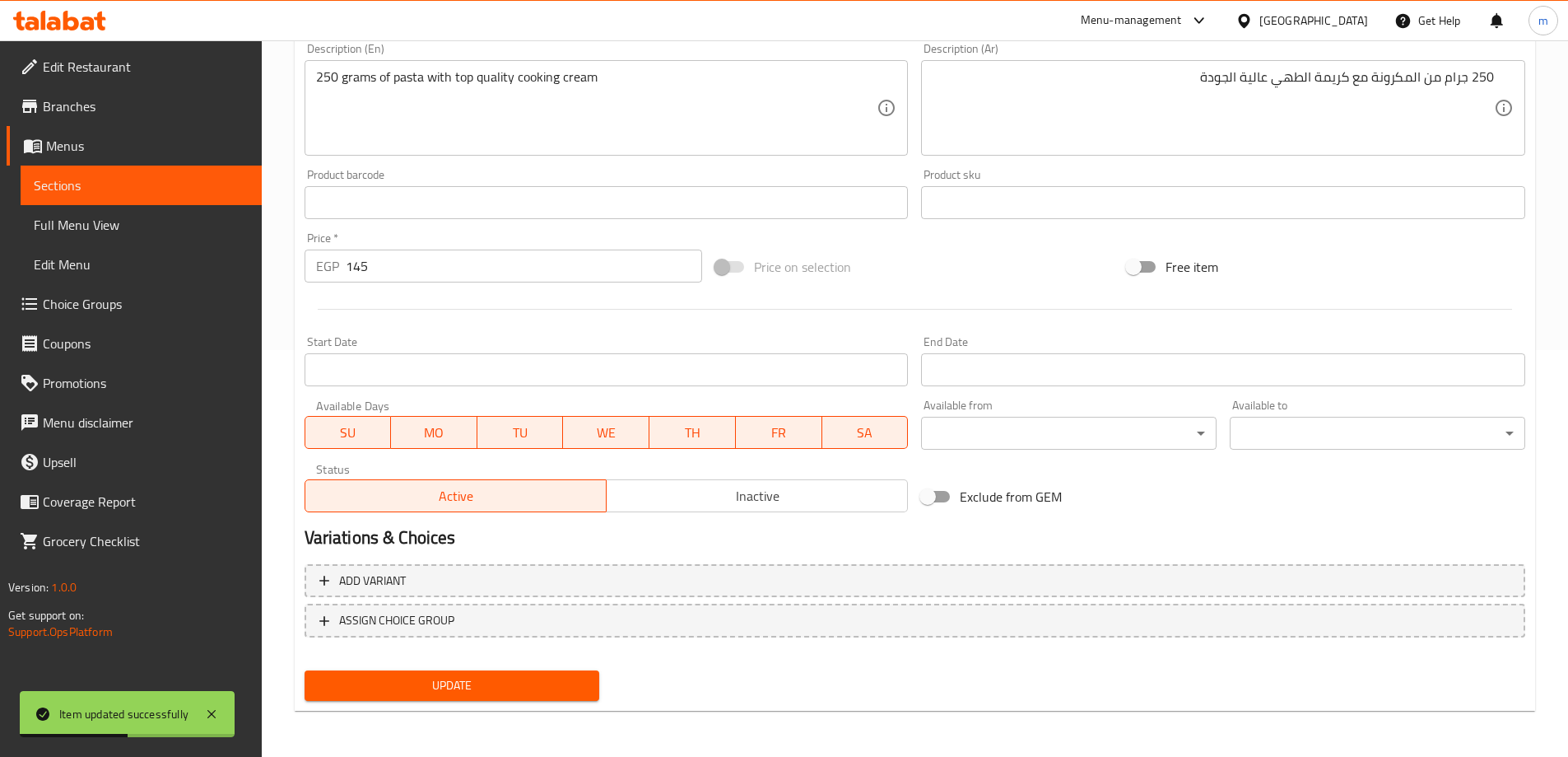
click at [135, 167] on link "Sections" at bounding box center [141, 185] width 241 height 40
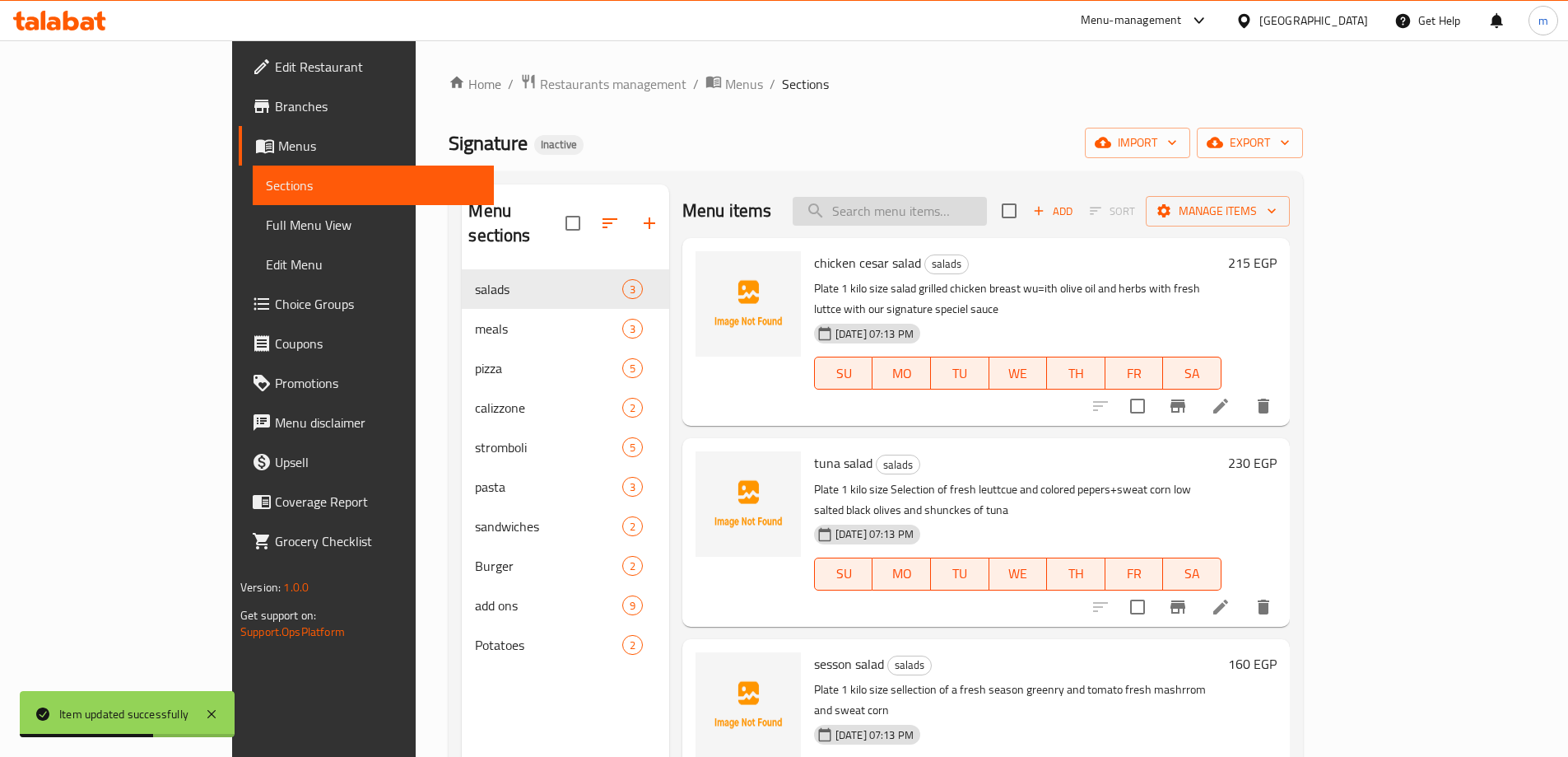
click at [986, 197] on input "search" at bounding box center [889, 211] width 194 height 29
paste input "250 grams of pasta with our special cooked pesto sauce"
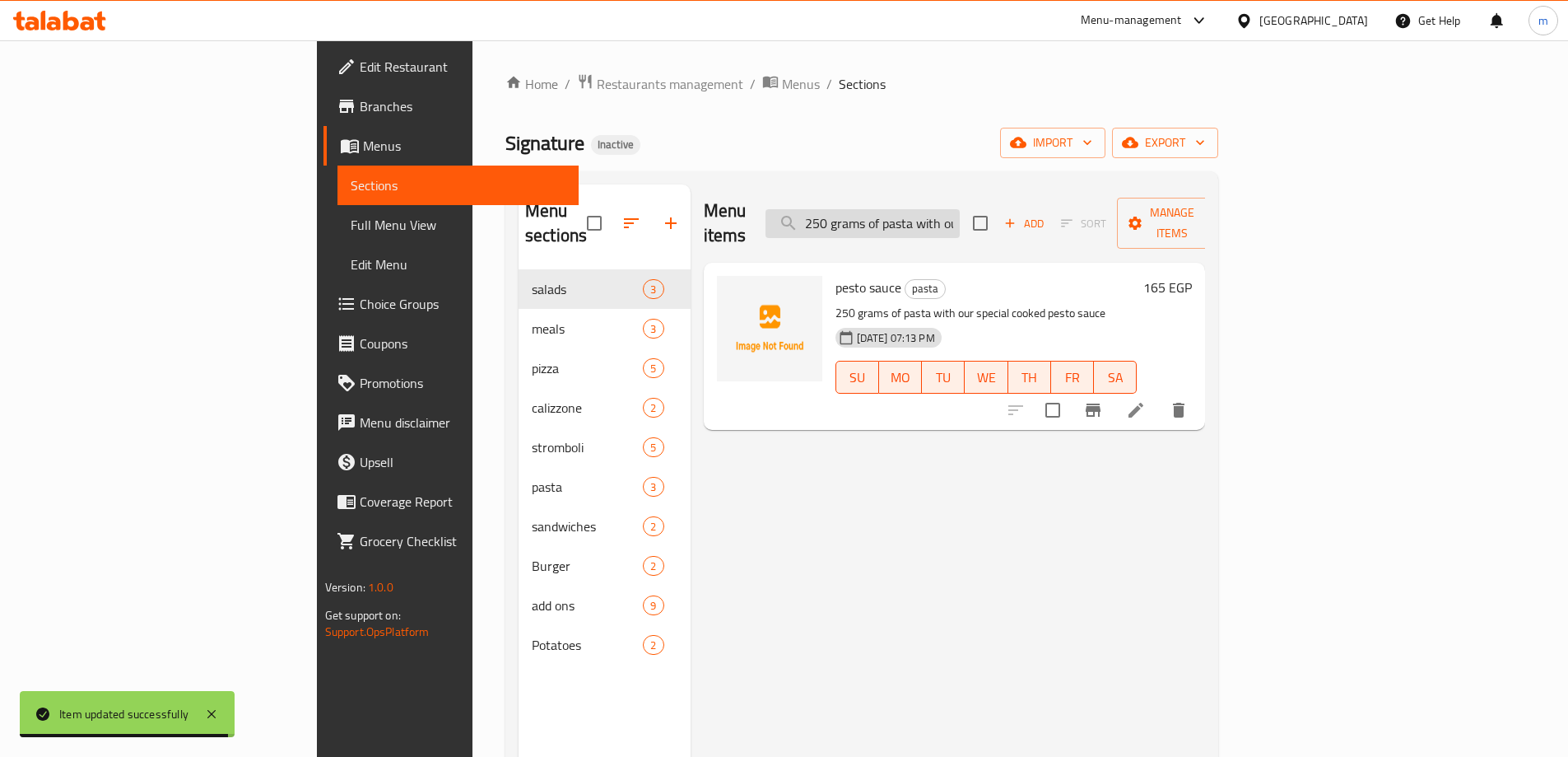
click at [960, 209] on input "250 grams of pasta with our special cooked pesto sauce" at bounding box center [862, 223] width 194 height 29
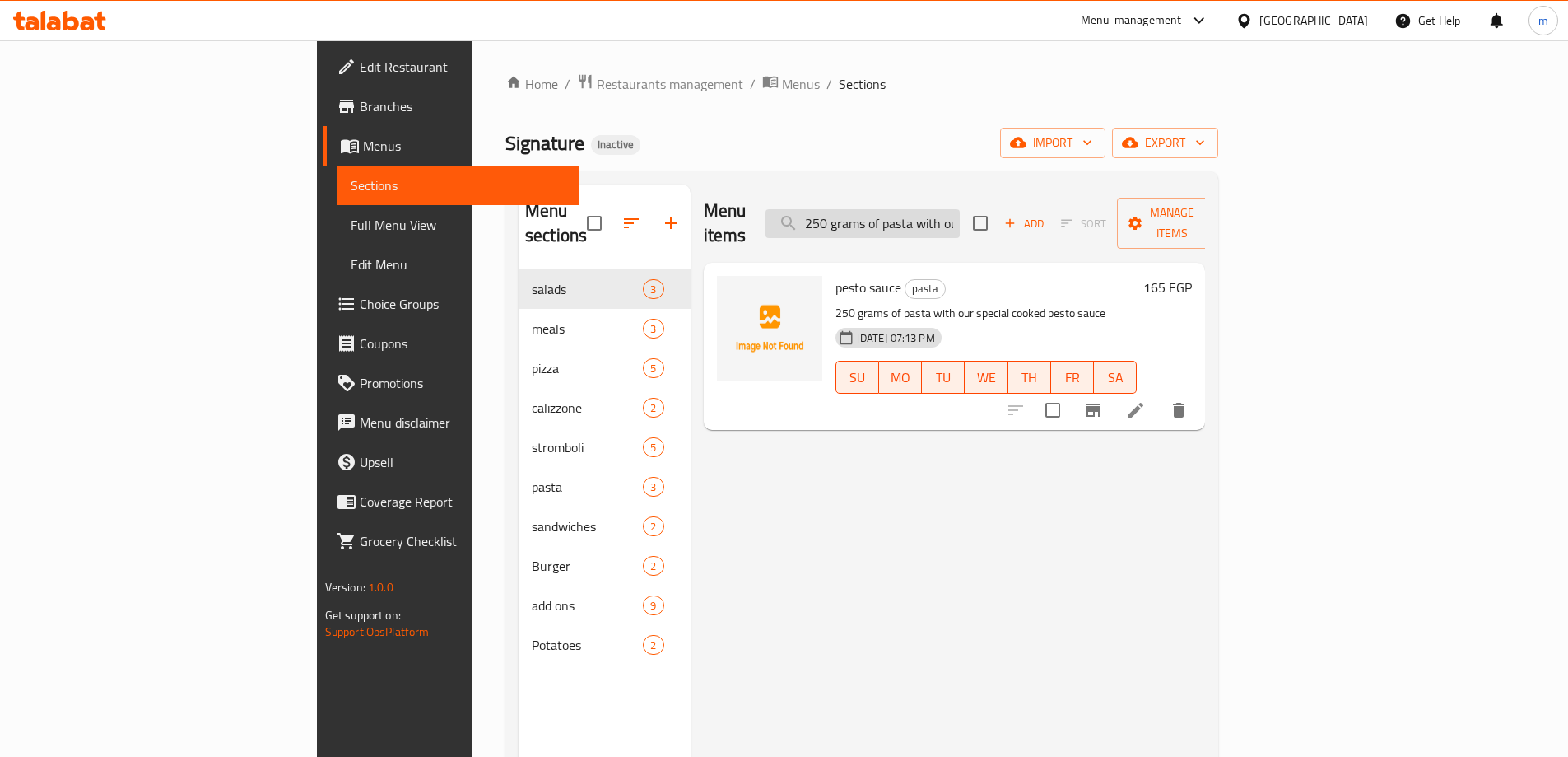
click at [960, 209] on input "250 grams of pasta with our special cooked pesto sauce" at bounding box center [862, 223] width 194 height 29
paste input "search"
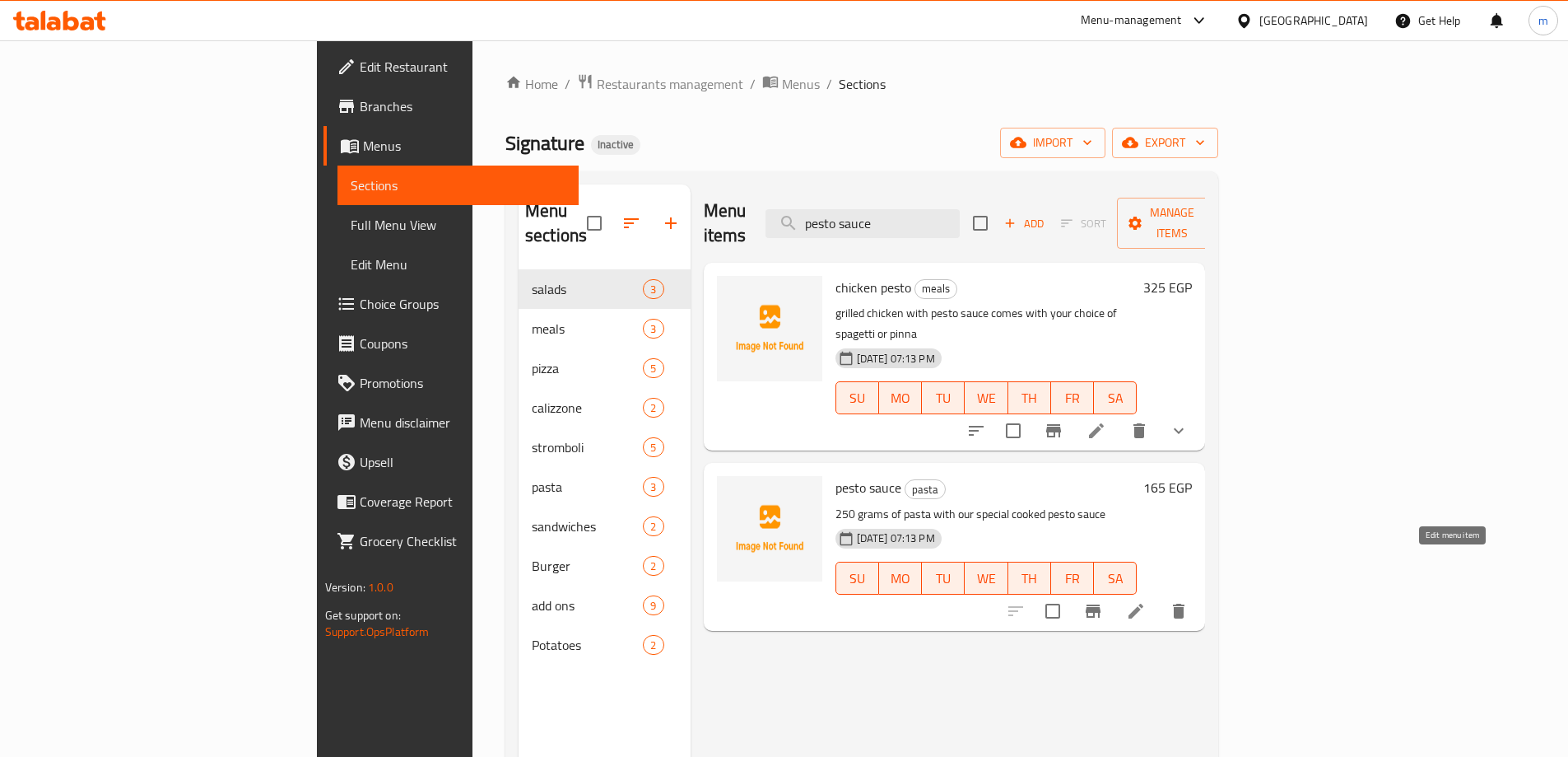
type input "pesto sauce"
click at [1145, 601] on icon at bounding box center [1135, 610] width 20 height 20
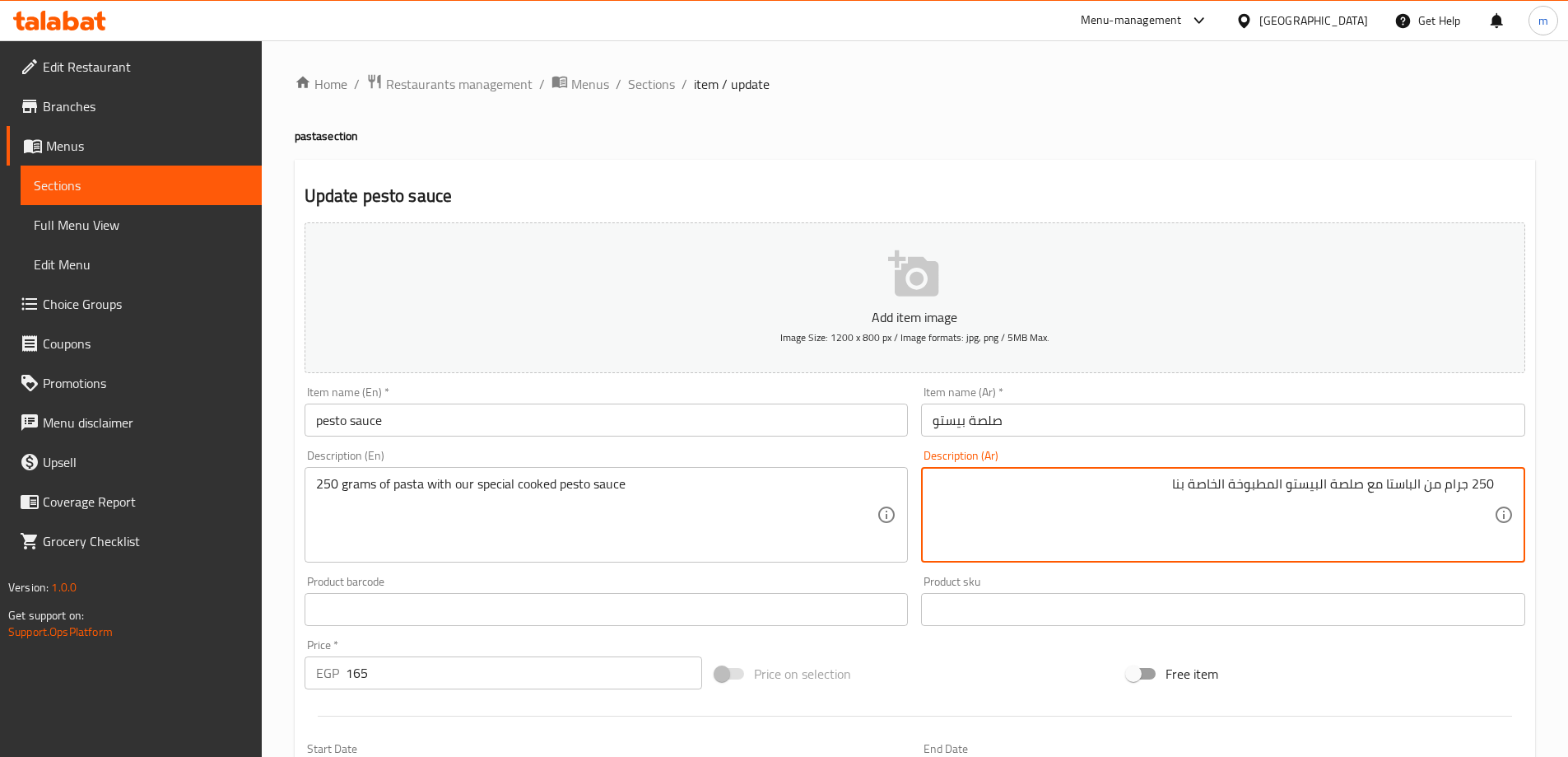
click at [1399, 498] on textarea "250 جرام من الباستا مع صلصة البيستو المطبوخة الخاصة بنا" at bounding box center [1213, 514] width 561 height 78
click at [1399, 489] on textarea "250 جرام من الباستا مع صلصة البيستو المطبوخة الخاصة بنا" at bounding box center [1213, 514] width 561 height 78
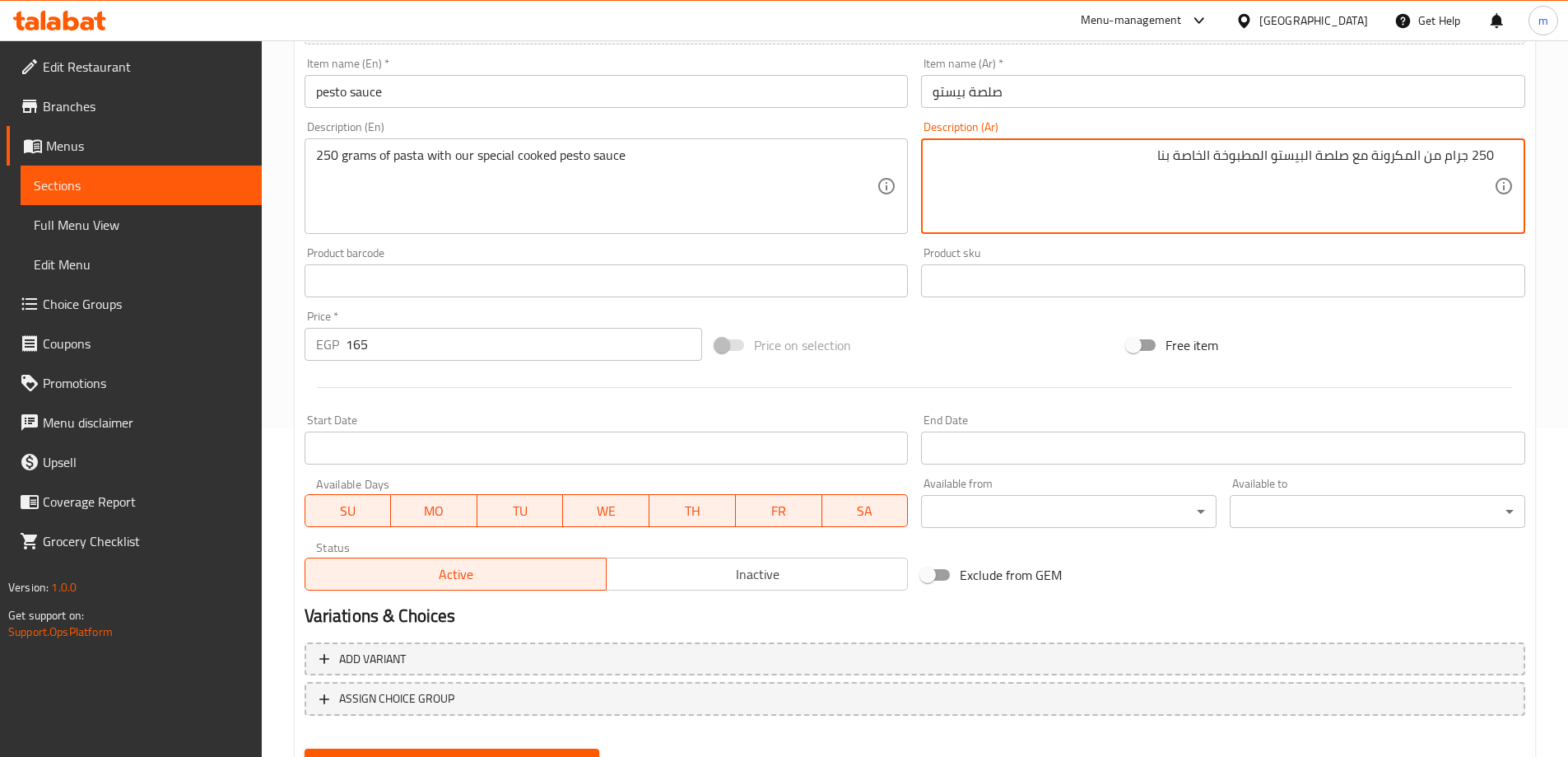
scroll to position [407, 0]
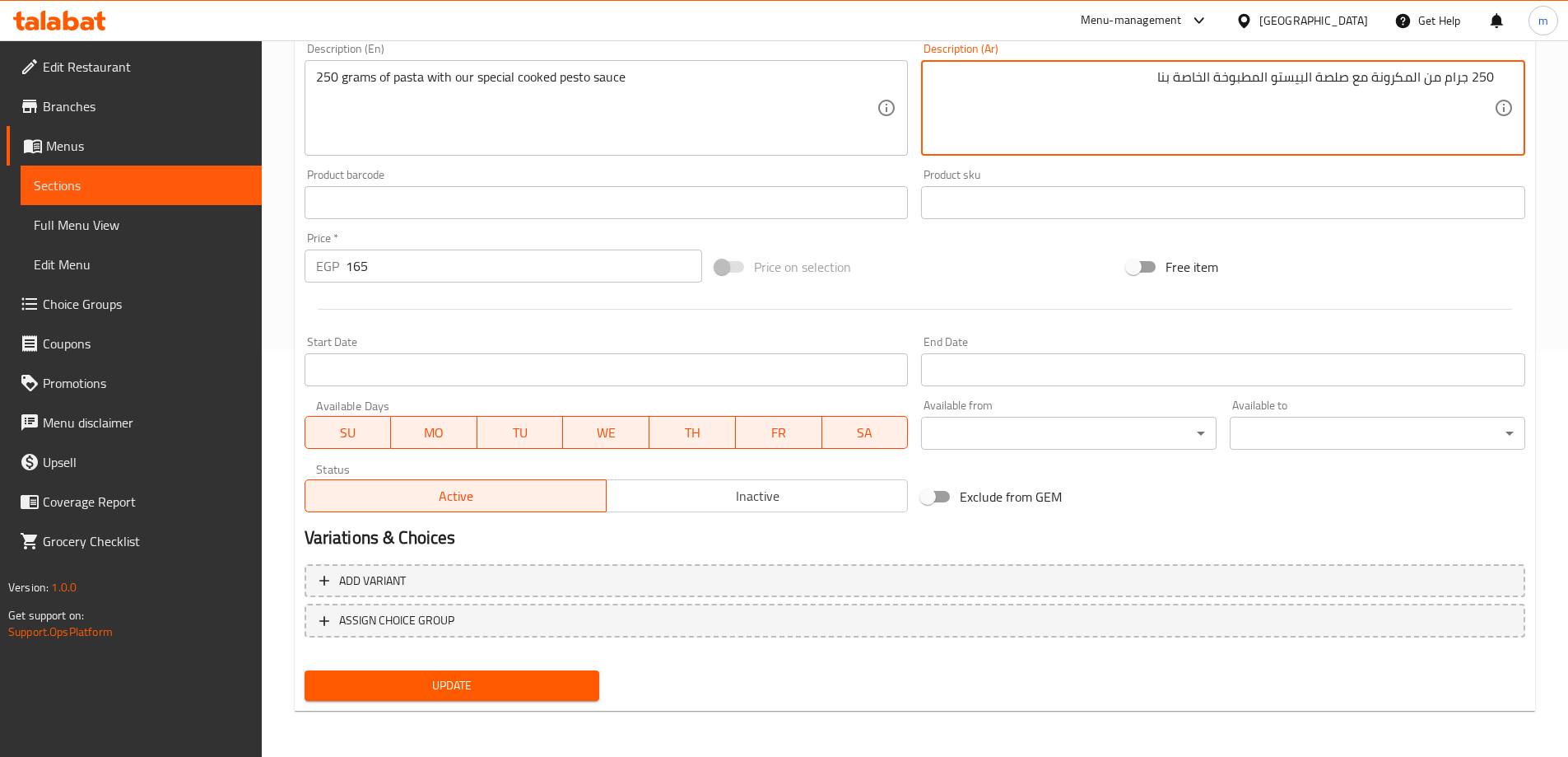
type textarea "250 جرام من المكرونة مع صلصة البيستو المطبوخة الخاصة بنا"
click at [534, 682] on span "Update" at bounding box center [453, 685] width 269 height 21
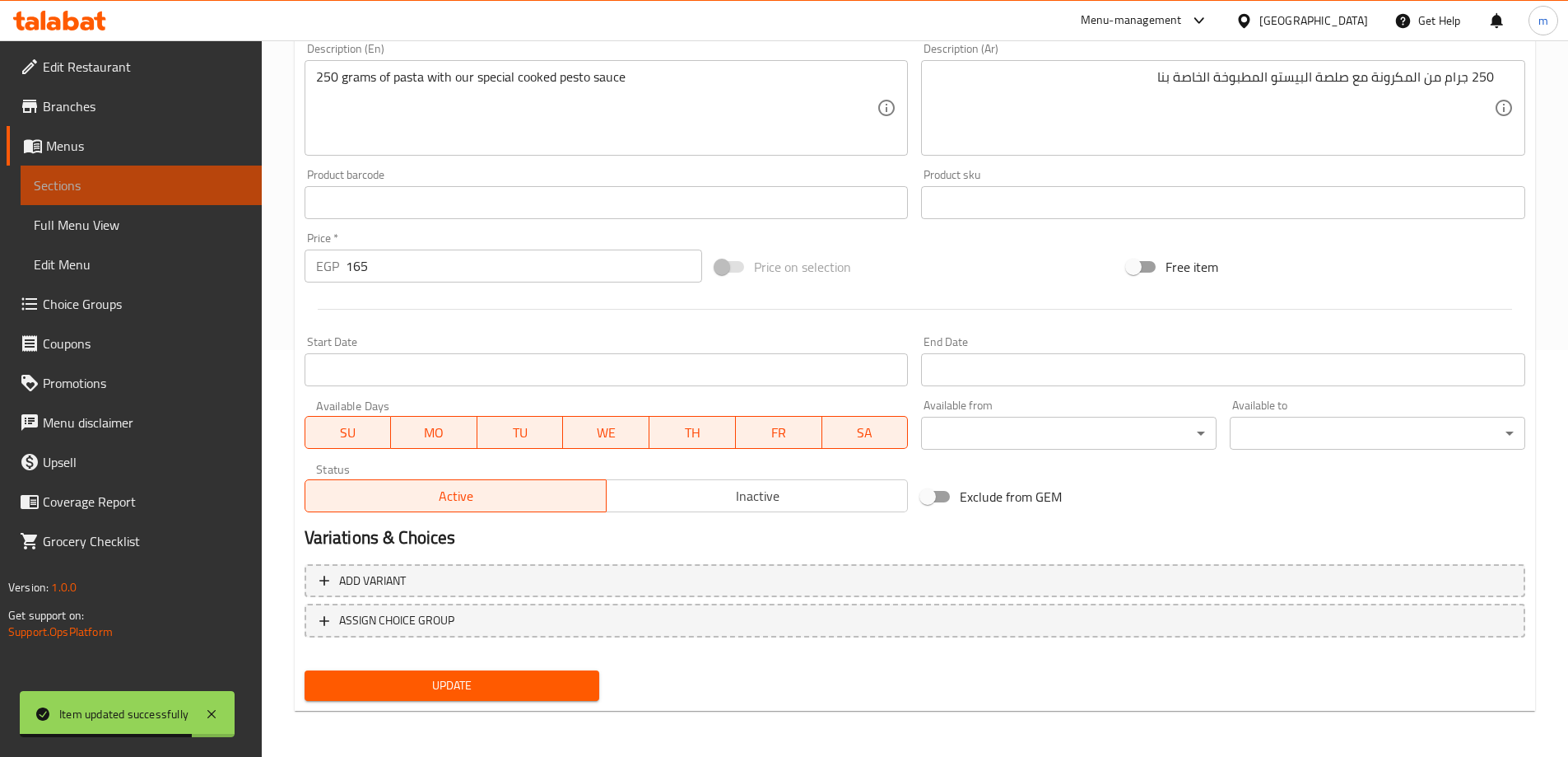
click at [200, 173] on link "Sections" at bounding box center [141, 185] width 241 height 40
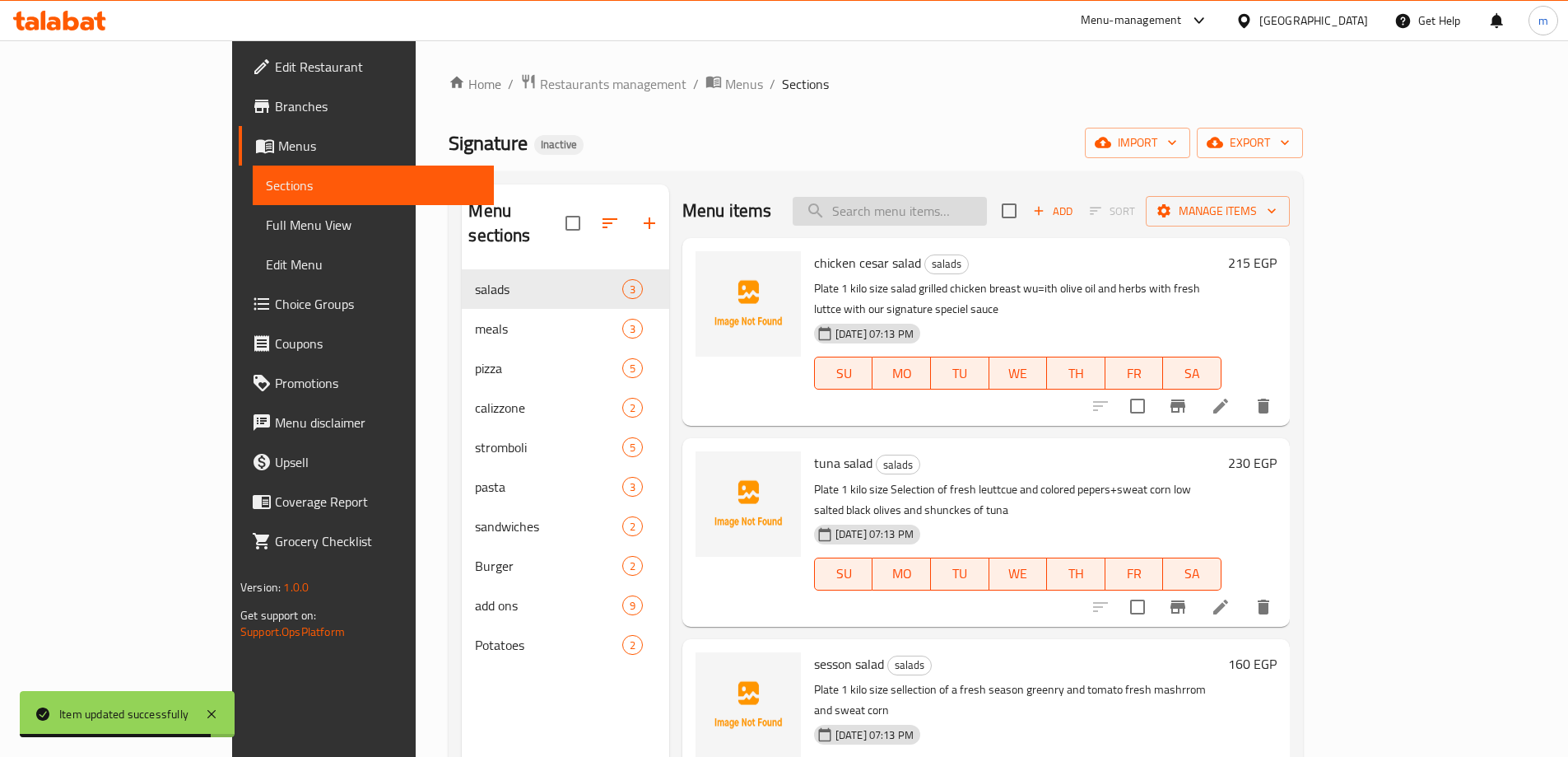
click at [938, 215] on input "search" at bounding box center [889, 211] width 194 height 29
paste input "grilled chicken"
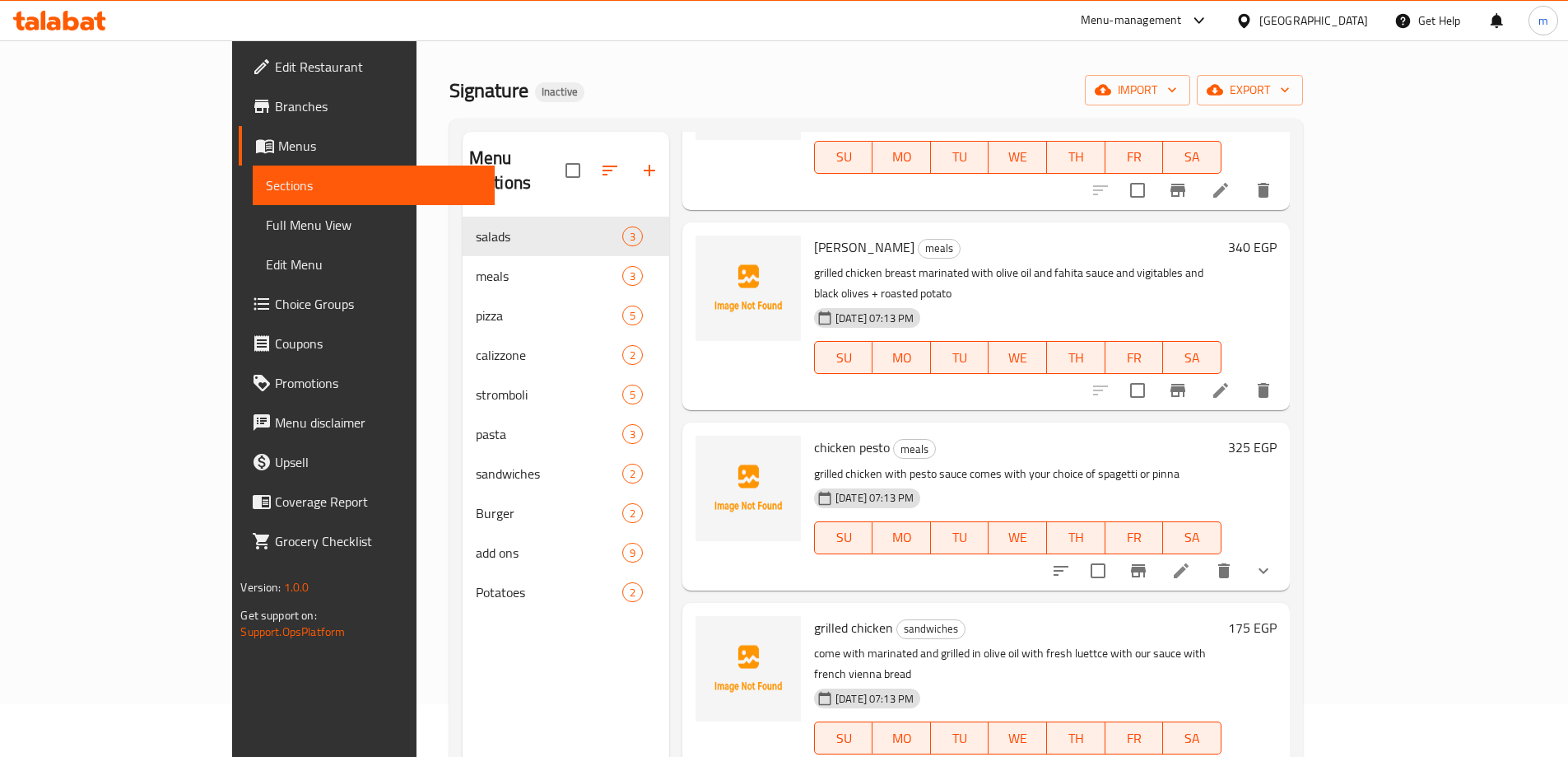
scroll to position [82, 0]
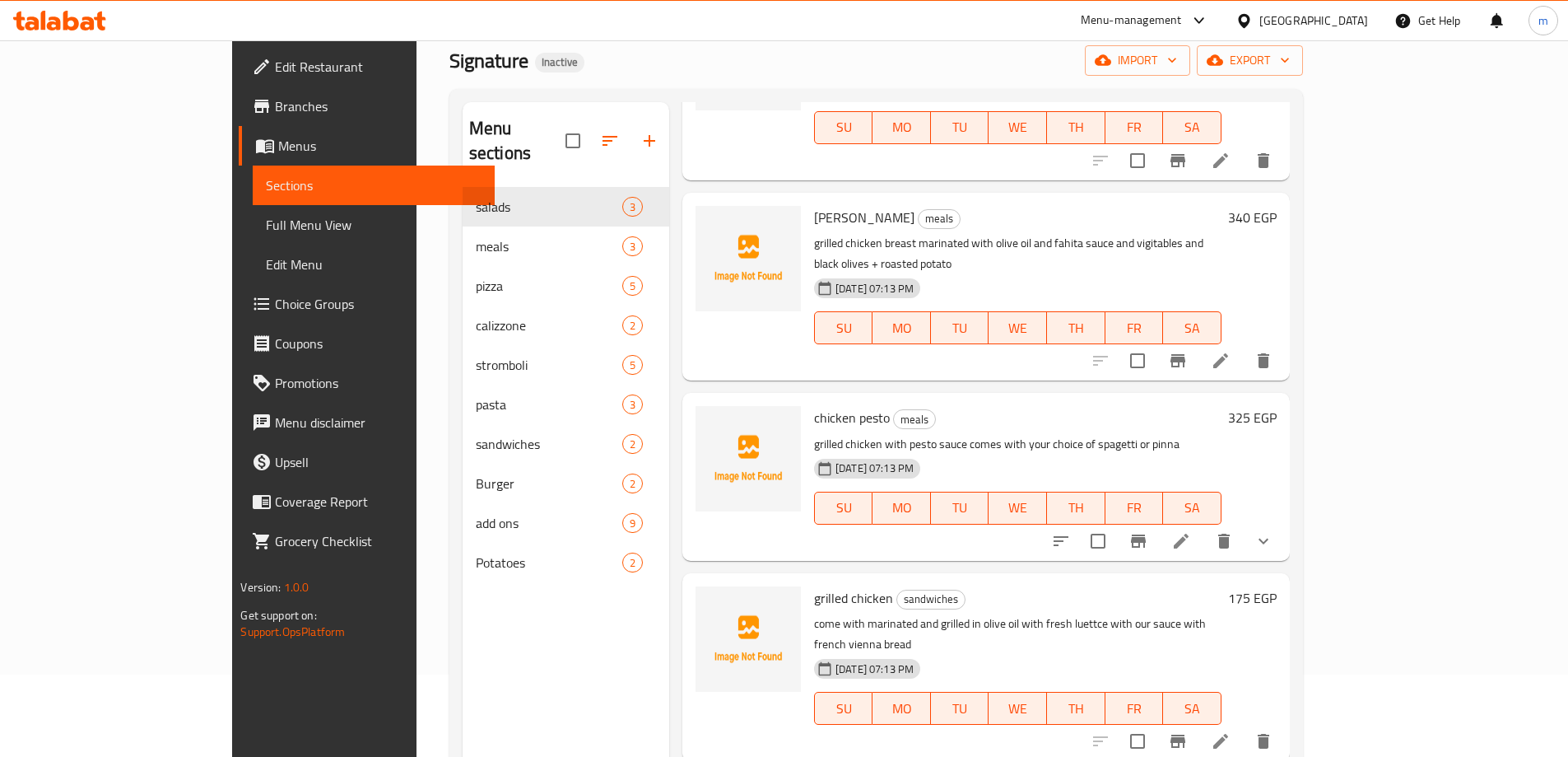
type input "grilled chicken"
click at [1230, 731] on icon at bounding box center [1220, 740] width 20 height 20
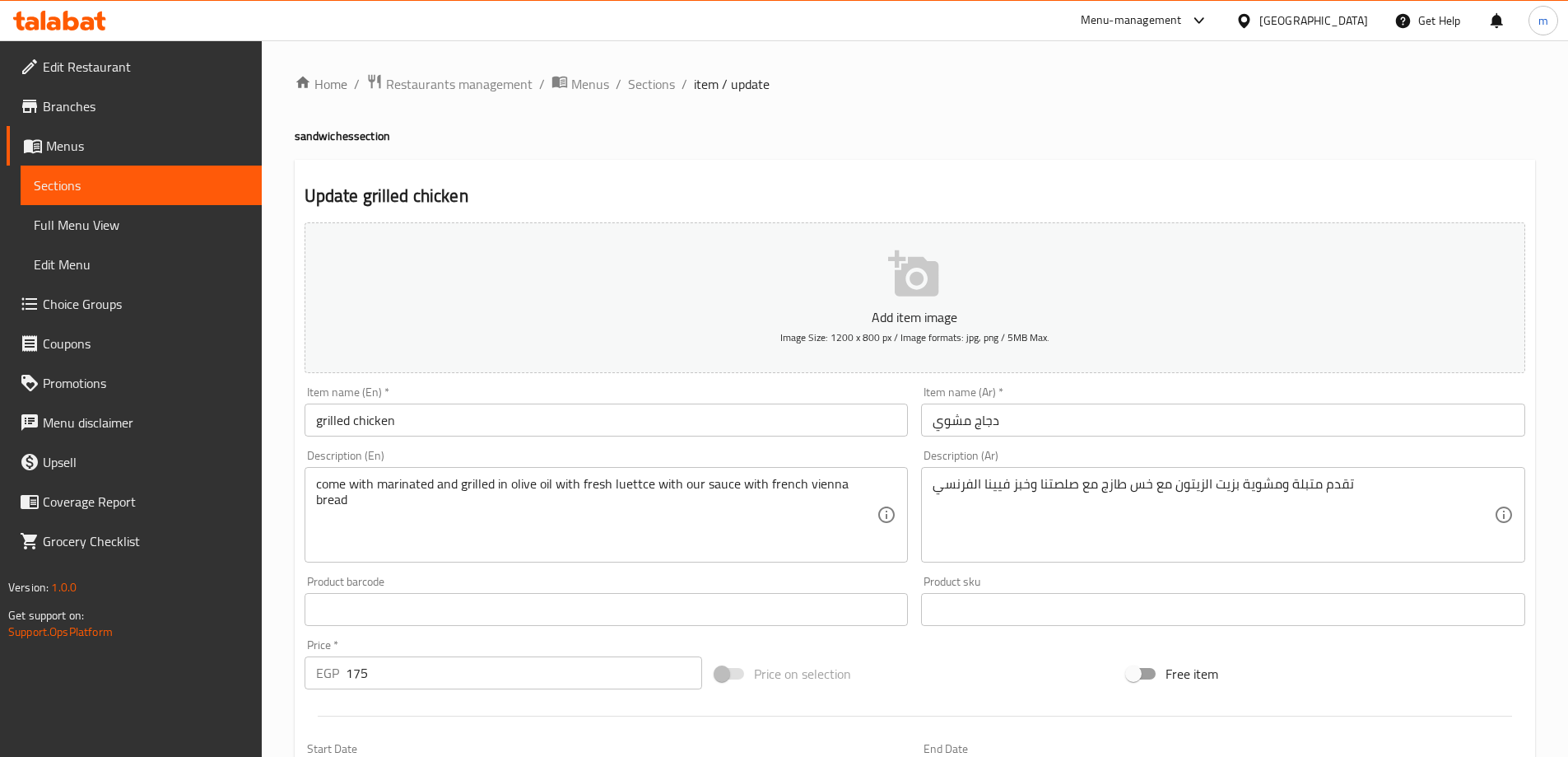
click at [329, 135] on h4 "sandwiches section" at bounding box center [915, 136] width 1240 height 16
copy h4 "sandwiches"
click at [423, 411] on input "grilled chicken" at bounding box center [607, 419] width 604 height 33
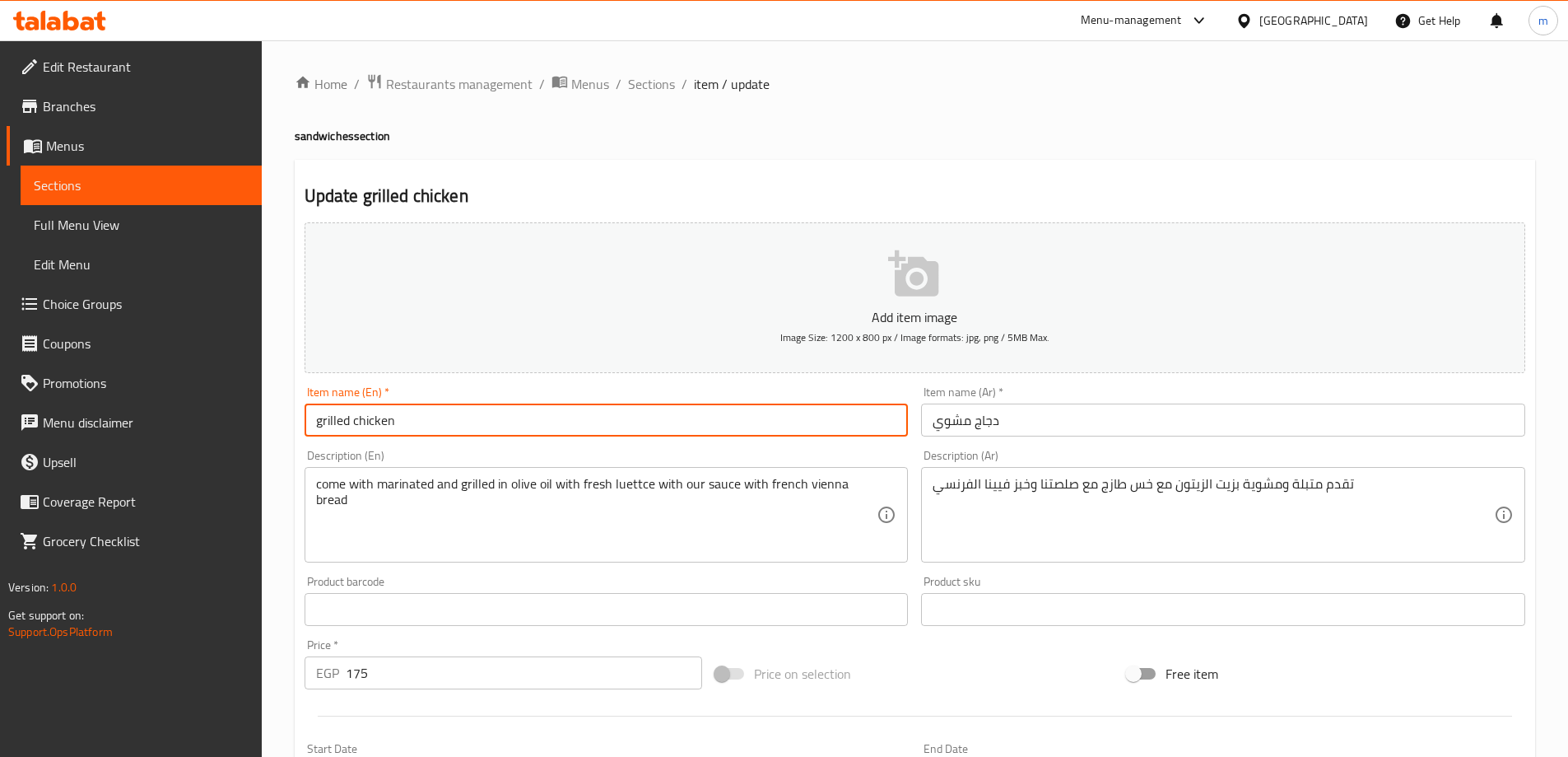
paste input "sandwiches"
type input "grilled chicken sandwich"
click at [1247, 419] on input "دجاج مشوي" at bounding box center [1223, 419] width 604 height 33
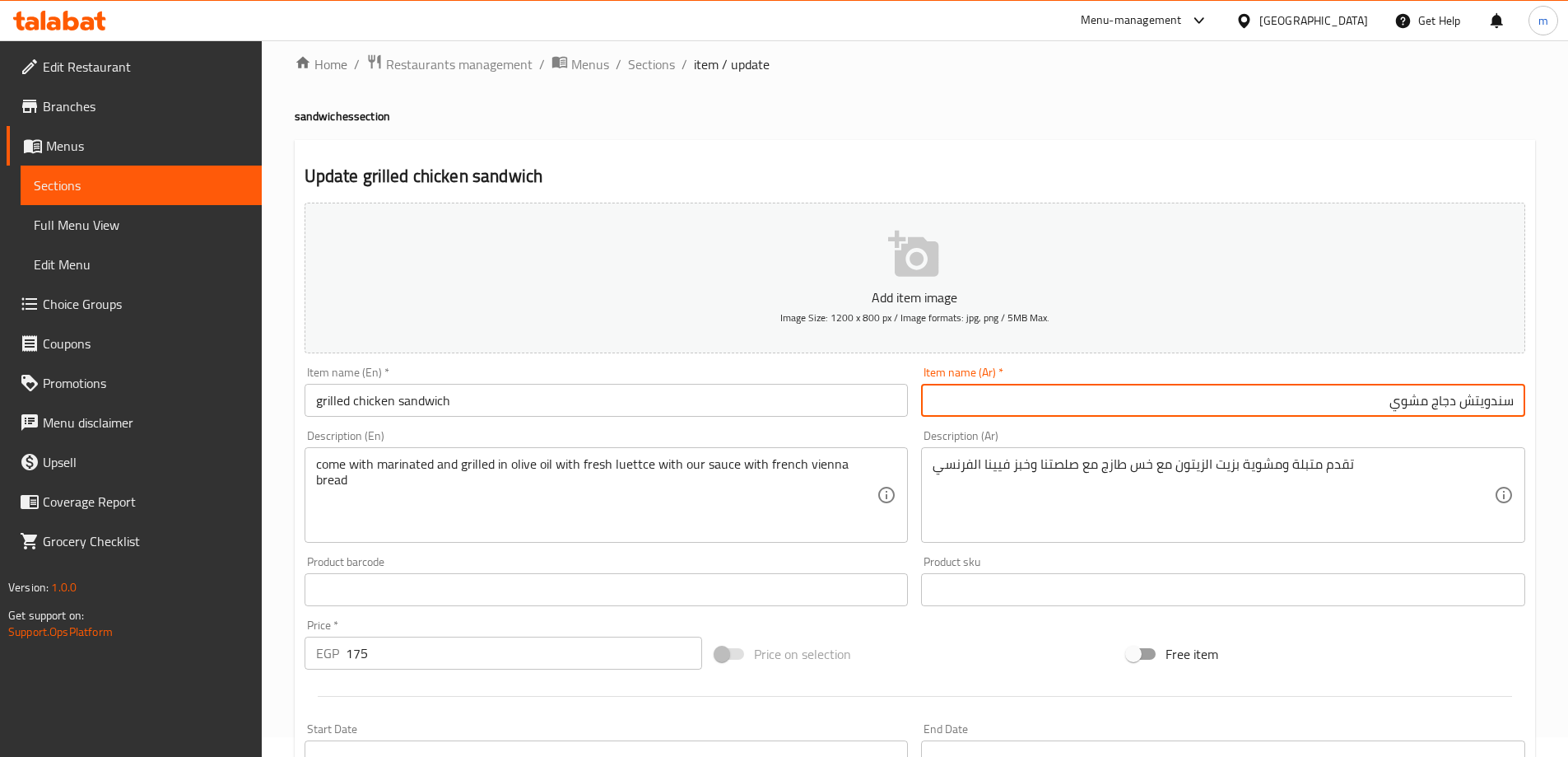
scroll to position [407, 0]
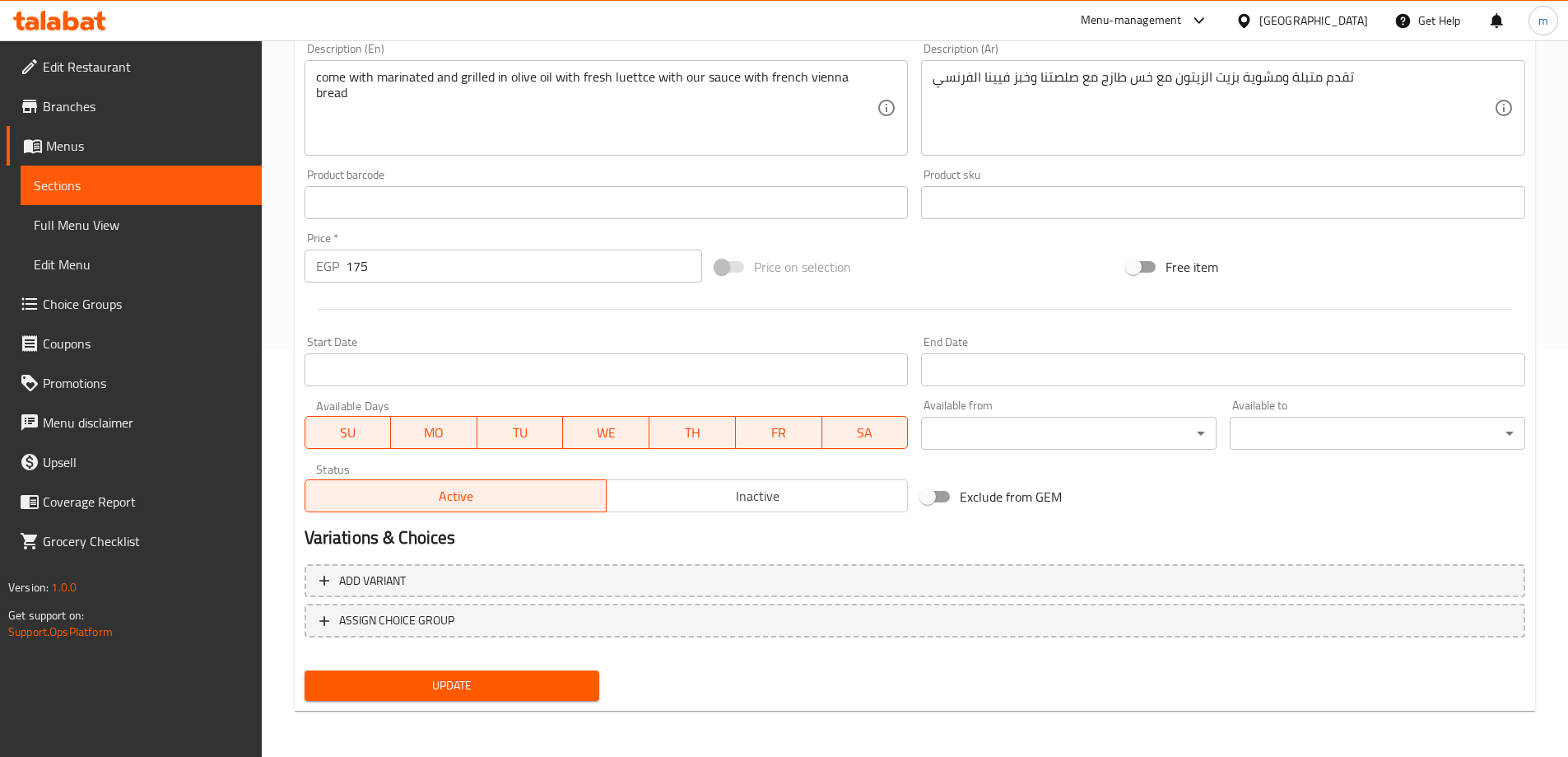
type input "سندويتش دجاج مشوي"
click at [527, 690] on span "Update" at bounding box center [453, 685] width 269 height 21
click at [210, 192] on span "Sections" at bounding box center [141, 185] width 215 height 20
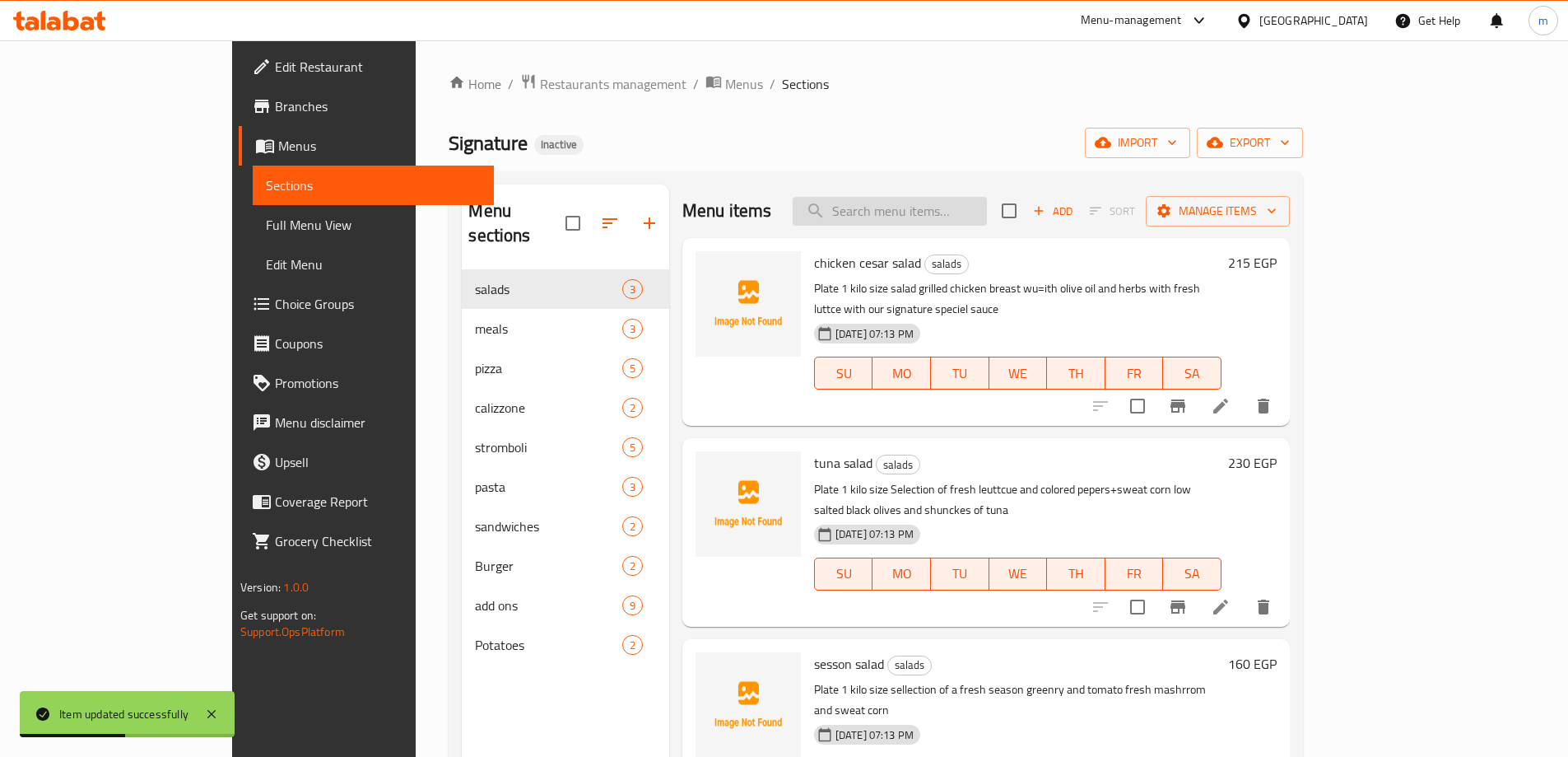
click at [984, 212] on input "search" at bounding box center [889, 211] width 194 height 29
paste input "Fahita"
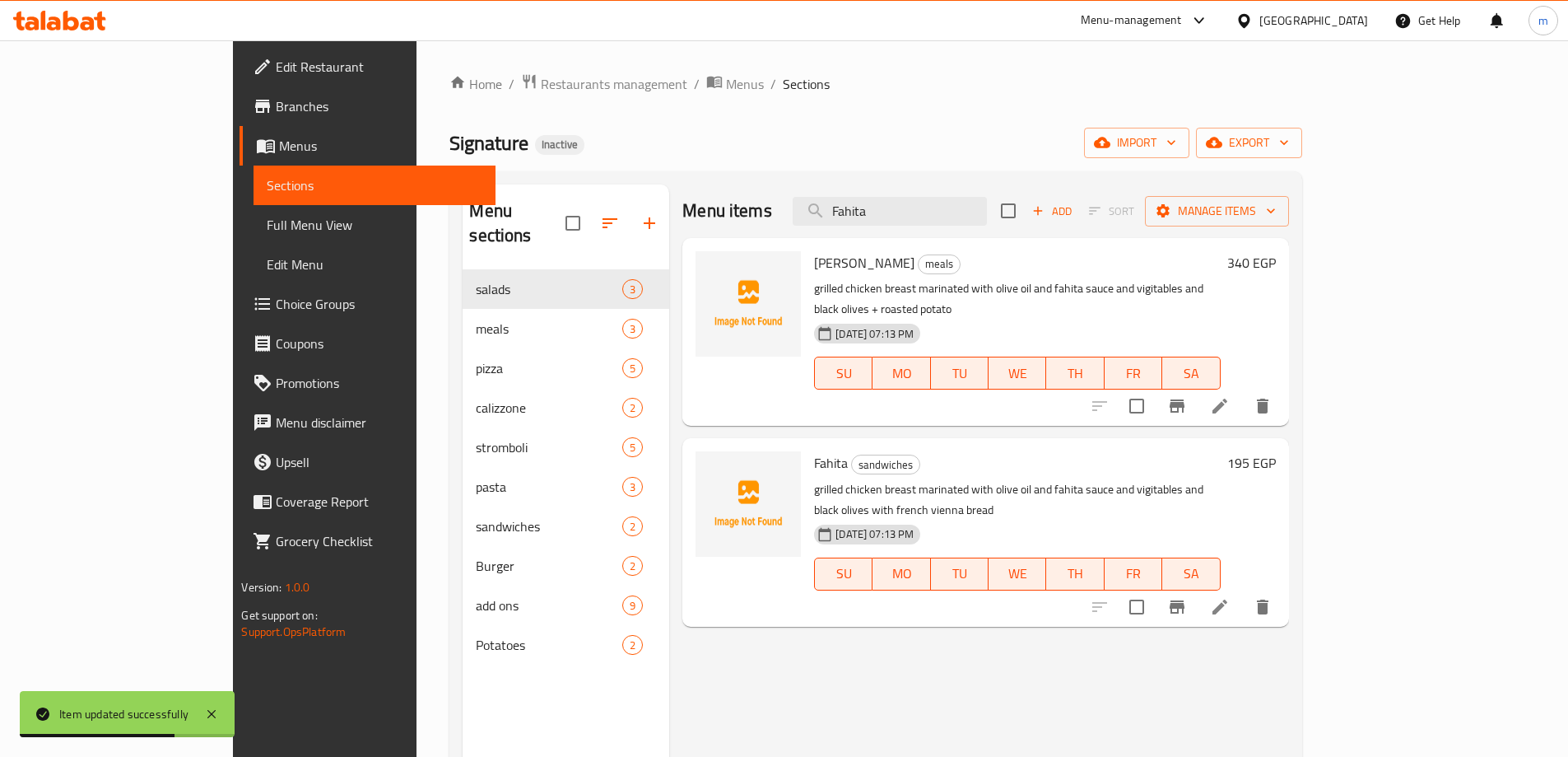
type input "Fahita"
click at [1229, 597] on icon at bounding box center [1219, 606] width 20 height 20
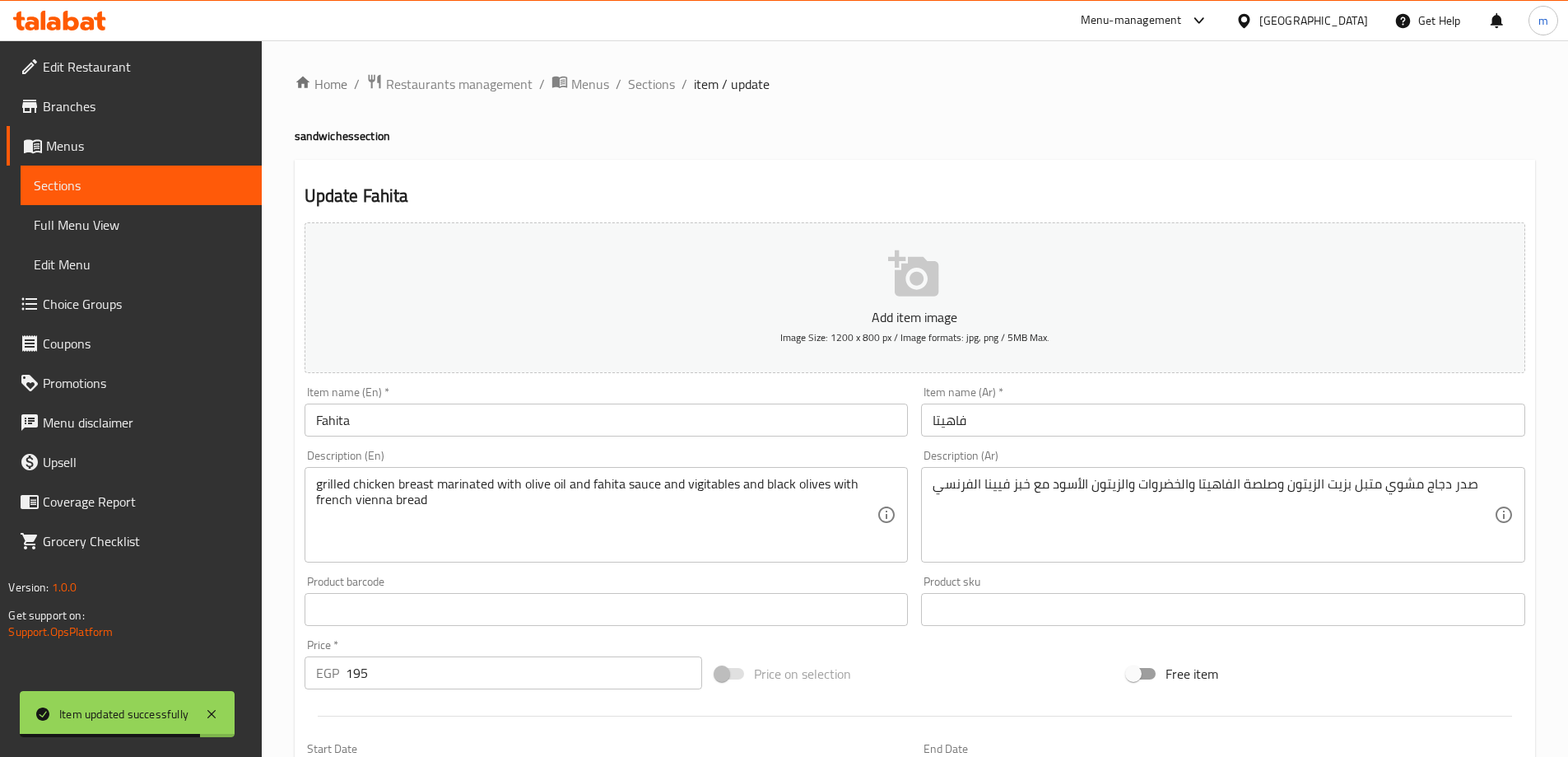
click at [460, 431] on input "Fahita" at bounding box center [607, 419] width 604 height 33
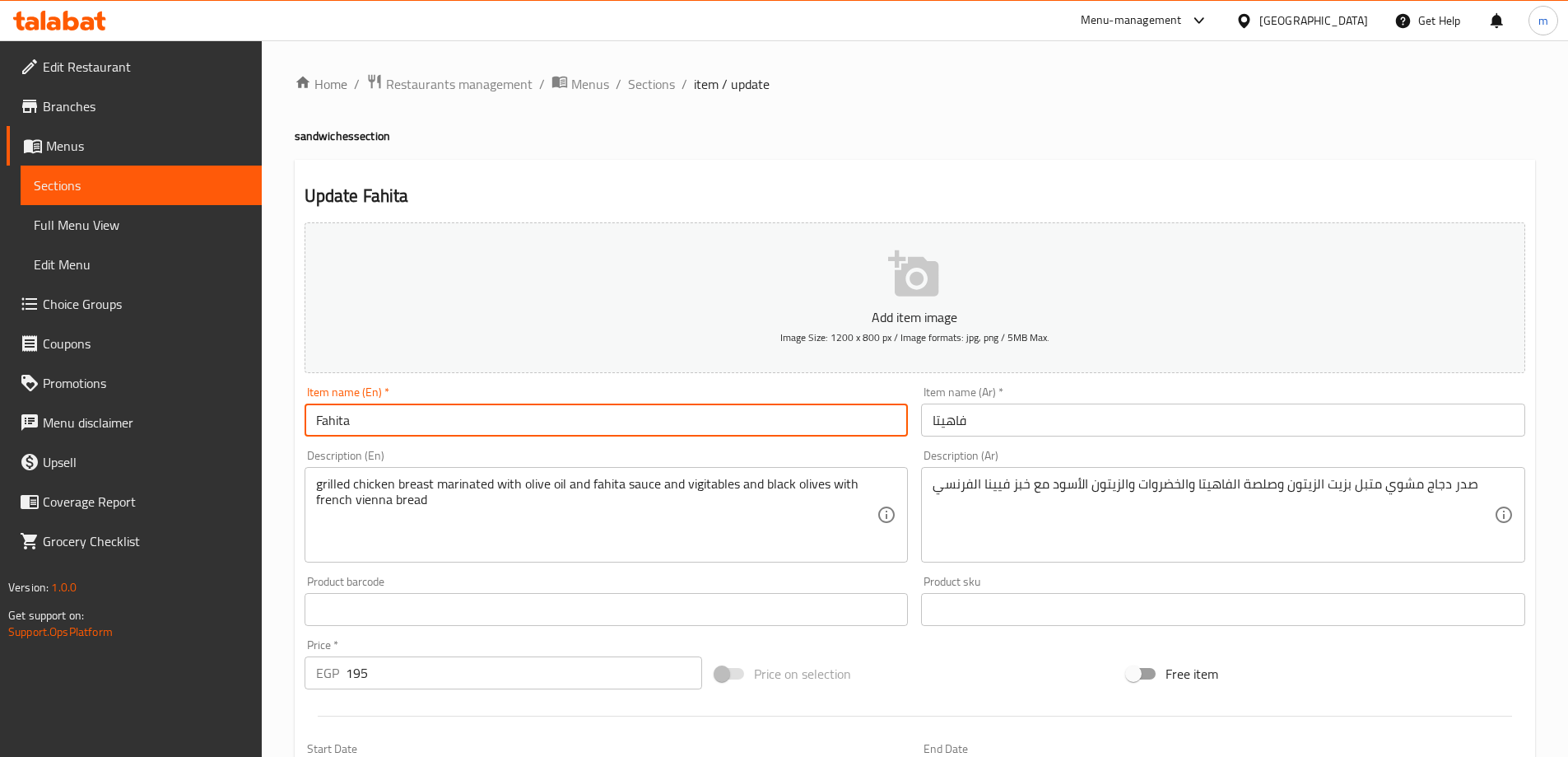
paste input "sandwiches"
type input "Fahita sandwich"
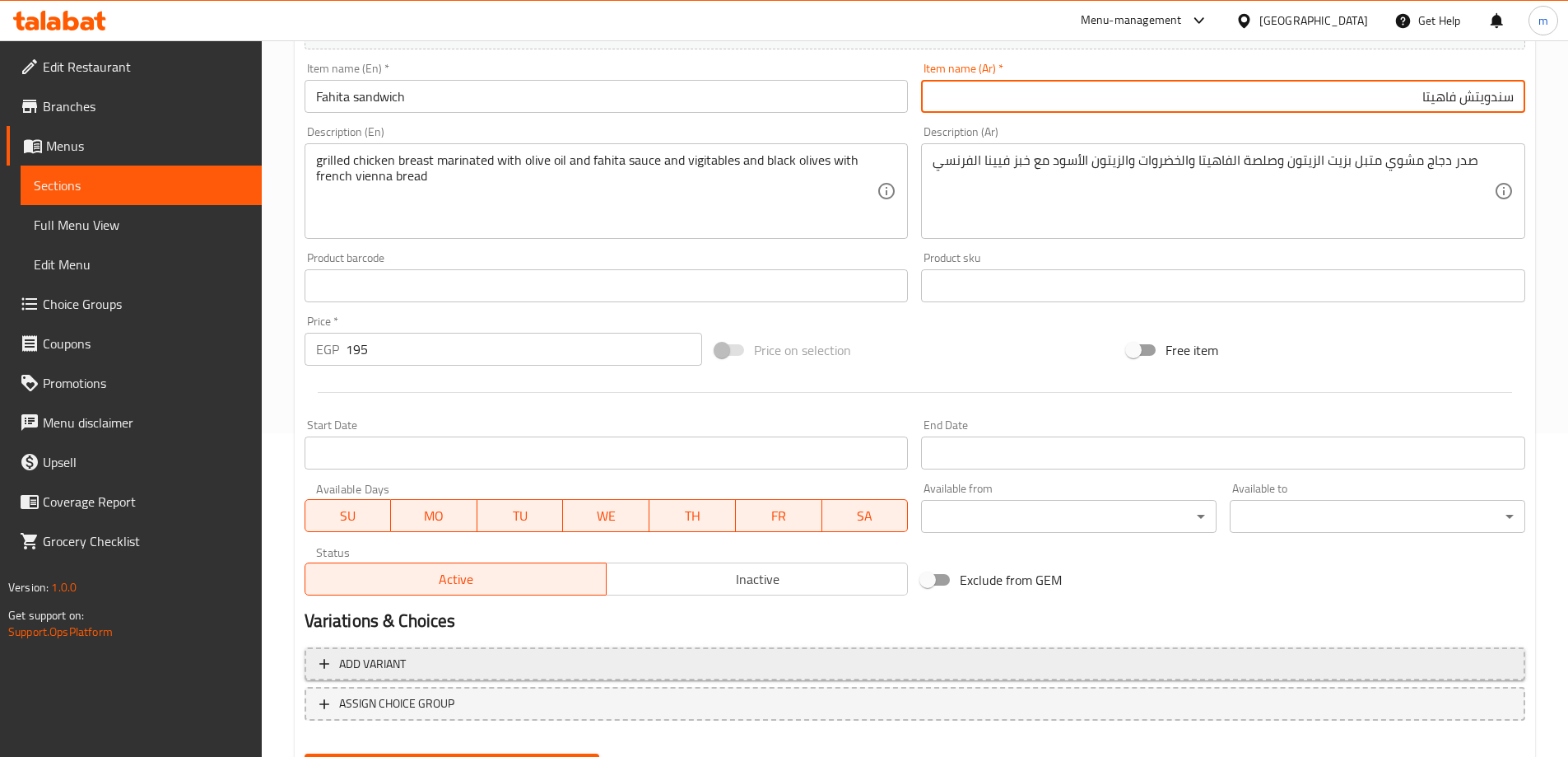
scroll to position [407, 0]
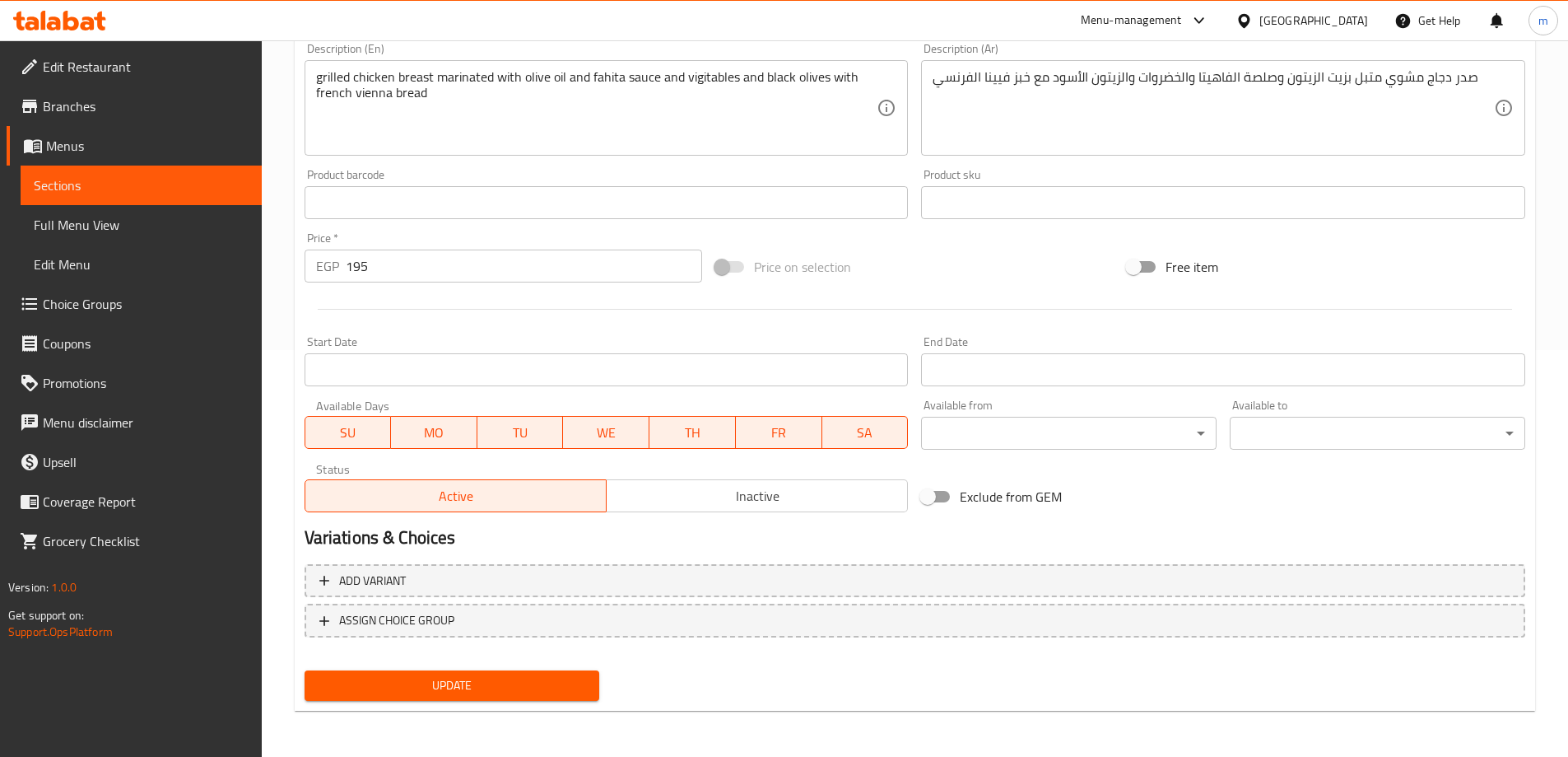
type input "سندويتش فاهيتا"
click at [432, 662] on div "Add variant ASSIGN CHOICE GROUP" at bounding box center [915, 611] width 1234 height 107
click at [433, 671] on button "Update" at bounding box center [453, 685] width 296 height 30
click at [111, 201] on link "Sections" at bounding box center [141, 185] width 241 height 40
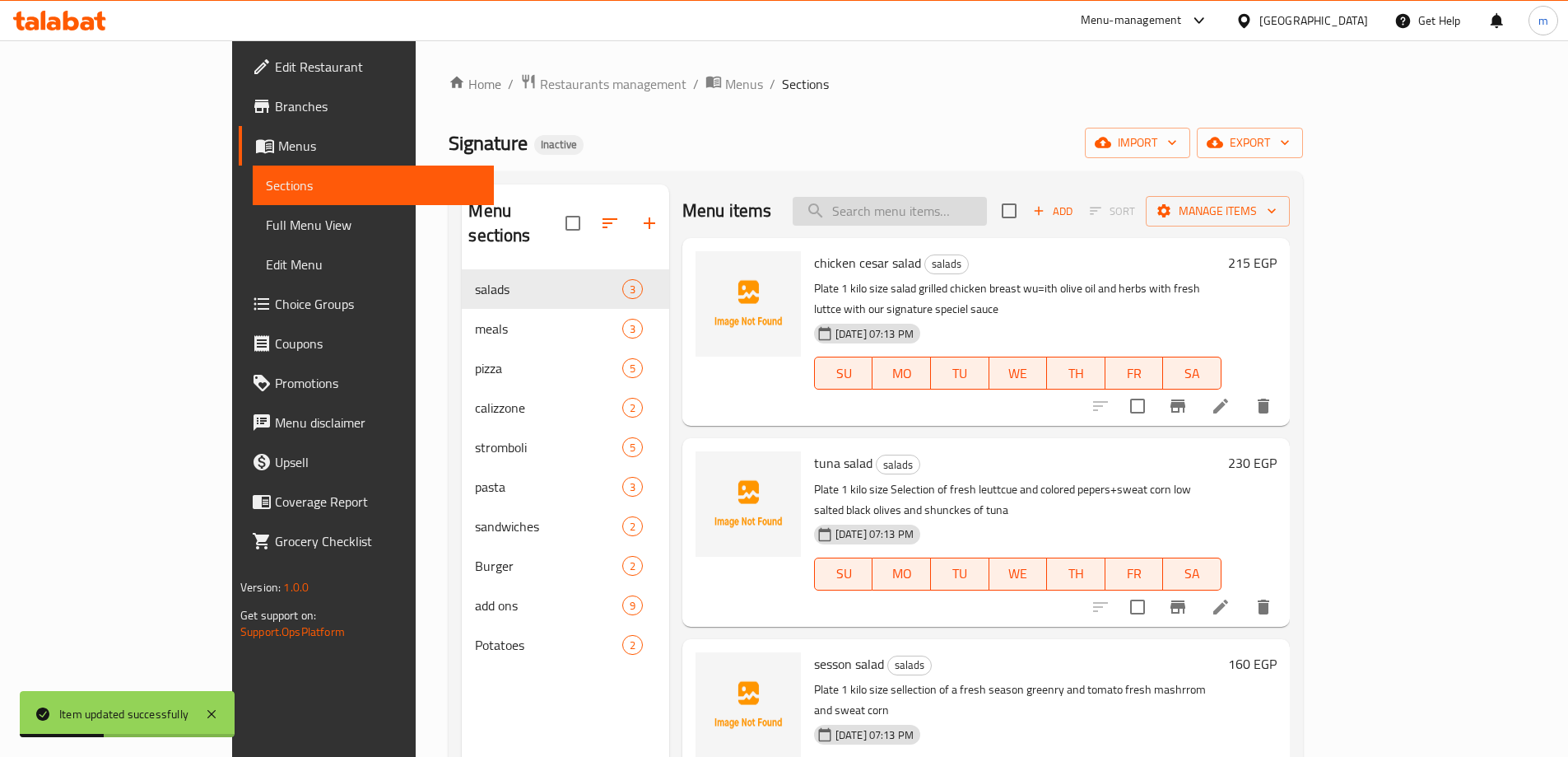
click at [986, 216] on input "search" at bounding box center [889, 211] width 194 height 29
paste input "signature smash burger"
type input "signature smash burger"
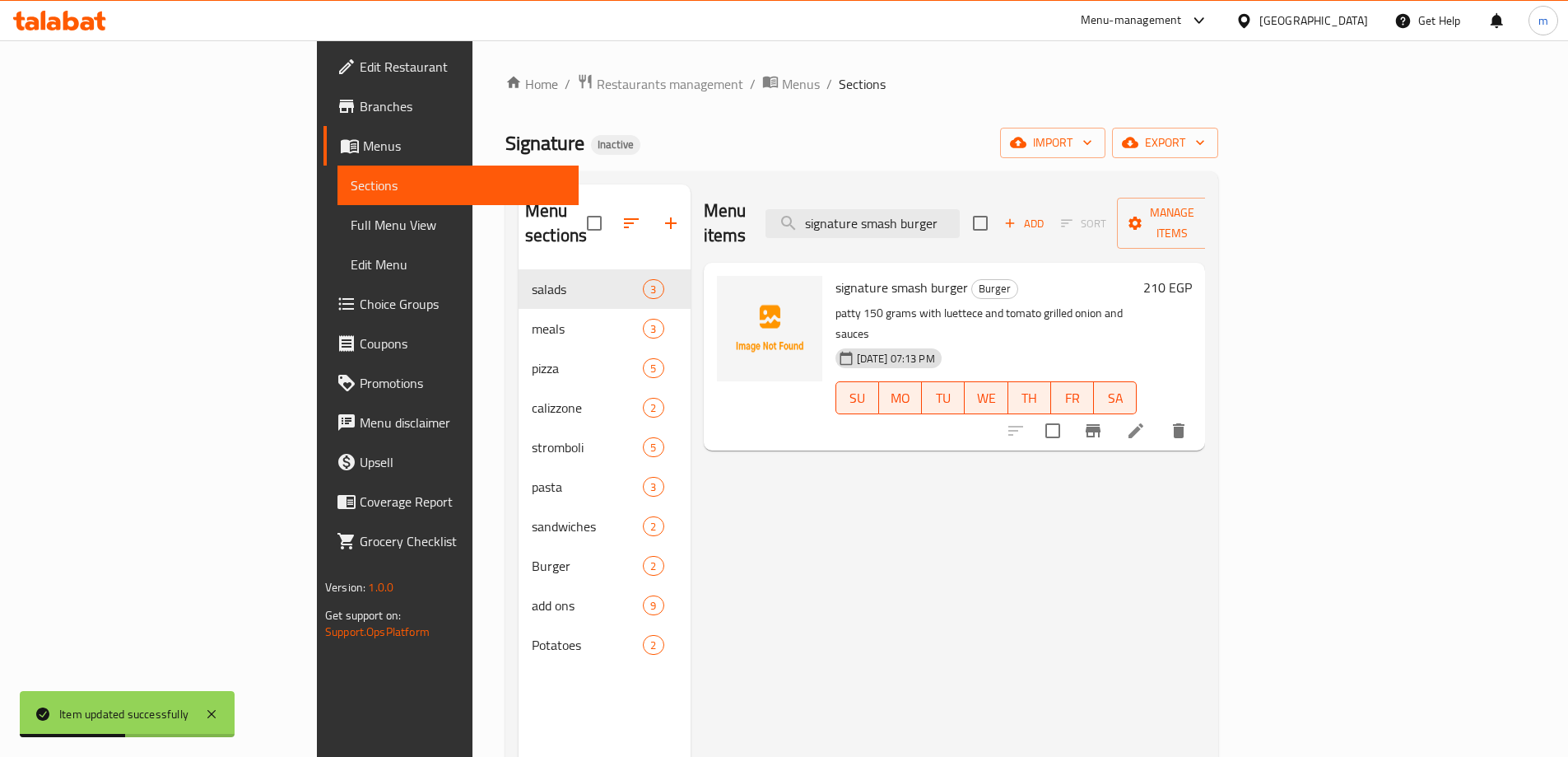
click at [1145, 421] on icon at bounding box center [1135, 430] width 20 height 20
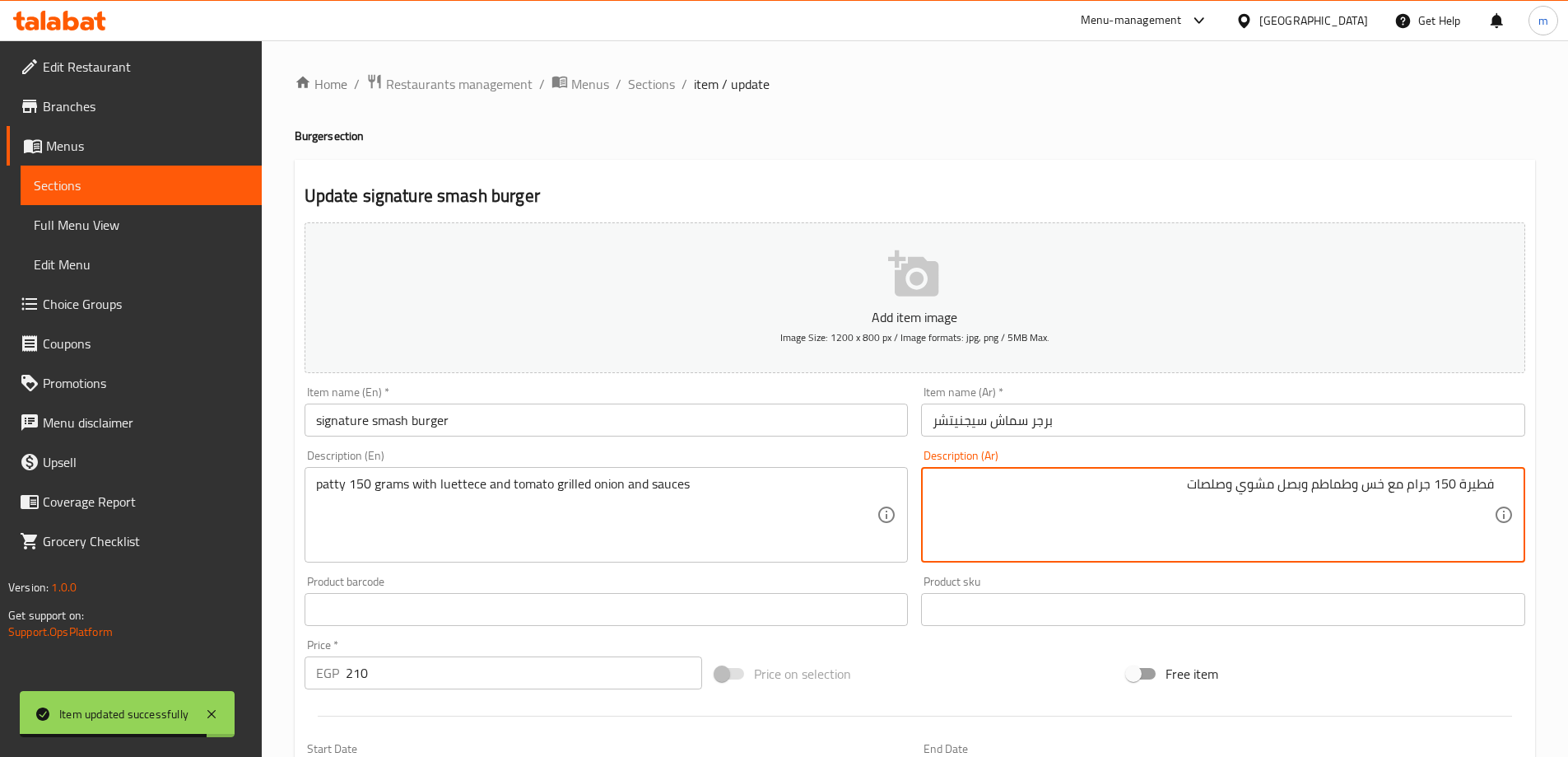
click at [1485, 487] on textarea "فطيرة 150 جرام مع خس وطماطم وبصل مشوي وصلصات" at bounding box center [1213, 514] width 561 height 78
click at [318, 485] on textarea "patty 150 grams with luettece and tomato grilled onion and sauces" at bounding box center [597, 514] width 561 height 78
click at [1484, 484] on textarea "شريحة 150 جرام مع خس وطماطم وبصل مشوي وصلصات" at bounding box center [1213, 514] width 561 height 78
type textarea "قطعة 150 جرام مع خس وطماطم وبصل مشوي وصلصات"
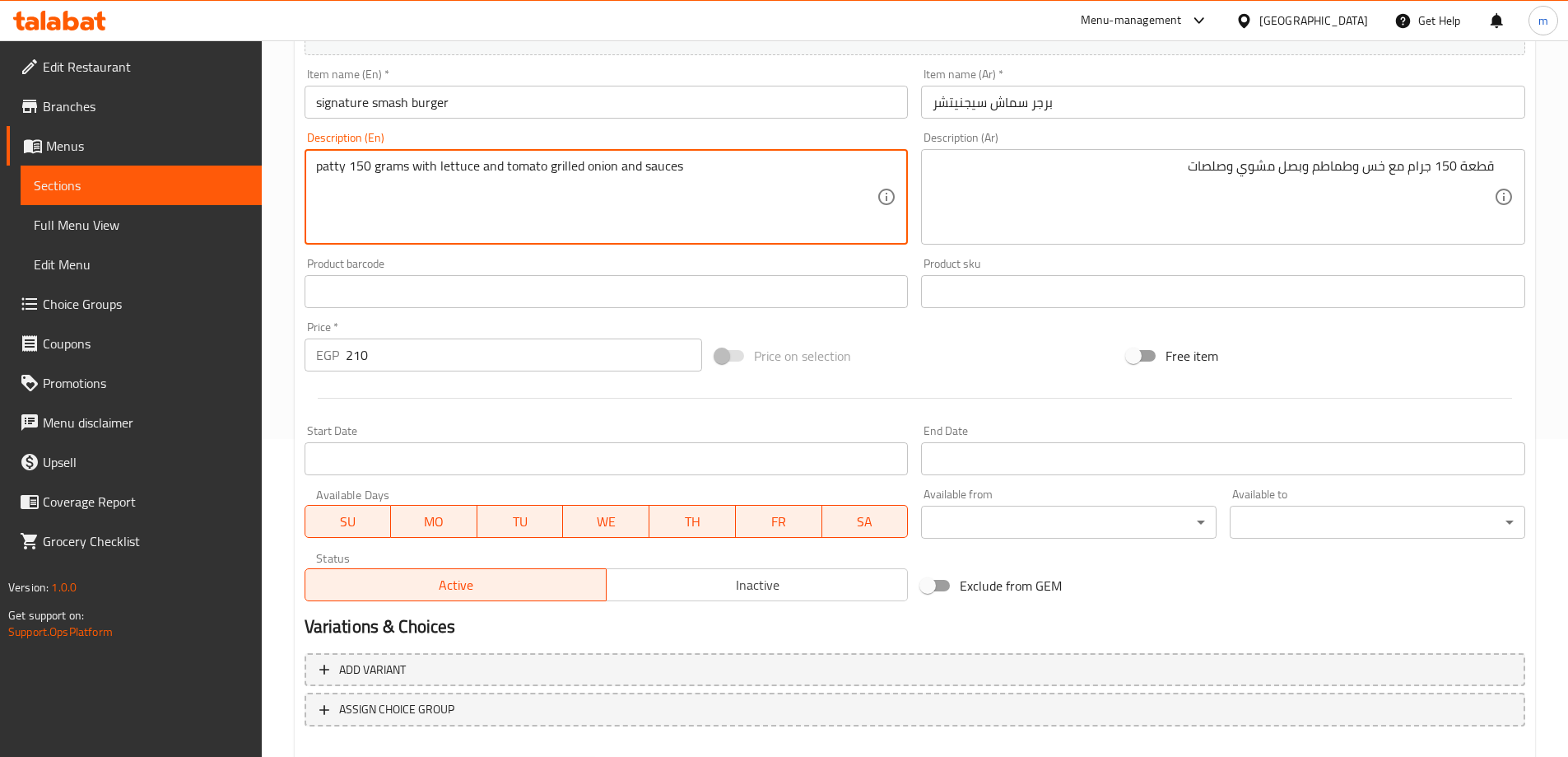
scroll to position [407, 0]
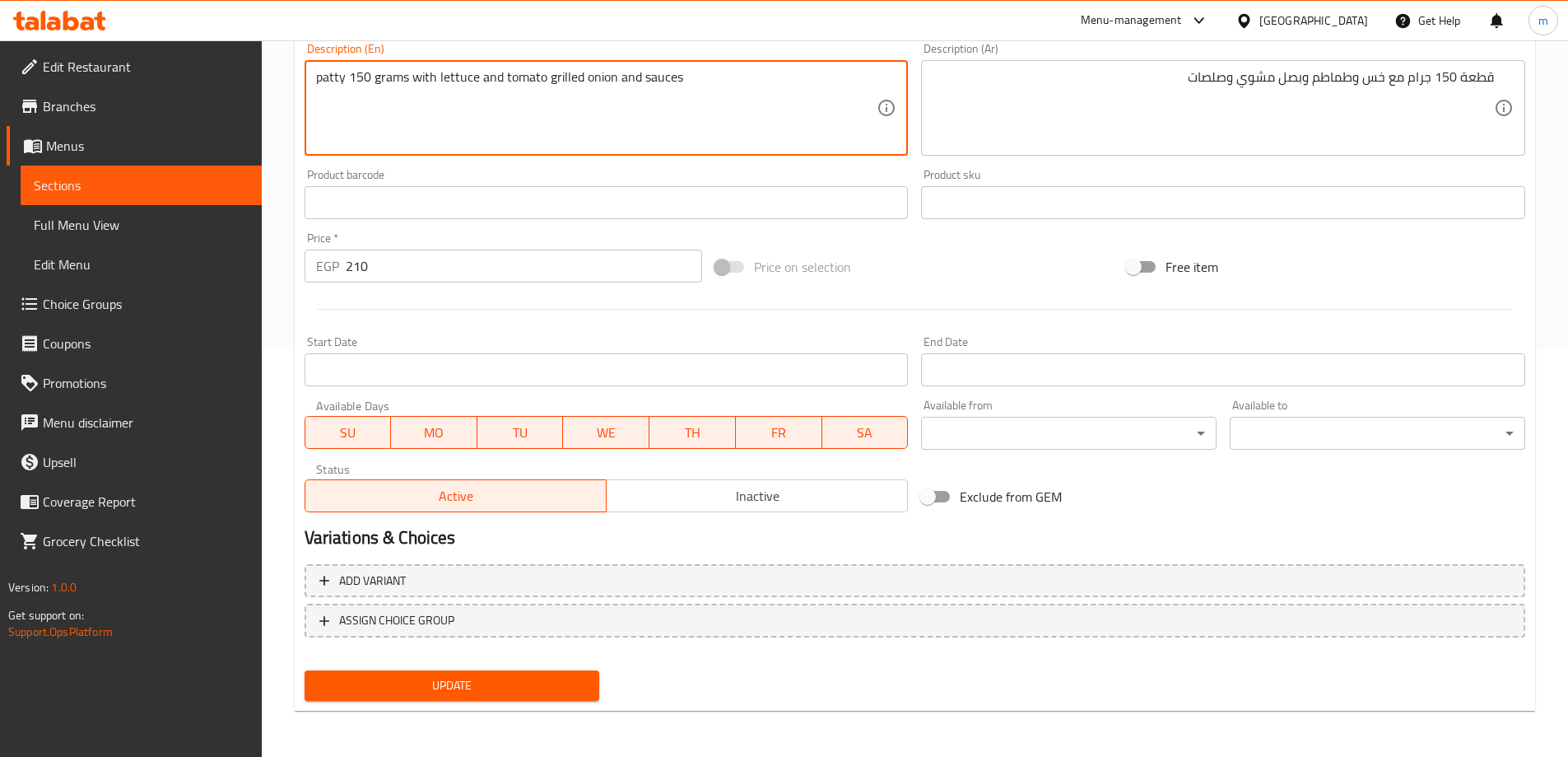
type textarea "patty 150 grams with lettuce and tomato grilled onion and sauces"
click at [574, 693] on span "Update" at bounding box center [453, 685] width 269 height 21
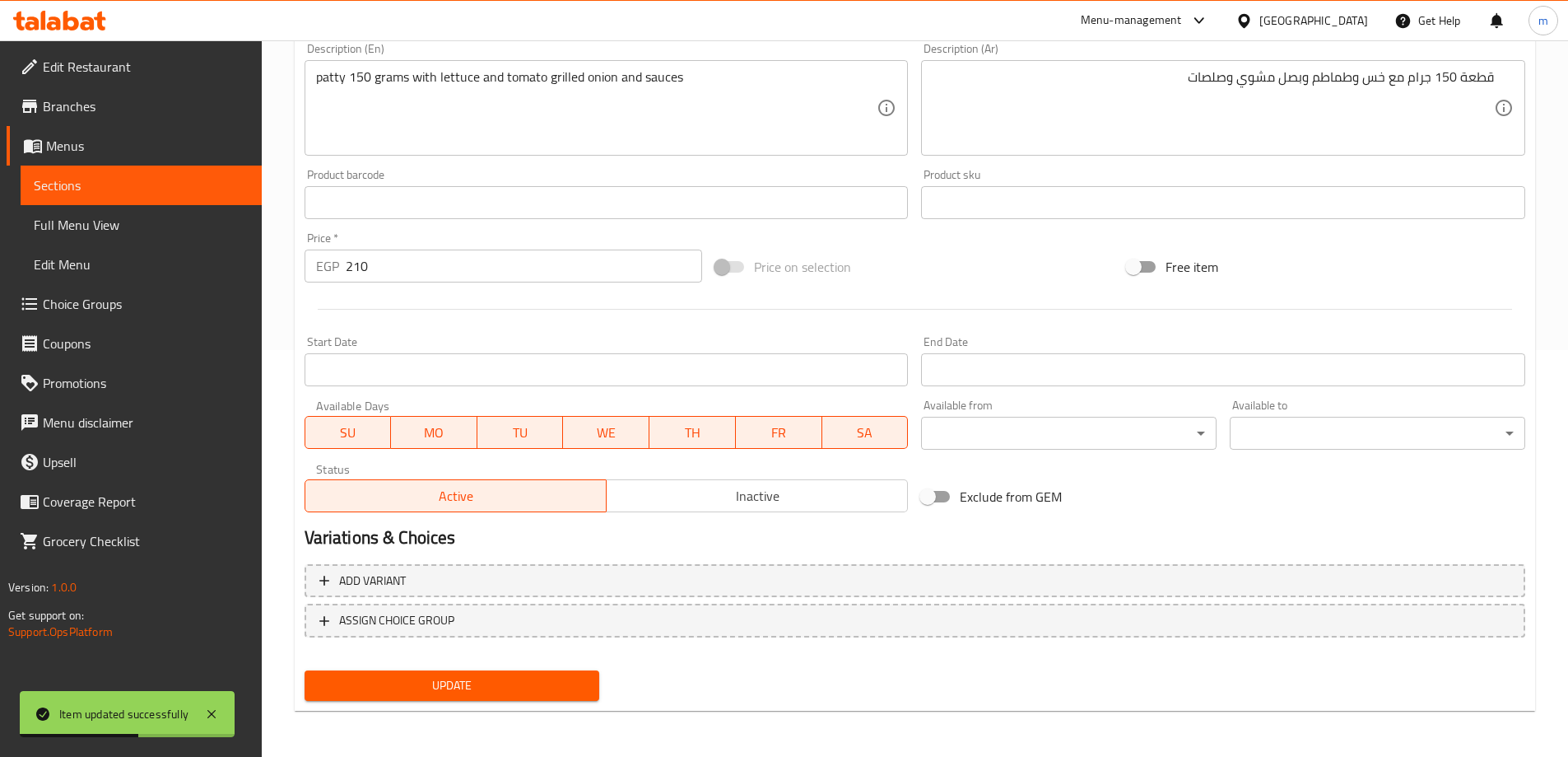
click at [239, 192] on span "Sections" at bounding box center [141, 185] width 215 height 20
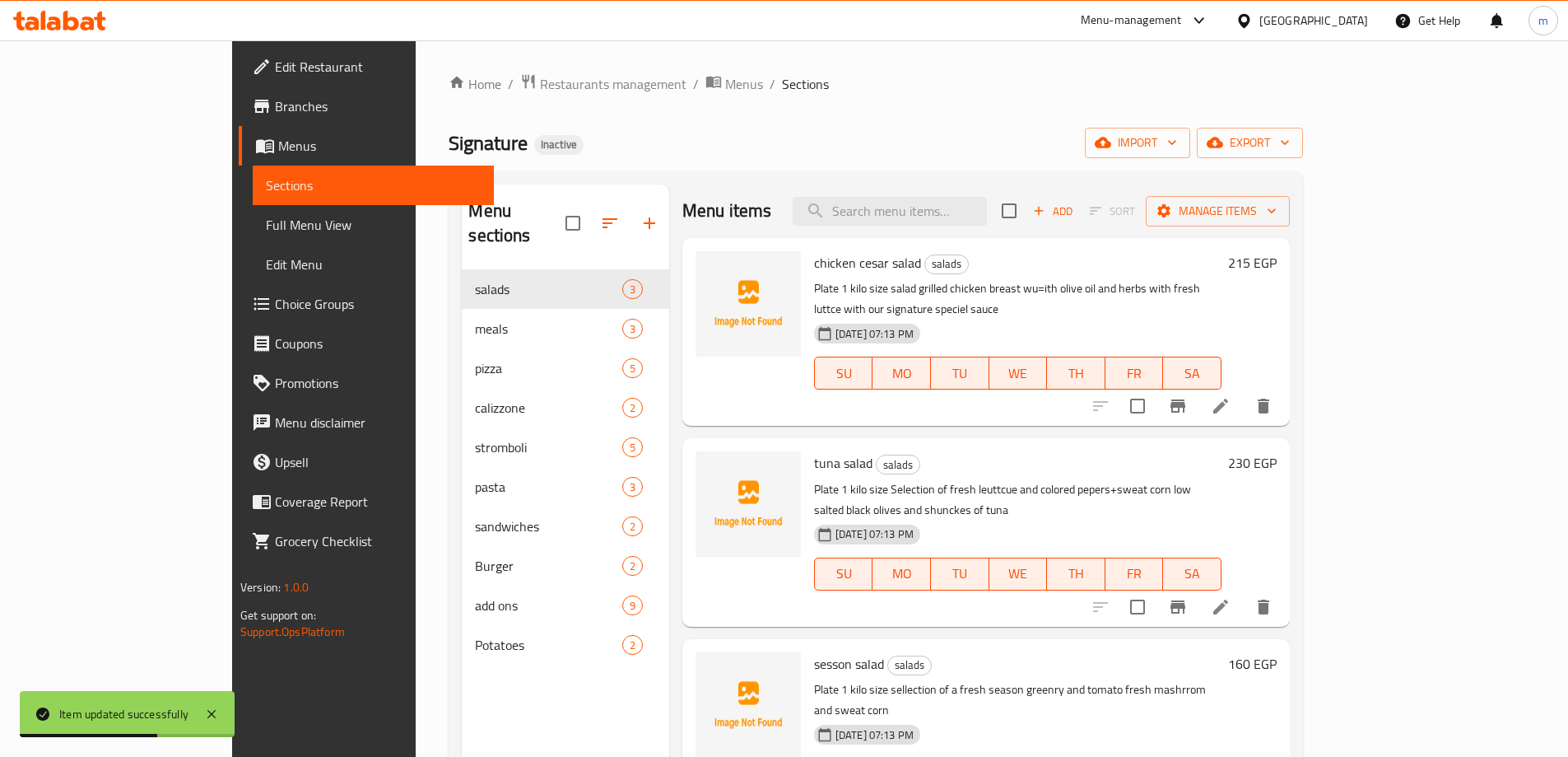
click at [1000, 233] on div "Menu items Add Sort Manage items" at bounding box center [985, 211] width 607 height 54
click at [986, 206] on input "search" at bounding box center [889, 211] width 194 height 29
paste input "double smash Burger"
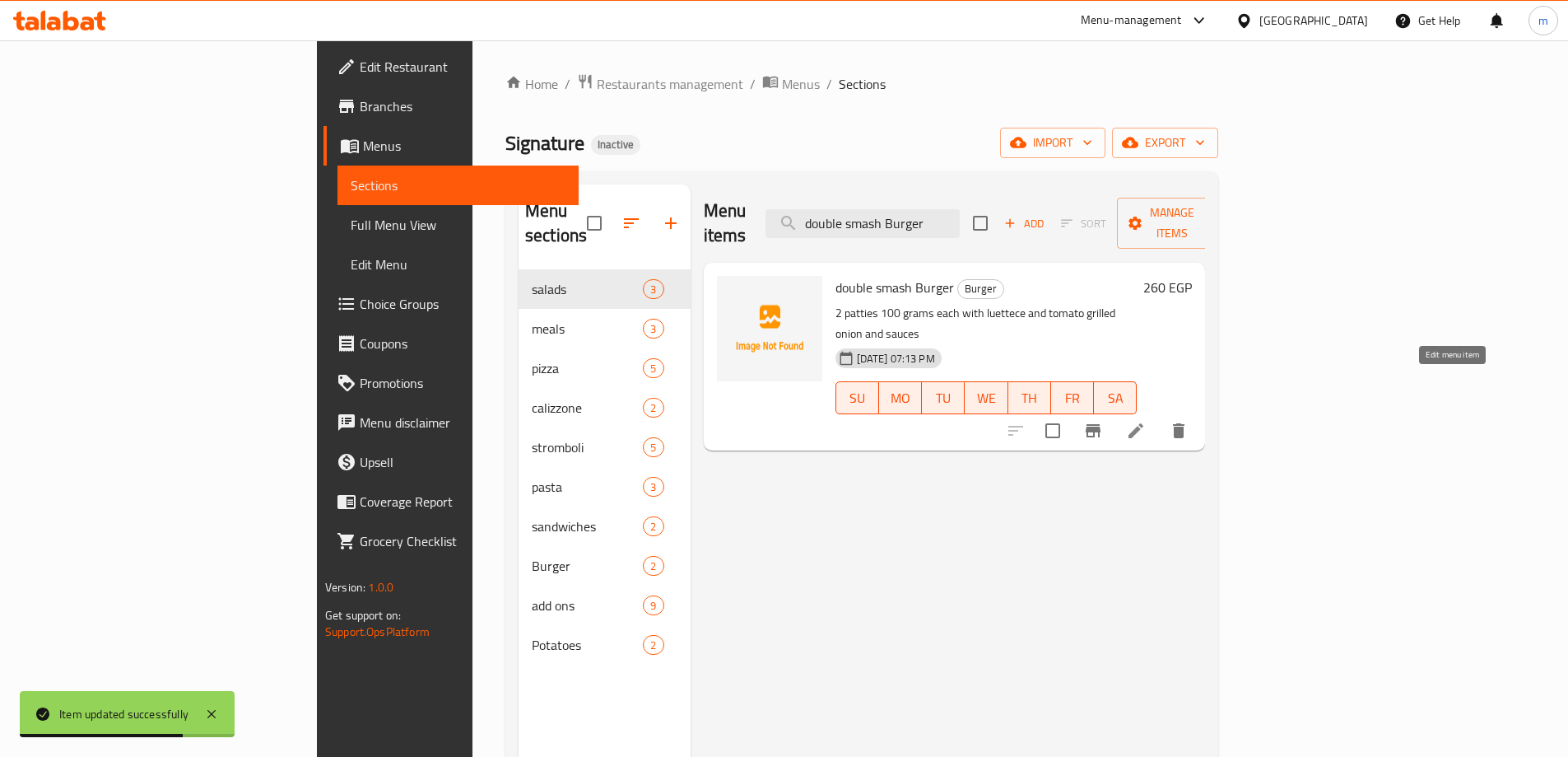
type input "double smash Burger"
click at [1145, 421] on icon at bounding box center [1135, 430] width 20 height 20
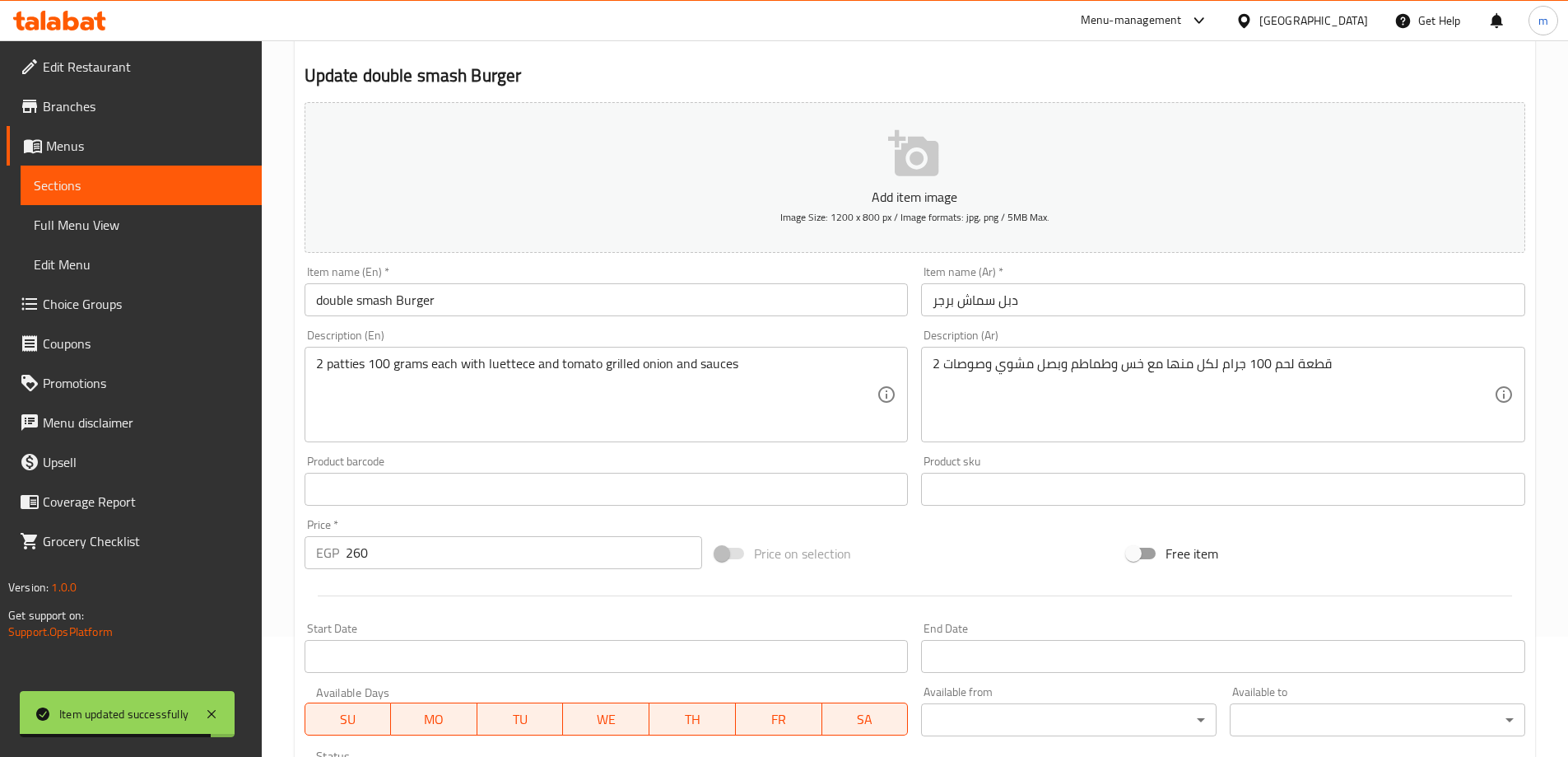
scroll to position [247, 0]
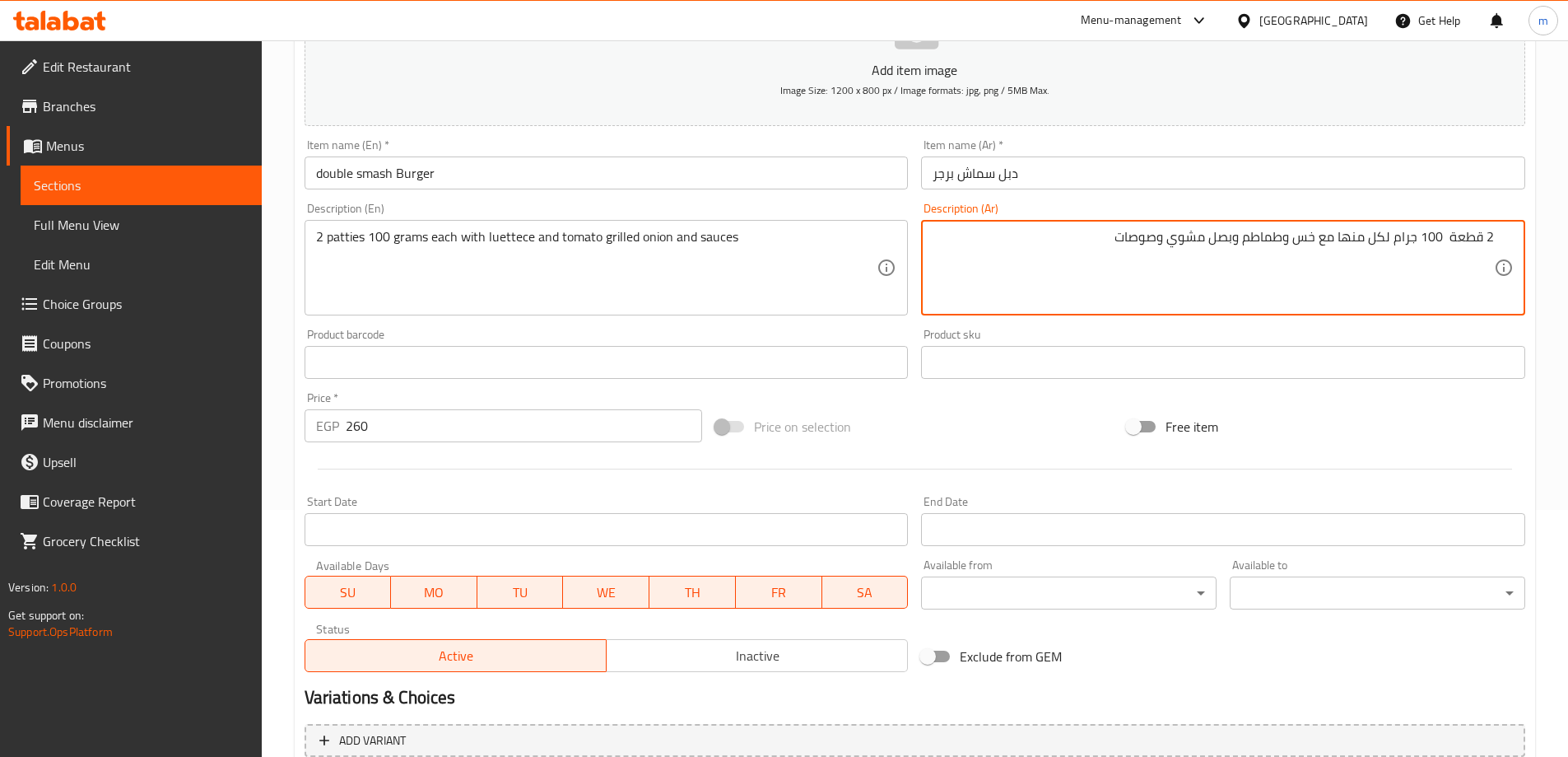
type textarea "2 قطعة 100 جرام لكل منها مع خس وطماطم وبصل مشوي وصوصات"
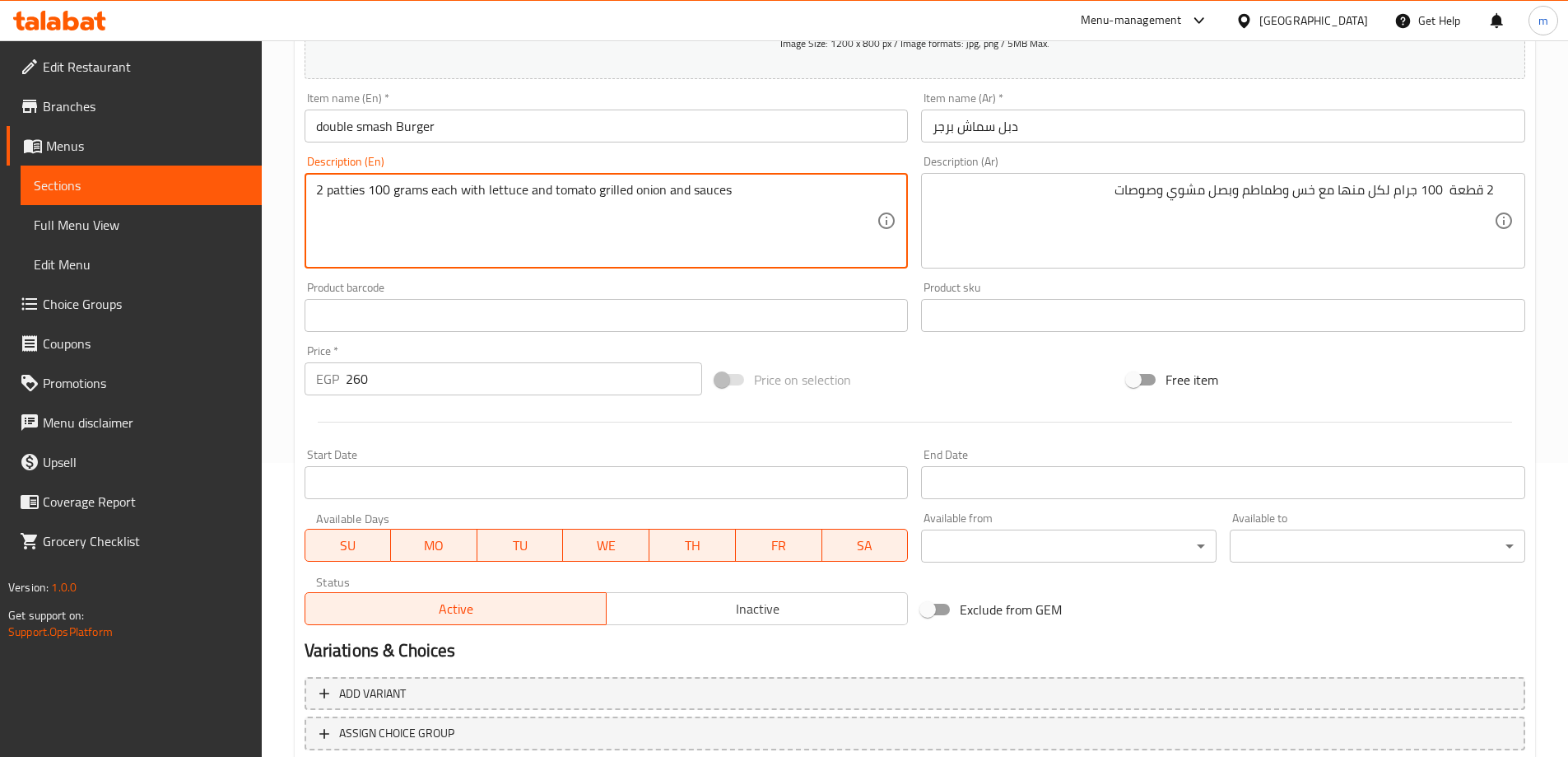
scroll to position [407, 0]
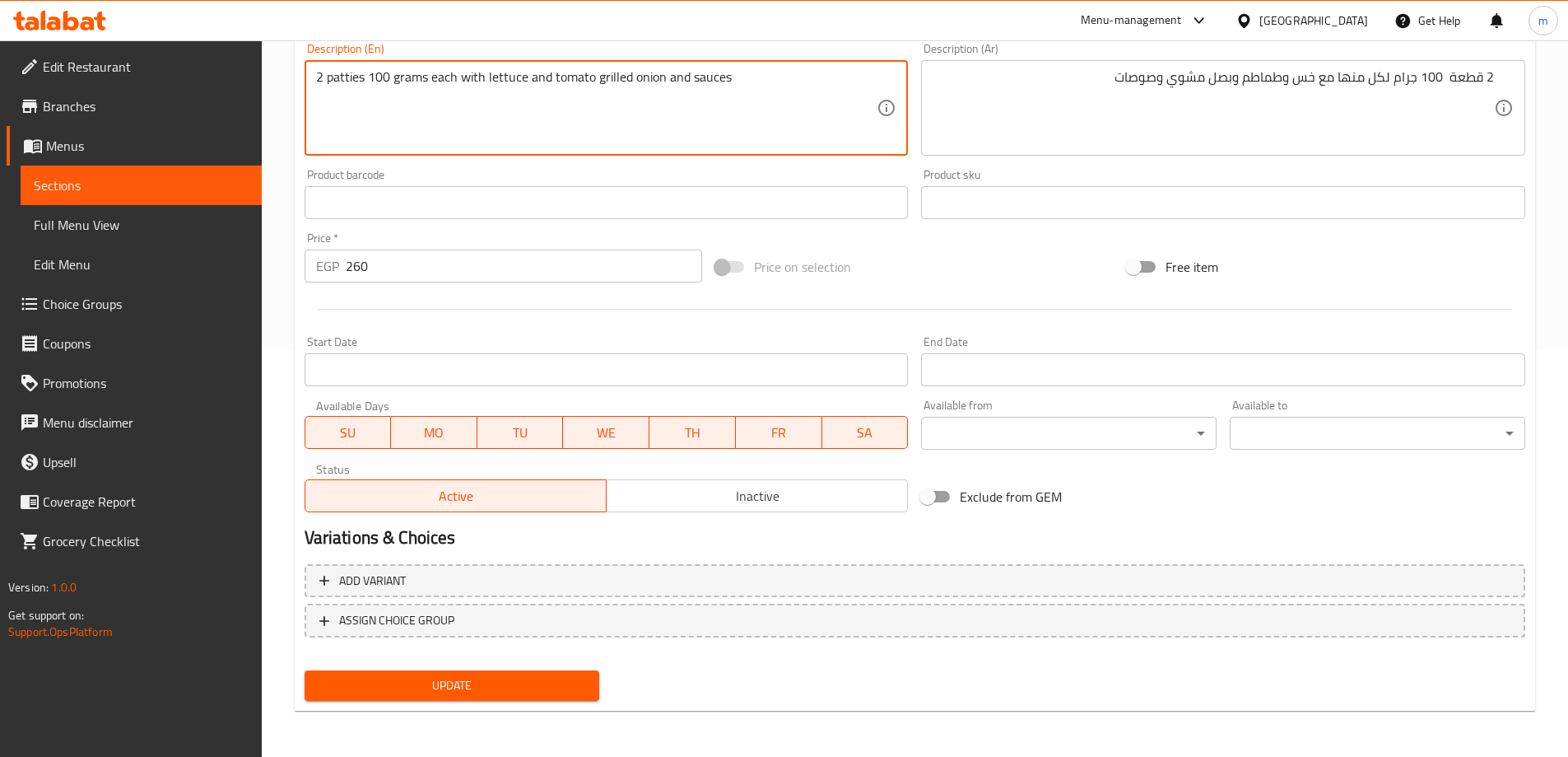
type textarea "2 patties 100 grams each with lettuce and tomato grilled onion and sauces"
click at [552, 697] on button "Update" at bounding box center [453, 685] width 296 height 30
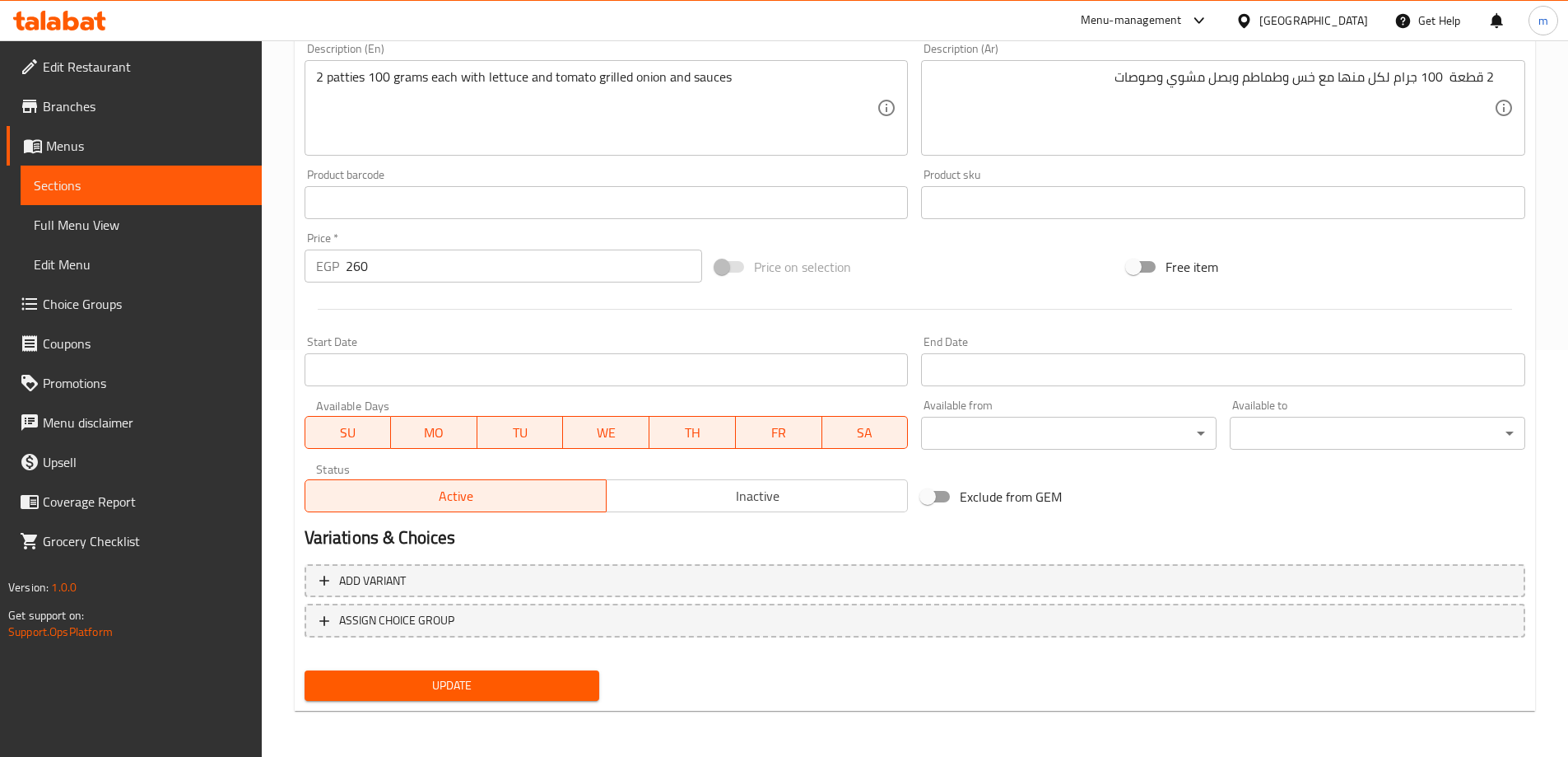
click at [152, 178] on span "Sections" at bounding box center [141, 185] width 215 height 20
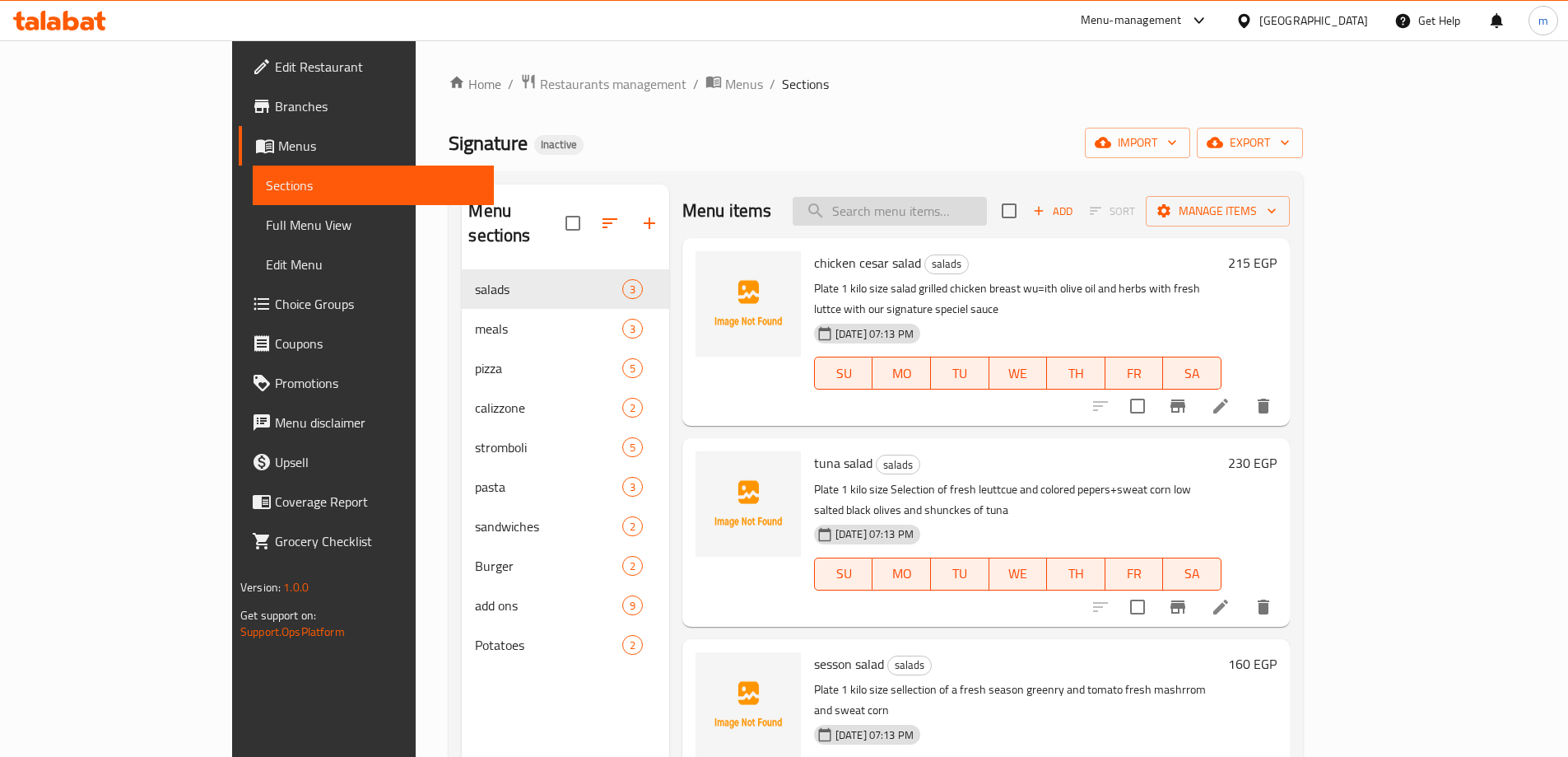
click at [967, 219] on input "search" at bounding box center [889, 211] width 194 height 29
paste input "chicken"
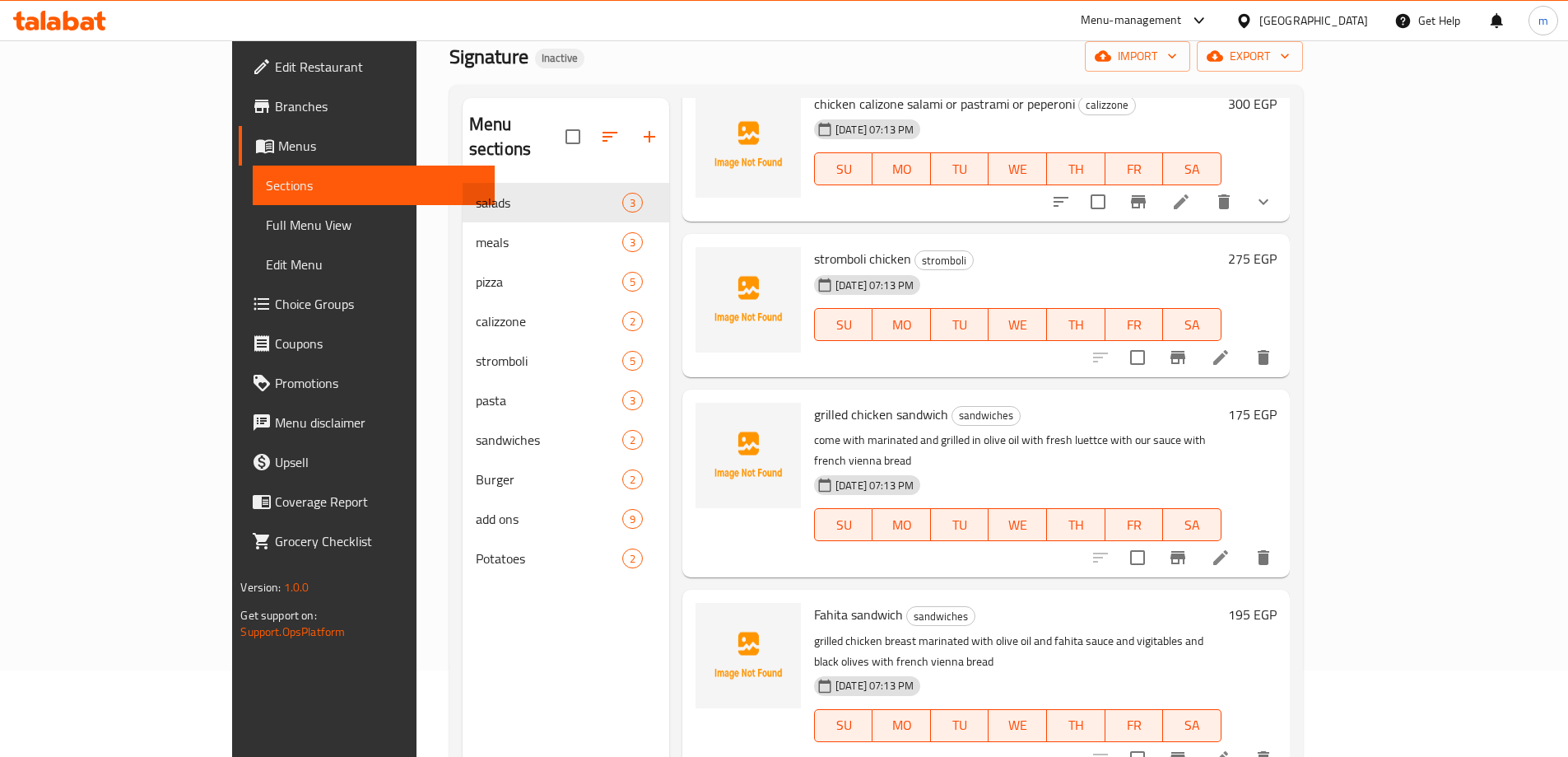
scroll to position [231, 0]
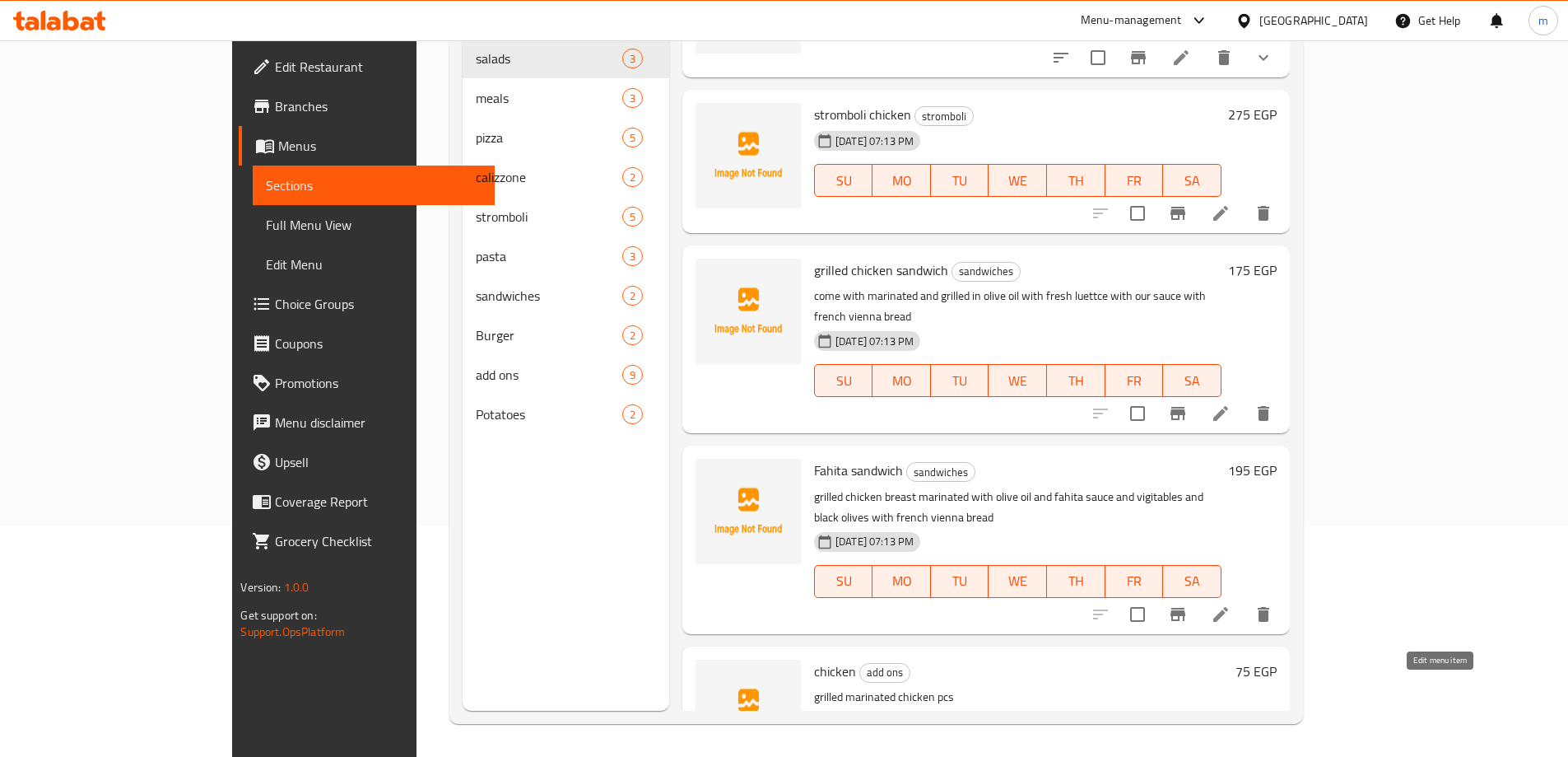
type input "chicken"
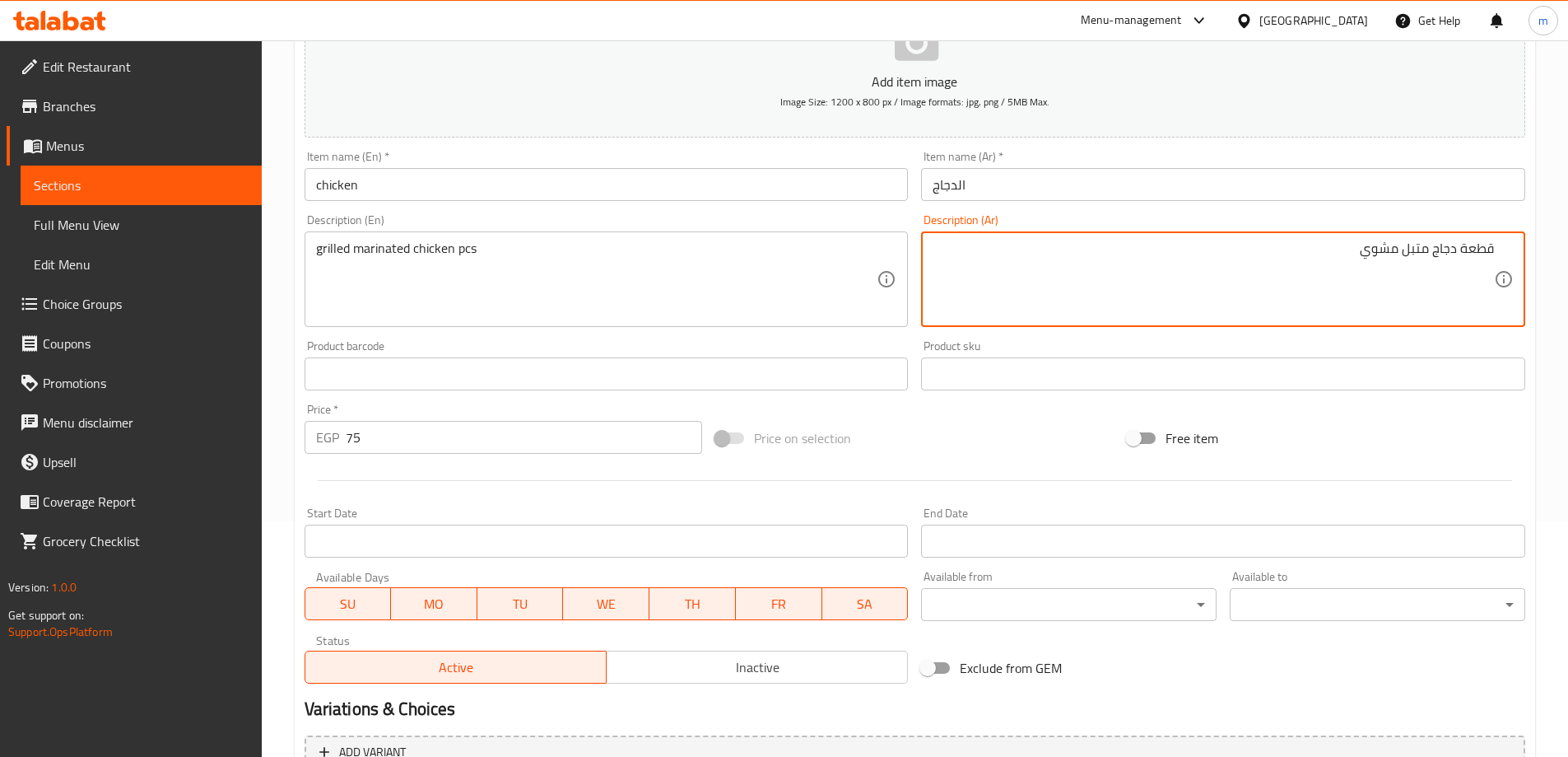
scroll to position [407, 0]
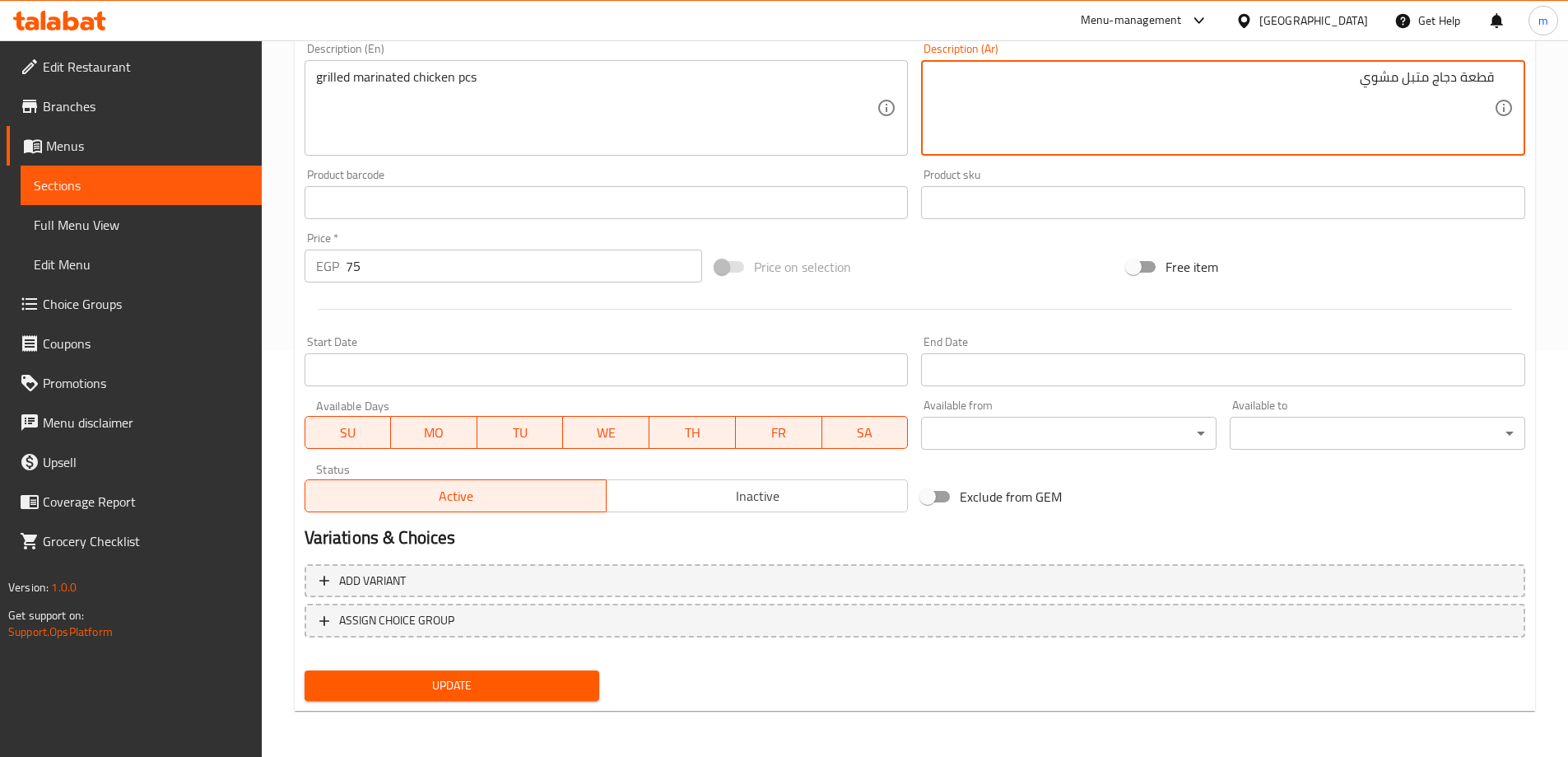
type textarea "قطعة دجاج متبل مشوي"
click at [456, 678] on span "Update" at bounding box center [453, 685] width 269 height 21
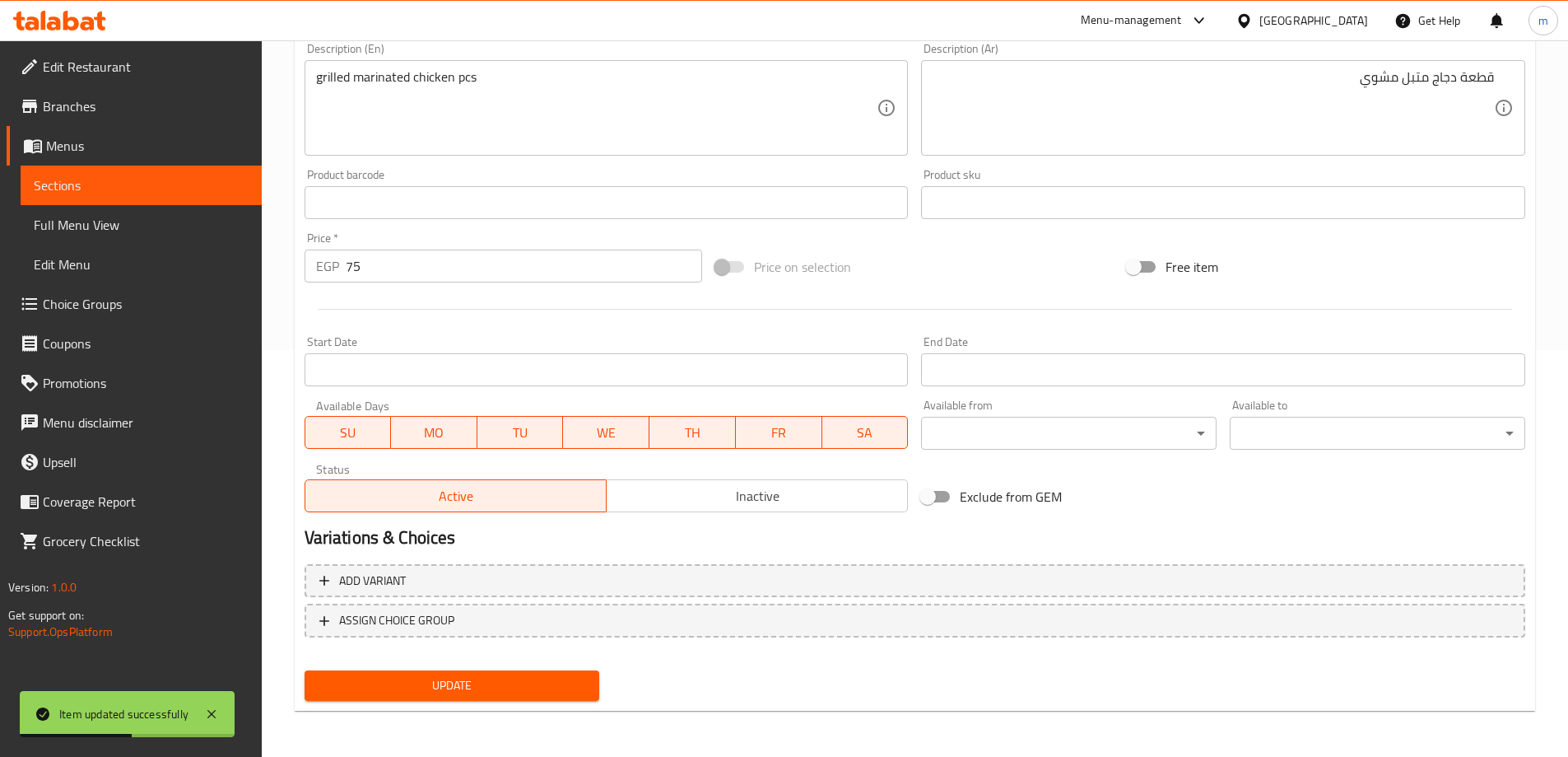
click at [171, 172] on link "Sections" at bounding box center [141, 185] width 241 height 40
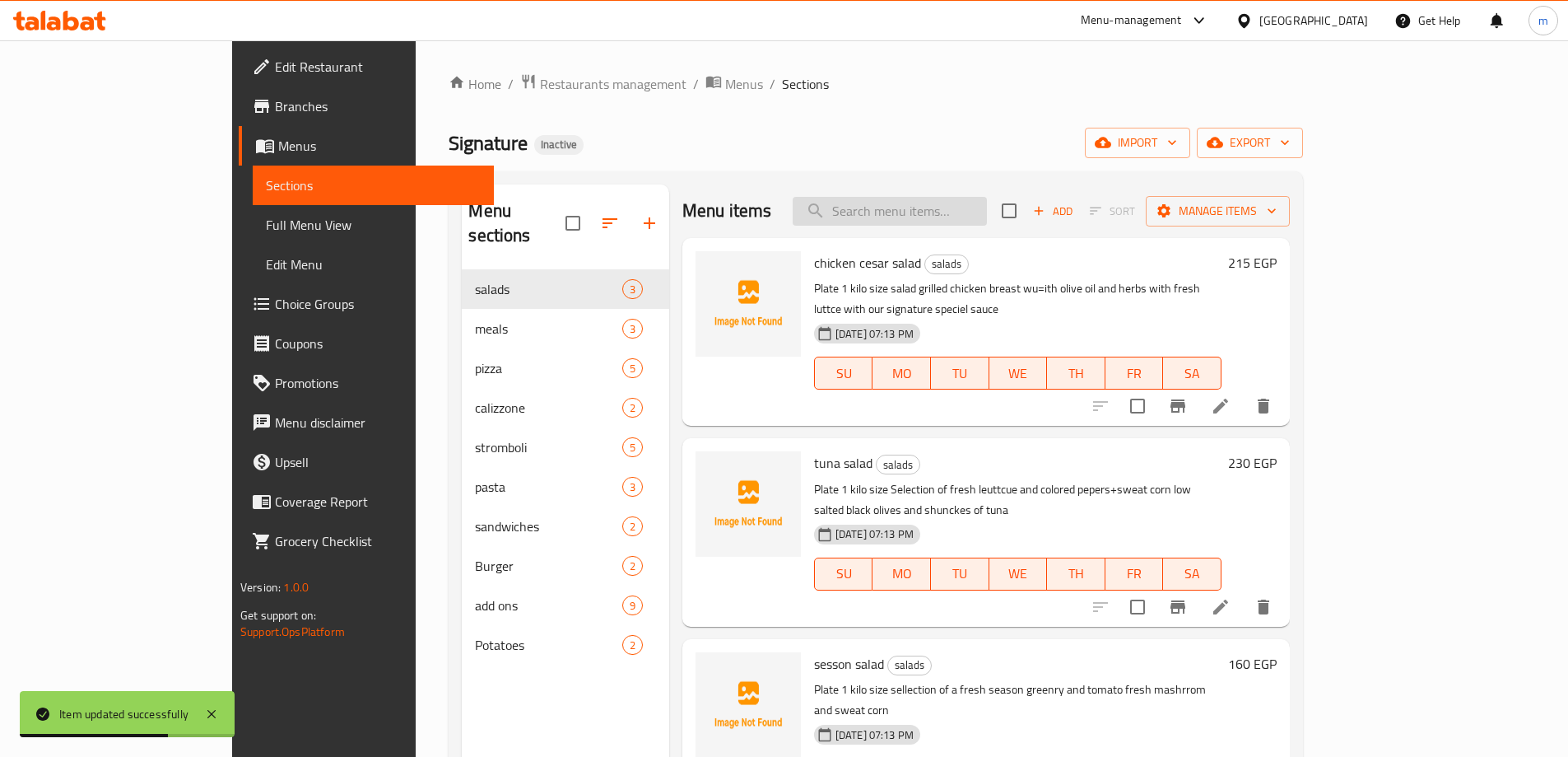
click at [986, 215] on input "search" at bounding box center [889, 211] width 194 height 29
paste input "greek yougart with [PERSON_NAME]"
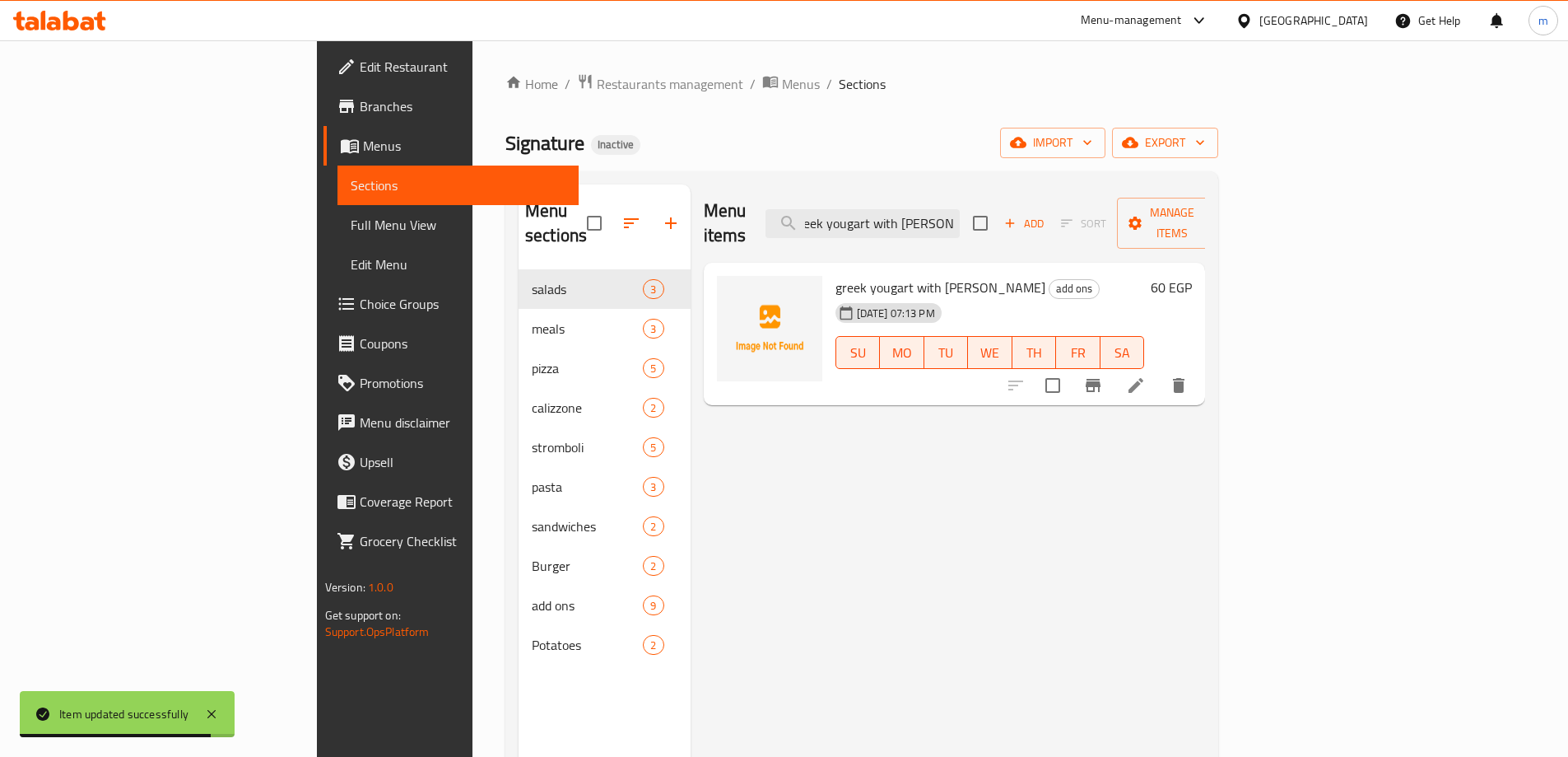
type input "greek yougart with [PERSON_NAME]"
click at [1159, 370] on li at bounding box center [1135, 384] width 46 height 29
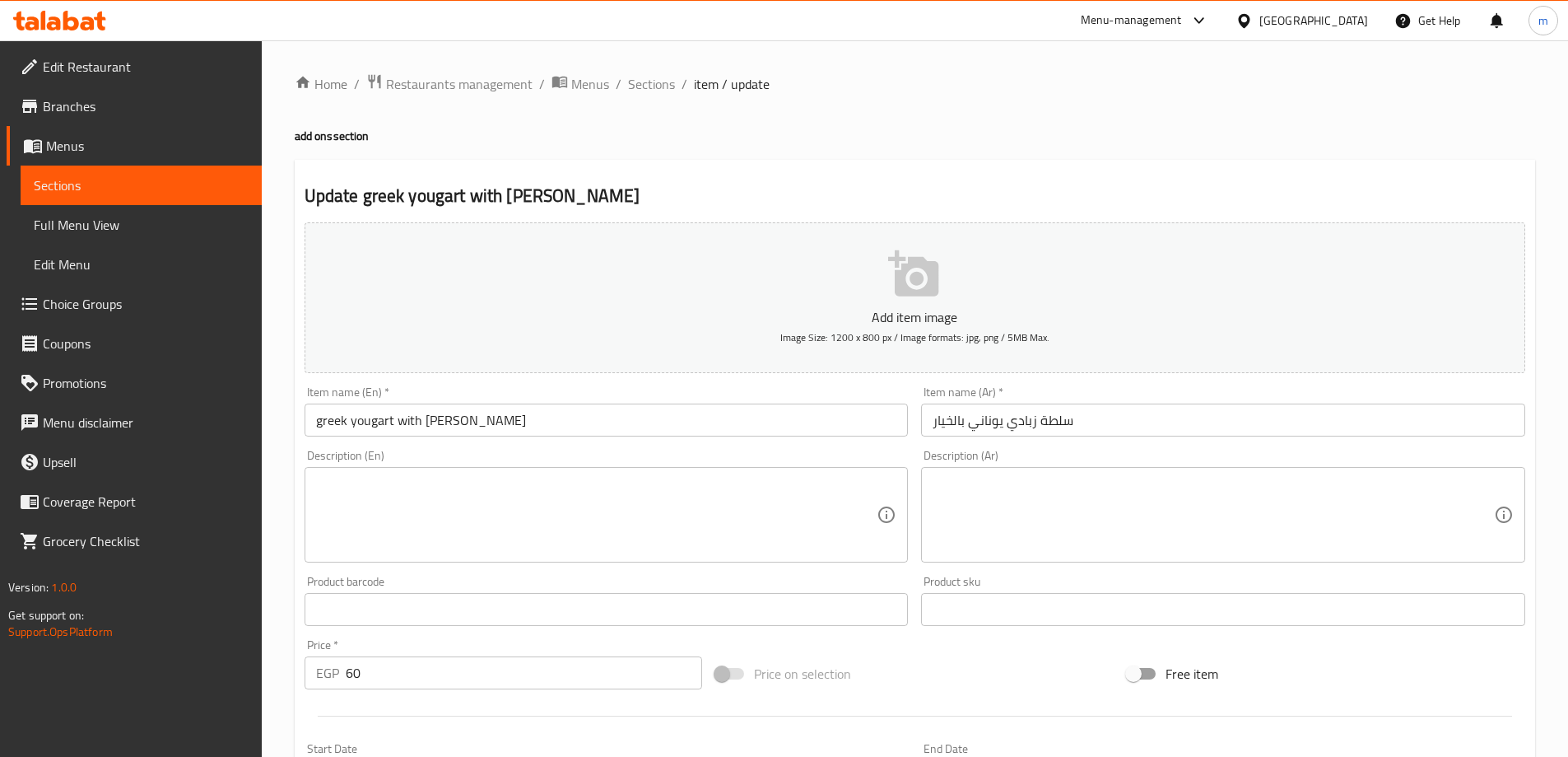
click at [1099, 420] on input "سلطة زبادي يوناني بالخيار" at bounding box center [1223, 419] width 604 height 33
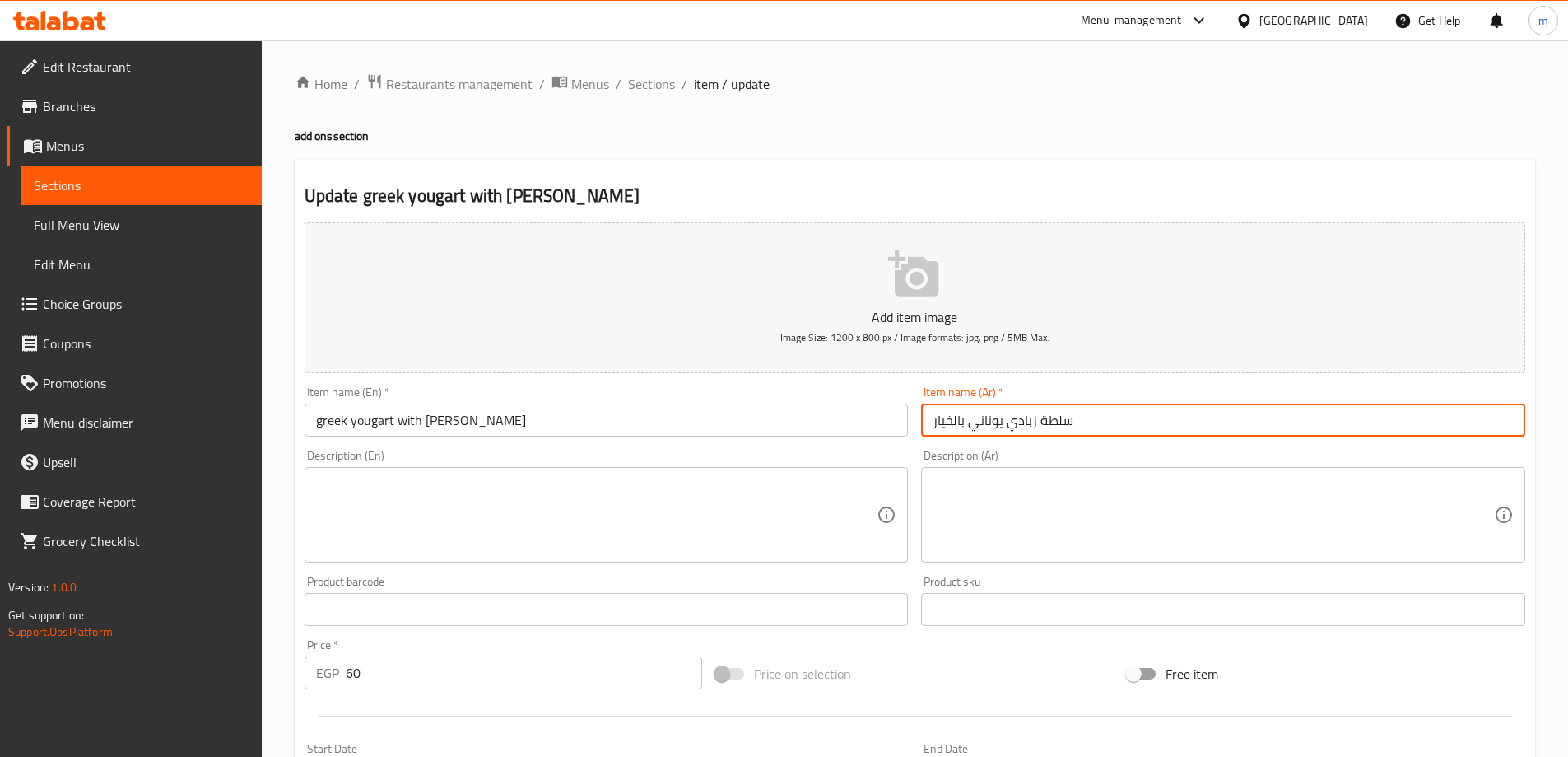
click at [1099, 420] on input "سلطة زبادي يوناني بالخيار" at bounding box center [1223, 419] width 604 height 33
click at [1144, 514] on textarea at bounding box center [1213, 514] width 561 height 78
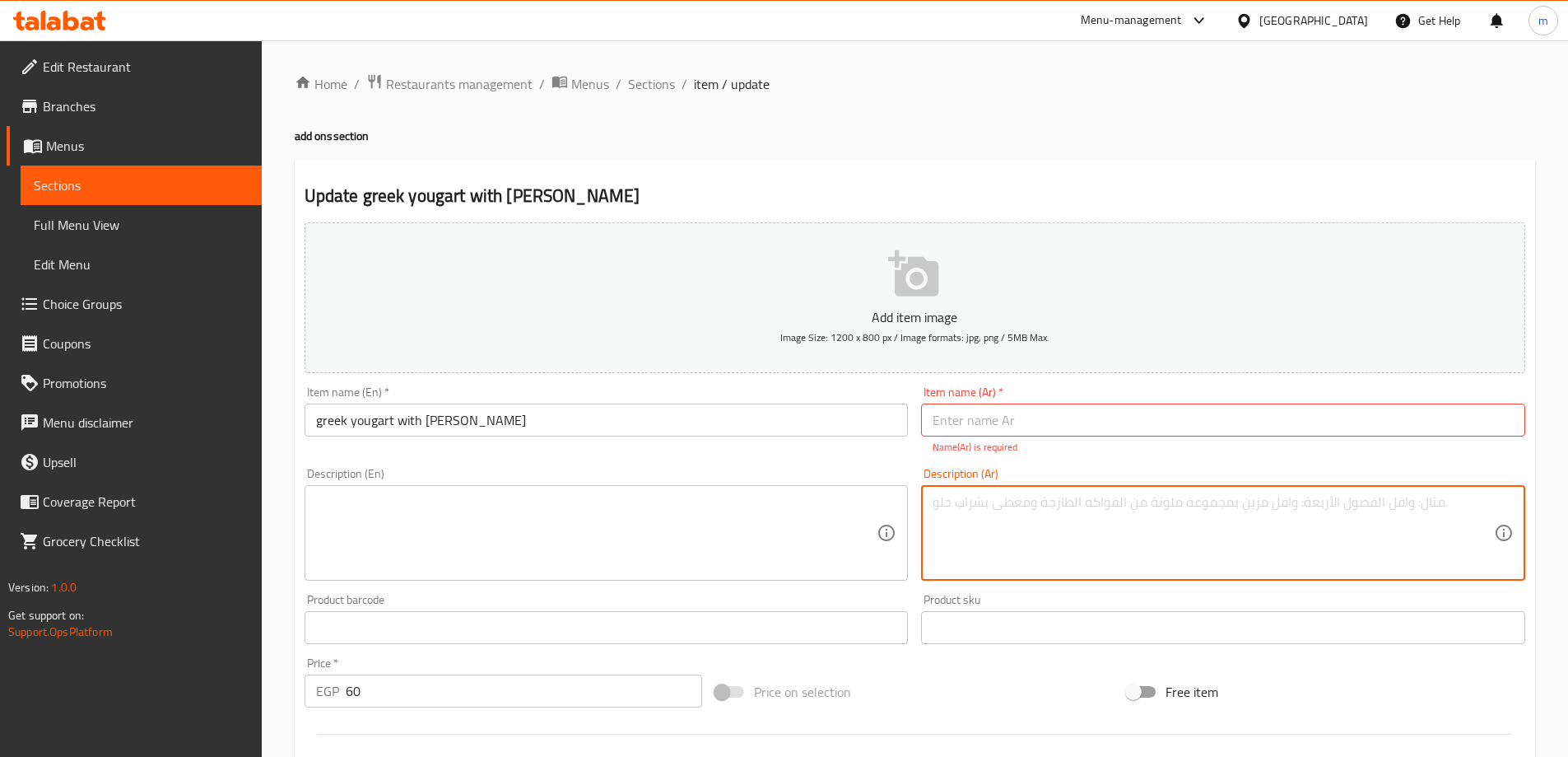
paste textarea "سلطة زبادي يوناني بالخيار"
type textarea "سلطة زبادي يوناني بالخيار"
click at [740, 413] on input "greek yougart with [PERSON_NAME]" at bounding box center [607, 419] width 604 height 33
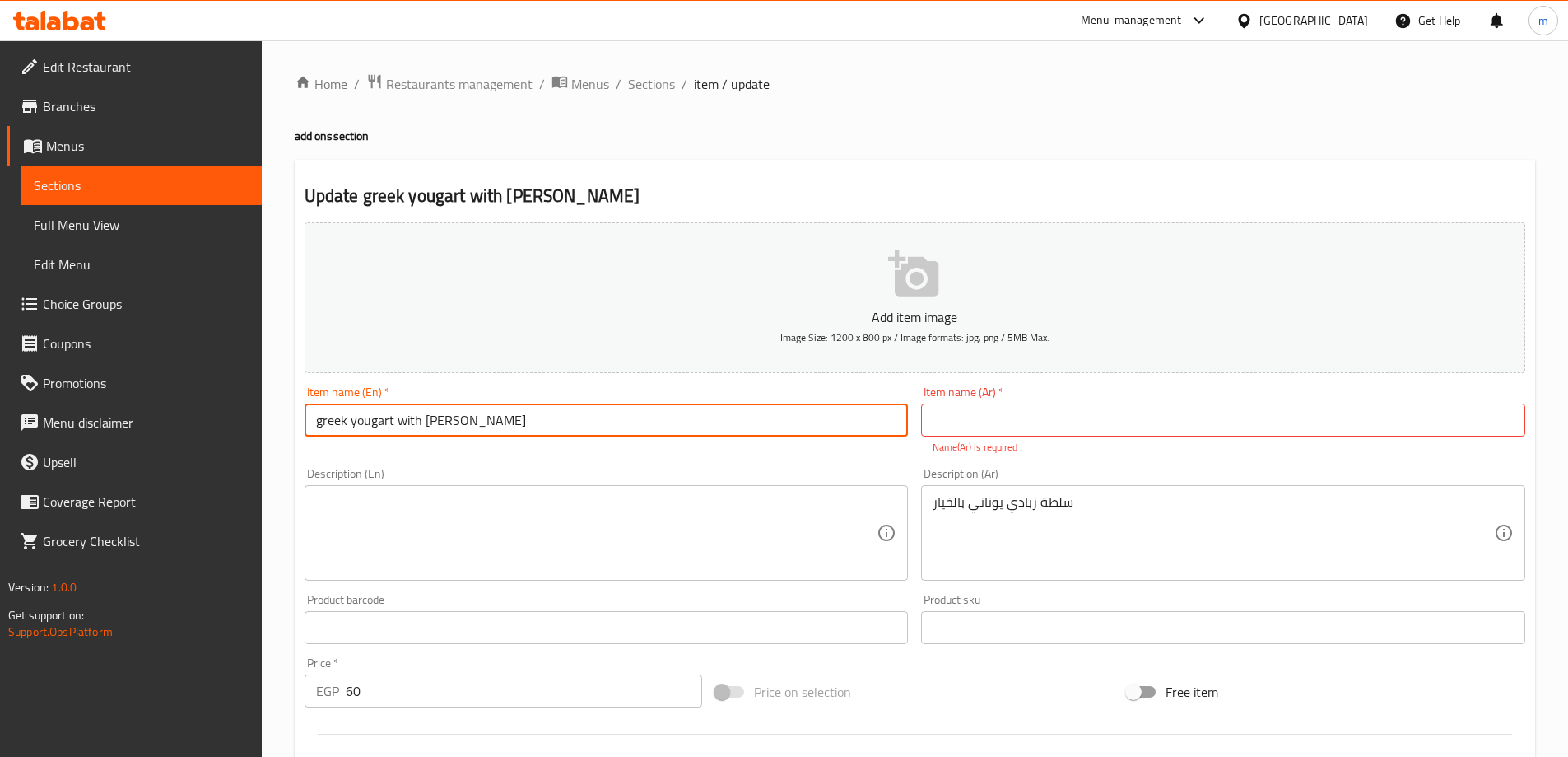
click at [723, 512] on textarea at bounding box center [597, 533] width 561 height 78
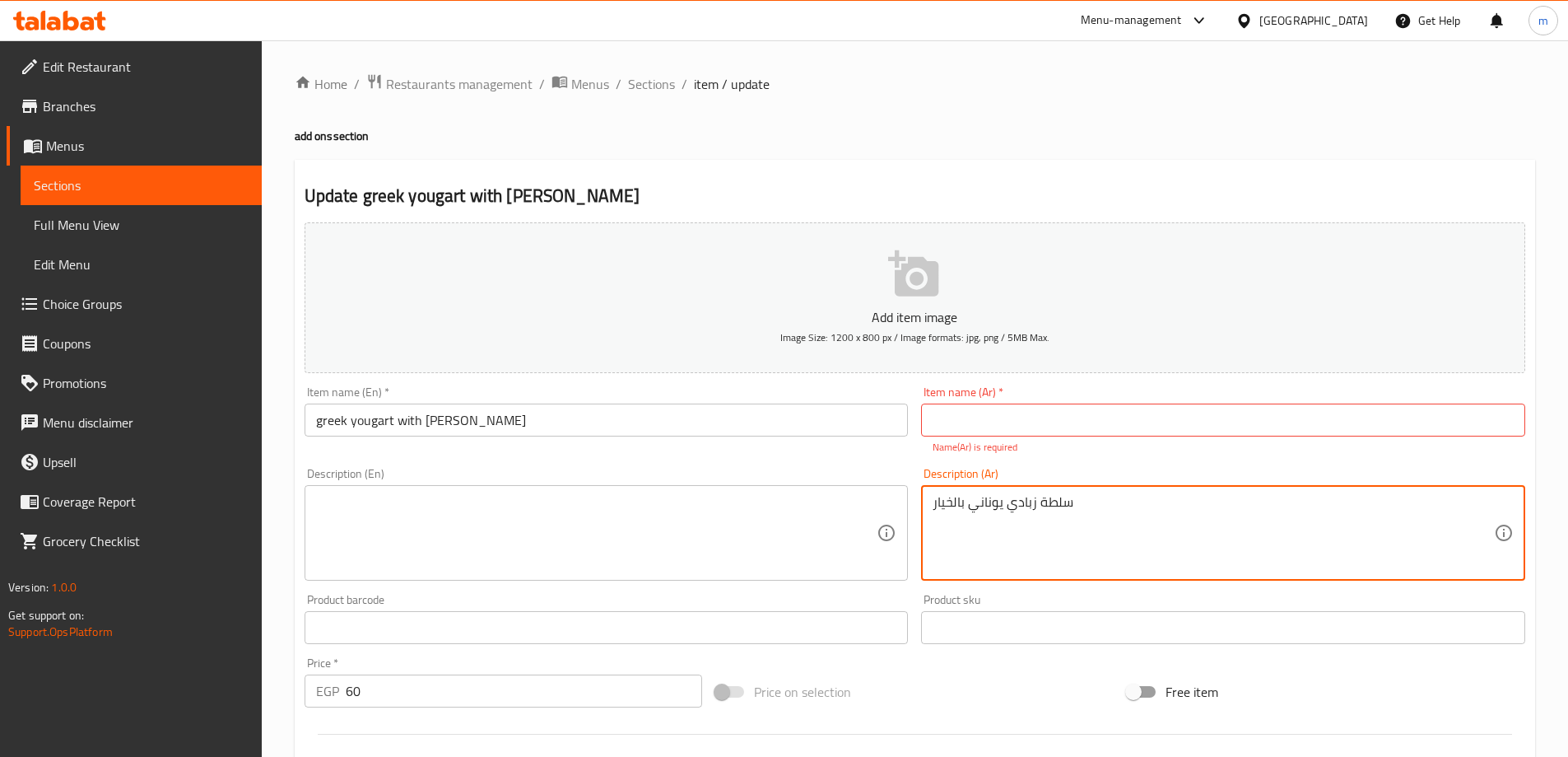
click at [1063, 505] on textarea "سلطة زبادي يوناني بالخيار" at bounding box center [1213, 533] width 561 height 78
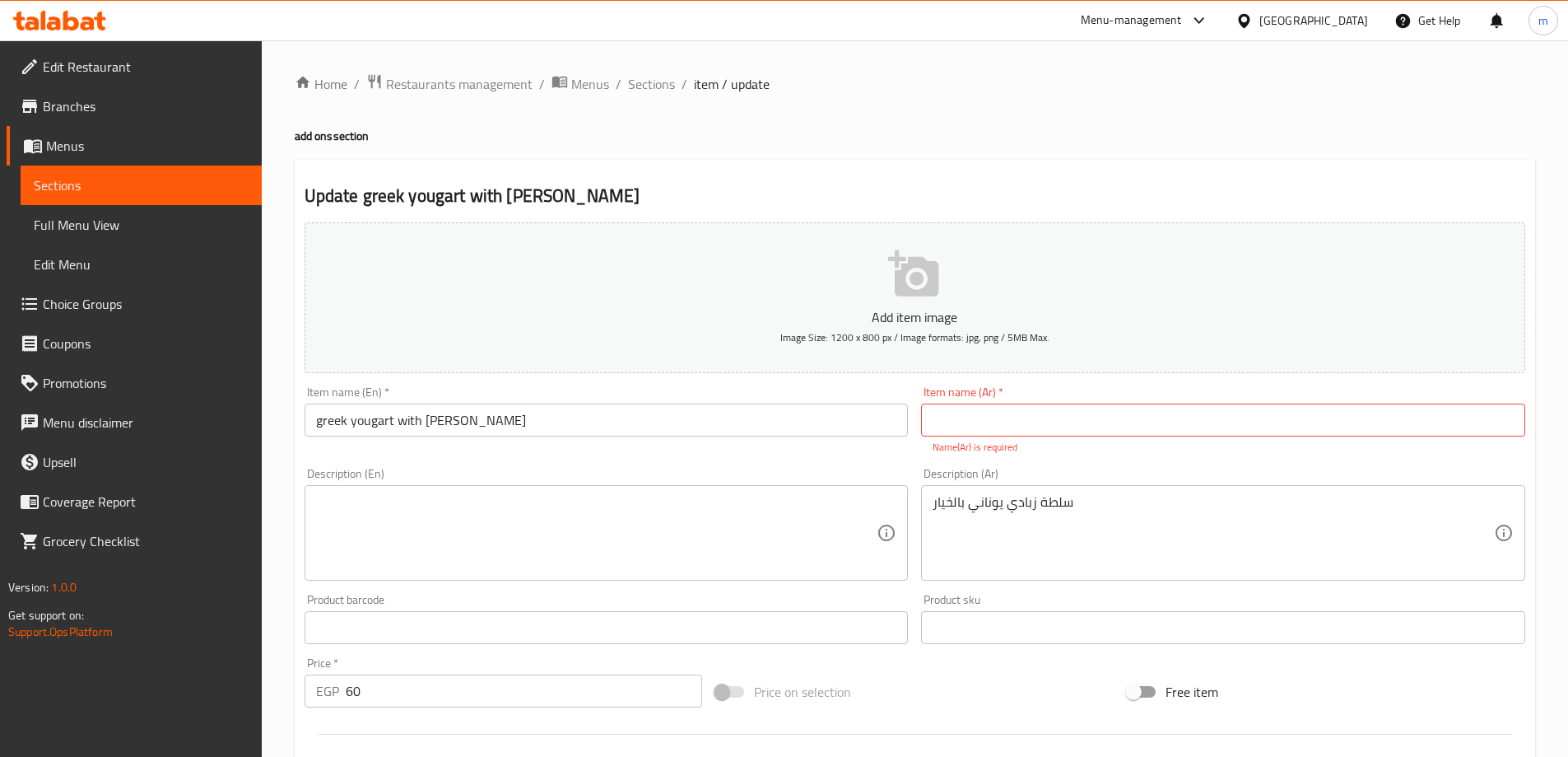
click at [504, 581] on div "Description (En) Description (En)" at bounding box center [607, 524] width 617 height 126
click at [512, 539] on textarea at bounding box center [597, 533] width 561 height 78
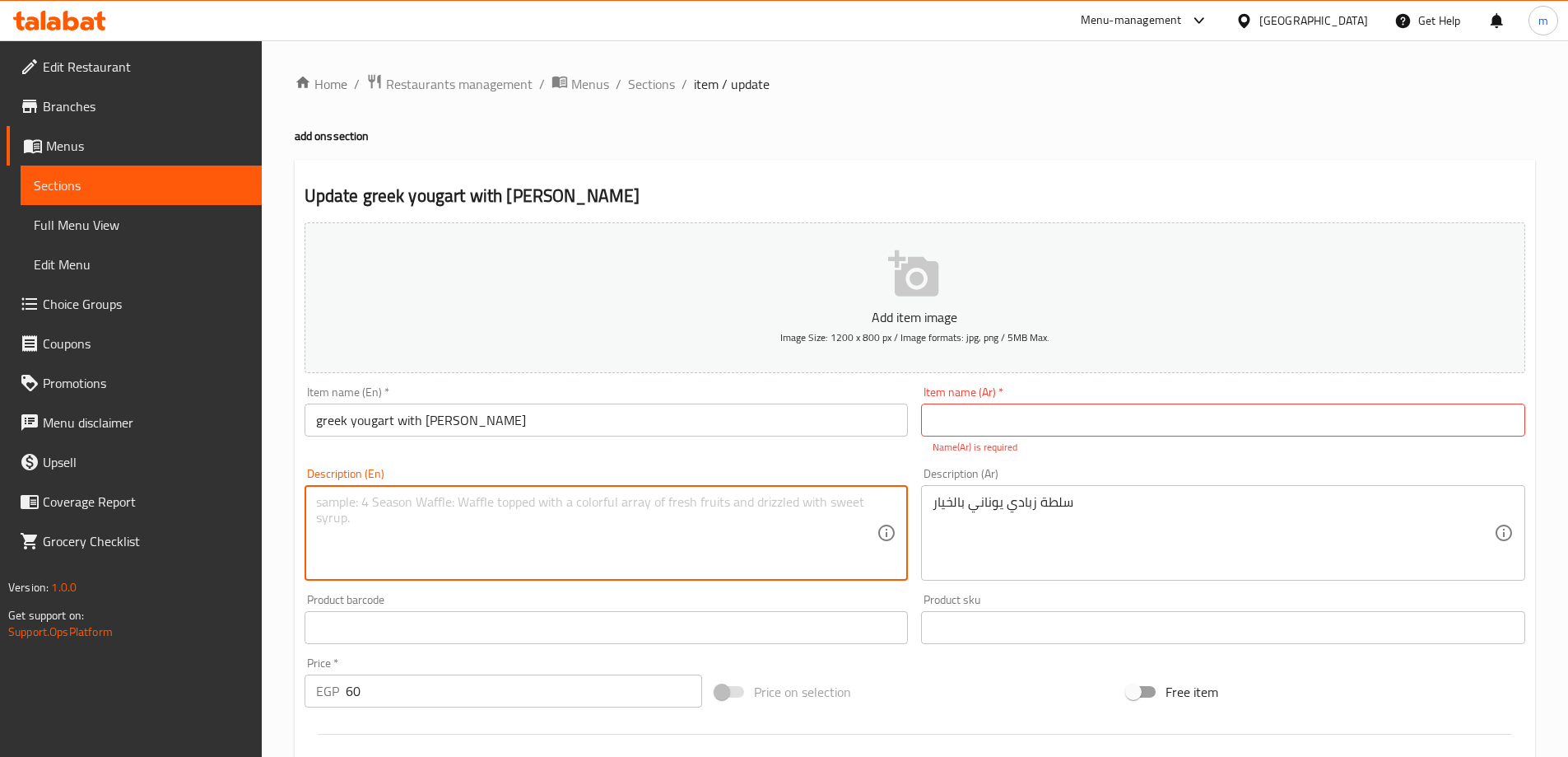
paste textarea "Greek yogurt and cucumber salad"
click at [398, 500] on textarea "Greek yogurt and cucumber salad" at bounding box center [597, 533] width 561 height 78
type textarea "Greek yogurt with cucumber salad"
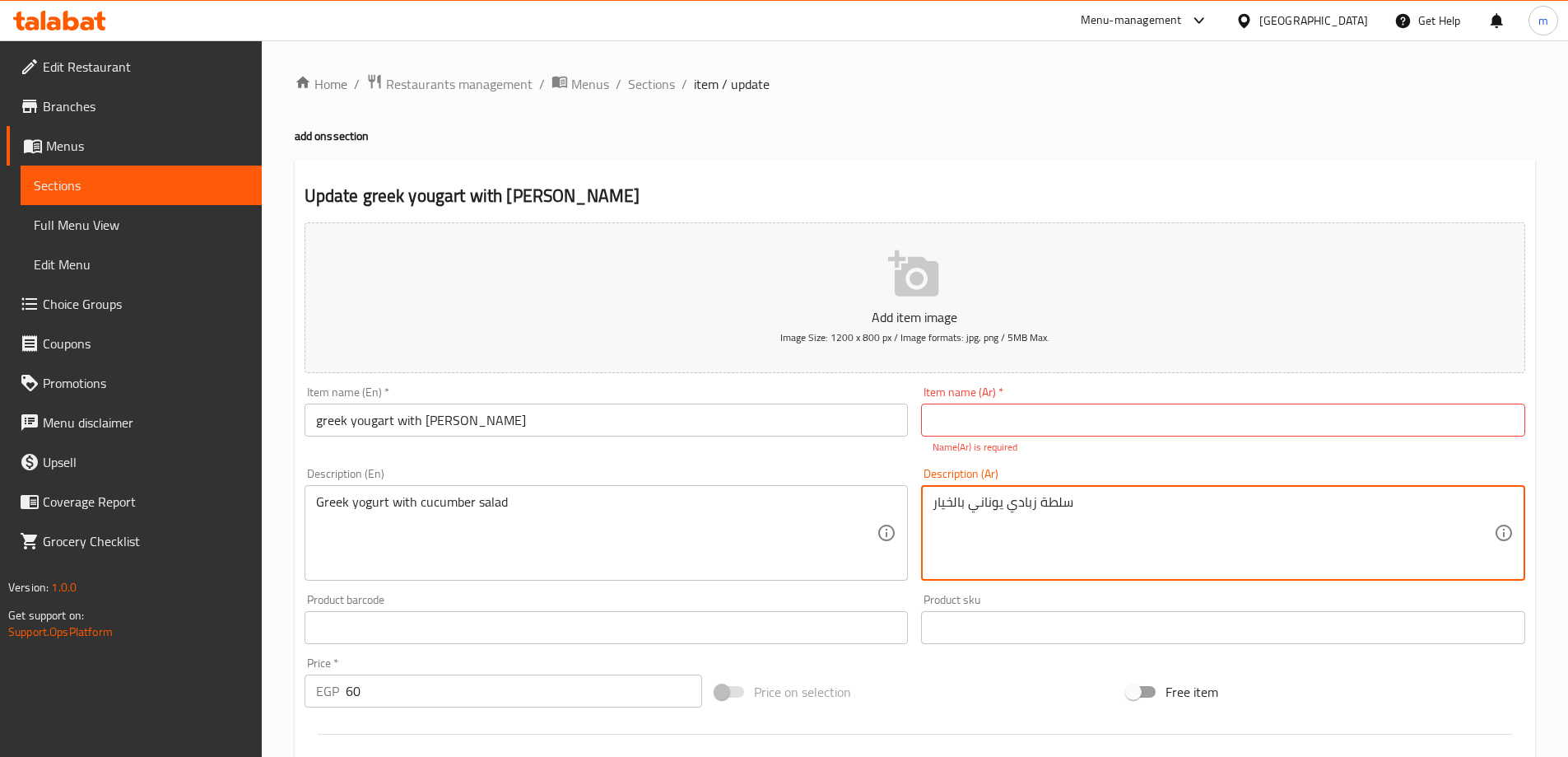
click at [957, 502] on textarea "سلطة زبادي يوناني بالخيار" at bounding box center [1213, 533] width 561 height 78
click at [1050, 427] on input "text" at bounding box center [1223, 419] width 604 height 33
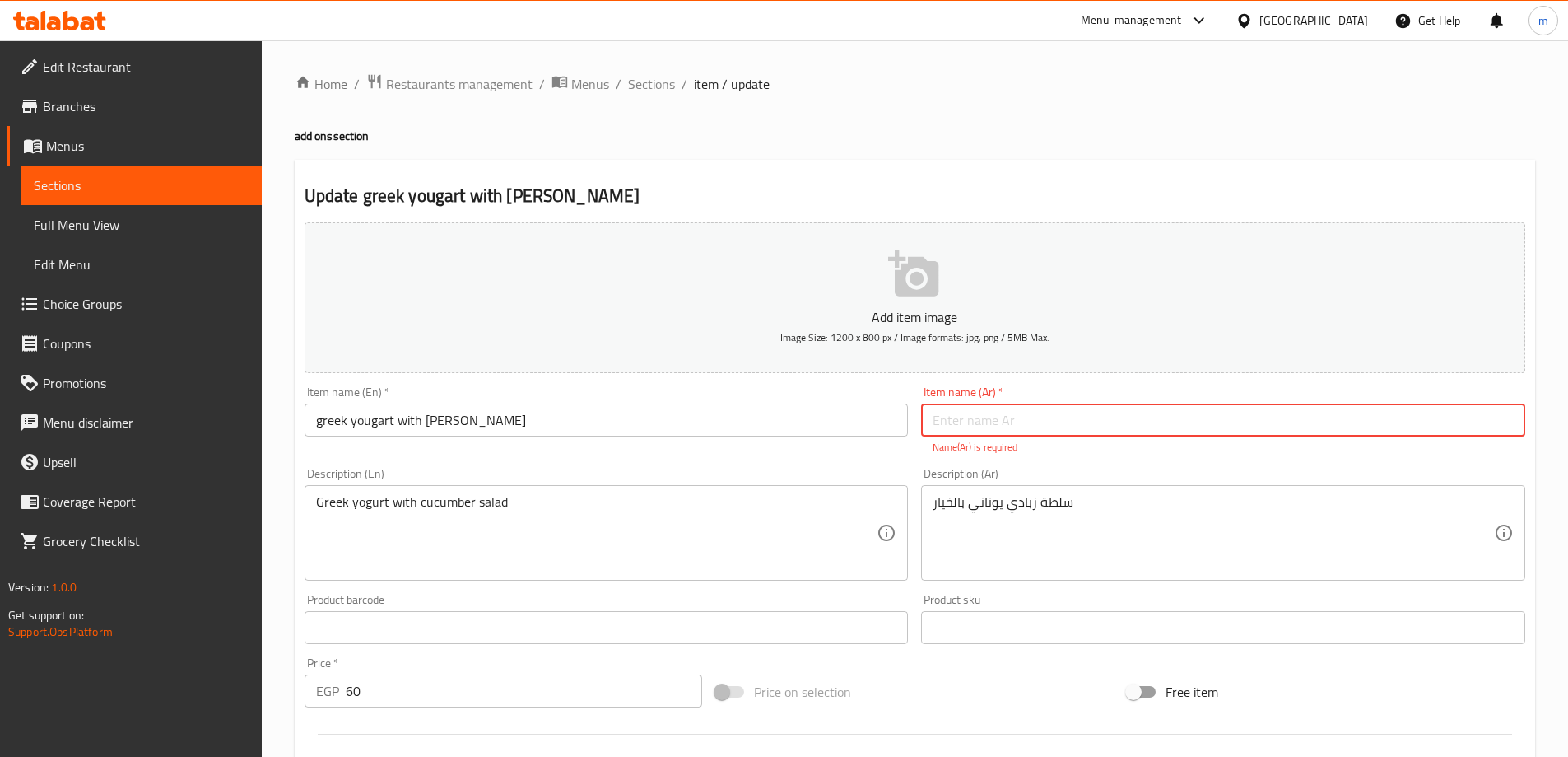
paste input "سلطة زبادي يوناني بالخيار"
type input "زبادي يوناني بالخيار"
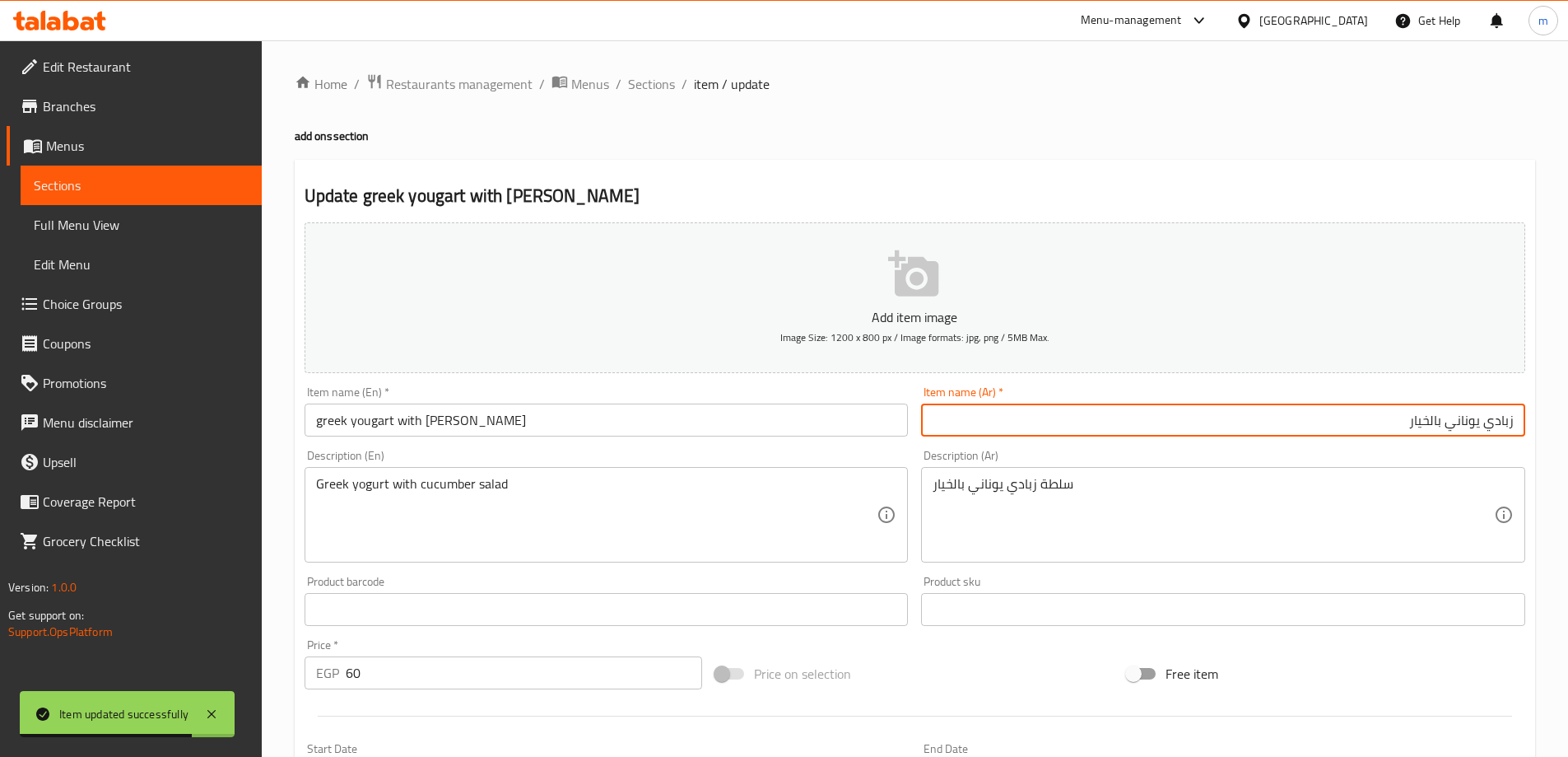
click at [206, 173] on link "Sections" at bounding box center [141, 185] width 241 height 40
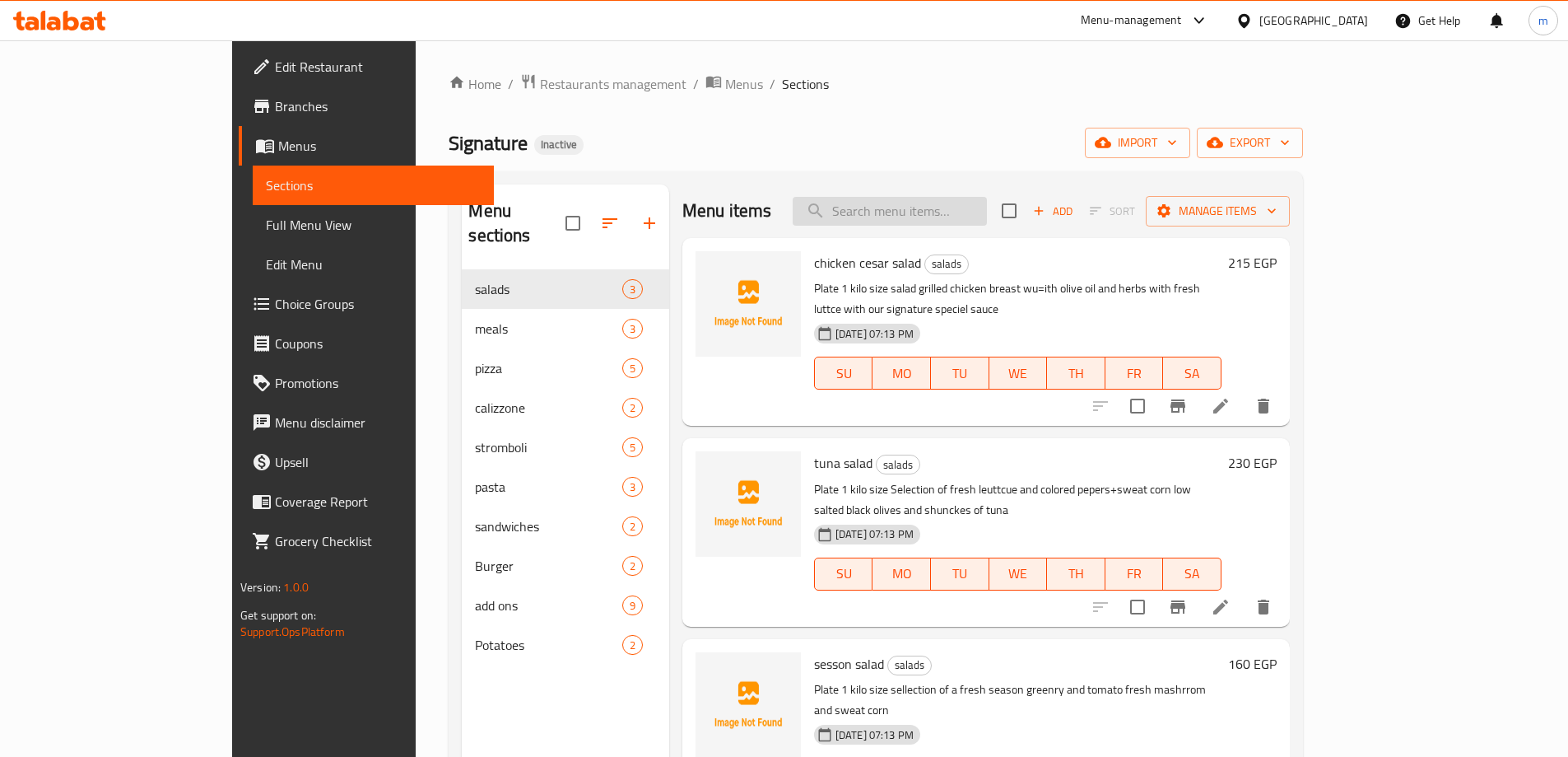
click at [983, 219] on input "search" at bounding box center [889, 211] width 194 height 29
paste input "Fries"
type input "Fries"
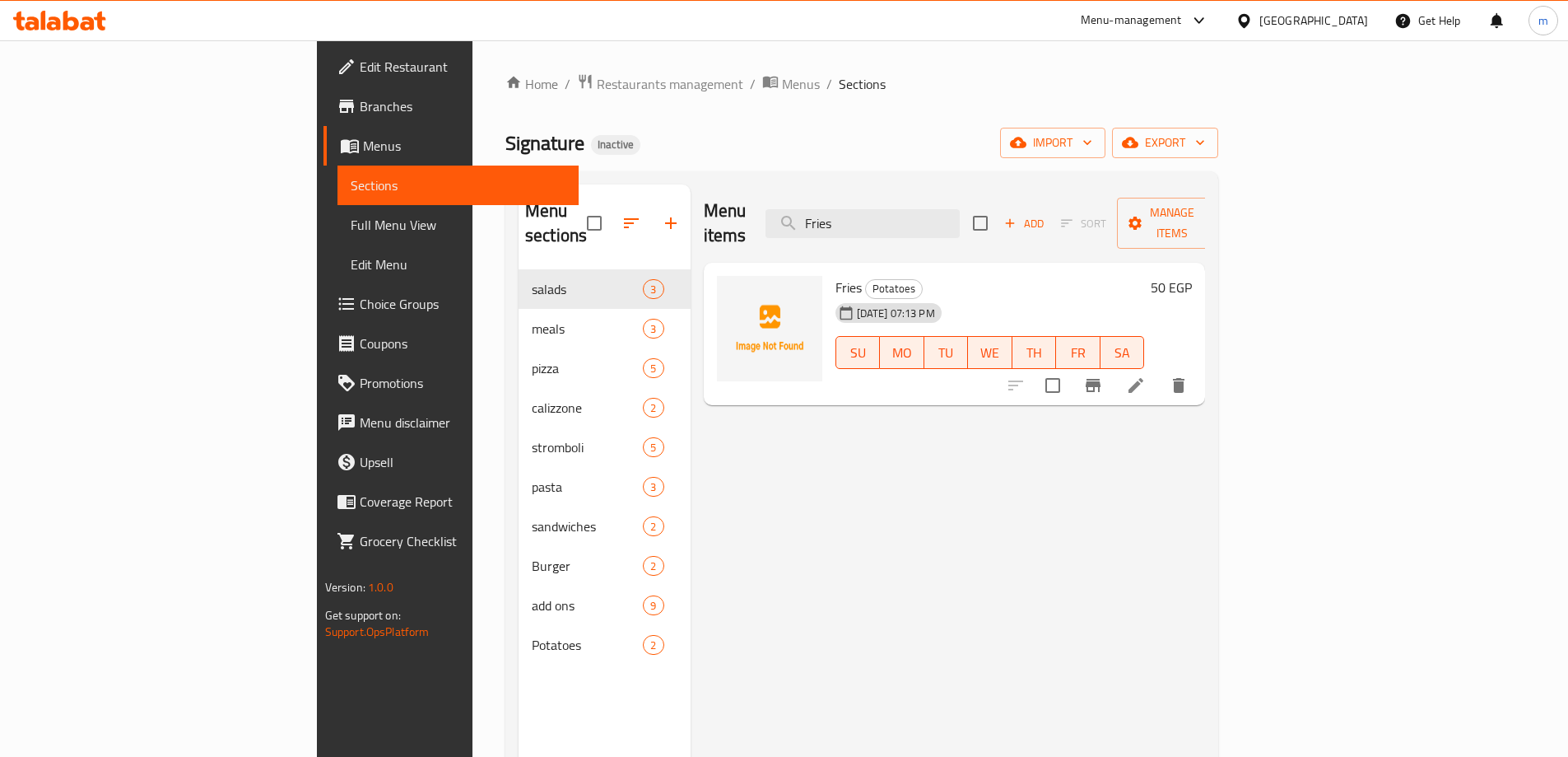
click at [1159, 370] on li at bounding box center [1135, 384] width 46 height 29
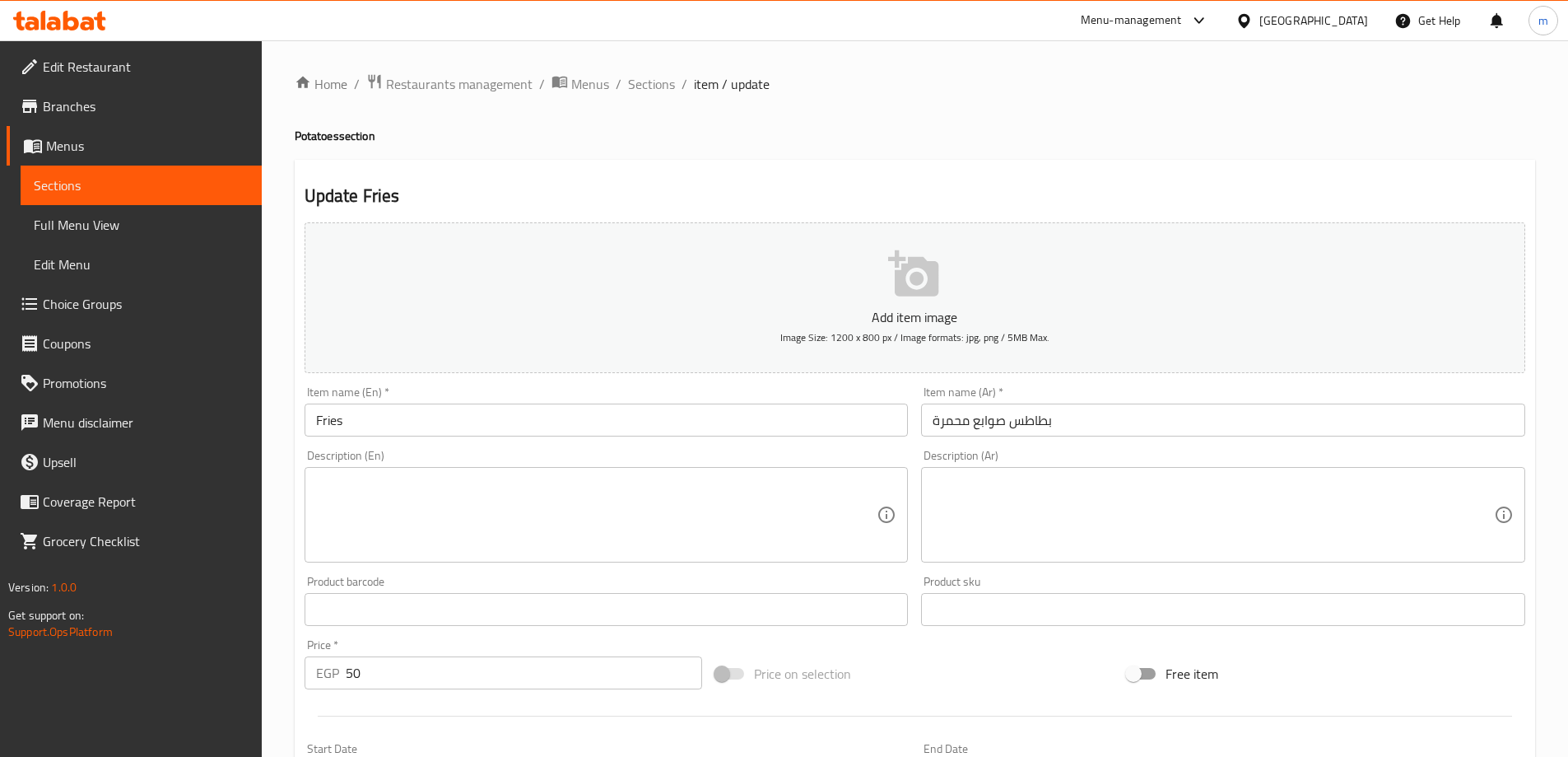
click at [1024, 423] on input "بطاطس صوابع محمرة" at bounding box center [1223, 419] width 604 height 33
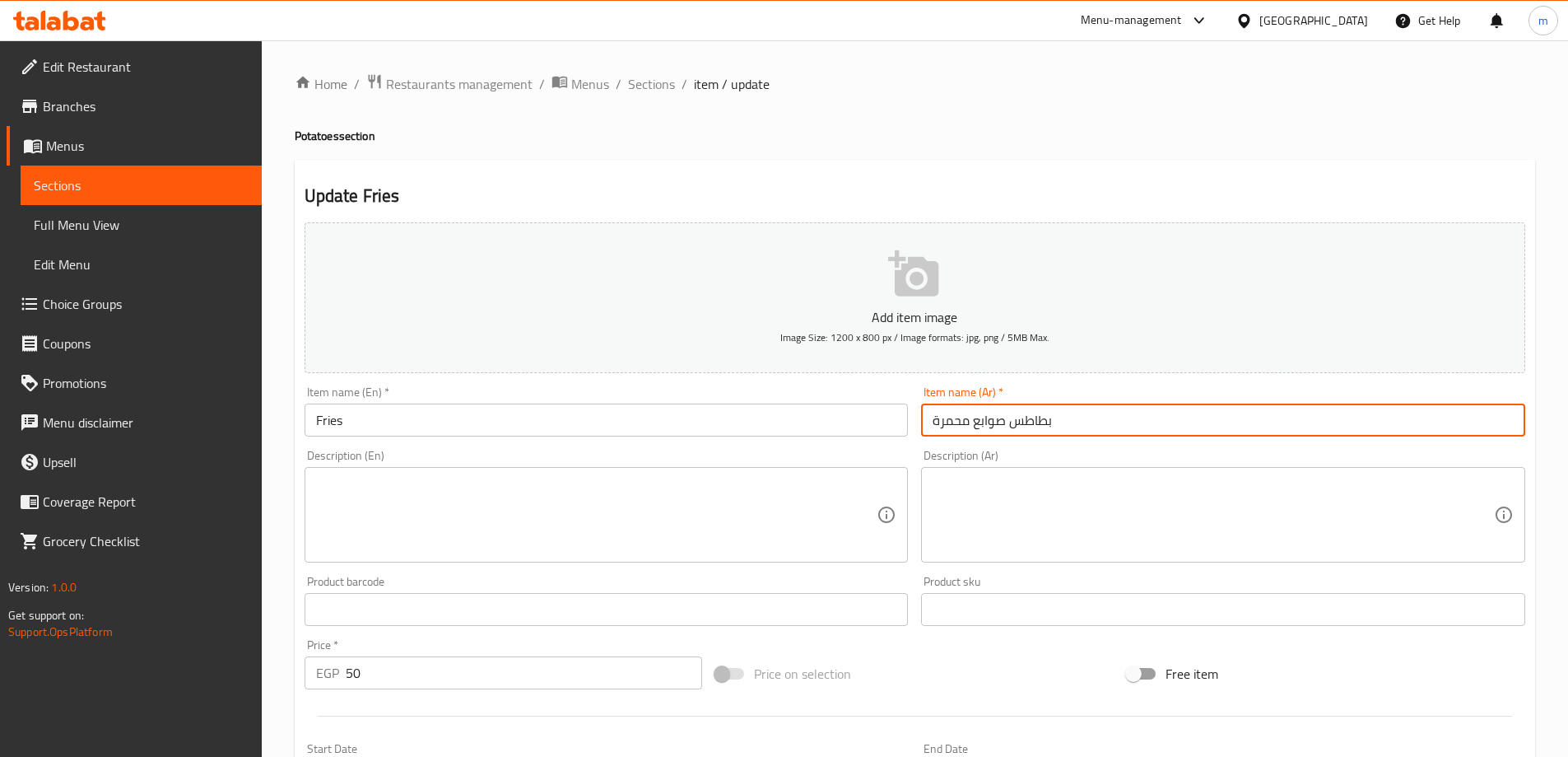
click at [1024, 423] on input "بطاطس صوابع محمرة" at bounding box center [1223, 419] width 604 height 33
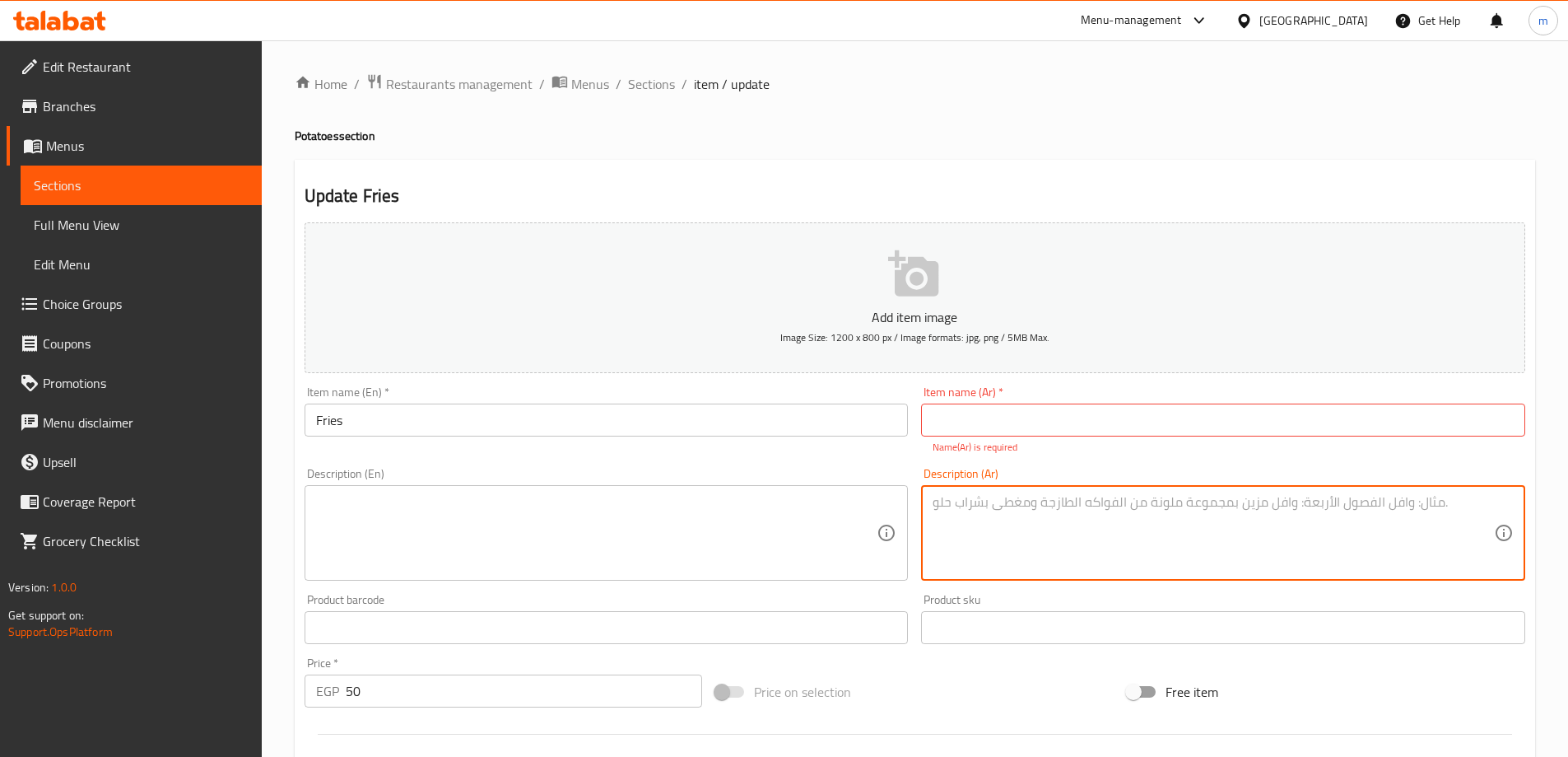
click at [1068, 507] on textarea at bounding box center [1213, 533] width 561 height 78
click at [1068, 507] on textarea "v" at bounding box center [1213, 533] width 561 height 78
paste textarea "بطاطس صوابع محمرة"
type textarea "بطاطس صوابع محمرة"
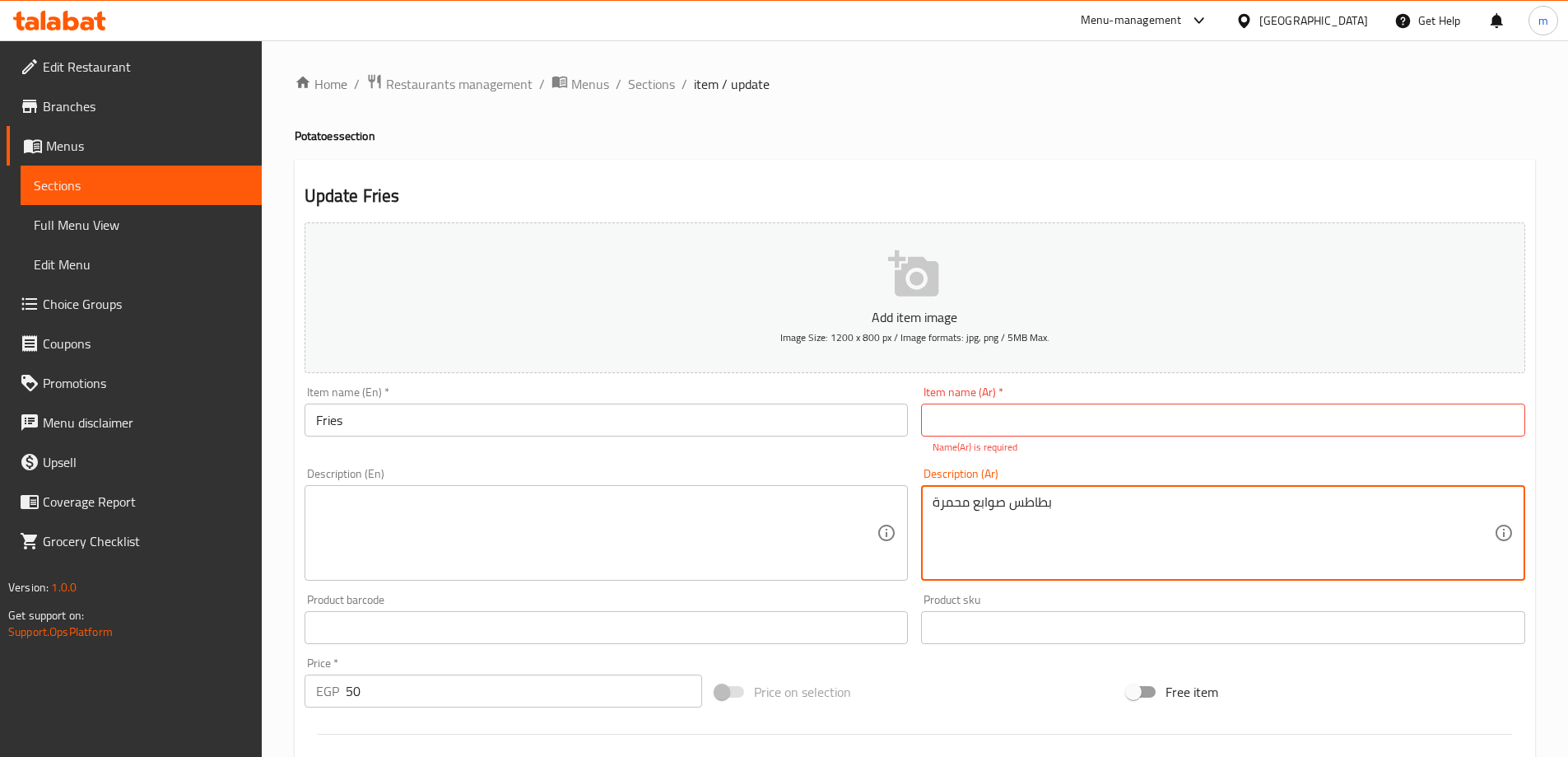
click at [1070, 441] on p "Name(Ar) is required" at bounding box center [1223, 447] width 581 height 15
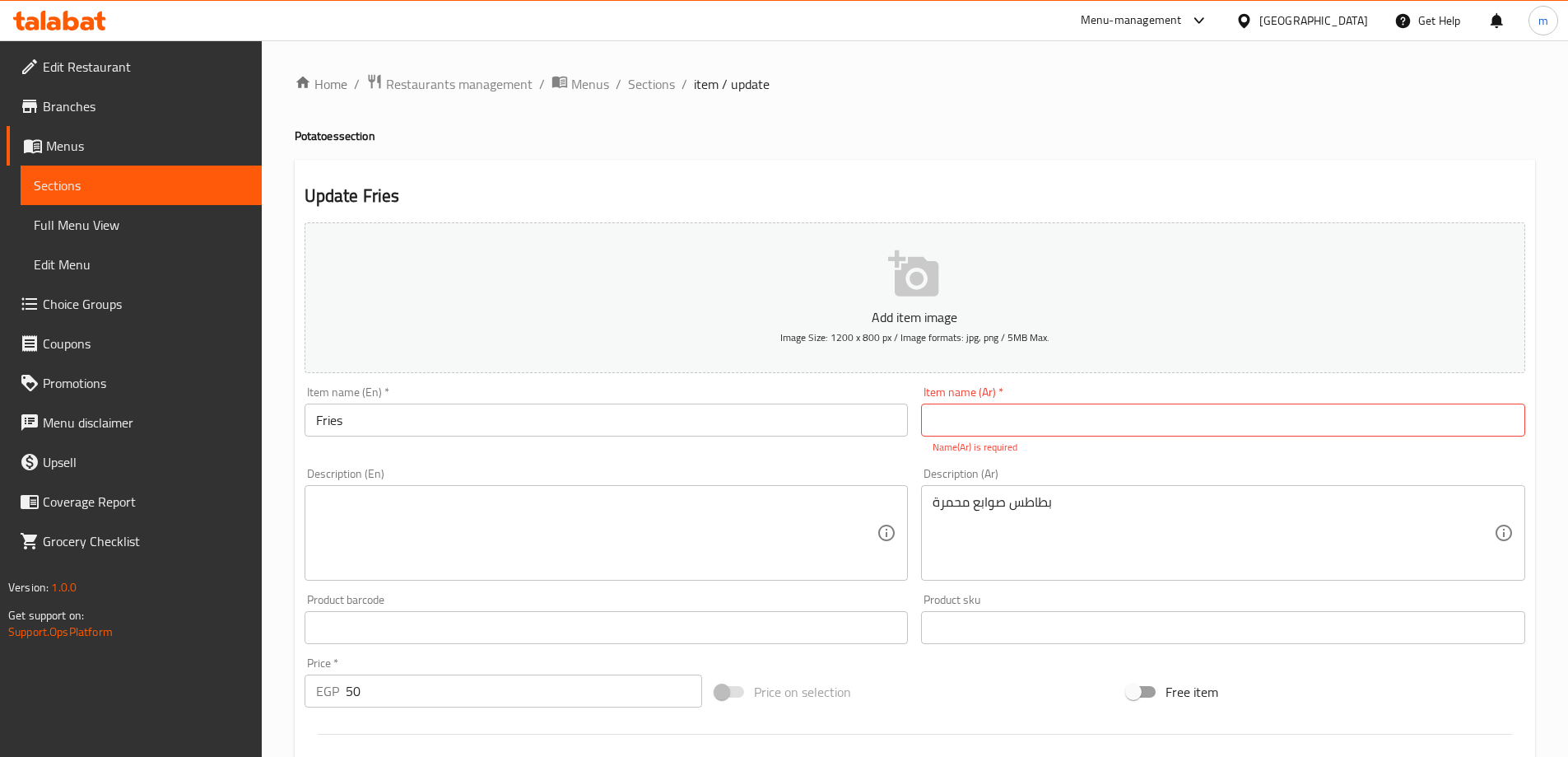
click at [1077, 419] on input "text" at bounding box center [1223, 419] width 604 height 33
paste input "بطاطس صوابع محمرة"
drag, startPoint x: 922, startPoint y: 423, endPoint x: 1006, endPoint y: 440, distance: 85.7
click at [1006, 440] on div "Item name (Ar)   * بطاطس صوابع محمرة Item name (Ar) * Name(Ar) is required" at bounding box center [1223, 420] width 604 height 69
click at [725, 532] on textarea at bounding box center [597, 533] width 561 height 78
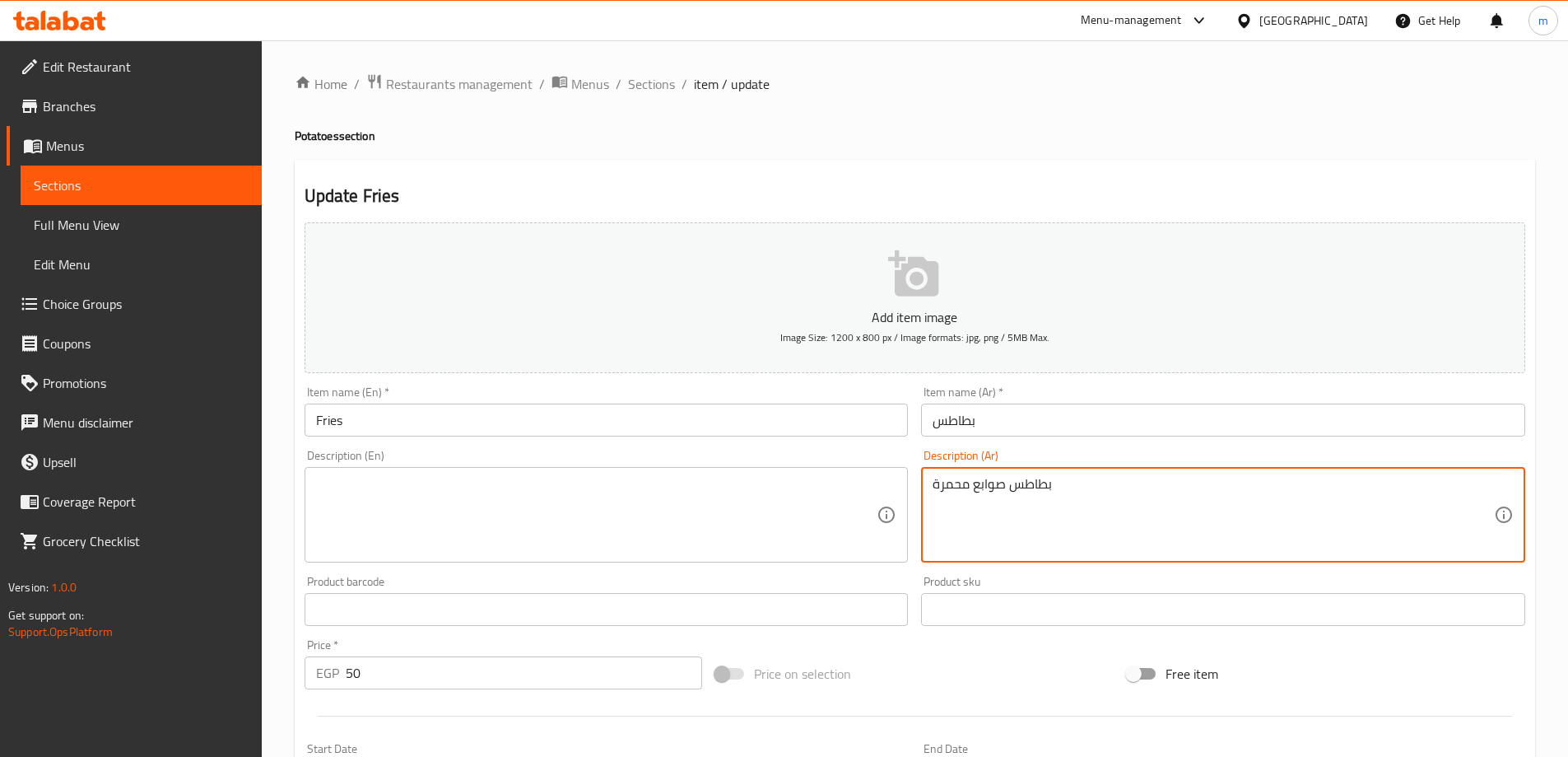
click at [967, 493] on textarea "بطاطس صوابع محمرة" at bounding box center [1213, 514] width 561 height 78
click at [1028, 432] on input "بطاطس" at bounding box center [1223, 419] width 604 height 33
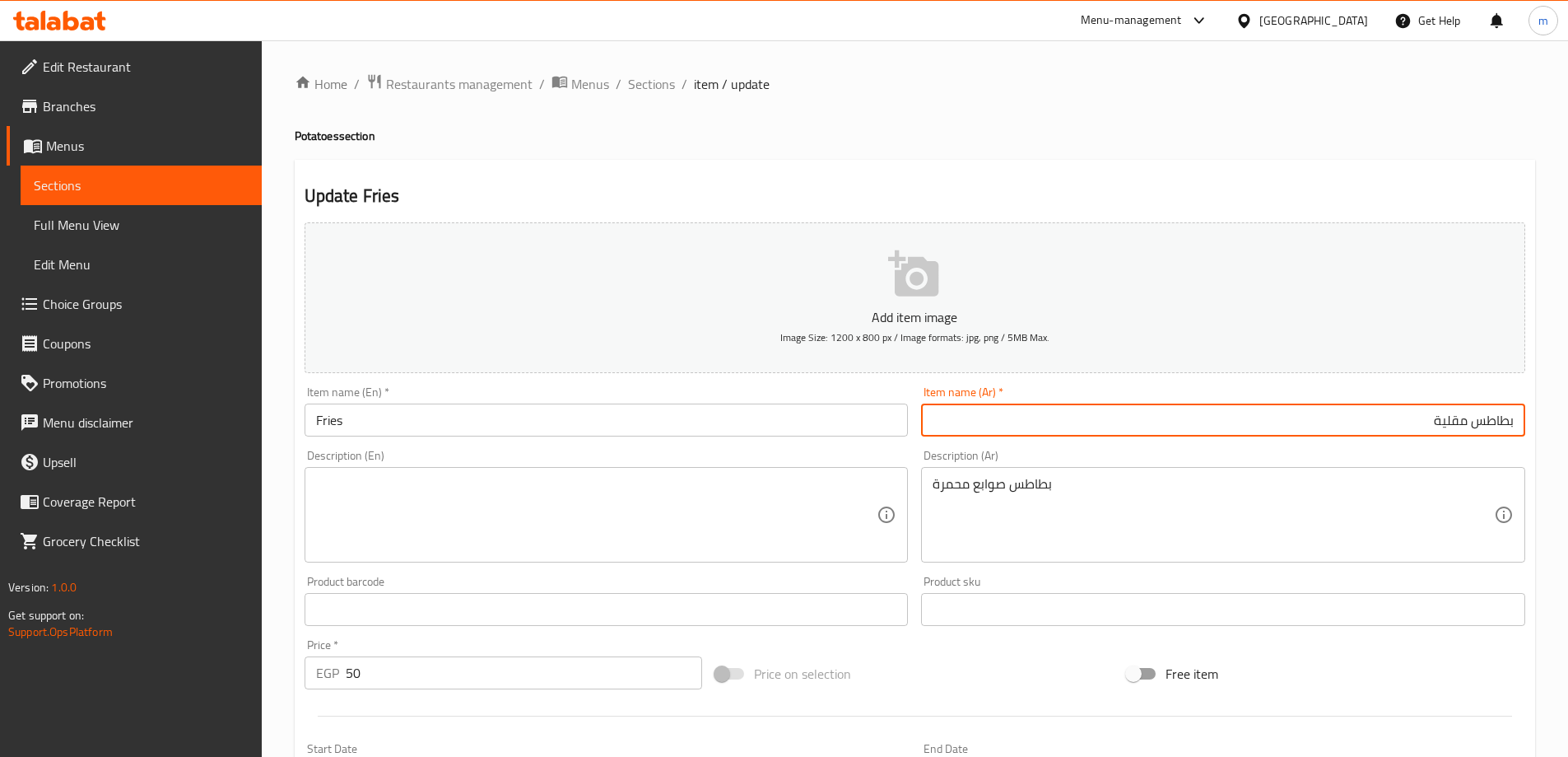
type input "بطاطس مقلية"
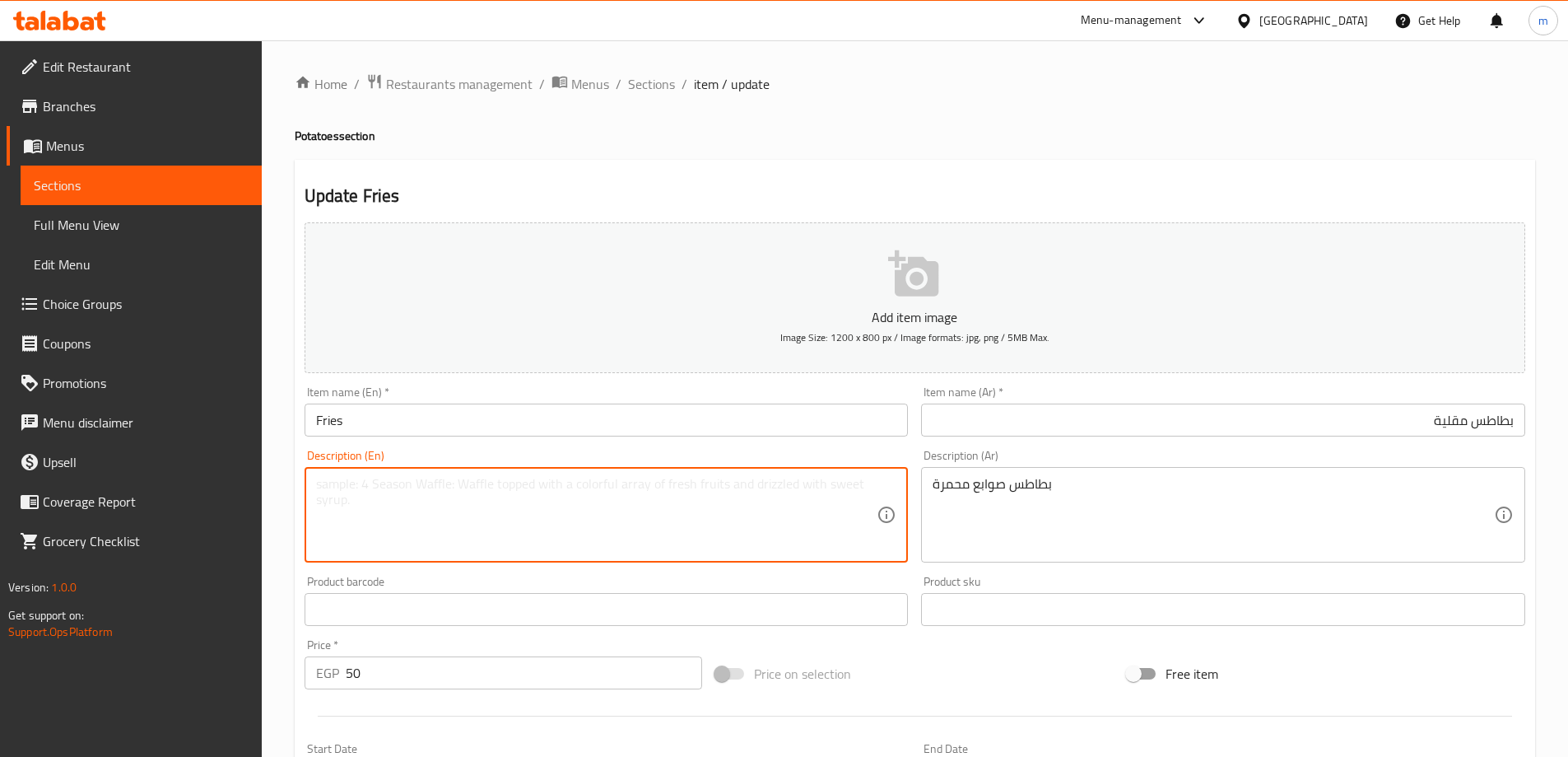
click at [813, 491] on textarea at bounding box center [597, 514] width 561 height 78
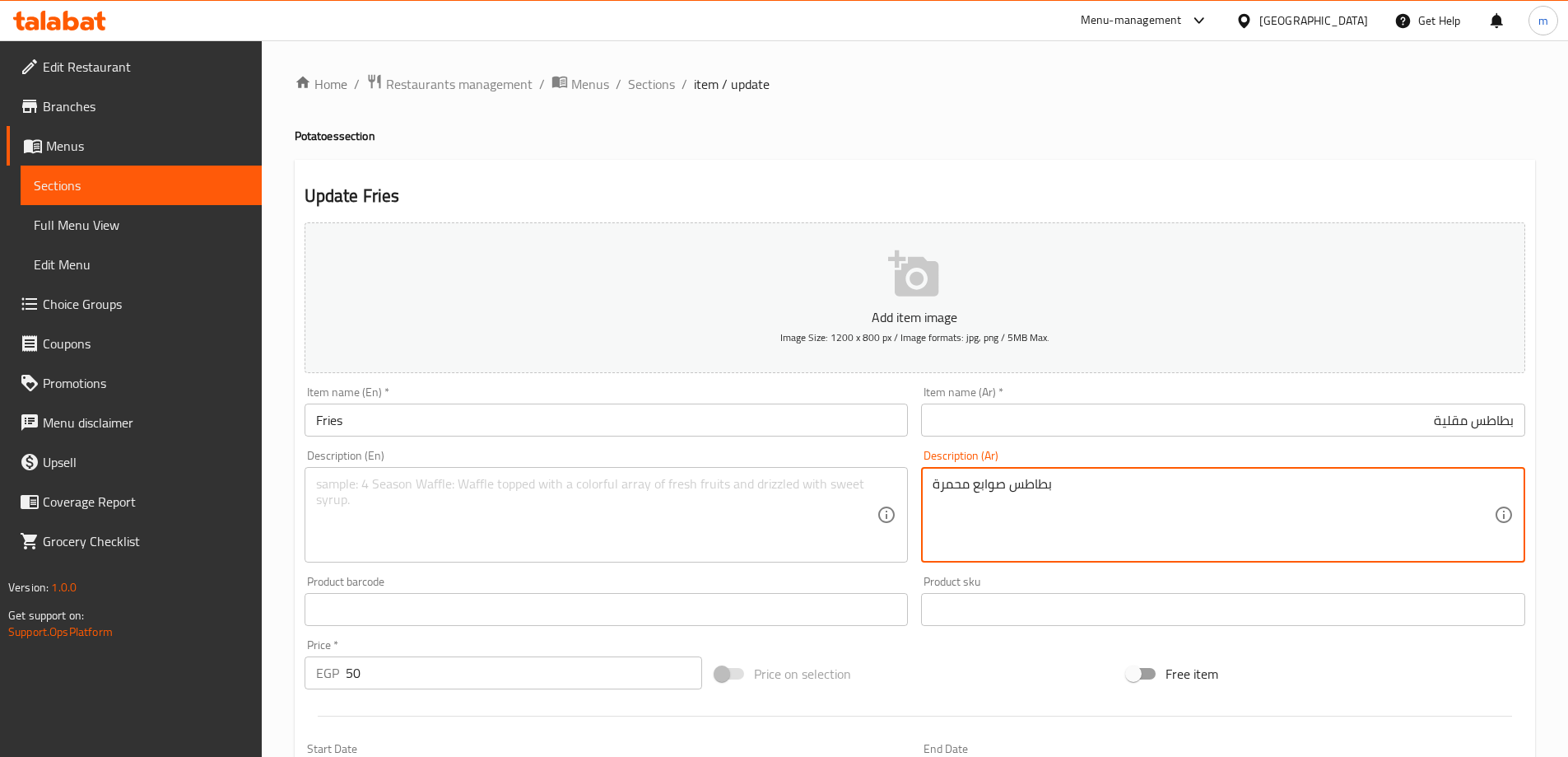
click at [1058, 493] on textarea "بطاطس صوابع محمرة" at bounding box center [1213, 514] width 561 height 78
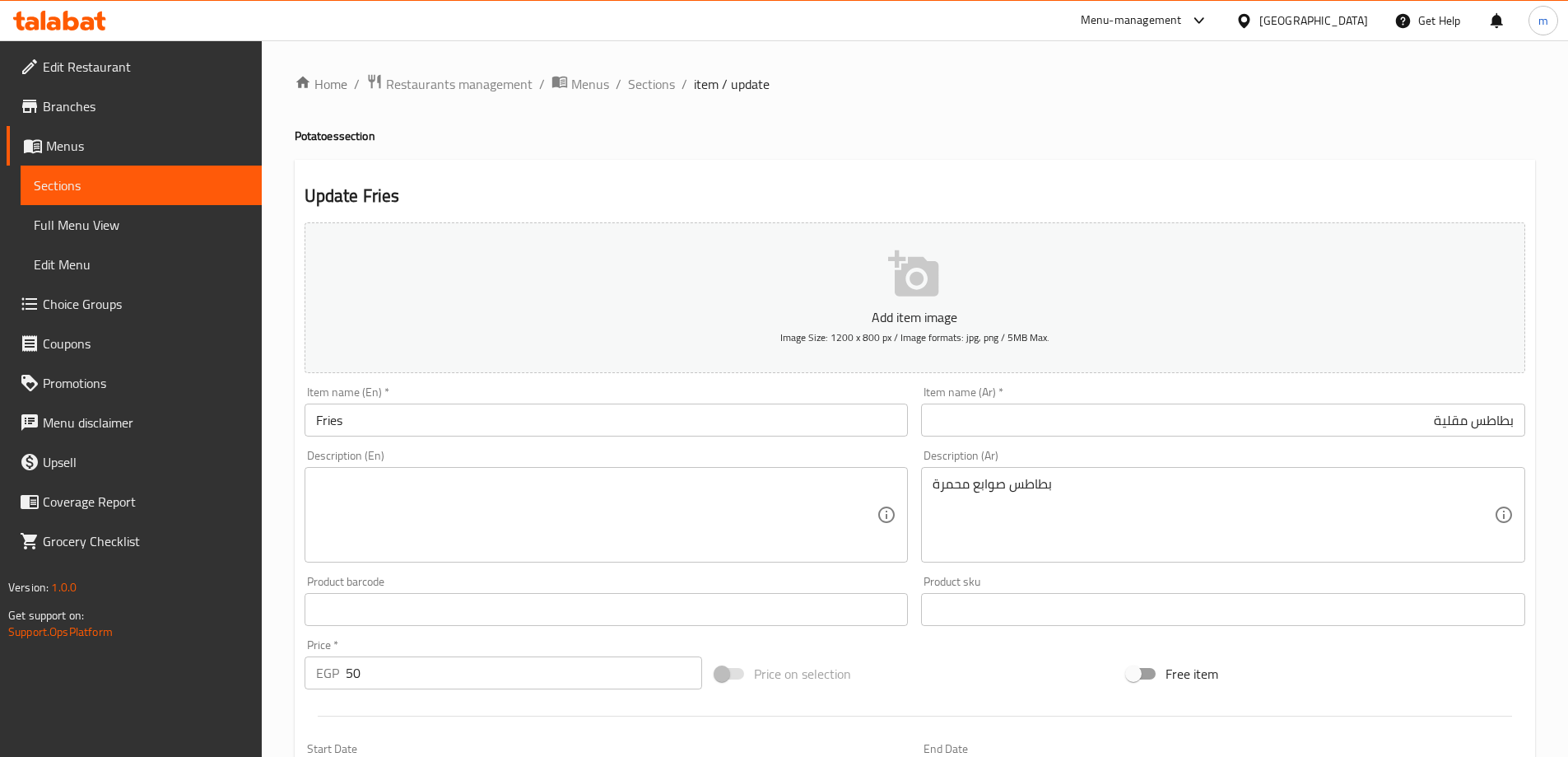
click at [779, 508] on textarea at bounding box center [597, 514] width 561 height 78
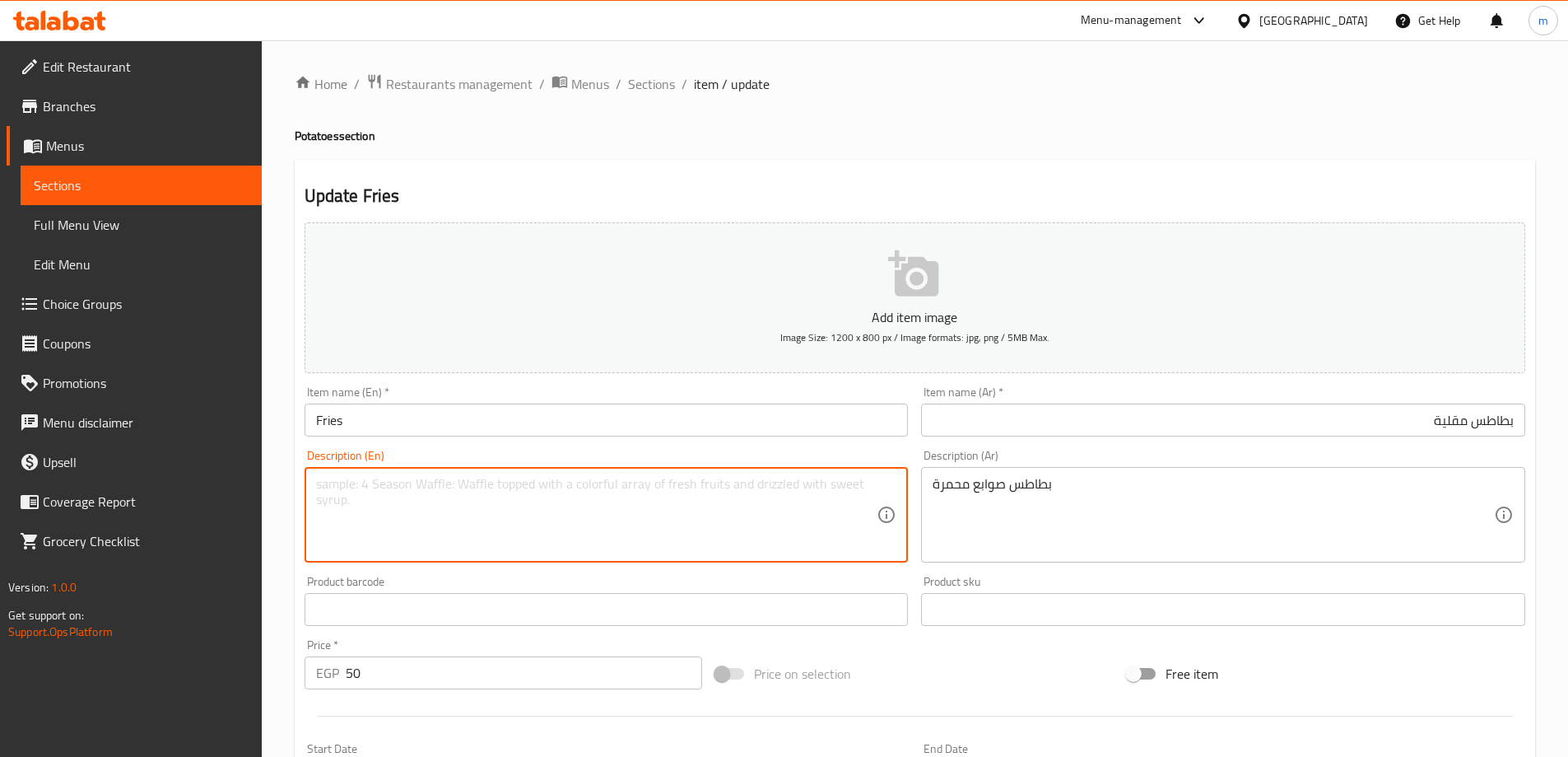
paste textarea "French fries"
type textarea "French fries fingers"
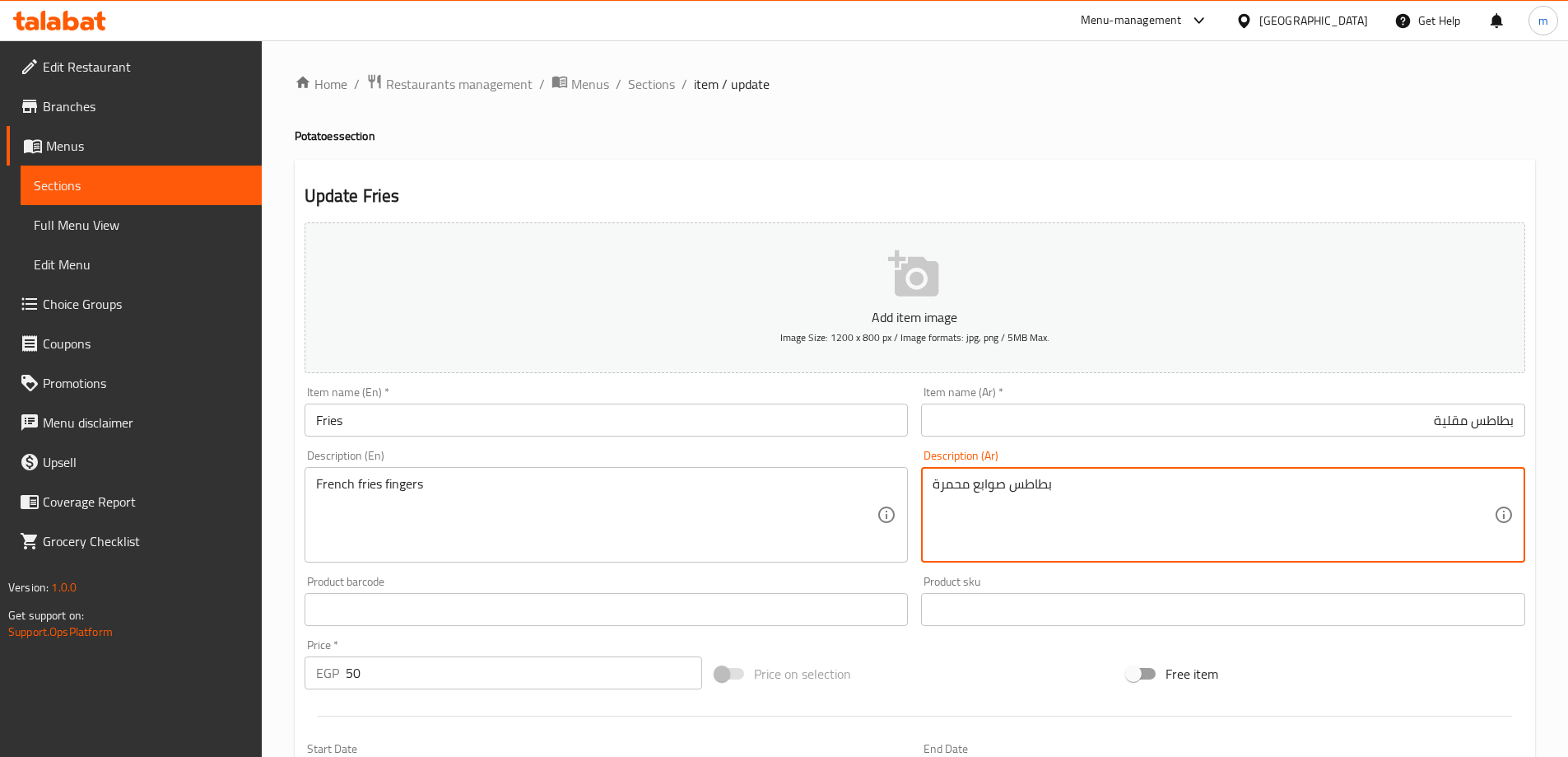
click at [1005, 489] on textarea "بطاطس صوابع محمرة" at bounding box center [1213, 514] width 561 height 78
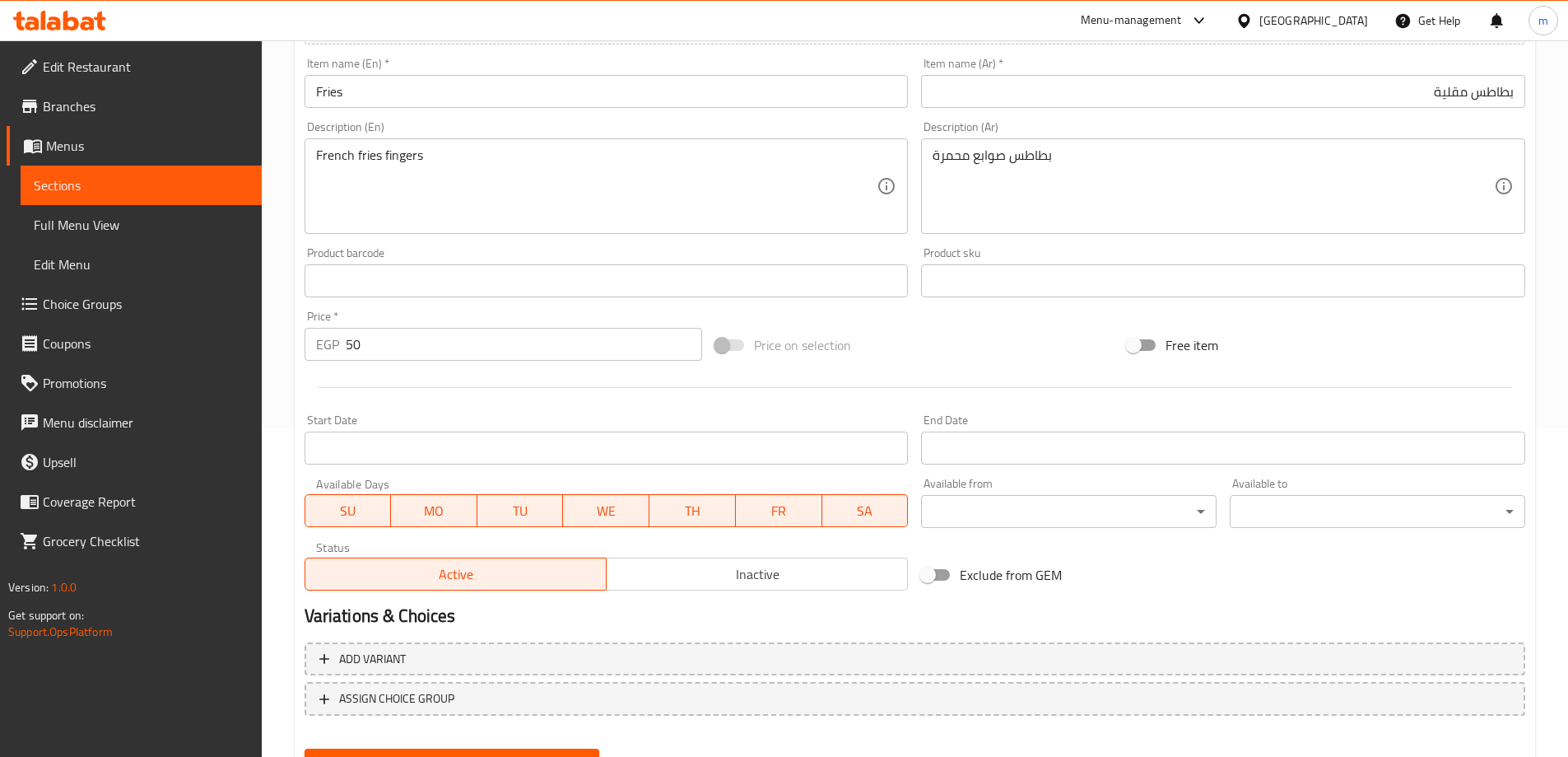
scroll to position [407, 0]
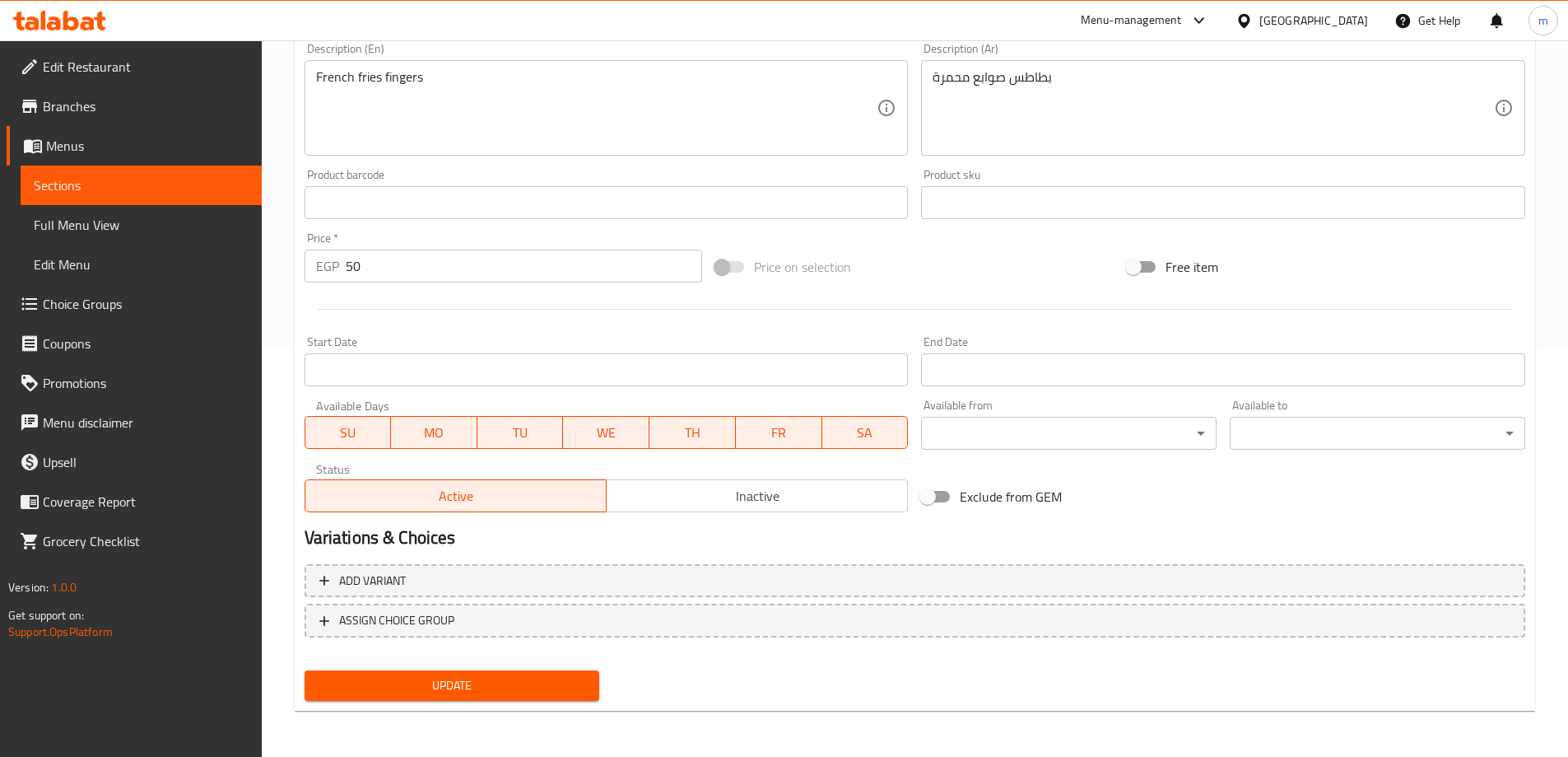
click at [449, 688] on span "Update" at bounding box center [453, 685] width 269 height 21
click at [534, 685] on span "Update" at bounding box center [453, 685] width 269 height 21
click at [49, 180] on span "Sections" at bounding box center [141, 185] width 215 height 20
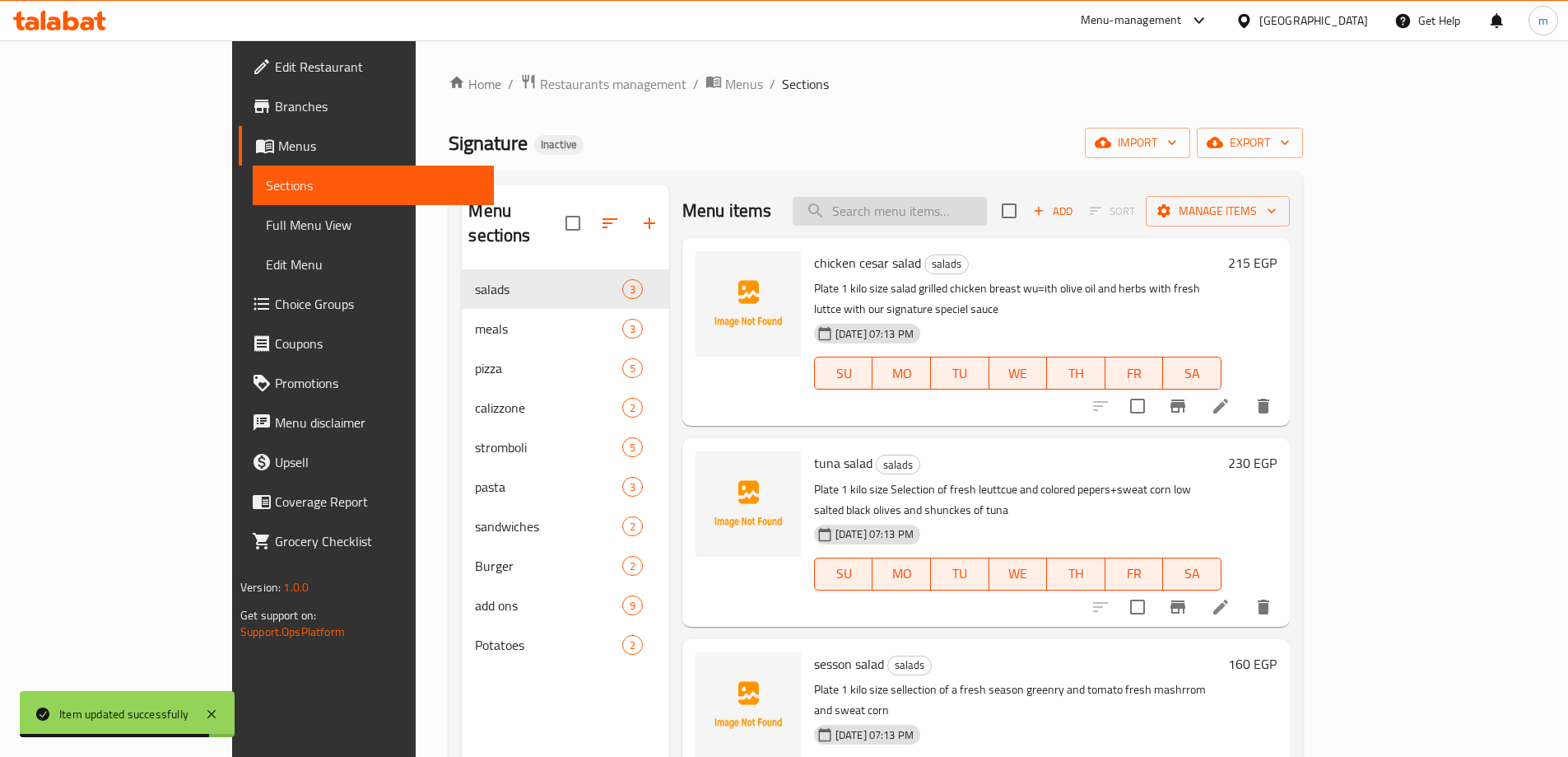
click at [986, 216] on input "search" at bounding box center [889, 211] width 194 height 29
paste input "Wadges"
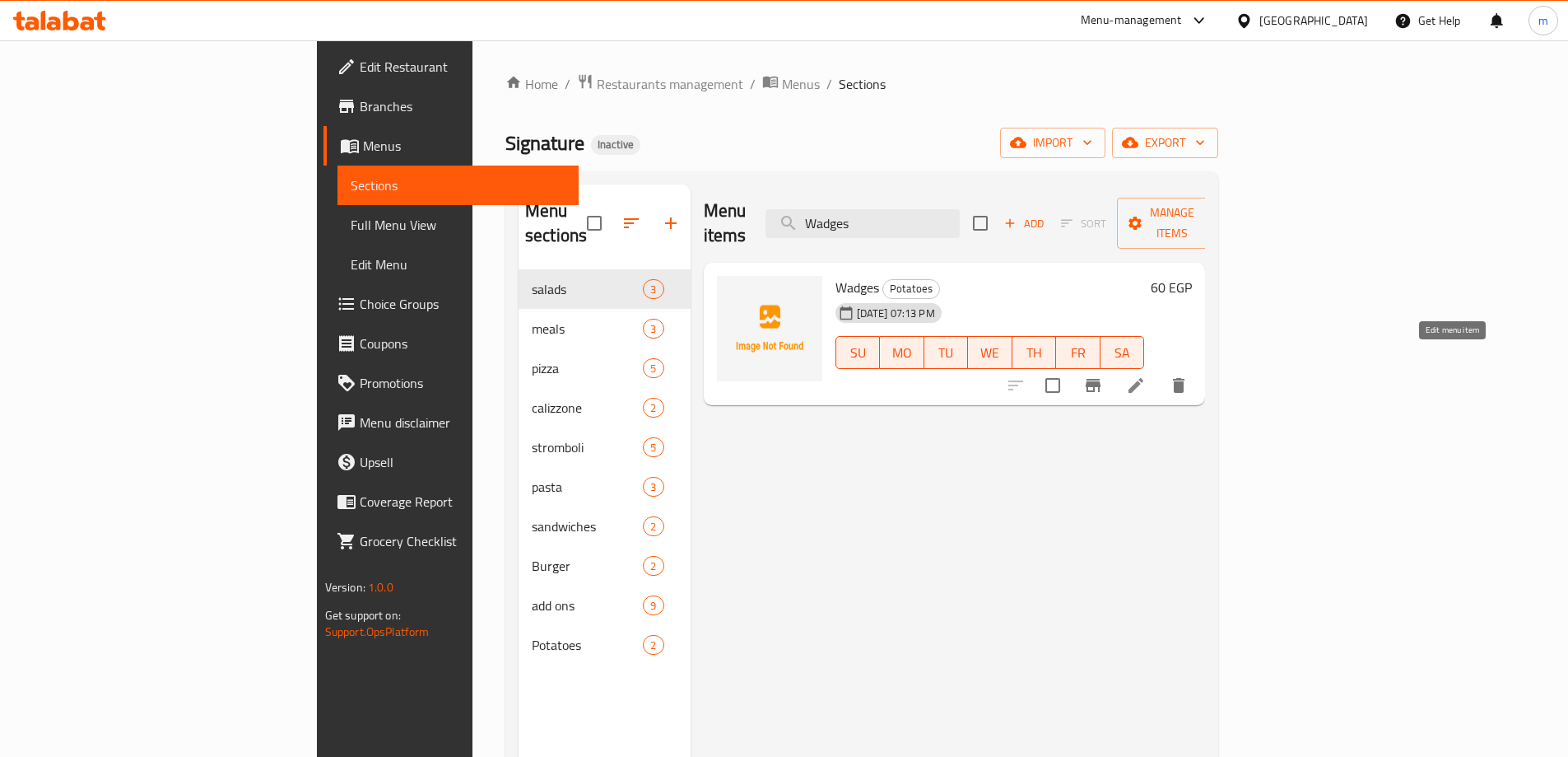
type input "Wadges"
click at [1145, 376] on icon at bounding box center [1135, 385] width 20 height 20
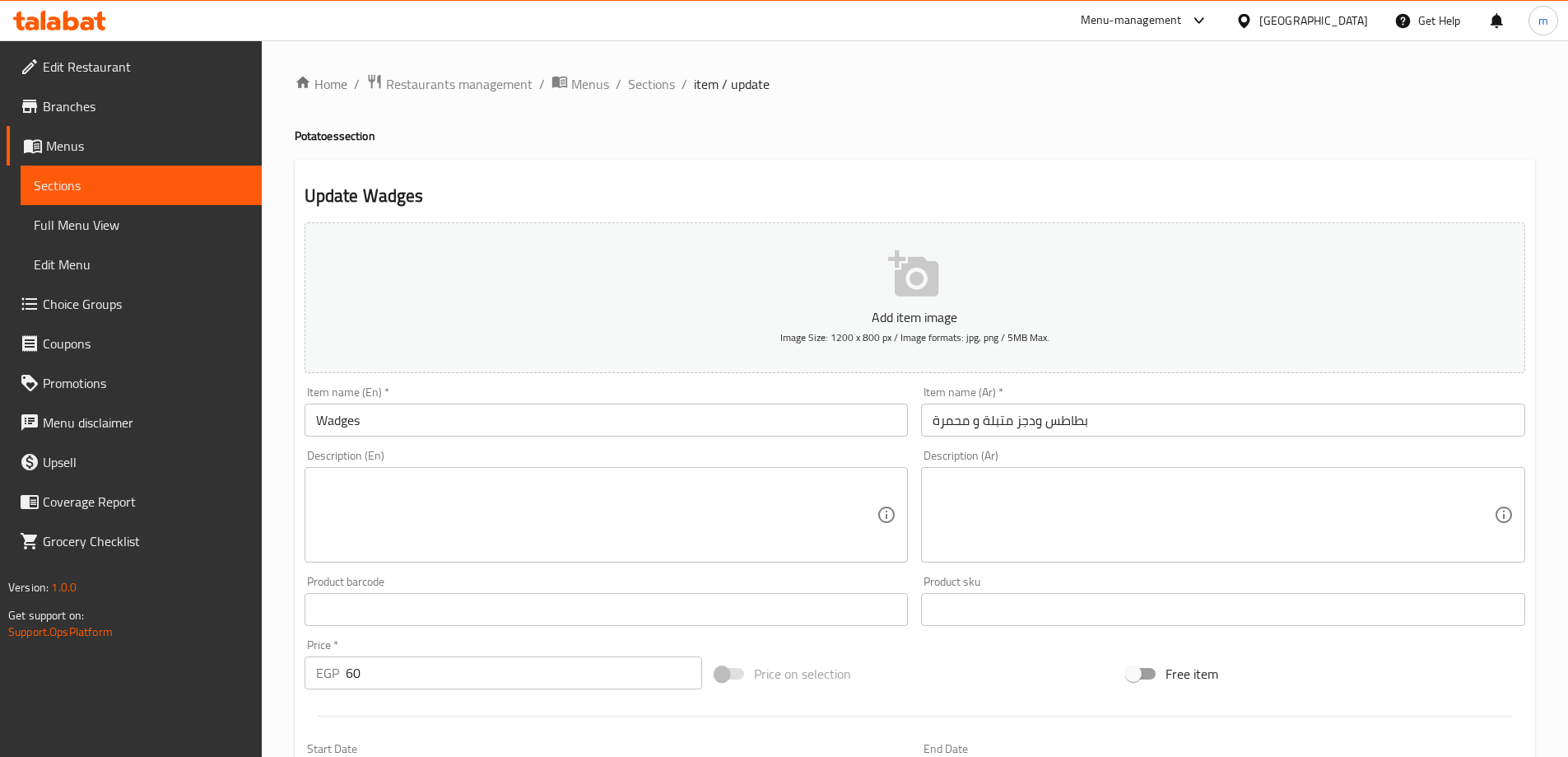
click at [1012, 432] on input "بطاطس ودجز متبلة و محمرة" at bounding box center [1223, 419] width 604 height 33
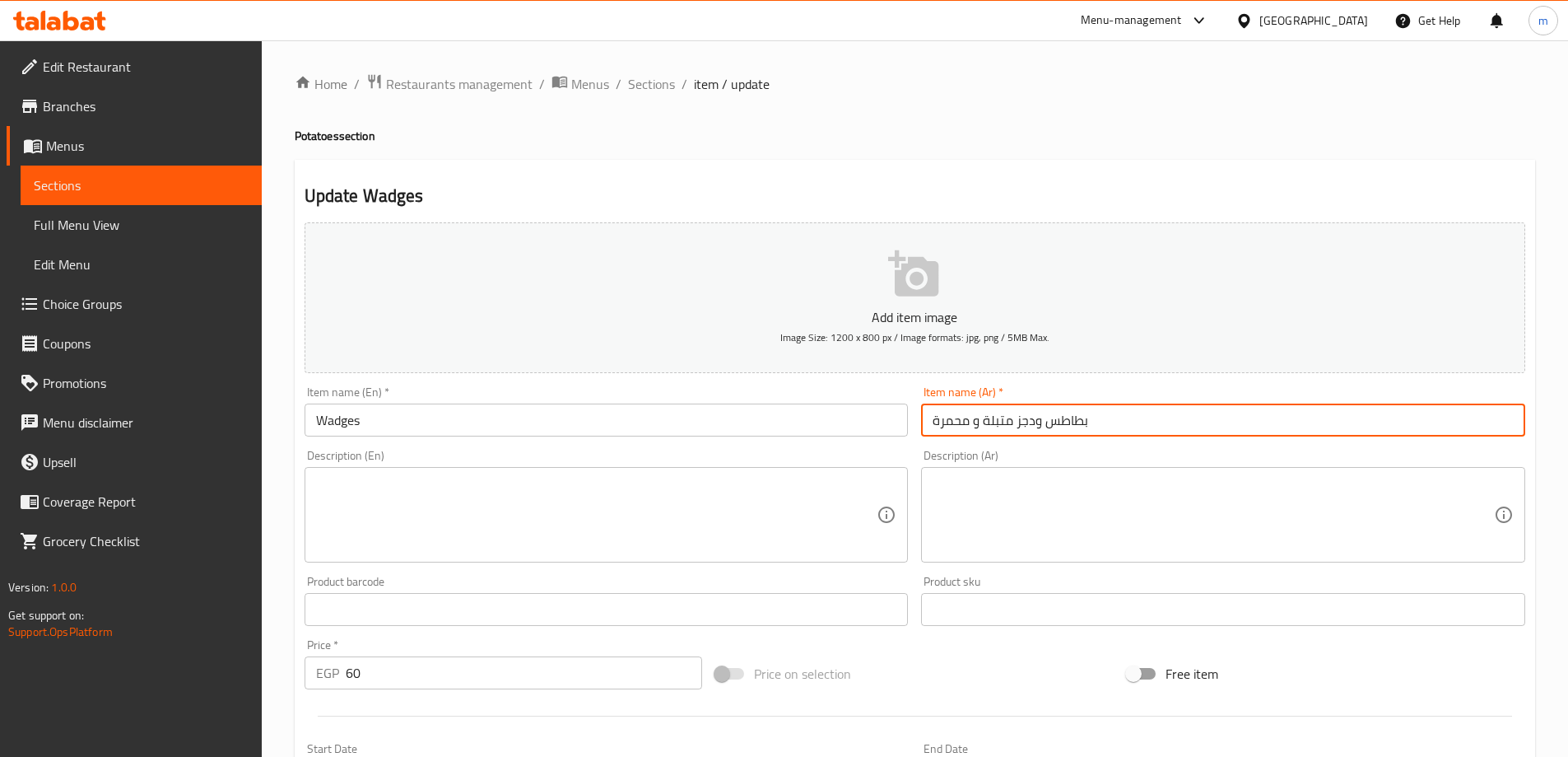
click at [1012, 432] on input "بطاطس ودجز متبلة و محمرة" at bounding box center [1223, 419] width 604 height 33
click at [1033, 501] on textarea at bounding box center [1213, 514] width 561 height 78
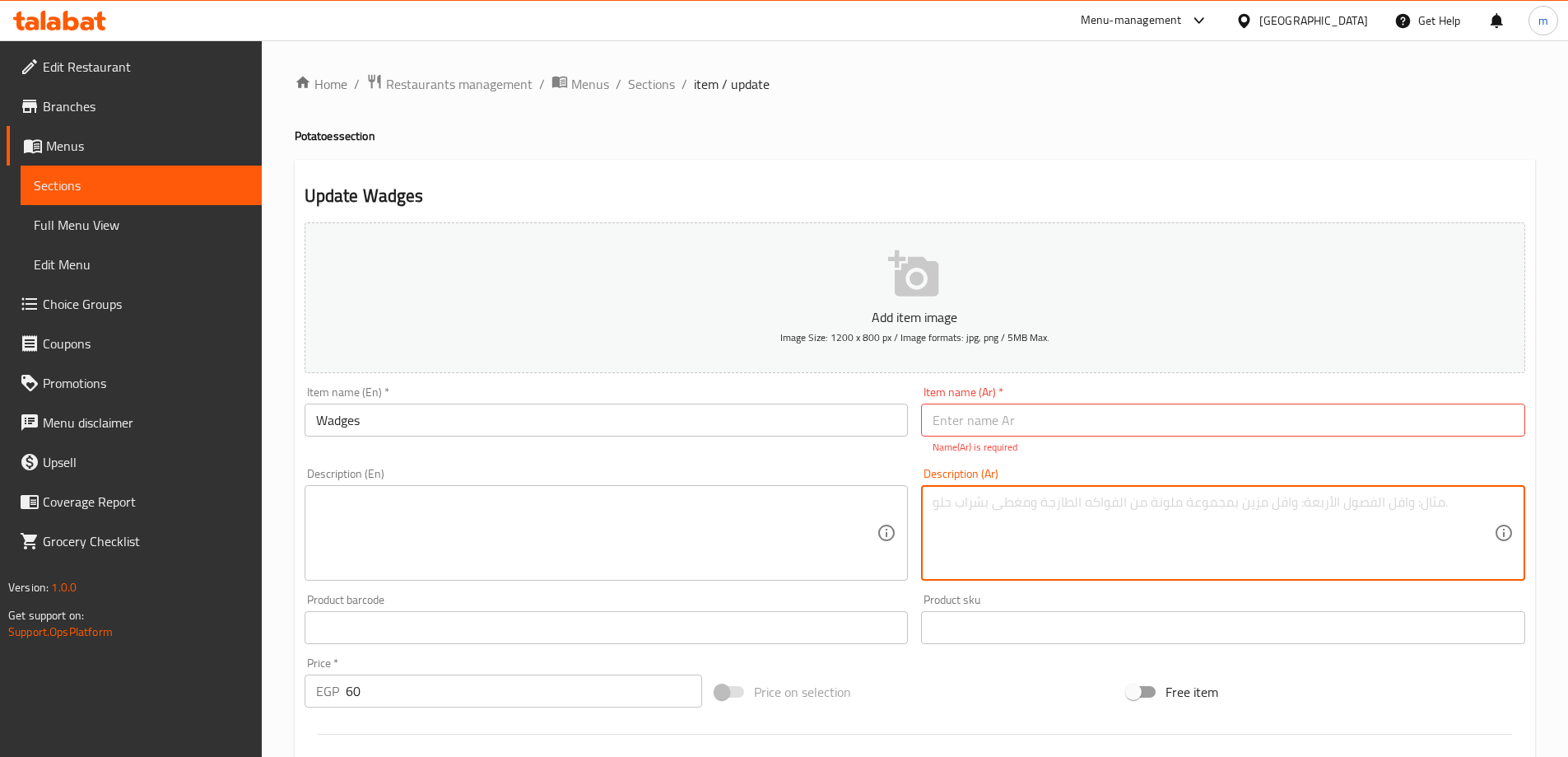
paste textarea "بطاطس ودجز متبلة و محمرة"
type textarea "بطاطس ودجز متبلة و محمرة"
click at [934, 425] on input "text" at bounding box center [1223, 419] width 604 height 33
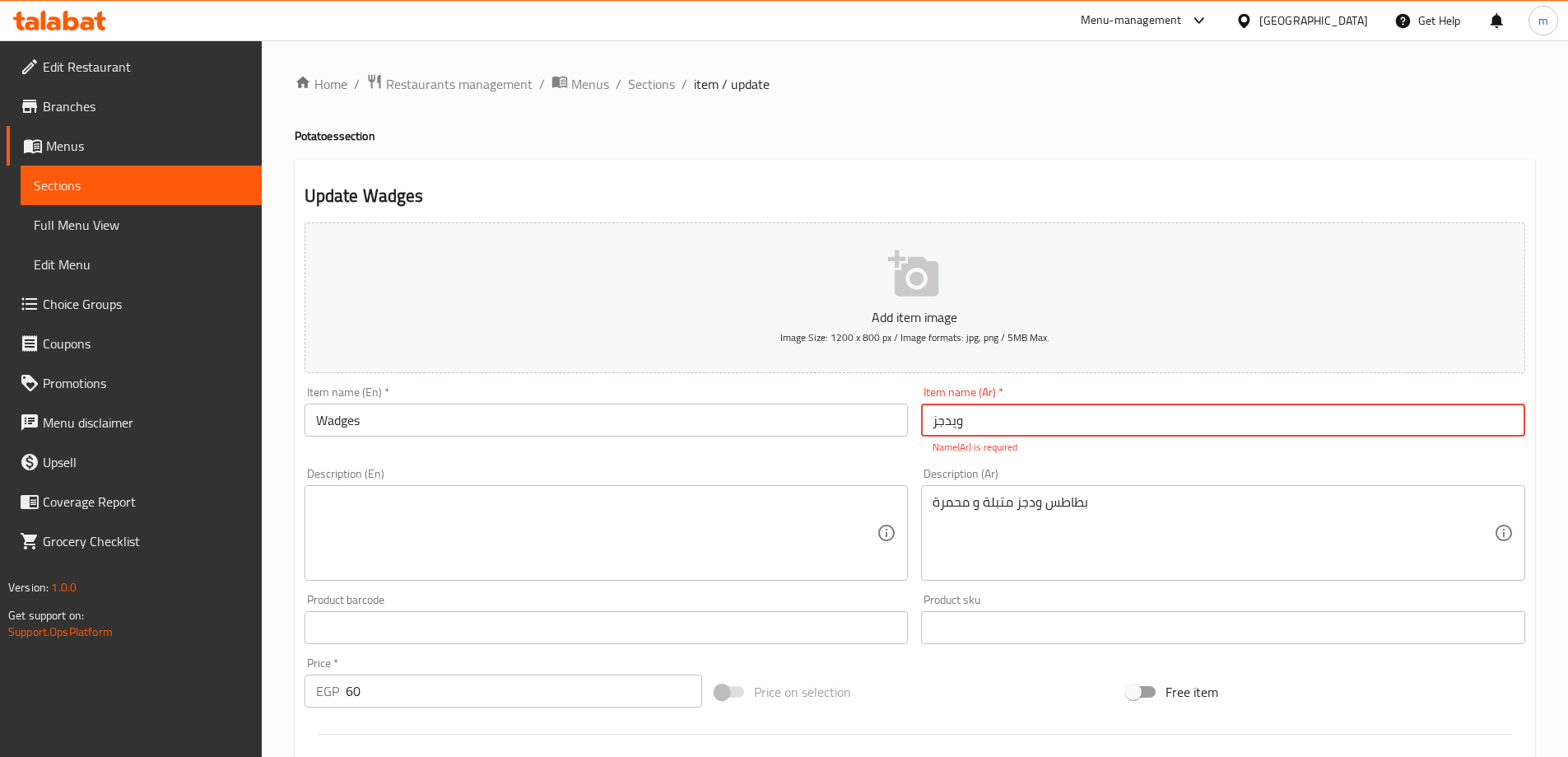
type input "ويدجز"
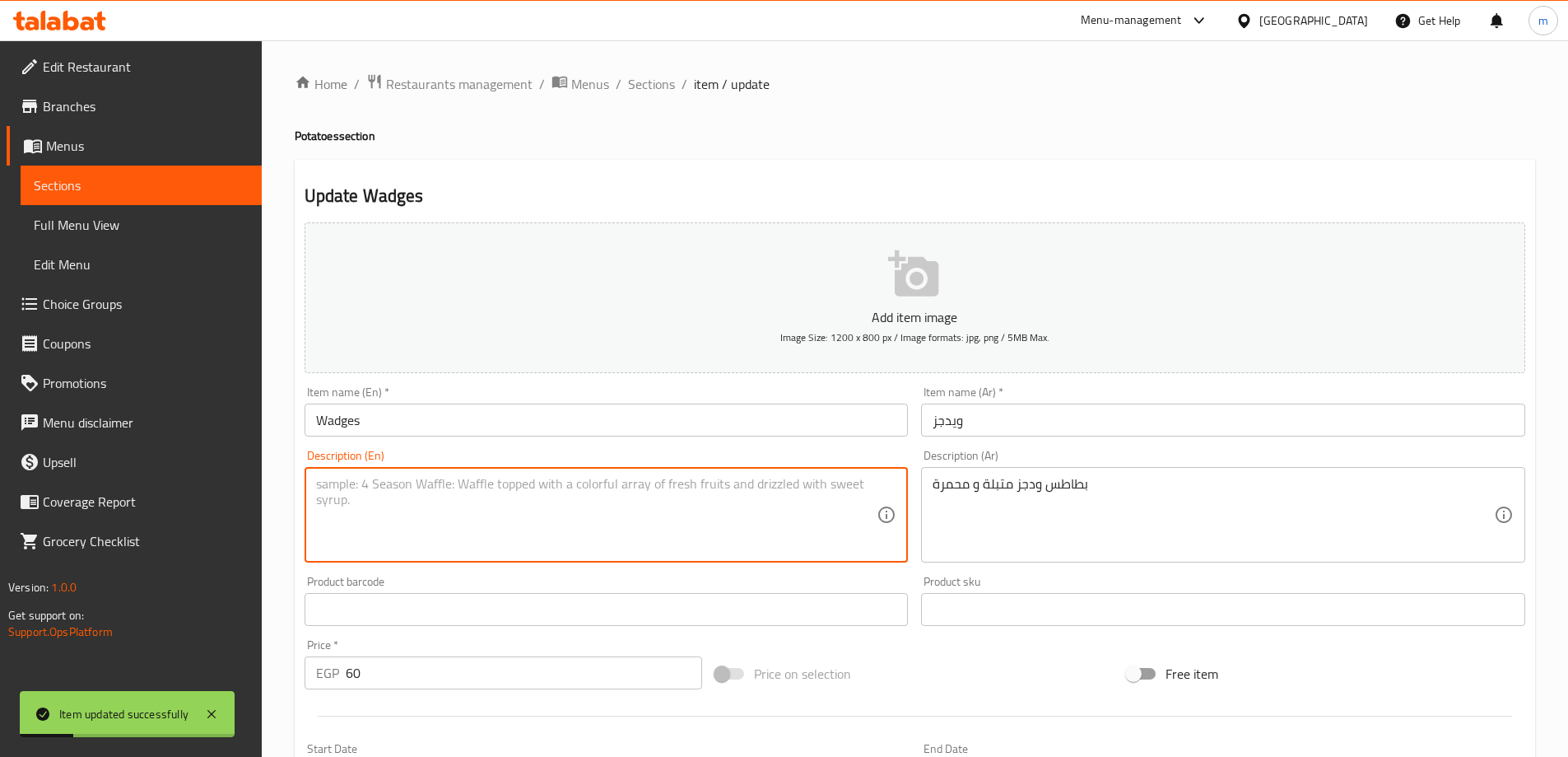
click at [855, 494] on textarea at bounding box center [597, 514] width 561 height 78
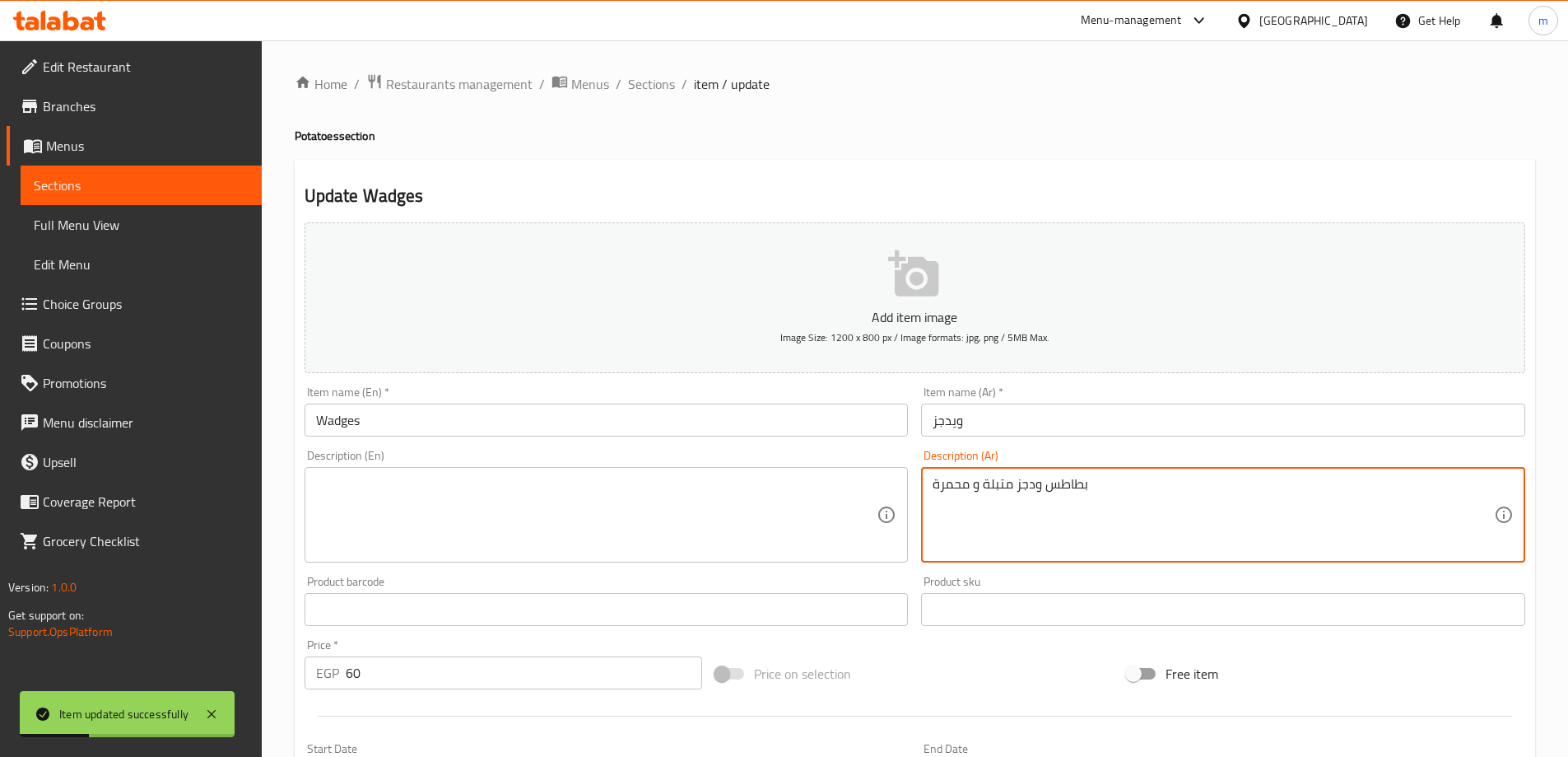
click at [1061, 495] on textarea "بطاطس ودجز متبلة و محمرة" at bounding box center [1213, 514] width 561 height 78
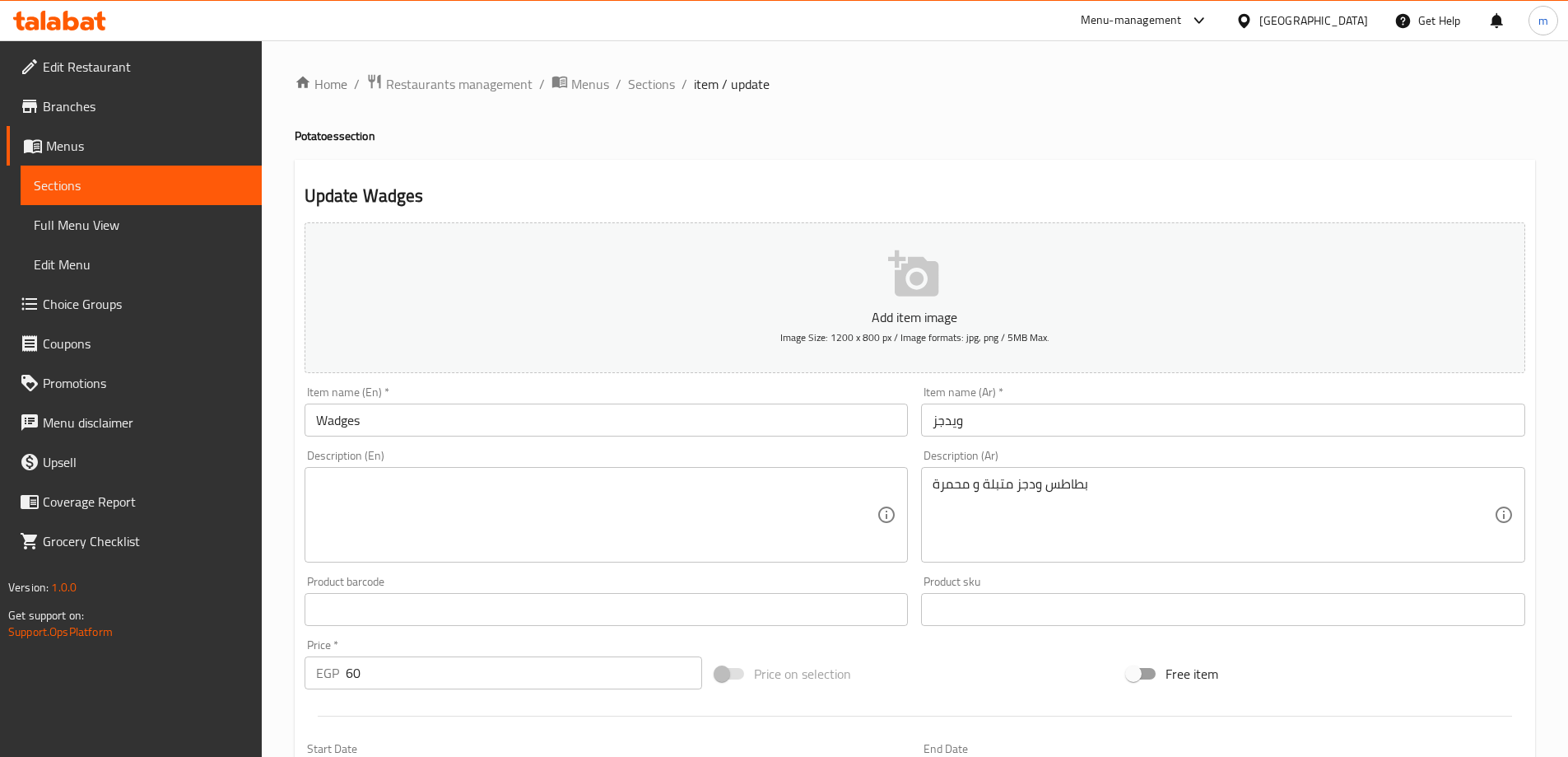
click at [1062, 499] on textarea "بطاطس ودجز متبلة و محمرة" at bounding box center [1213, 514] width 561 height 78
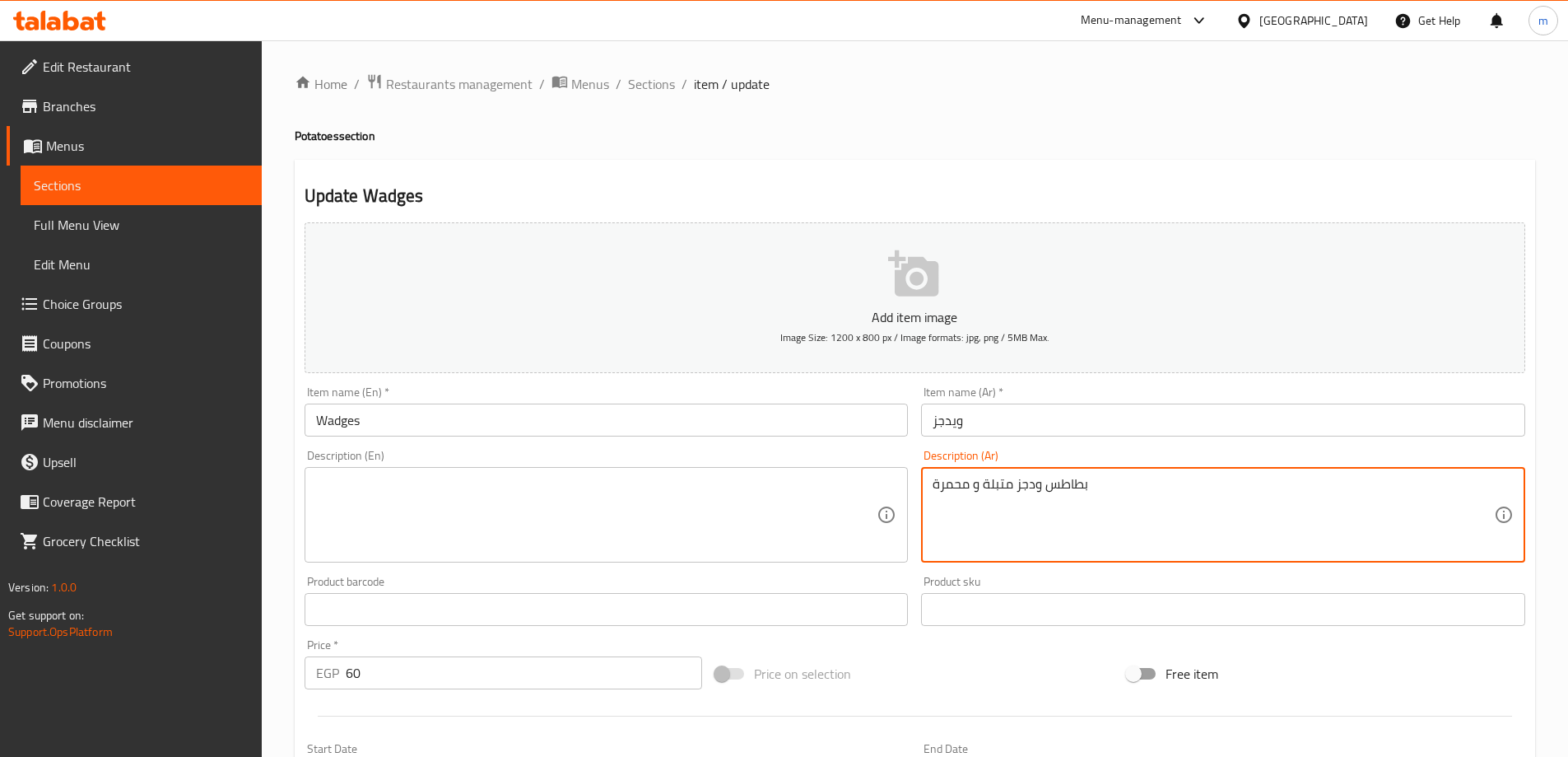
click at [1062, 499] on textarea "بطاطس ودجز متبلة و محمرة" at bounding box center [1213, 514] width 561 height 78
click at [1061, 499] on textarea "بطاطس ودجز متبلة و محمرة" at bounding box center [1213, 514] width 561 height 78
click at [1057, 488] on textarea "بطاطس ودجز متبلة و محمرة" at bounding box center [1213, 514] width 561 height 78
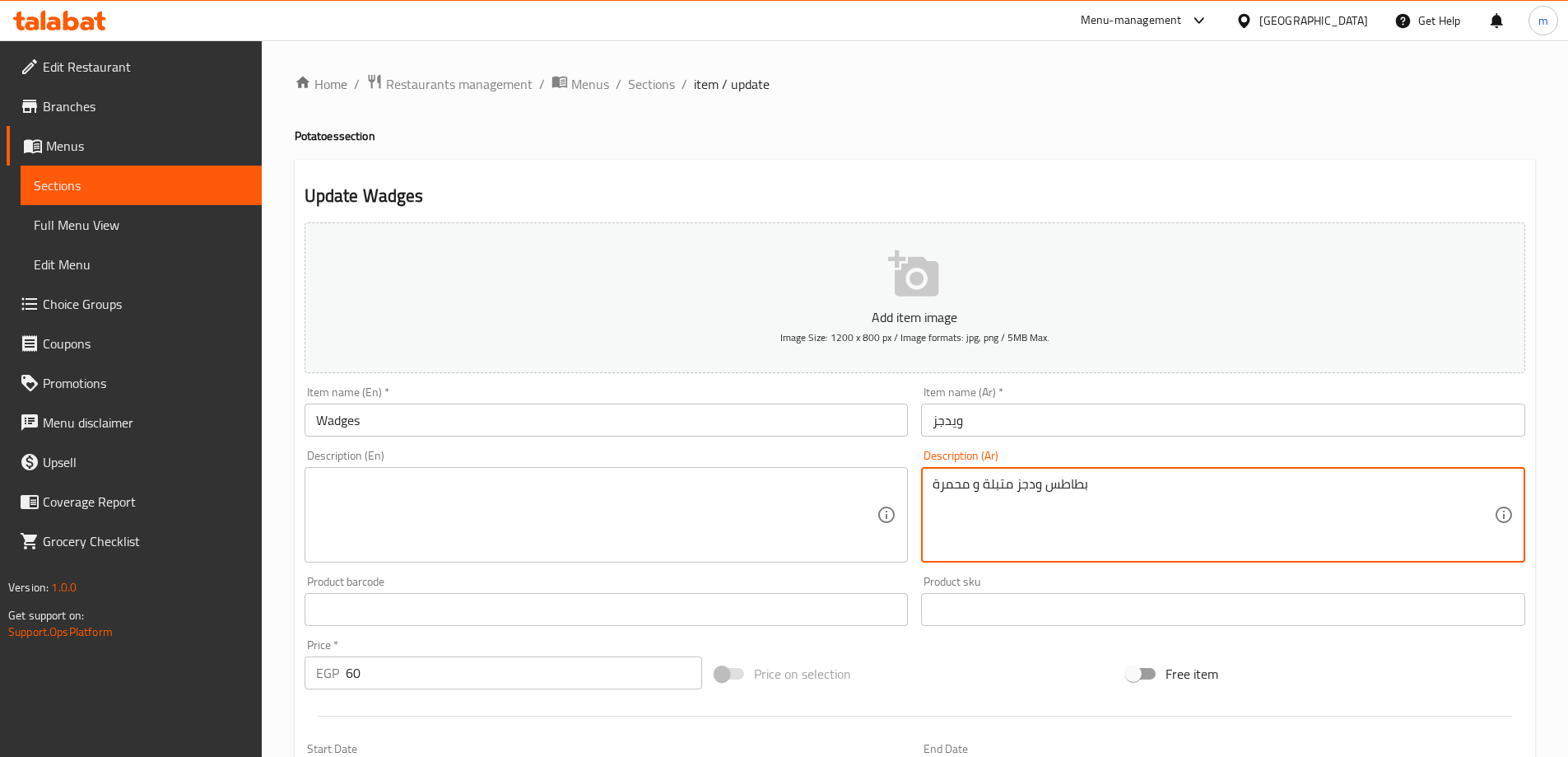
click at [1057, 488] on textarea "بطاطس ودجز متبلة و محمرة" at bounding box center [1213, 514] width 561 height 78
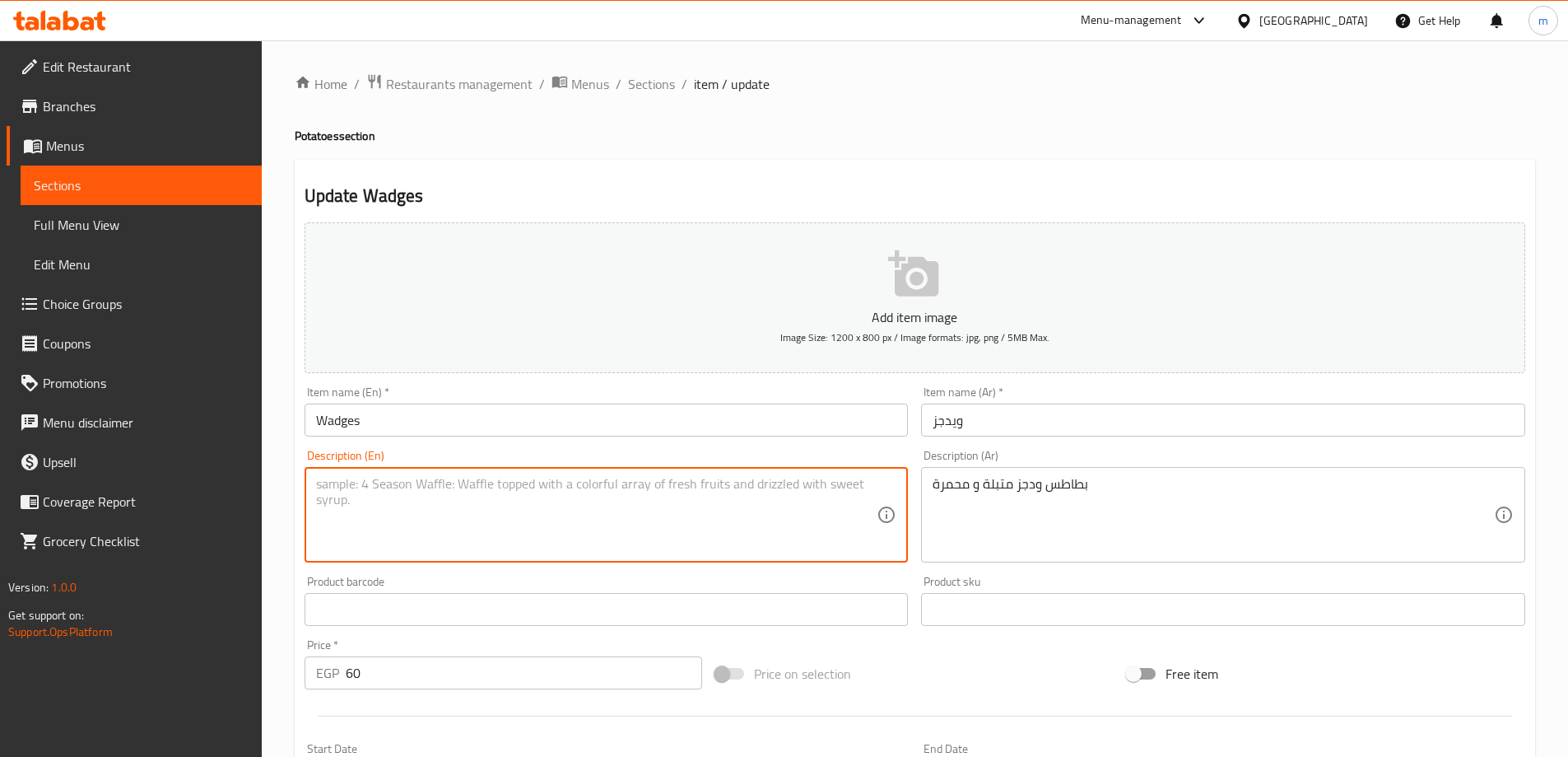
paste textarea "Seasoned and roasted potato wedges"
type textarea "Seasoned and roasted potato wedges"
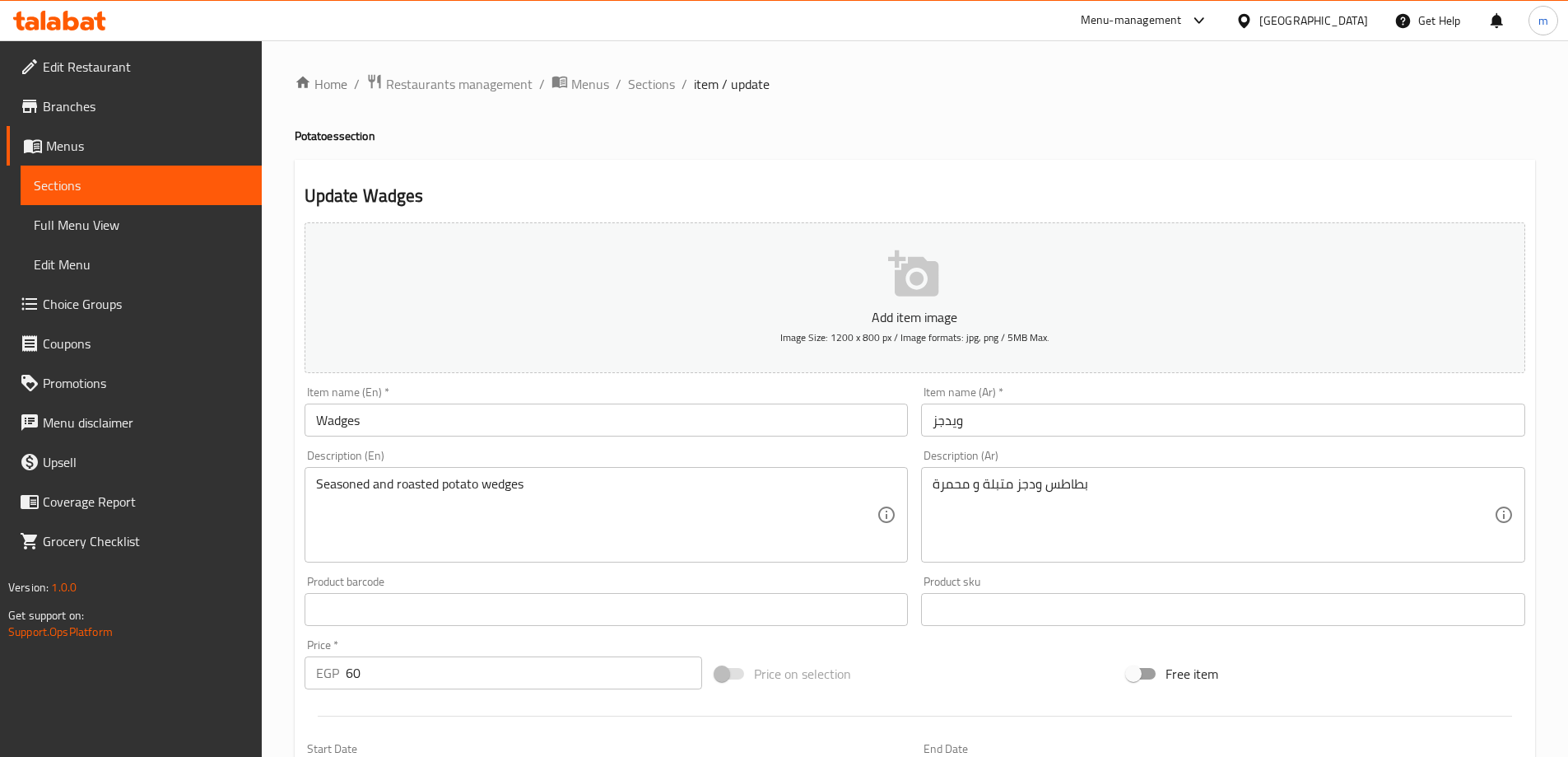
click at [1138, 471] on div "بطاطس ودجز متبلة و محمرة Description (Ar)" at bounding box center [1223, 514] width 604 height 95
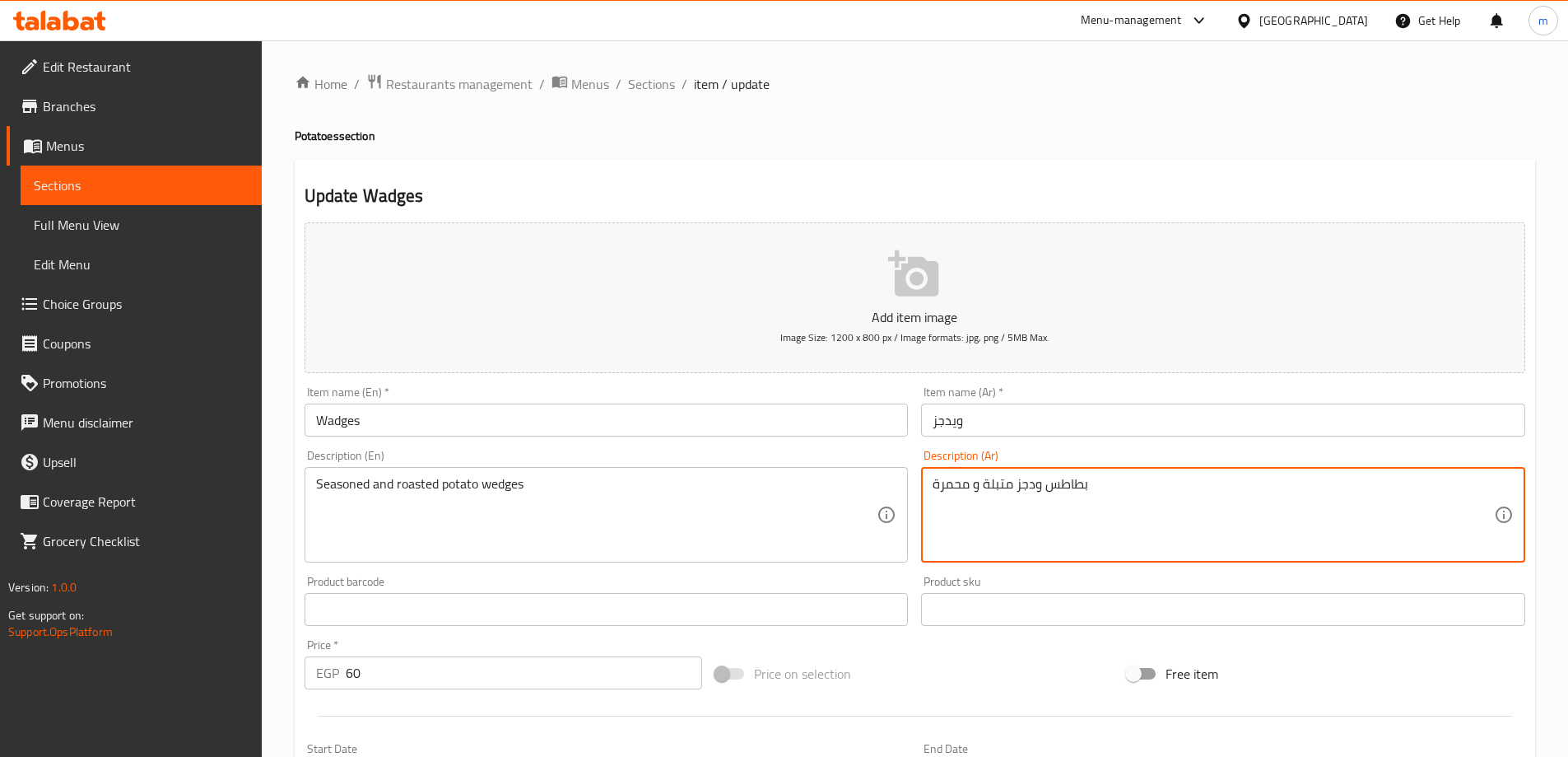
click at [1138, 494] on textarea "بطاطس ودجز متبلة و محمرة" at bounding box center [1213, 514] width 561 height 78
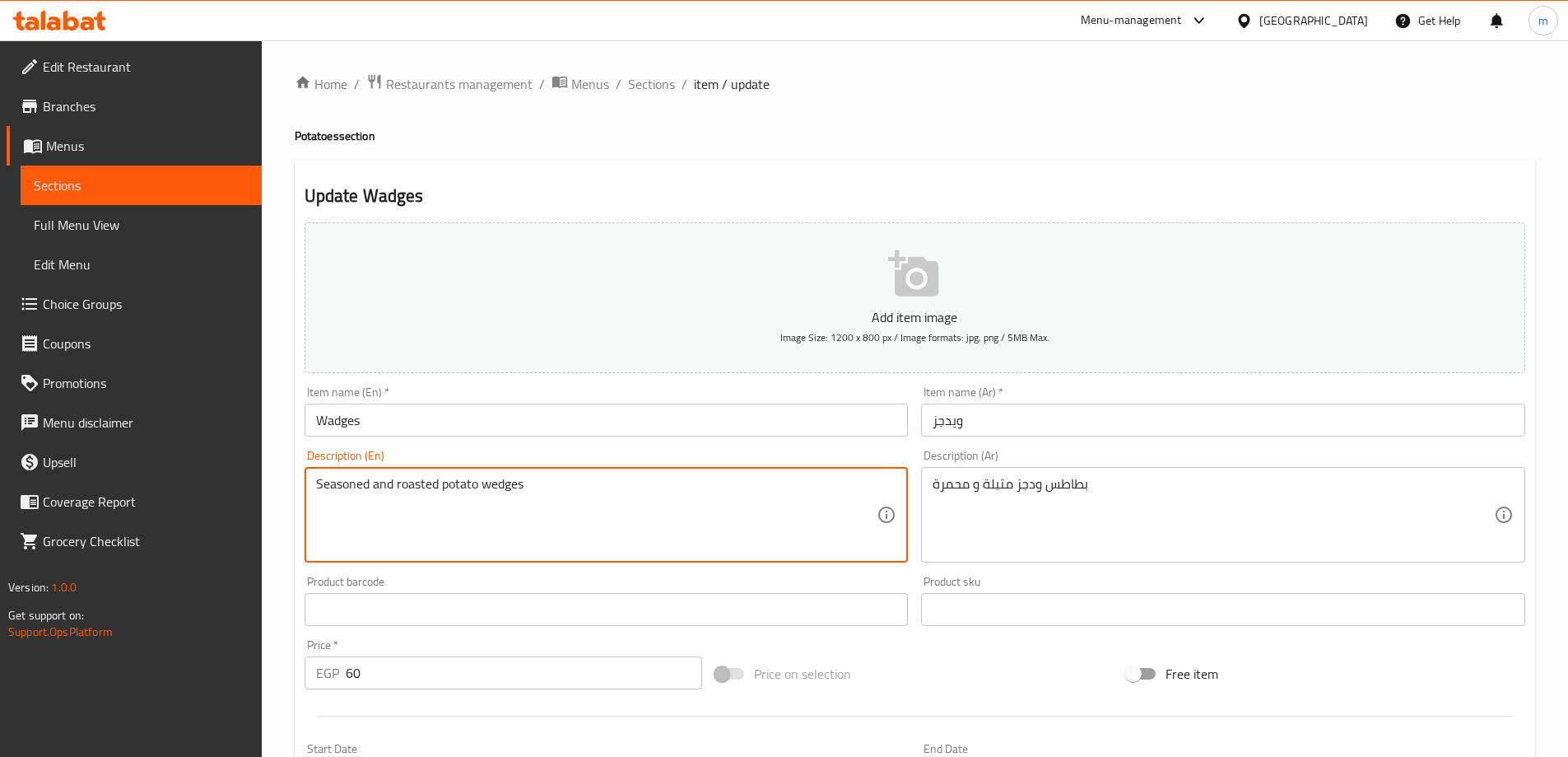
click at [498, 491] on textarea "Seasoned and roasted potato wedges" at bounding box center [597, 514] width 561 height 78
click at [423, 483] on textarea "Seasoned and roasted potato wedges" at bounding box center [597, 514] width 561 height 78
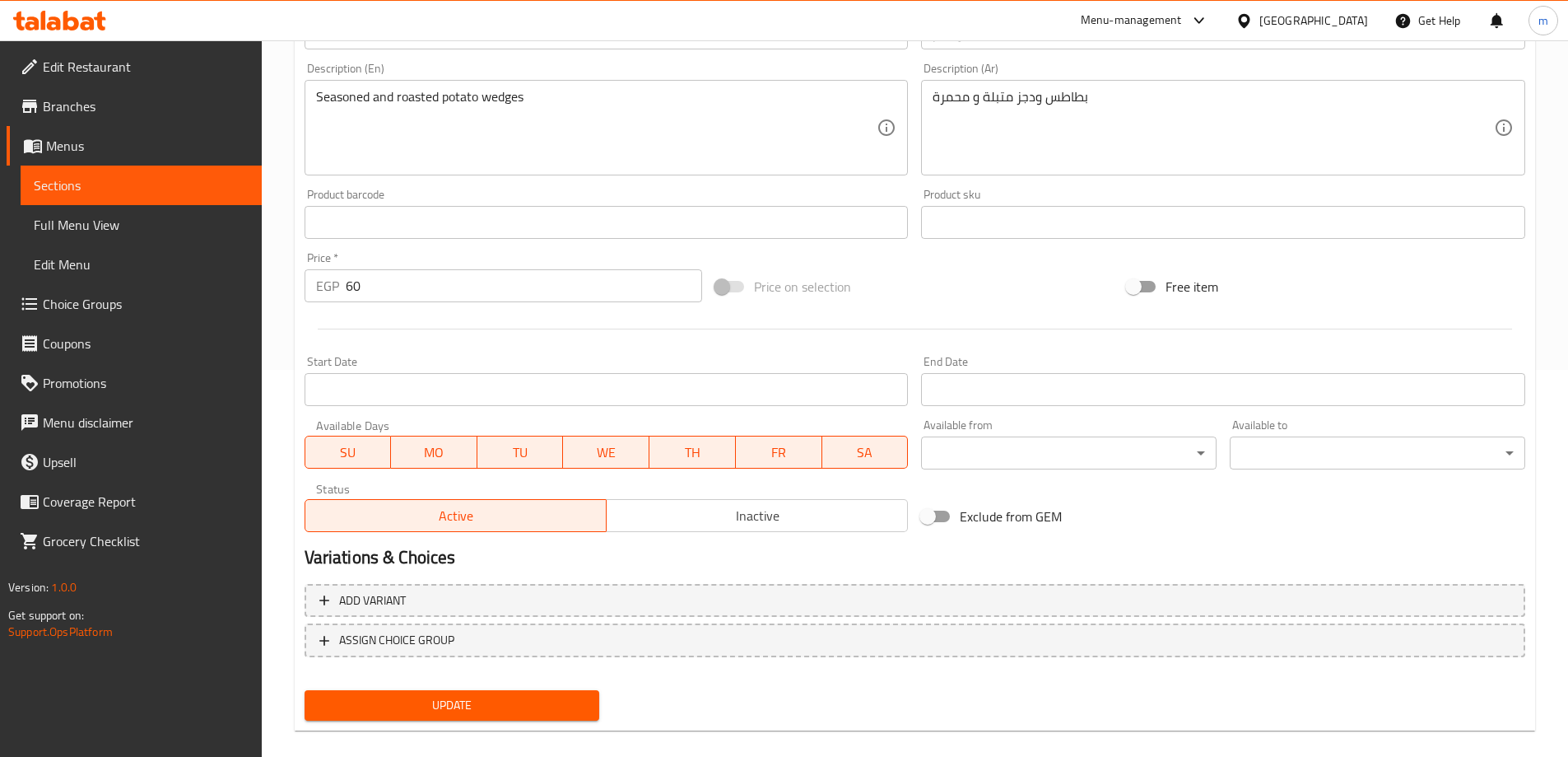
scroll to position [407, 0]
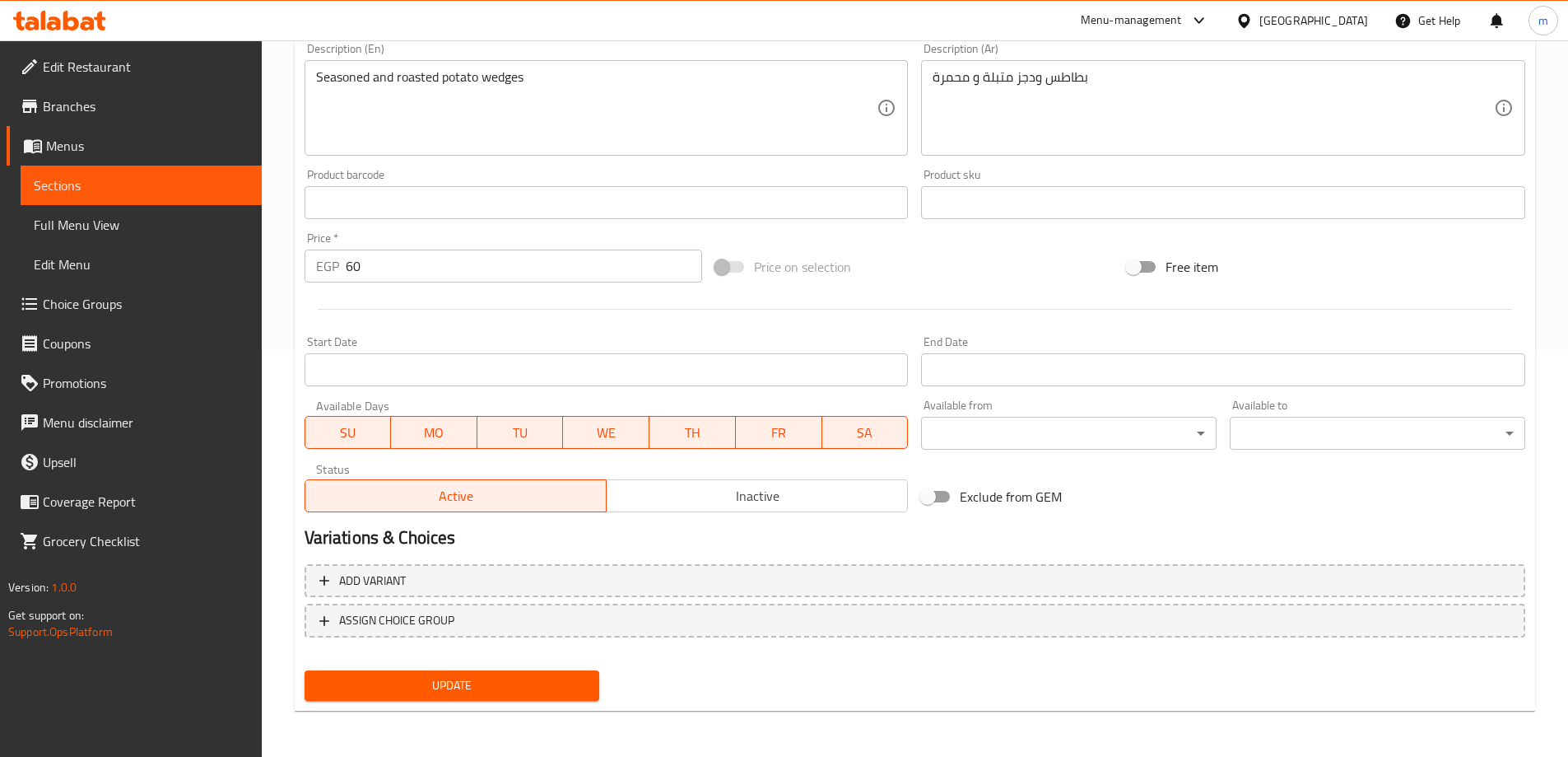
click at [429, 685] on span "Update" at bounding box center [453, 685] width 269 height 21
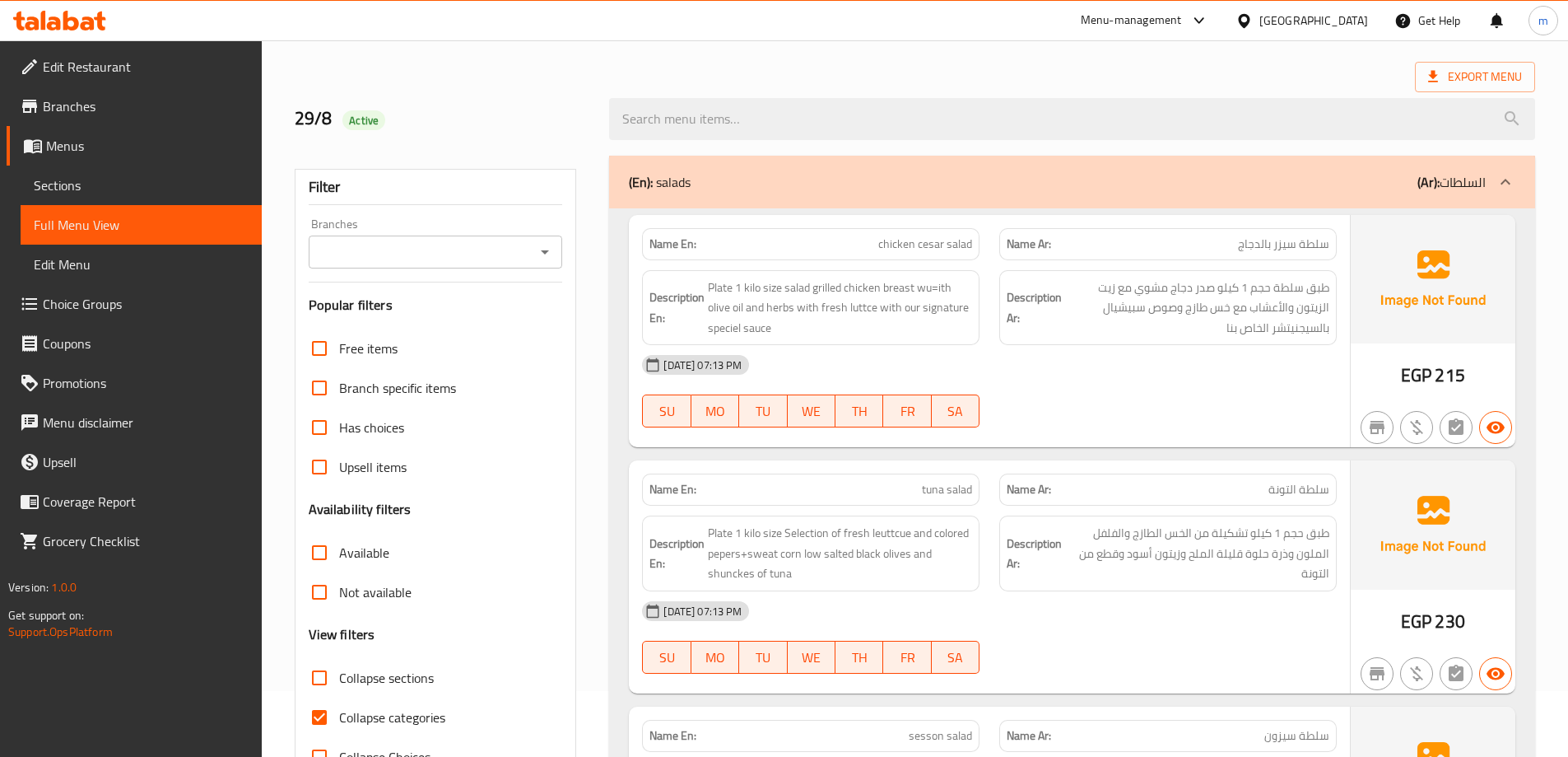
scroll to position [411, 0]
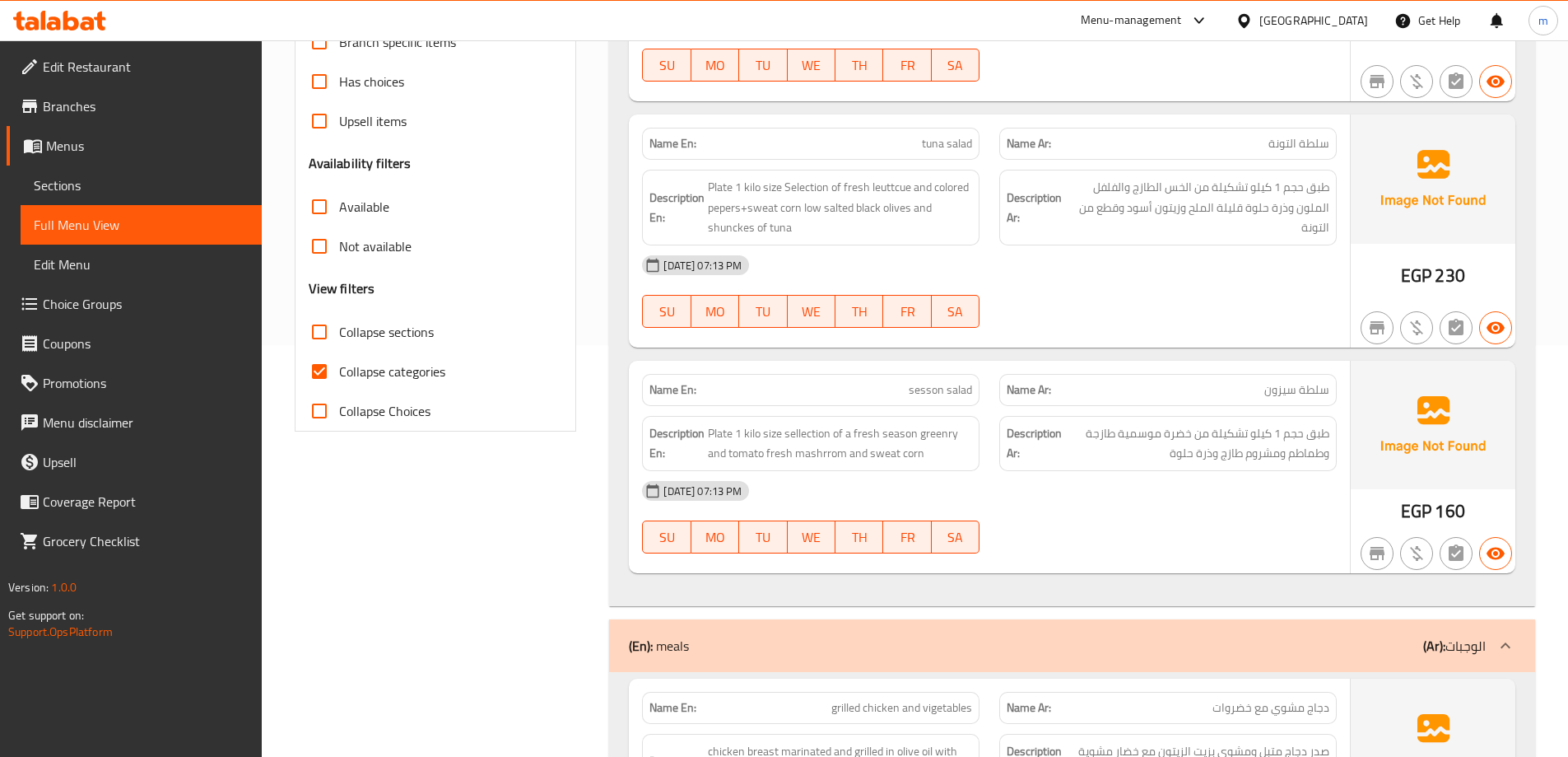
drag, startPoint x: 319, startPoint y: 360, endPoint x: 408, endPoint y: 388, distance: 93.3
click at [319, 360] on input "Collapse categories" at bounding box center [319, 371] width 40 height 40
checkbox input "false"
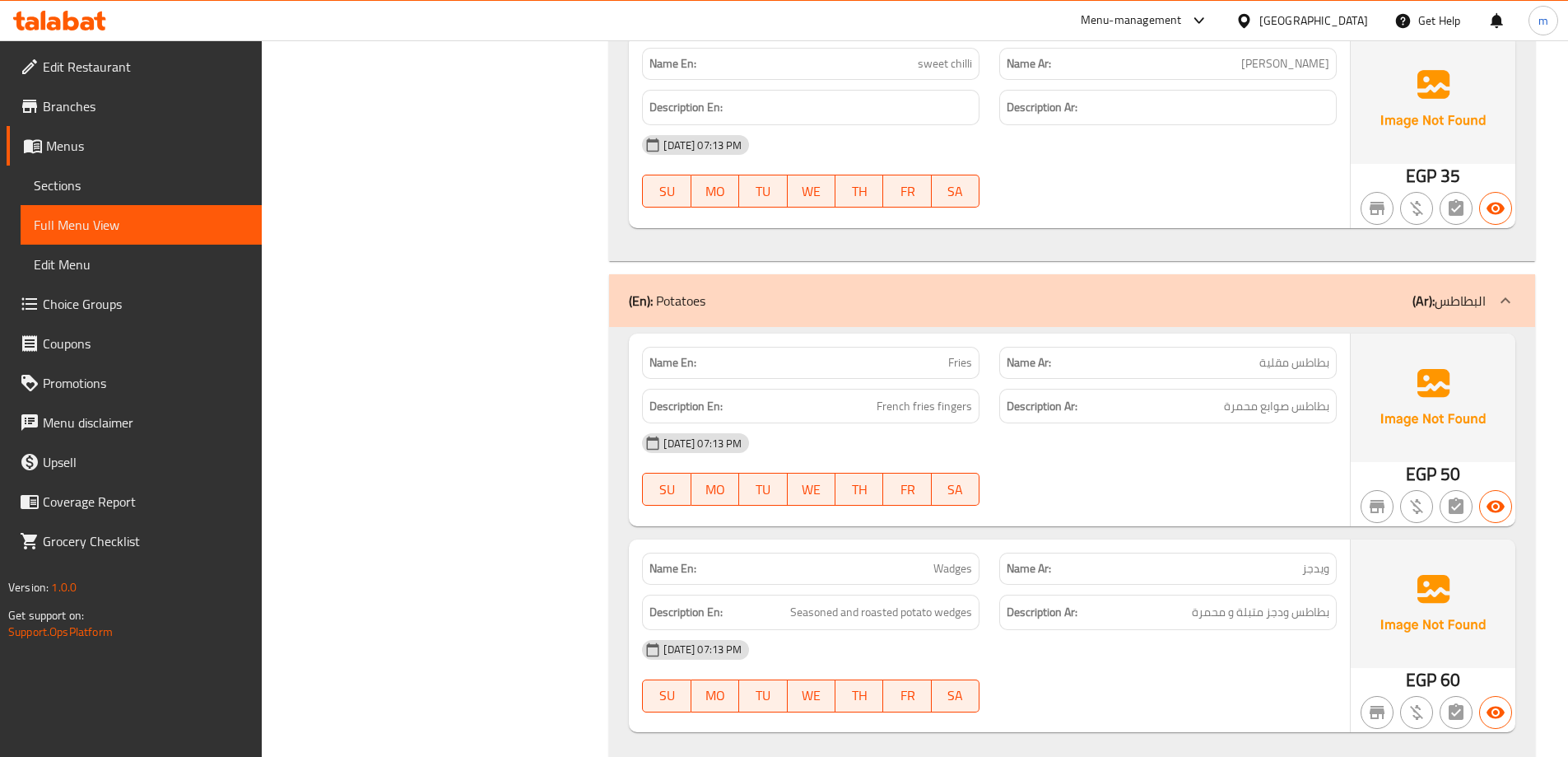
scroll to position [9139, 0]
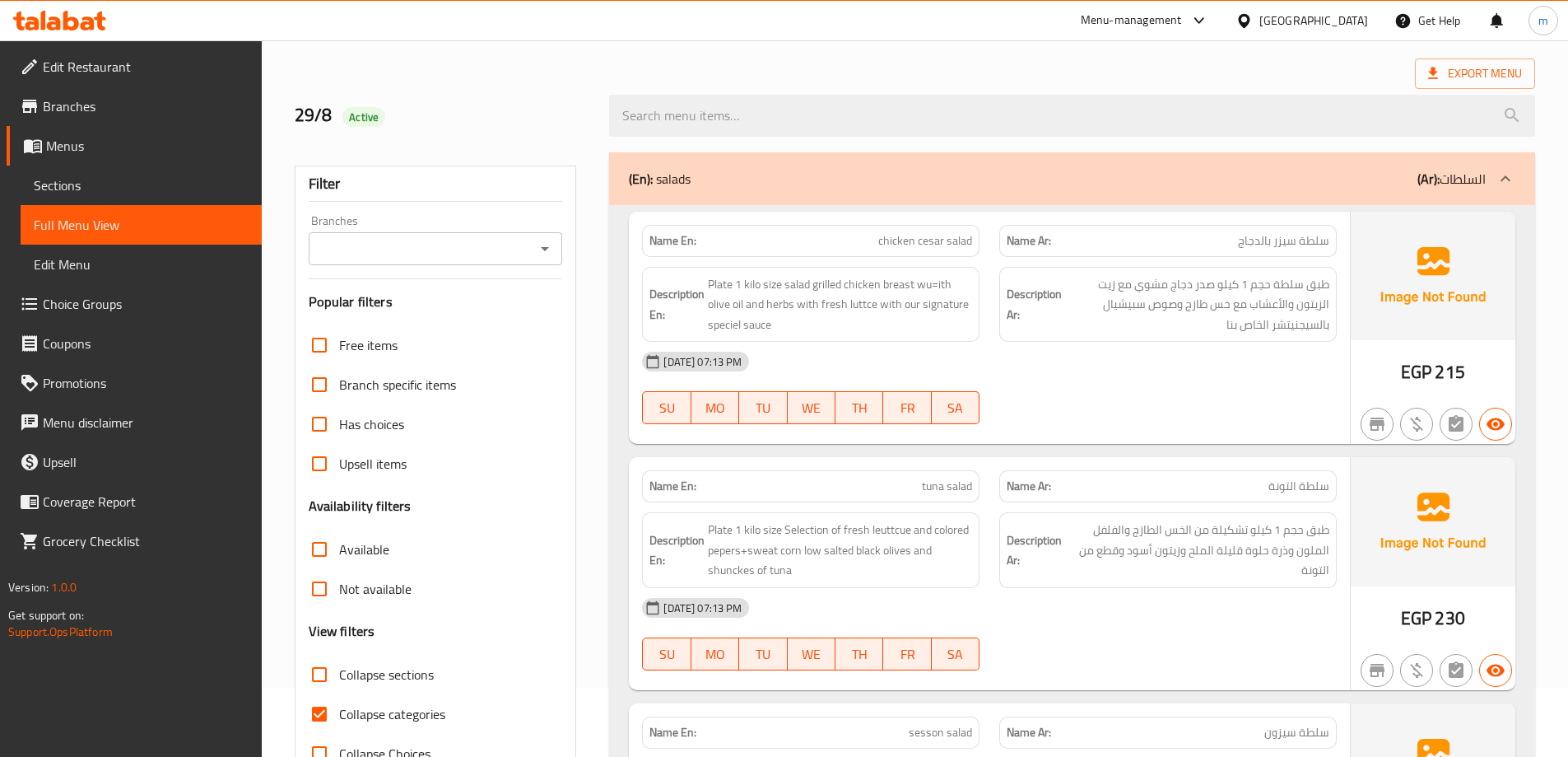
scroll to position [165, 0]
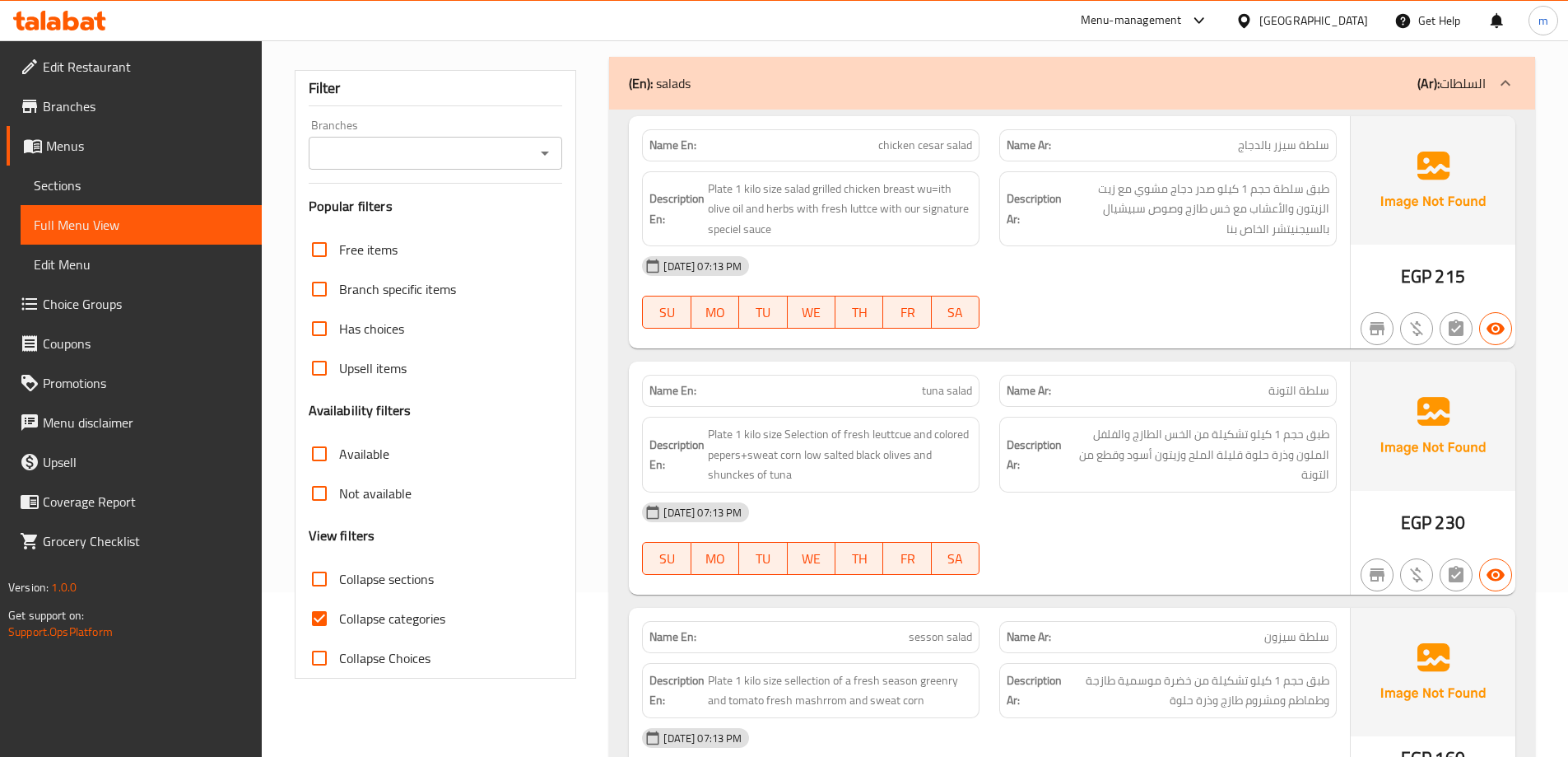
click at [66, 194] on span "Sections" at bounding box center [141, 185] width 215 height 20
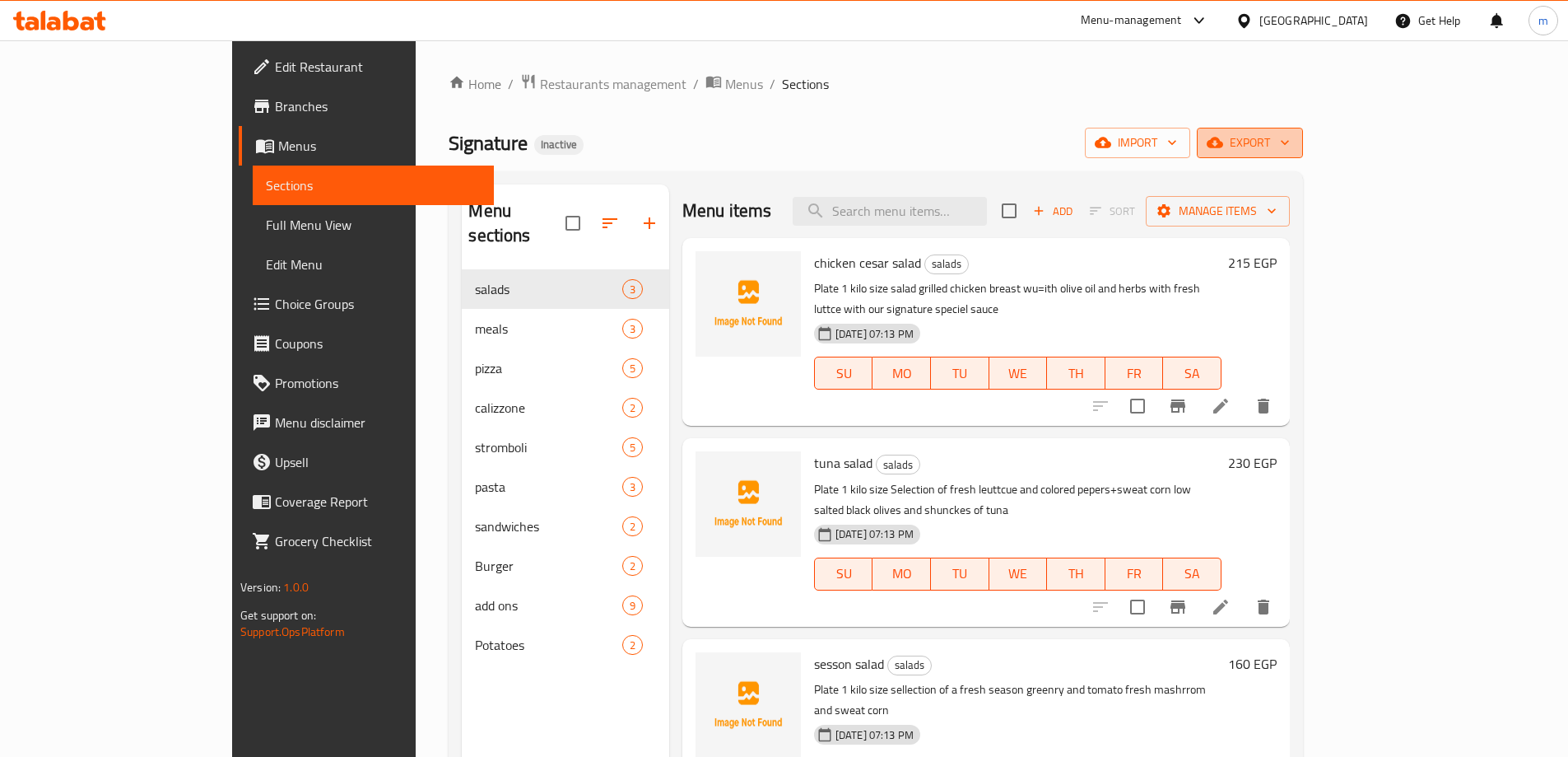
click at [1289, 153] on span "export" at bounding box center [1249, 143] width 80 height 21
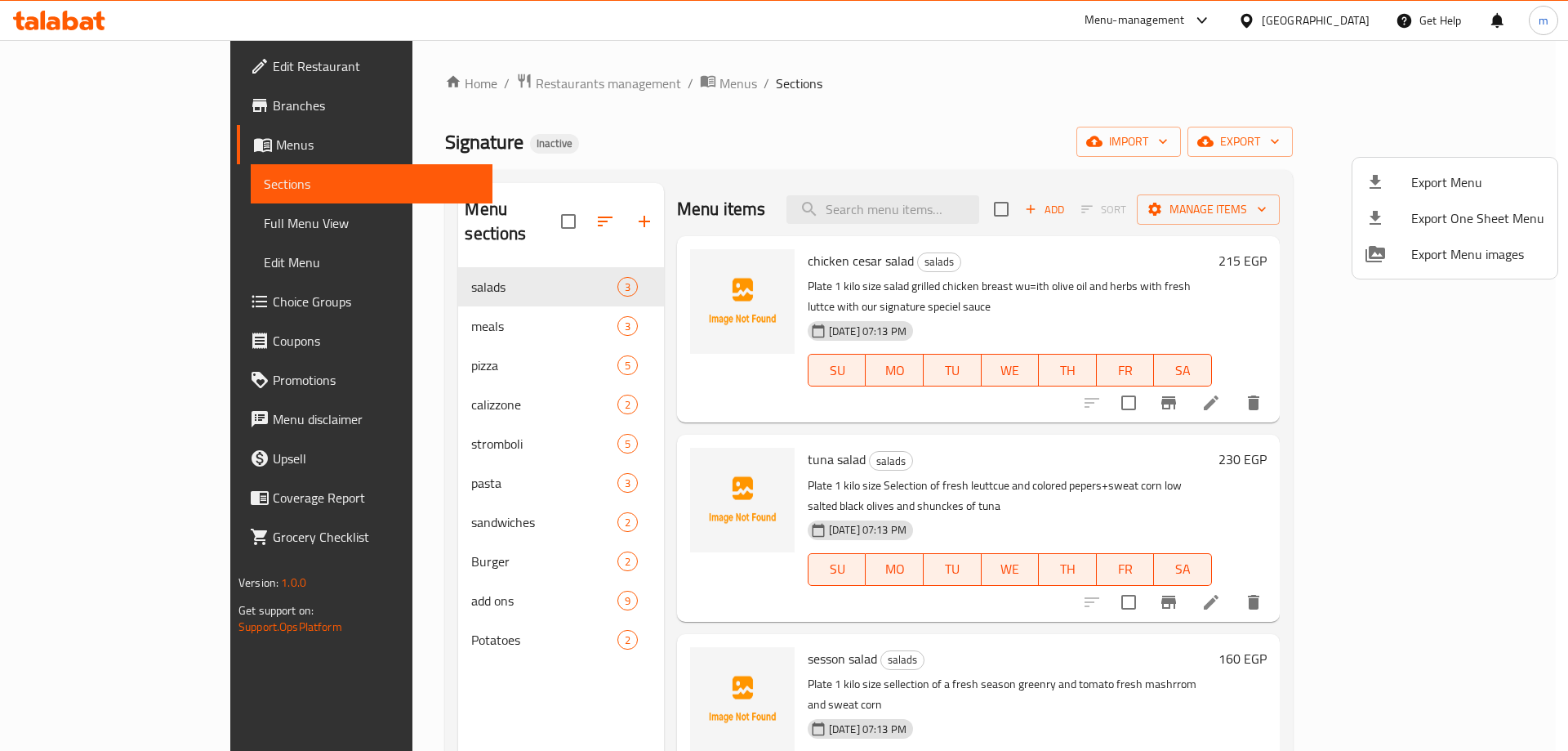
click at [1428, 186] on span "Export Menu" at bounding box center [1477, 181] width 134 height 20
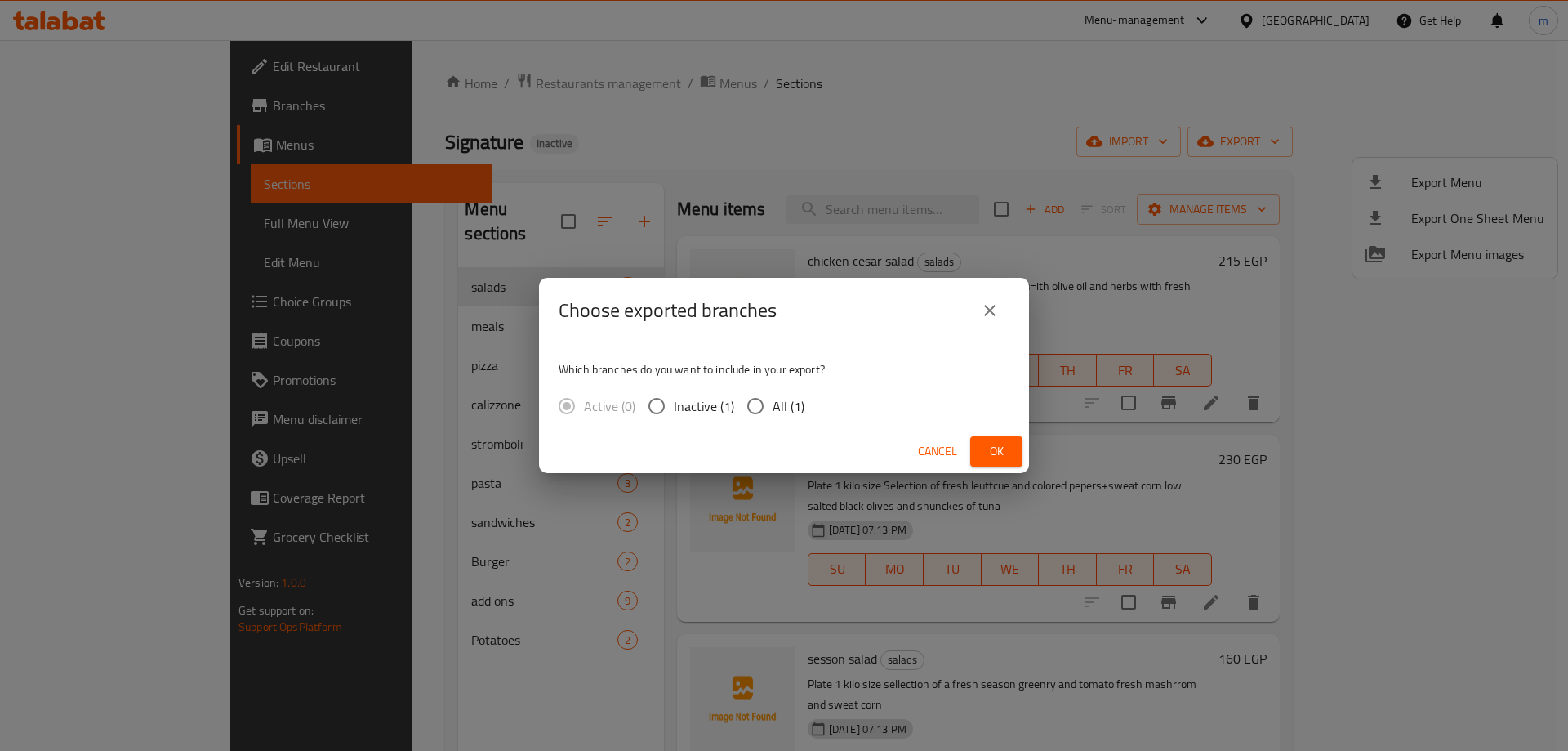
click at [784, 403] on span "All (1)" at bounding box center [788, 405] width 32 height 20
click at [772, 403] on input "All (1)" at bounding box center [755, 405] width 35 height 35
radio input "true"
click at [994, 442] on span "Ok" at bounding box center [996, 451] width 26 height 21
